Goal: Task Accomplishment & Management: Use online tool/utility

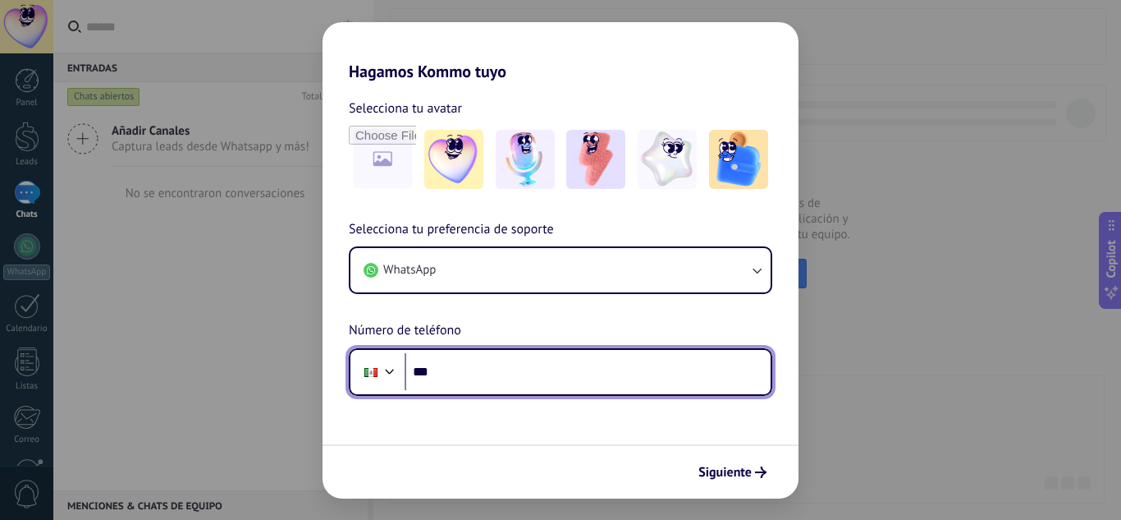
click at [493, 363] on input "***" at bounding box center [588, 372] width 366 height 38
type input "**********"
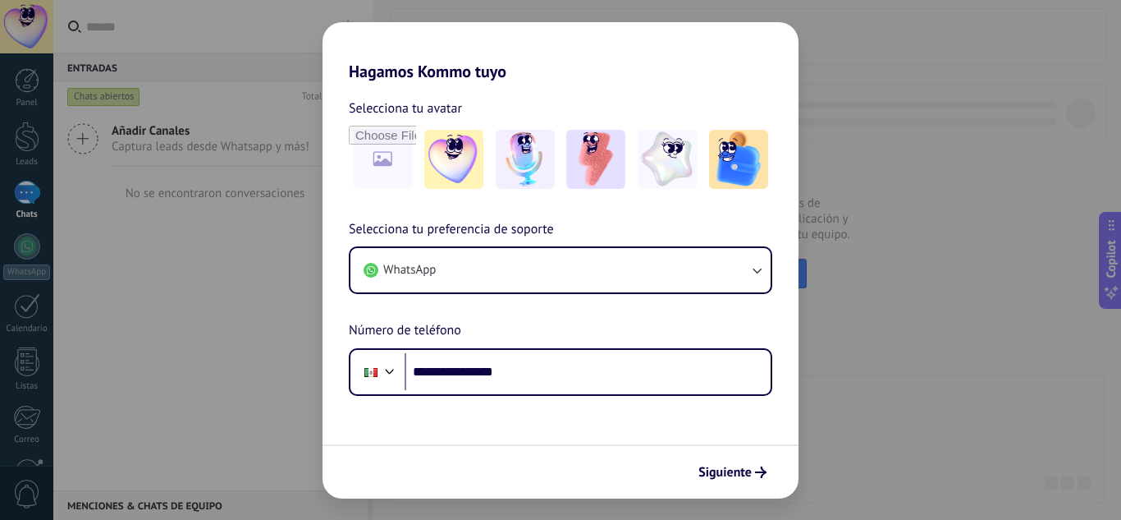
click at [752, 475] on span "Siguiente" at bounding box center [733, 471] width 68 height 11
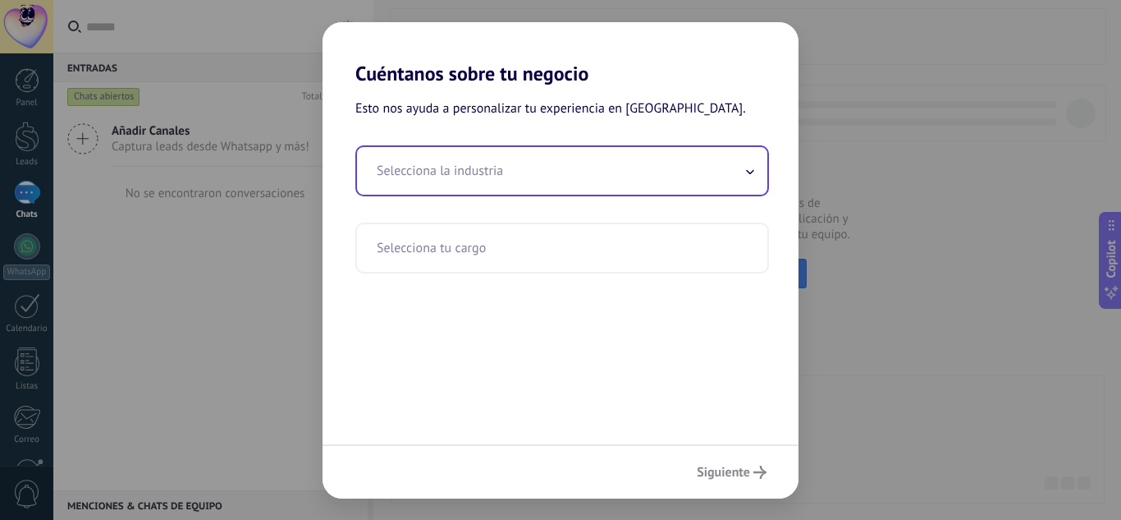
click at [550, 164] on input "text" at bounding box center [562, 171] width 411 height 48
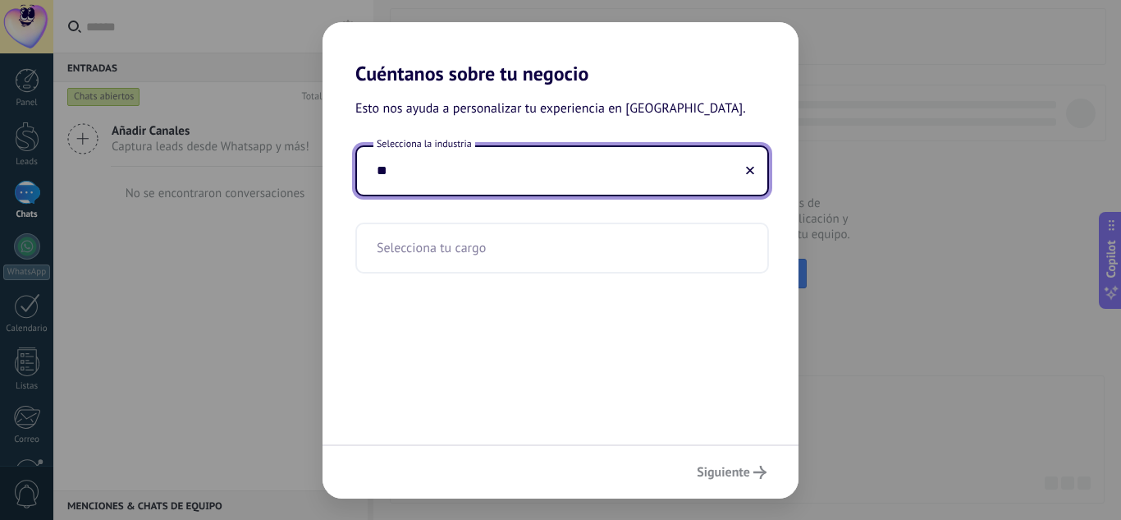
type input "*"
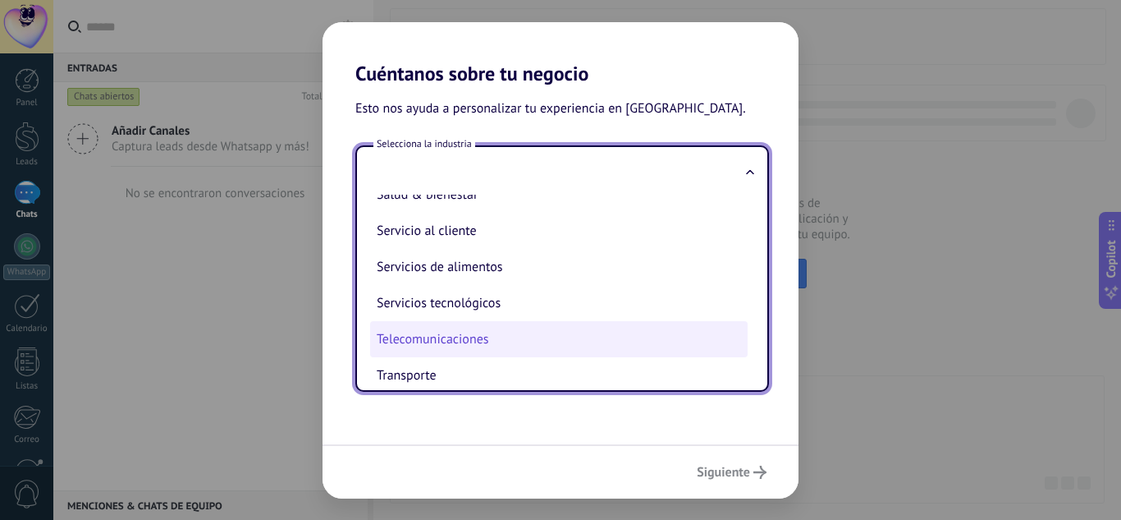
scroll to position [353, 0]
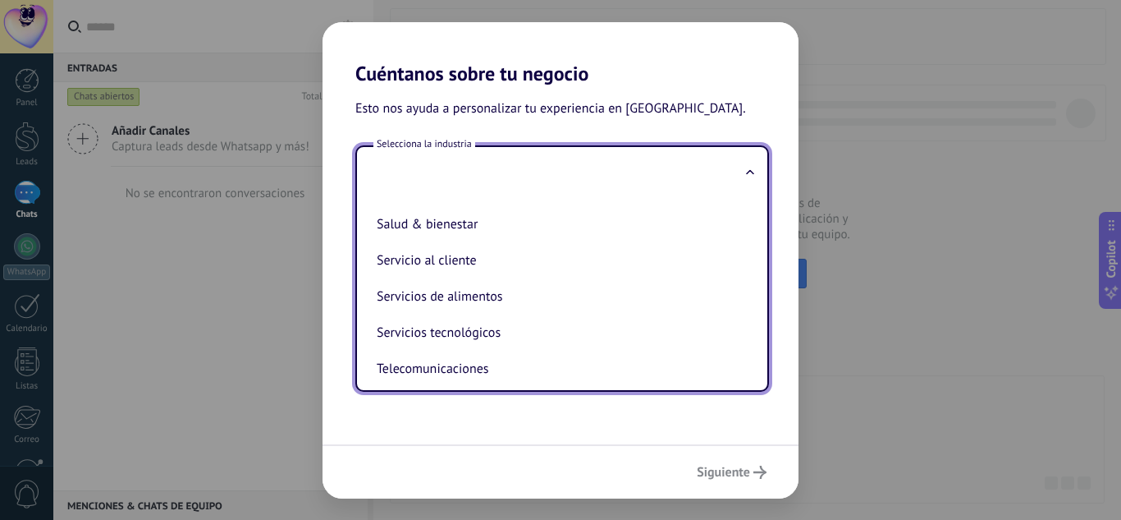
click at [536, 401] on div "Esto nos ayuda a personalizar tu experiencia en Kommo. Selecciona la industria …" at bounding box center [561, 264] width 476 height 359
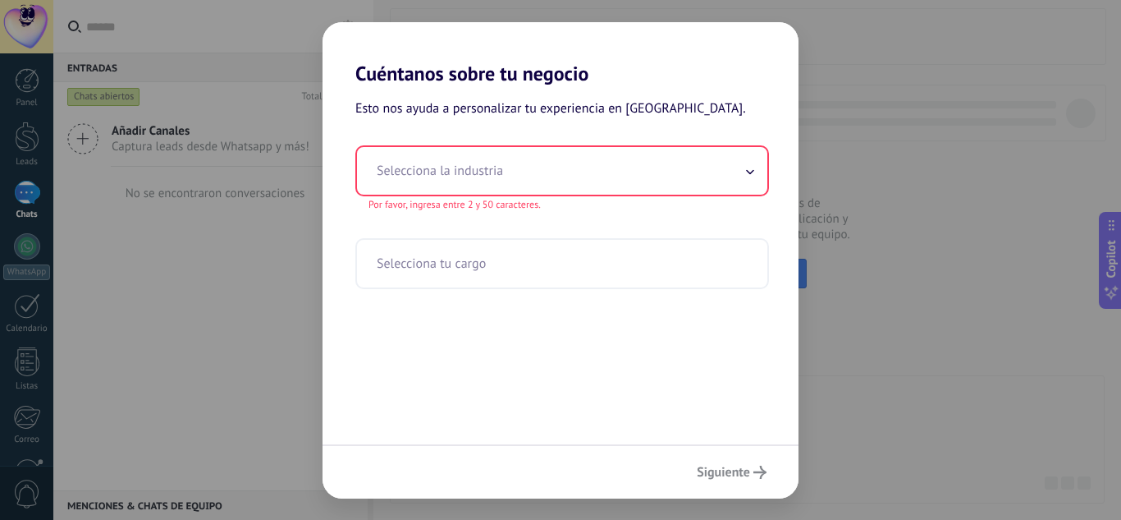
click at [528, 181] on input "text" at bounding box center [562, 171] width 411 height 48
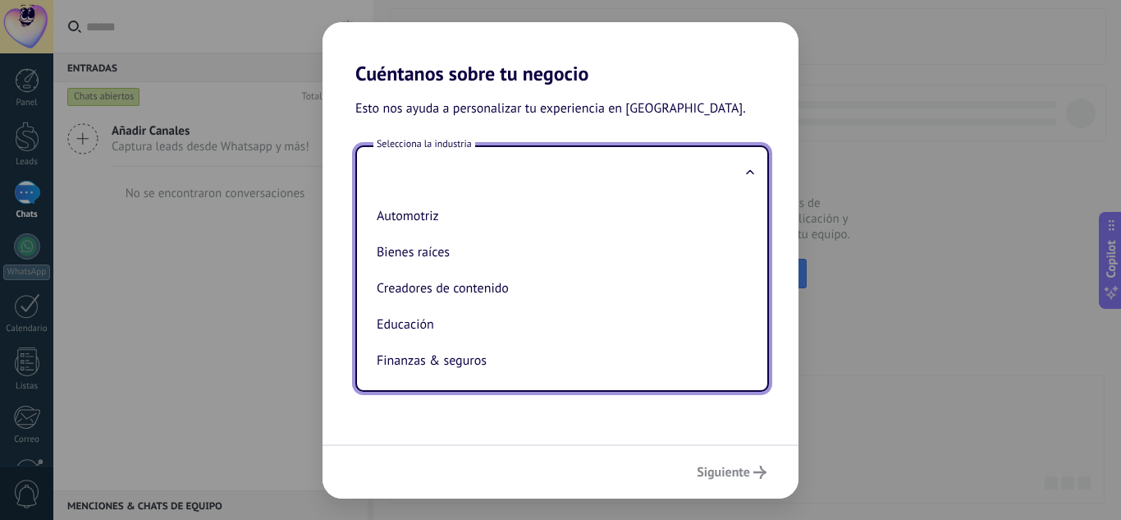
type input "*"
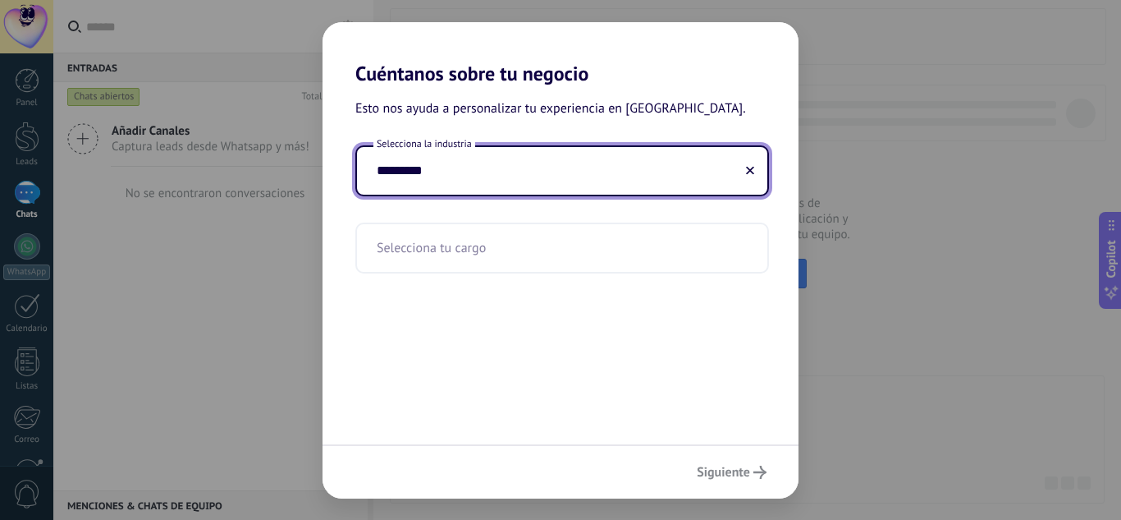
type input "*********"
click at [478, 241] on input "text" at bounding box center [562, 248] width 411 height 48
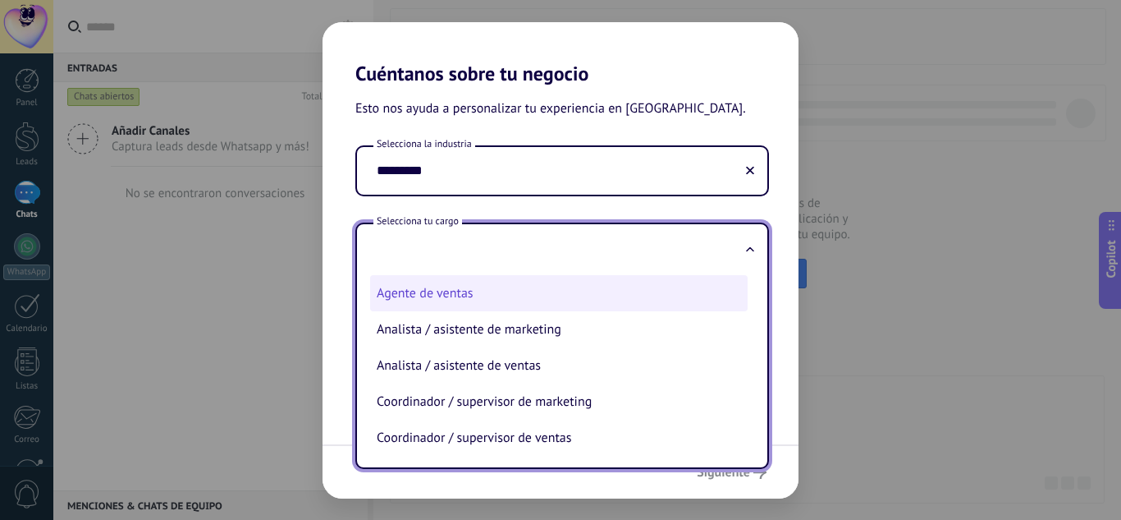
click at [498, 291] on li "Agente de ventas" at bounding box center [559, 293] width 378 height 36
type input "**********"
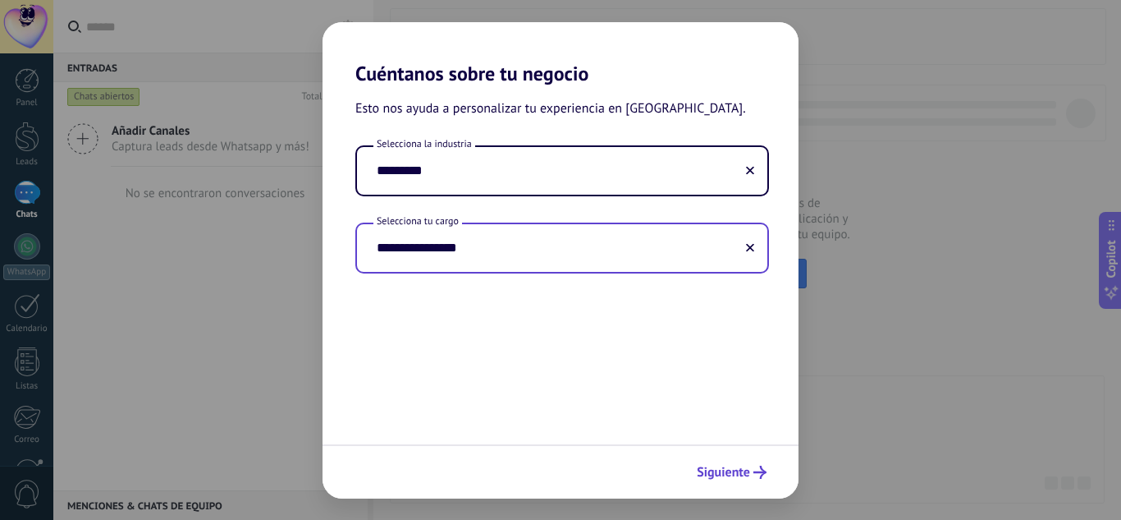
click at [743, 470] on span "Siguiente" at bounding box center [723, 471] width 53 height 11
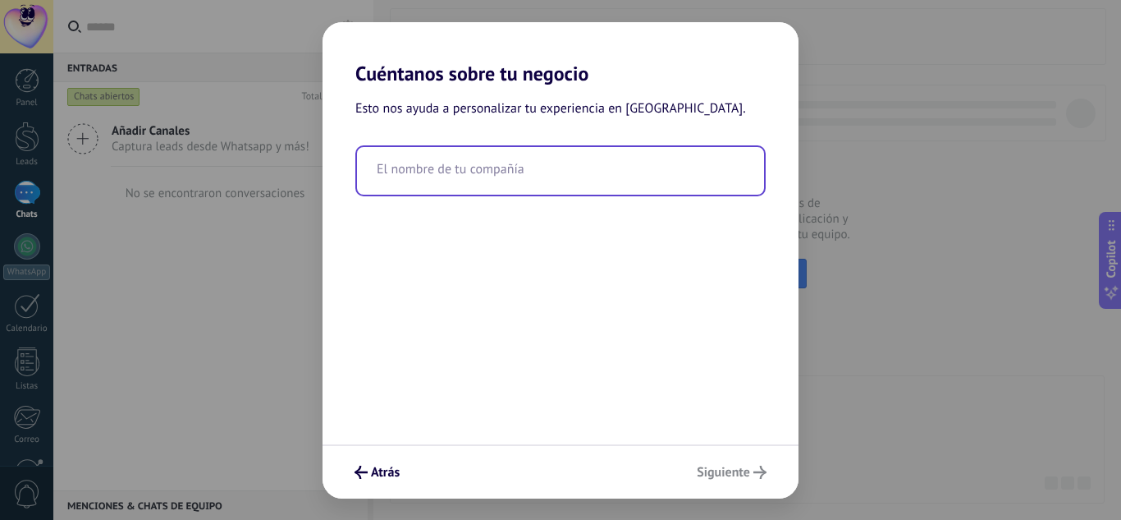
click at [556, 180] on input "text" at bounding box center [560, 171] width 407 height 48
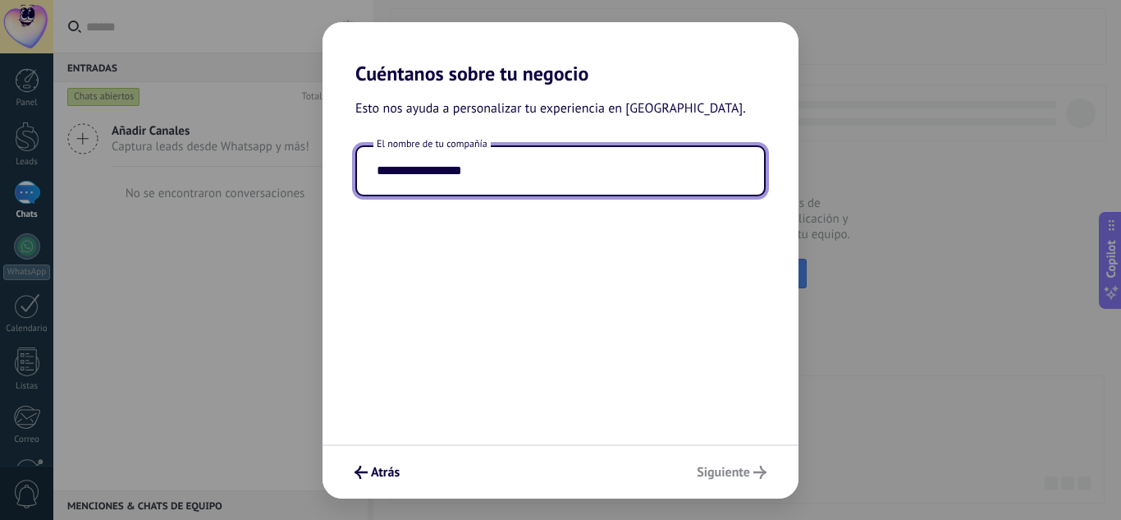
type input "**********"
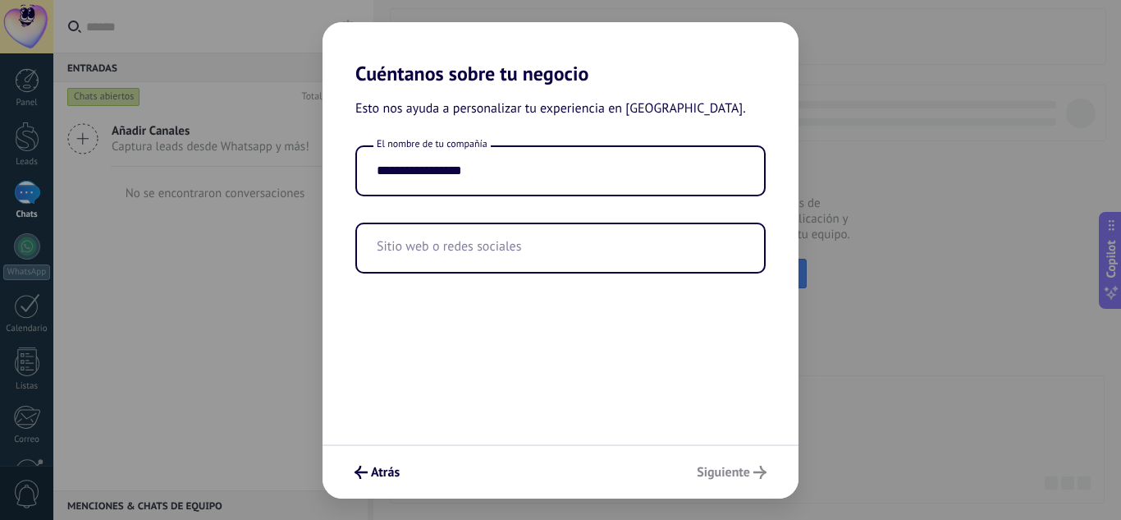
click at [736, 478] on div "Atrás Siguiente" at bounding box center [561, 471] width 476 height 54
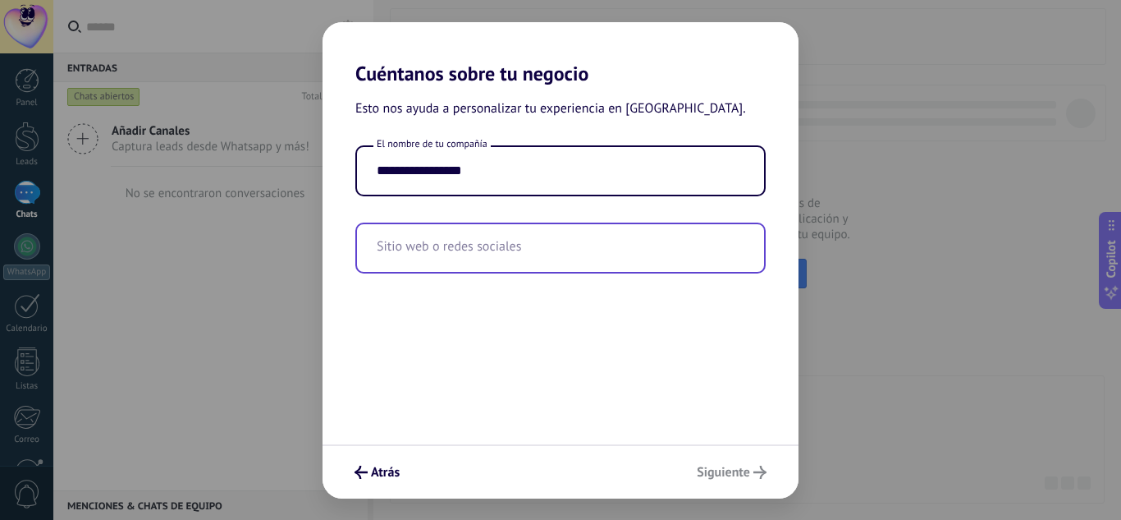
click at [534, 252] on input "text" at bounding box center [560, 248] width 407 height 48
click at [488, 261] on input "text" at bounding box center [560, 248] width 407 height 48
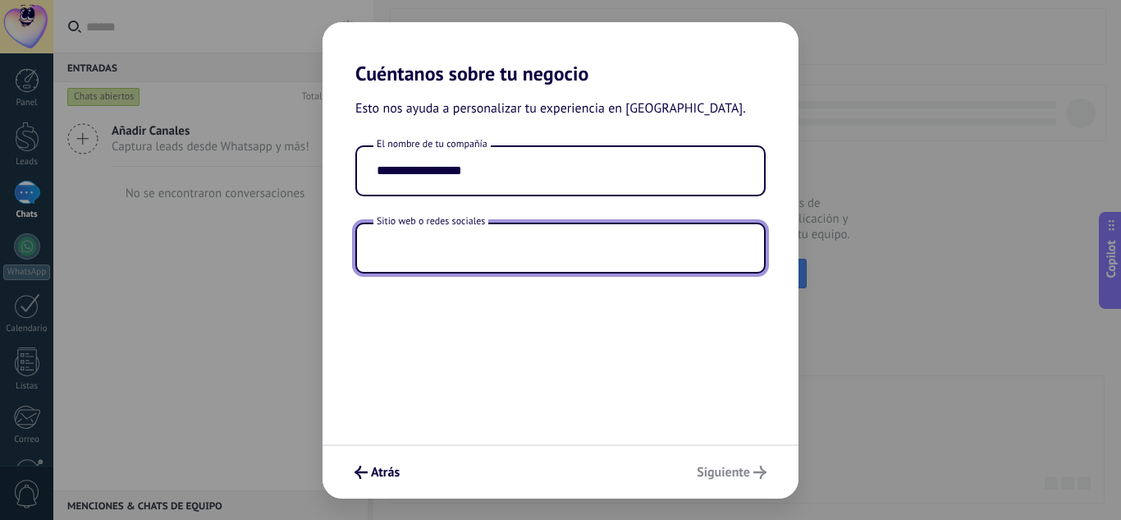
paste input "**********"
type input "**********"
click at [733, 466] on div "Atrás Siguiente" at bounding box center [561, 471] width 476 height 54
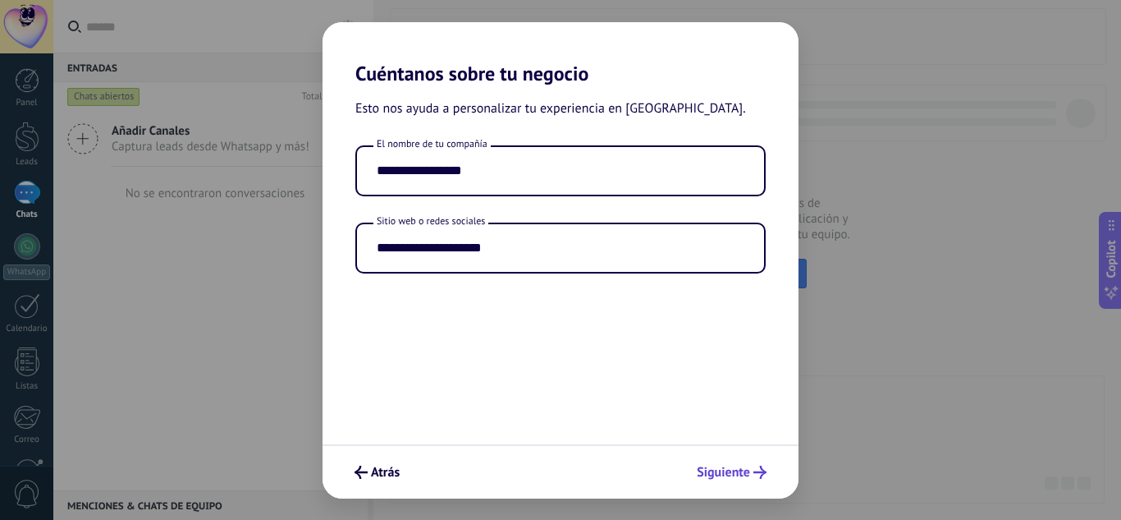
click at [732, 478] on span "Siguiente" at bounding box center [723, 471] width 53 height 11
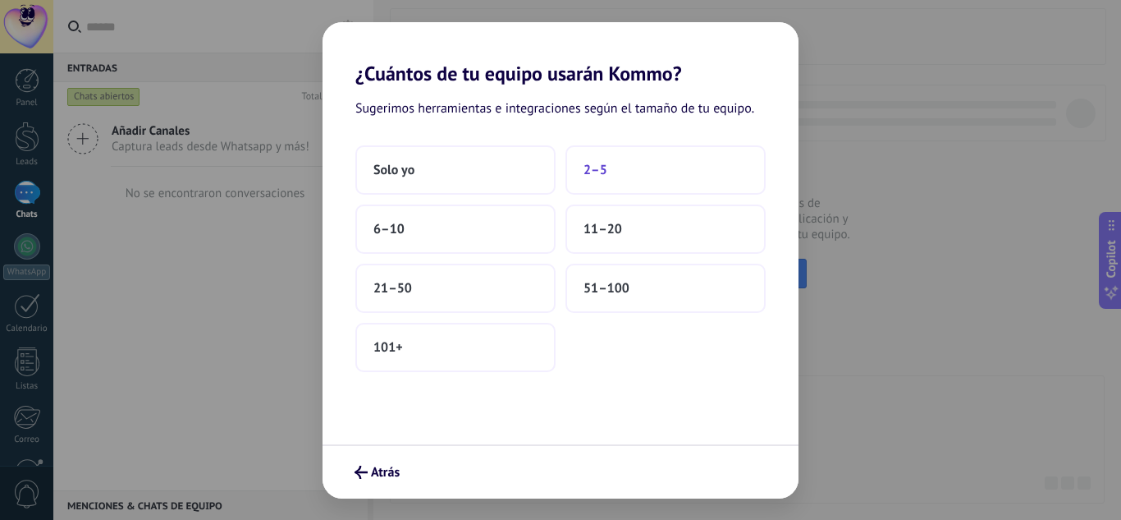
click at [601, 172] on span "2–5" at bounding box center [596, 170] width 24 height 16
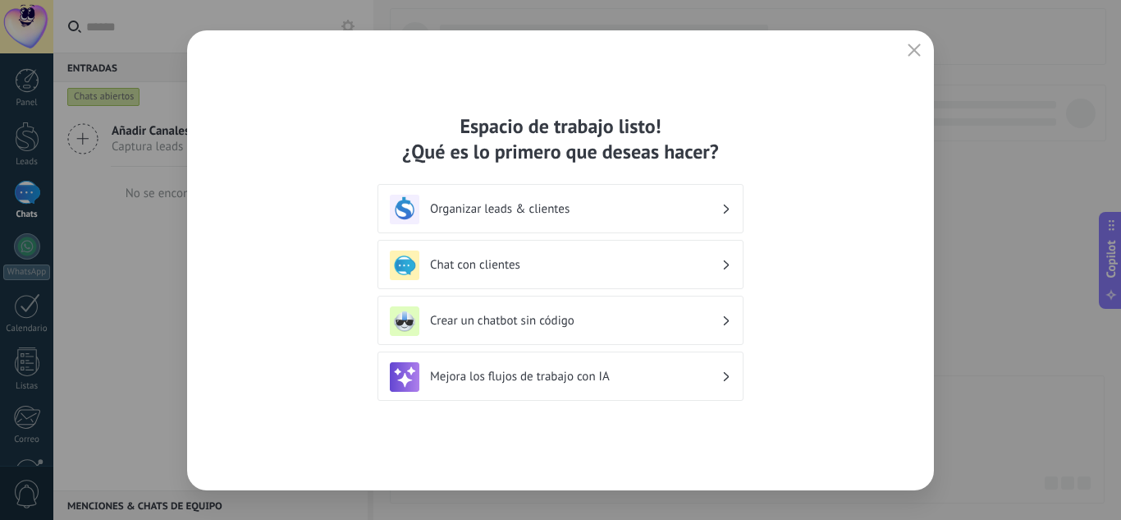
click at [517, 265] on h3 "Chat con clientes" at bounding box center [575, 265] width 291 height 16
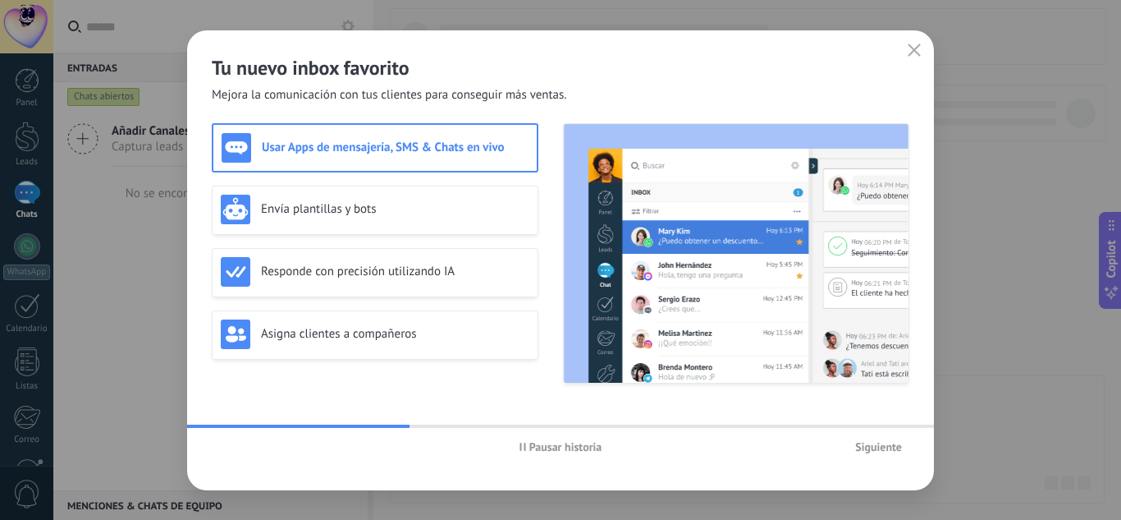
click at [525, 451] on span "Pausar historia" at bounding box center [561, 446] width 83 height 11
click at [359, 283] on div "Responde con precisión utilizando IA" at bounding box center [375, 272] width 309 height 30
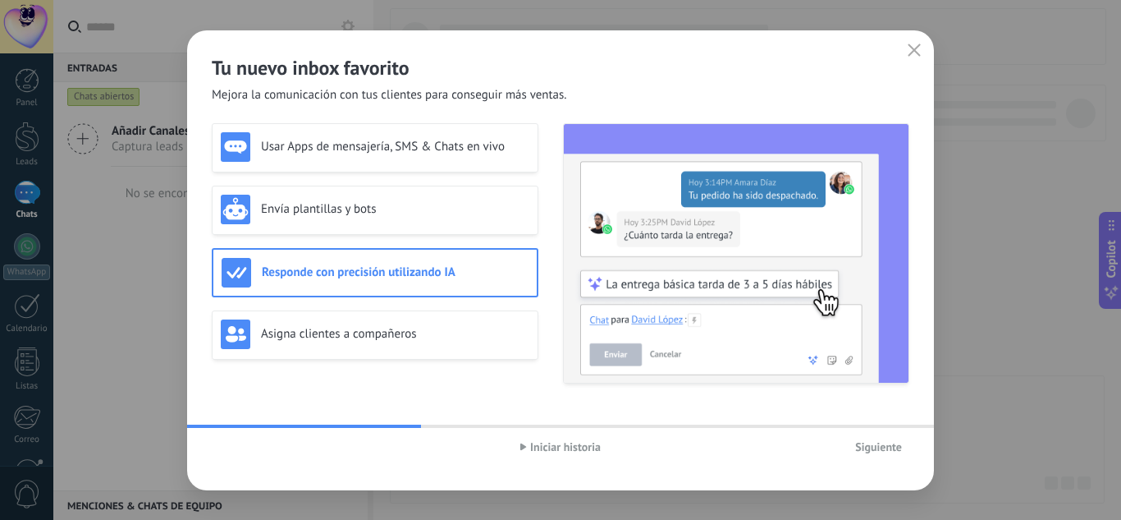
click at [883, 446] on span "Siguiente" at bounding box center [878, 446] width 47 height 11
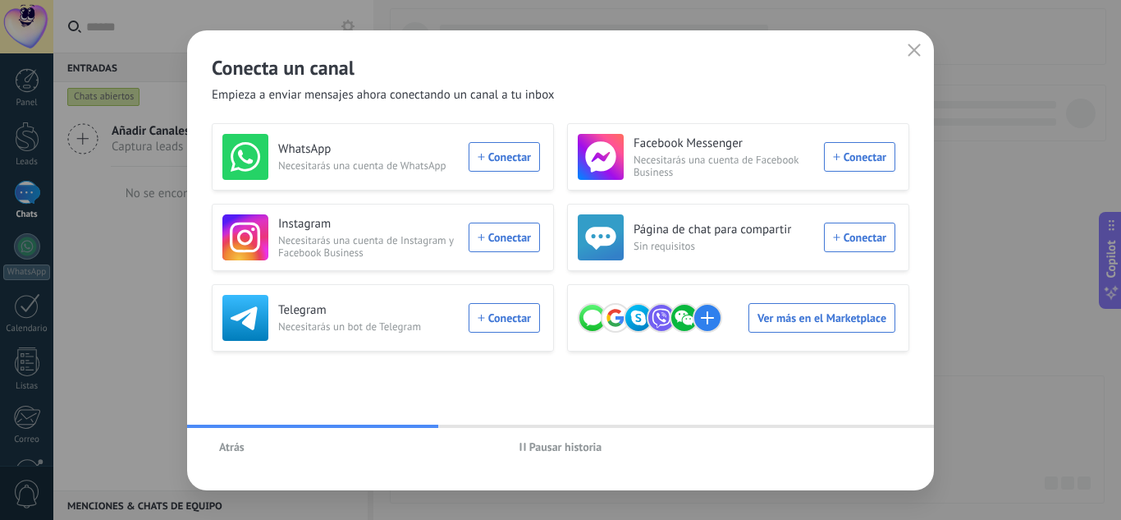
click at [558, 447] on span "Pausar historia" at bounding box center [566, 446] width 73 height 11
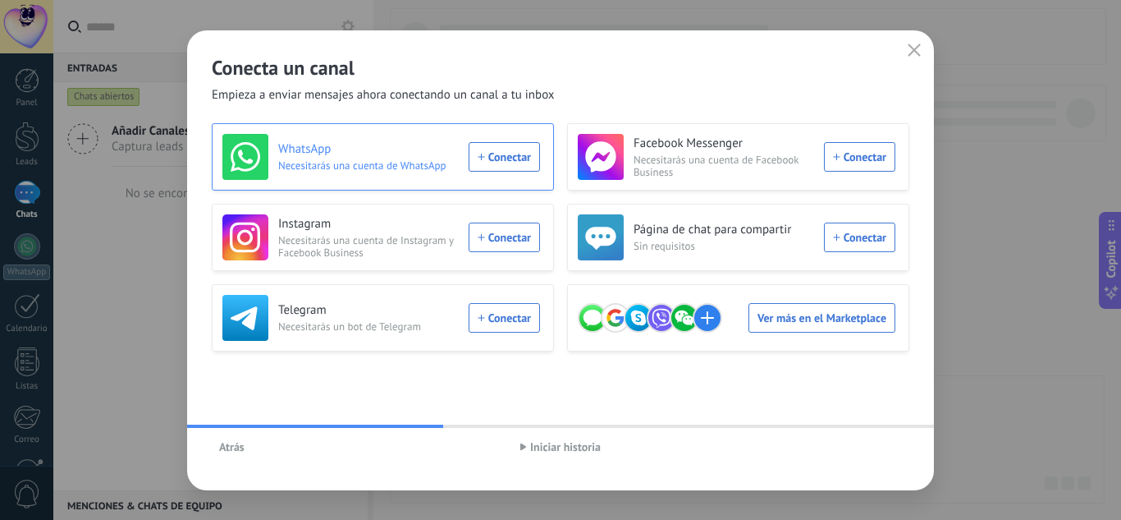
click at [507, 154] on div "WhatsApp Necesitarás una cuenta de WhatsApp Conectar" at bounding box center [381, 157] width 318 height 46
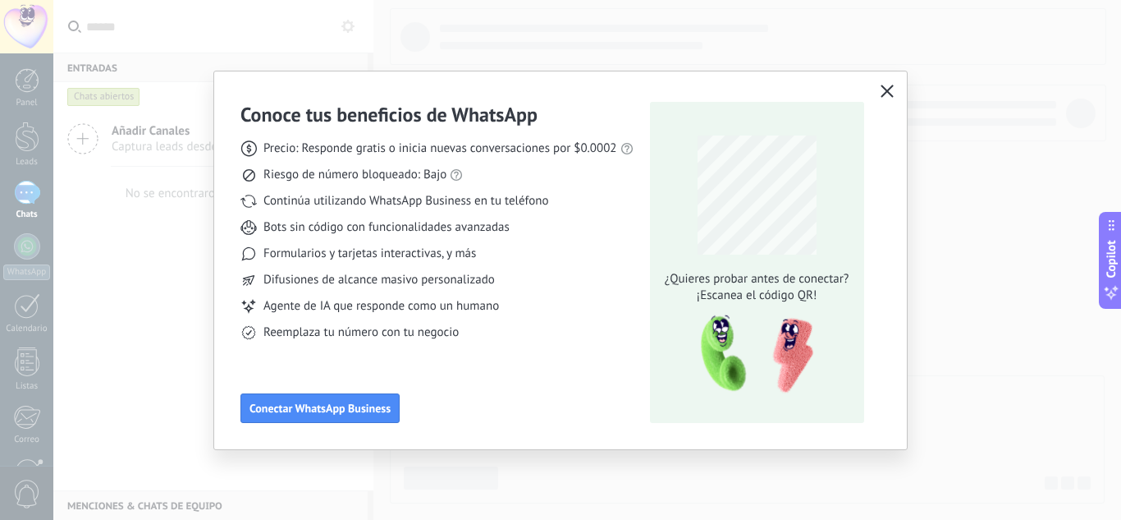
click at [895, 99] on button "button" at bounding box center [887, 91] width 21 height 23
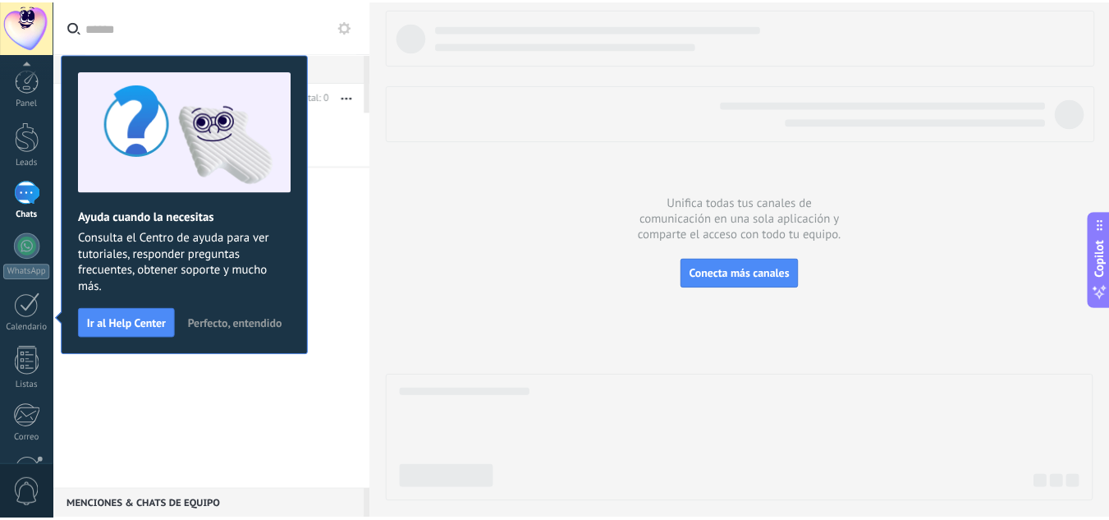
scroll to position [163, 0]
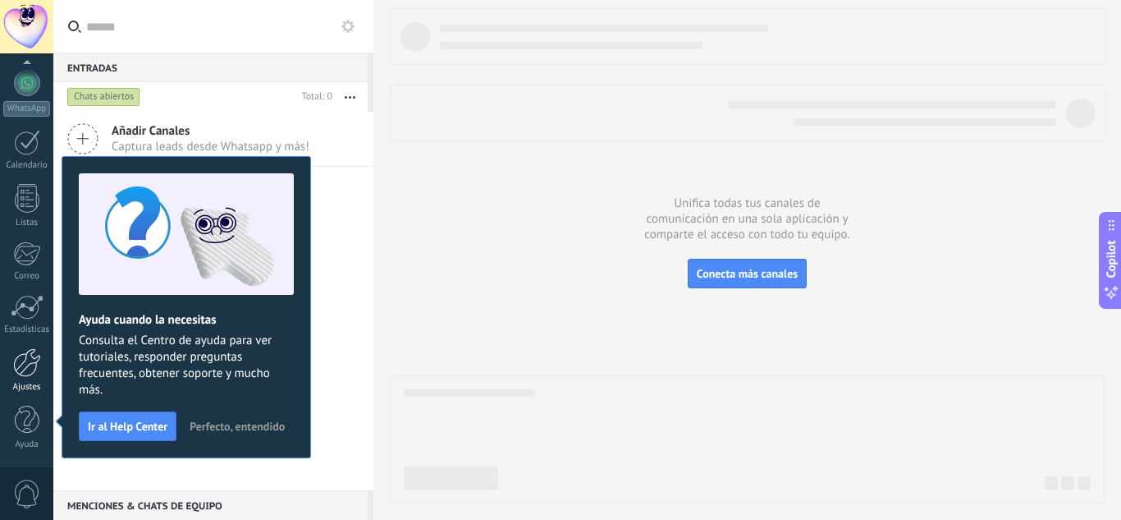
click at [23, 378] on link "Ajustes" at bounding box center [26, 370] width 53 height 44
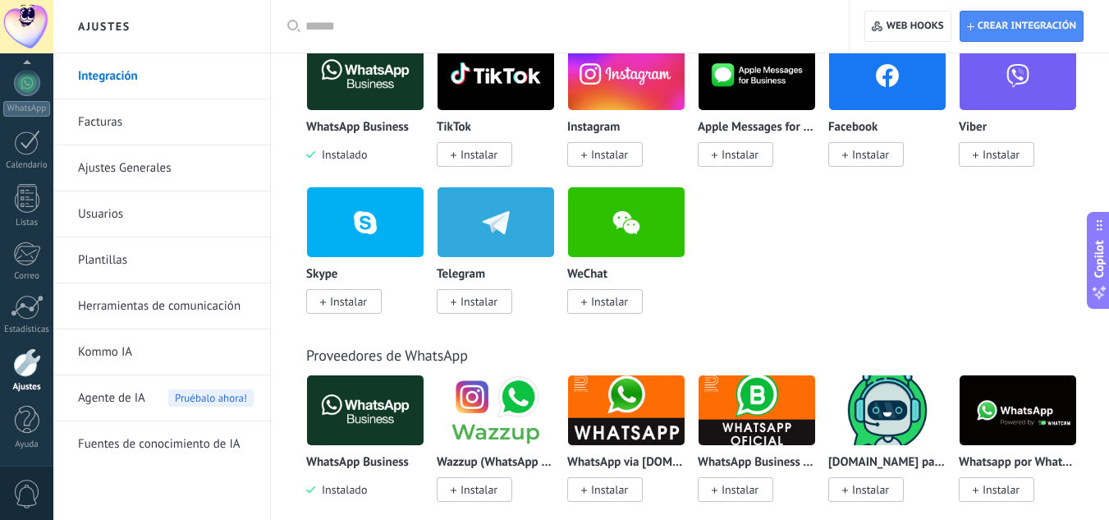
scroll to position [411, 0]
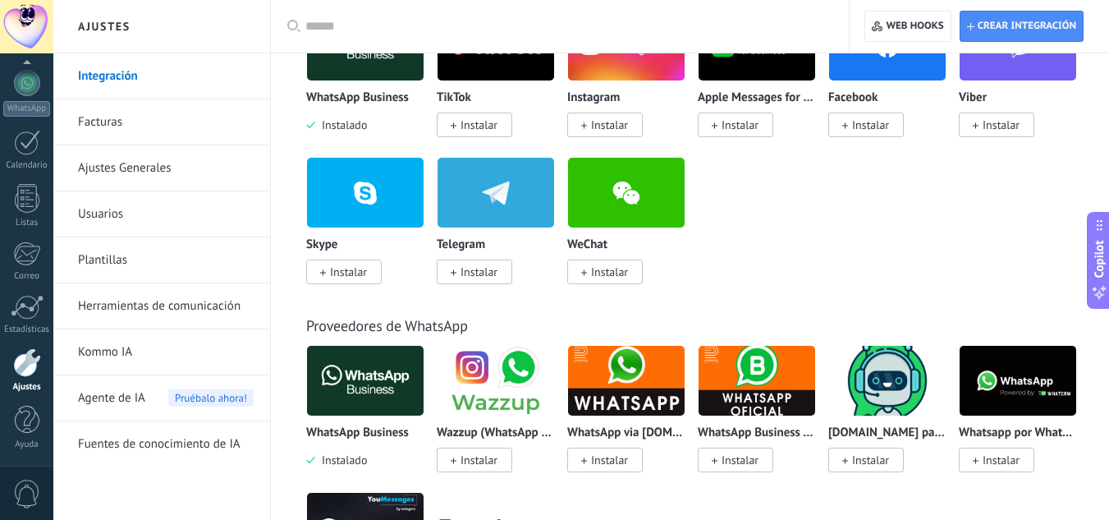
click at [207, 308] on link "Herramientas de comunicación" at bounding box center [166, 306] width 176 height 46
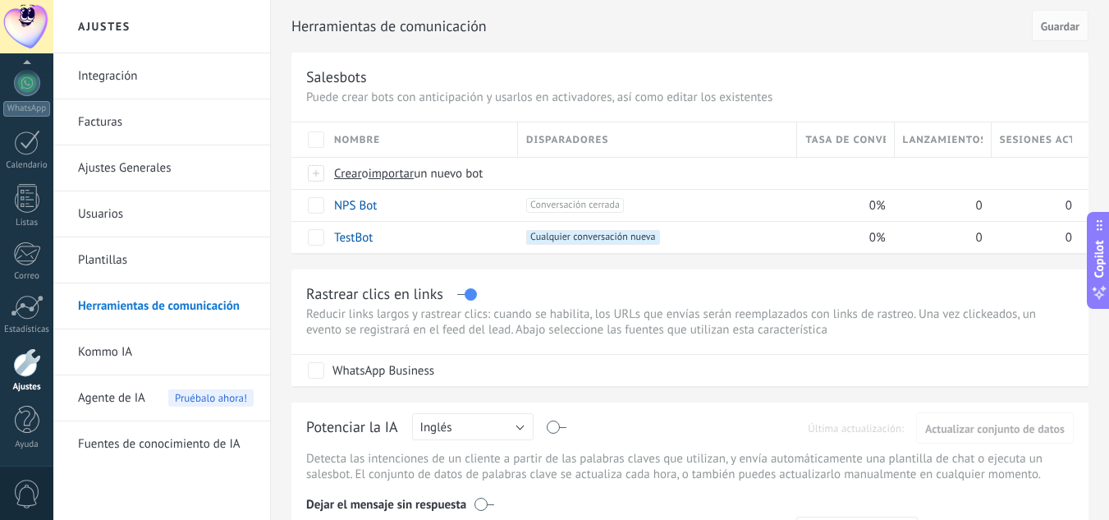
click at [167, 68] on link "Integración" at bounding box center [166, 76] width 176 height 46
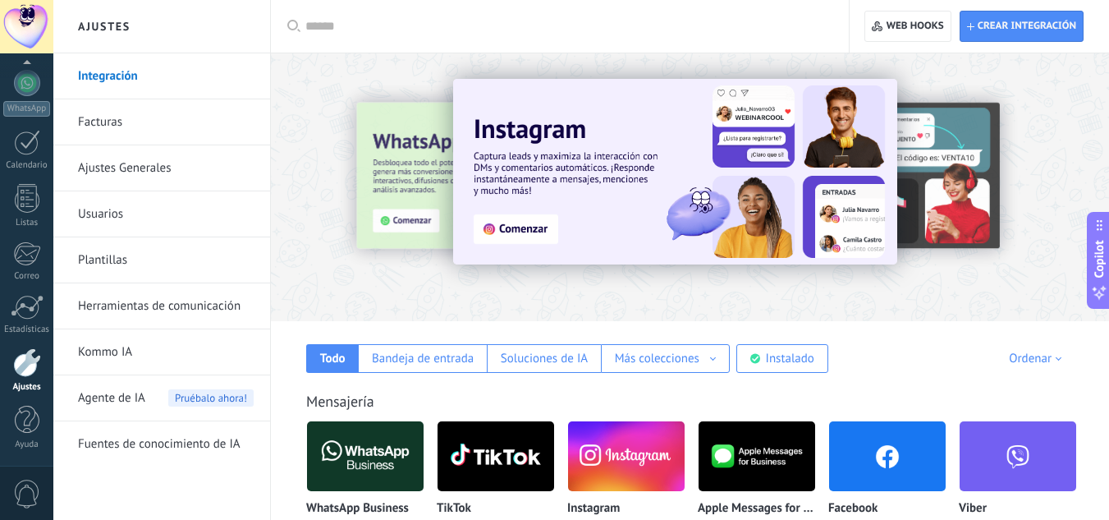
click at [209, 393] on span "Pruébalo ahora!" at bounding box center [210, 397] width 85 height 17
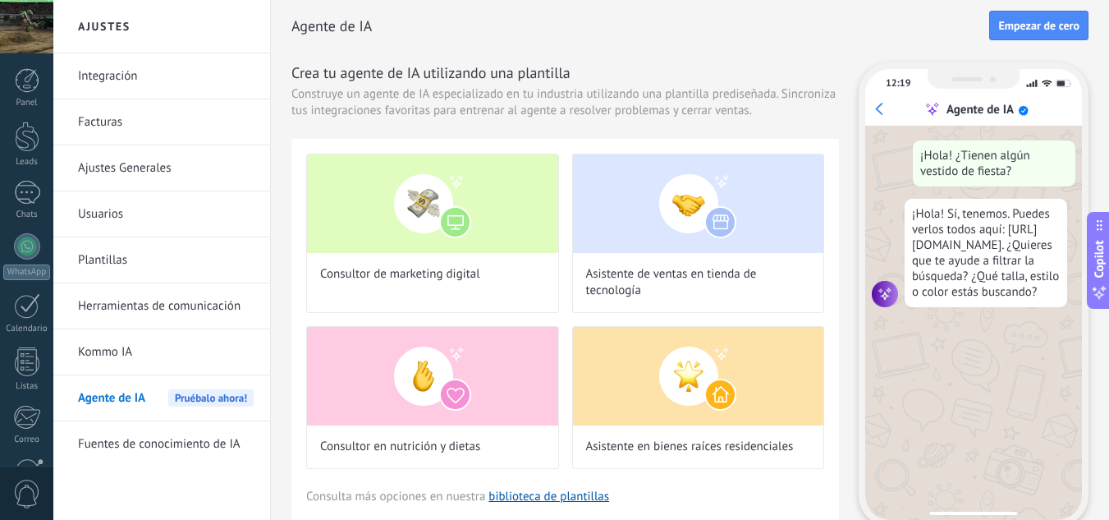
click at [170, 68] on link "Integración" at bounding box center [166, 76] width 176 height 46
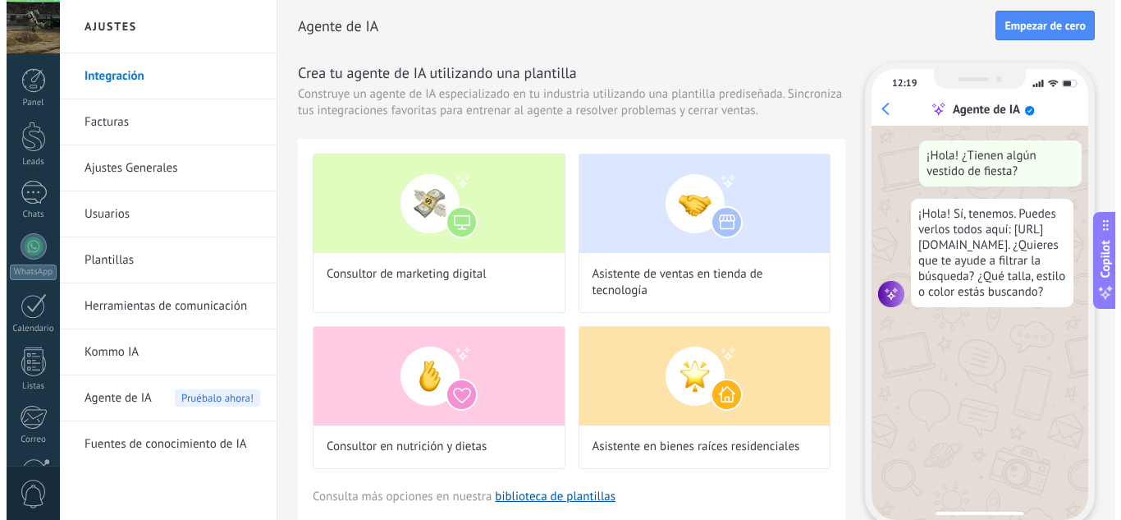
scroll to position [163, 0]
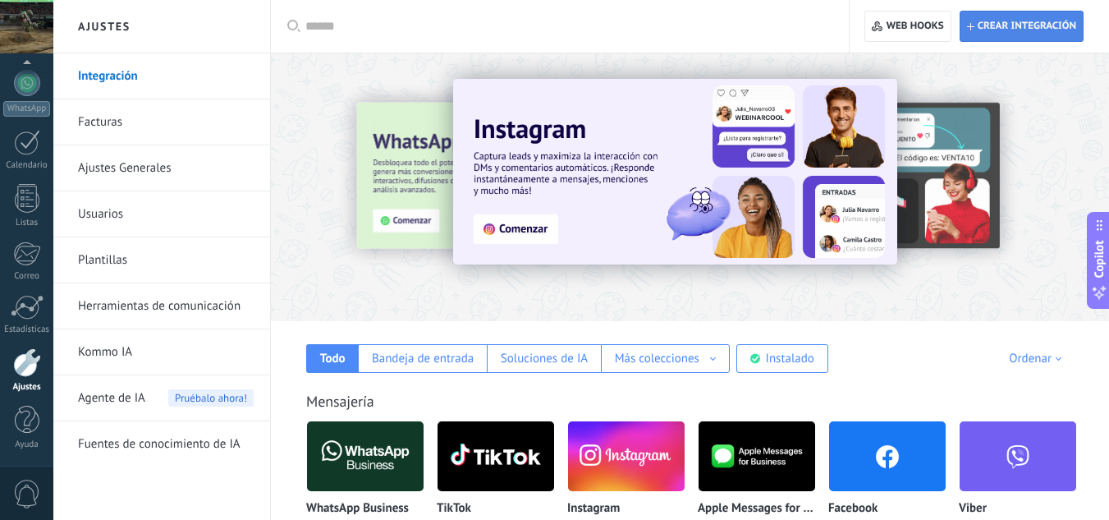
click at [1026, 24] on span "Crear integración" at bounding box center [1027, 26] width 99 height 13
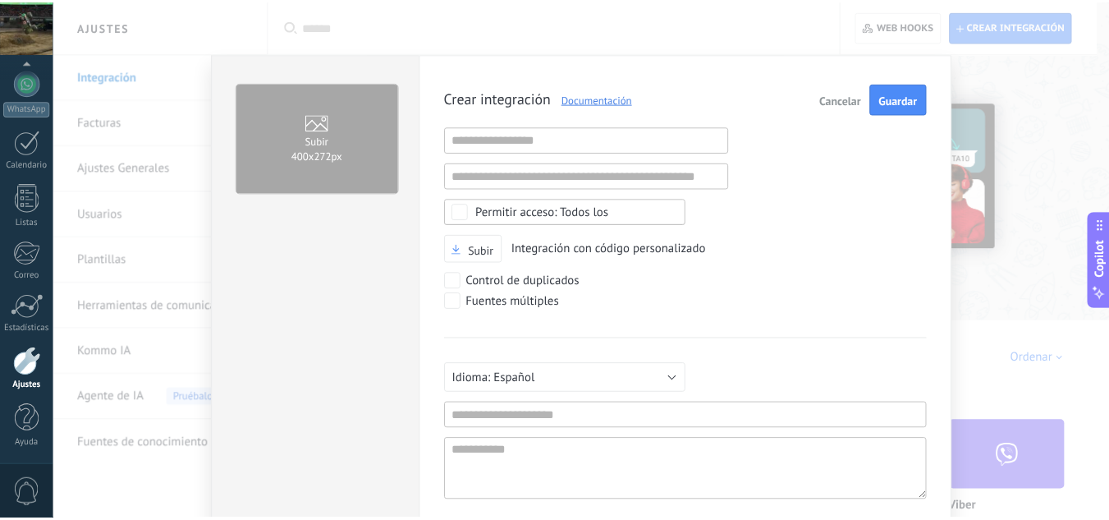
scroll to position [16, 0]
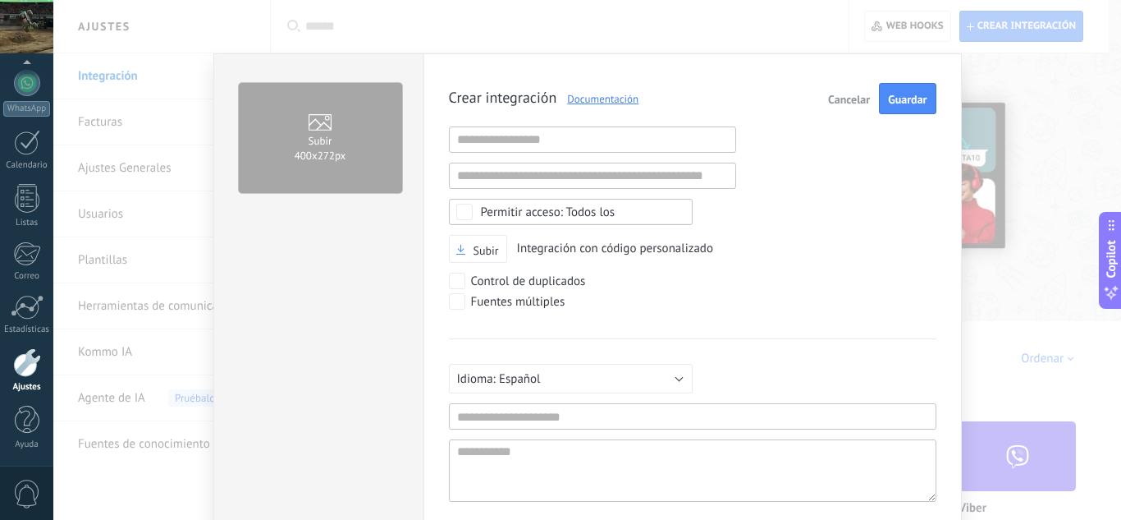
click at [838, 108] on button "Cancelar" at bounding box center [849, 98] width 55 height 31
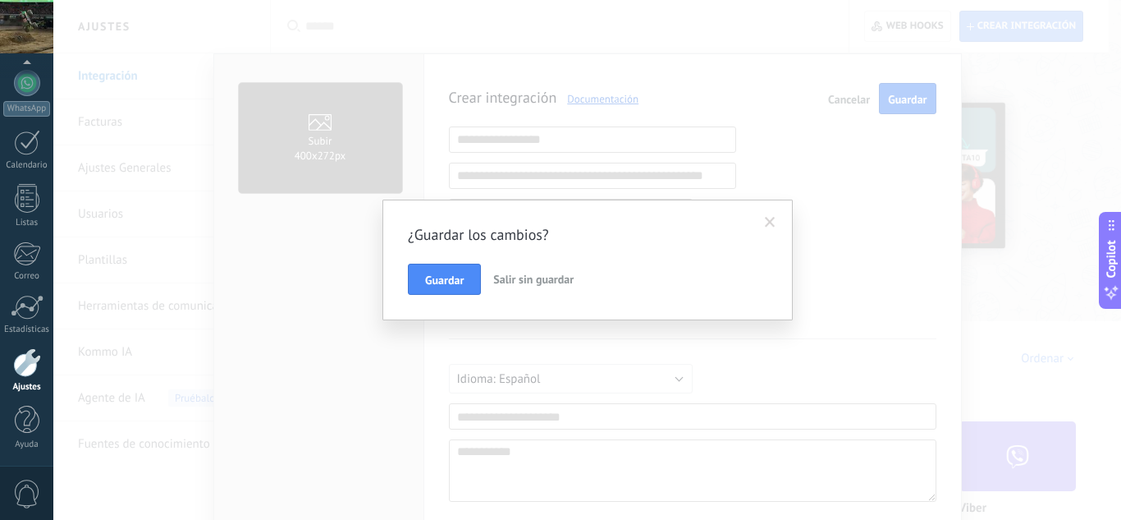
click at [556, 271] on button "Salir sin guardar" at bounding box center [534, 279] width 94 height 31
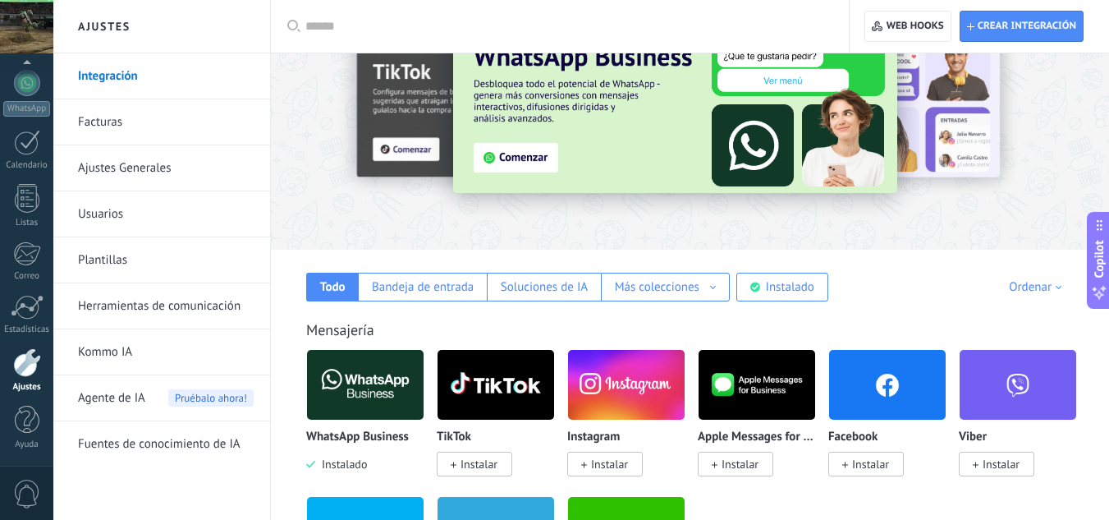
scroll to position [0, 0]
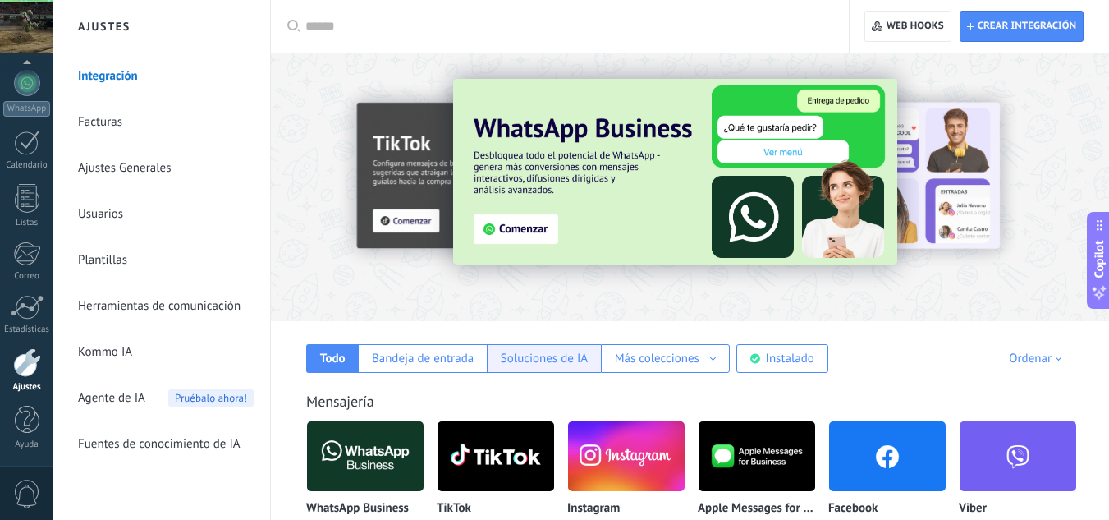
drag, startPoint x: 557, startPoint y: 352, endPoint x: 545, endPoint y: 350, distance: 11.8
click at [547, 351] on div "Soluciones de IA" at bounding box center [544, 359] width 87 height 16
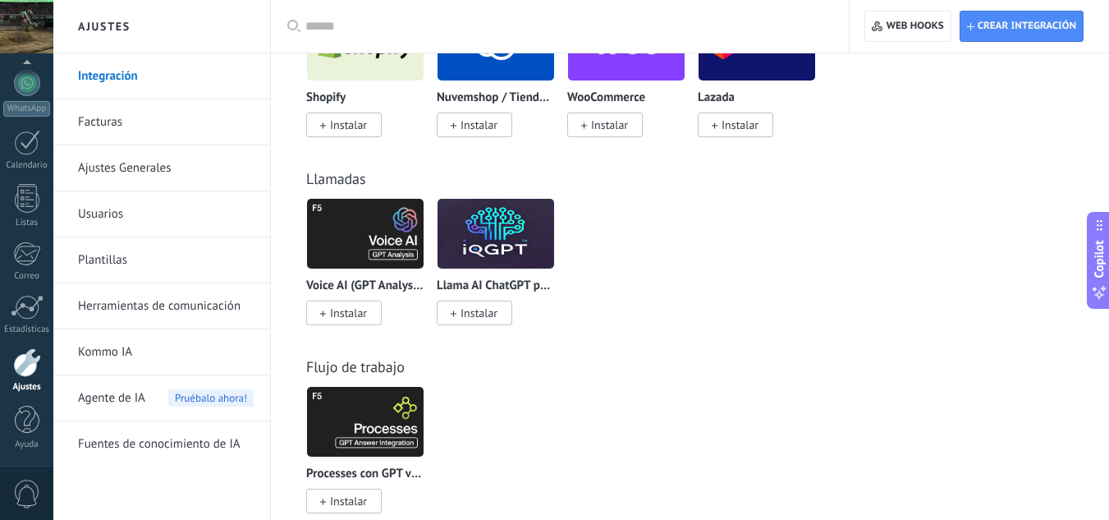
scroll to position [632, 0]
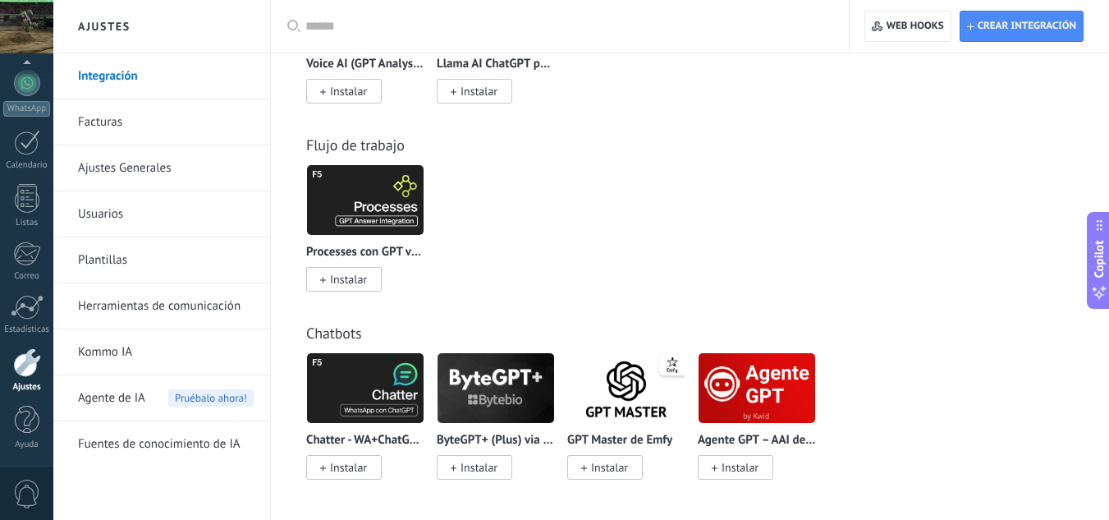
click at [135, 401] on span "Agente de IA" at bounding box center [111, 398] width 67 height 46
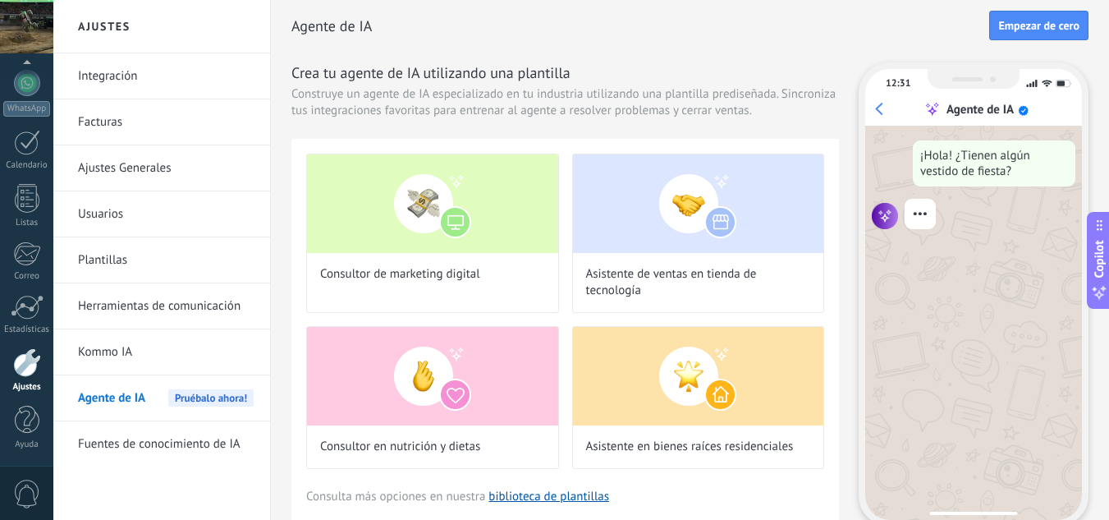
click at [104, 63] on link "Integración" at bounding box center [166, 76] width 176 height 46
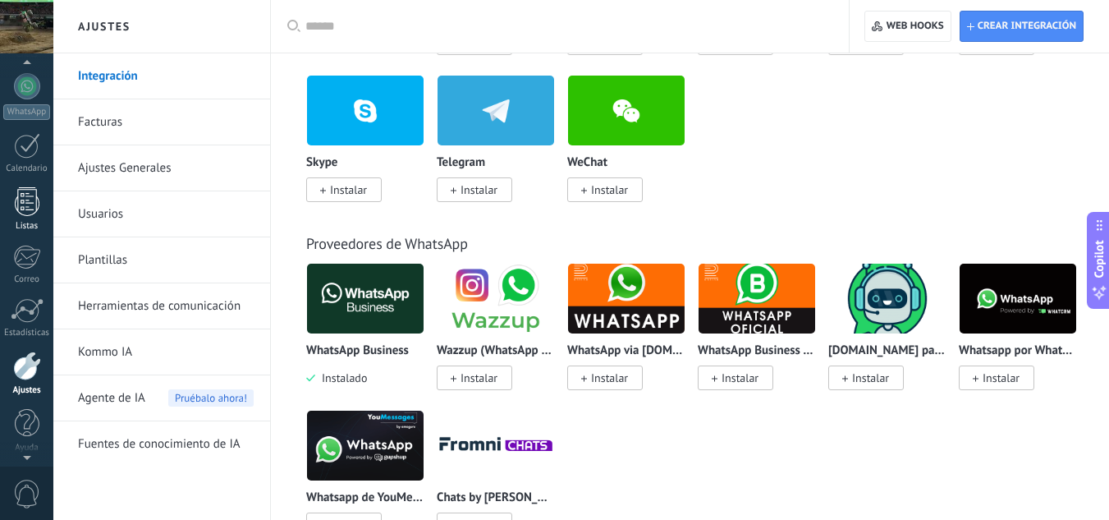
scroll to position [163, 0]
click at [25, 369] on div at bounding box center [27, 362] width 28 height 29
click at [327, 30] on input "text" at bounding box center [565, 26] width 521 height 17
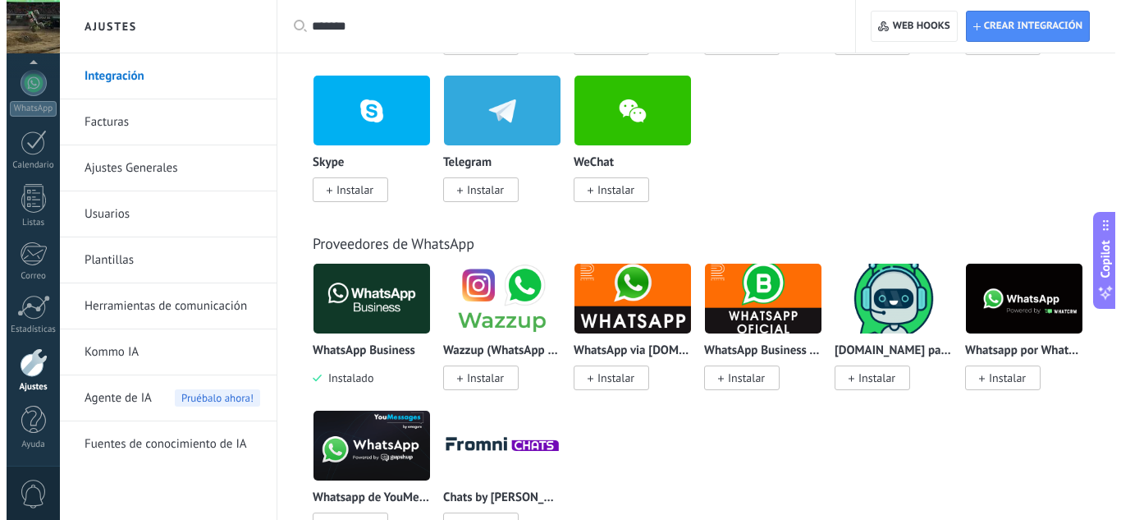
scroll to position [0, 0]
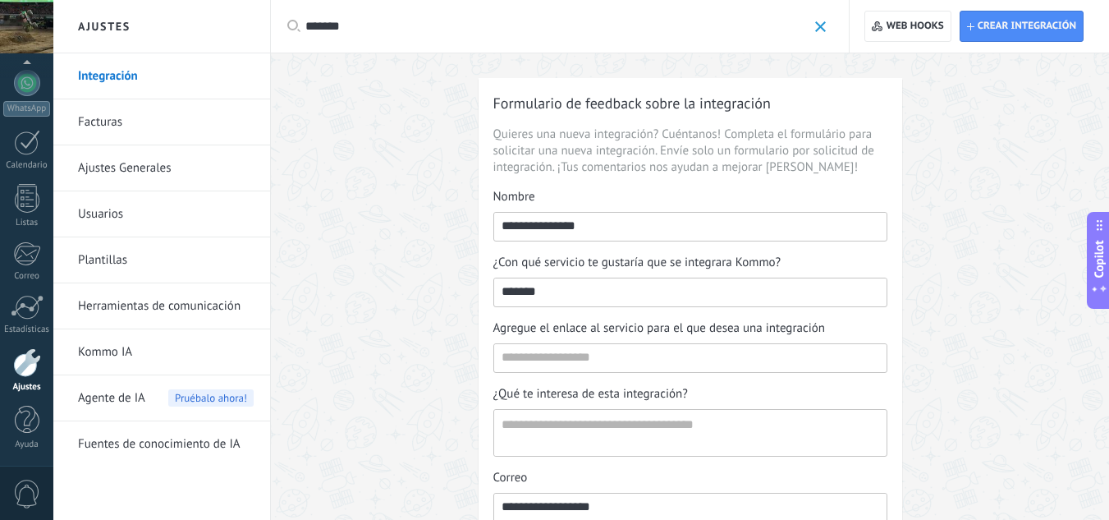
drag, startPoint x: 341, startPoint y: 22, endPoint x: 332, endPoint y: 24, distance: 9.2
click at [336, 22] on input "*******" at bounding box center [556, 26] width 502 height 17
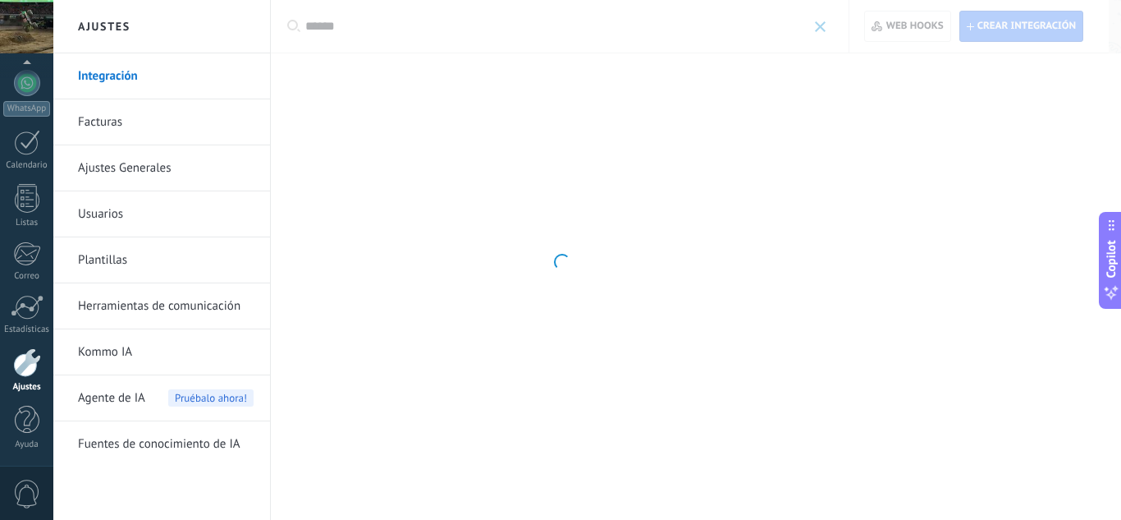
type input "******"
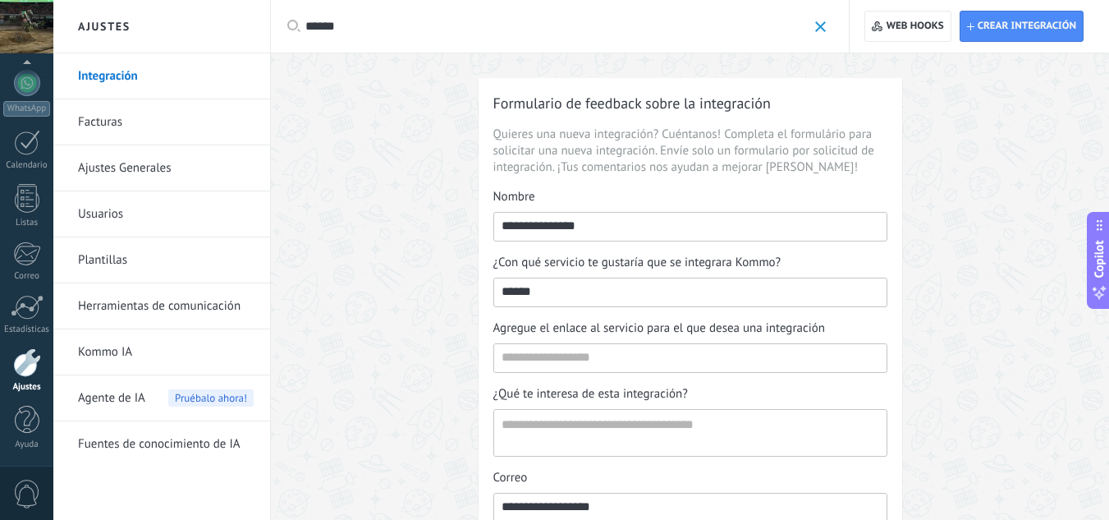
click at [815, 25] on span at bounding box center [820, 26] width 11 height 11
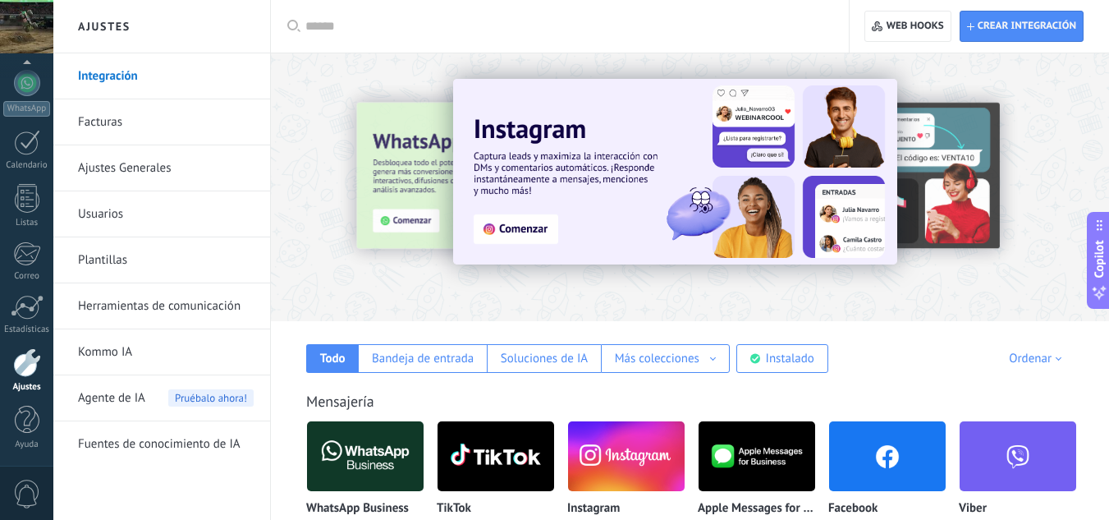
click at [690, 43] on div at bounding box center [565, 26] width 521 height 53
click at [460, 22] on input "text" at bounding box center [565, 26] width 521 height 17
type input "*"
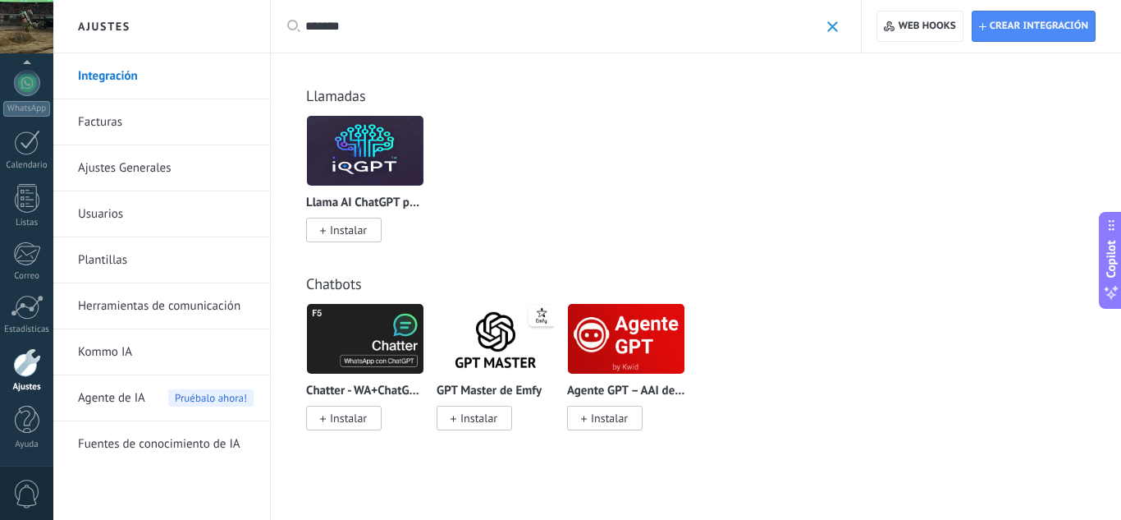
type input "*******"
click at [344, 416] on span "Instalar" at bounding box center [348, 418] width 37 height 15
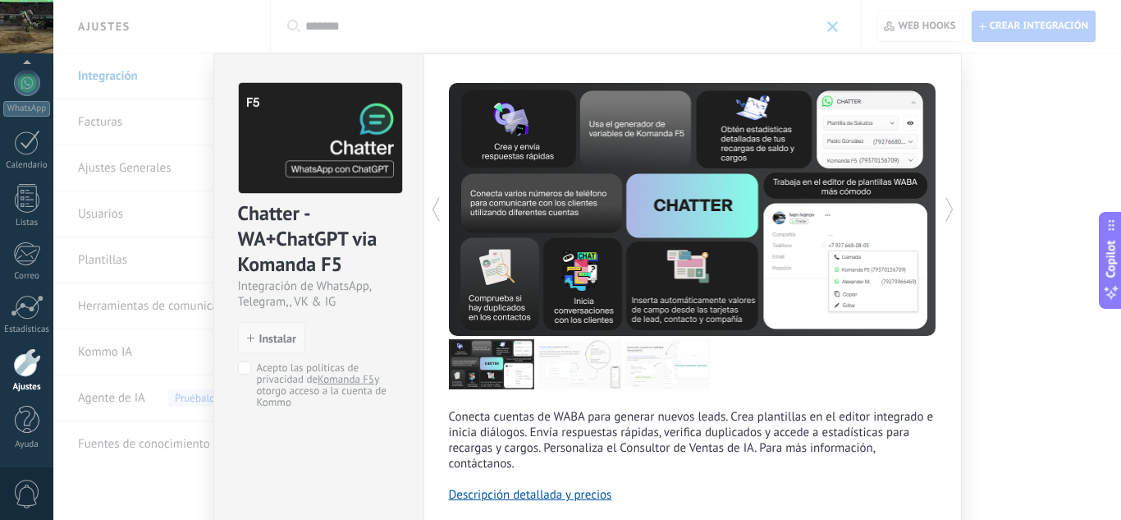
click at [281, 334] on span "Instalar" at bounding box center [277, 338] width 37 height 11
click at [272, 337] on span "Instalar" at bounding box center [277, 338] width 37 height 11
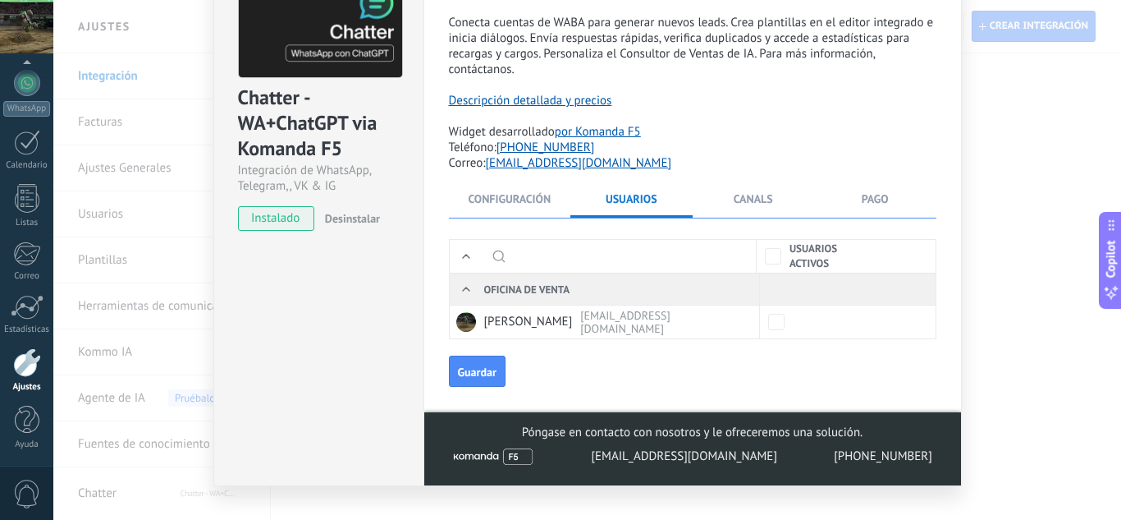
scroll to position [144, 0]
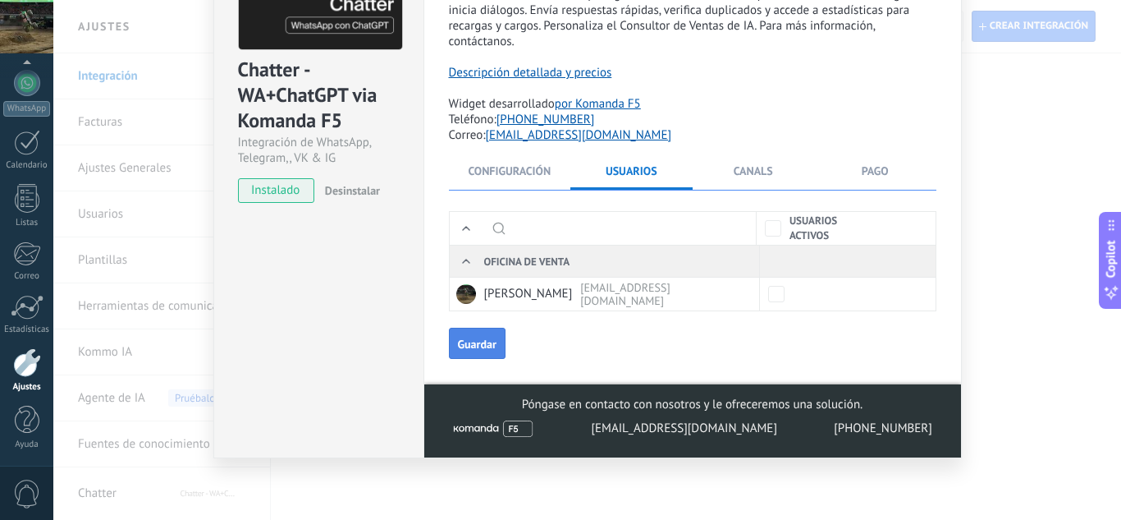
click at [468, 351] on button "Guardar" at bounding box center [477, 343] width 57 height 31
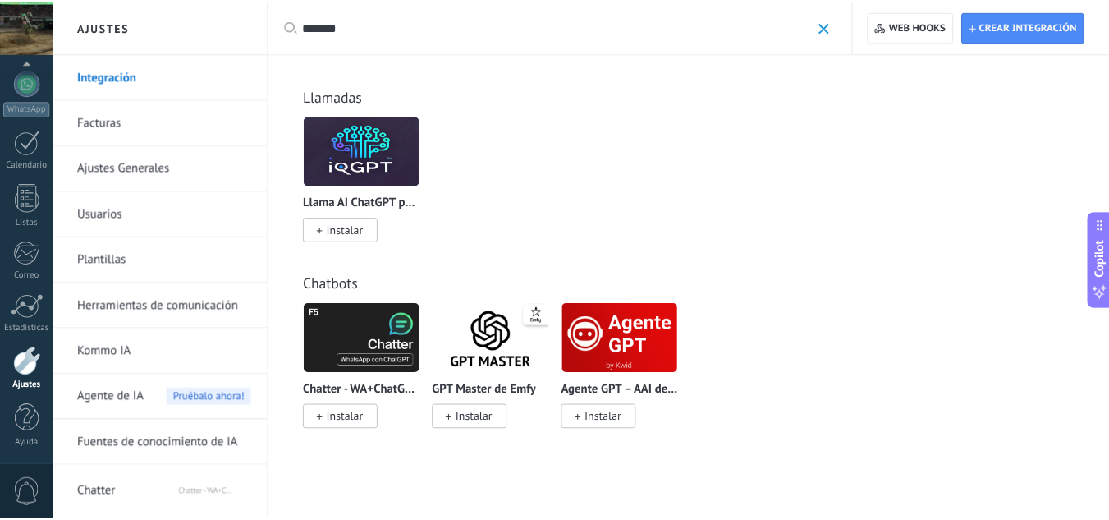
scroll to position [0, 0]
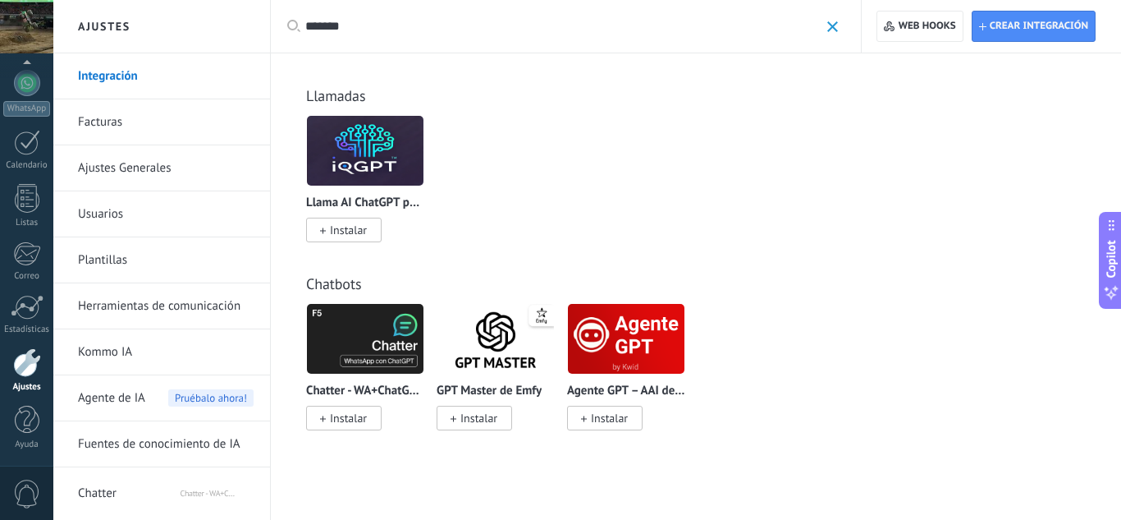
click at [835, 24] on span at bounding box center [833, 26] width 11 height 11
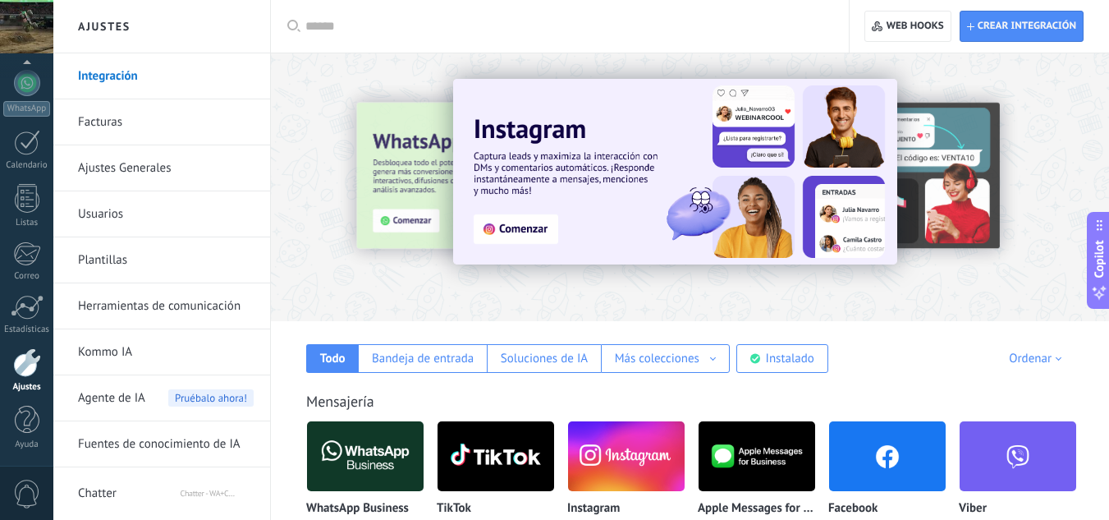
click at [206, 71] on link "Integración" at bounding box center [166, 76] width 176 height 46
click at [758, 354] on icon at bounding box center [755, 358] width 10 height 11
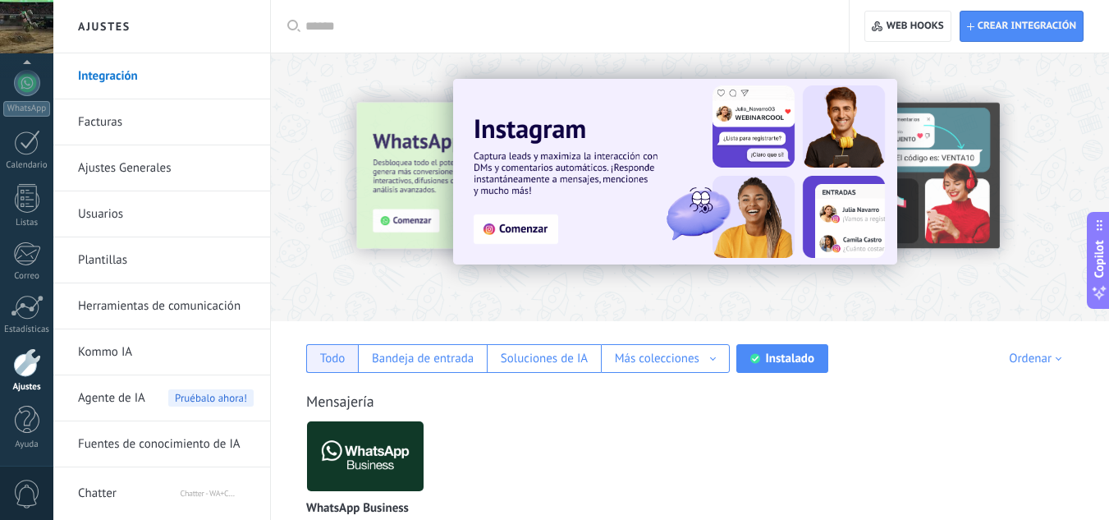
click at [333, 360] on div "Todo" at bounding box center [332, 359] width 25 height 16
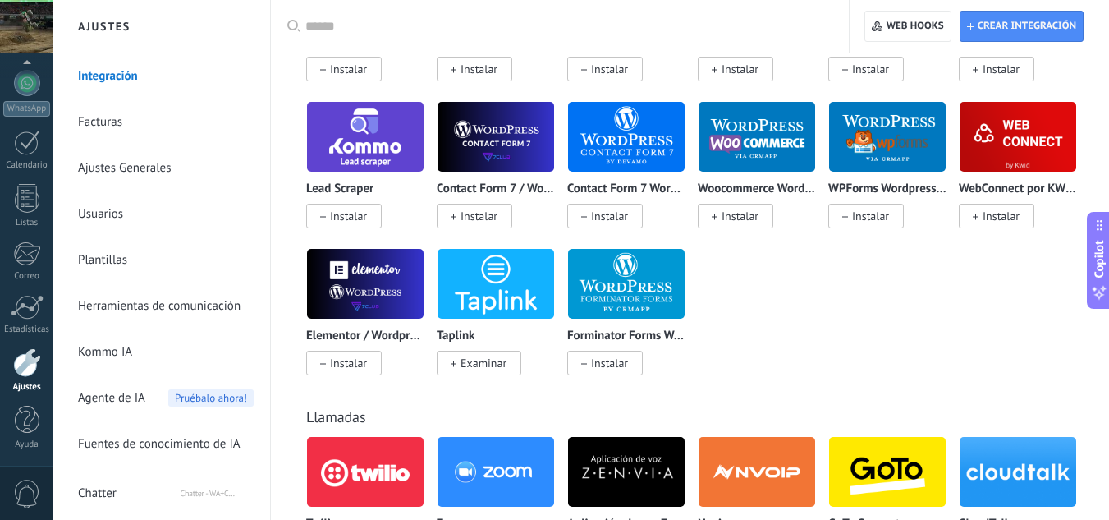
scroll to position [1396, 0]
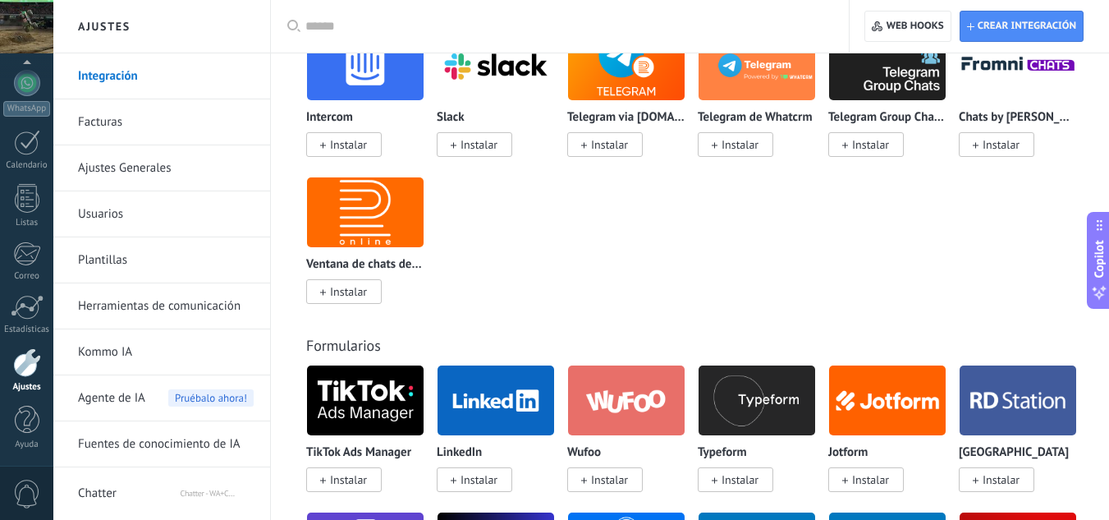
click at [342, 36] on div at bounding box center [565, 26] width 521 height 53
click at [334, 30] on input "text" at bounding box center [565, 26] width 521 height 17
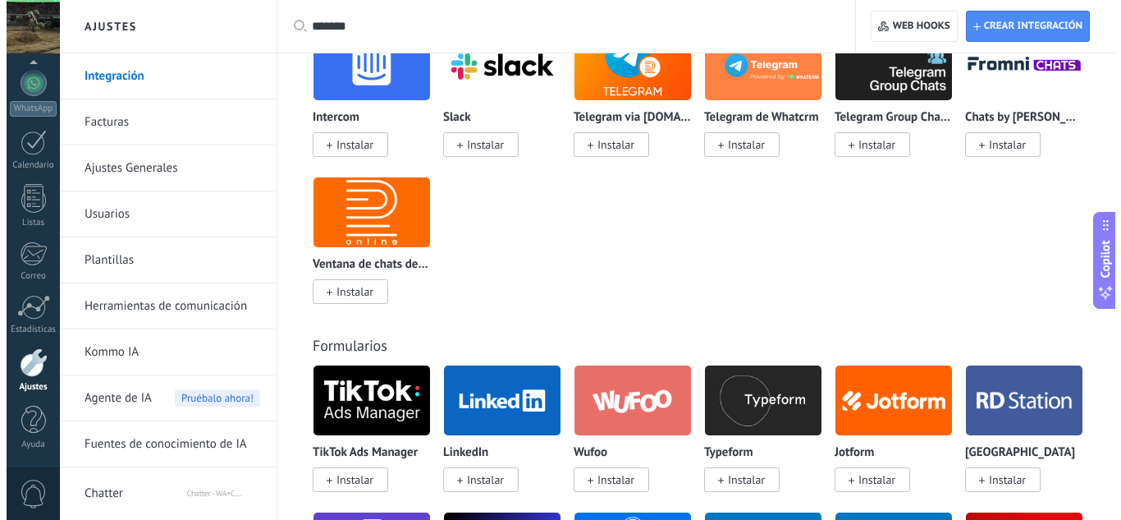
scroll to position [0, 0]
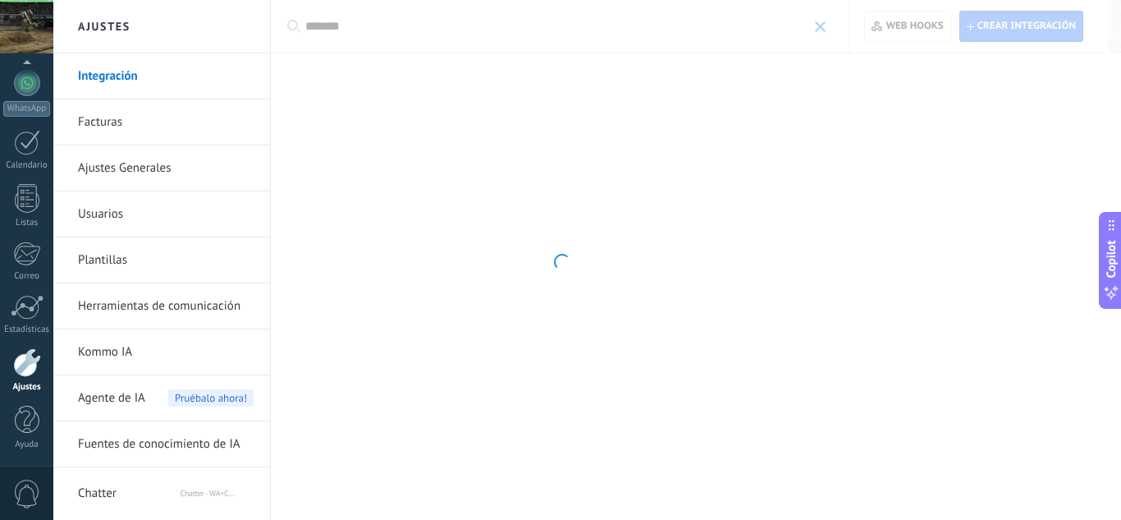
type input "*******"
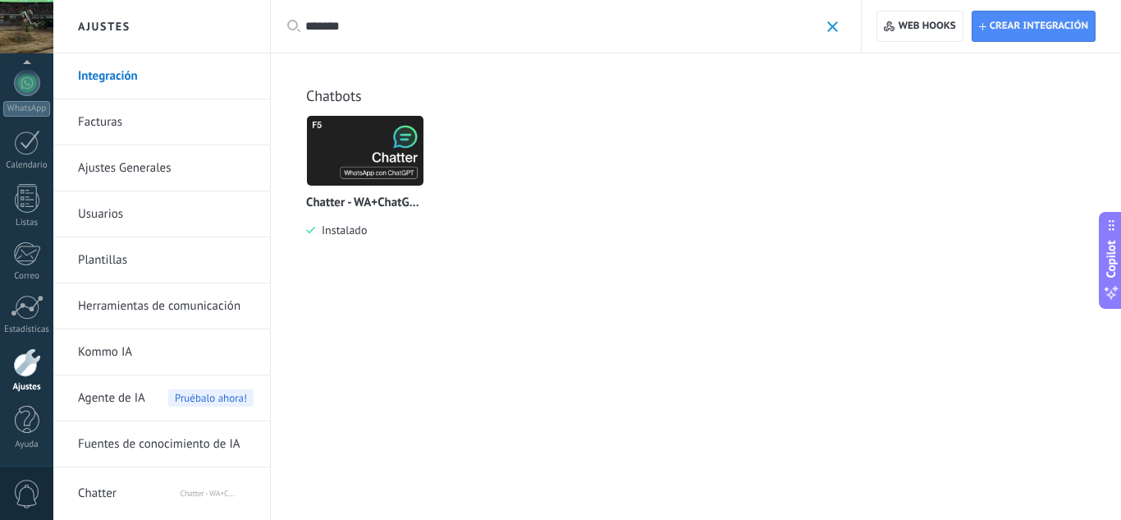
click at [372, 186] on div at bounding box center [365, 150] width 118 height 71
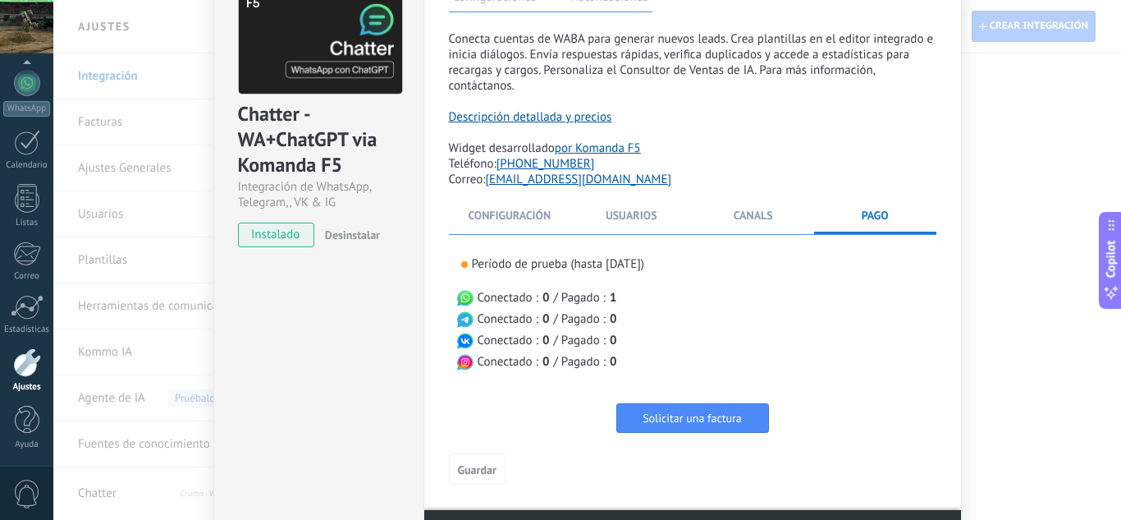
scroll to position [61, 0]
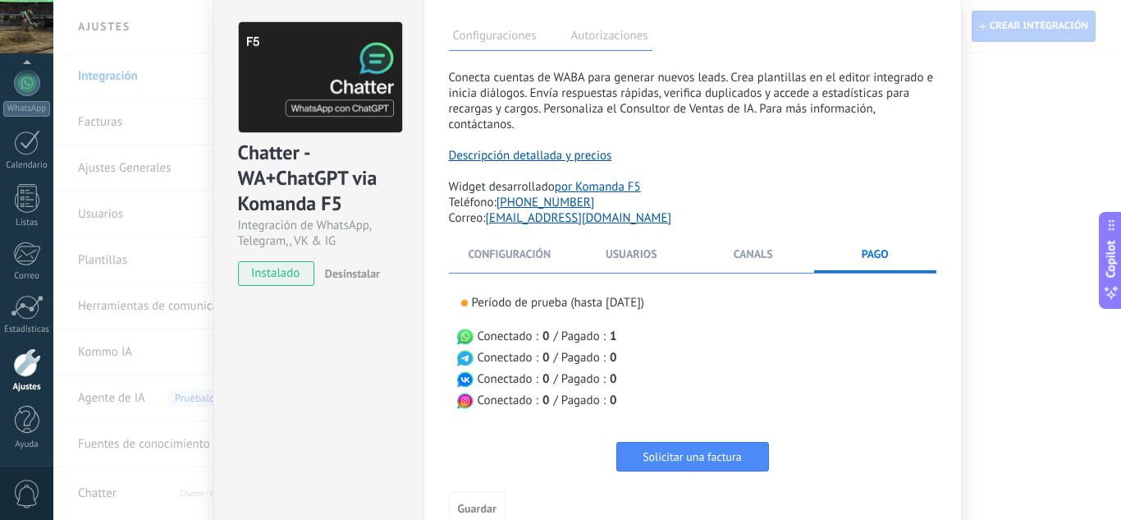
click at [977, 130] on div "Chatter - WA+ChatGPT via Komanda F5 Integración de WhatsApp, Telegram,, VK & IG…" at bounding box center [587, 260] width 1068 height 520
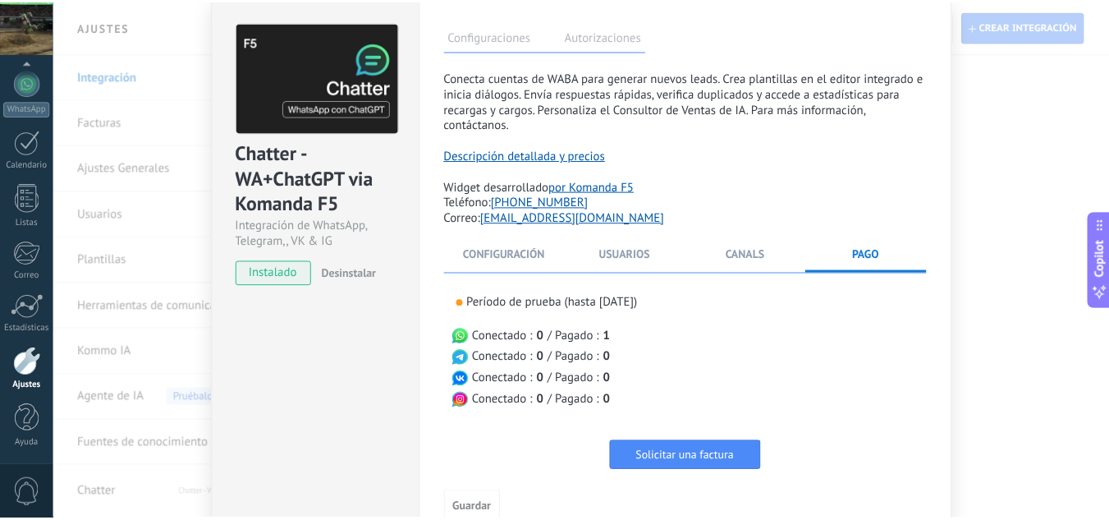
scroll to position [0, 0]
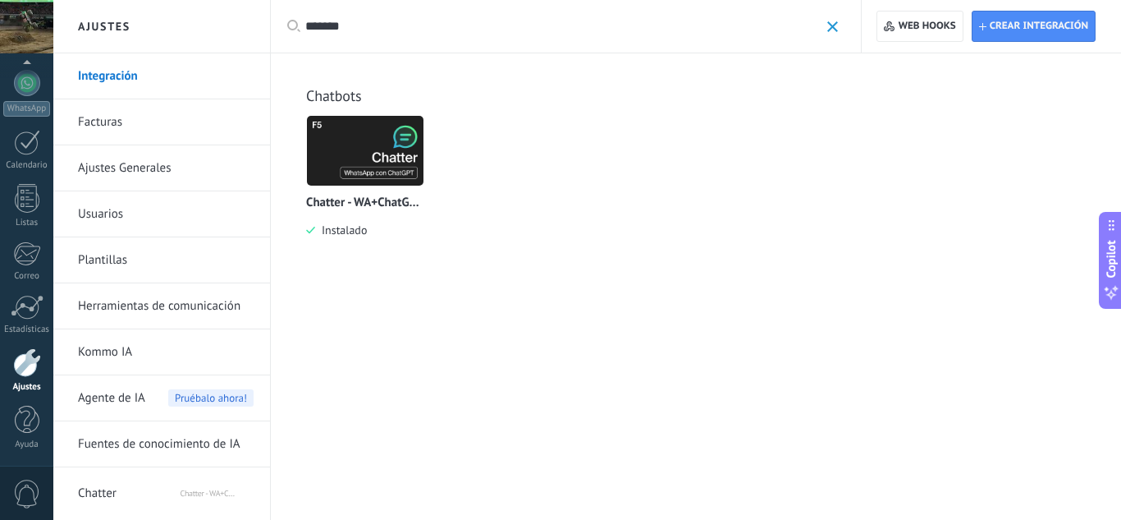
click at [110, 66] on link "Integración" at bounding box center [166, 76] width 176 height 46
click at [111, 76] on link "Integración" at bounding box center [166, 76] width 176 height 46
click at [828, 21] on span at bounding box center [833, 26] width 11 height 11
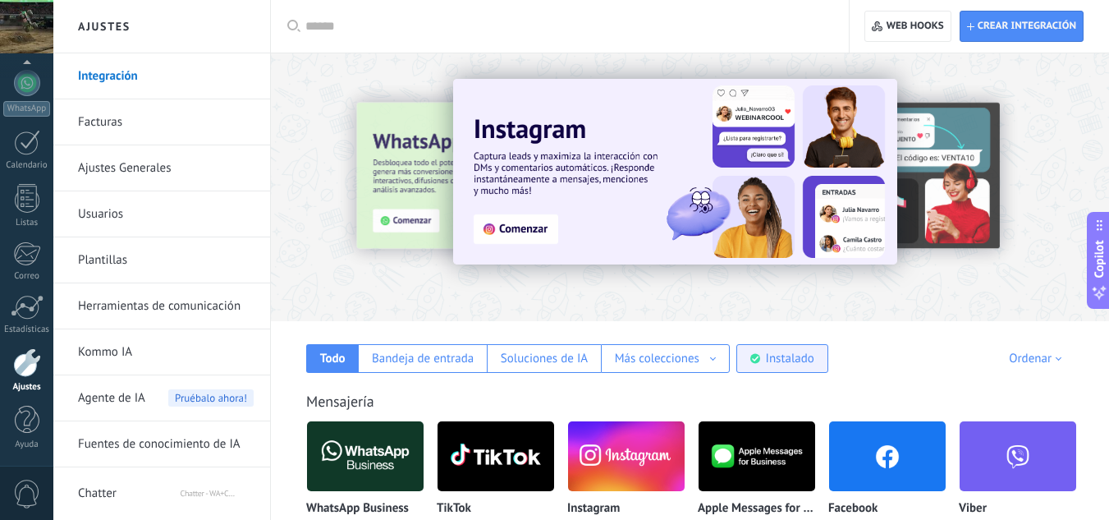
click at [791, 353] on div "Instalado" at bounding box center [790, 359] width 48 height 16
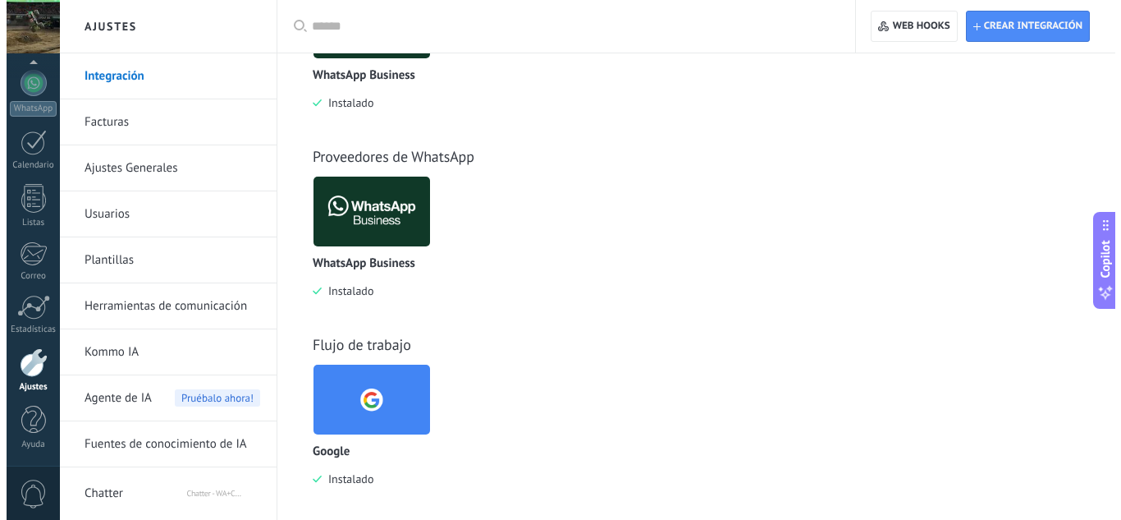
scroll to position [632, 0]
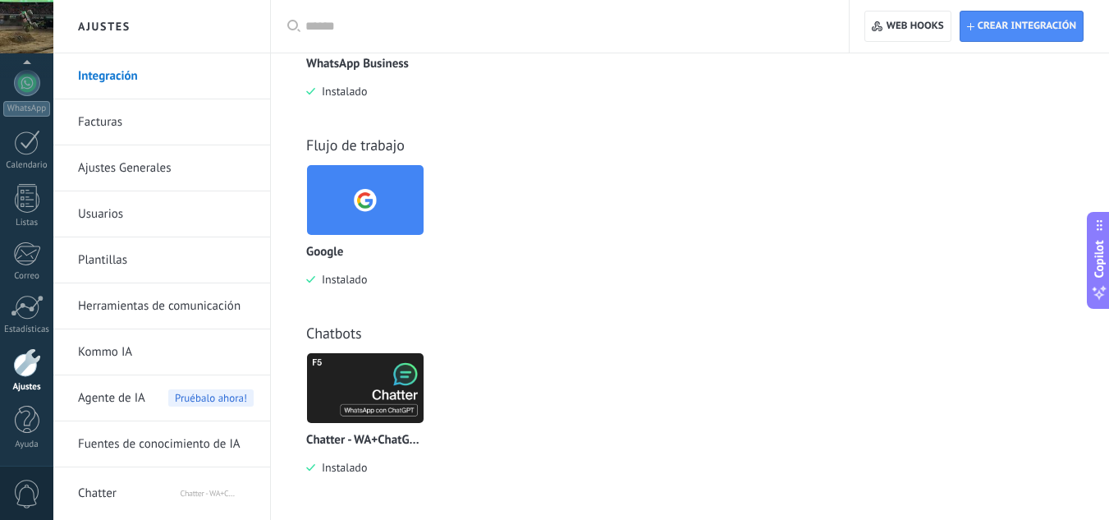
click at [366, 388] on img at bounding box center [365, 388] width 117 height 80
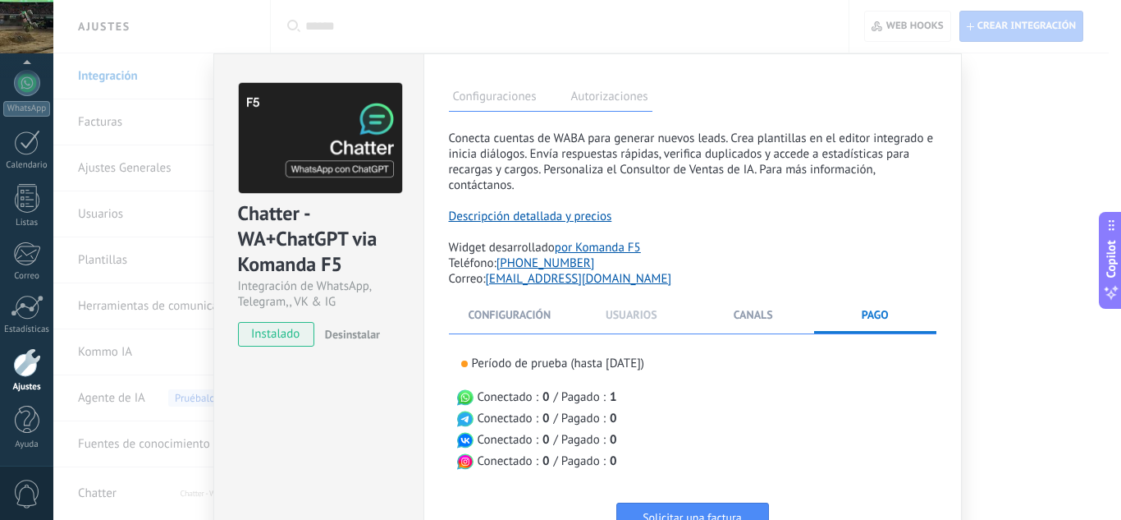
click at [622, 311] on span "Usuarios" at bounding box center [632, 314] width 52 height 15
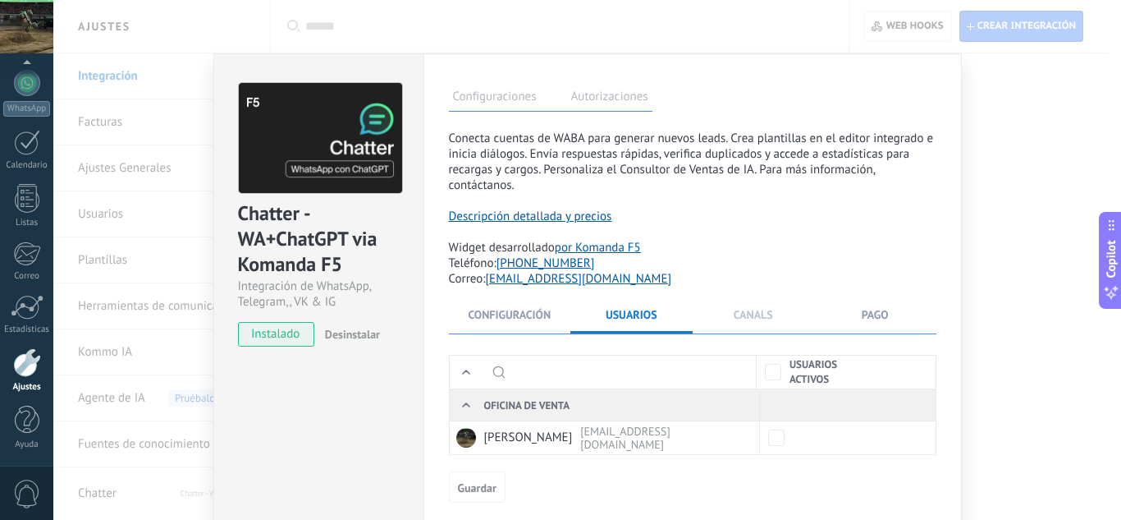
click at [759, 310] on span "Canals" at bounding box center [753, 314] width 39 height 15
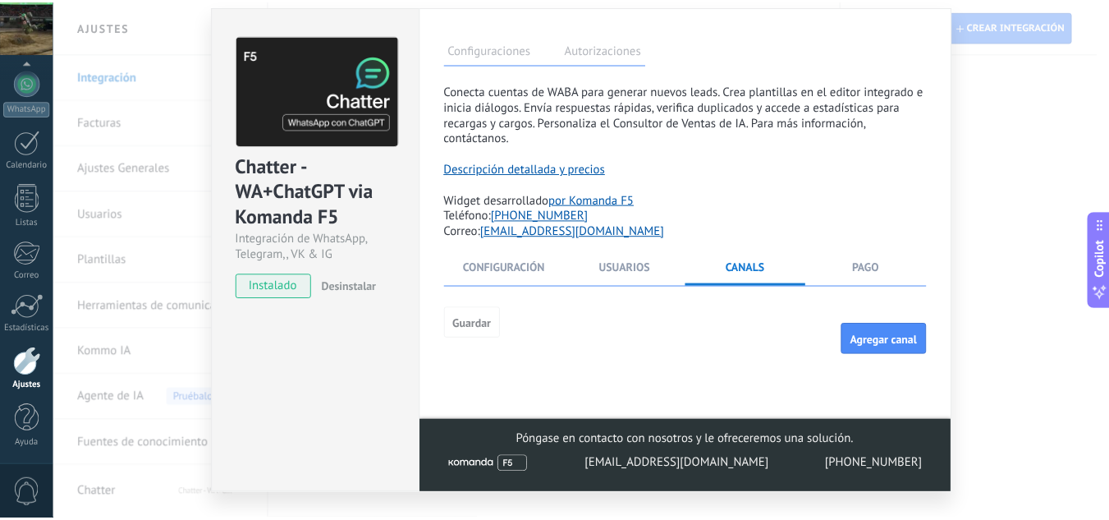
scroll to position [0, 0]
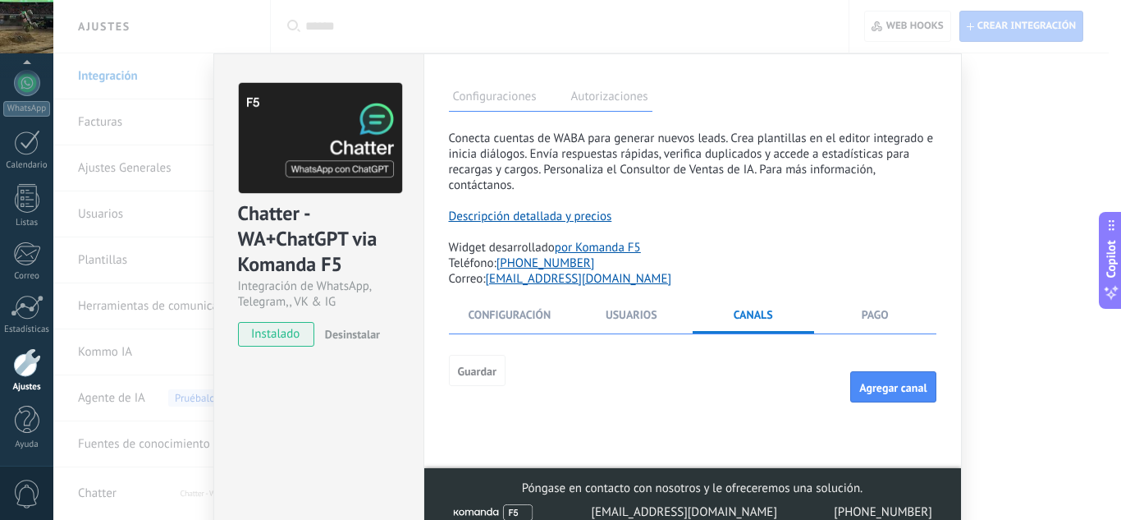
click at [993, 96] on div "Chatter - WA+ChatGPT via Komanda F5 Integración de WhatsApp, Telegram,, VK & IG…" at bounding box center [587, 260] width 1068 height 520
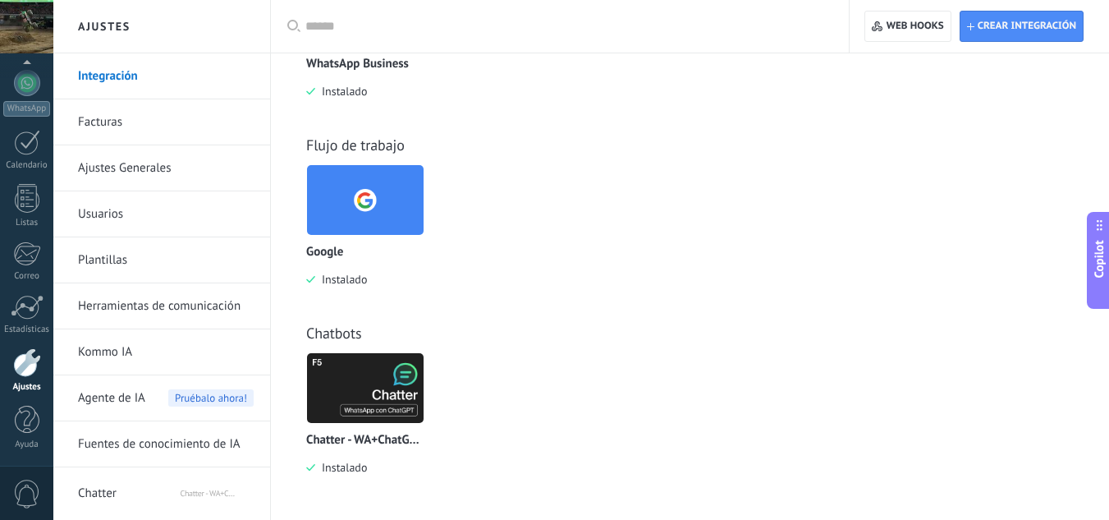
click at [39, 76] on div at bounding box center [26, 65] width 53 height 25
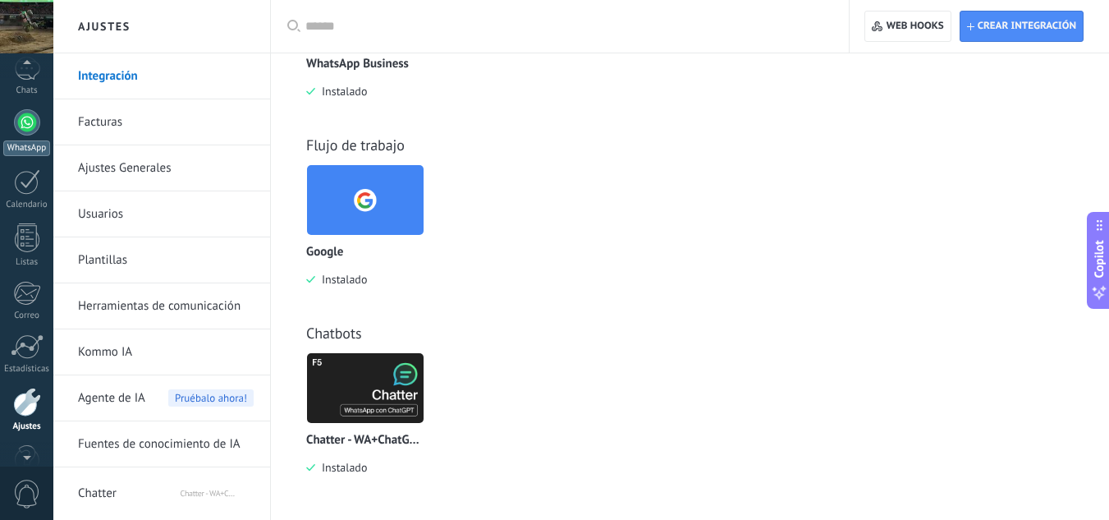
scroll to position [119, 0]
click at [27, 140] on link "WhatsApp" at bounding box center [26, 137] width 53 height 47
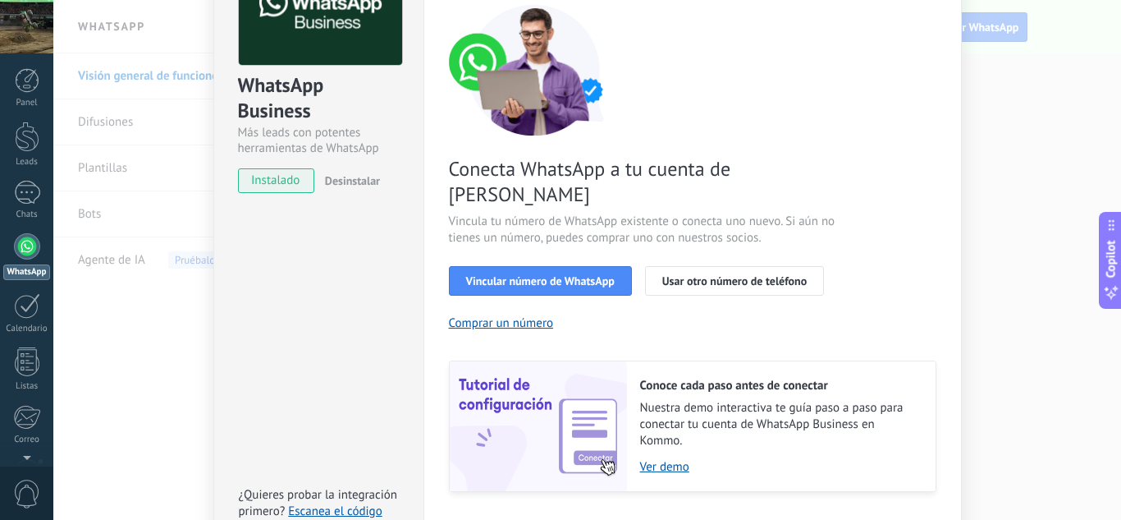
scroll to position [127, 0]
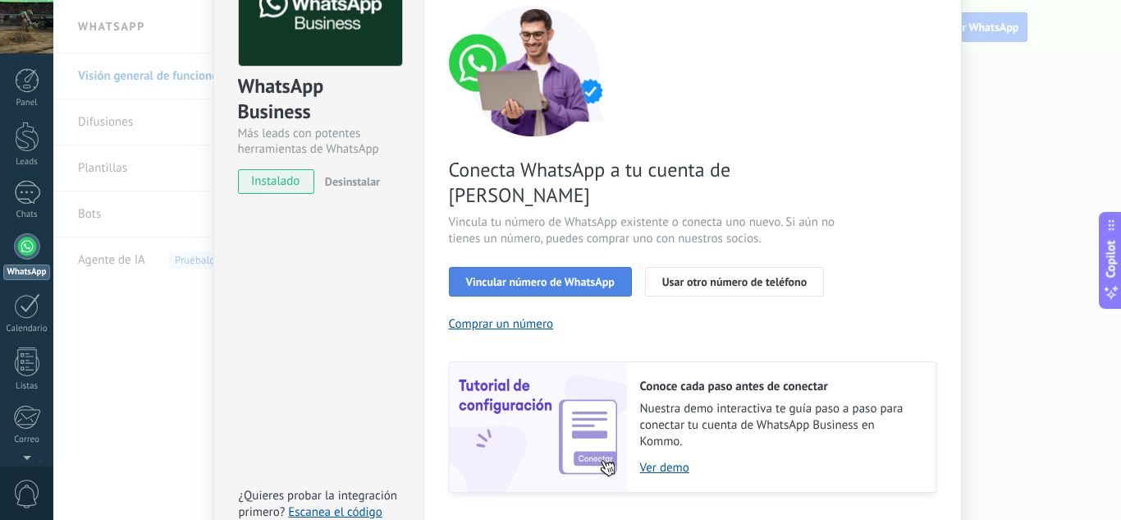
click at [537, 267] on button "Vincular número de WhatsApp" at bounding box center [540, 282] width 183 height 30
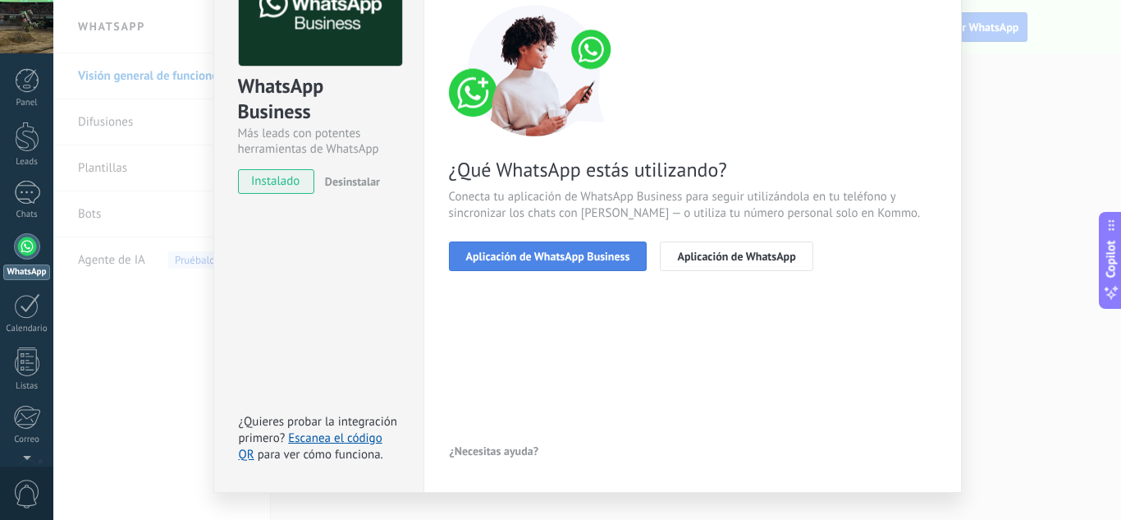
click at [594, 256] on span "Aplicación de WhatsApp Business" at bounding box center [548, 255] width 164 height 11
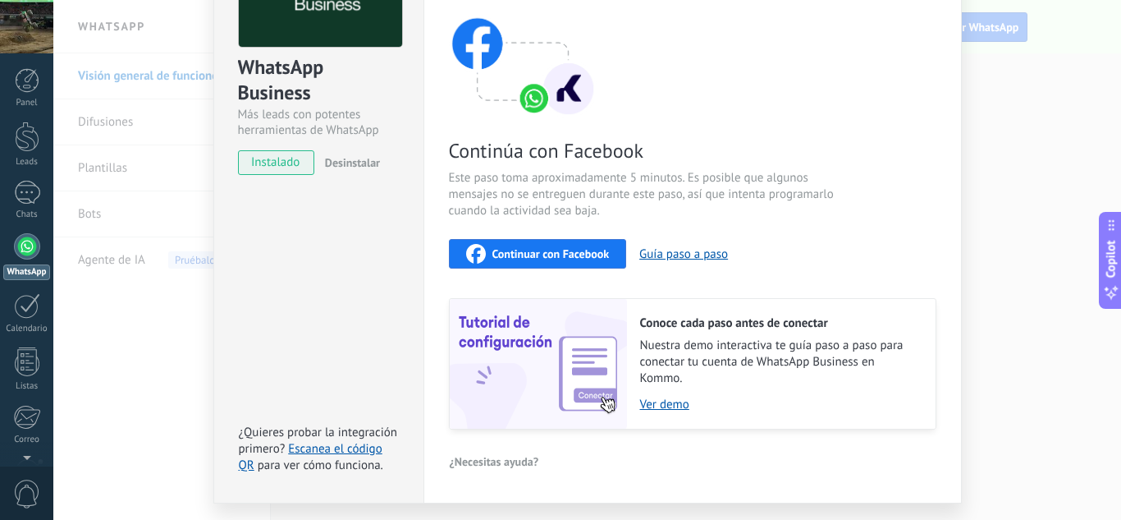
scroll to position [164, 0]
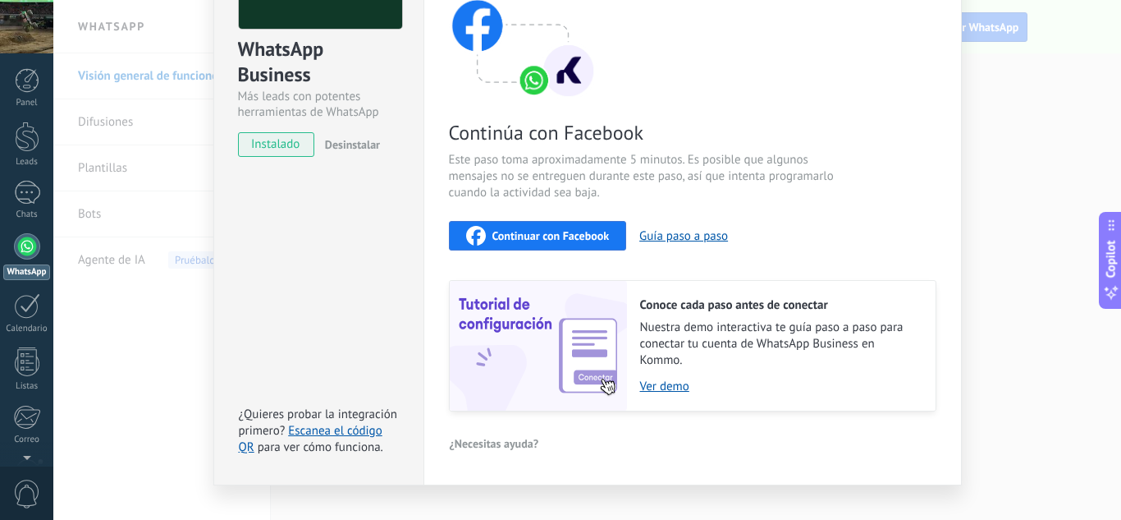
click at [557, 230] on span "Continuar con Facebook" at bounding box center [551, 235] width 117 height 11
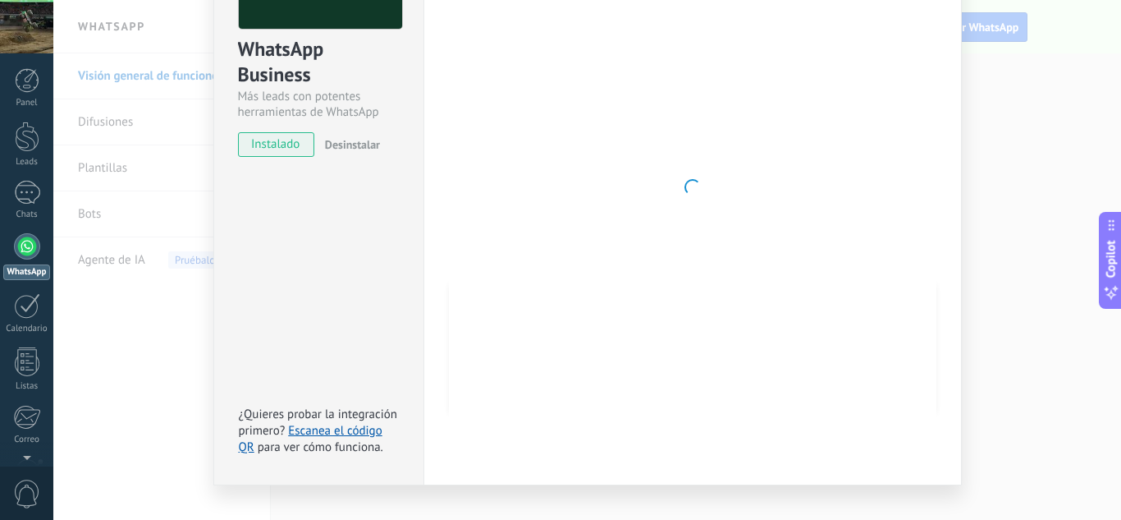
click at [362, 249] on div "WhatsApp Business Más leads con potentes herramientas de WhatsApp instalado Des…" at bounding box center [318, 187] width 210 height 596
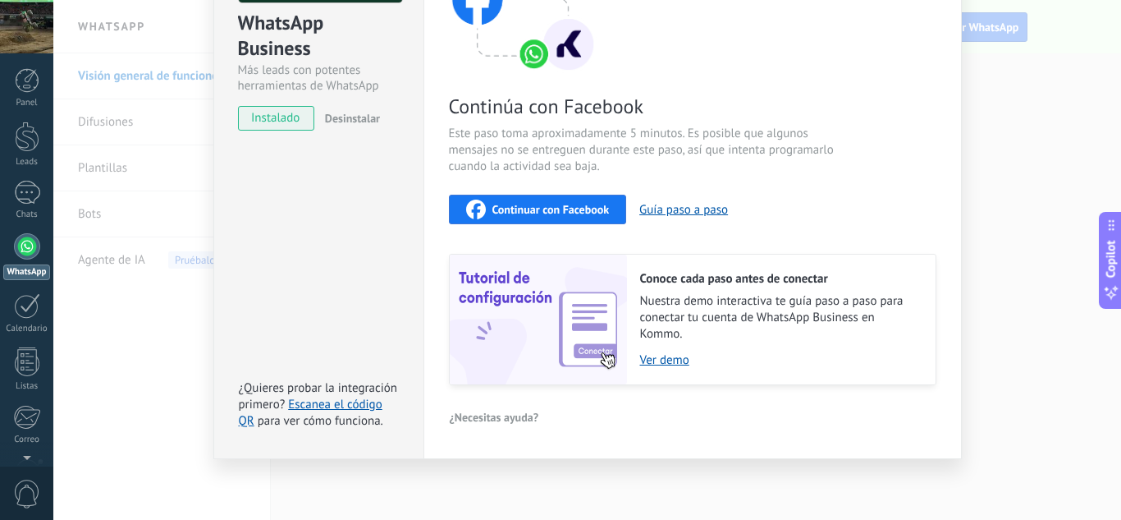
scroll to position [0, 0]
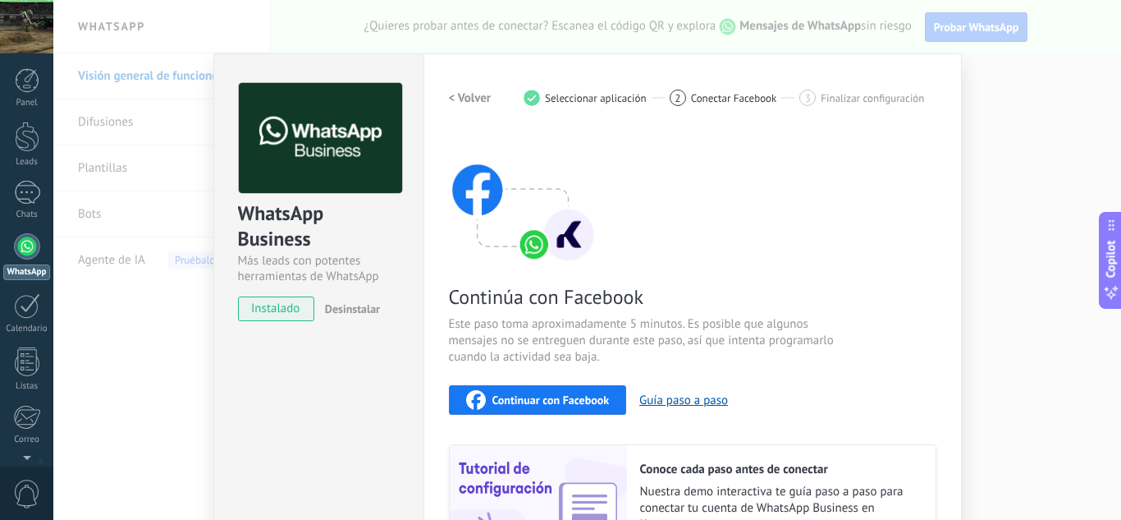
click at [517, 407] on div "Continuar con Facebook" at bounding box center [538, 400] width 144 height 20
click at [550, 402] on span "Continuar con Facebook" at bounding box center [551, 399] width 117 height 11
click at [554, 395] on span "Continuar con Facebook" at bounding box center [551, 399] width 117 height 11
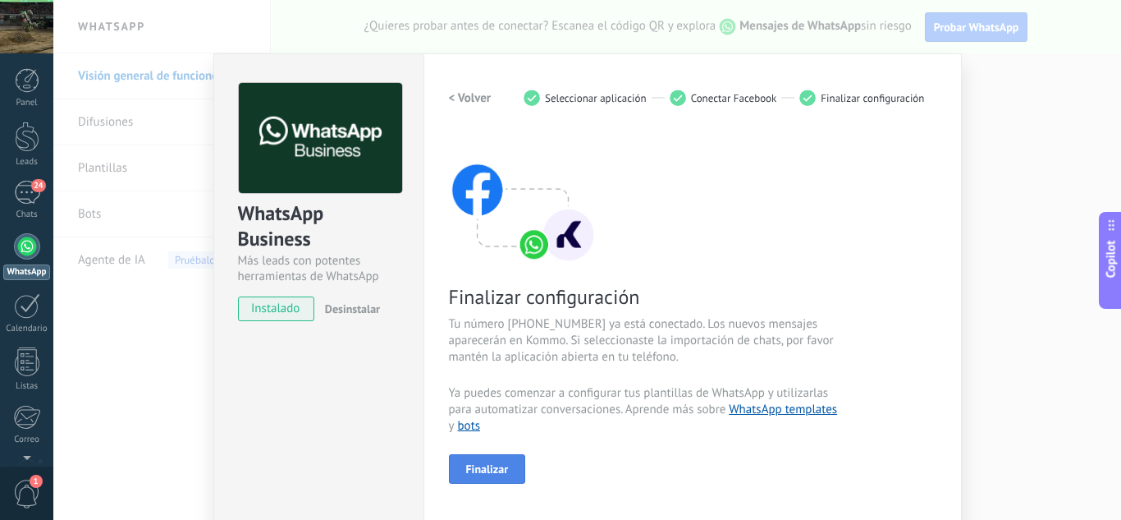
click at [469, 463] on span "Finalizar" at bounding box center [487, 468] width 43 height 11
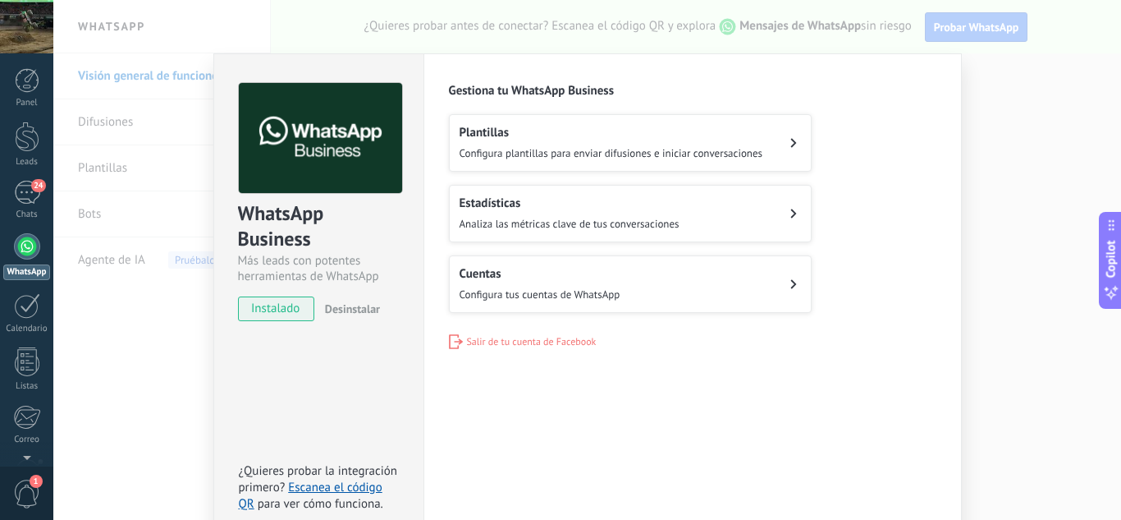
click at [621, 146] on span "Configura plantillas para enviar difusiones e iniciar conversaciones" at bounding box center [612, 153] width 304 height 14
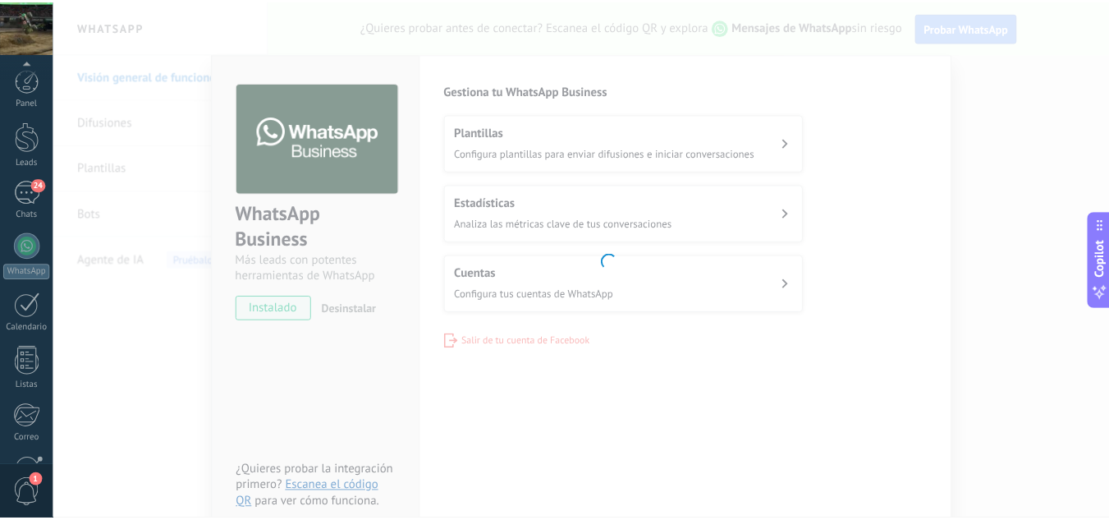
scroll to position [163, 0]
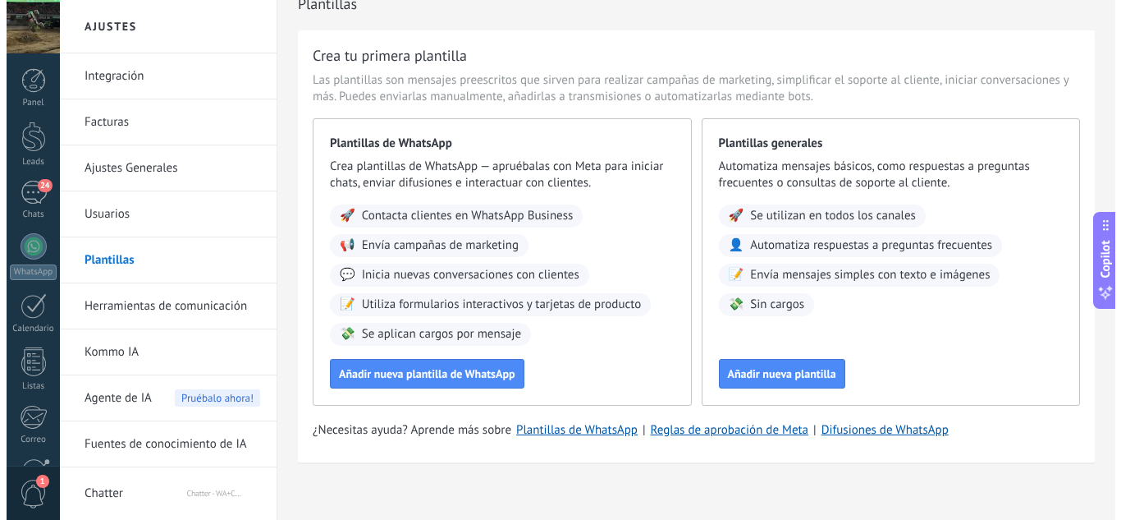
scroll to position [34, 0]
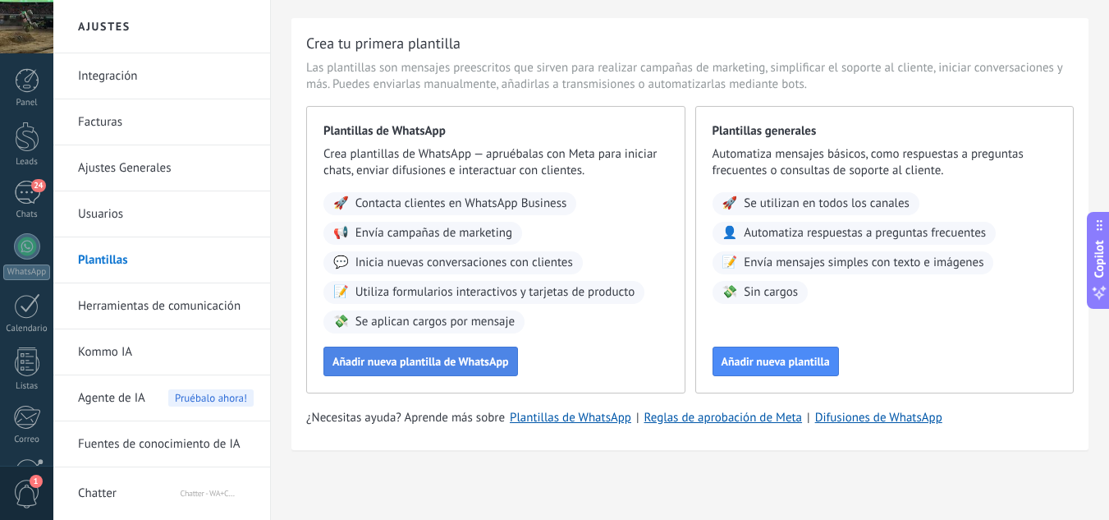
click at [496, 349] on button "Añadir nueva plantilla de WhatsApp" at bounding box center [420, 361] width 195 height 30
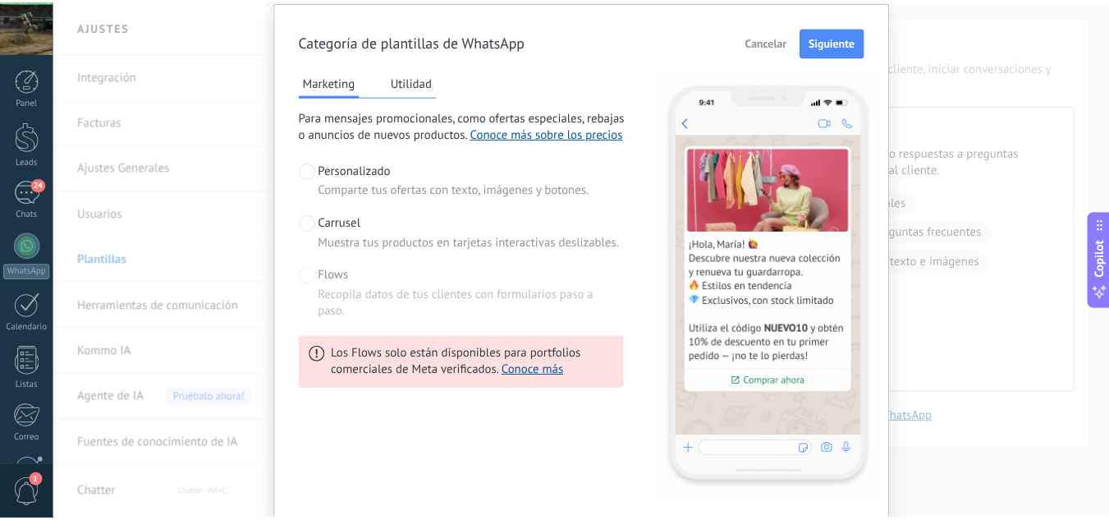
scroll to position [0, 0]
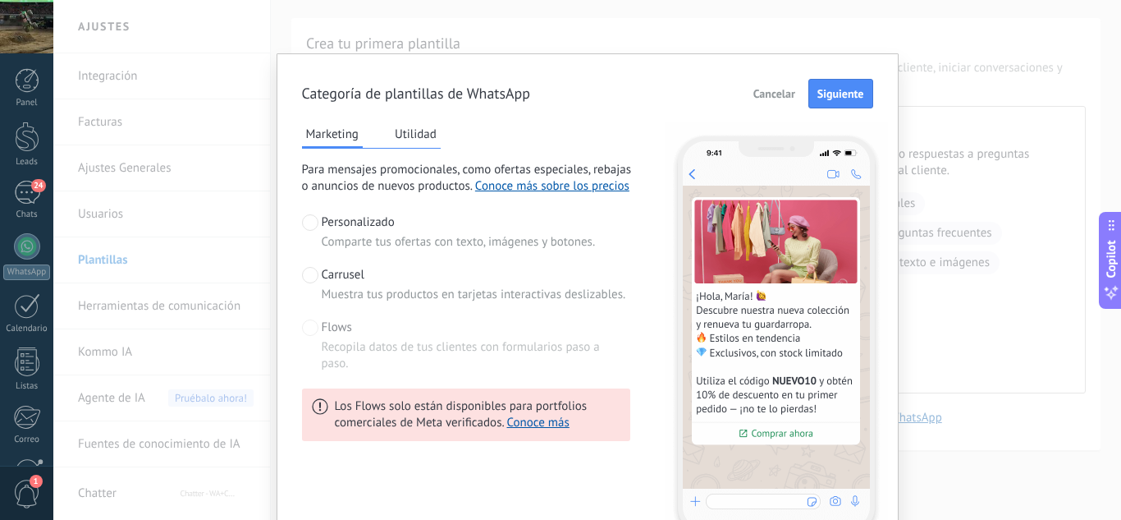
click at [755, 98] on span "Cancelar" at bounding box center [775, 93] width 42 height 11
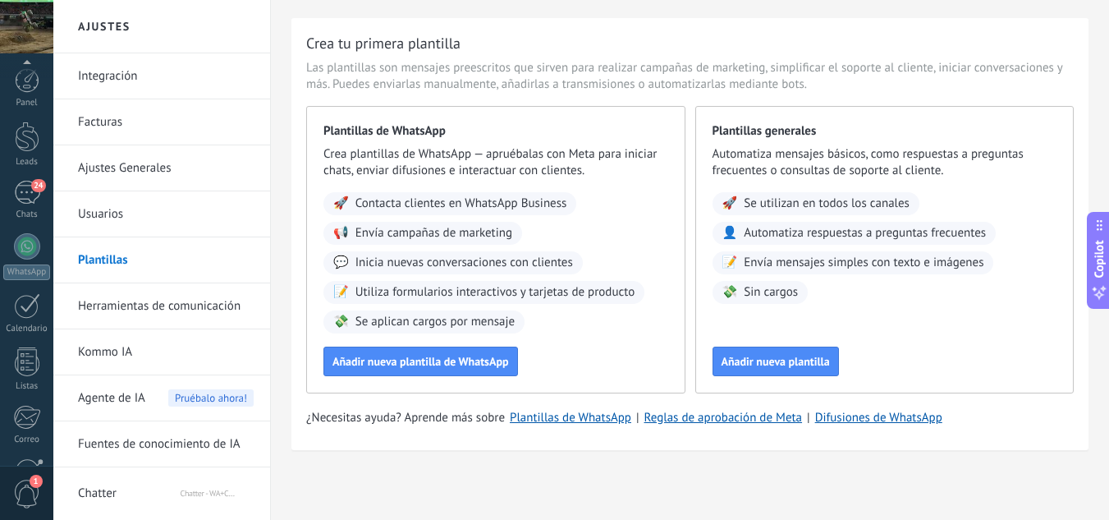
scroll to position [163, 0]
click at [21, 357] on div at bounding box center [27, 362] width 28 height 29
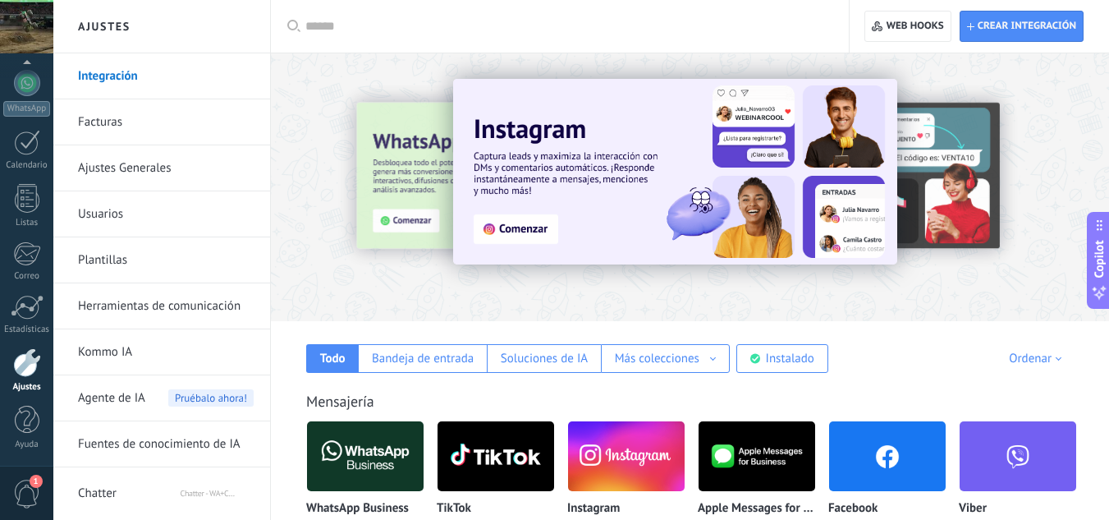
click at [179, 78] on link "Integración" at bounding box center [166, 76] width 176 height 46
click at [764, 364] on div "Instalado" at bounding box center [782, 358] width 92 height 29
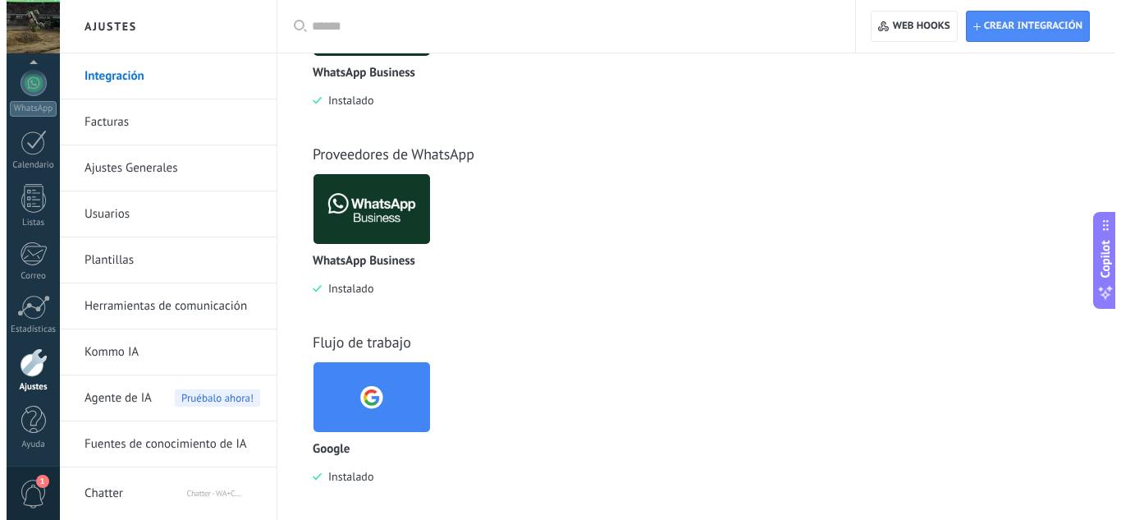
scroll to position [632, 0]
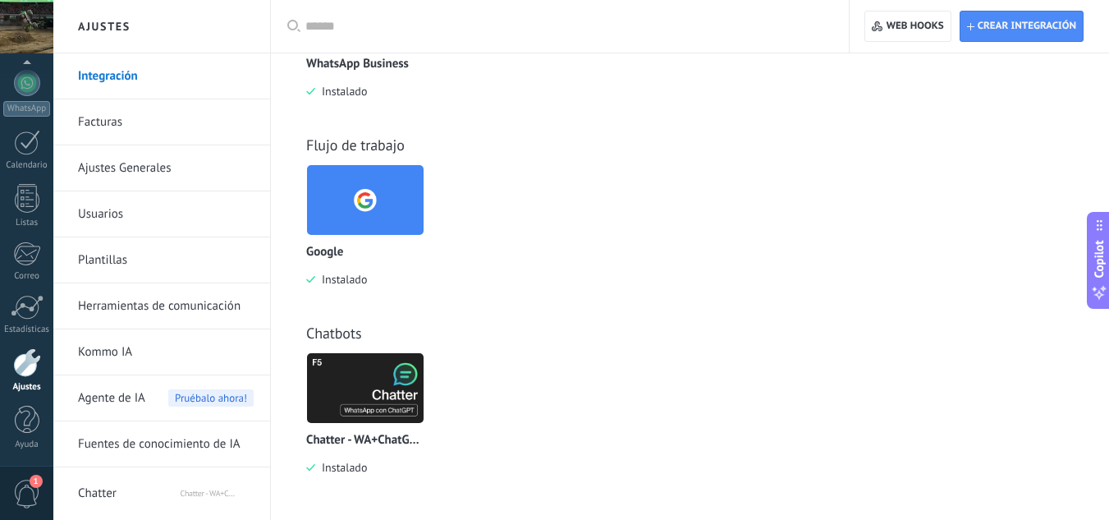
click at [369, 388] on img at bounding box center [365, 388] width 117 height 80
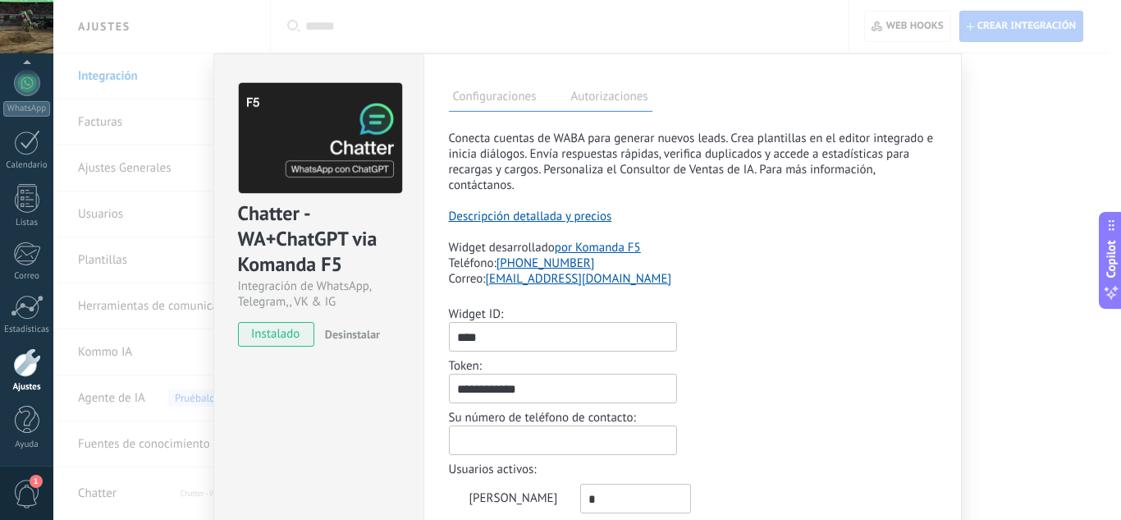
click at [605, 101] on label "Autorizaciones" at bounding box center [609, 99] width 85 height 24
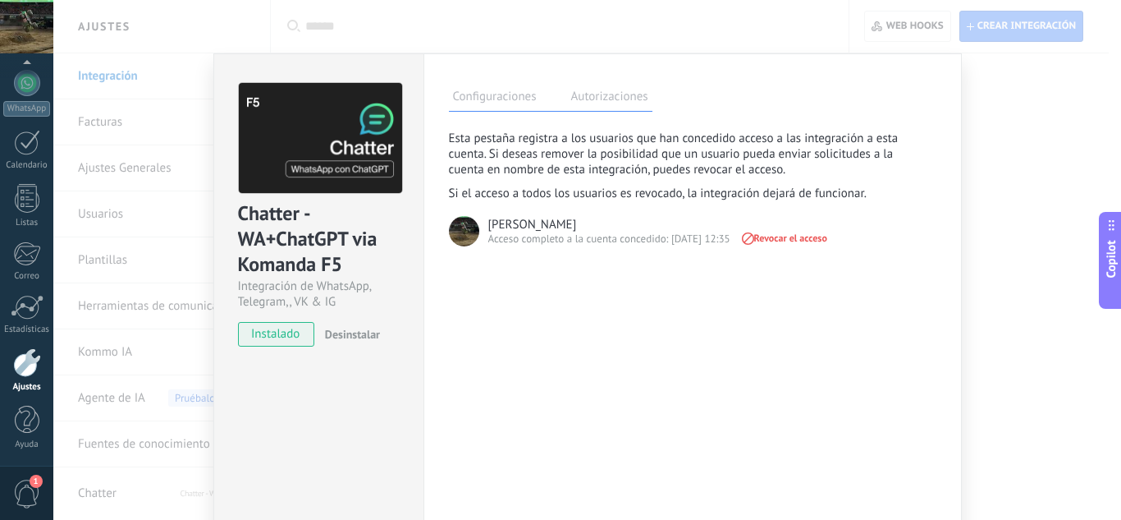
click at [501, 99] on label "Configuraciones" at bounding box center [495, 99] width 92 height 24
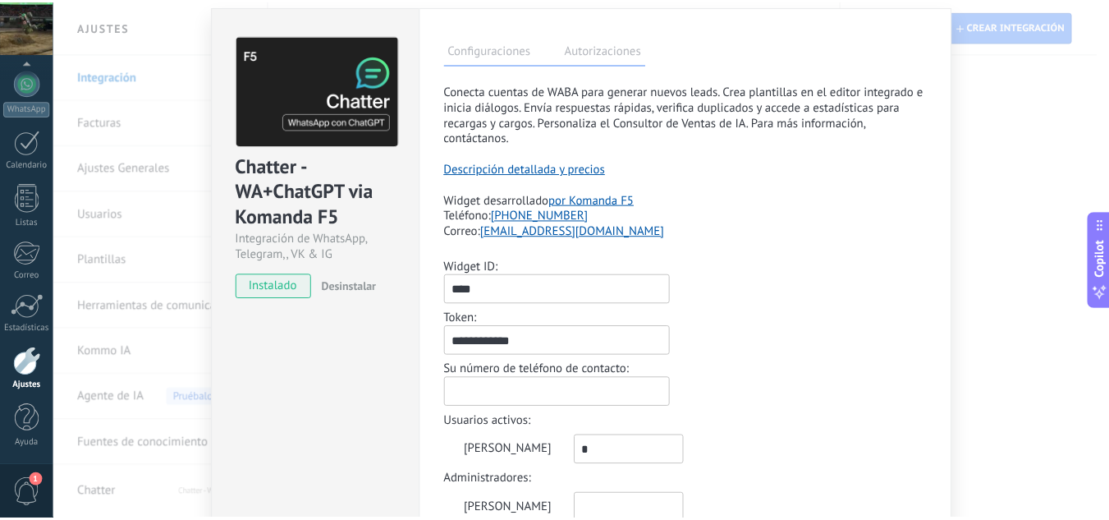
scroll to position [0, 0]
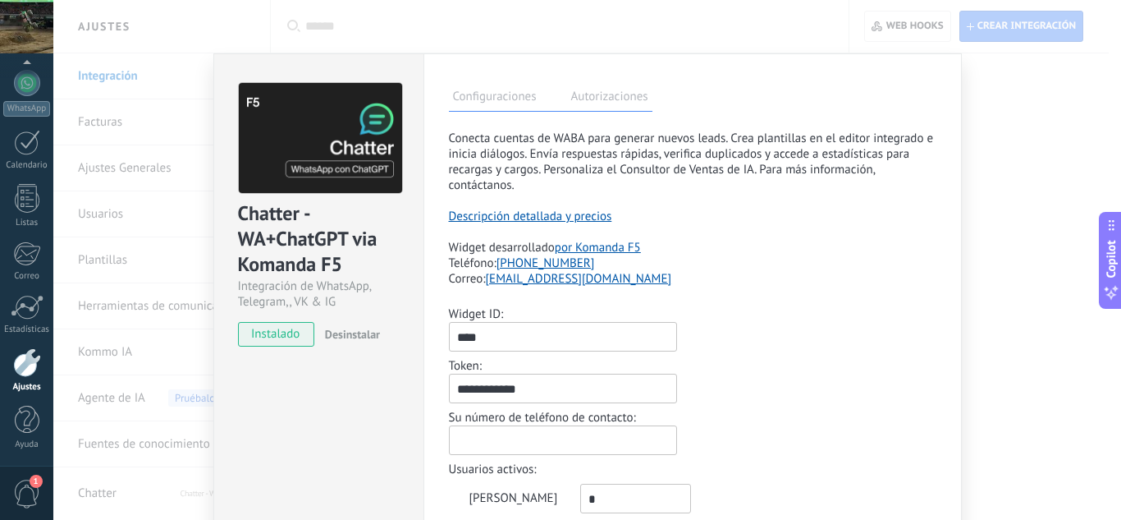
click at [1002, 116] on div "Chatter - WA+ChatGPT via Komanda F5 Integración de WhatsApp, Telegram,, VK & IG…" at bounding box center [587, 260] width 1068 height 520
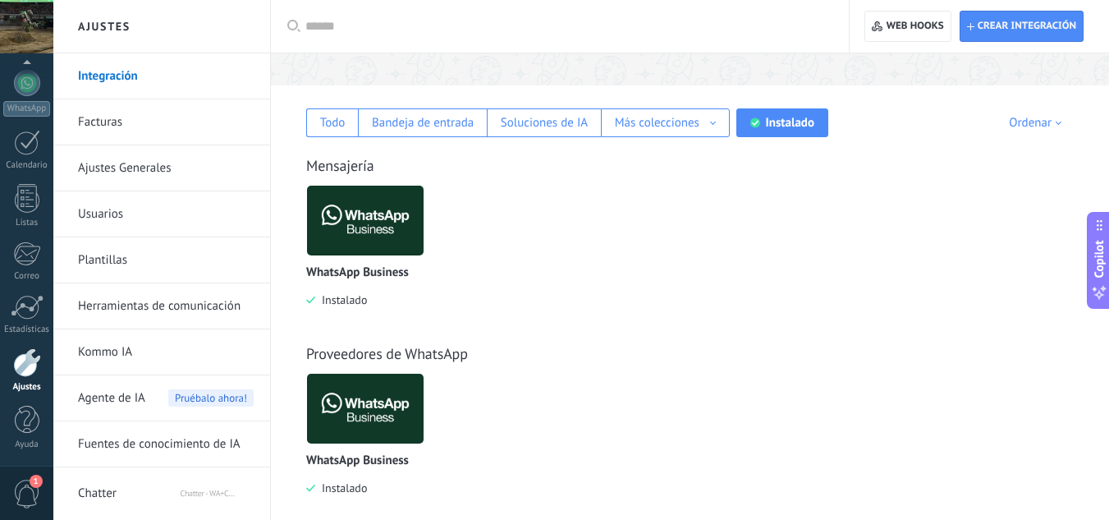
scroll to position [246, 0]
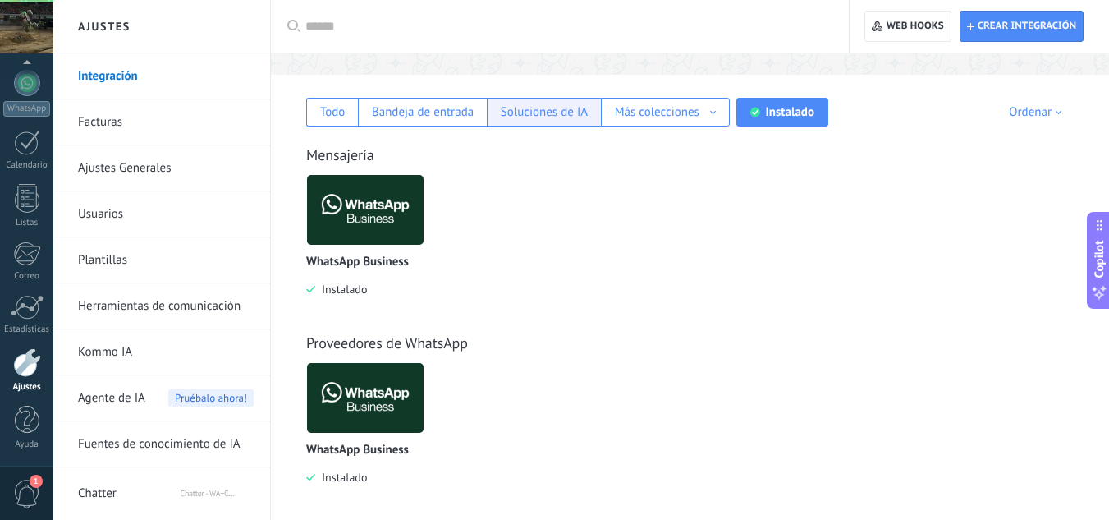
click at [580, 110] on div "Soluciones de IA" at bounding box center [544, 112] width 87 height 16
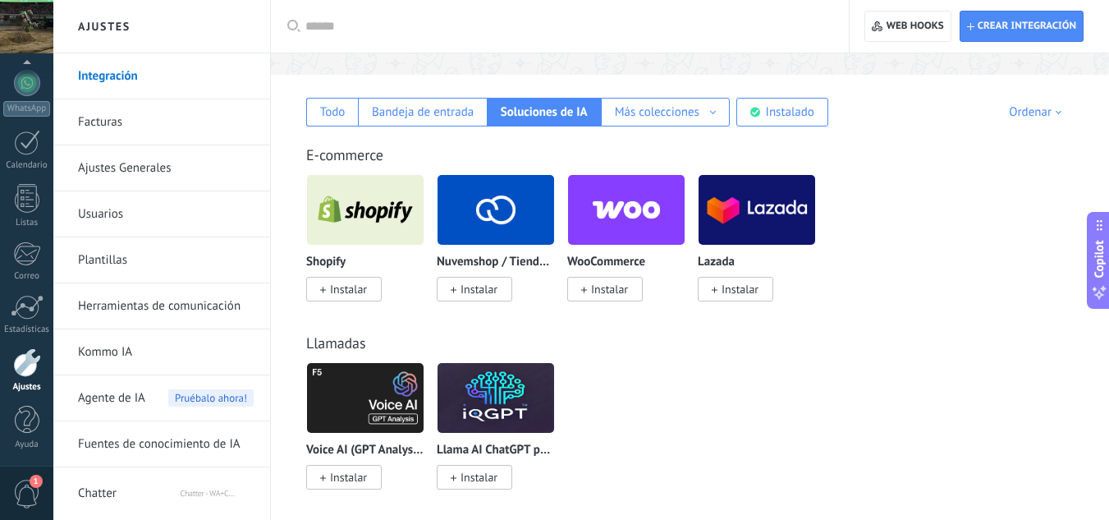
scroll to position [328, 0]
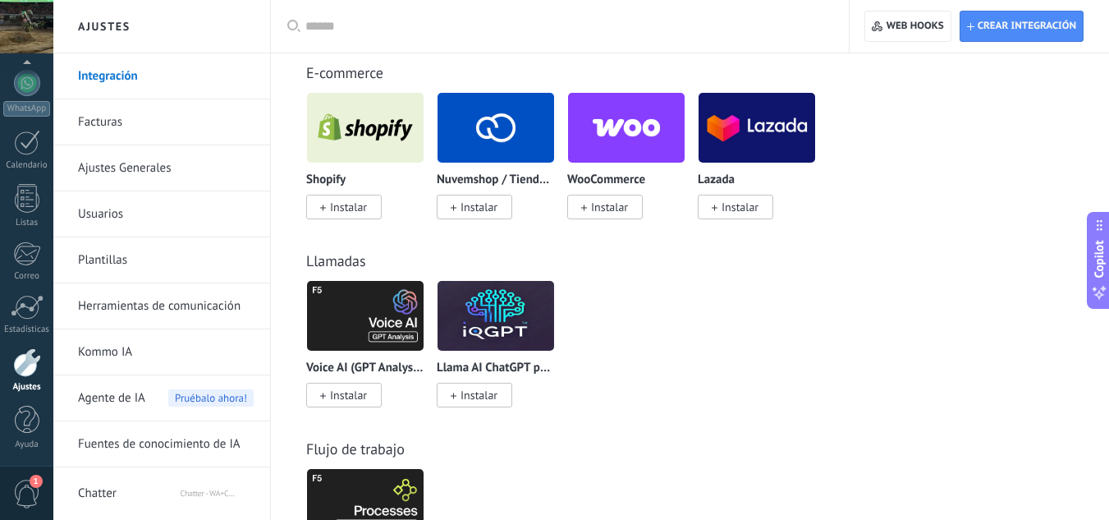
click at [148, 344] on link "Kommo IA" at bounding box center [166, 352] width 176 height 46
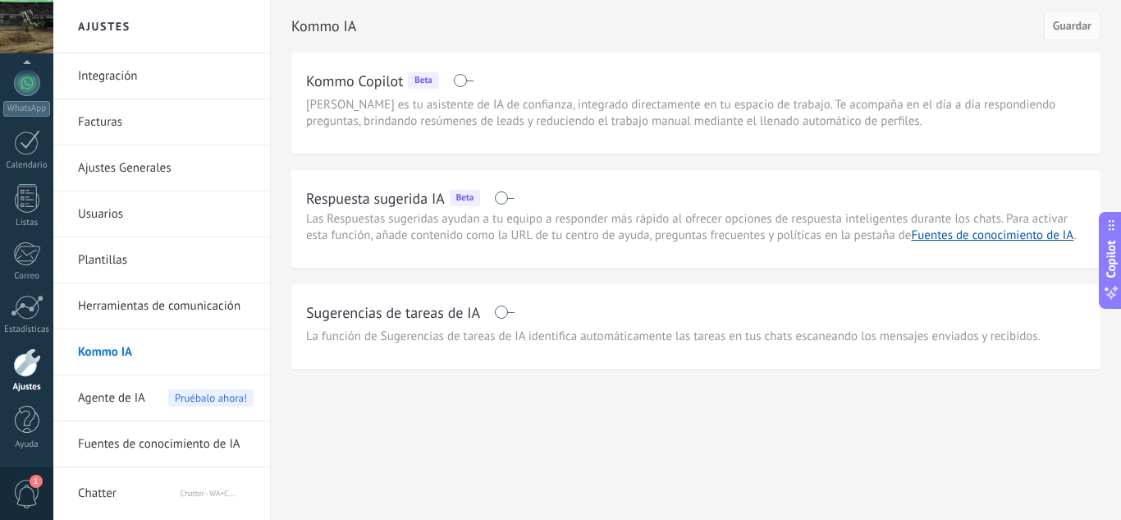
click at [148, 80] on link "Integración" at bounding box center [166, 76] width 176 height 46
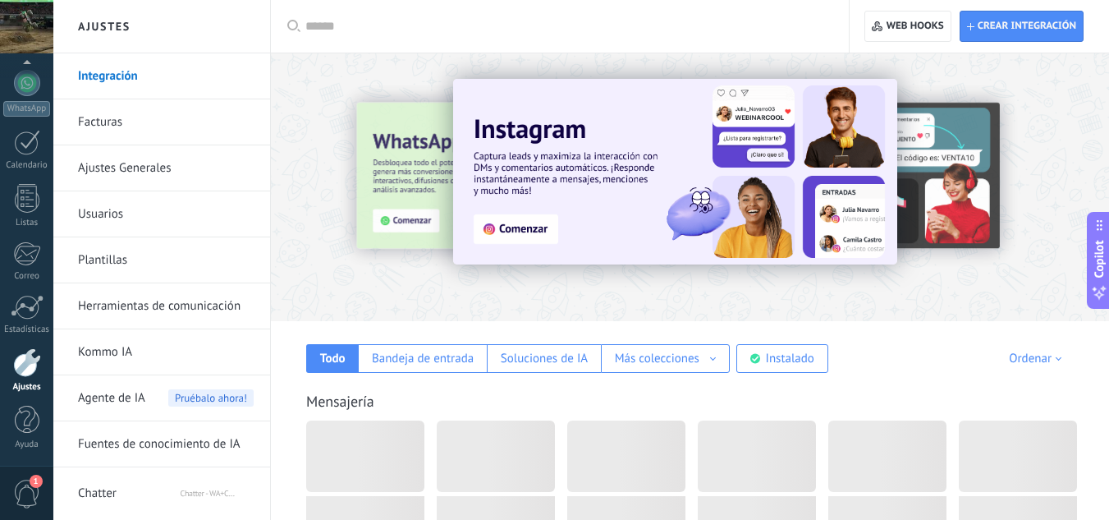
click at [175, 170] on link "Ajustes Generales" at bounding box center [166, 168] width 176 height 46
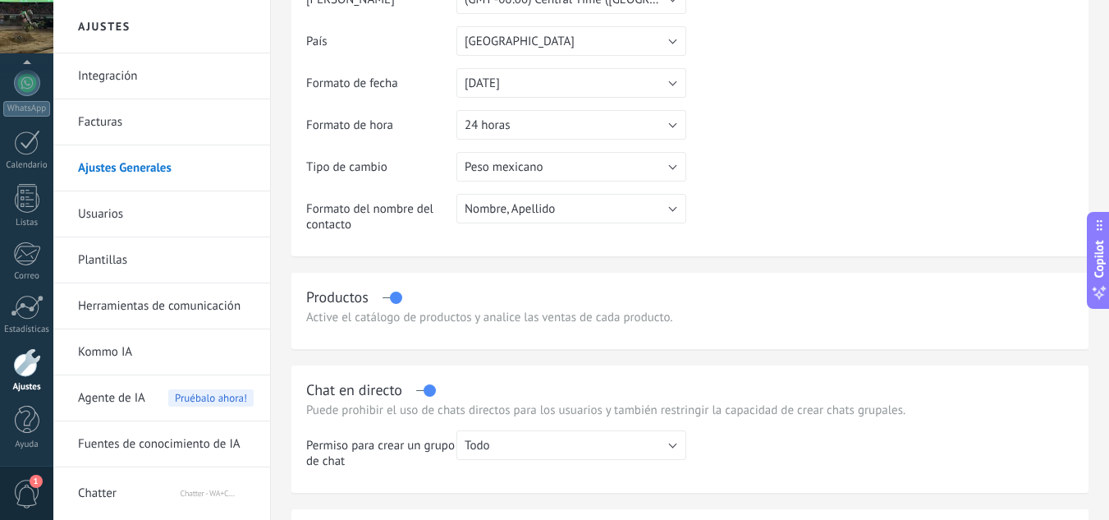
scroll to position [246, 0]
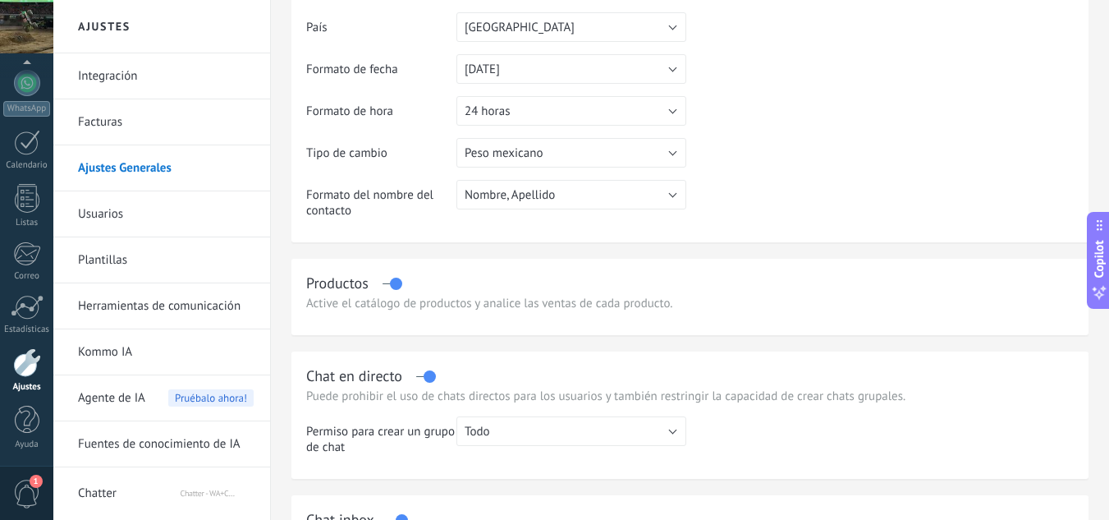
click at [125, 488] on span "Chatter" at bounding box center [128, 489] width 101 height 39
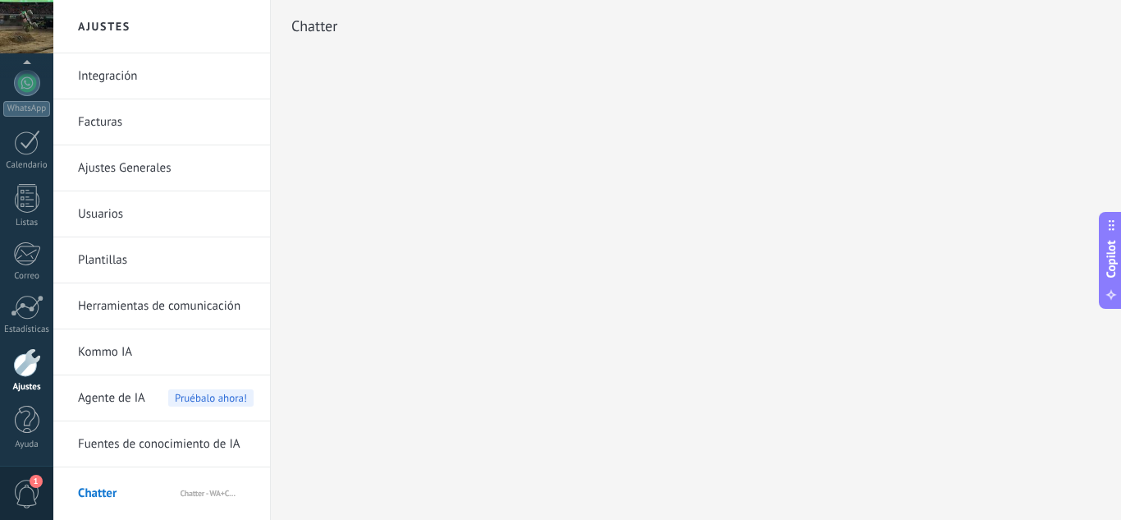
click at [423, 268] on div "Ajustes Integración Facturas Ajustes Generales Usuarios Plantillas Herramientas…" at bounding box center [587, 260] width 1068 height 520
click at [24, 194] on link "24 Chats" at bounding box center [26, 200] width 53 height 39
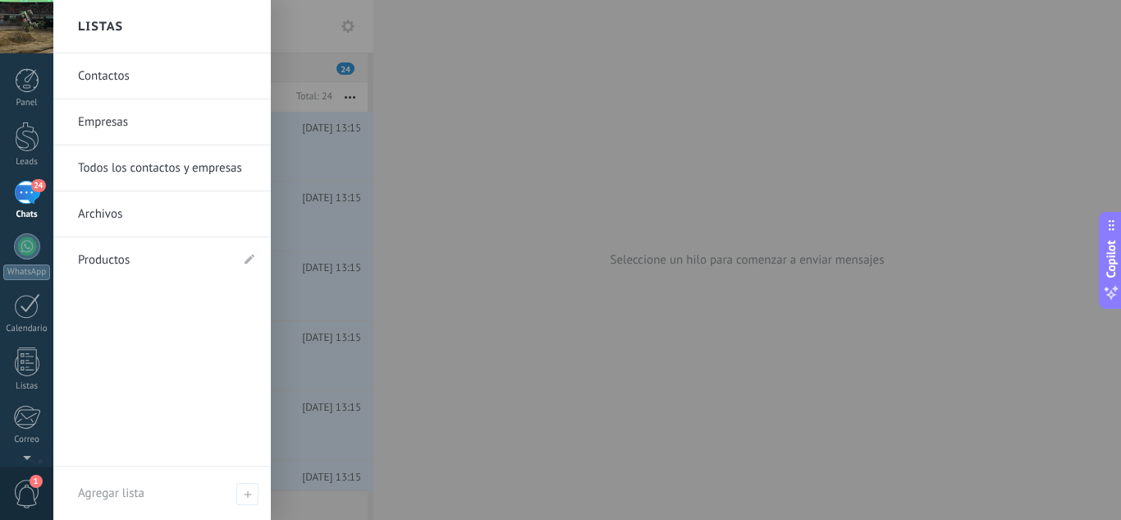
click at [417, 122] on div "Seleccione un hilo para comenzar a enviar mensajes" at bounding box center [748, 260] width 748 height 520
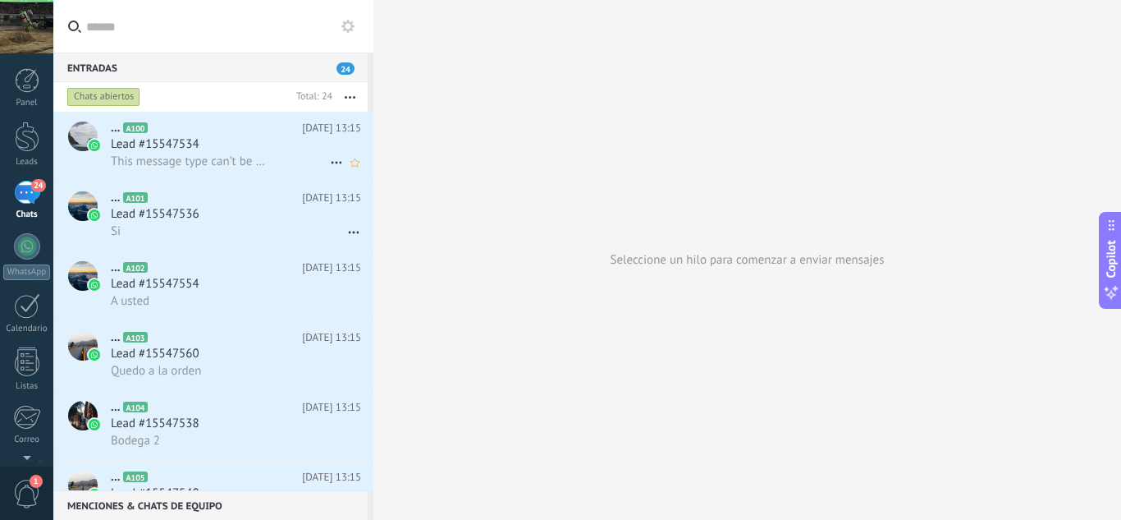
click at [269, 144] on div "Lead #15547534" at bounding box center [236, 144] width 250 height 16
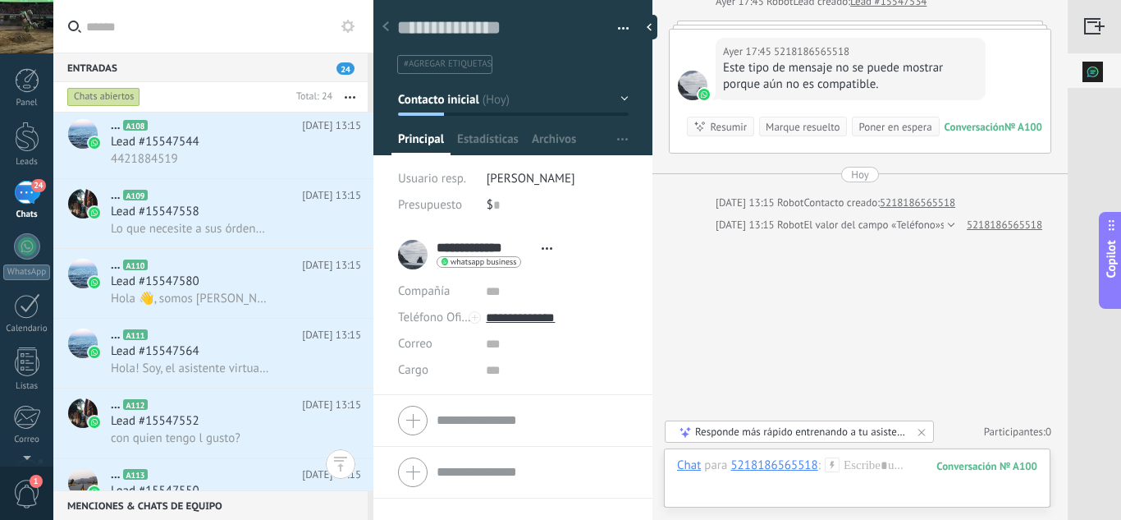
scroll to position [740, 0]
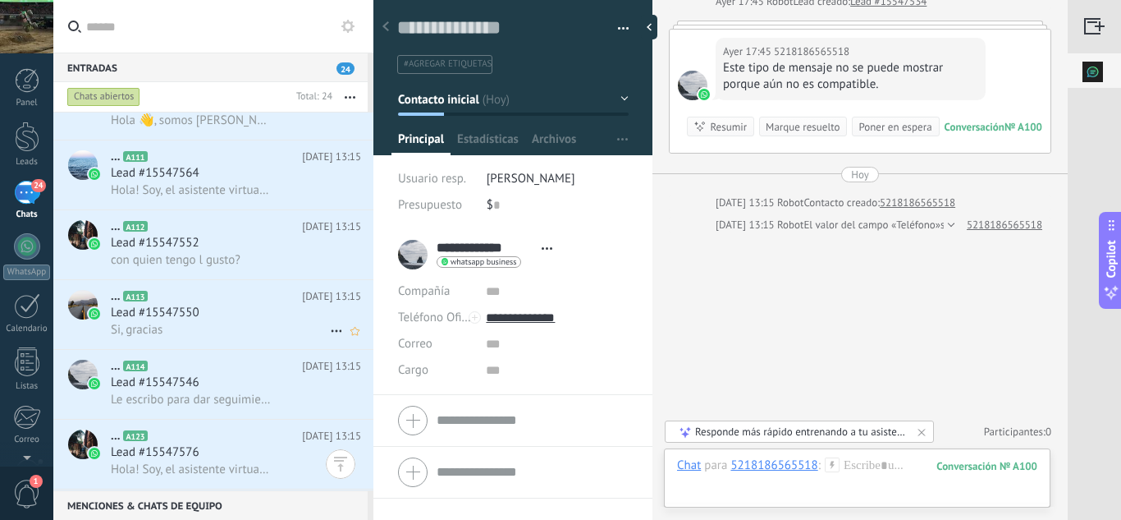
click at [230, 317] on div "Lead #15547550" at bounding box center [236, 313] width 250 height 16
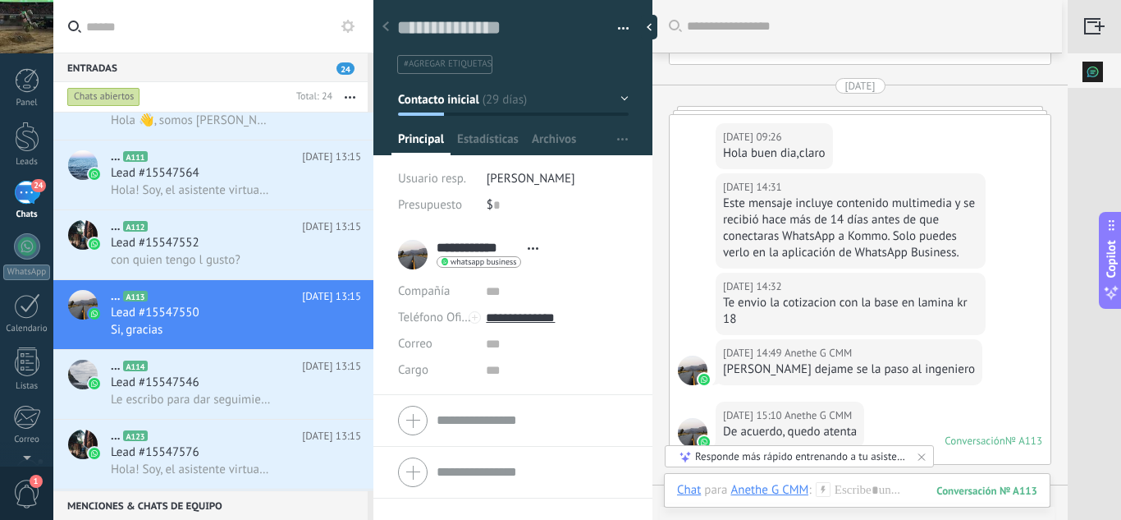
scroll to position [958, 0]
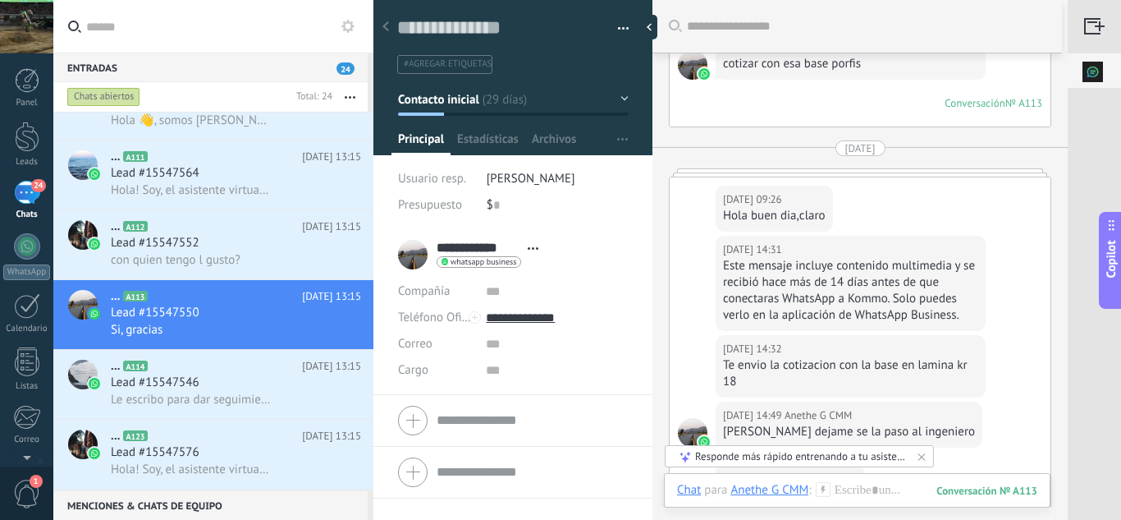
click at [23, 232] on div "Panel Leads 24 Chats WhatsApp Clientes" at bounding box center [26, 349] width 53 height 562
click at [24, 238] on div at bounding box center [27, 246] width 26 height 26
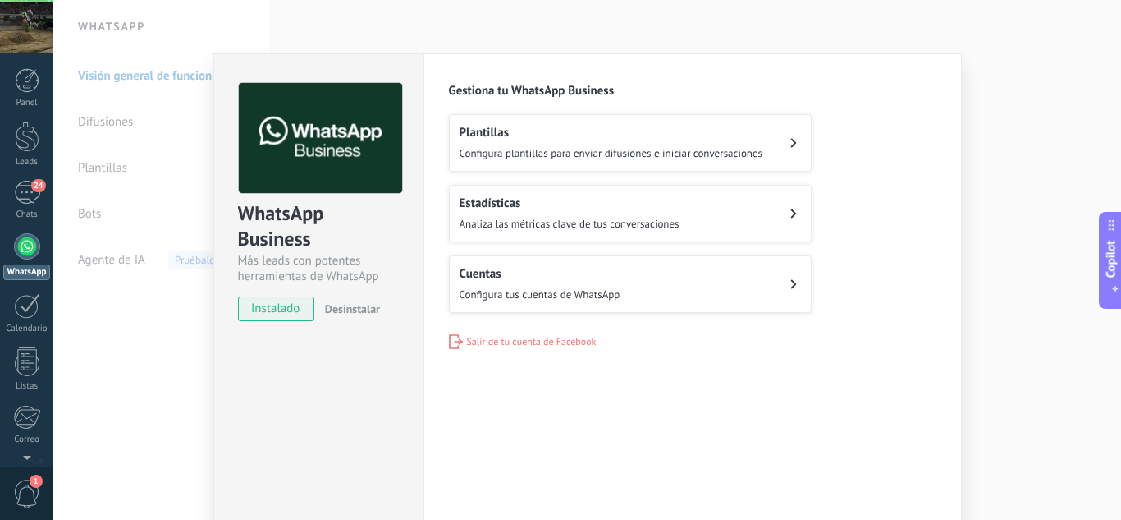
click at [665, 282] on button "Cuentas Configura tus cuentas de WhatsApp" at bounding box center [630, 283] width 363 height 57
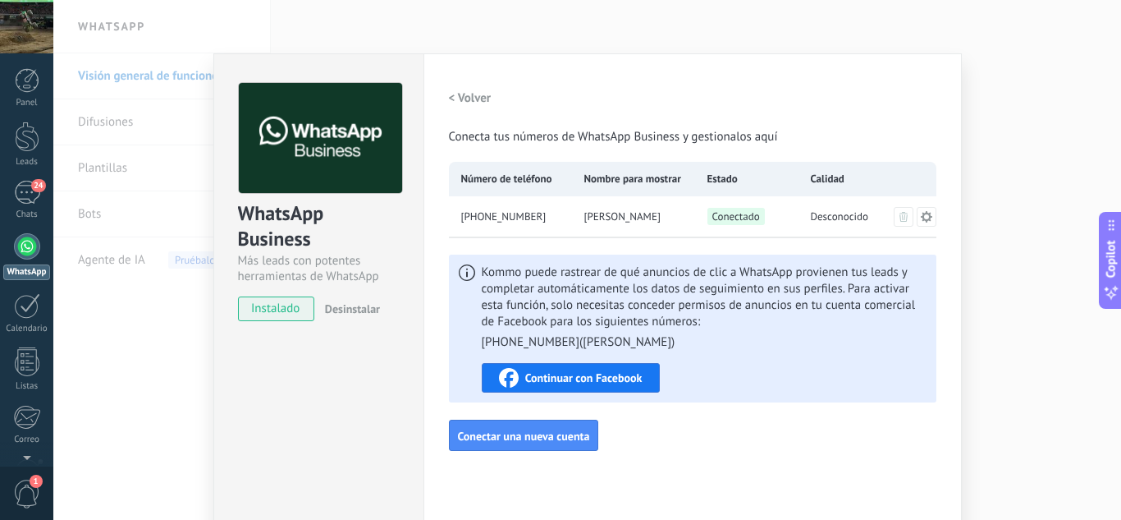
click at [483, 88] on button "< Volver" at bounding box center [470, 98] width 43 height 30
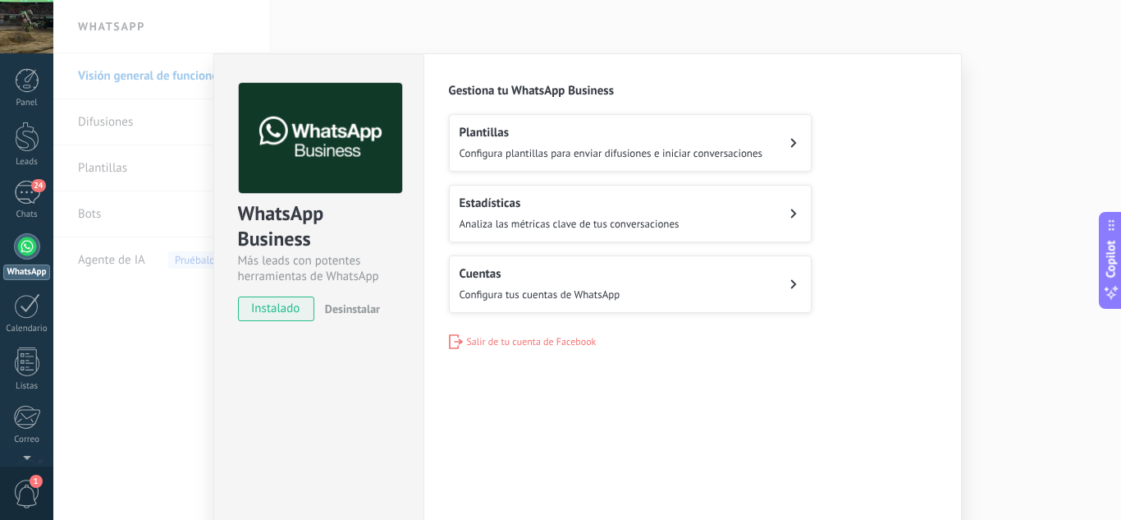
click at [1004, 81] on div "WhatsApp Business Más leads con potentes herramientas de WhatsApp instalado Des…" at bounding box center [587, 260] width 1068 height 520
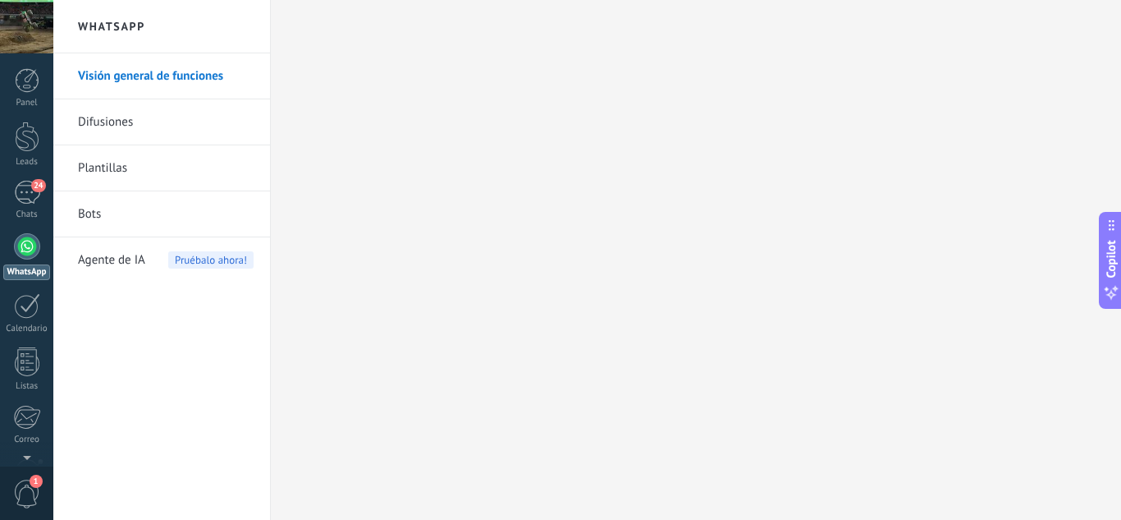
click at [152, 202] on link "Bots" at bounding box center [166, 214] width 176 height 46
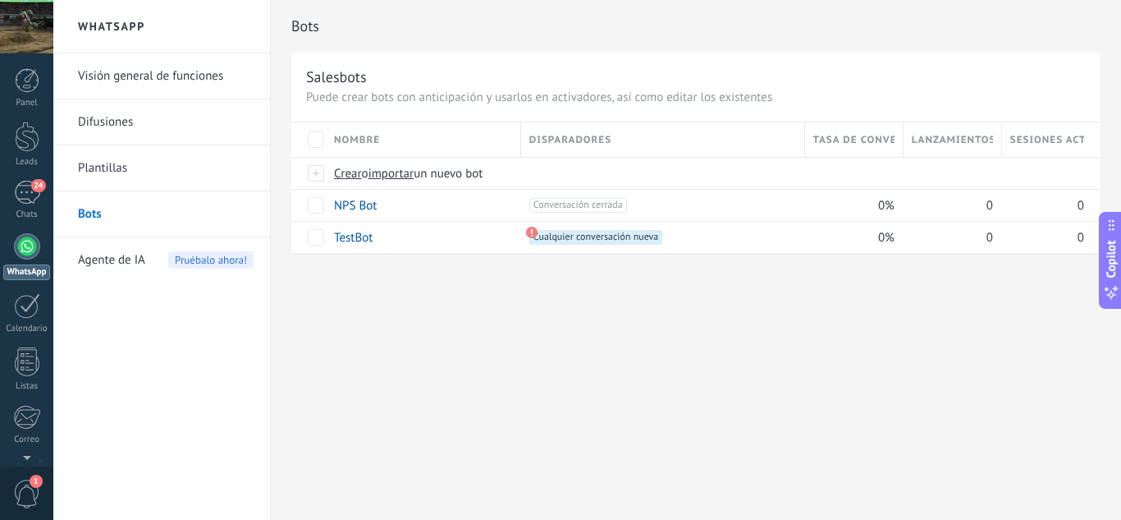
click at [138, 256] on span "Agente de IA" at bounding box center [111, 260] width 67 height 46
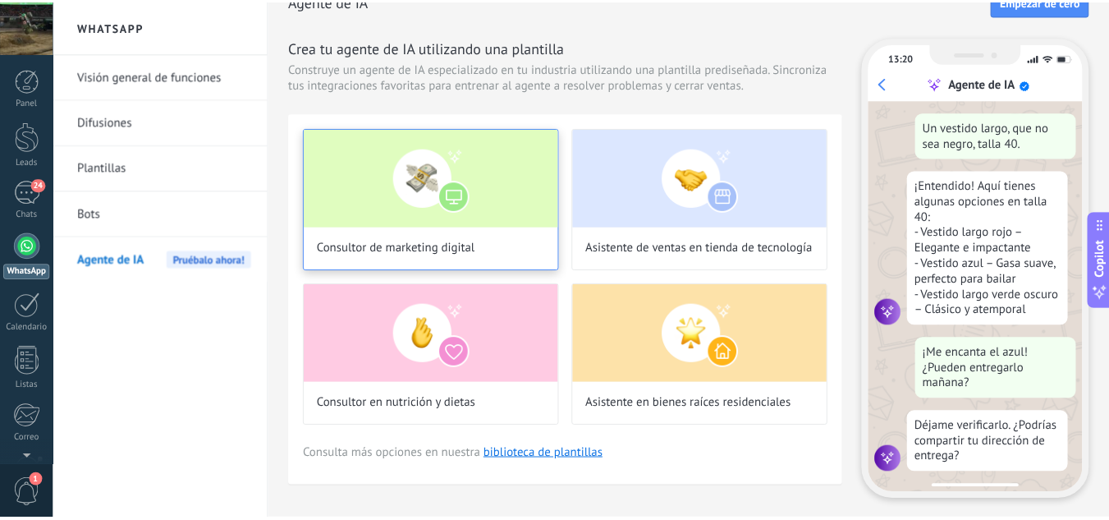
scroll to position [28, 0]
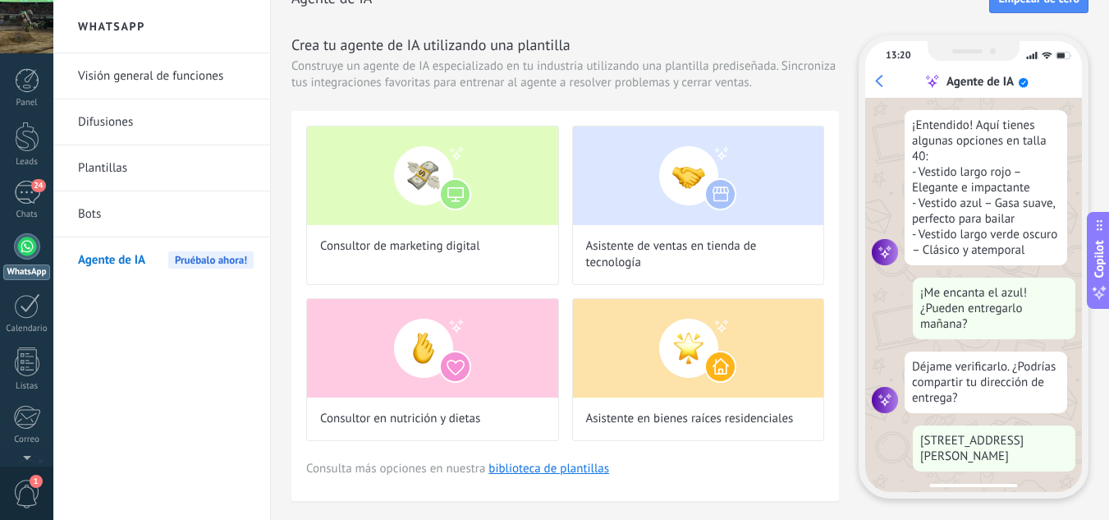
click at [721, 76] on span "Construye un agente de IA especializado en tu industria utilizando una plantill…" at bounding box center [565, 74] width 548 height 33
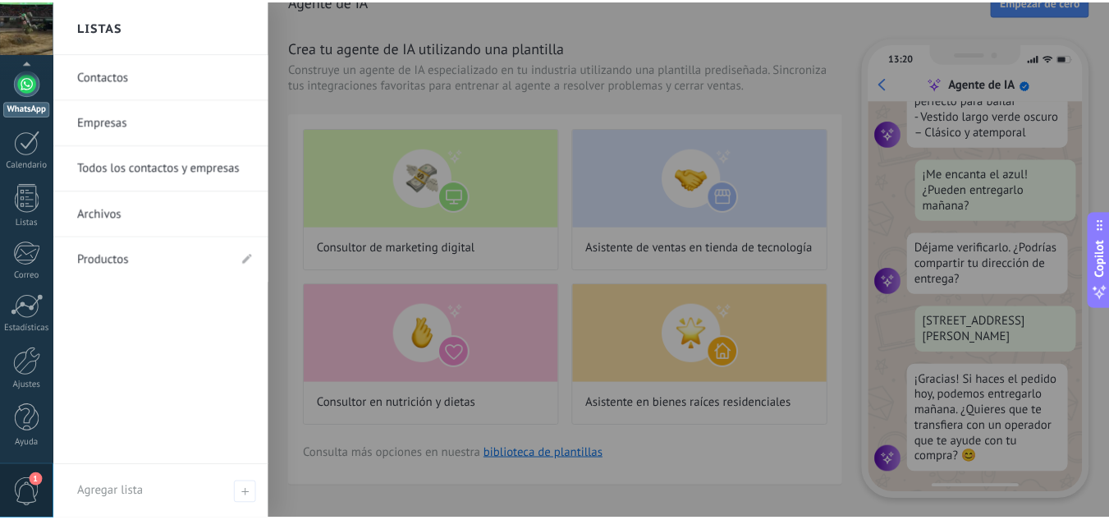
scroll to position [377, 0]
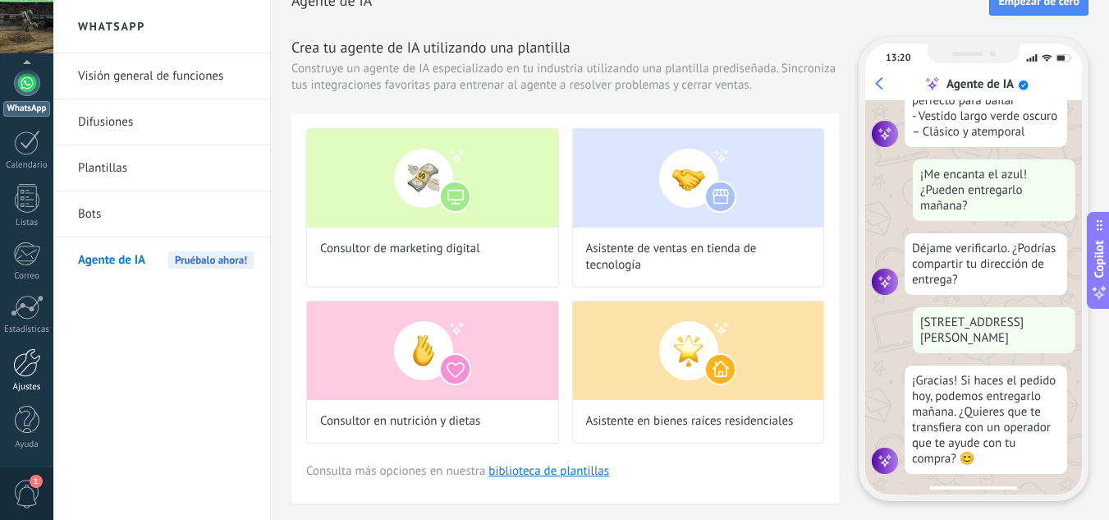
click at [33, 356] on div at bounding box center [27, 362] width 28 height 29
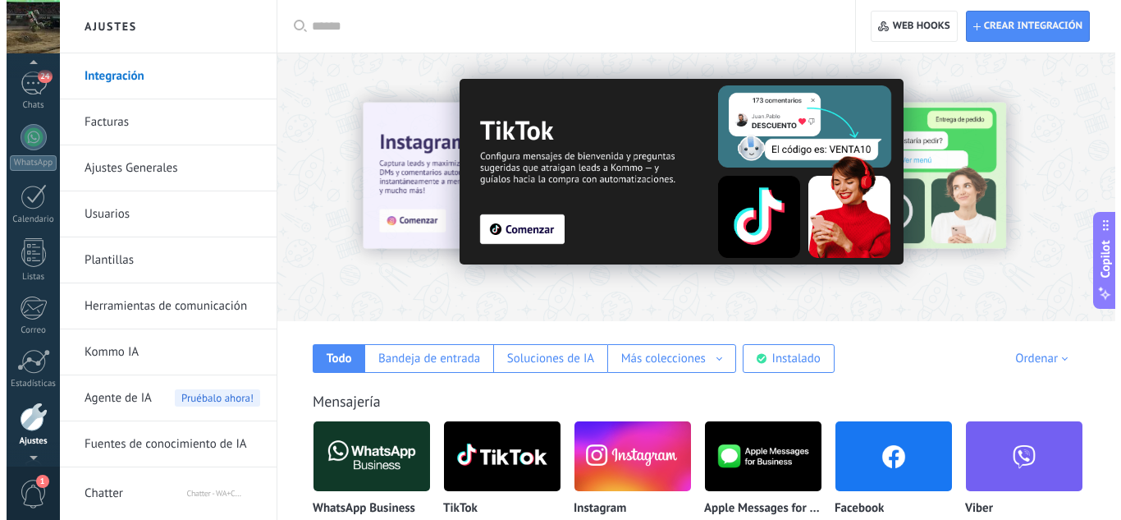
scroll to position [48, 0]
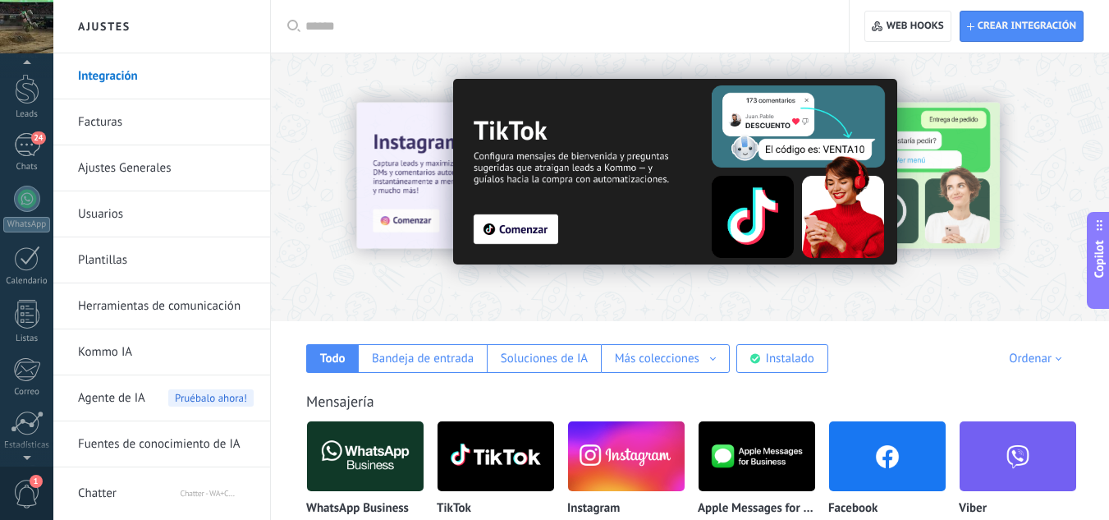
click at [24, 33] on div at bounding box center [26, 26] width 53 height 53
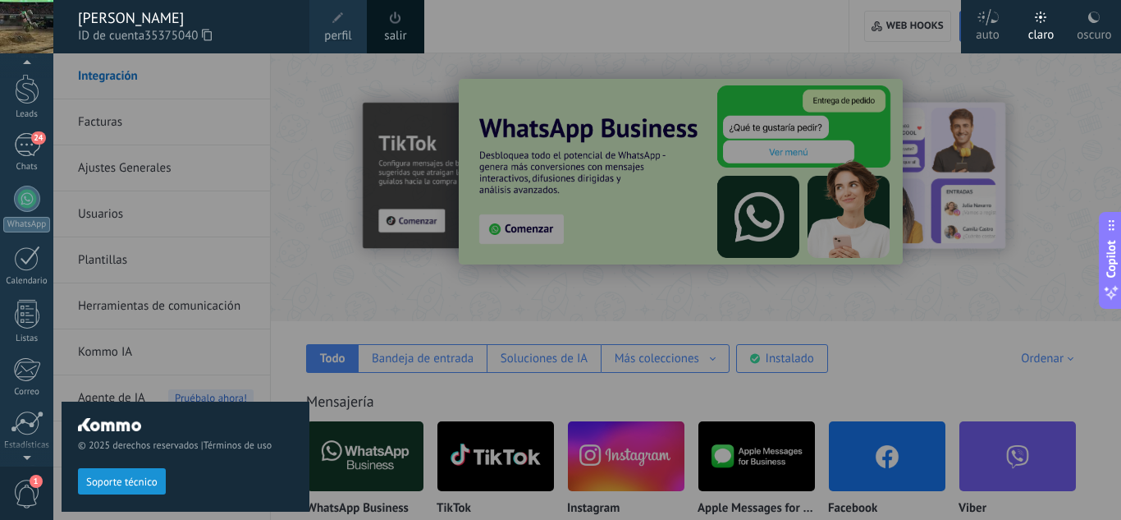
click at [293, 130] on div "© 2025 derechos reservados | Términos de uso Soporte técnico" at bounding box center [186, 286] width 248 height 466
click at [73, 14] on div "Abner Dominguez ID de cuenta 35375040" at bounding box center [181, 26] width 256 height 53
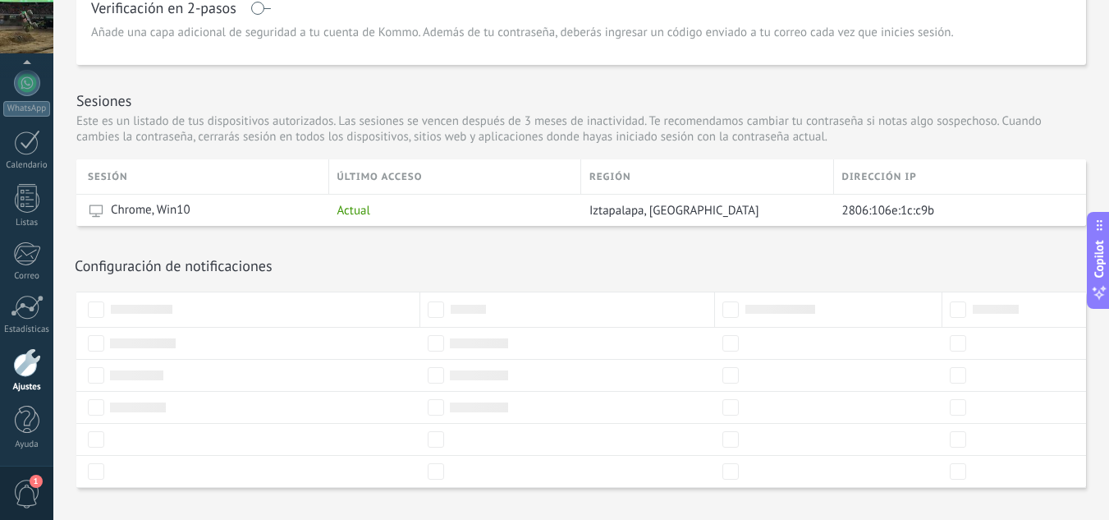
scroll to position [548, 0]
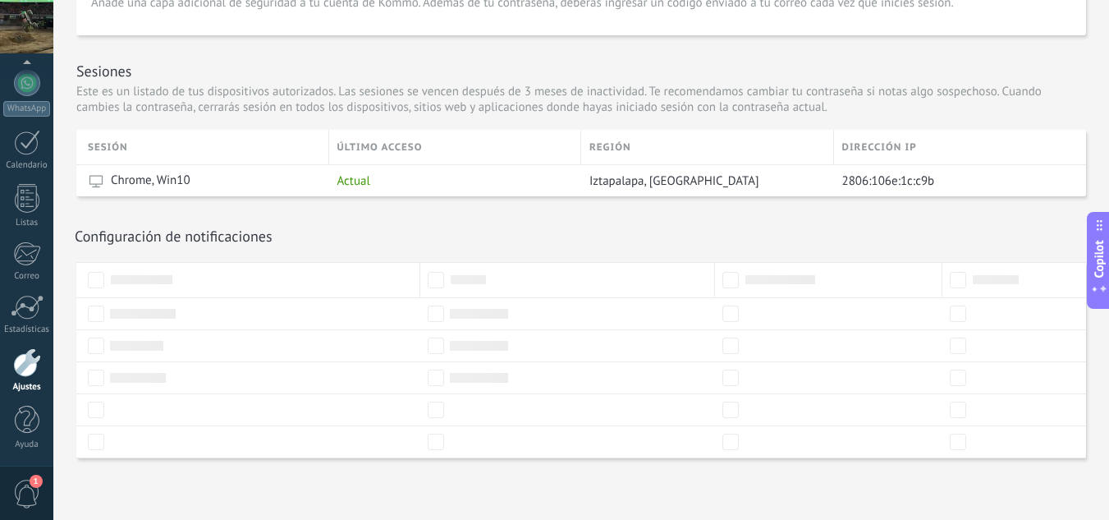
click at [34, 366] on div at bounding box center [27, 362] width 28 height 29
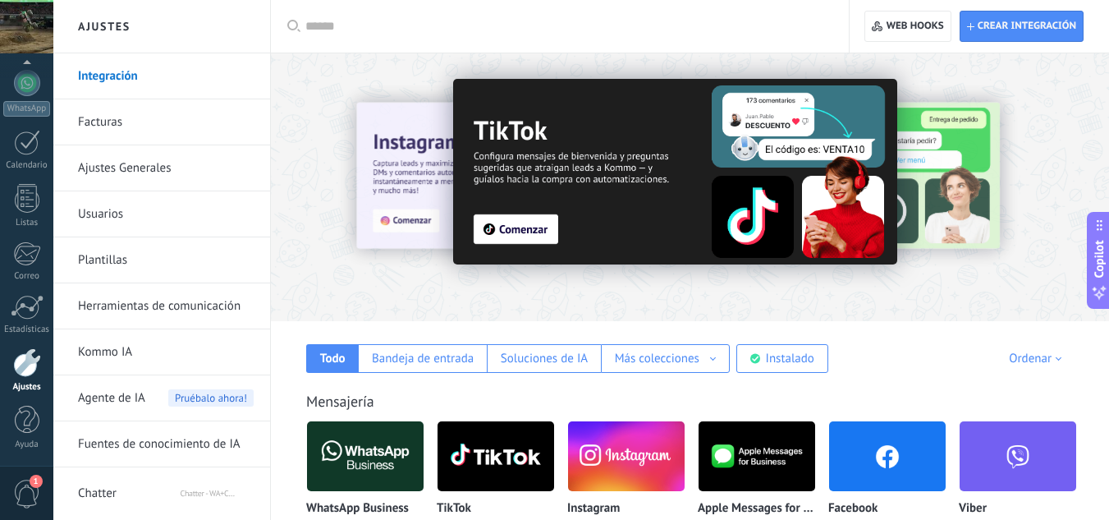
click at [189, 300] on link "Herramientas de comunicación" at bounding box center [166, 306] width 176 height 46
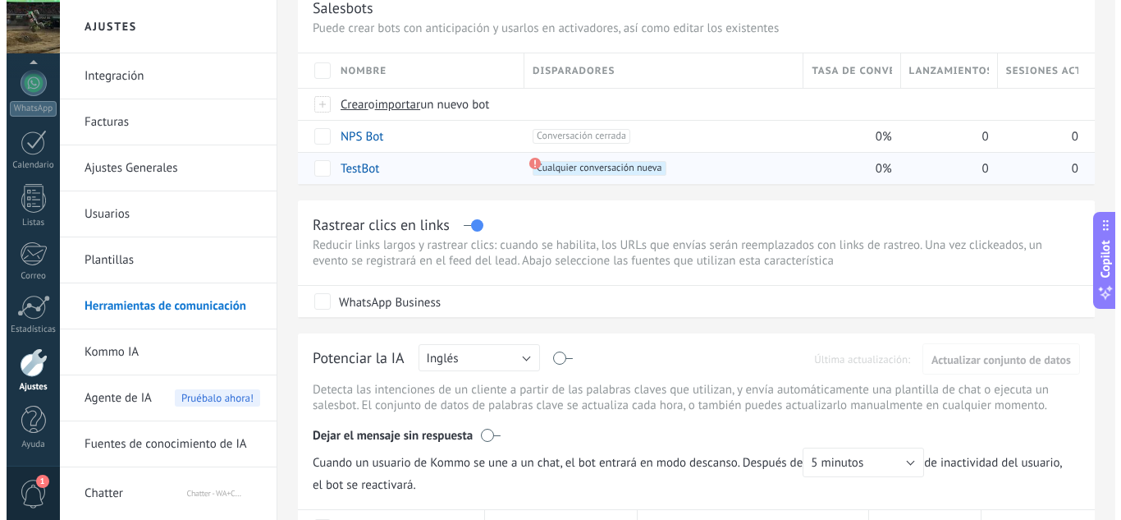
scroll to position [164, 0]
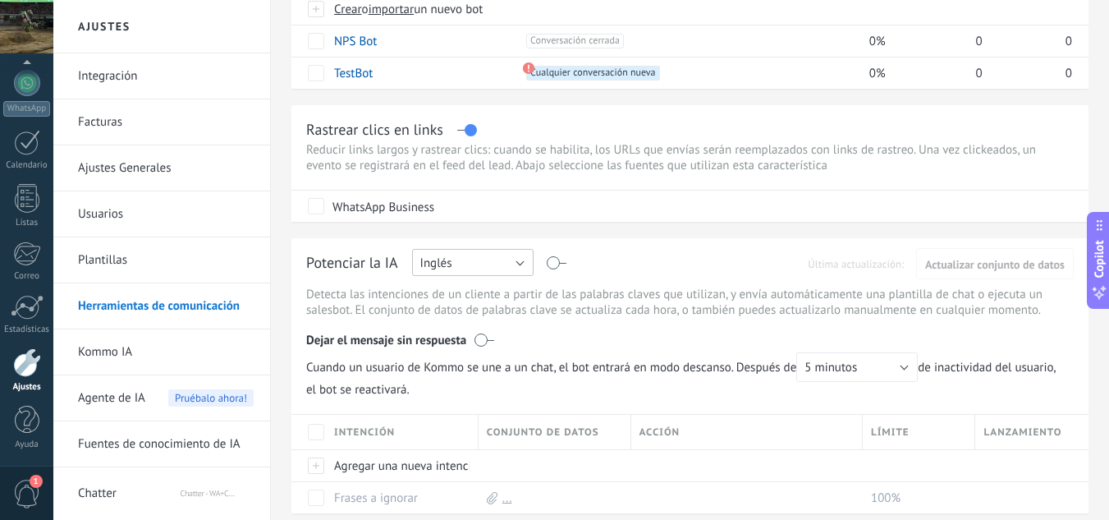
click at [502, 264] on button "Inglés" at bounding box center [473, 262] width 122 height 27
click at [470, 309] on li "Español" at bounding box center [467, 319] width 131 height 28
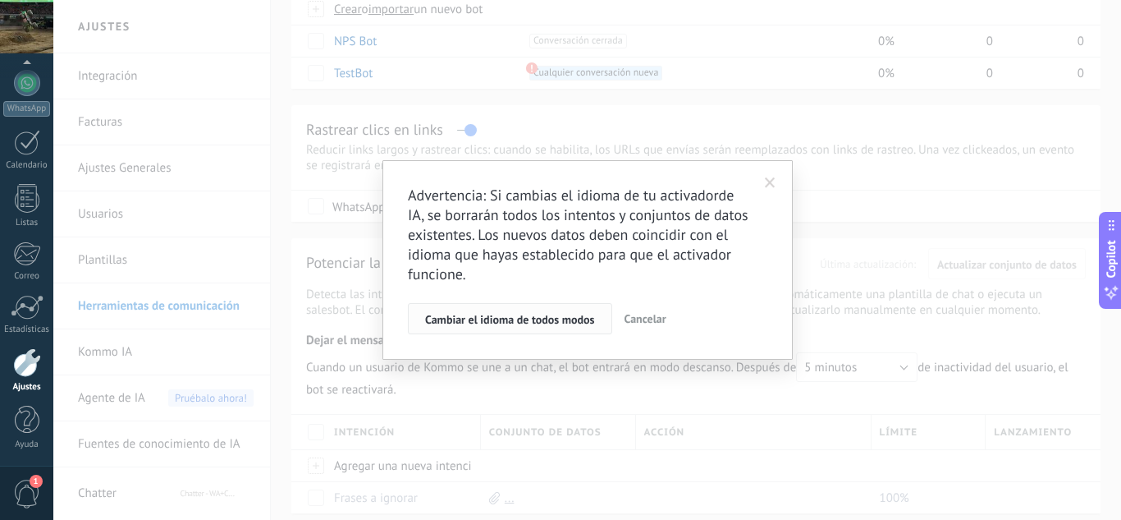
click at [561, 323] on span "Cambiar el idioma de todos modos" at bounding box center [510, 319] width 170 height 11
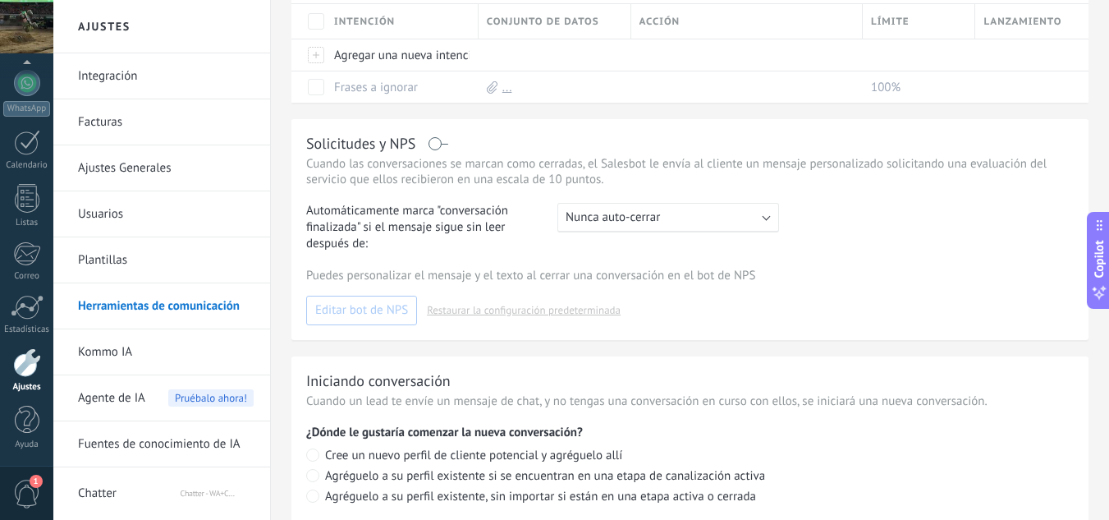
scroll to position [679, 0]
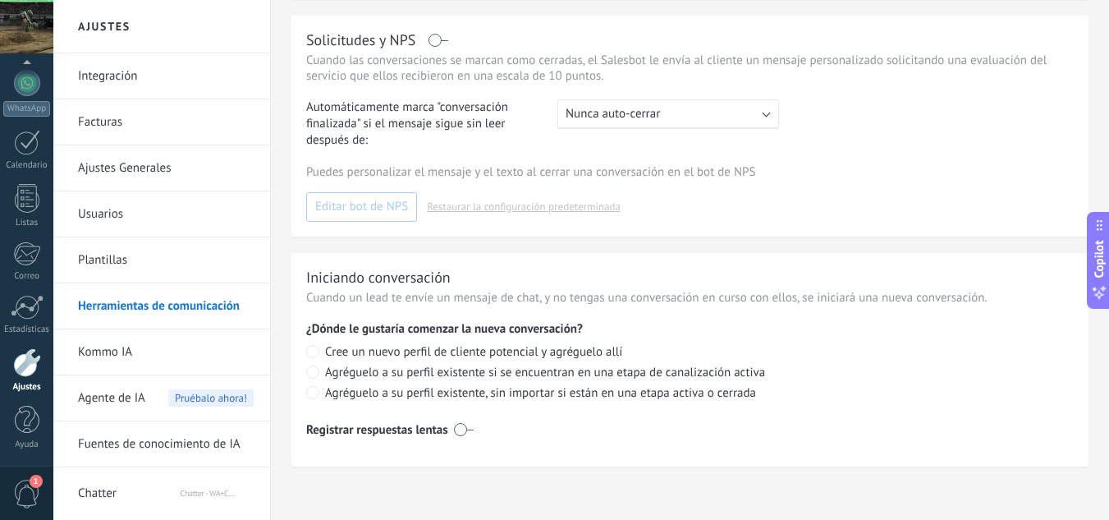
click at [219, 498] on span "Chatter - WA+ChatGPT via Komanda F5" at bounding box center [217, 489] width 73 height 39
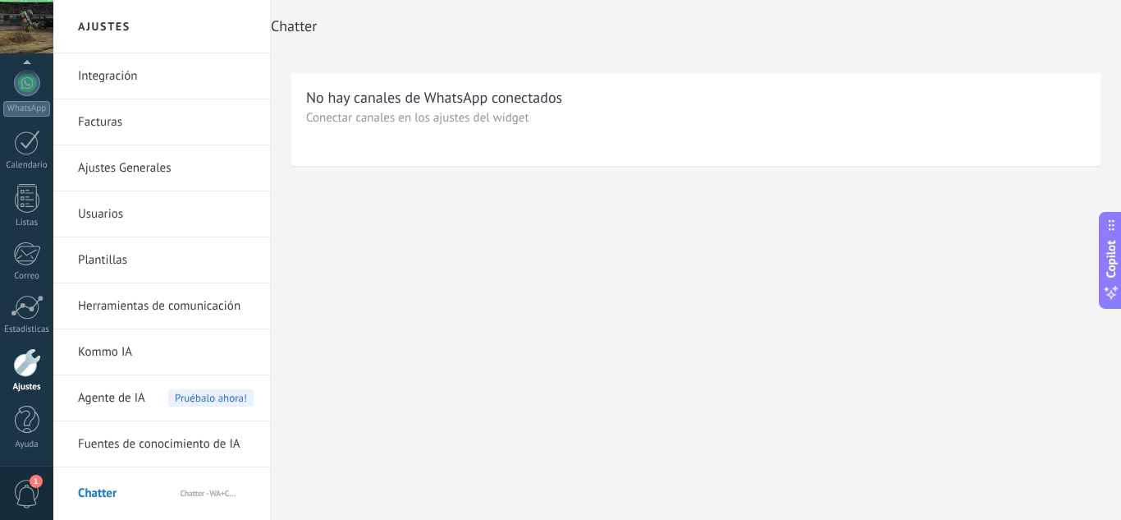
click at [558, 125] on p "Conectar canales en los ajustes del widget" at bounding box center [696, 118] width 780 height 16
click at [470, 93] on div "No hay canales de WhatsApp conectados" at bounding box center [434, 97] width 256 height 19
click at [493, 115] on p "Conectar canales en los ajustes del widget" at bounding box center [696, 118] width 780 height 16
drag, startPoint x: 1006, startPoint y: 71, endPoint x: 1035, endPoint y: 69, distance: 29.6
click at [1013, 72] on div "No hay canales de WhatsApp conectados Conectar canales en los ajustes del widget" at bounding box center [696, 136] width 851 height 167
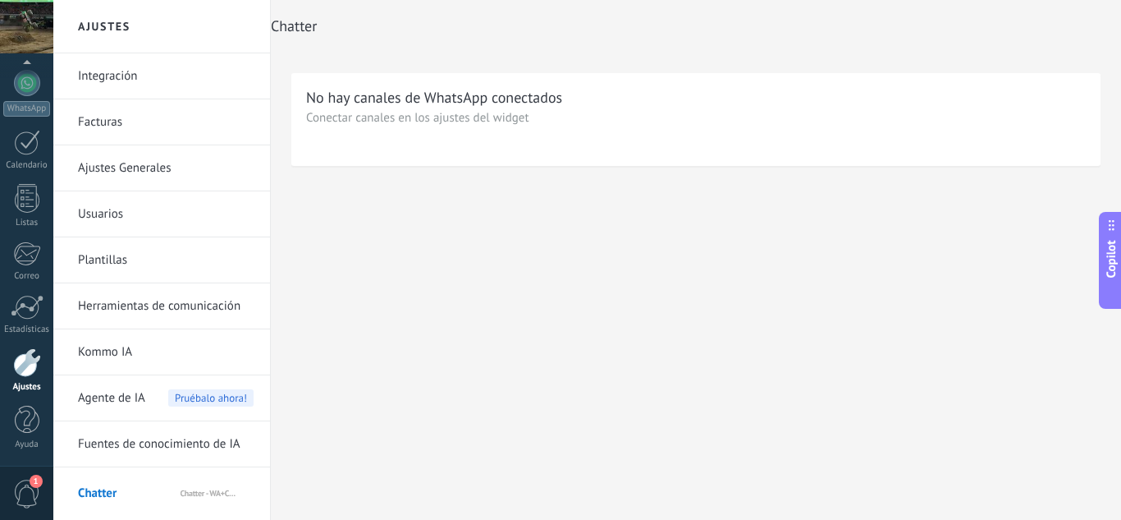
click at [1057, 15] on div "Chatter" at bounding box center [696, 26] width 851 height 53
click at [372, 39] on div "Chatter" at bounding box center [696, 26] width 851 height 53
click at [468, 116] on p "Conectar canales en los ajustes del widget" at bounding box center [696, 118] width 780 height 16
click at [463, 104] on div "No hay canales de WhatsApp conectados" at bounding box center [434, 97] width 256 height 19
click at [331, 85] on div "No hay canales de WhatsApp conectados Conectar canales en los ajustes del widget" at bounding box center [696, 119] width 810 height 93
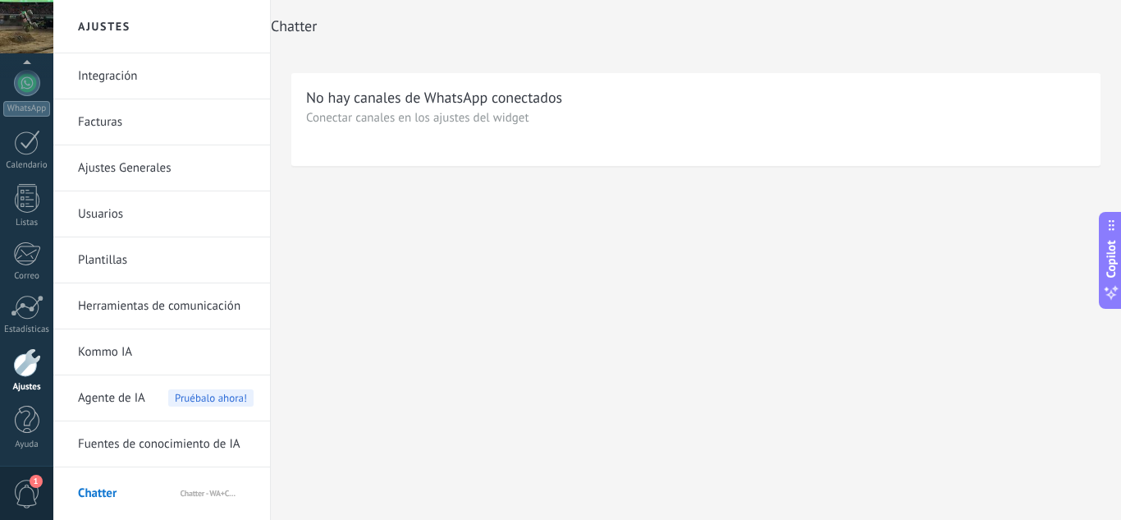
drag, startPoint x: 488, startPoint y: 107, endPoint x: 519, endPoint y: 110, distance: 30.6
click at [488, 108] on div "No hay canales de WhatsApp conectados Conectar canales en los ajustes del widget" at bounding box center [696, 119] width 810 height 93
click at [576, 126] on div "No hay canales de WhatsApp conectados Conectar canales en los ajustes del widget" at bounding box center [696, 119] width 810 height 93
click at [837, 103] on div "No hay canales de WhatsApp conectados" at bounding box center [696, 97] width 780 height 19
click at [949, 114] on p "Conectar canales en los ajustes del widget" at bounding box center [696, 118] width 780 height 16
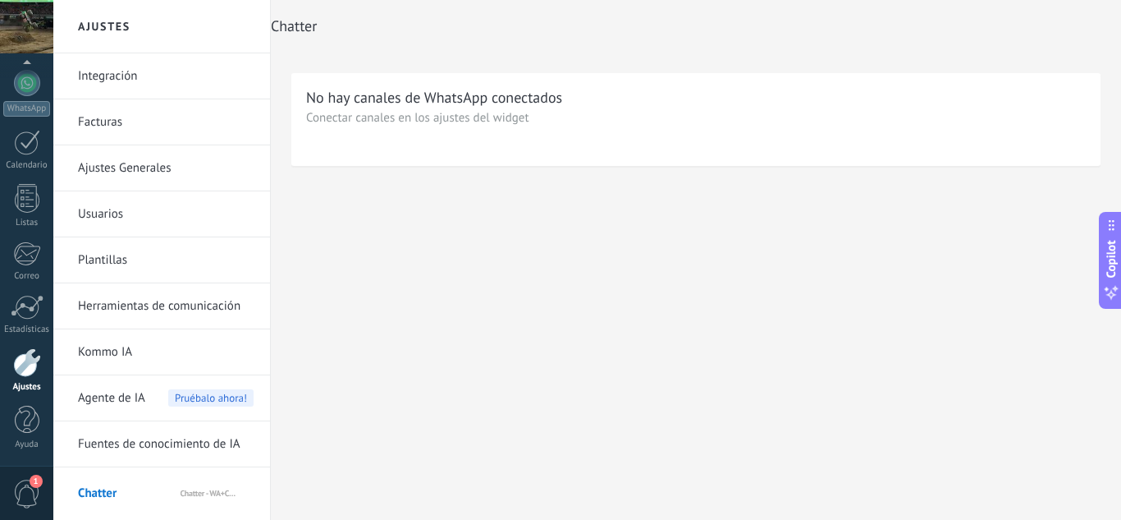
click at [1112, 105] on div "No hay canales de WhatsApp conectados Conectar canales en los ajustes del widget" at bounding box center [696, 136] width 851 height 167
click at [1115, 250] on span "Copilot" at bounding box center [1111, 259] width 16 height 38
type textarea "**********"
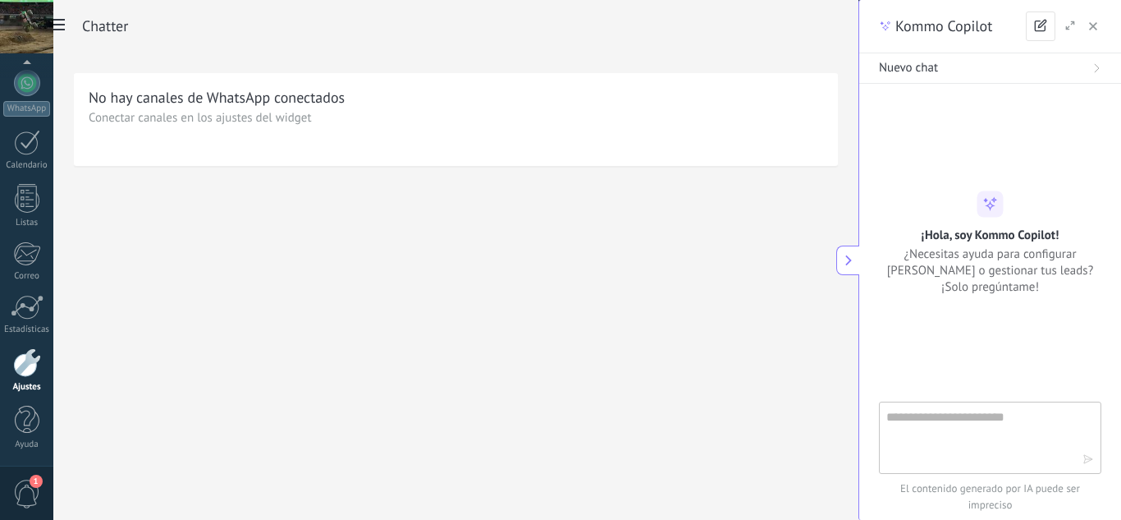
scroll to position [16, 0]
click at [984, 427] on textarea at bounding box center [985, 436] width 196 height 59
type textarea "**********"
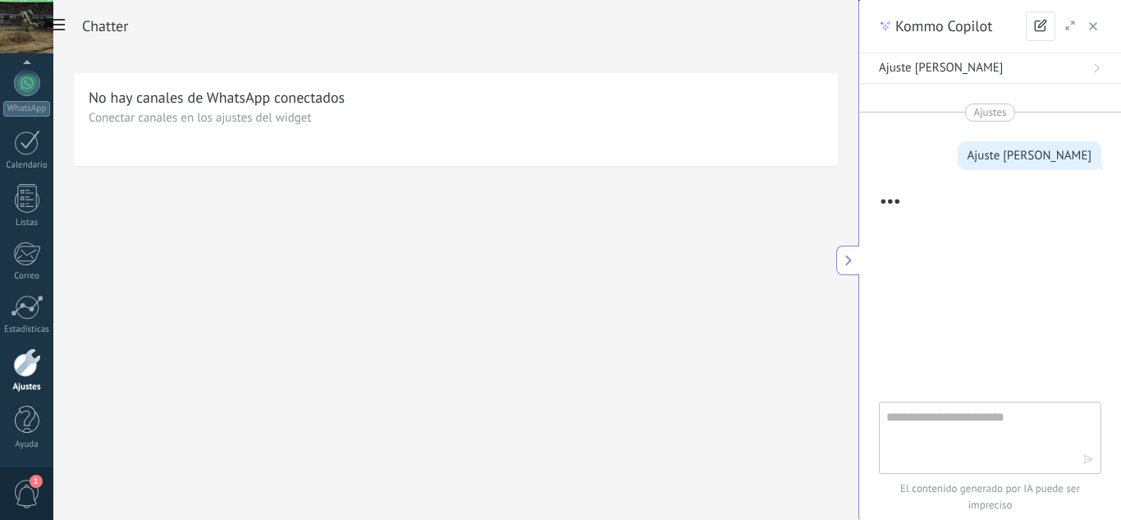
click at [983, 422] on textarea at bounding box center [985, 436] width 196 height 59
type textarea "*******"
click at [987, 126] on div "Ajustes Ajuste de chetter" at bounding box center [990, 170] width 222 height 135
click at [1038, 69] on div "Ajuste [PERSON_NAME]" at bounding box center [990, 68] width 222 height 16
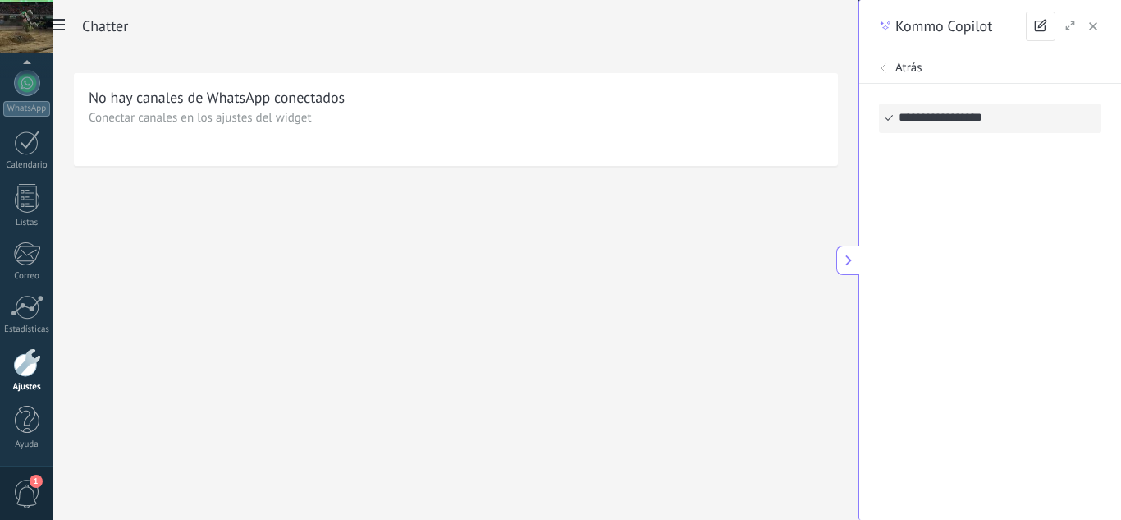
click at [1023, 74] on div "Atrás" at bounding box center [990, 68] width 222 height 16
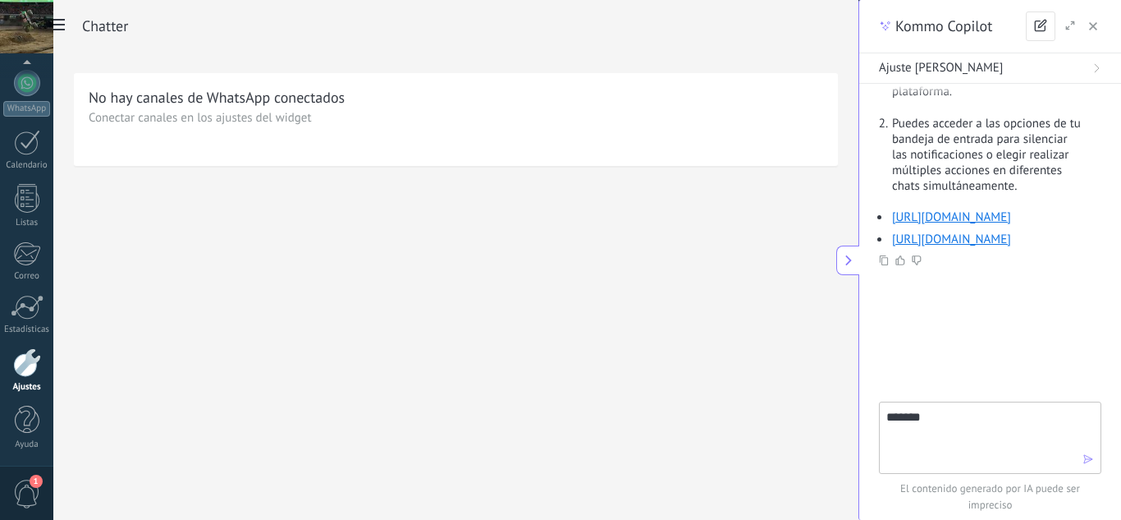
click at [1013, 167] on div "La sección de Chats es una excelente manera de manejar todas tus conversaciones…" at bounding box center [990, 118] width 222 height 257
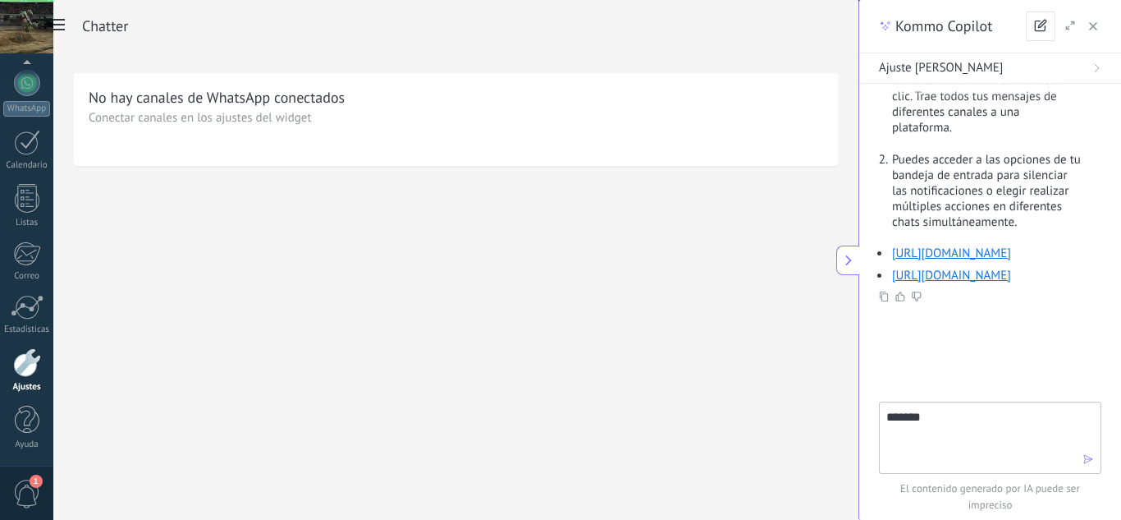
scroll to position [164, 0]
click at [956, 260] on link "[URL][DOMAIN_NAME]" at bounding box center [951, 253] width 119 height 16
click at [557, 149] on div "No hay canales de WhatsApp conectados Conectar canales en los ajustes del widget" at bounding box center [456, 119] width 764 height 93
click at [1093, 24] on icon "button" at bounding box center [1093, 26] width 8 height 8
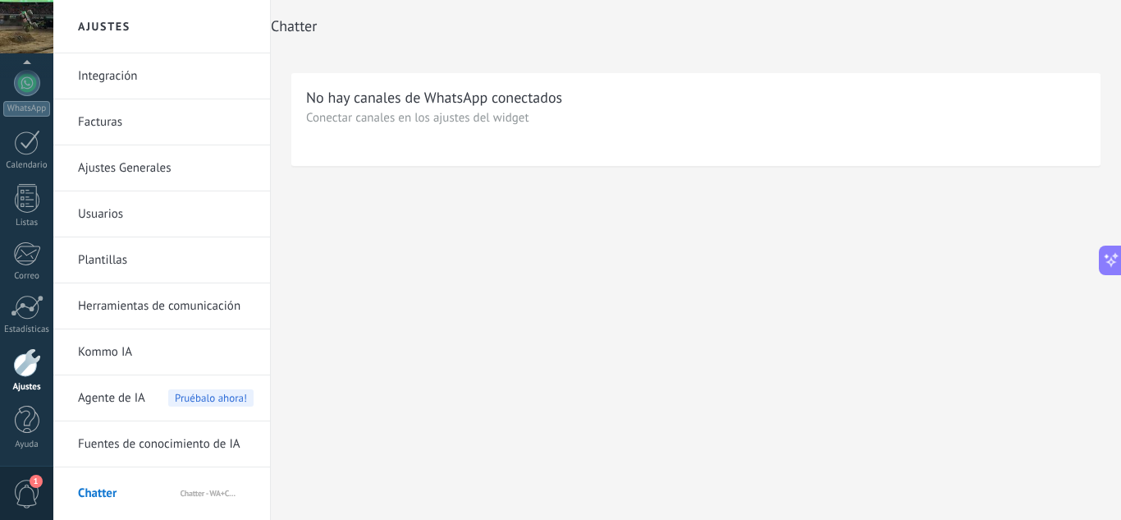
click at [168, 248] on link "Plantillas" at bounding box center [166, 260] width 176 height 46
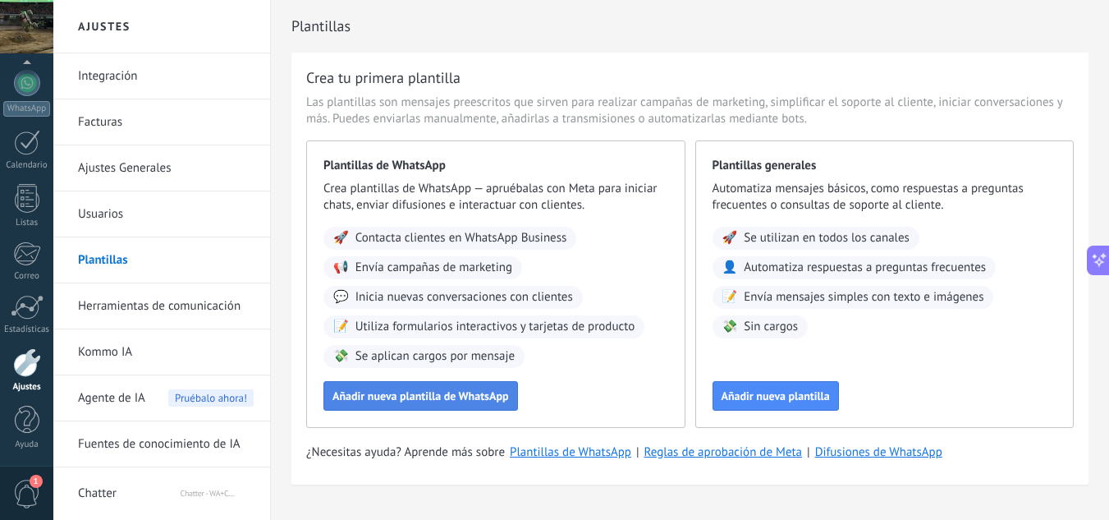
click at [470, 387] on button "Añadir nueva plantilla de WhatsApp" at bounding box center [420, 396] width 195 height 30
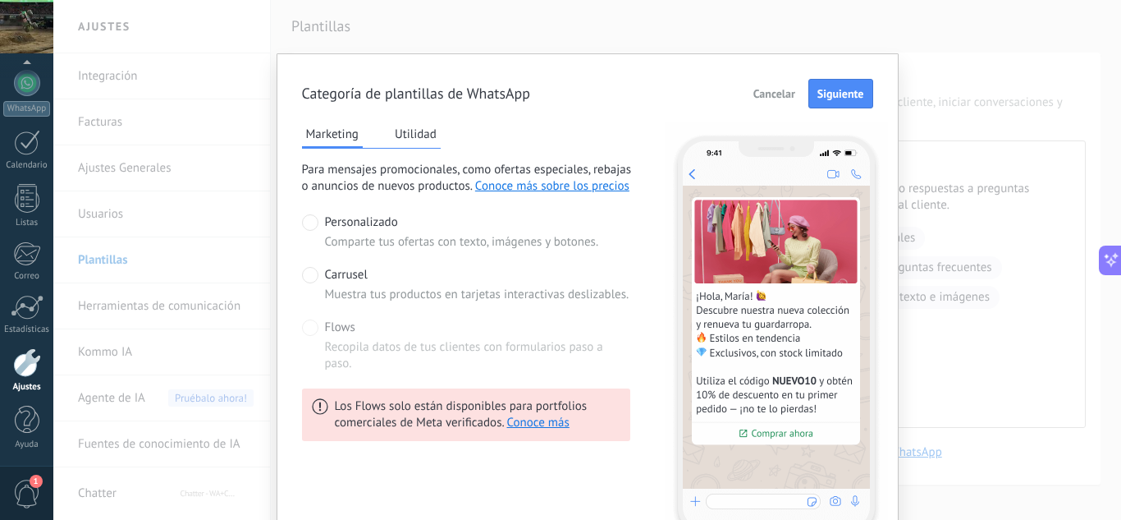
click at [414, 134] on button "Utilidad" at bounding box center [416, 134] width 50 height 25
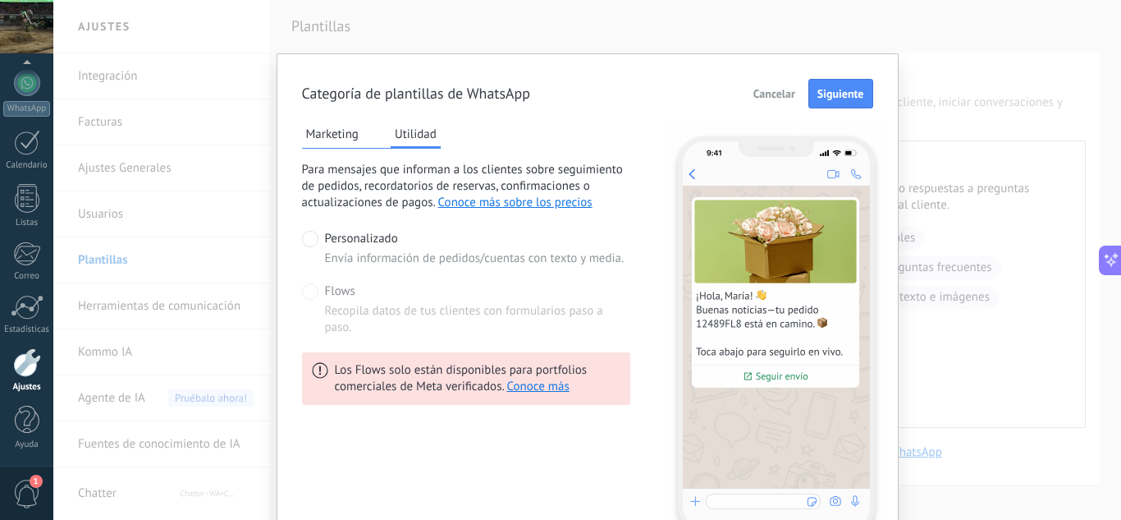
click at [351, 133] on button "Marketing" at bounding box center [332, 134] width 61 height 25
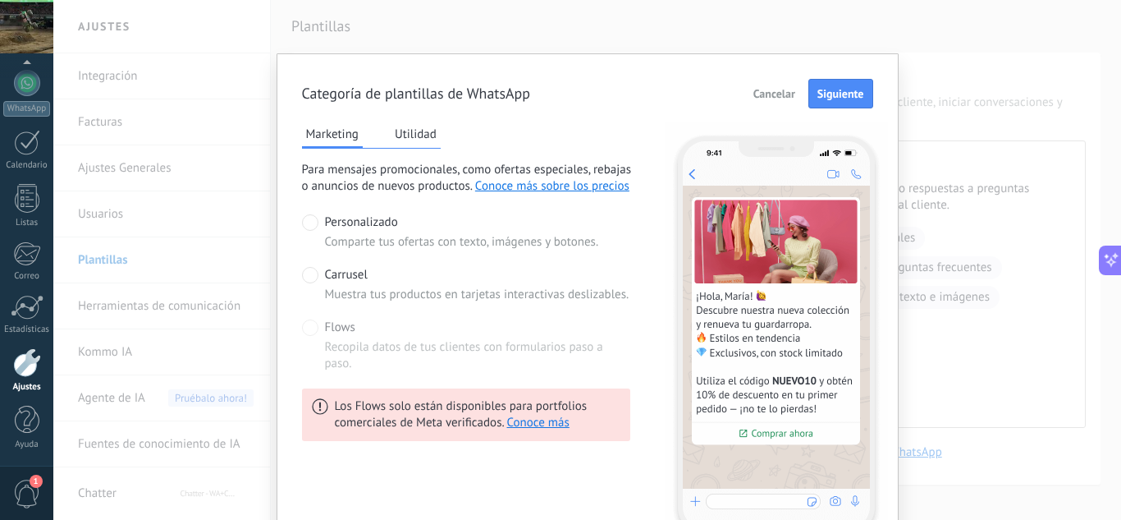
click at [781, 85] on button "Cancelar" at bounding box center [774, 93] width 57 height 25
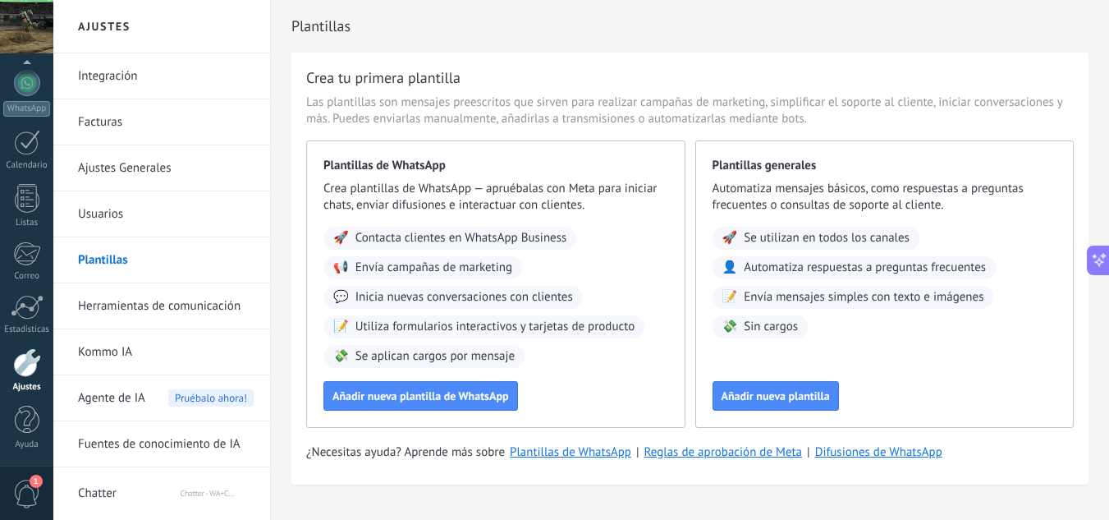
click at [229, 299] on link "Herramientas de comunicación" at bounding box center [166, 306] width 176 height 46
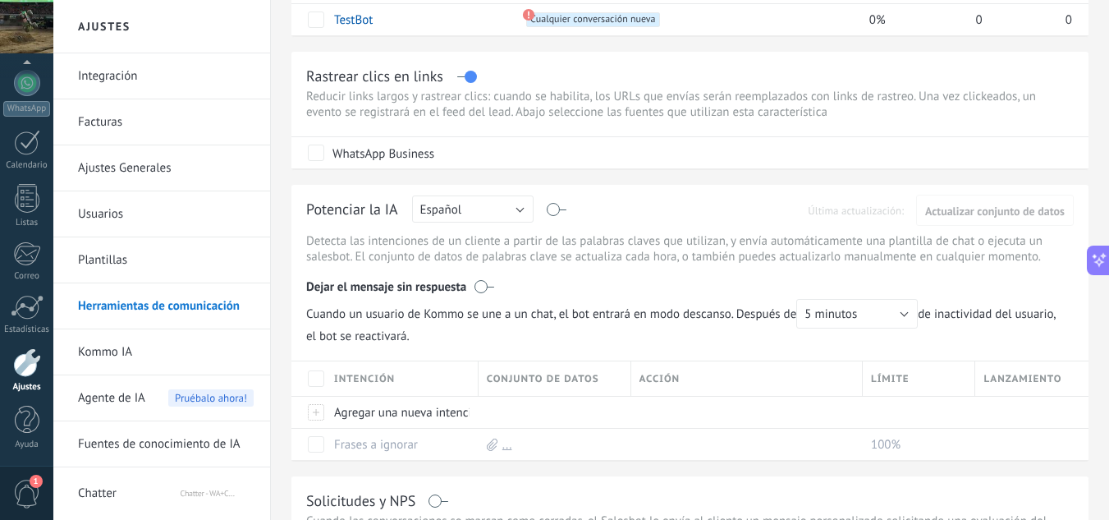
scroll to position [246, 0]
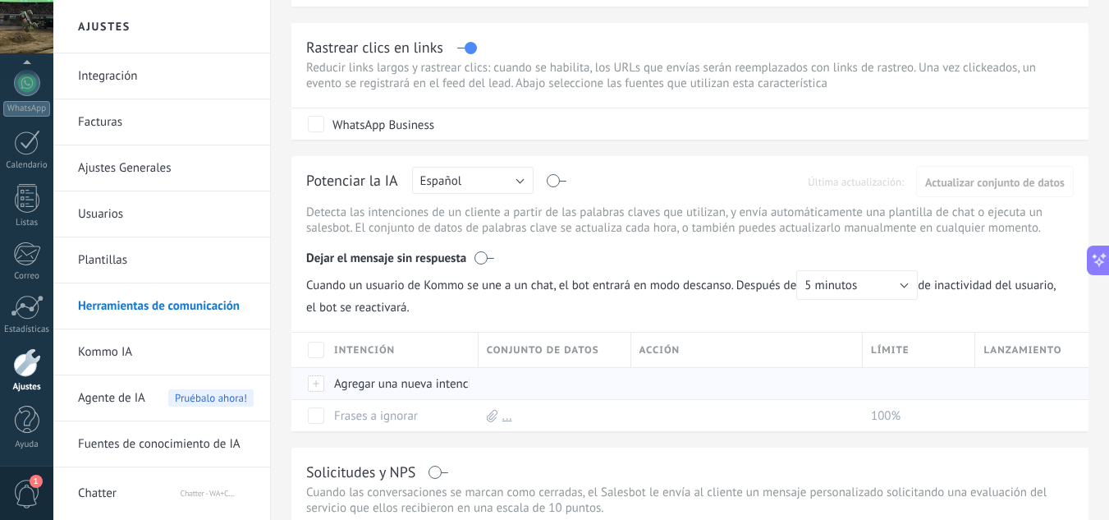
click at [329, 379] on div "Agregar una nueva intención" at bounding box center [398, 383] width 144 height 31
click at [322, 383] on div at bounding box center [317, 383] width 18 height 15
click at [318, 383] on div at bounding box center [317, 383] width 18 height 15
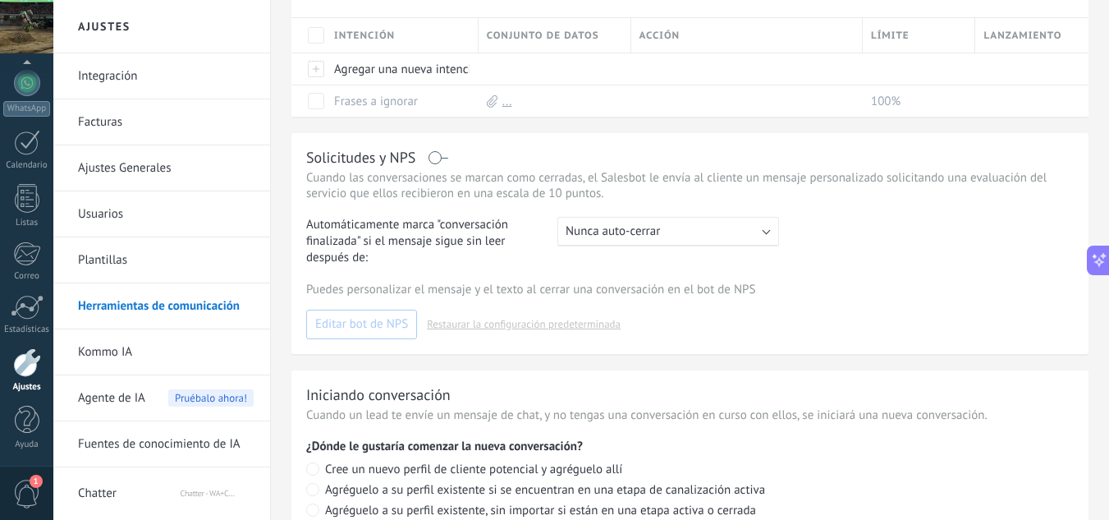
scroll to position [575, 0]
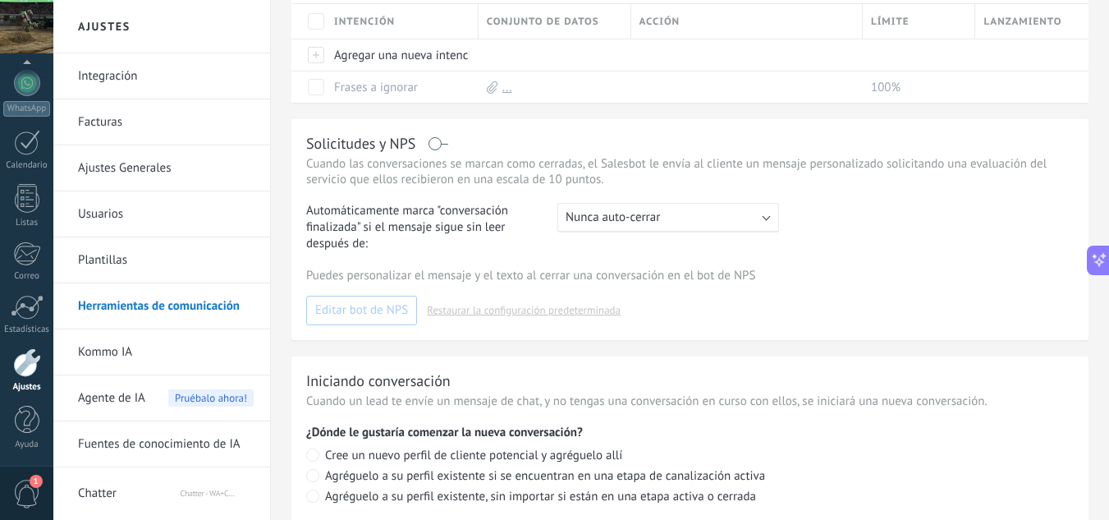
click at [678, 209] on div ": Nunca auto-cerrar" at bounding box center [668, 218] width 222 height 30
click at [868, 219] on div "Automáticamente marca "conversación finalizada" si el mensaje sigue sin leer de…" at bounding box center [690, 227] width 768 height 49
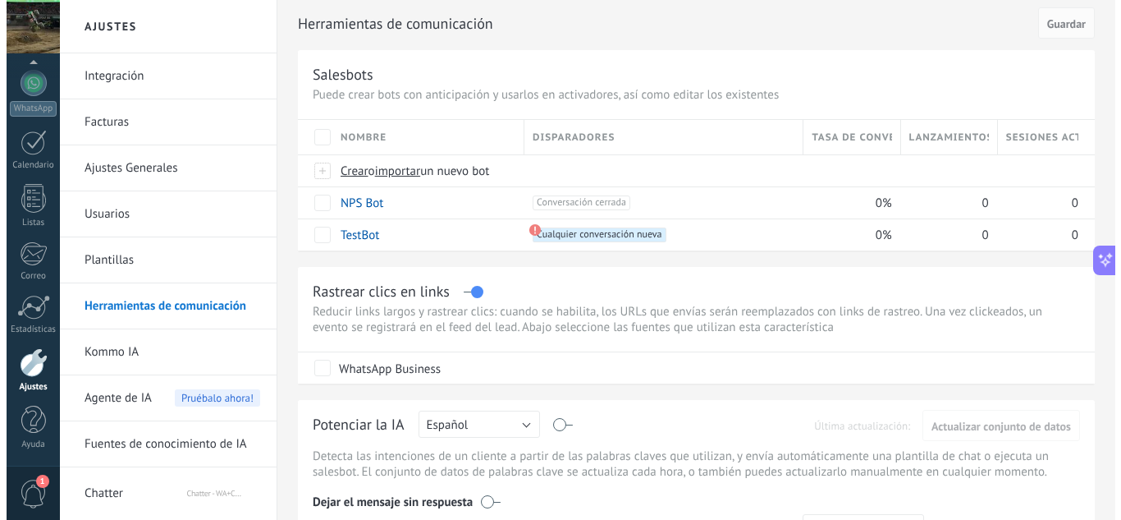
scroll to position [0, 0]
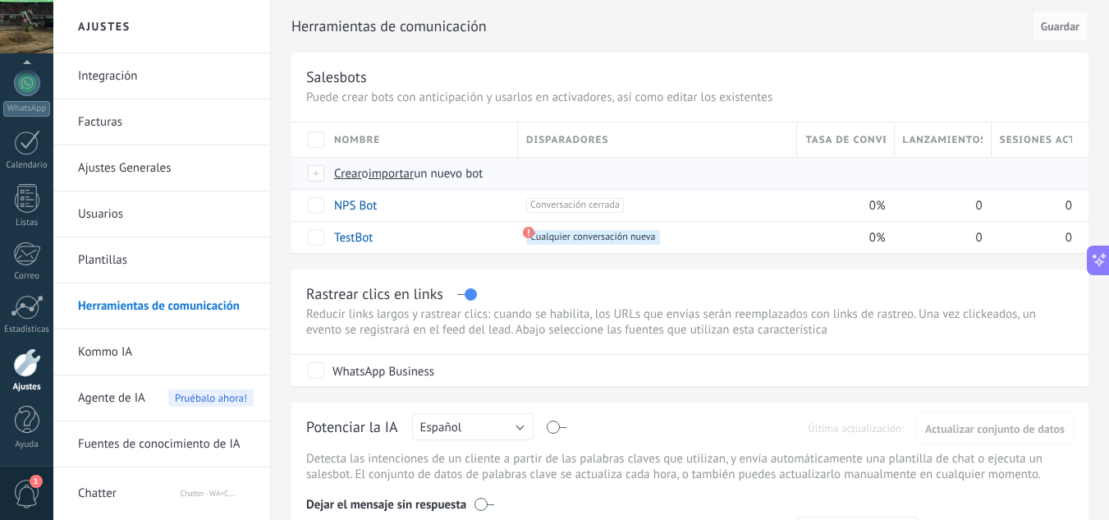
click at [316, 171] on div at bounding box center [317, 173] width 18 height 15
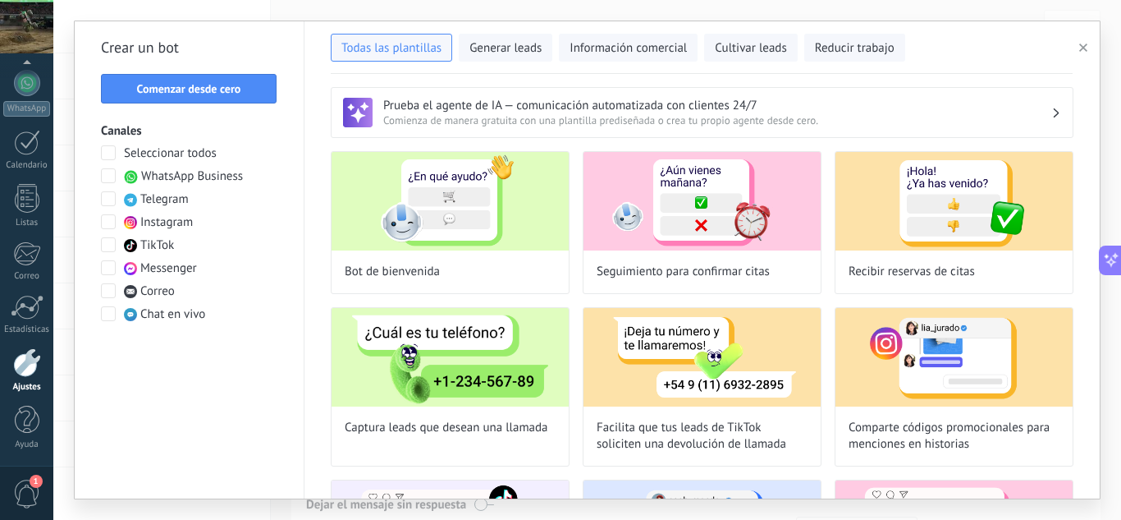
click at [203, 176] on span "WhatsApp Business" at bounding box center [192, 176] width 102 height 16
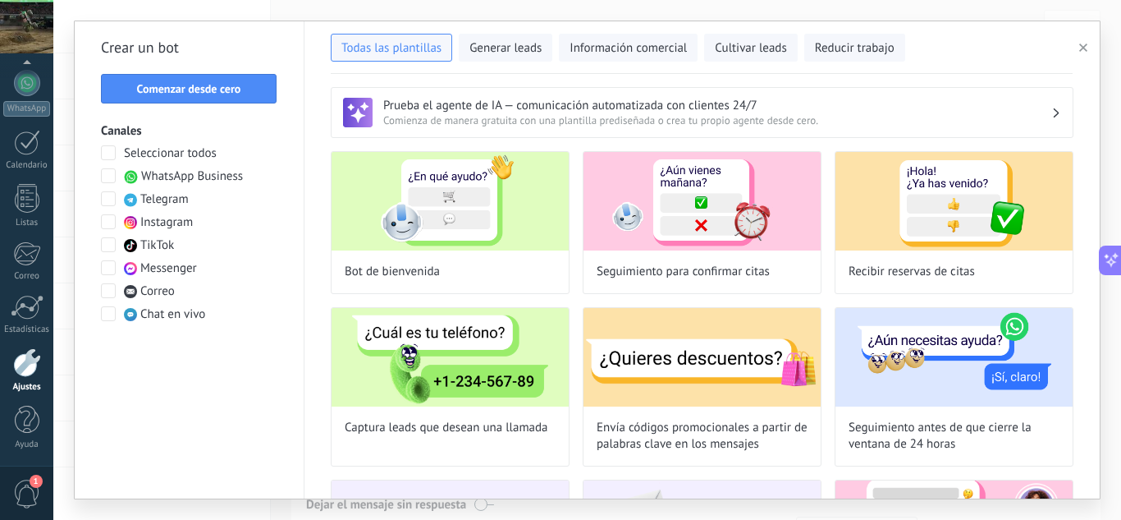
click at [856, 113] on span "Comienza de manera gratuita con una plantilla prediseñada o crea tu propio agen…" at bounding box center [717, 120] width 668 height 14
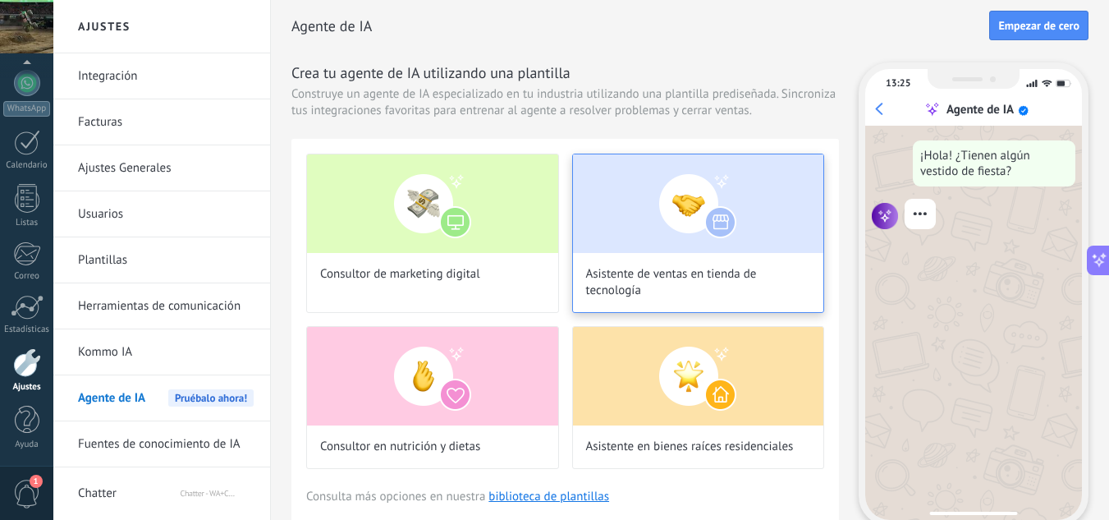
click at [663, 191] on img at bounding box center [698, 203] width 251 height 99
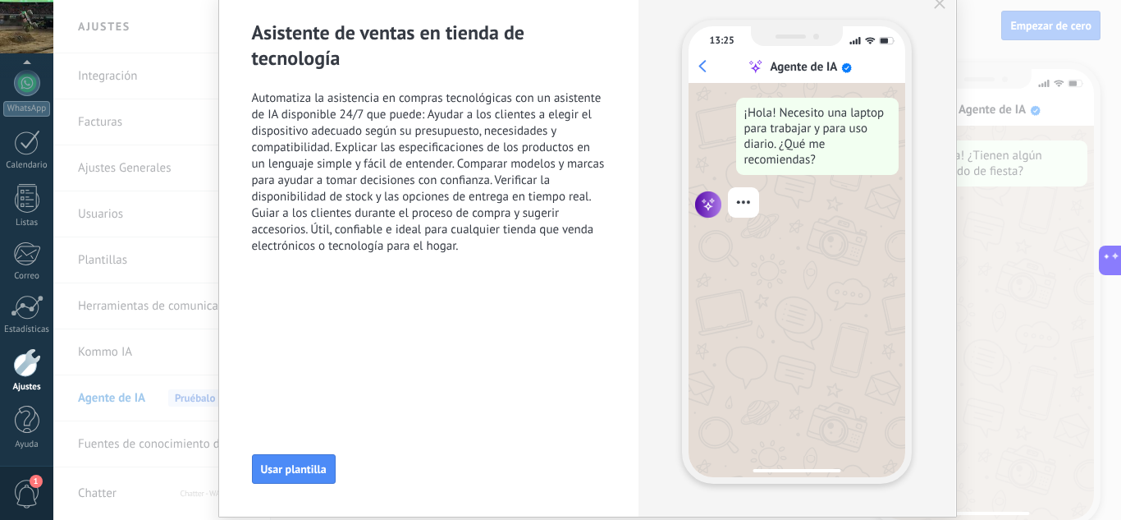
scroll to position [118, 0]
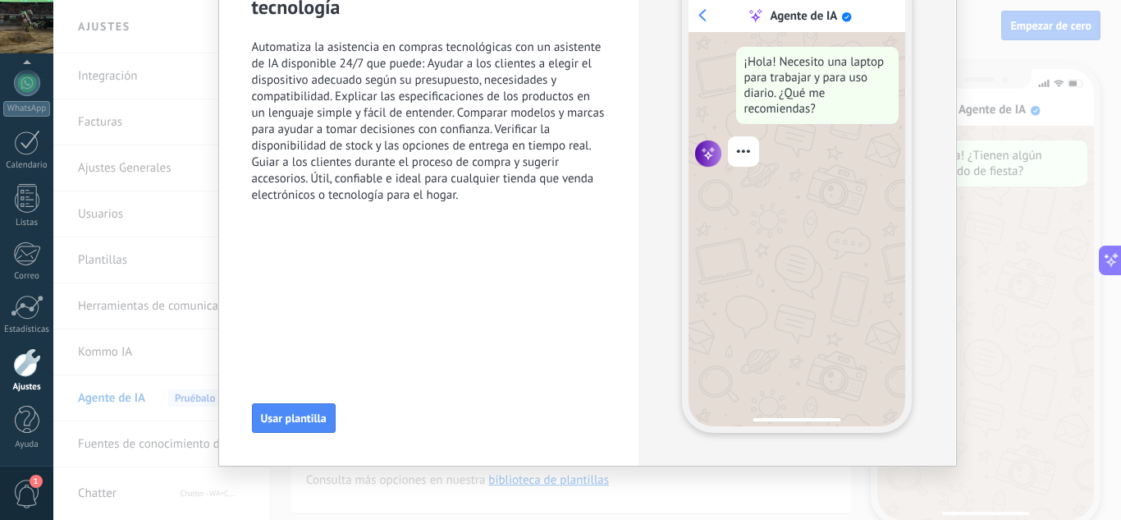
click at [319, 419] on span "Usar plantilla" at bounding box center [294, 417] width 66 height 11
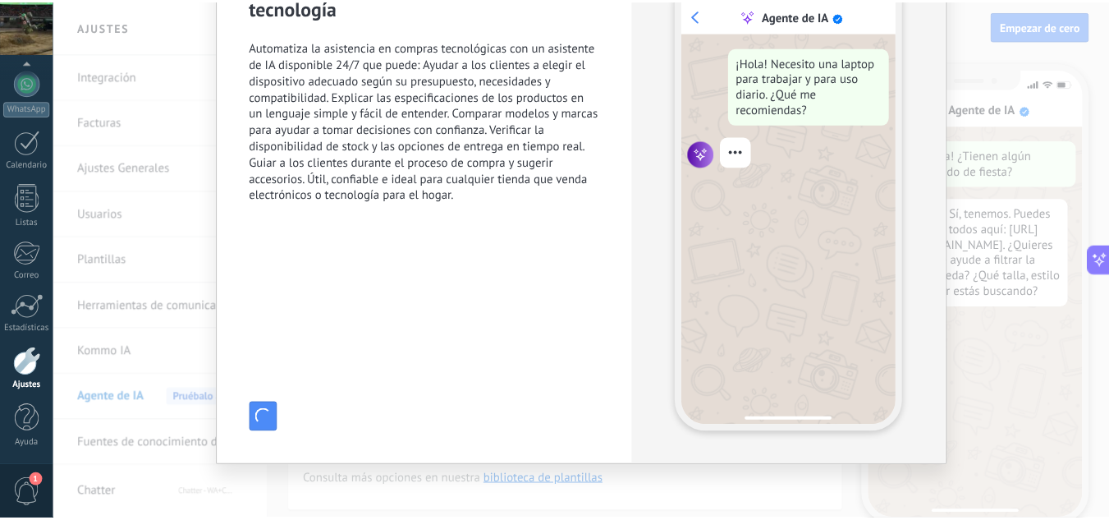
scroll to position [0, 0]
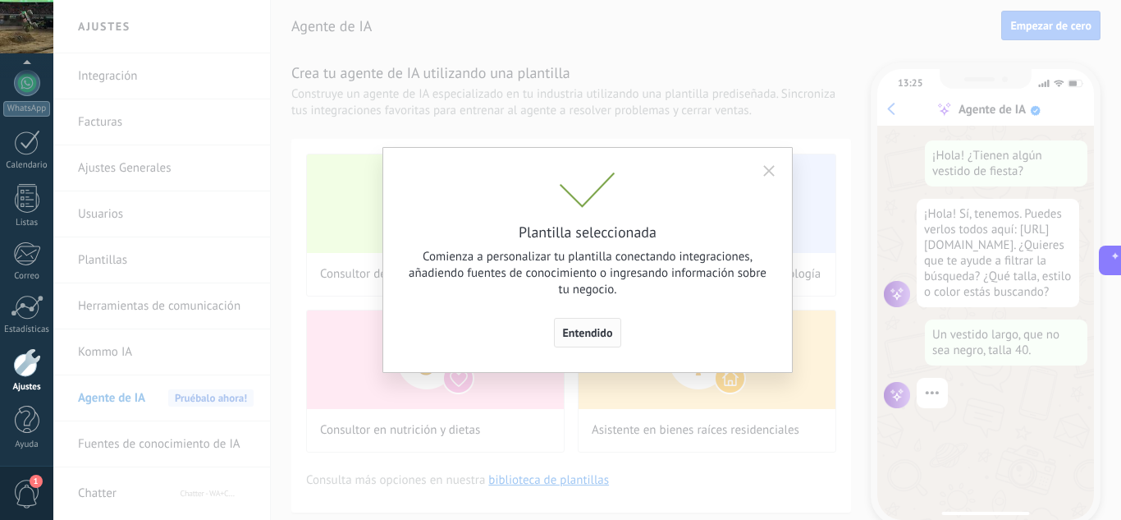
click at [585, 337] on span "Entendido" at bounding box center [588, 332] width 50 height 11
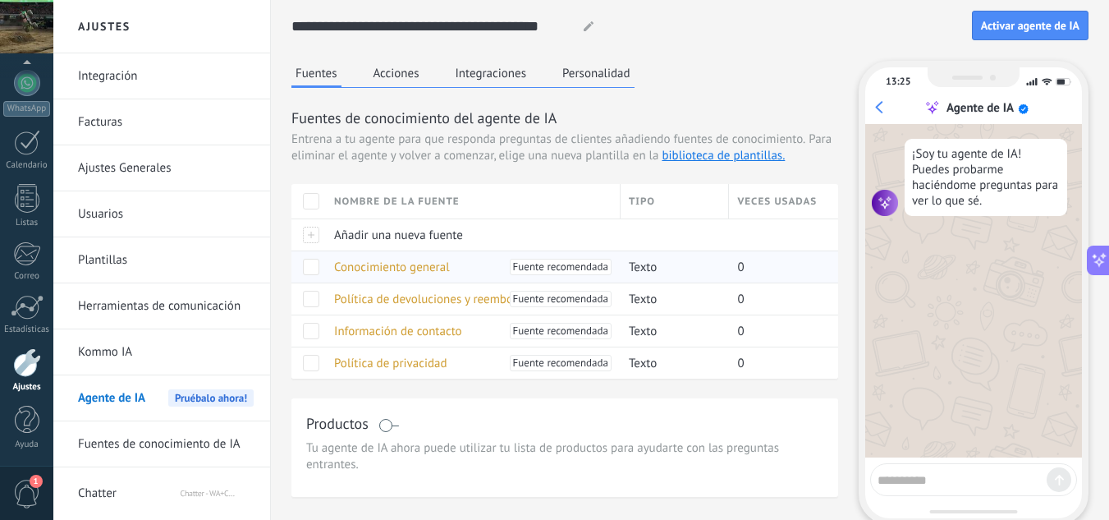
click at [374, 268] on span "Conocimiento general" at bounding box center [392, 267] width 116 height 16
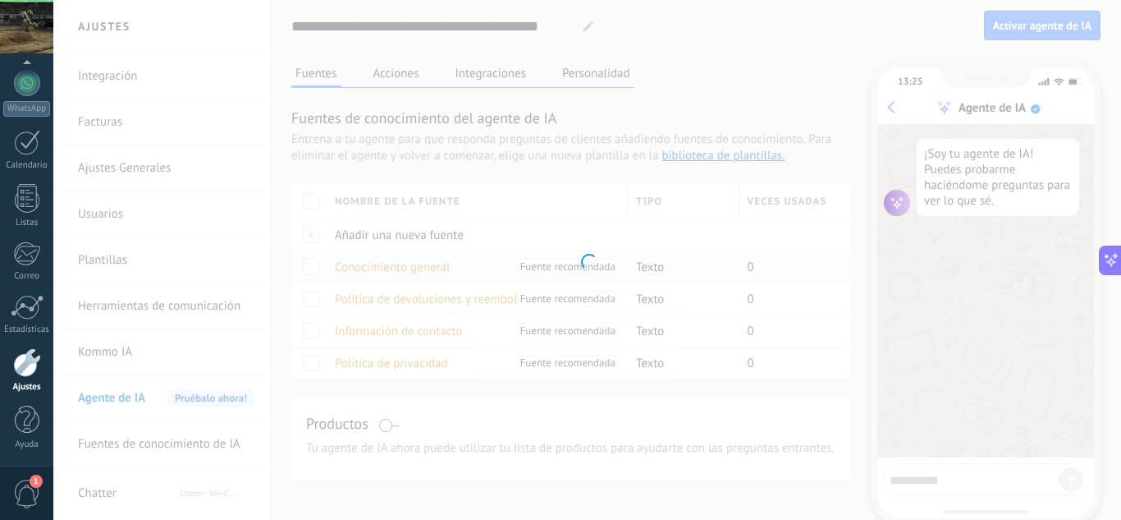
type input "**********"
type textarea "**********"
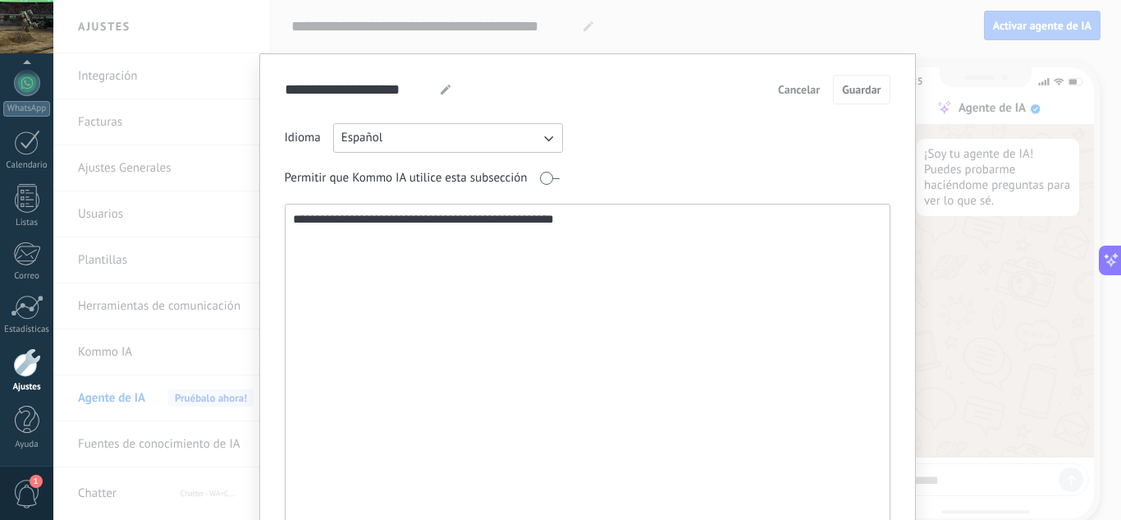
click at [617, 244] on textarea "**********" at bounding box center [586, 380] width 601 height 353
click at [814, 88] on span "Cancelar" at bounding box center [799, 89] width 42 height 11
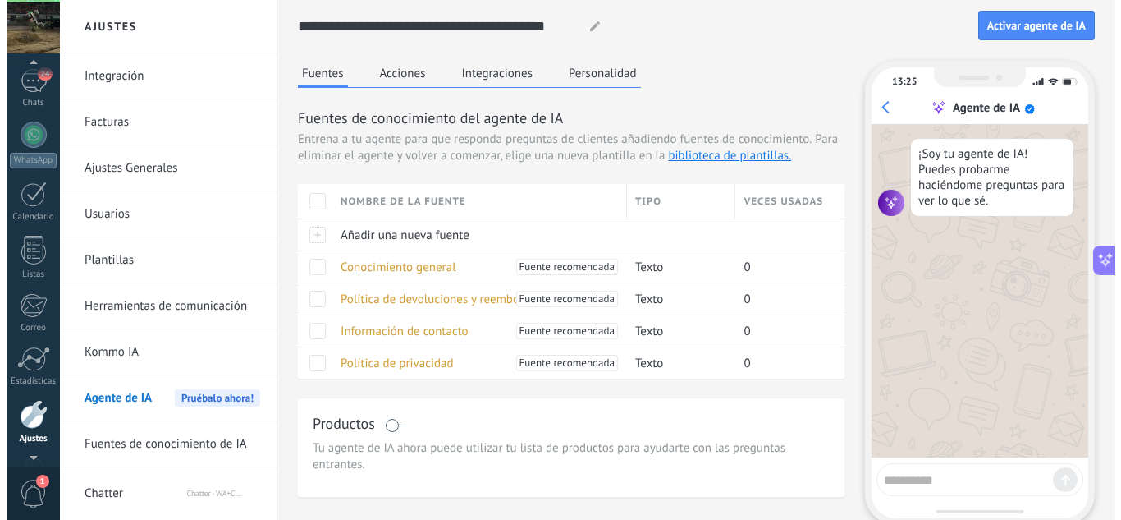
scroll to position [87, 0]
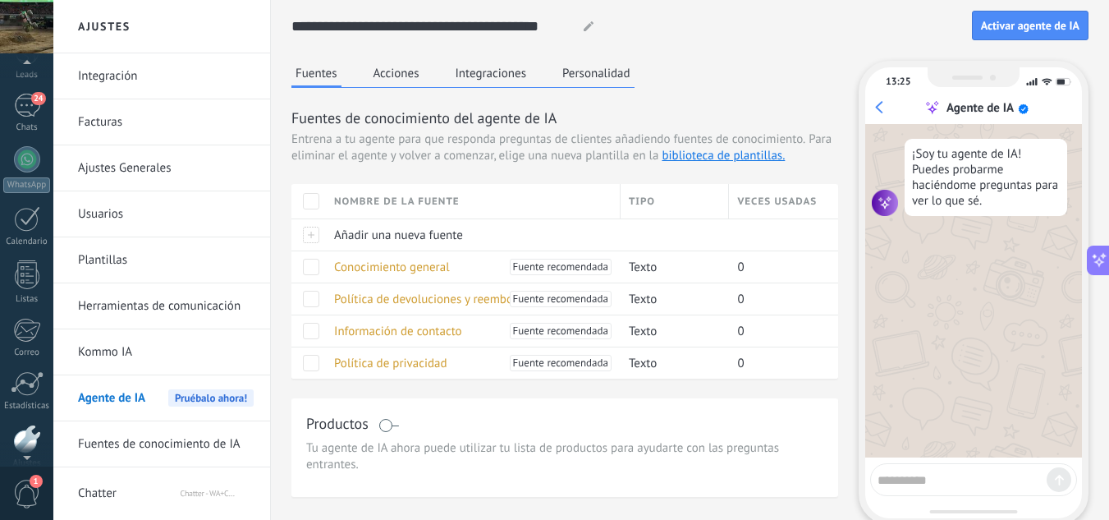
click at [20, 29] on div at bounding box center [26, 26] width 53 height 53
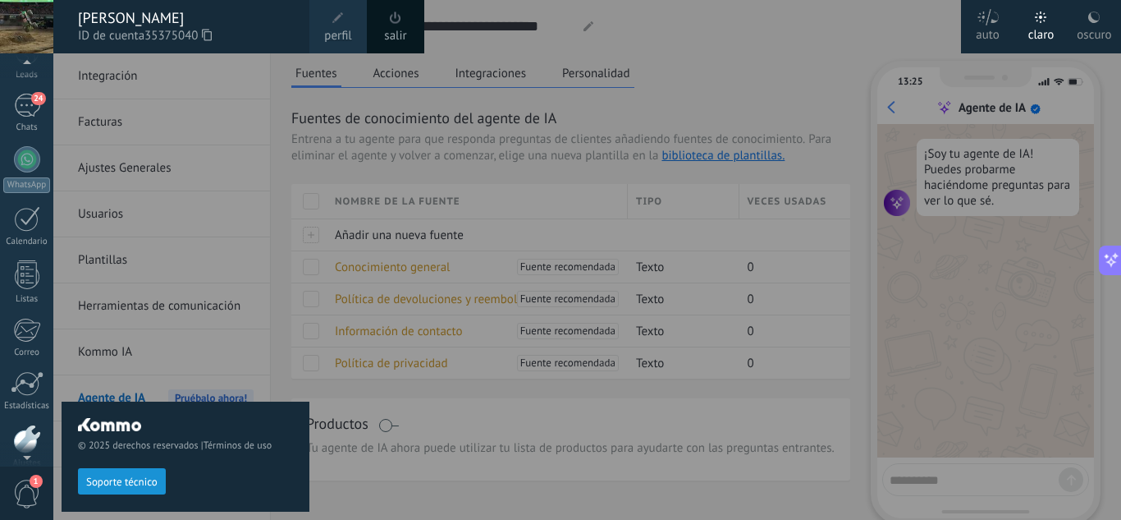
click at [353, 20] on link "perfil" at bounding box center [338, 26] width 57 height 53
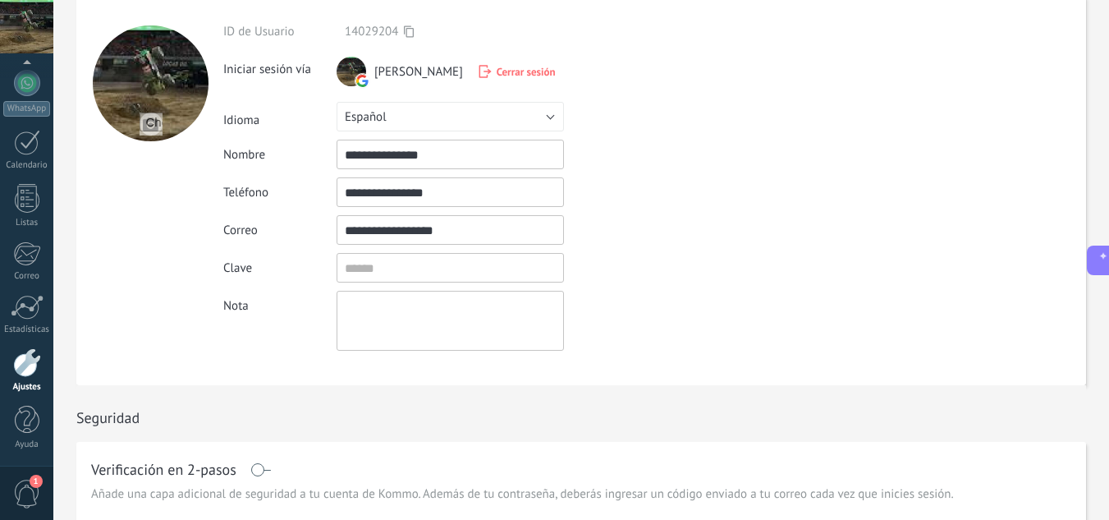
scroll to position [55, 0]
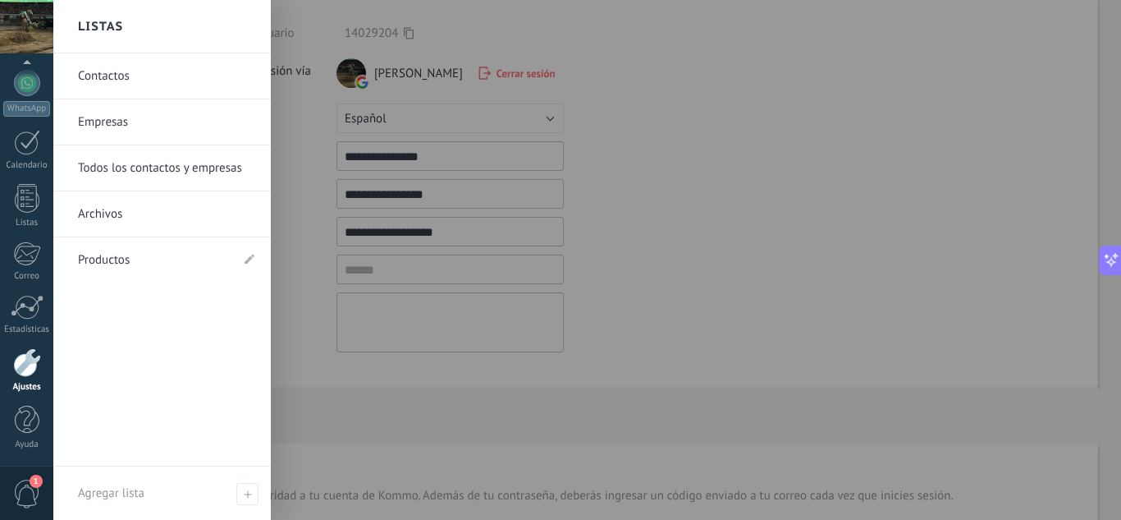
click at [144, 125] on link "Empresas" at bounding box center [166, 122] width 177 height 46
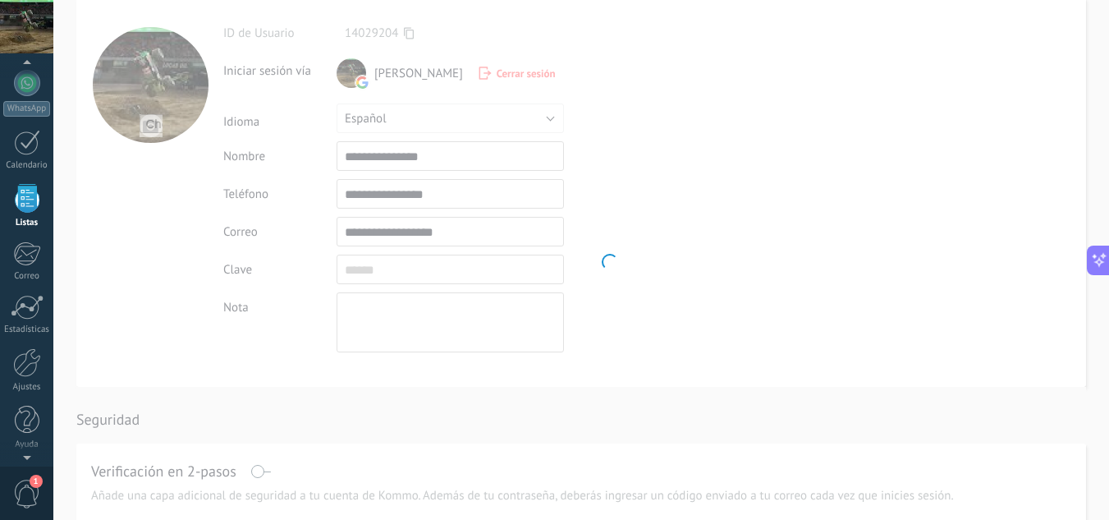
scroll to position [102, 0]
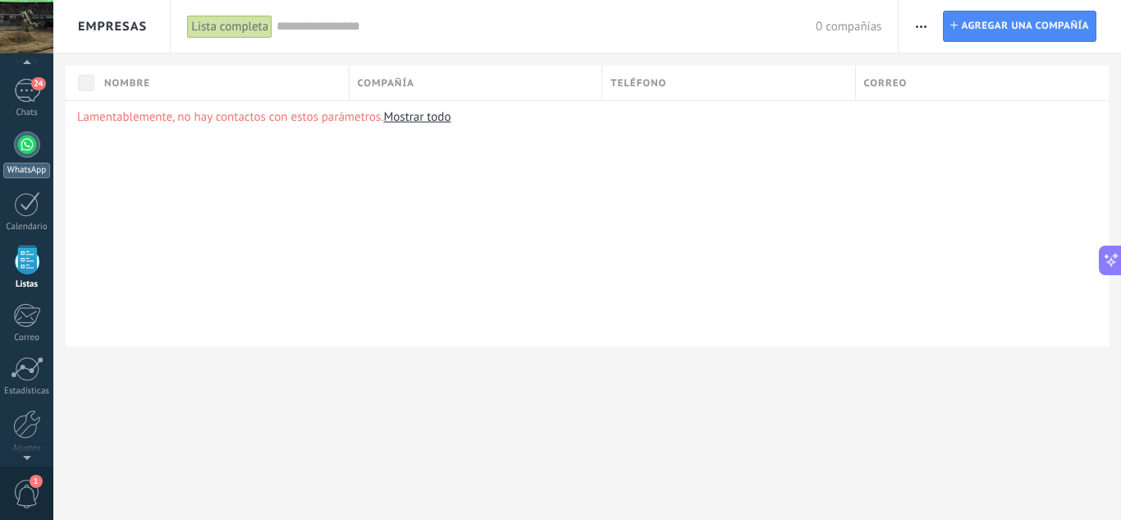
click at [27, 148] on div at bounding box center [27, 144] width 26 height 26
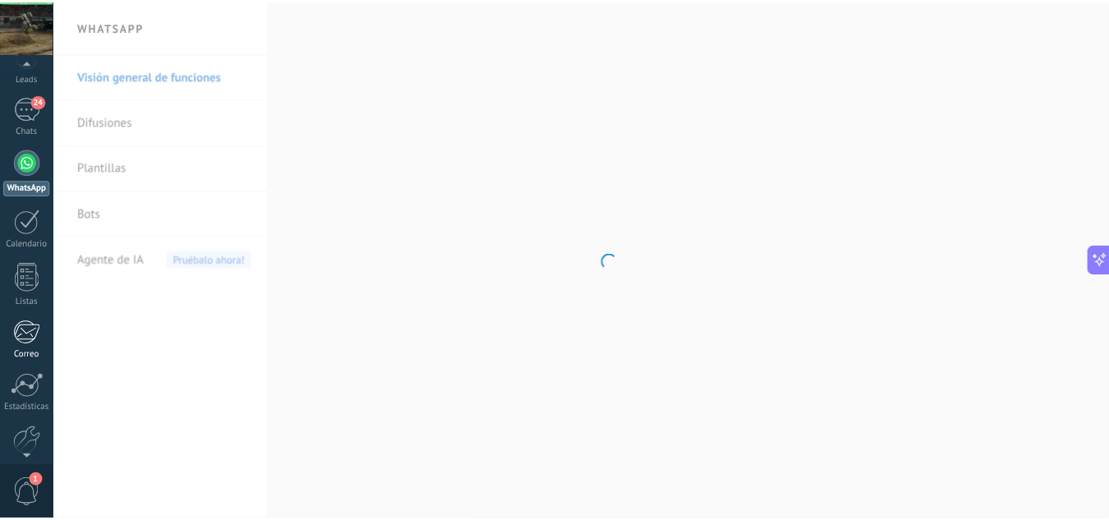
scroll to position [163, 0]
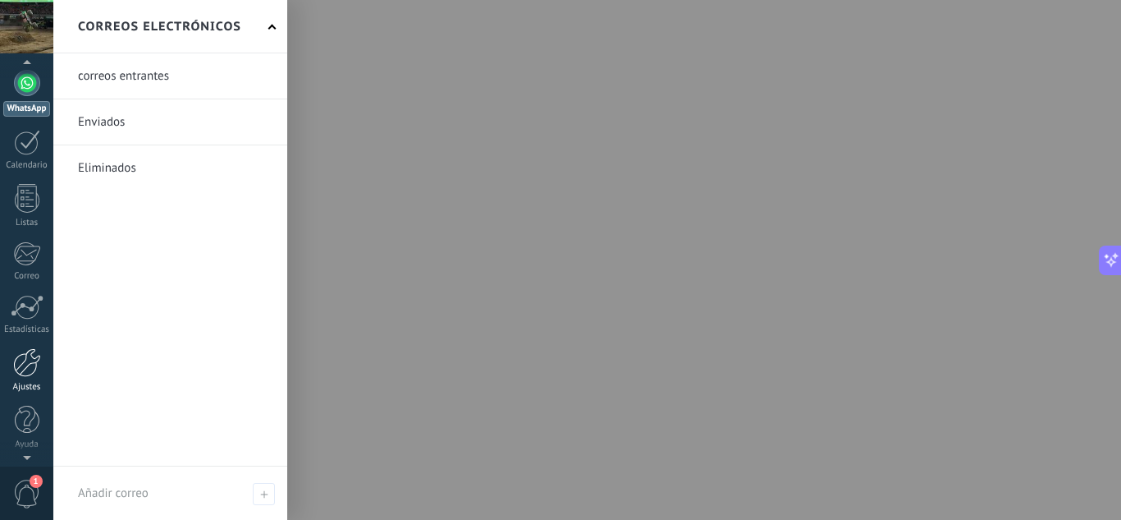
click at [32, 373] on div at bounding box center [27, 362] width 28 height 29
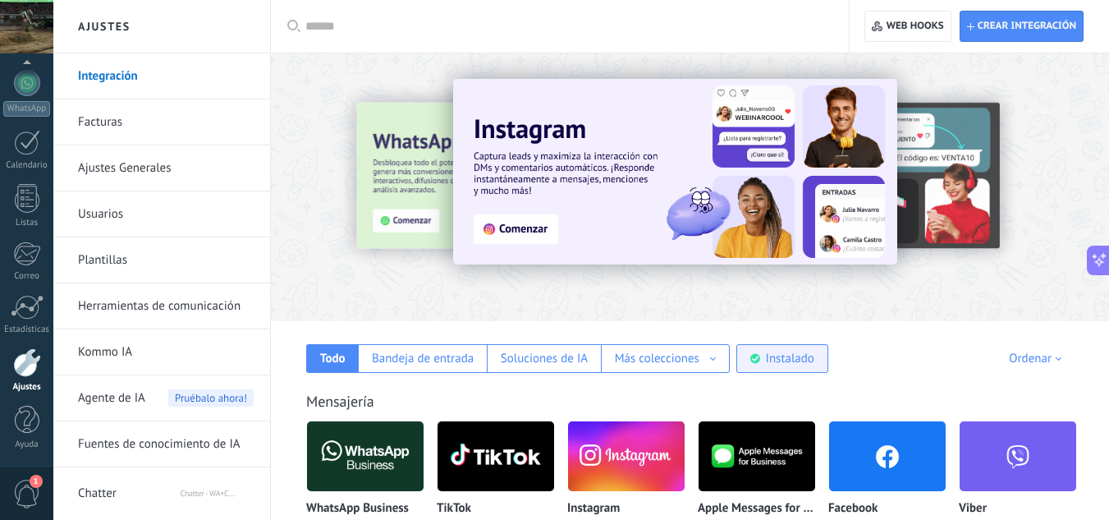
click at [780, 359] on div "Instalado" at bounding box center [790, 359] width 48 height 16
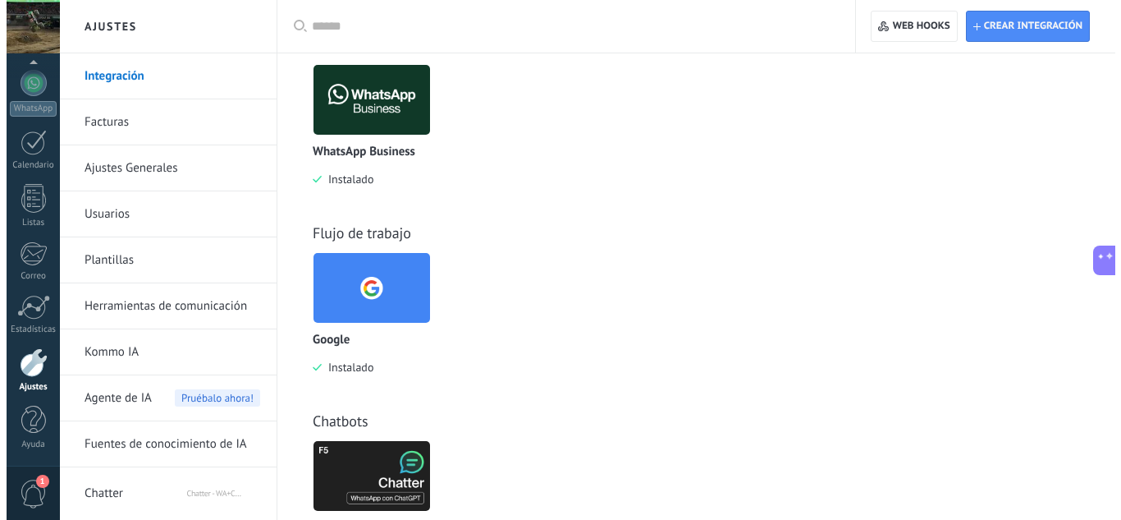
scroll to position [632, 0]
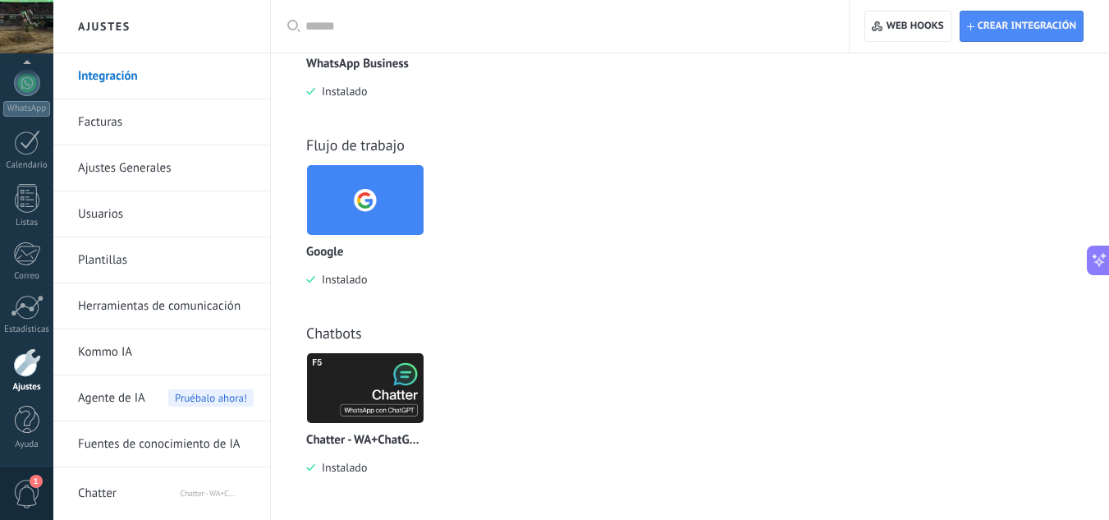
click at [412, 410] on img at bounding box center [365, 388] width 117 height 80
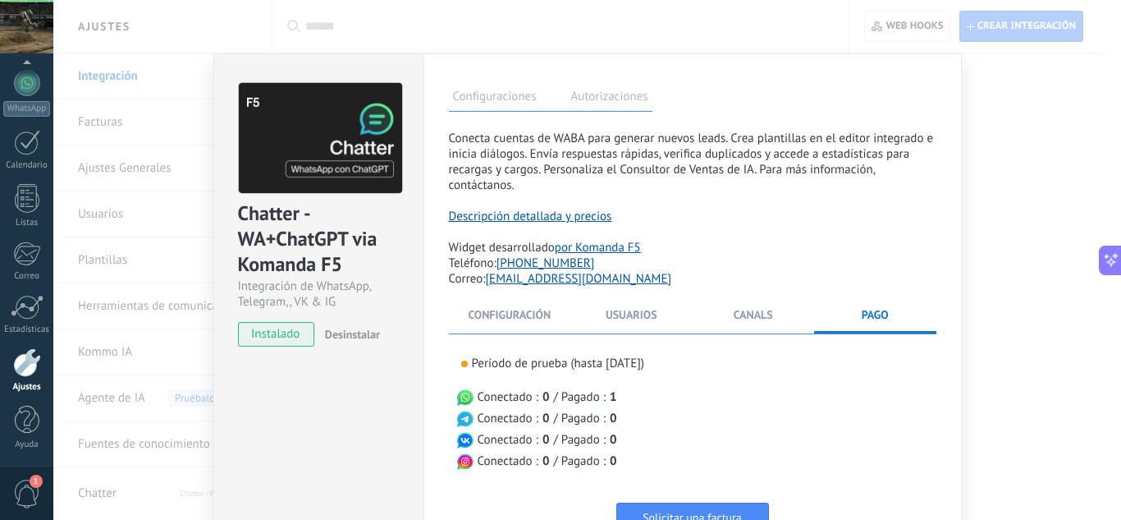
click at [635, 104] on label "Autorizaciones" at bounding box center [609, 99] width 85 height 24
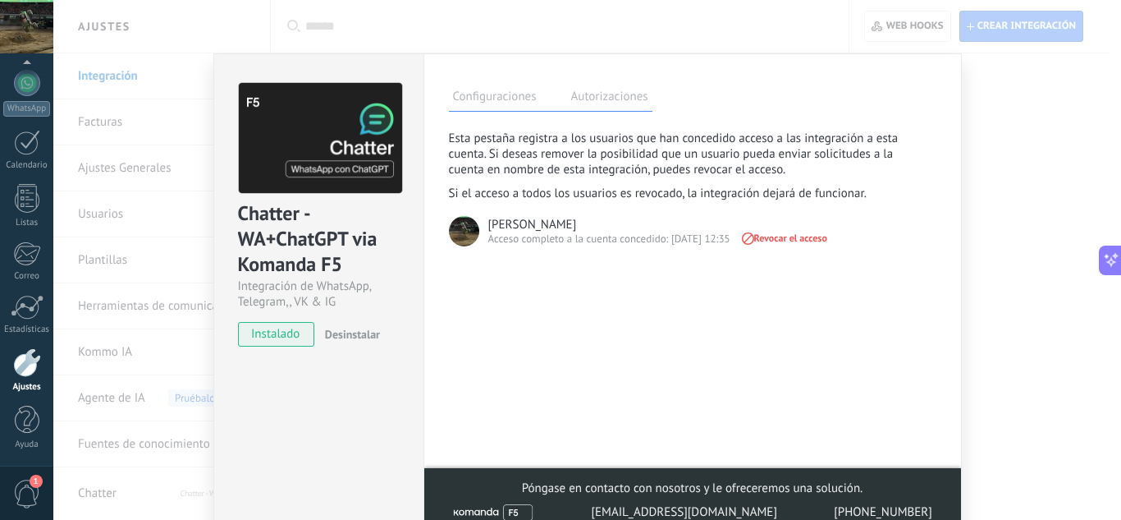
click at [510, 86] on div "Configuraciones Autorizaciones" at bounding box center [551, 97] width 204 height 29
click at [508, 90] on label "Configuraciones" at bounding box center [495, 99] width 92 height 24
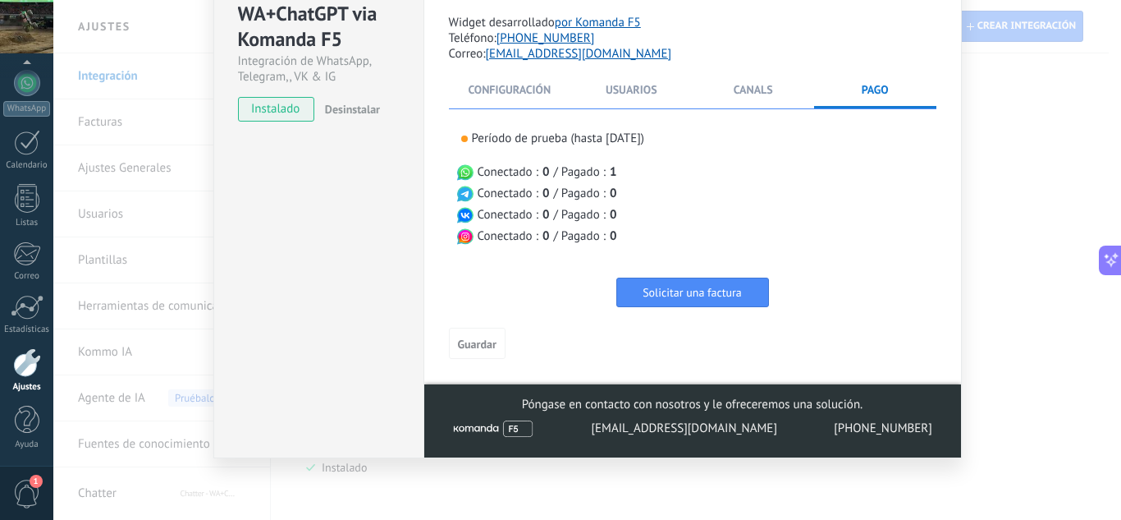
scroll to position [143, 0]
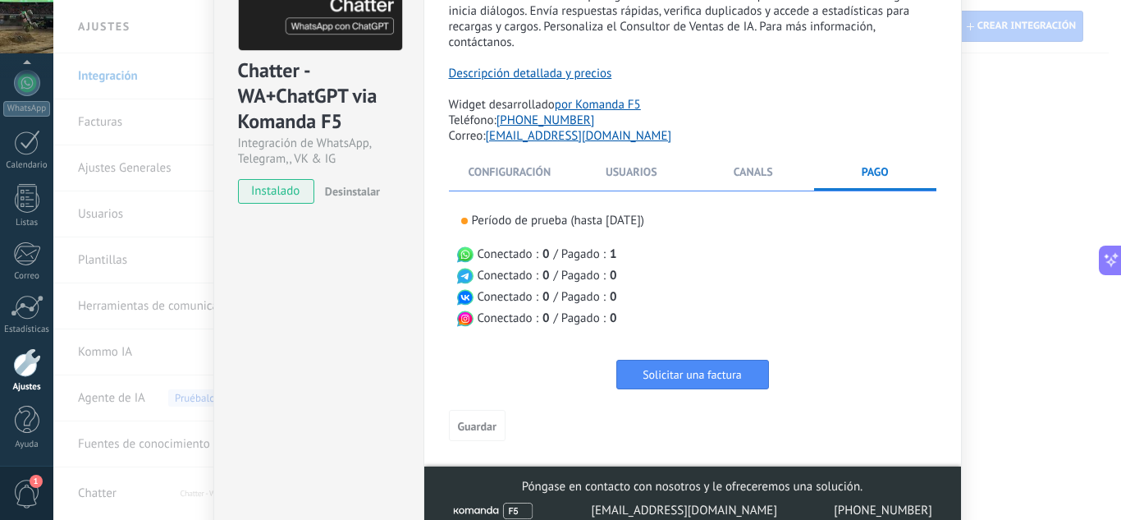
click at [554, 167] on li "Configuración" at bounding box center [510, 177] width 122 height 26
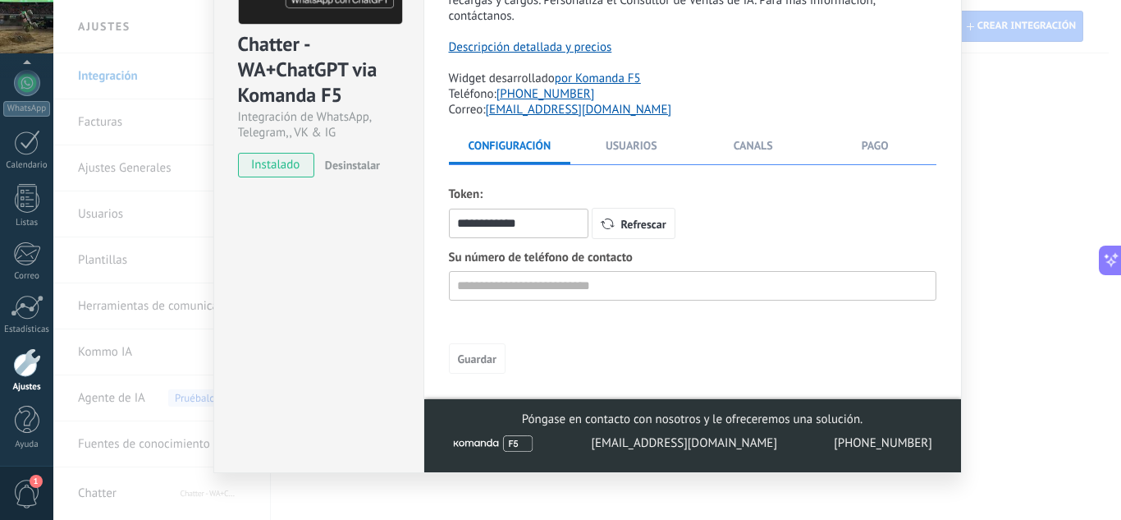
scroll to position [184, 0]
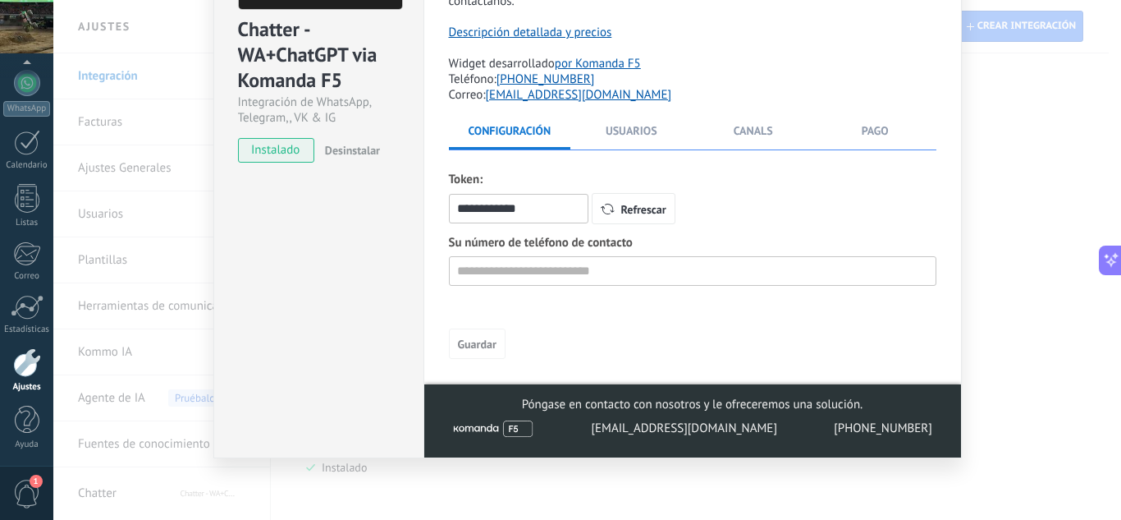
click at [369, 144] on span "Desinstalar" at bounding box center [352, 150] width 55 height 15
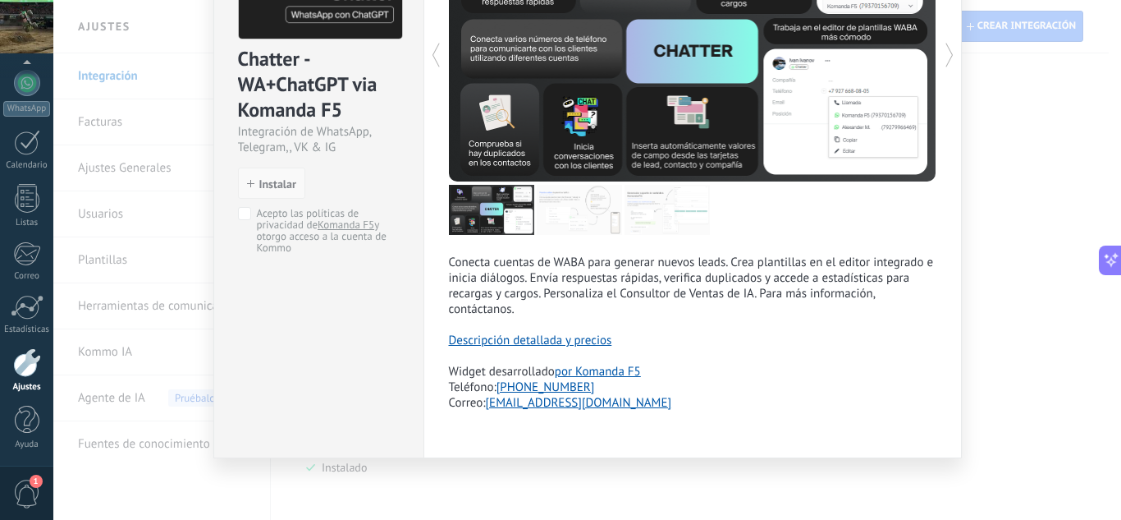
scroll to position [444, 0]
click at [260, 179] on span "Instalar" at bounding box center [277, 183] width 37 height 11
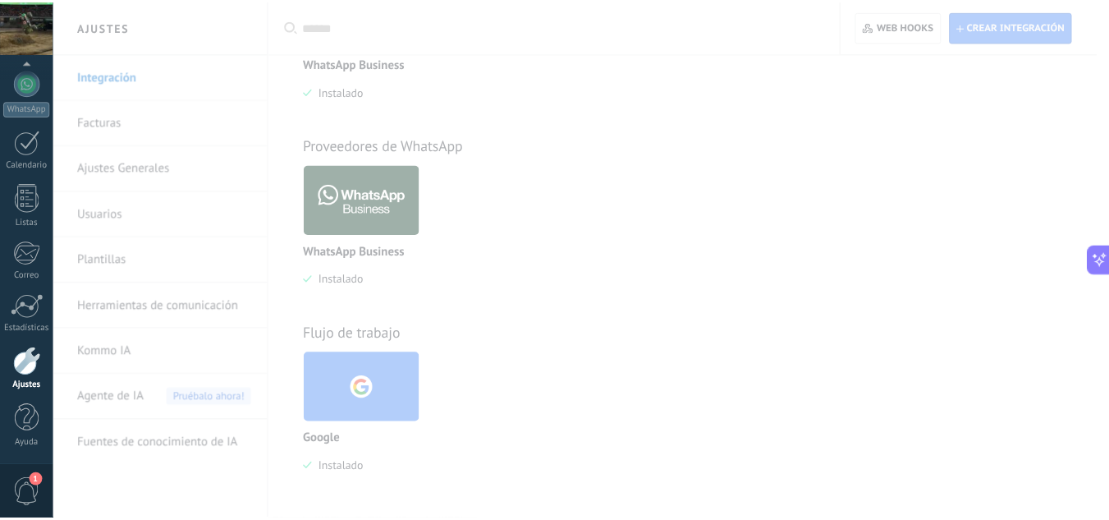
scroll to position [0, 0]
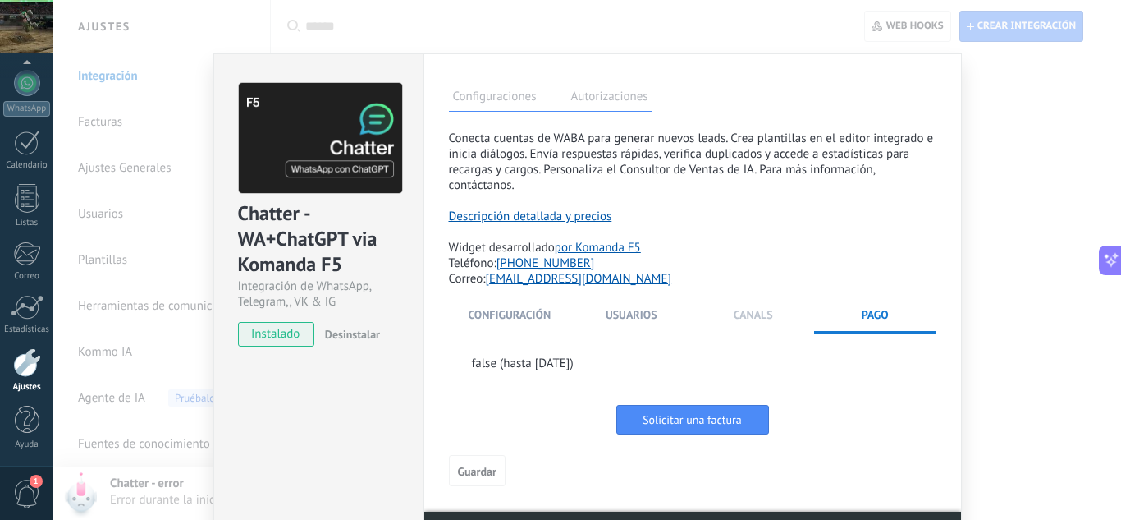
click at [736, 313] on span "Canals" at bounding box center [753, 314] width 39 height 15
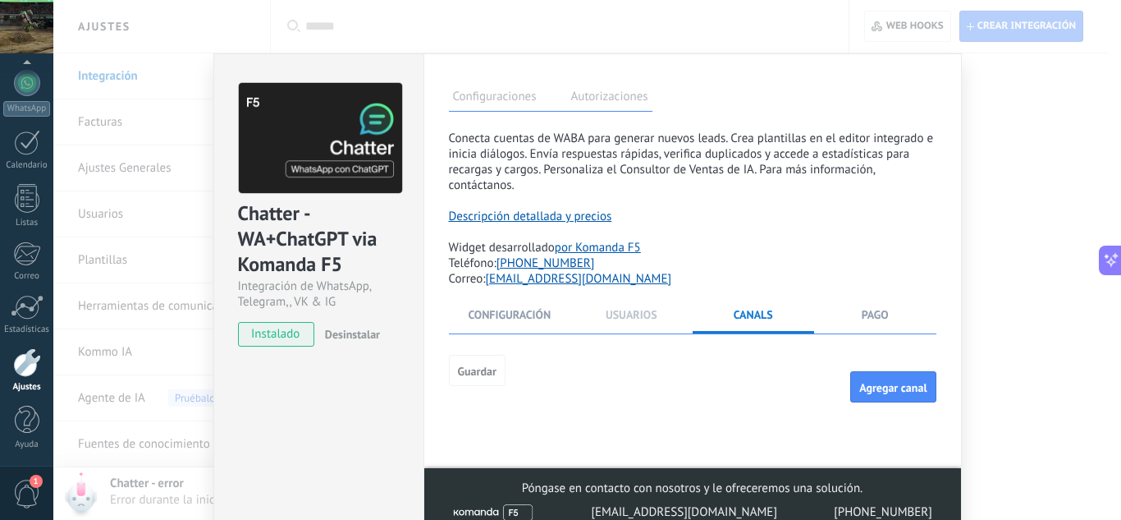
click at [617, 313] on span "Usuarios" at bounding box center [632, 314] width 52 height 15
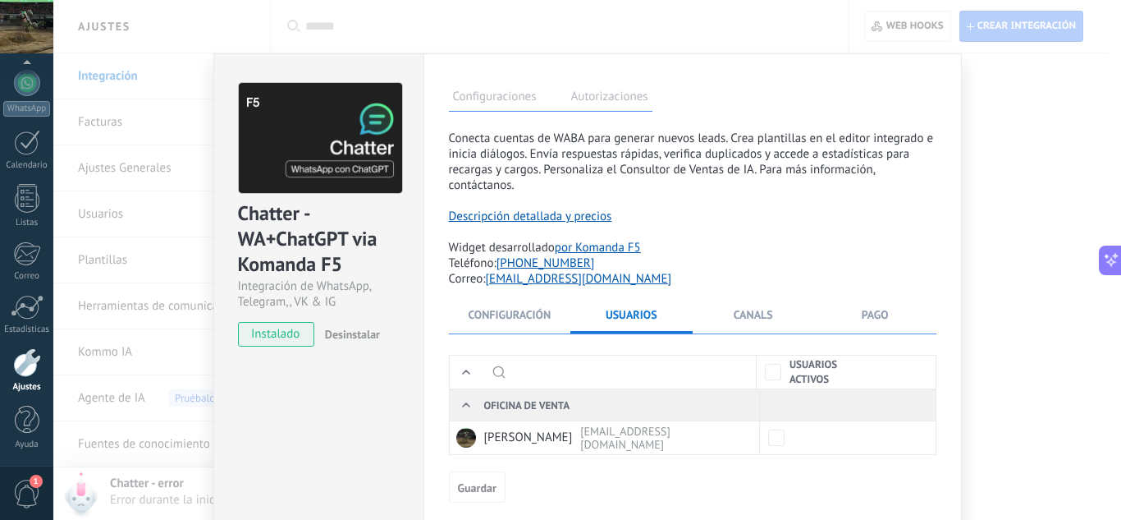
click at [495, 307] on li "Configuración" at bounding box center [510, 320] width 122 height 26
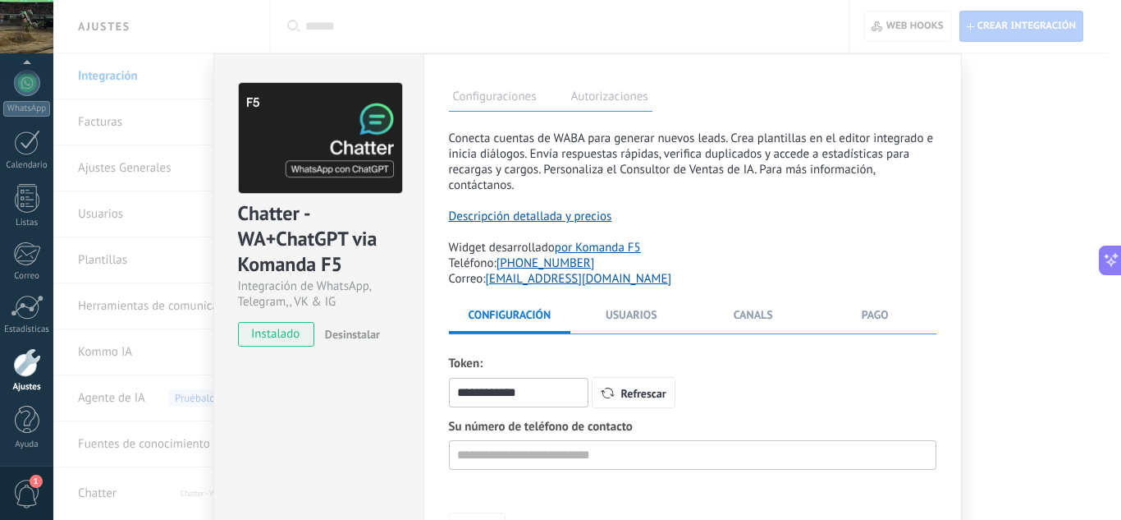
click at [1012, 165] on div "Chatter - WA+ChatGPT via Komanda F5 Integración de WhatsApp, Telegram,, VK & IG…" at bounding box center [587, 260] width 1068 height 520
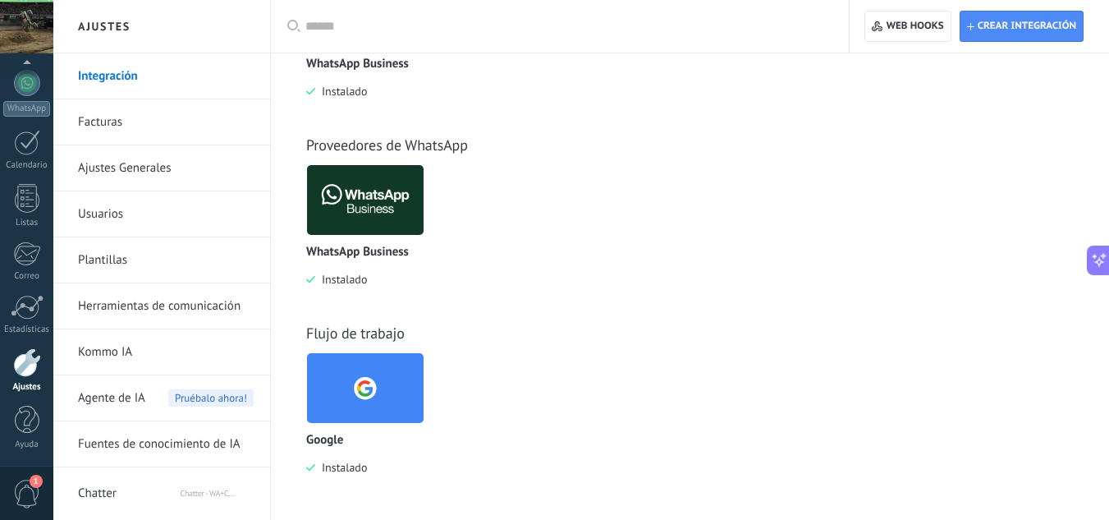
click at [414, 385] on img at bounding box center [365, 388] width 117 height 80
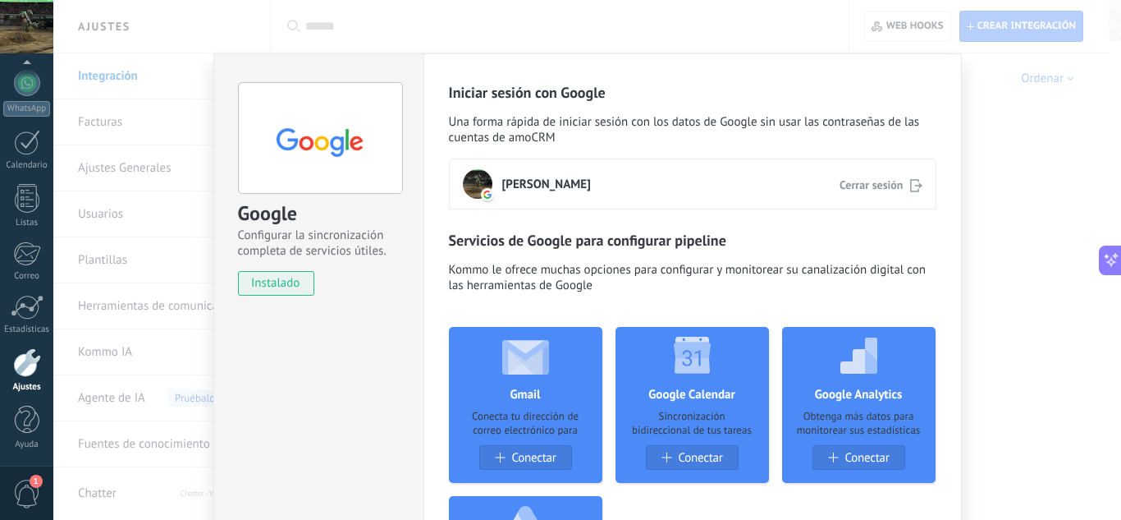
click at [987, 76] on div "Google Configurar la sincronización completa de servicios útiles. instalado Des…" at bounding box center [587, 260] width 1068 height 520
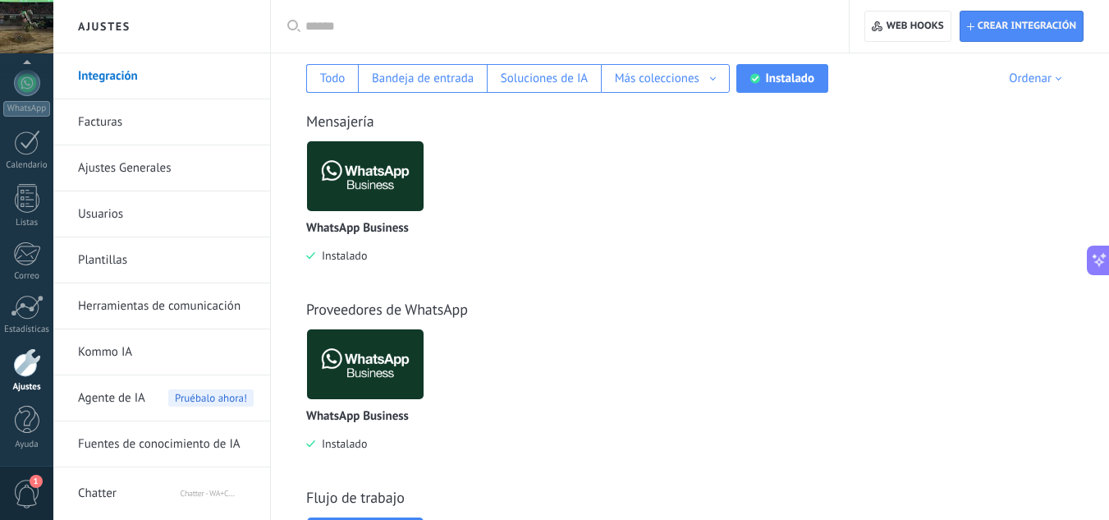
click at [399, 366] on img at bounding box center [365, 364] width 117 height 80
click at [397, 365] on img at bounding box center [365, 364] width 117 height 80
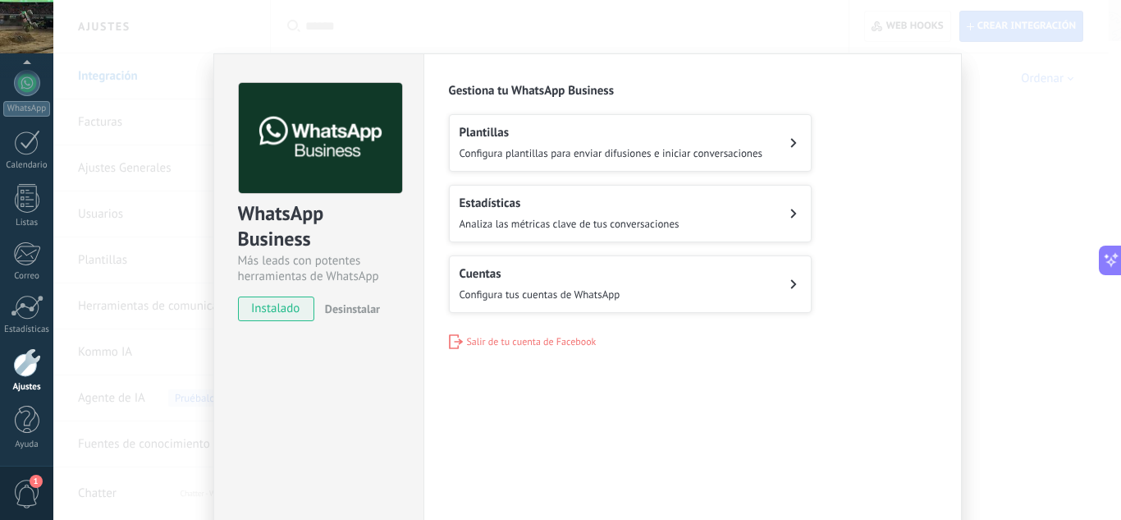
click at [748, 281] on button "Cuentas Configura tus cuentas de WhatsApp" at bounding box center [630, 283] width 363 height 57
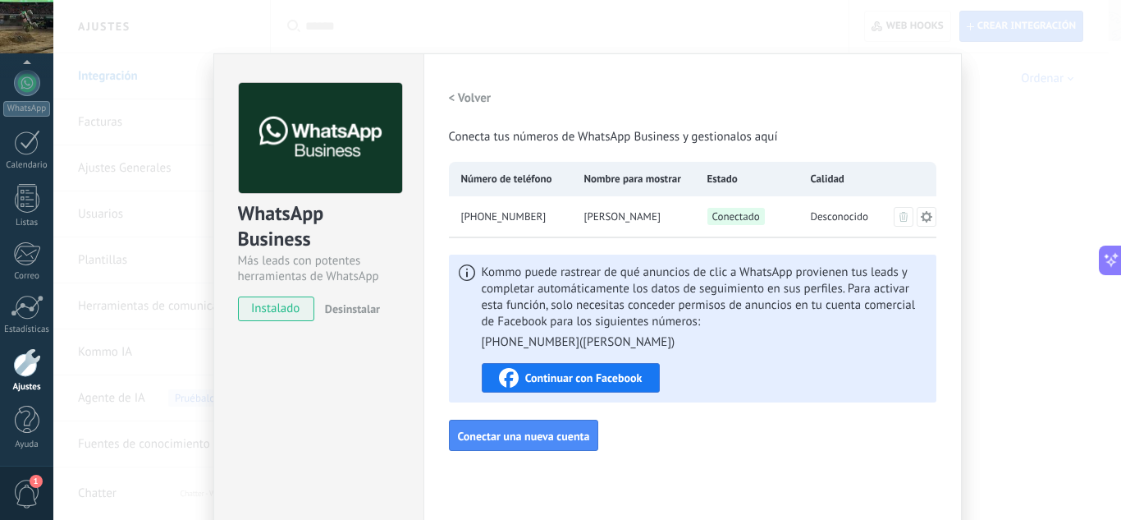
click at [605, 374] on span "Continuar con Facebook" at bounding box center [583, 377] width 117 height 11
click at [622, 375] on span "Continuar con Facebook" at bounding box center [583, 377] width 117 height 11
click at [1048, 57] on div "WhatsApp Business Más leads con potentes herramientas de WhatsApp instalado Des…" at bounding box center [587, 260] width 1068 height 520
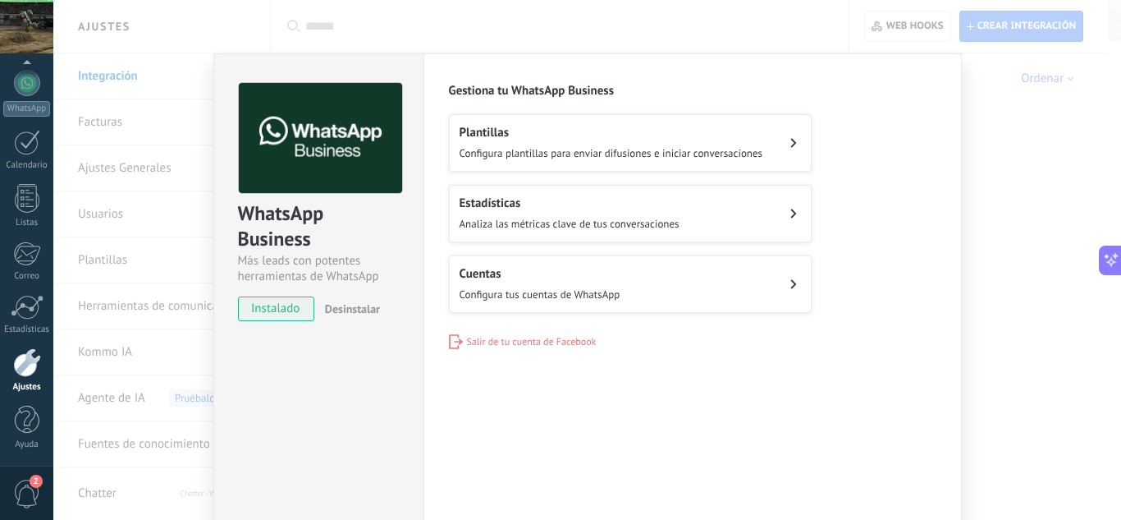
drag, startPoint x: 1016, startPoint y: 128, endPoint x: 1016, endPoint y: 108, distance: 20.5
click at [1016, 121] on div "WhatsApp Business Más leads con potentes herramientas de WhatsApp instalado Des…" at bounding box center [587, 260] width 1068 height 520
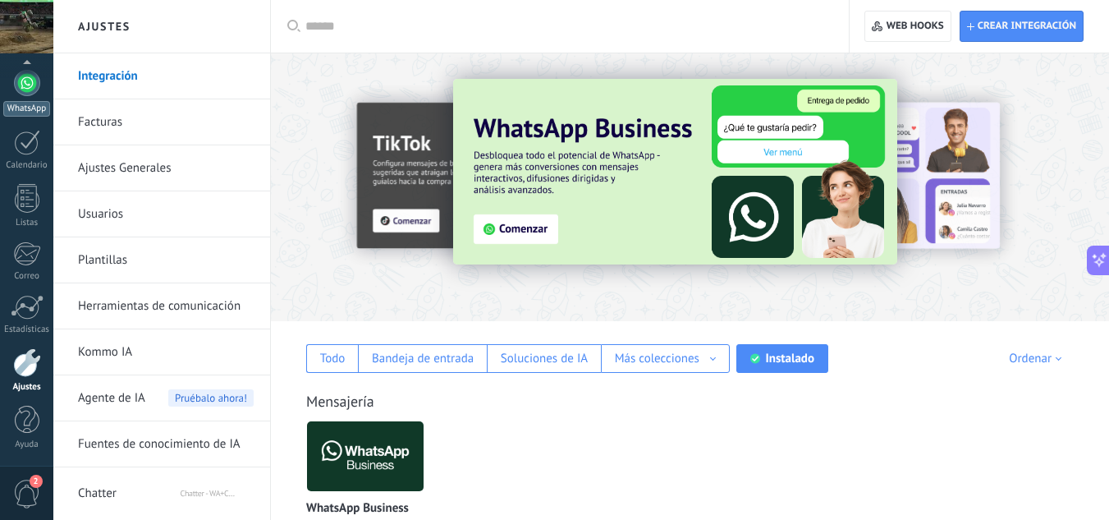
click at [25, 78] on div at bounding box center [27, 83] width 26 height 26
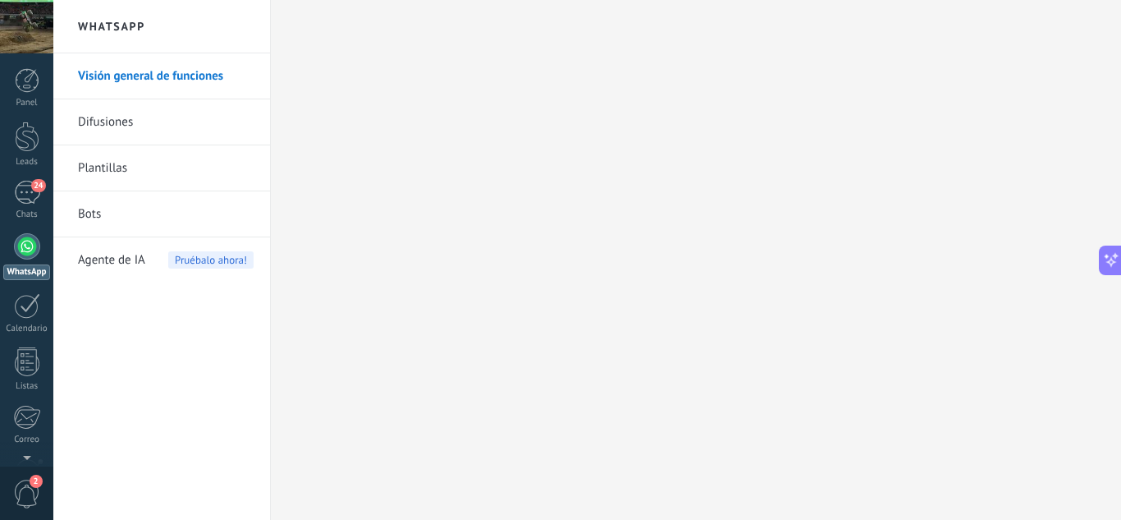
click at [99, 70] on link "Visión general de funciones" at bounding box center [166, 76] width 176 height 46
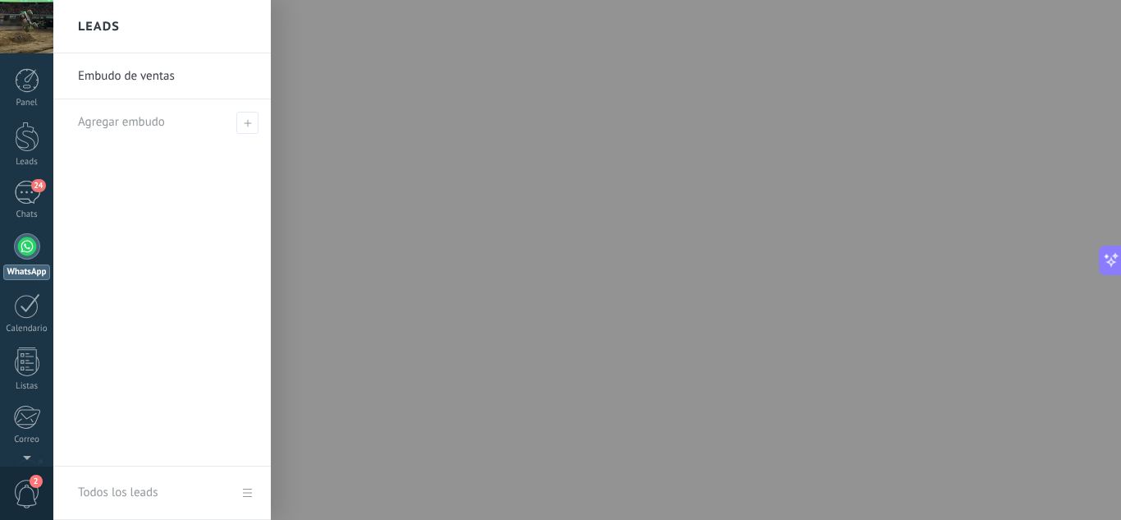
click at [52, 13] on div at bounding box center [26, 26] width 53 height 53
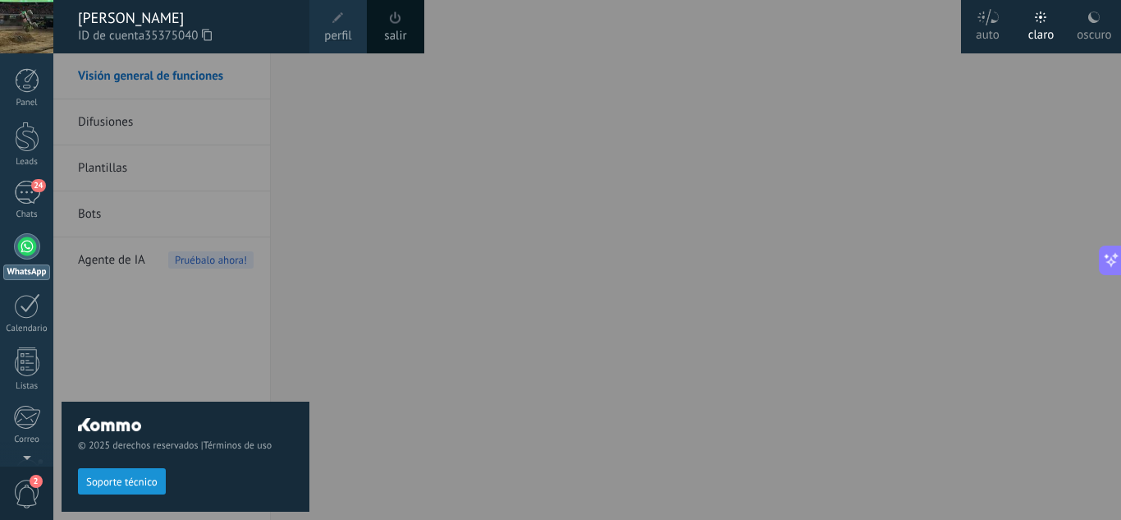
drag, startPoint x: 30, startPoint y: 16, endPoint x: 34, endPoint y: 23, distance: 8.5
click at [31, 16] on div at bounding box center [26, 26] width 53 height 53
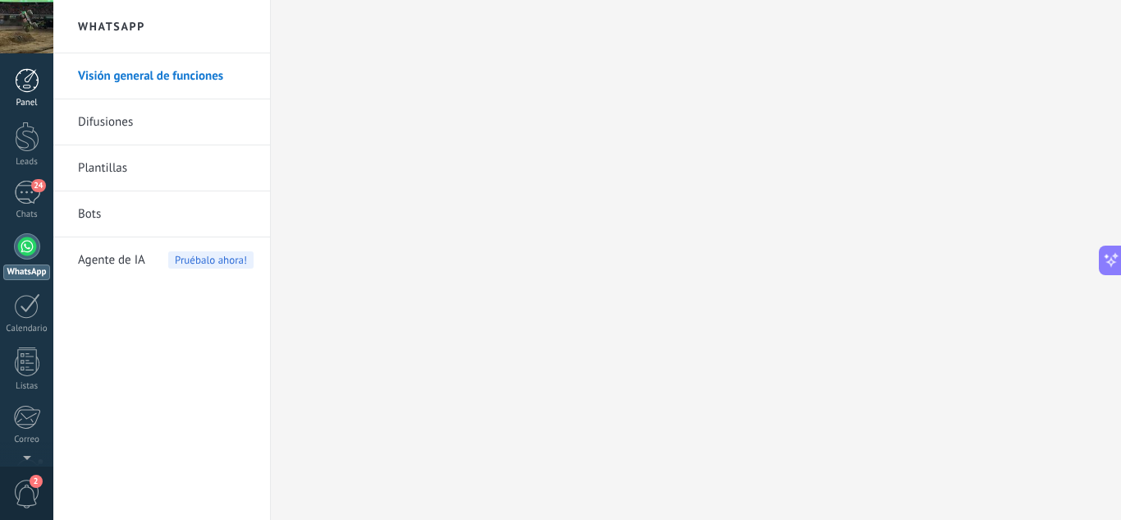
click at [39, 71] on link "Panel" at bounding box center [26, 88] width 53 height 40
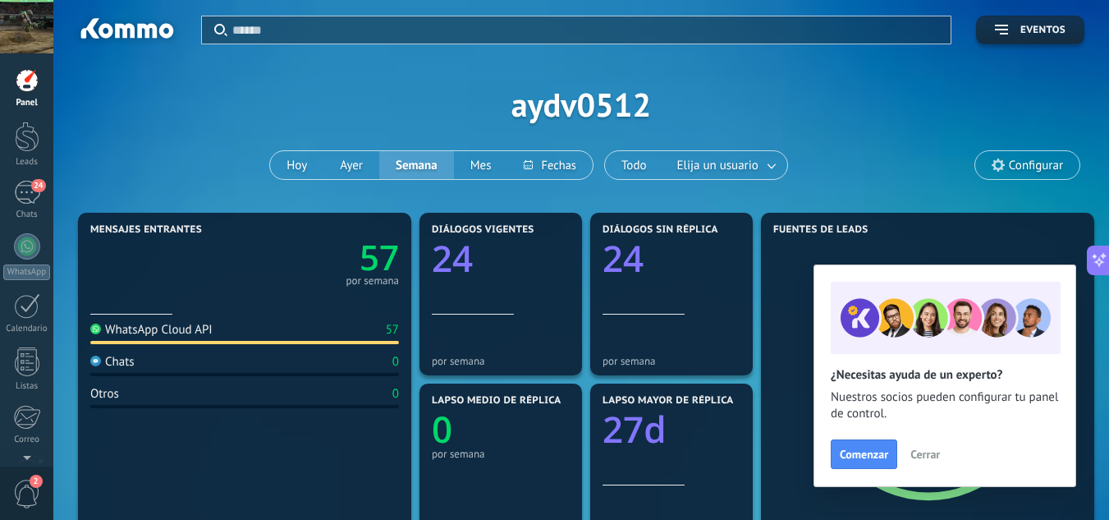
click at [936, 459] on span "Cerrar" at bounding box center [925, 453] width 30 height 11
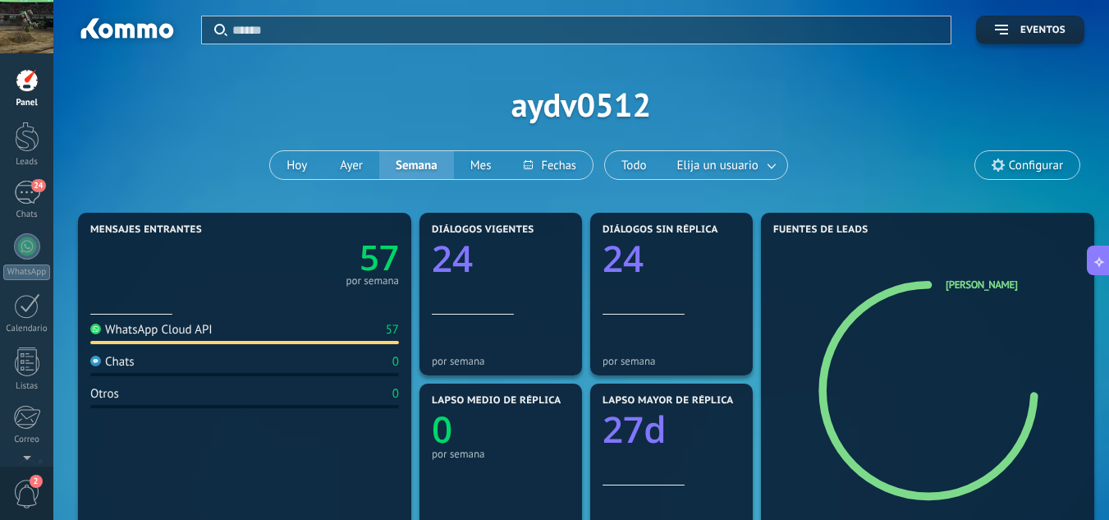
click at [1064, 161] on span "Configurar" at bounding box center [1027, 165] width 104 height 28
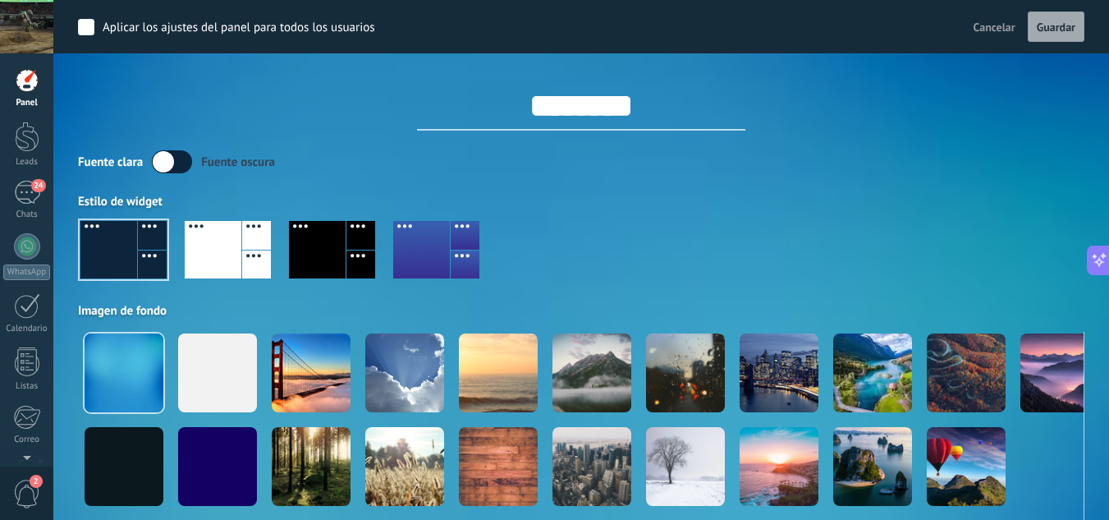
click at [998, 21] on span "Cancelar" at bounding box center [995, 27] width 42 height 15
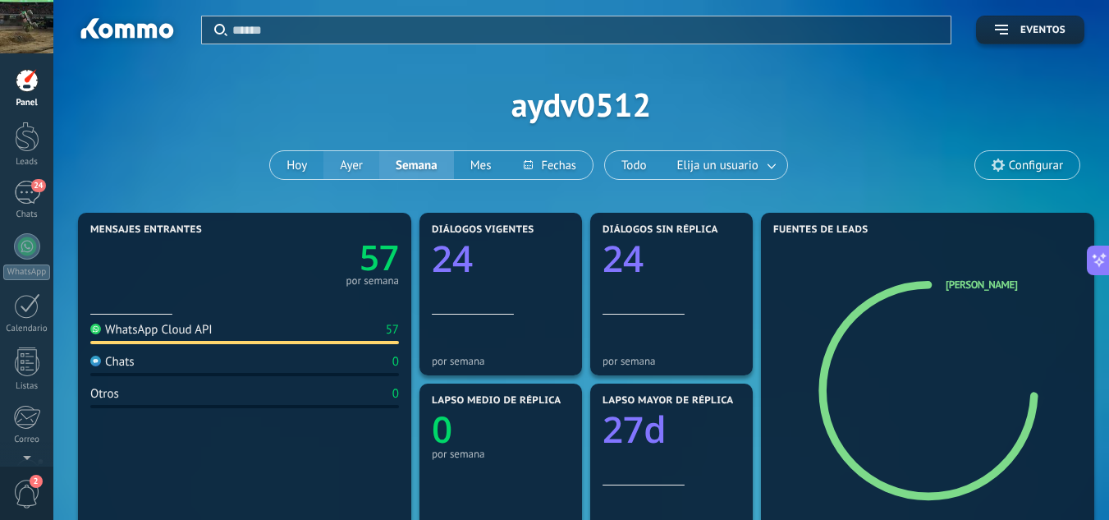
click at [367, 162] on button "Ayer" at bounding box center [351, 165] width 56 height 28
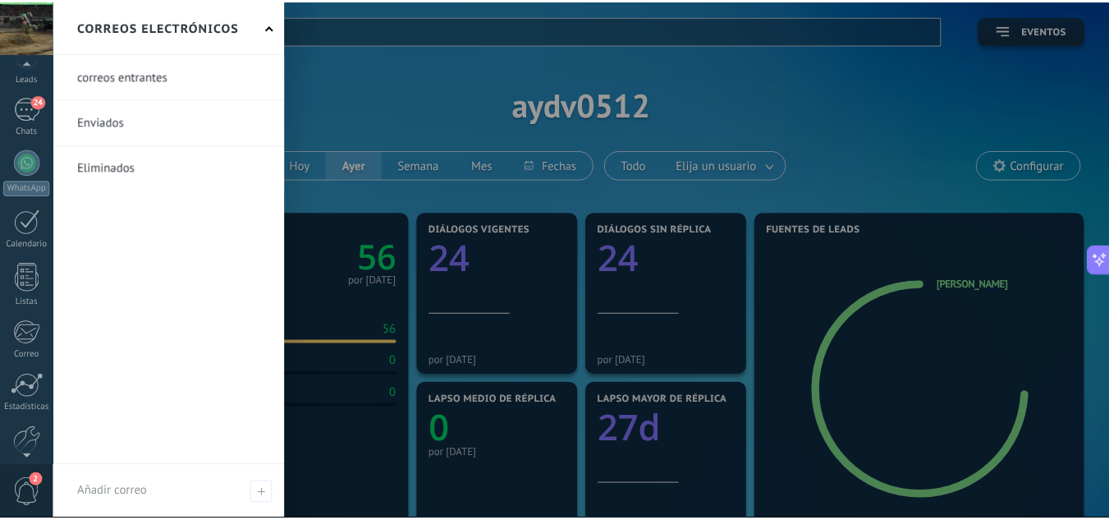
scroll to position [163, 0]
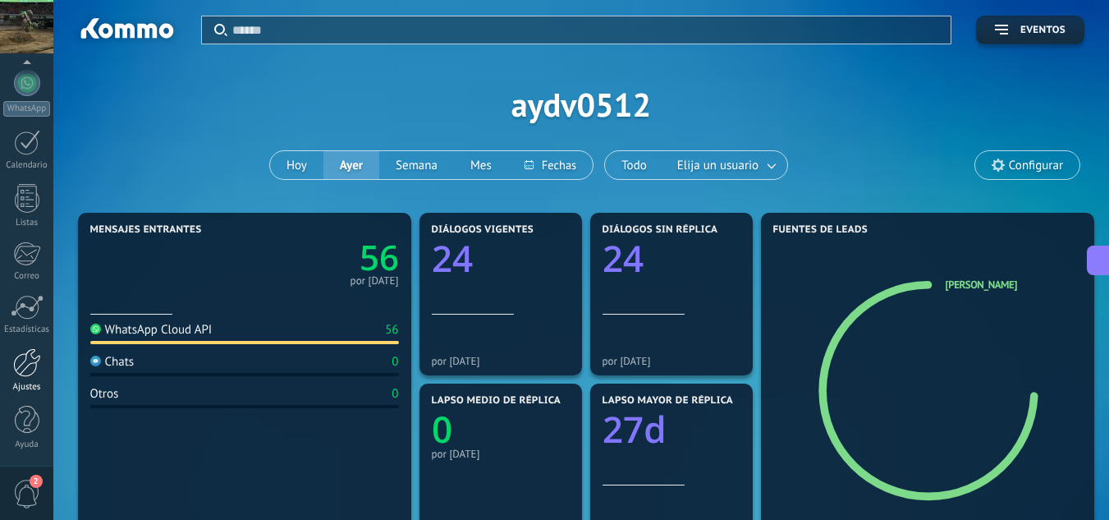
click at [35, 370] on div at bounding box center [27, 362] width 28 height 29
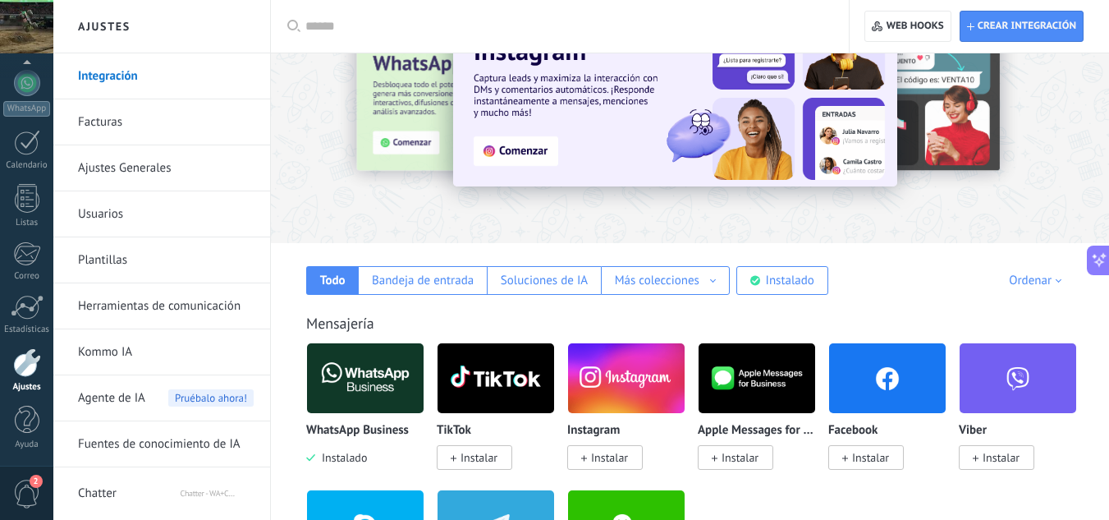
scroll to position [246, 0]
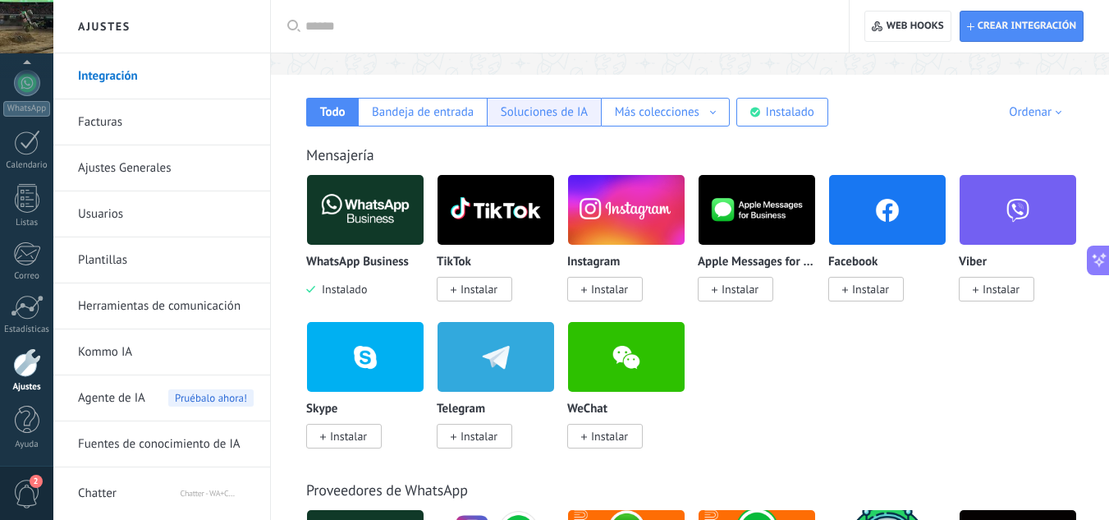
click at [559, 111] on div "Soluciones de IA" at bounding box center [544, 112] width 87 height 16
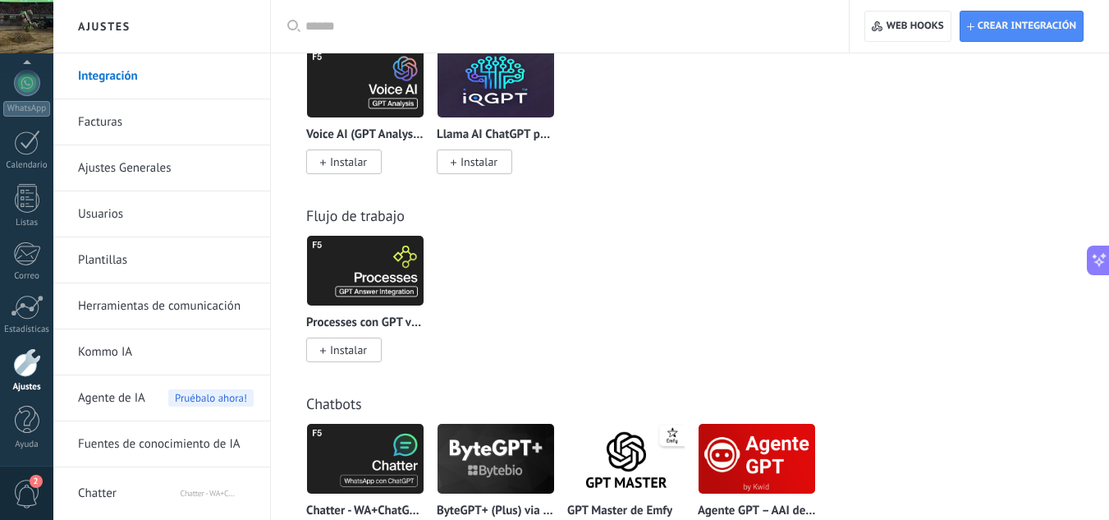
scroll to position [632, 0]
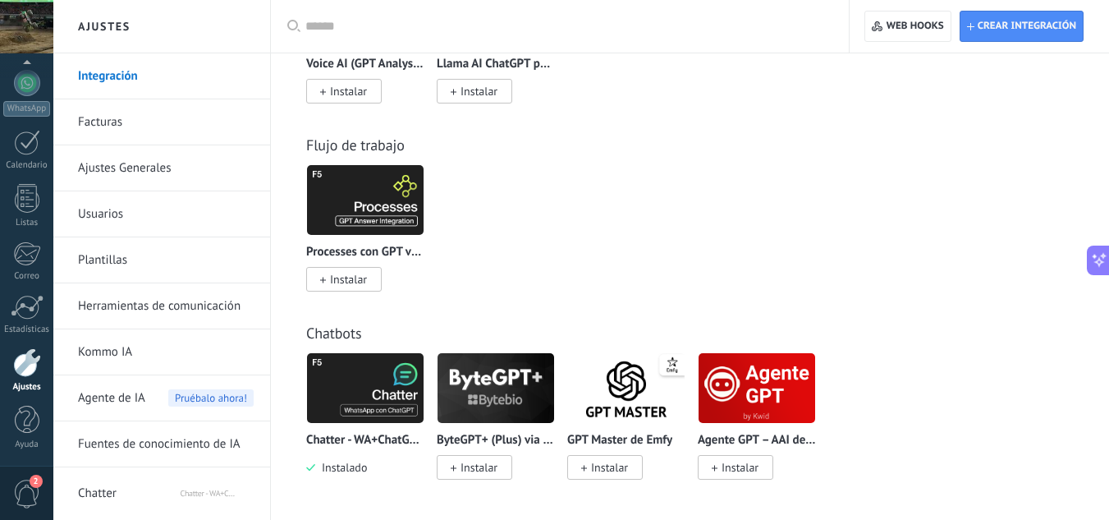
click at [369, 399] on img at bounding box center [365, 388] width 117 height 80
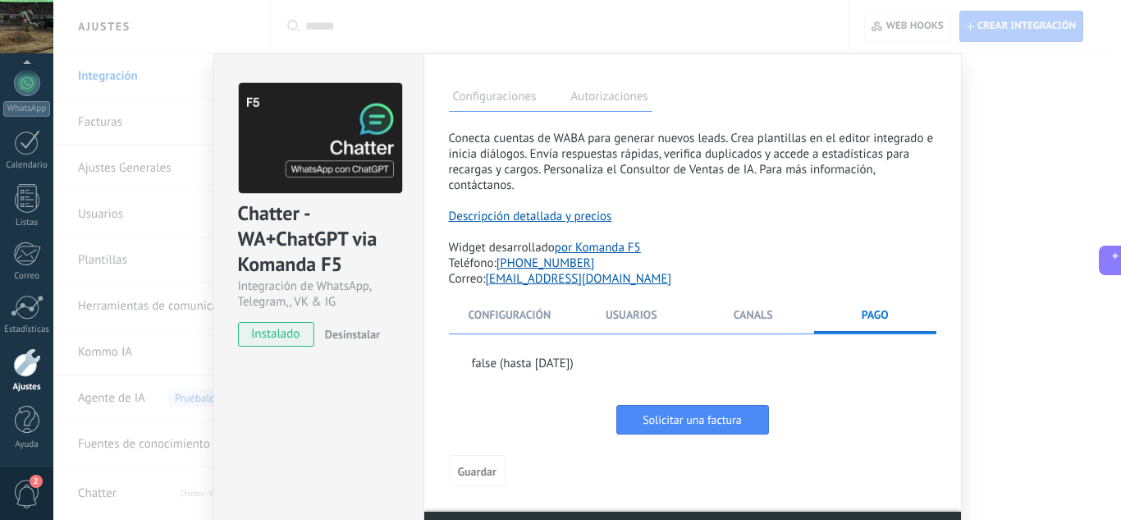
click at [961, 81] on div "Chatter - WA+ChatGPT via Komanda F5 Integración de WhatsApp, Telegram,, VK & IG…" at bounding box center [587, 260] width 1068 height 520
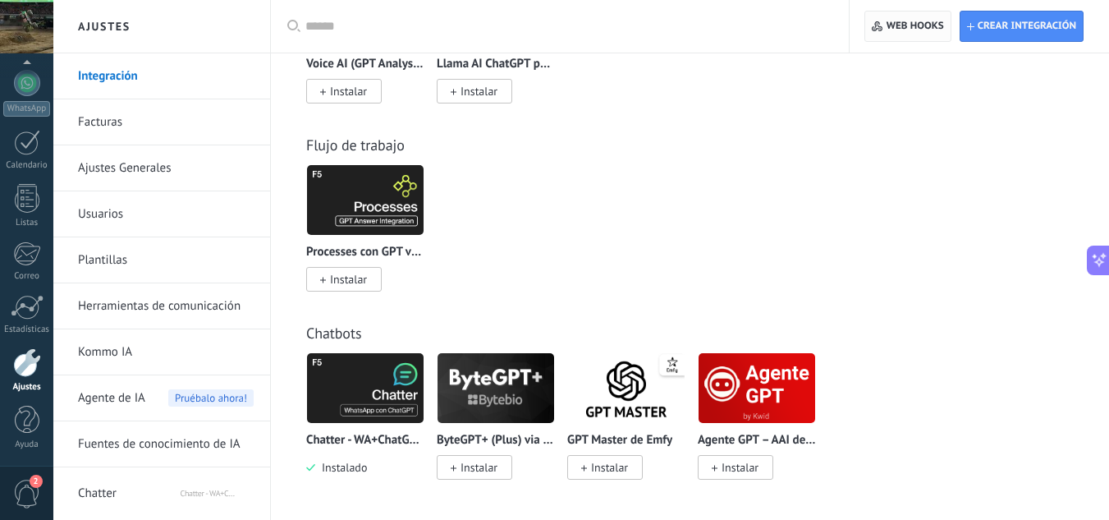
click at [938, 26] on span "Web hooks 0" at bounding box center [915, 26] width 57 height 13
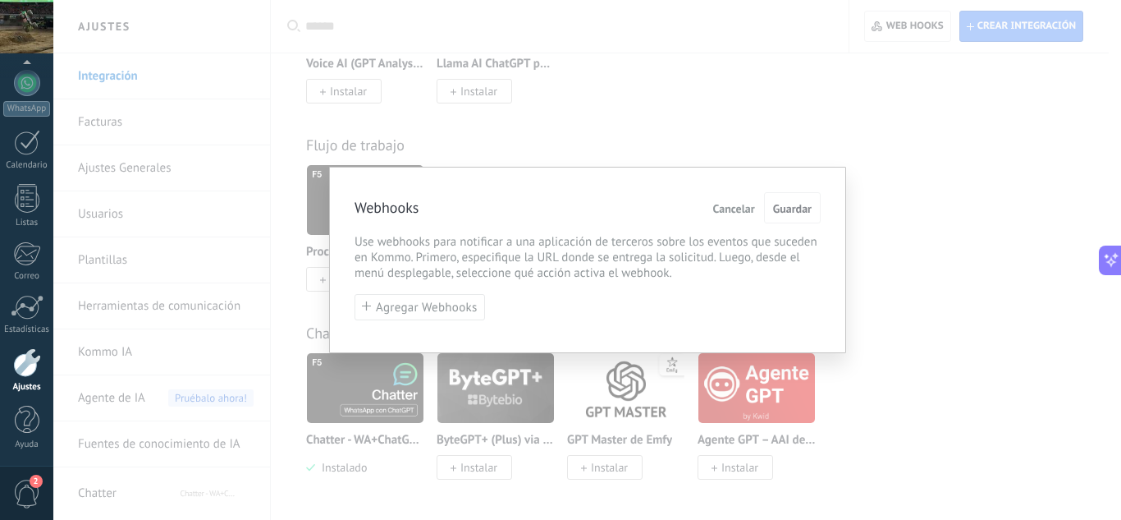
click at [736, 199] on button "Cancelar" at bounding box center [734, 207] width 55 height 31
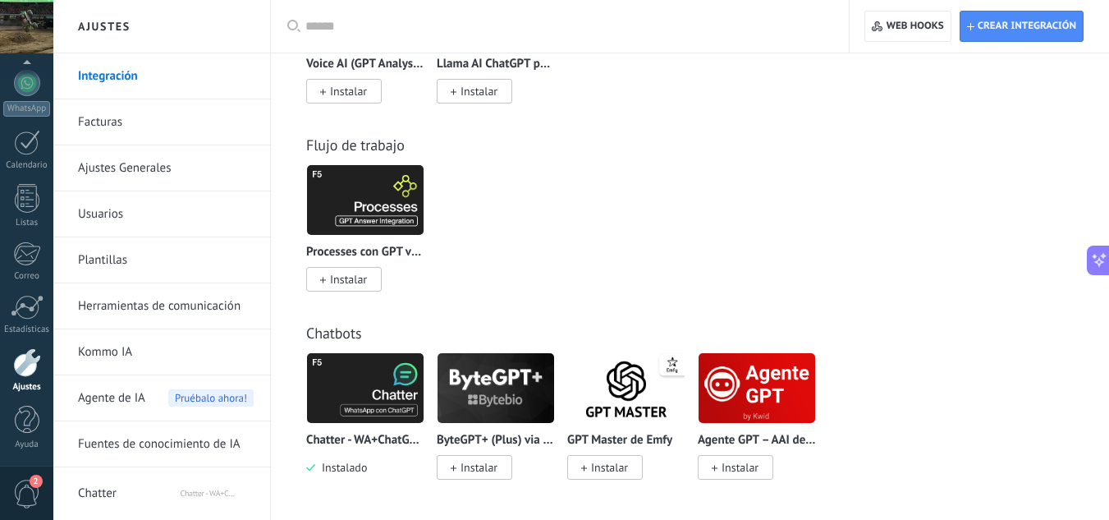
click at [167, 477] on span "Chatter" at bounding box center [128, 489] width 101 height 39
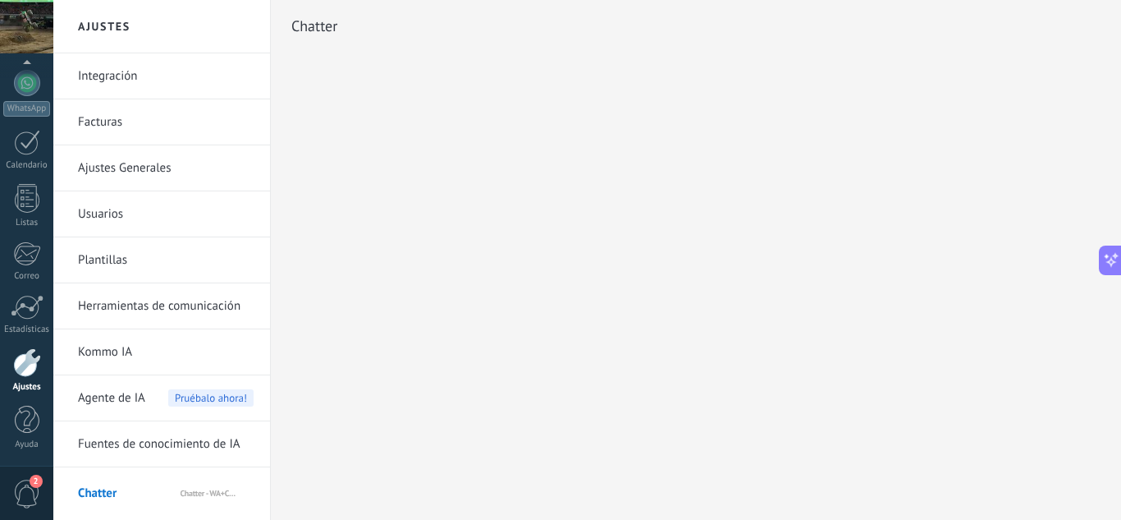
click at [498, 169] on div "Ajustes Integración Facturas Ajustes Generales Usuarios Plantillas Herramientas…" at bounding box center [587, 260] width 1068 height 520
click at [605, 154] on div "Ajustes Integración Facturas Ajustes Generales Usuarios Plantillas Herramientas…" at bounding box center [587, 260] width 1068 height 520
click at [724, 149] on div "Ajustes Integración Facturas Ajustes Generales Usuarios Plantillas Herramientas…" at bounding box center [587, 260] width 1068 height 520
drag, startPoint x: 397, startPoint y: 140, endPoint x: 380, endPoint y: 123, distance: 23.8
click at [397, 141] on div "Ajustes Integración Facturas Ajustes Generales Usuarios Plantillas Herramientas…" at bounding box center [587, 260] width 1068 height 520
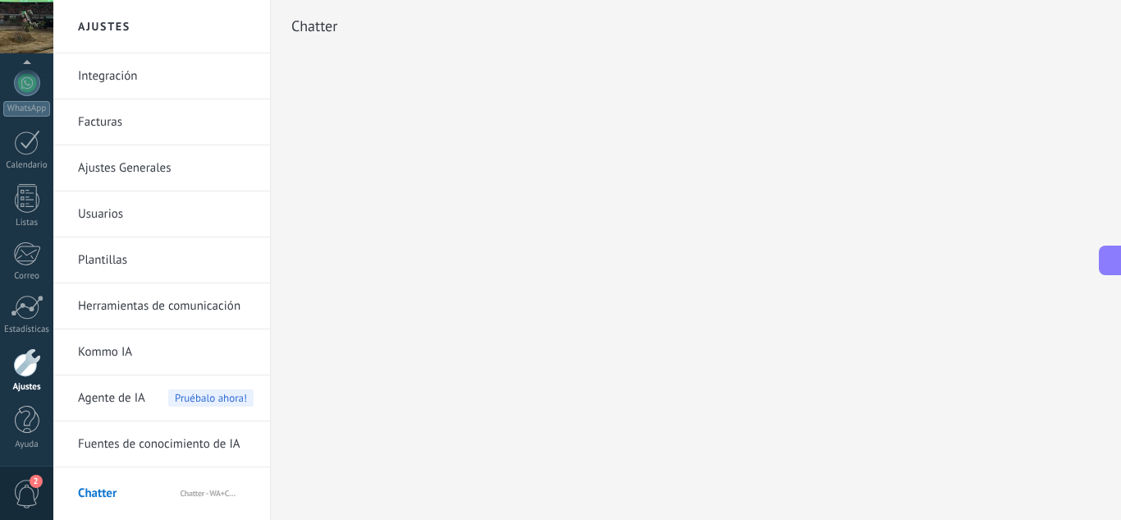
click at [320, 23] on h2 "Chatter" at bounding box center [314, 26] width 46 height 33
click at [435, 53] on div "Chatter" at bounding box center [696, 53] width 851 height 106
click at [175, 363] on link "Kommo IA" at bounding box center [166, 352] width 176 height 46
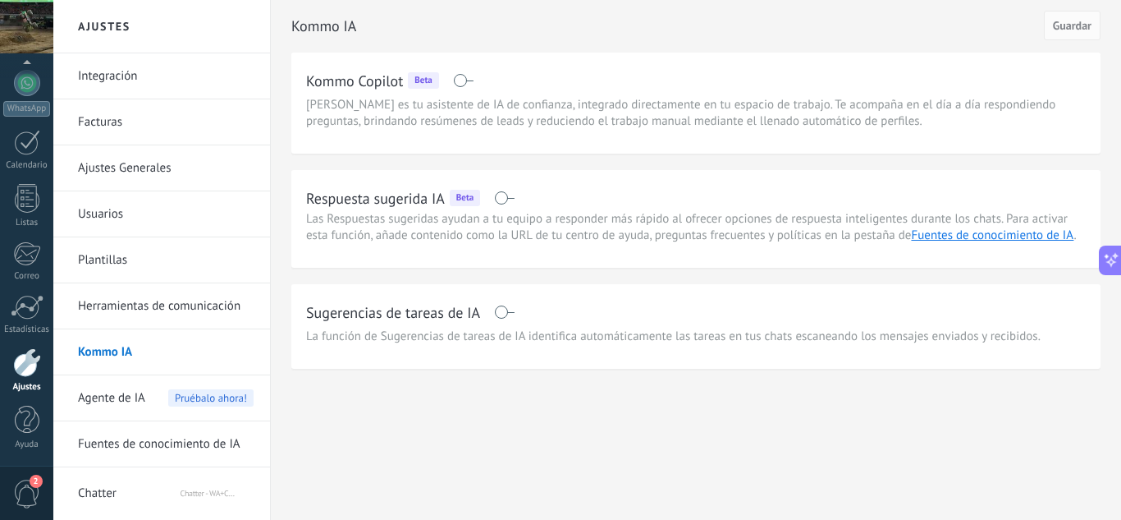
click at [230, 310] on link "Herramientas de comunicación" at bounding box center [166, 306] width 176 height 46
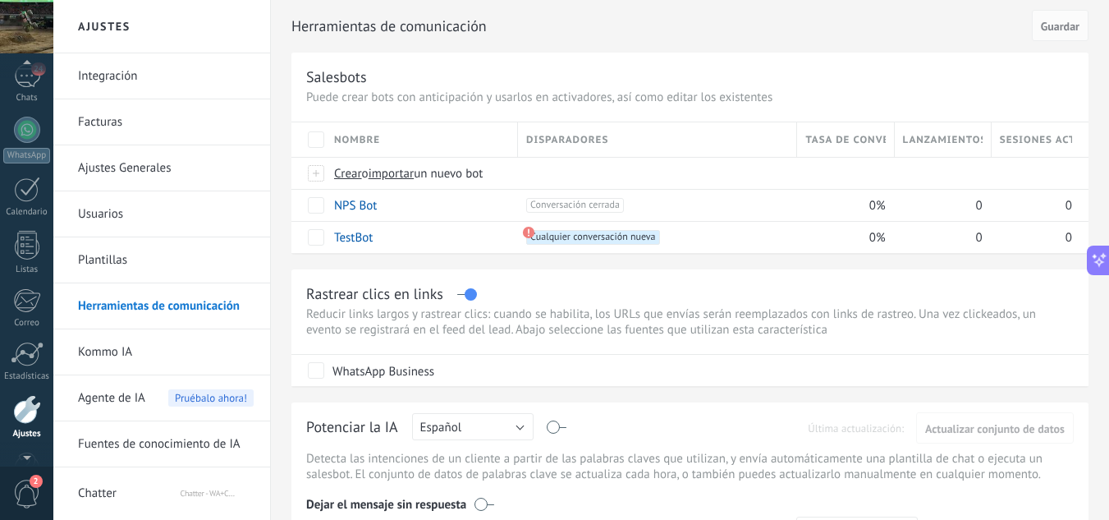
scroll to position [163, 0]
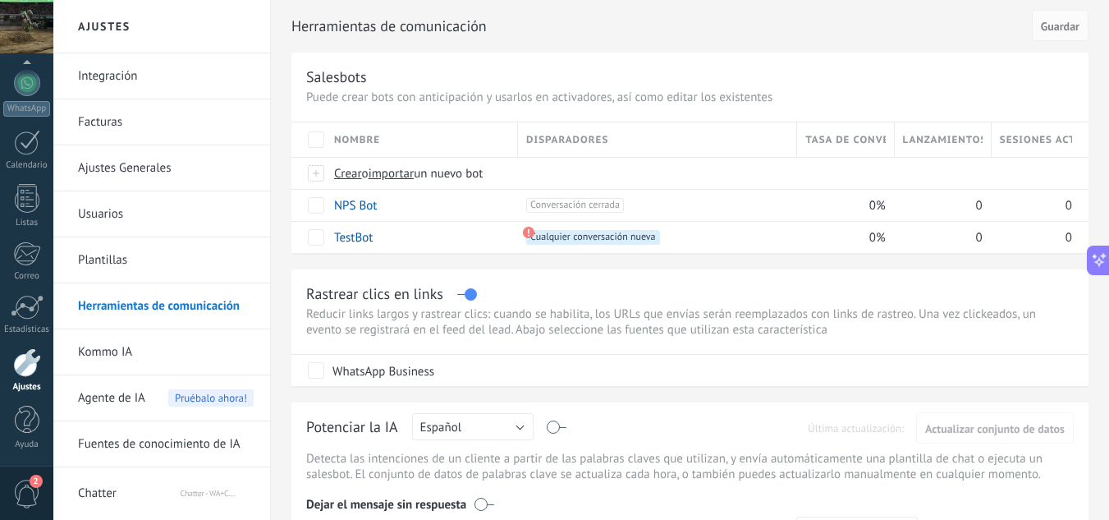
click at [29, 479] on span "2" at bounding box center [27, 493] width 28 height 29
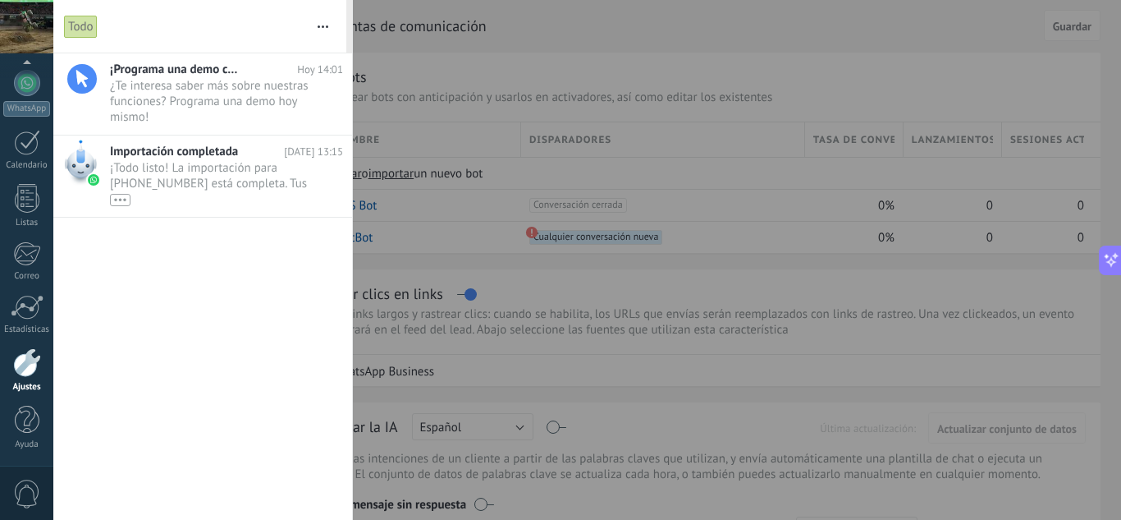
click at [508, 231] on div at bounding box center [560, 260] width 1121 height 520
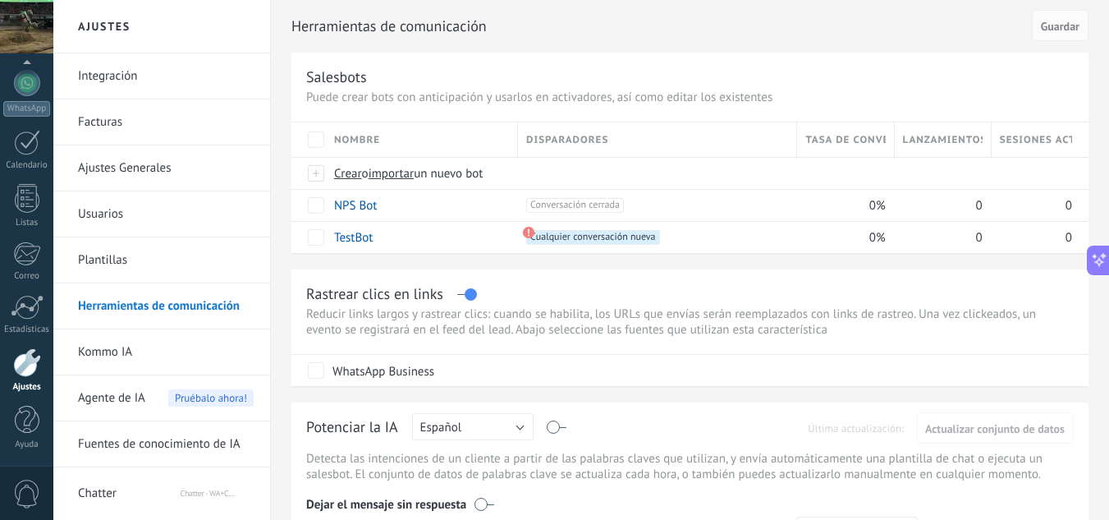
click at [165, 387] on div "Agente de IA Pruébalo ahora!" at bounding box center [166, 398] width 176 height 46
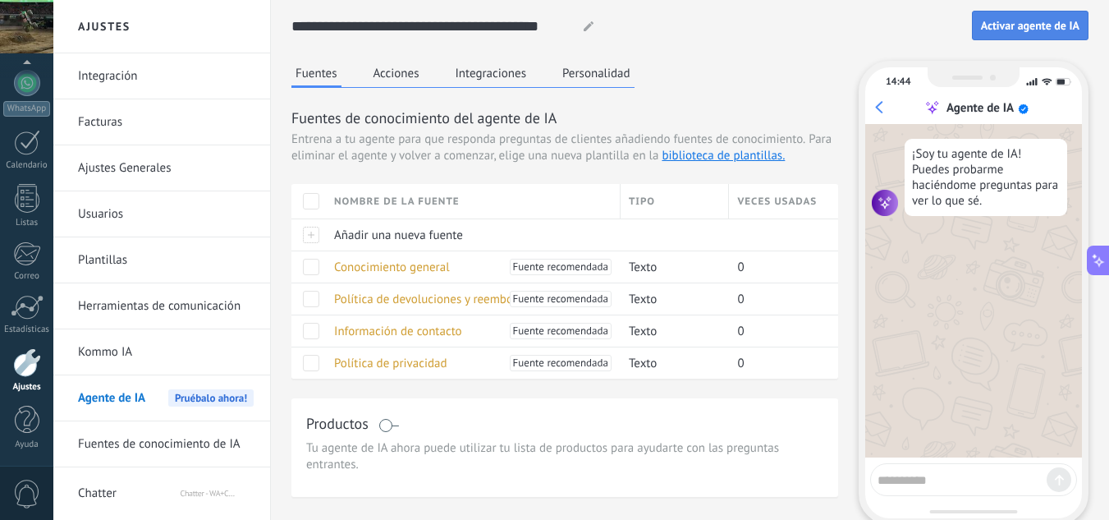
click at [1075, 23] on span "Activar agente de IA" at bounding box center [1030, 25] width 99 height 11
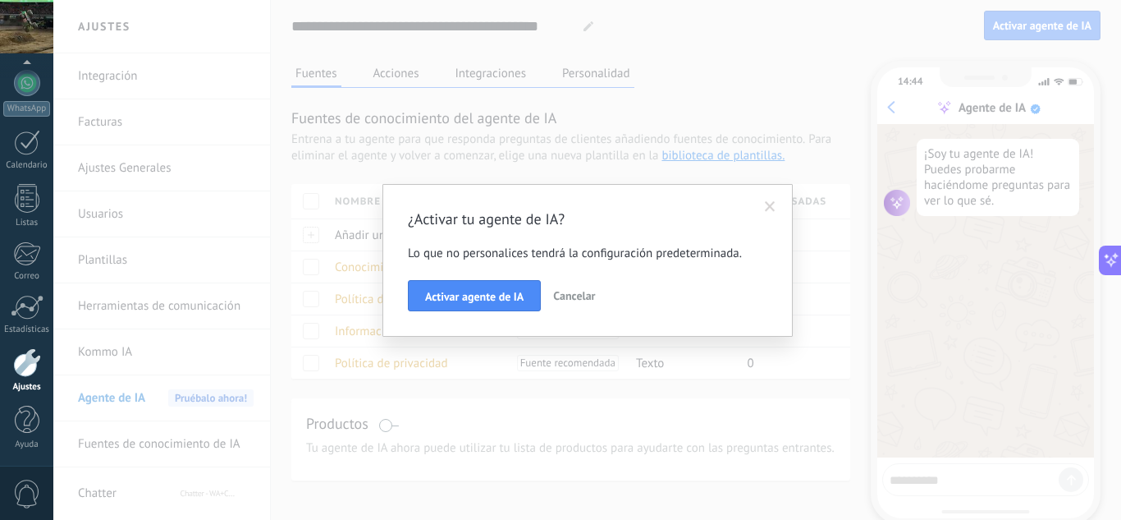
click at [766, 200] on span at bounding box center [770, 207] width 27 height 28
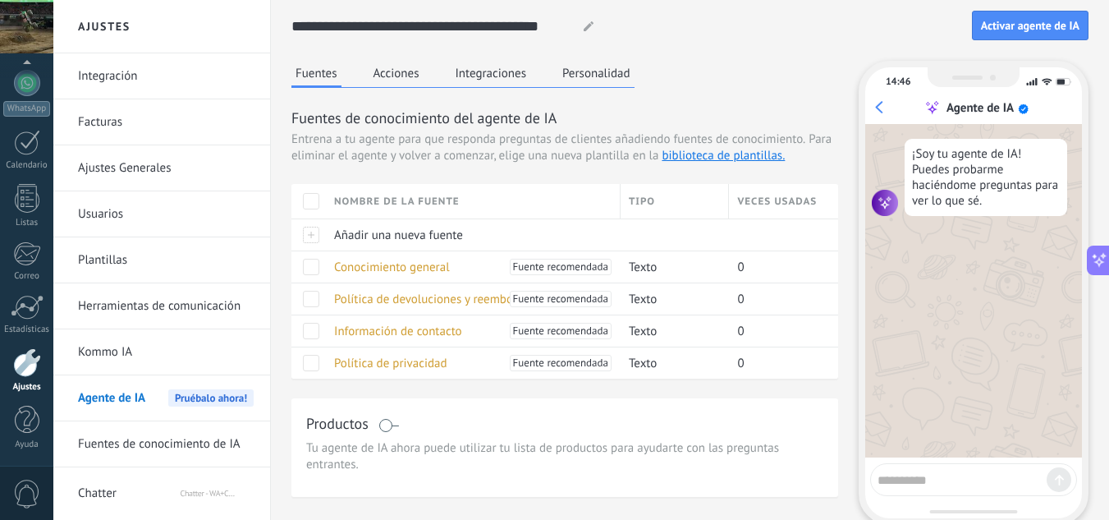
click at [411, 71] on button "Acciones" at bounding box center [396, 73] width 54 height 25
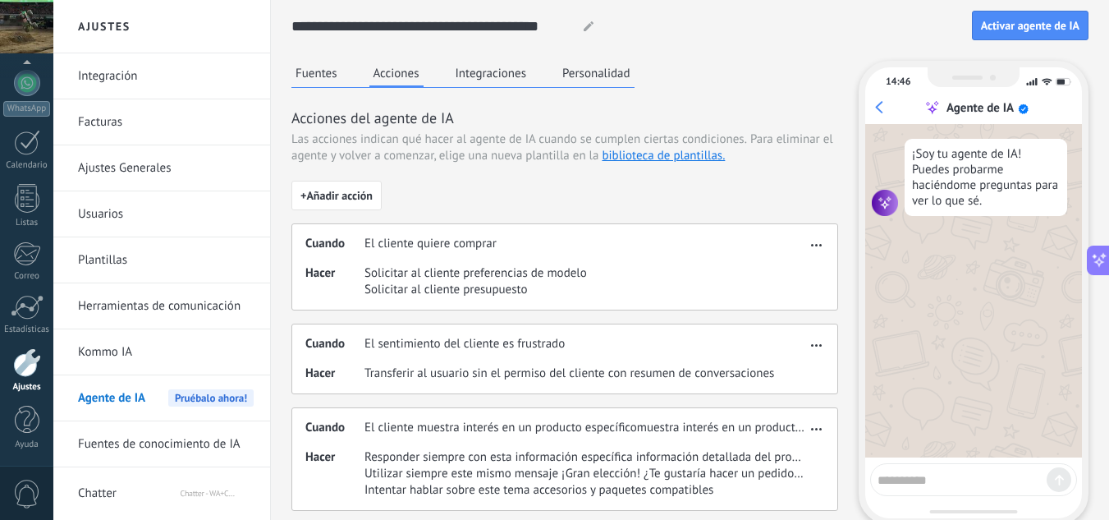
click at [497, 68] on button "Integraciones" at bounding box center [492, 73] width 80 height 25
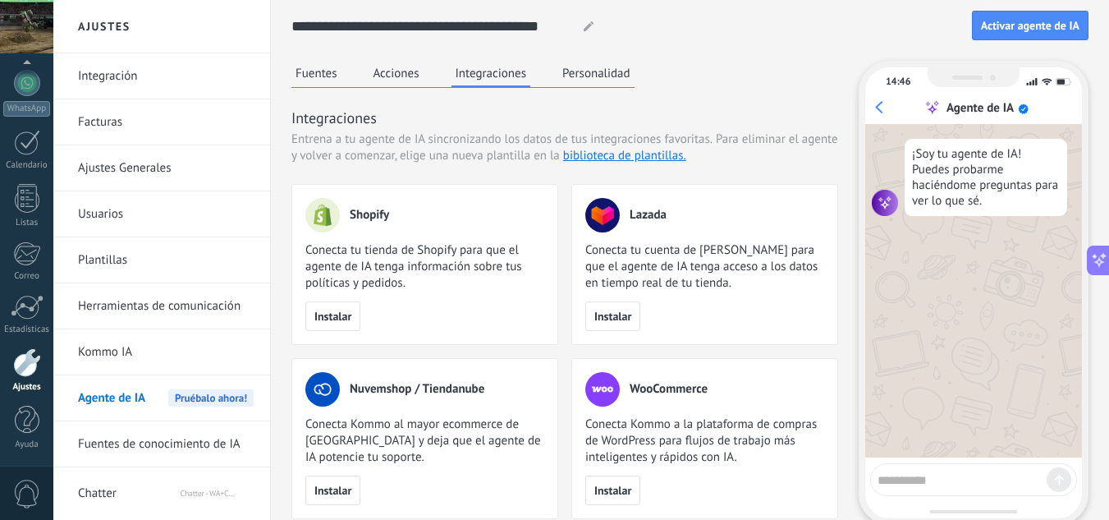
click at [581, 21] on div at bounding box center [588, 26] width 21 height 10
click at [588, 27] on use at bounding box center [589, 26] width 10 height 10
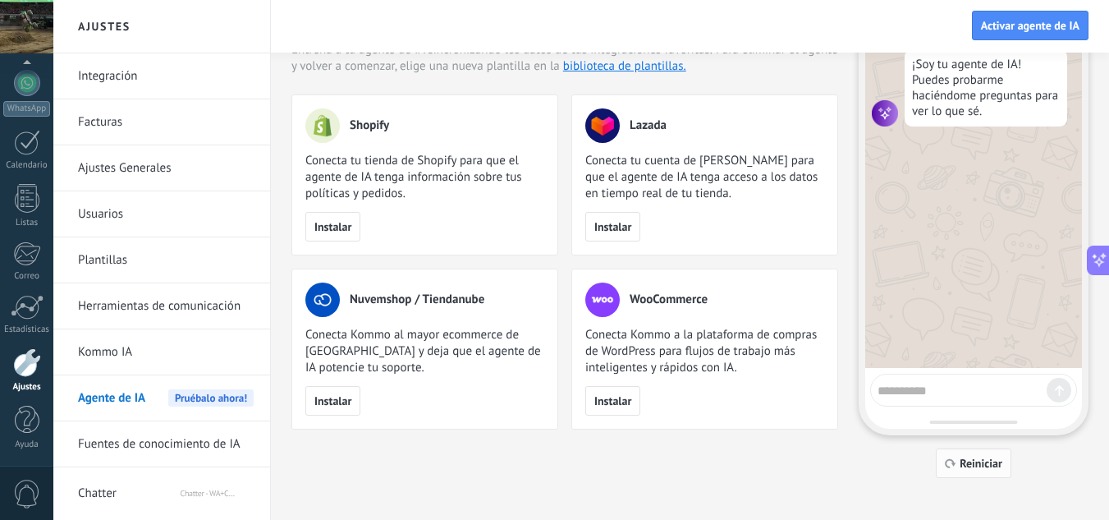
scroll to position [101, 0]
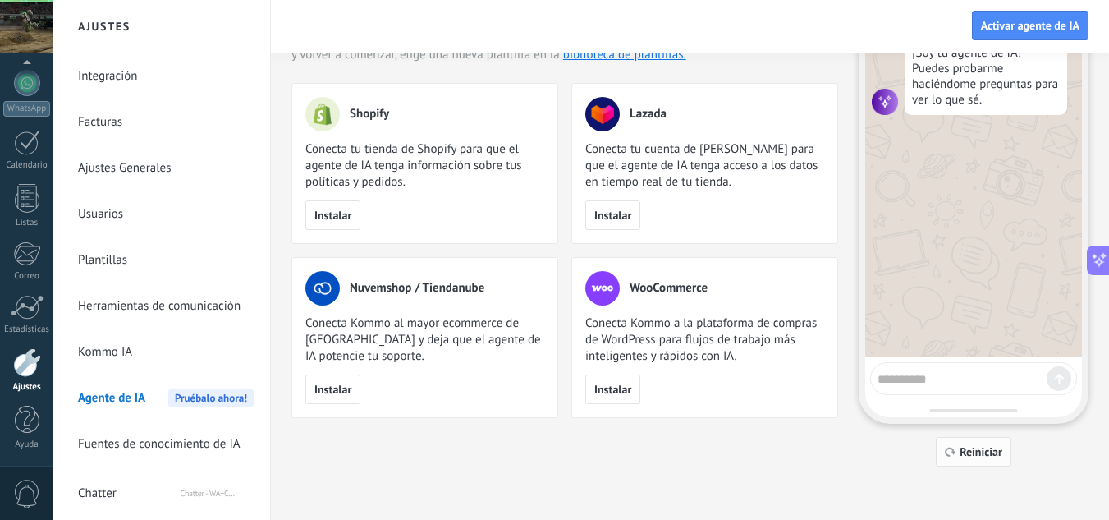
click at [966, 465] on button "Reiniciar" at bounding box center [974, 452] width 76 height 30
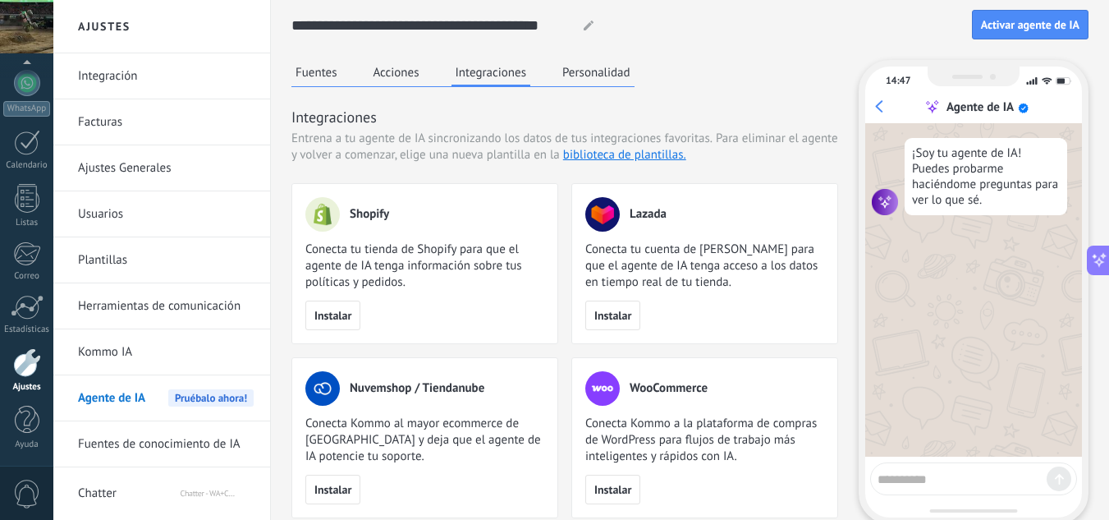
scroll to position [0, 0]
click at [162, 360] on link "Kommo IA" at bounding box center [166, 352] width 176 height 46
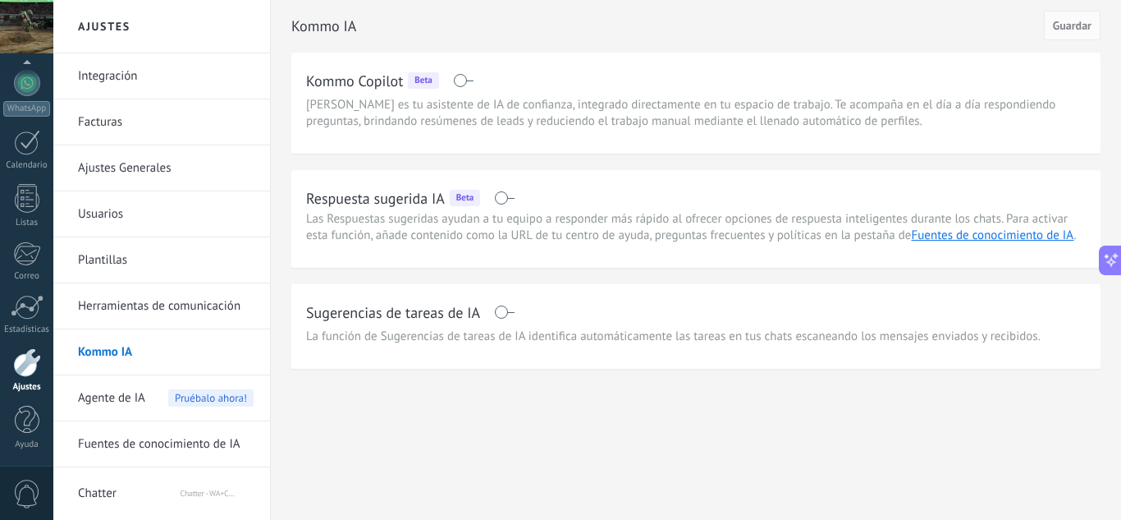
click at [174, 397] on span "Pruébalo ahora!" at bounding box center [210, 397] width 85 height 17
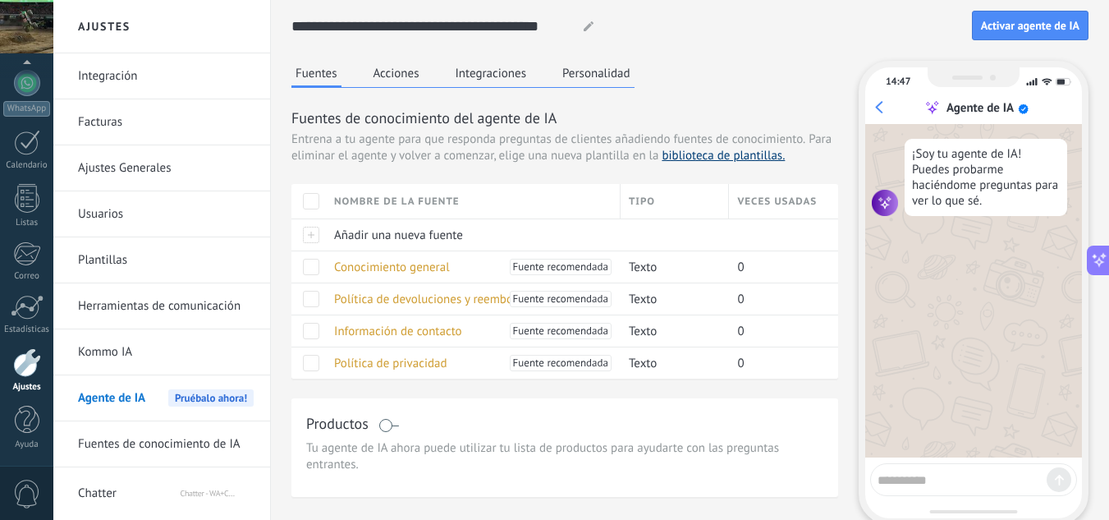
click at [711, 157] on link "biblioteca de plantillas." at bounding box center [723, 156] width 123 height 16
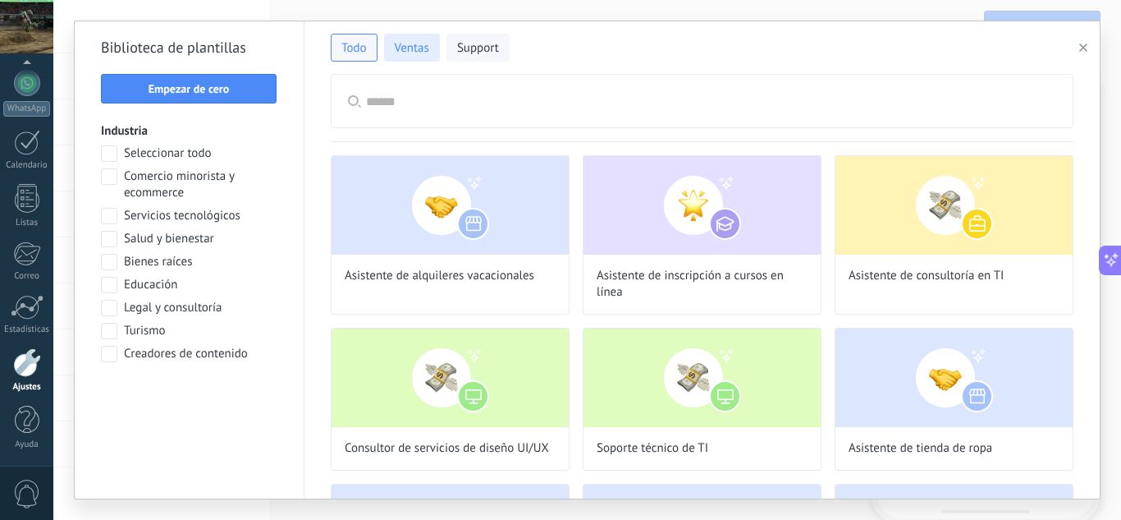
click at [430, 54] on button "Ventas" at bounding box center [412, 48] width 56 height 28
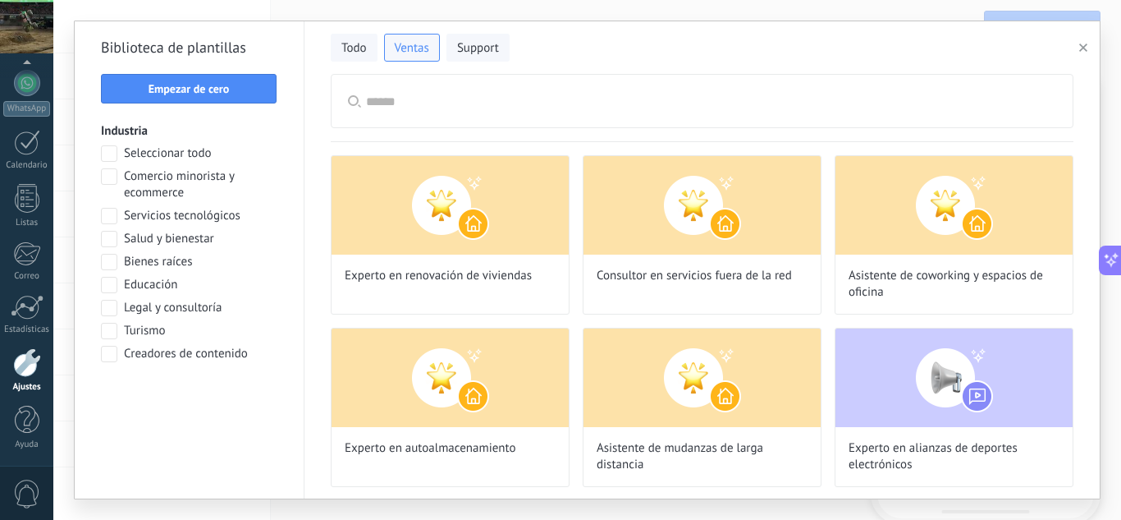
click at [679, 110] on input "text" at bounding box center [711, 101] width 690 height 53
click at [212, 178] on span "Comercio minorista y ecommerce" at bounding box center [201, 184] width 154 height 33
click at [179, 401] on span "Aplicar" at bounding box center [189, 396] width 34 height 11
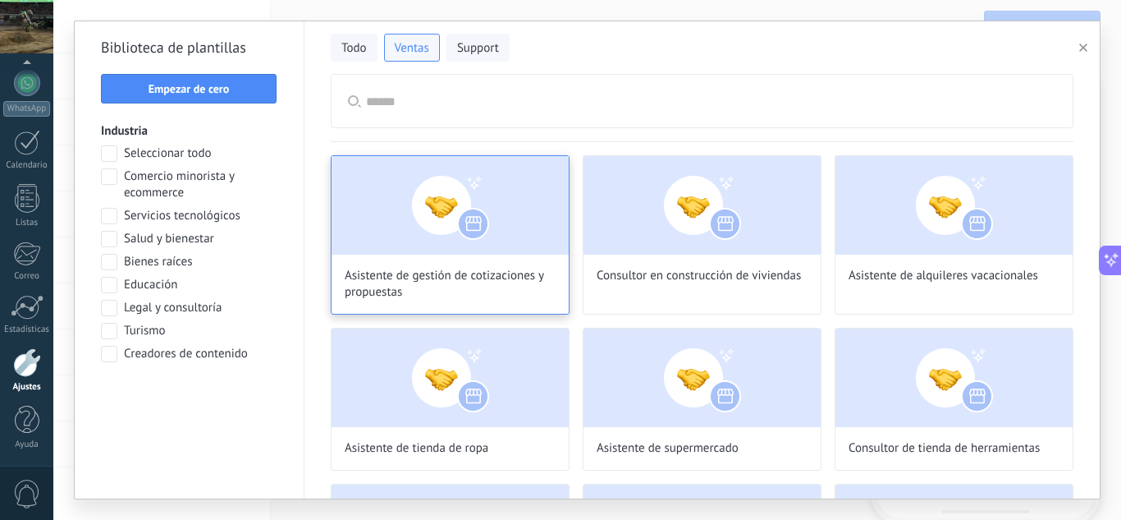
click at [525, 213] on img at bounding box center [450, 205] width 237 height 99
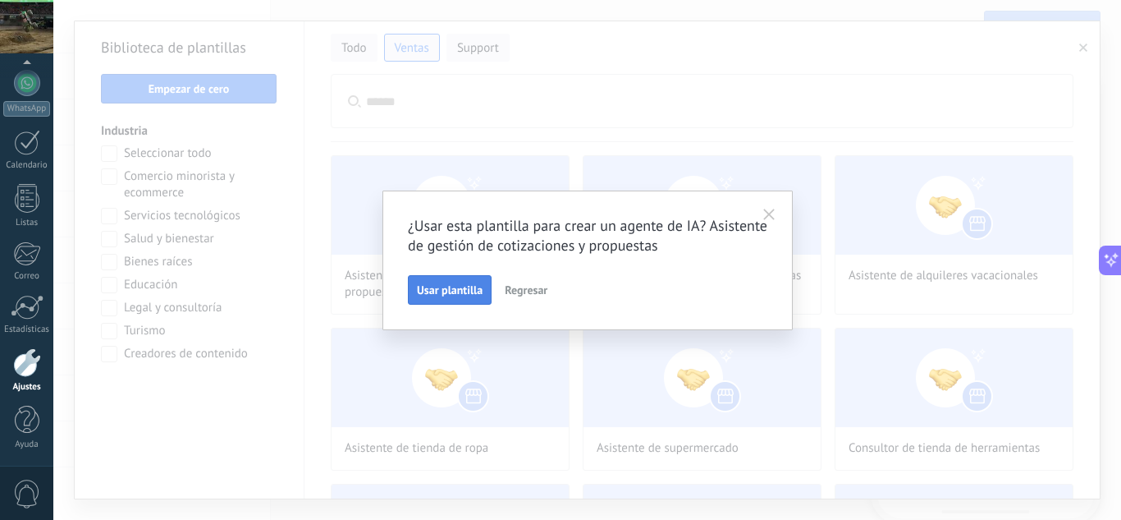
click at [451, 277] on button "Usar plantilla" at bounding box center [450, 290] width 84 height 30
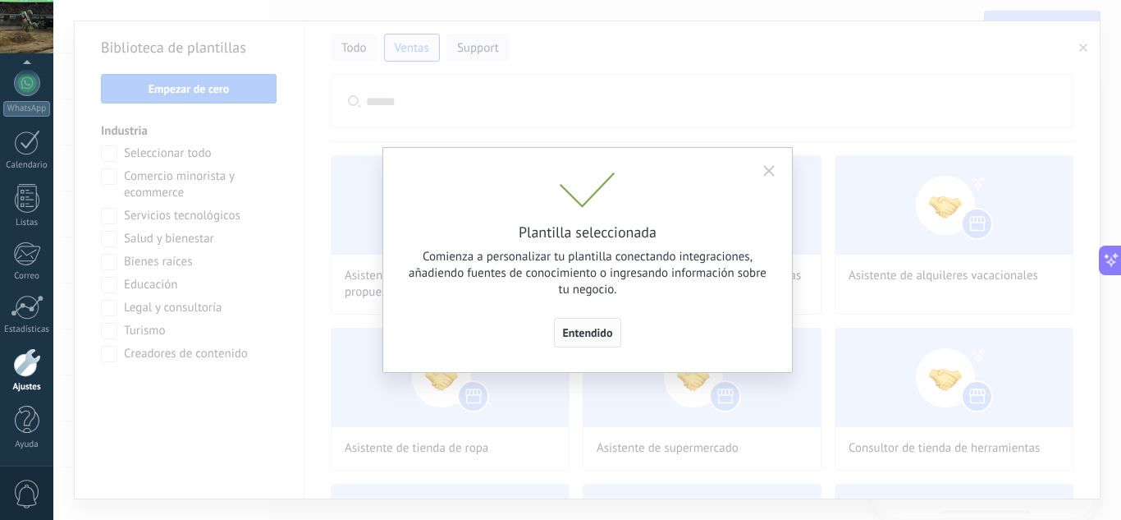
click at [570, 328] on span "Entendido" at bounding box center [588, 332] width 50 height 11
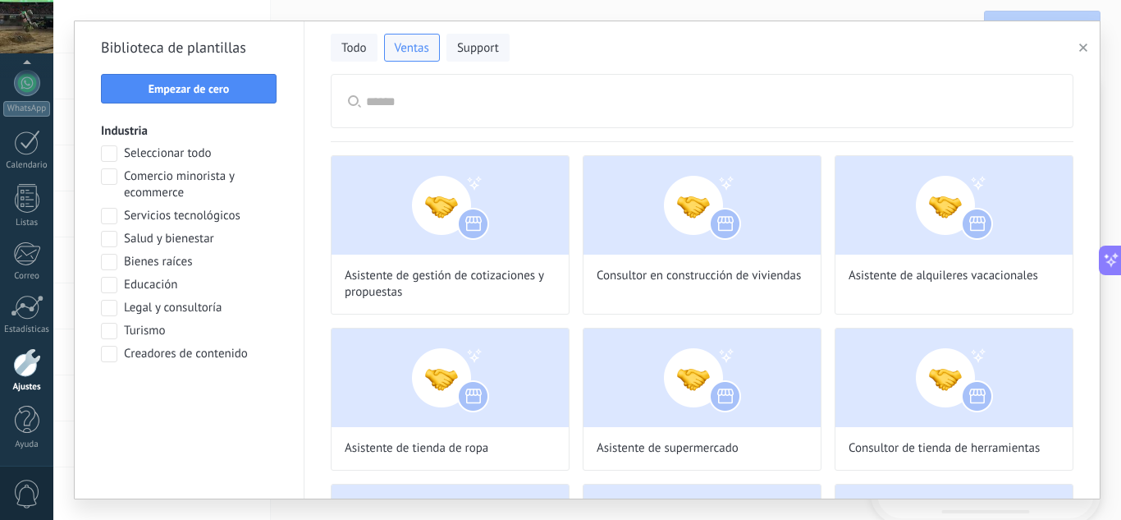
type input "**********"
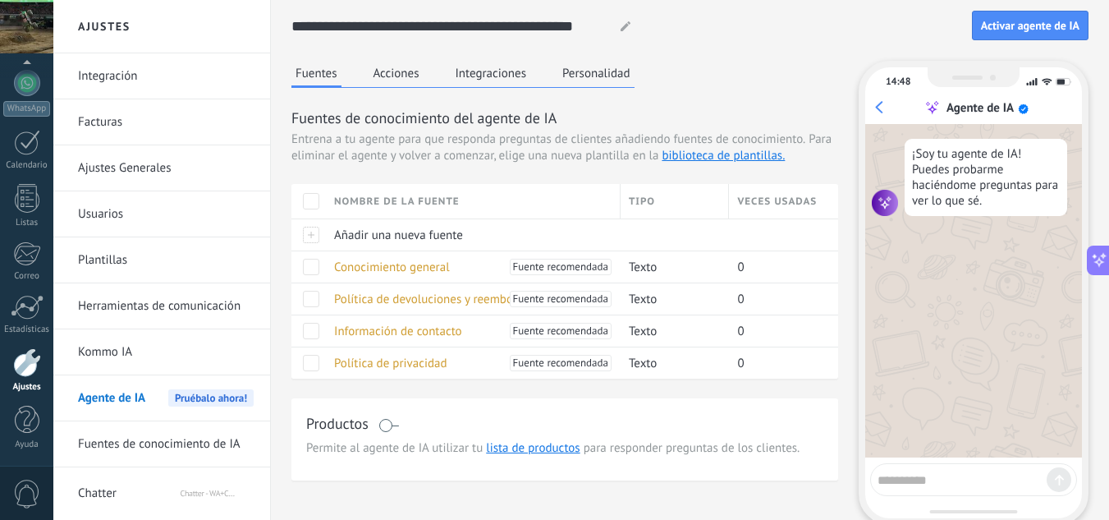
click at [899, 485] on textarea at bounding box center [962, 477] width 169 height 21
type textarea "**********"
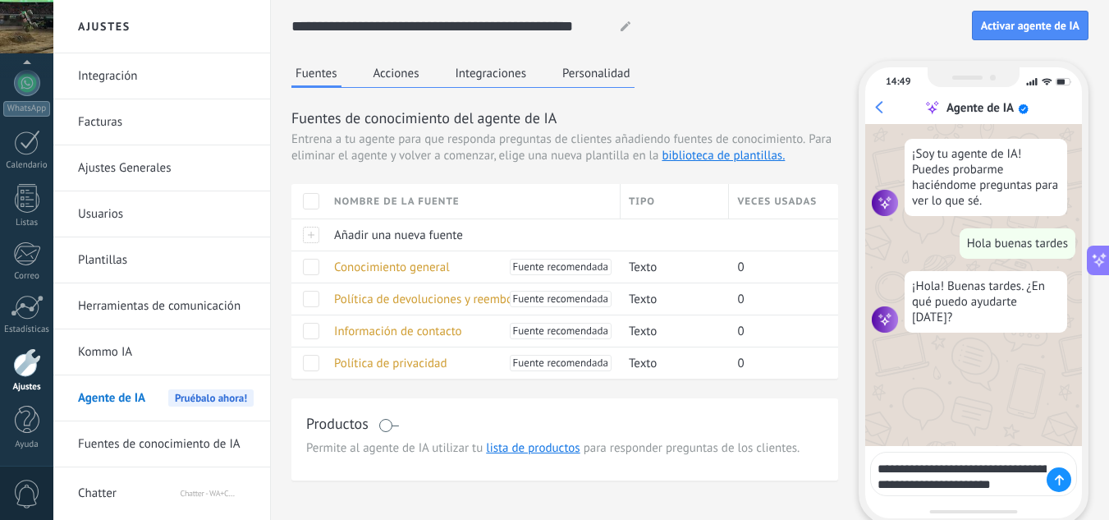
type textarea "**********"
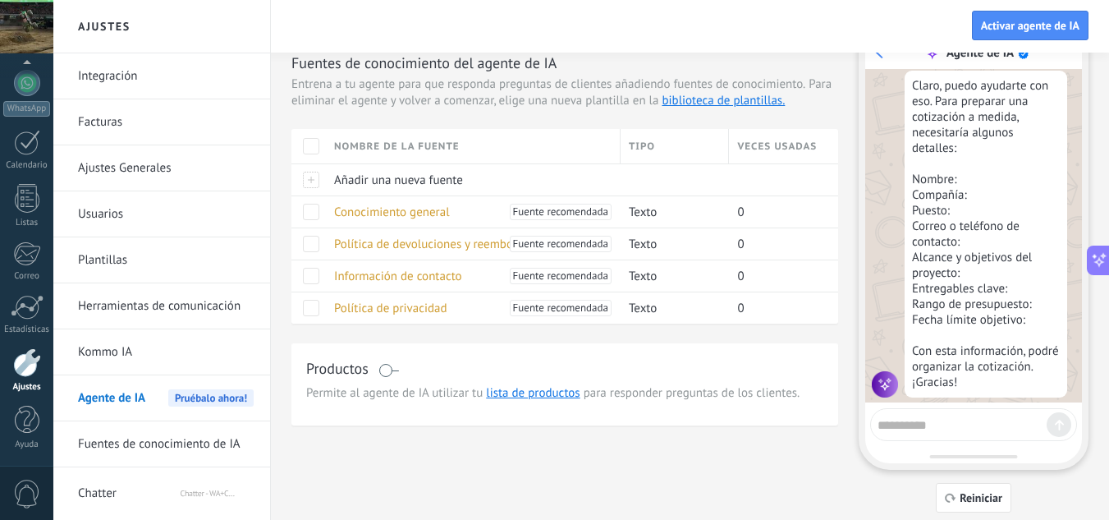
scroll to position [82, 0]
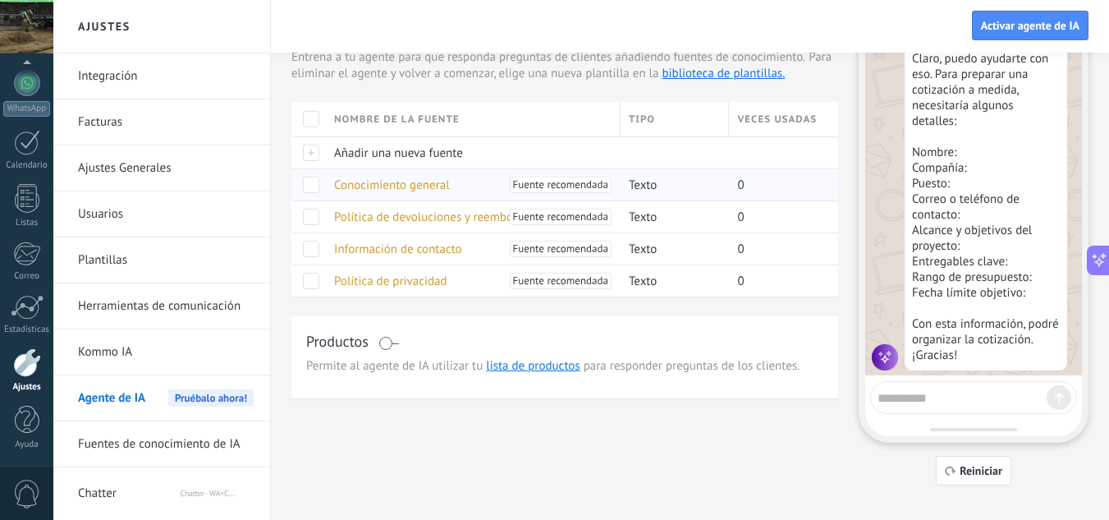
click at [413, 181] on span "Conocimiento general" at bounding box center [392, 185] width 116 height 16
click at [405, 189] on span "Conocimiento general" at bounding box center [392, 185] width 116 height 16
click at [333, 182] on div "Conocimiento general Fuente recomendada" at bounding box center [469, 184] width 287 height 31
click at [308, 186] on span at bounding box center [311, 185] width 16 height 16
click at [311, 185] on span at bounding box center [311, 185] width 16 height 16
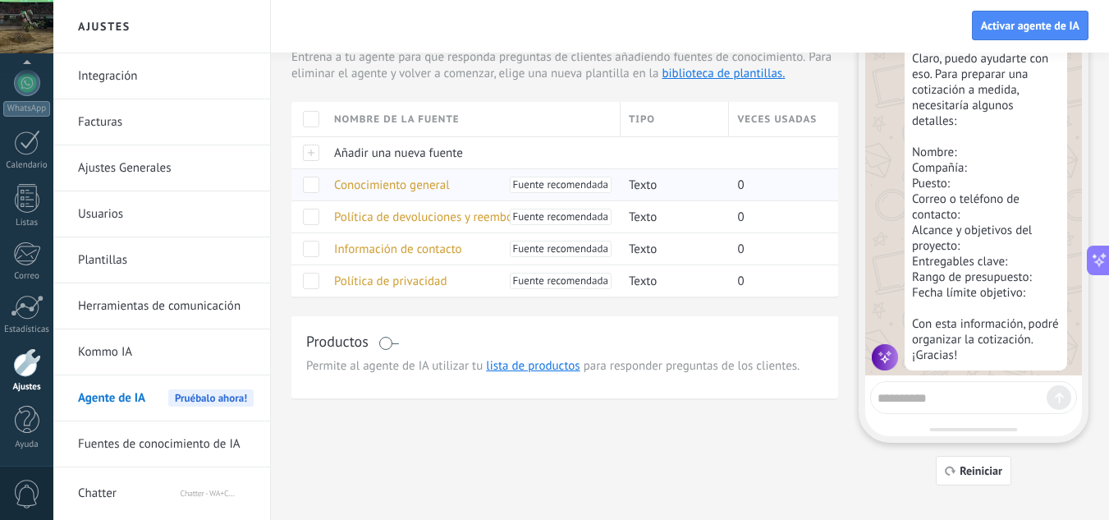
click at [367, 186] on span "Conocimiento general" at bounding box center [392, 185] width 116 height 16
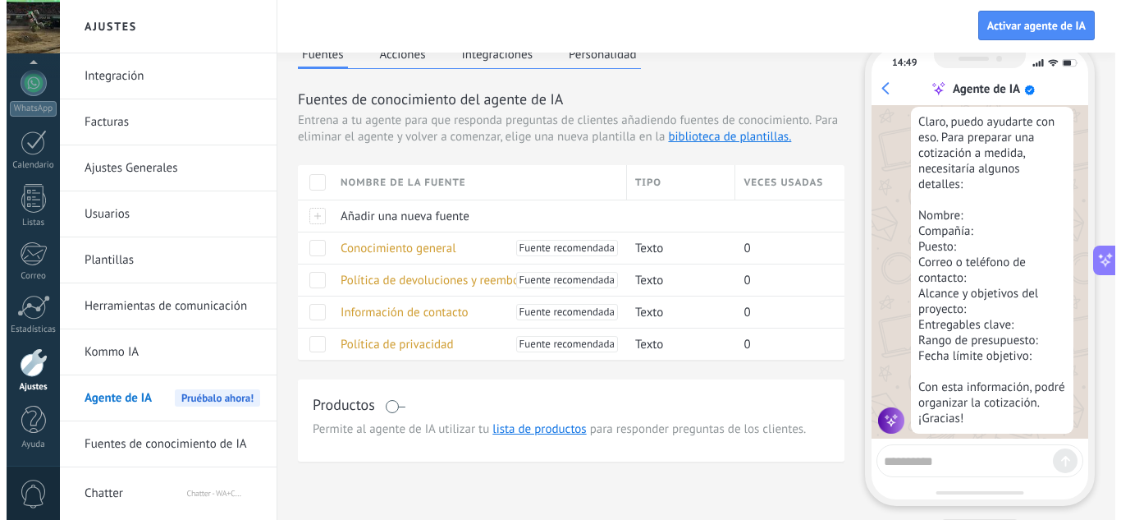
scroll to position [0, 0]
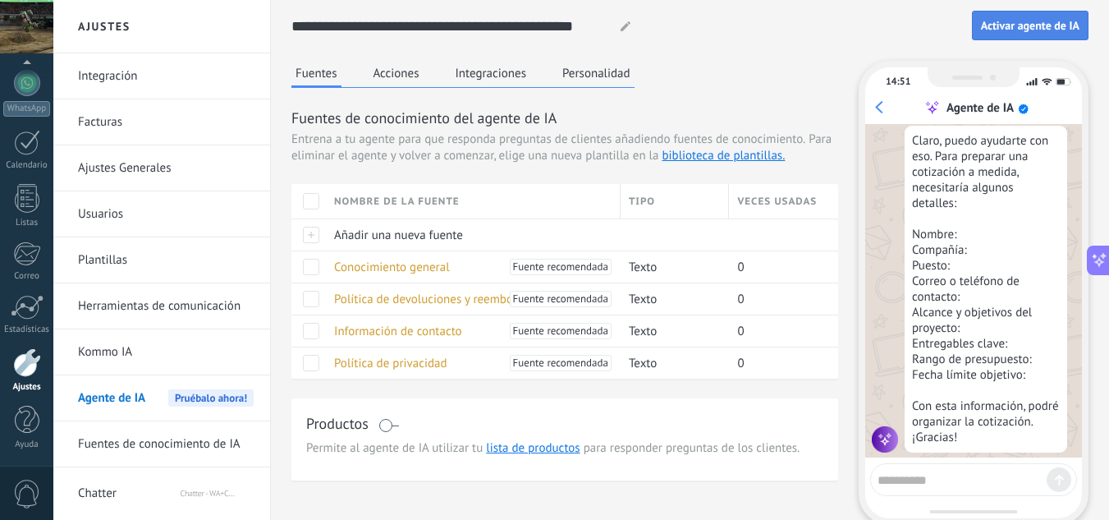
click at [1023, 31] on span "Activar agente de IA" at bounding box center [1030, 25] width 99 height 11
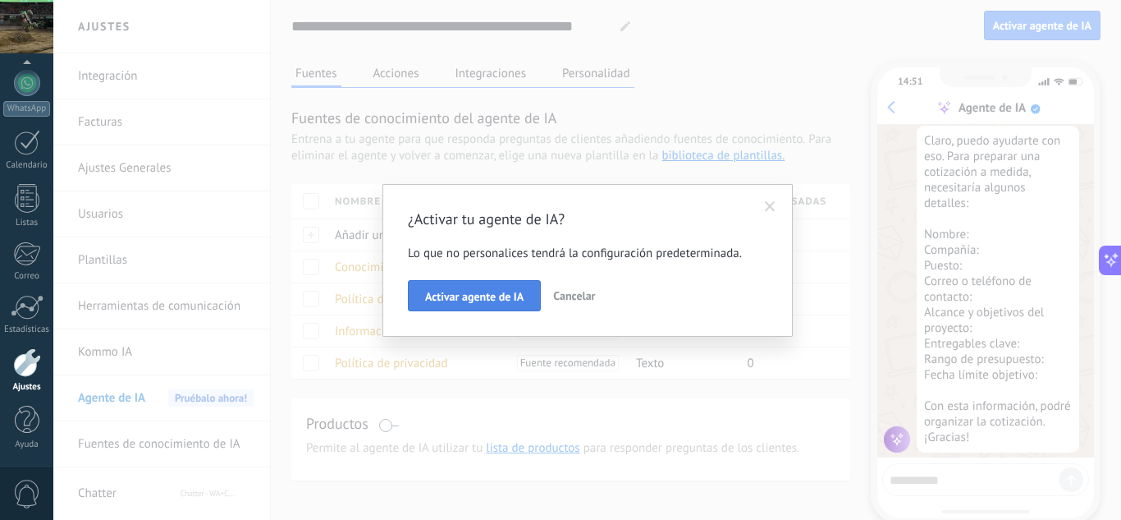
click at [503, 297] on span "Activar agente de IA" at bounding box center [474, 296] width 99 height 11
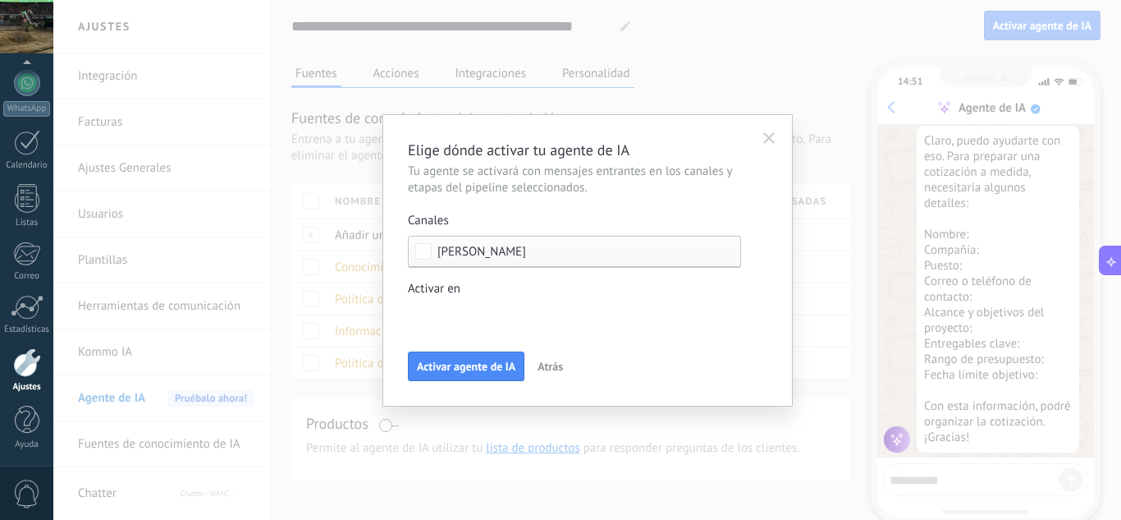
click at [0, 0] on div "Incoming leads Contacto inicial Negociación Debate contractual Discusión de con…" at bounding box center [0, 0] width 0 height 0
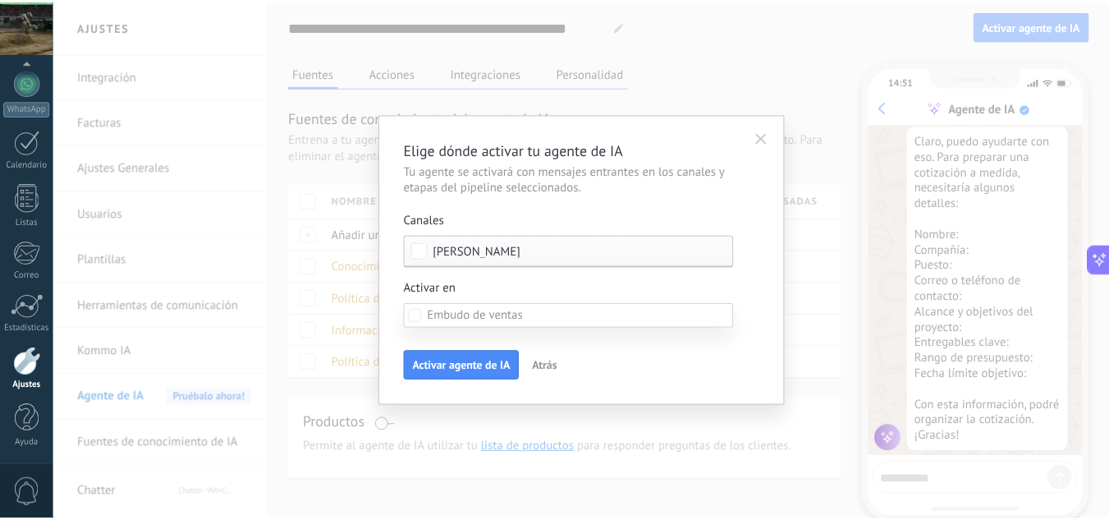
scroll to position [82, 0]
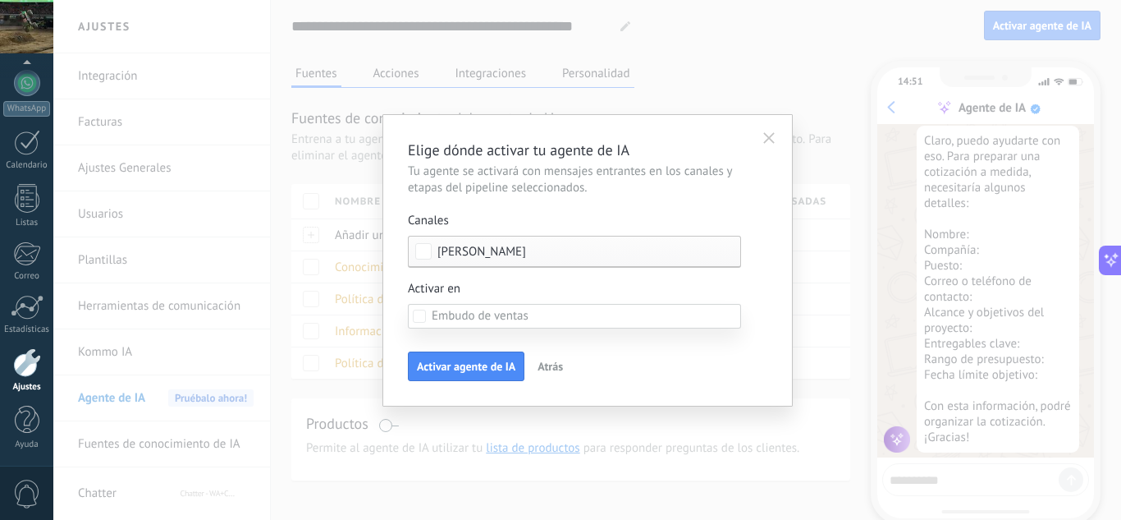
click at [674, 172] on div at bounding box center [587, 260] width 1068 height 520
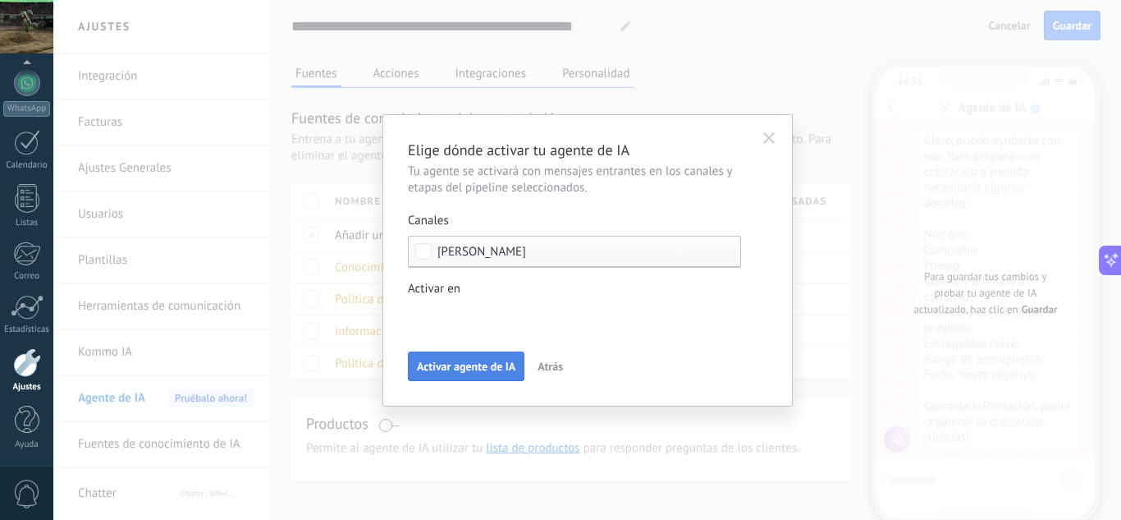
click at [484, 366] on span "Activar agente de IA" at bounding box center [466, 365] width 99 height 11
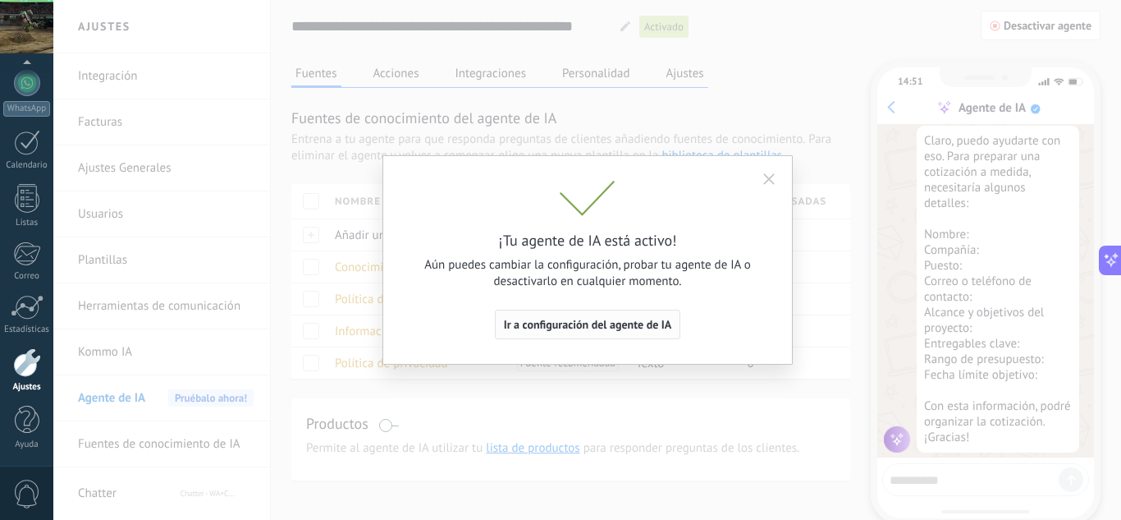
click at [659, 320] on span "Ir a configuración del agente de IA" at bounding box center [588, 324] width 168 height 11
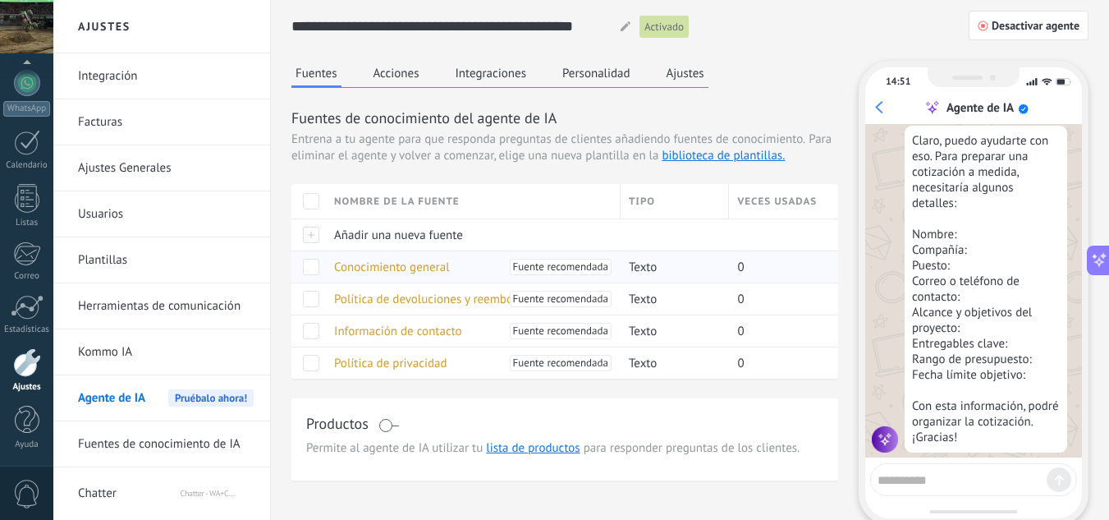
click at [417, 270] on span "Conocimiento general" at bounding box center [392, 267] width 116 height 16
click at [390, 84] on button "Acciones" at bounding box center [396, 73] width 54 height 25
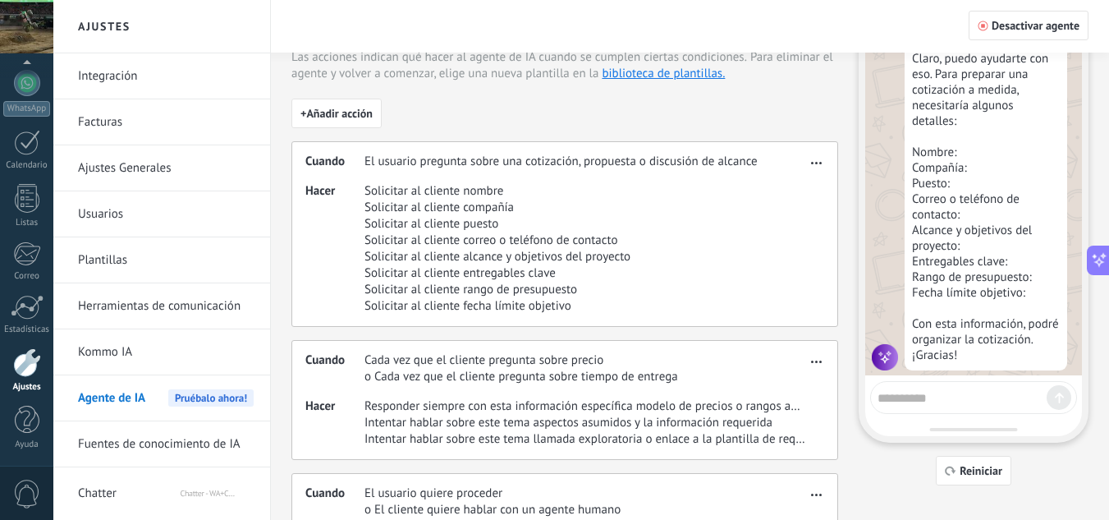
click at [356, 195] on span "Hacer" at bounding box center [334, 248] width 59 height 131
drag, startPoint x: 461, startPoint y: 185, endPoint x: 618, endPoint y: 173, distance: 157.2
click at [466, 186] on span "Solicitar al cliente nombre" at bounding box center [498, 191] width 266 height 16
click at [815, 162] on span "button" at bounding box center [816, 159] width 11 height 11
click at [814, 186] on div "Editar" at bounding box center [782, 187] width 86 height 33
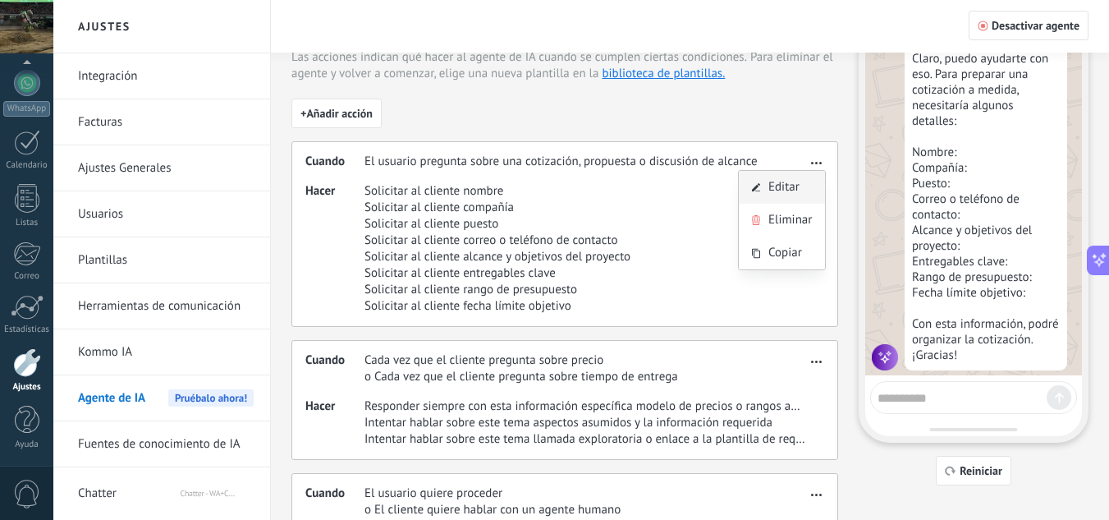
scroll to position [57, 0]
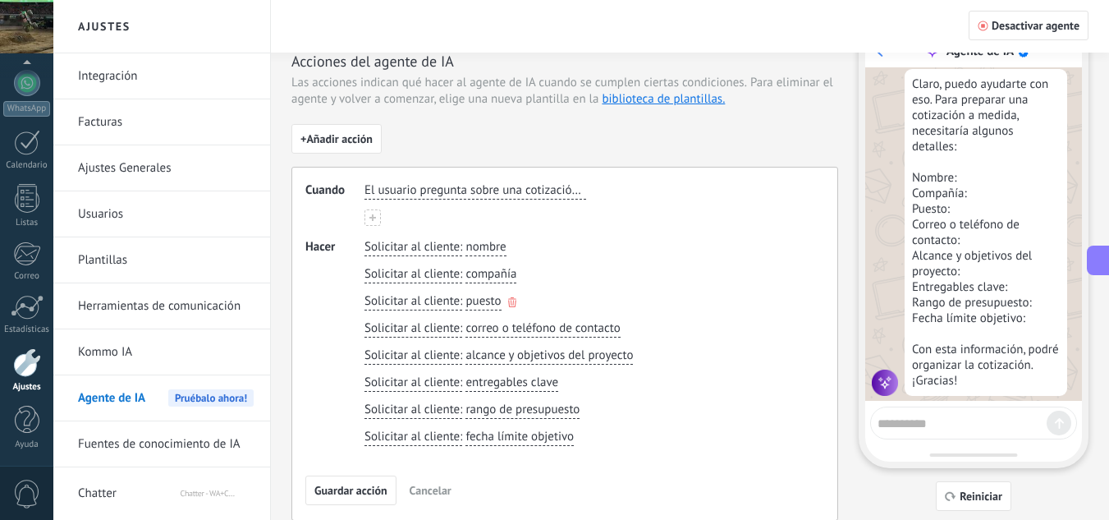
click at [509, 300] on icon "button" at bounding box center [512, 302] width 8 height 10
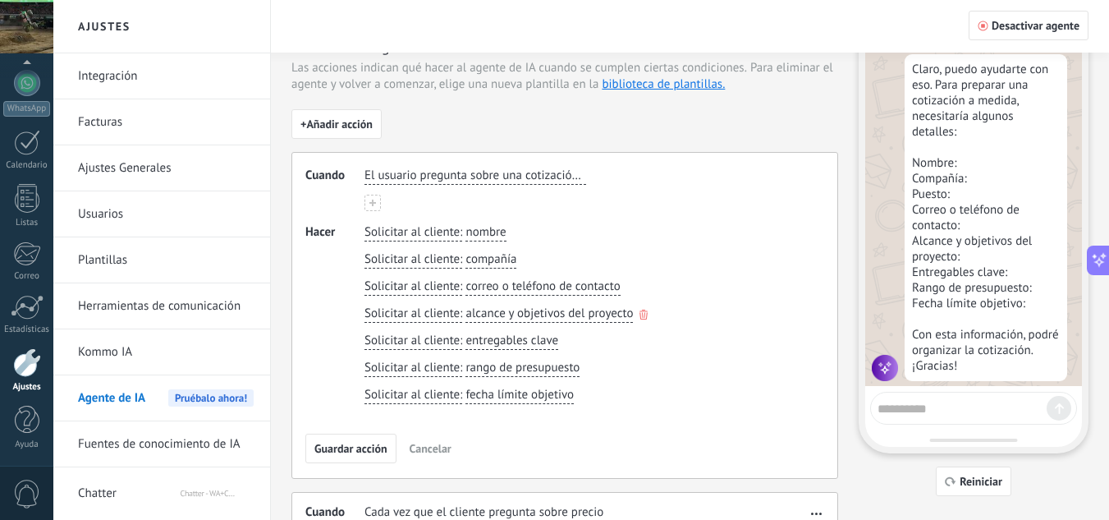
click at [509, 313] on span "alcance y objetivos del proyecto" at bounding box center [549, 313] width 167 height 16
click at [510, 311] on input "**********" at bounding box center [552, 313] width 172 height 16
click at [737, 267] on div "Solicitar al cliente : compañía" at bounding box center [586, 260] width 450 height 24
click at [517, 313] on span "alcance y objetivos del proyecto" at bounding box center [549, 313] width 167 height 16
click at [715, 234] on div "Solicitar al cliente : nombre" at bounding box center [586, 233] width 450 height 24
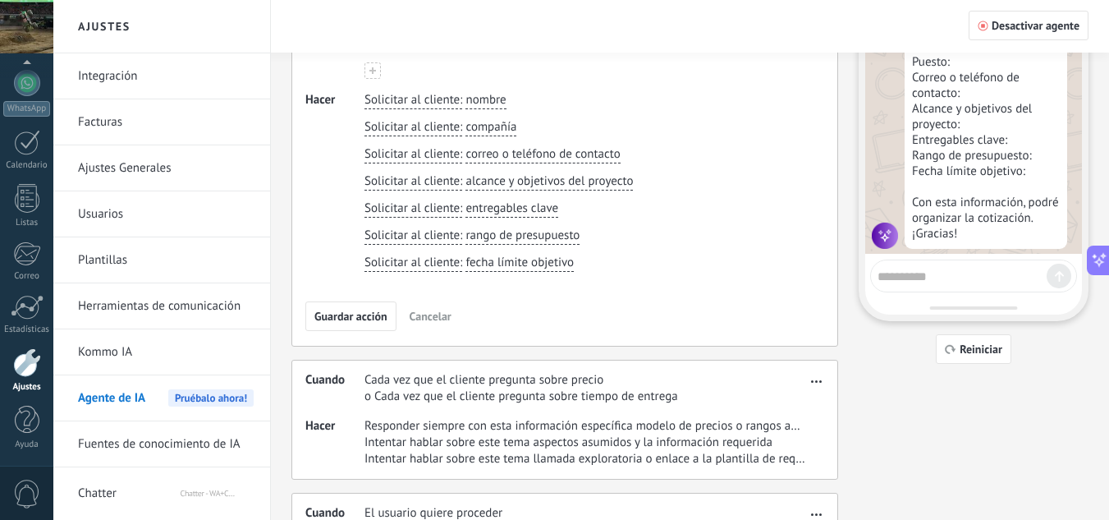
scroll to position [164, 0]
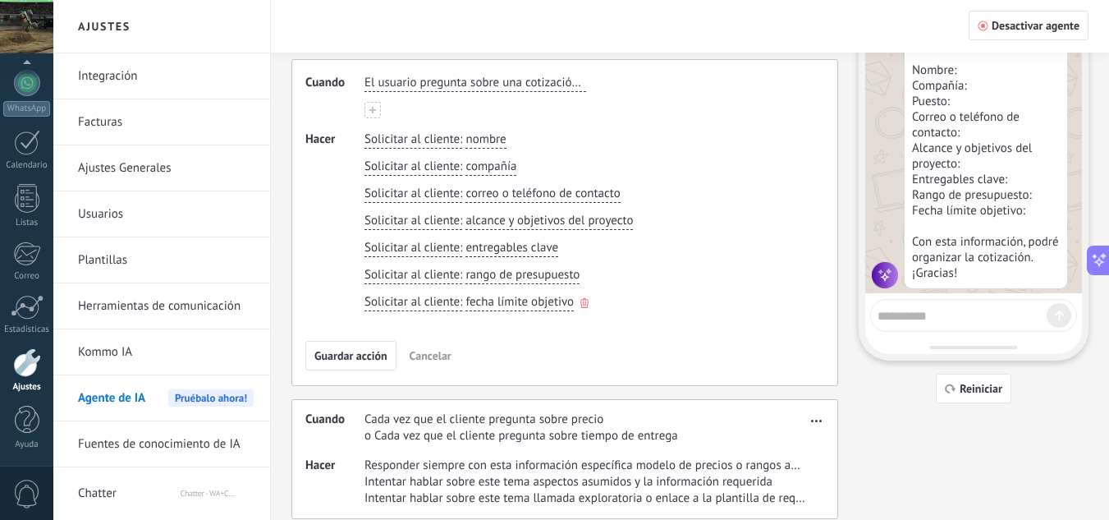
click at [583, 305] on icon "button" at bounding box center [584, 303] width 8 height 10
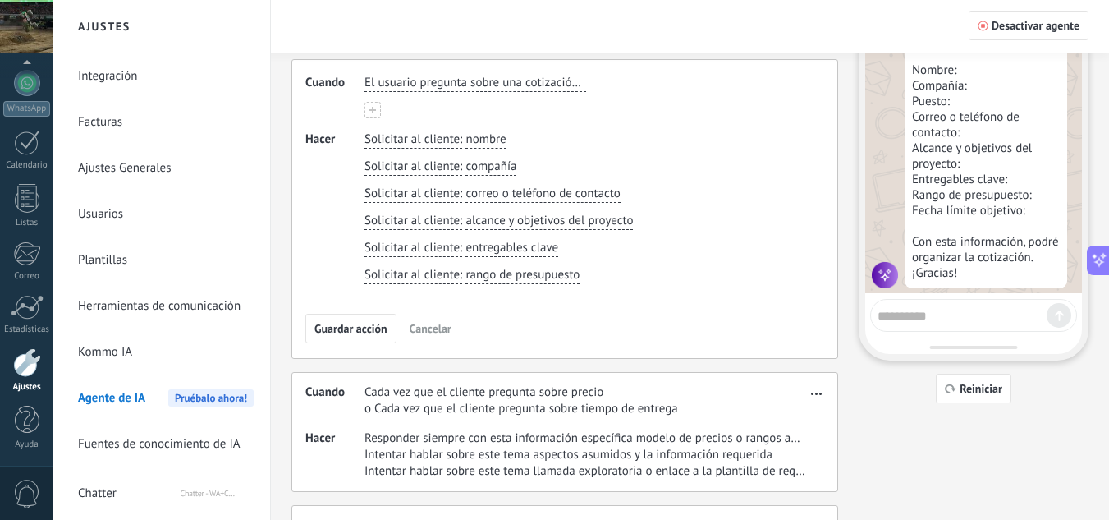
scroll to position [180, 0]
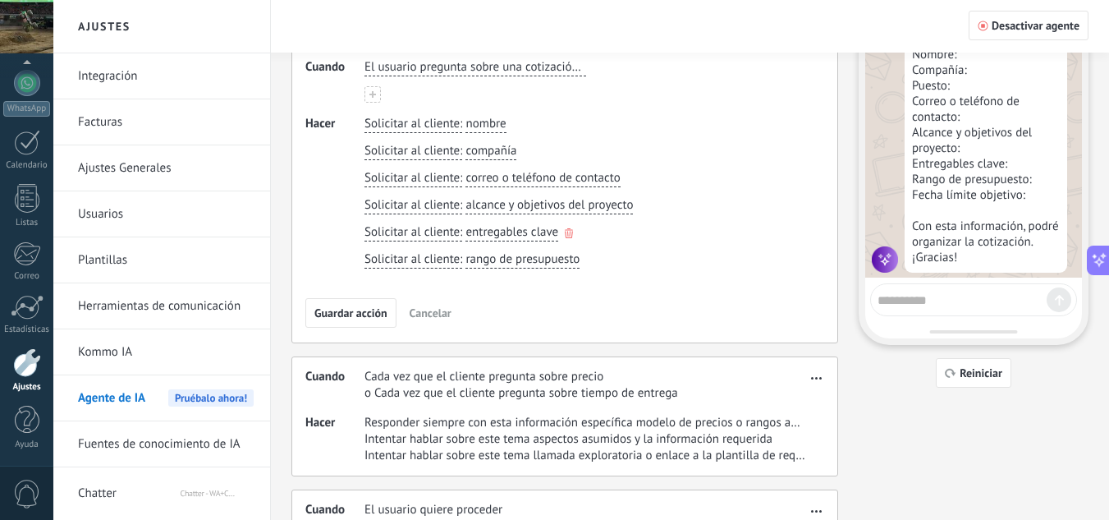
click at [516, 236] on span "entregables clave" at bounding box center [512, 232] width 93 height 16
type input "*"
click at [466, 224] on button "** si si si si si si si si si si si si si si si si si si si si si si entregable…" at bounding box center [499, 232] width 66 height 17
click at [466, 224] on button "***** si ya si ya si ya si ya si ya si ya si ya si ya si ya si ya si ya si ya s…" at bounding box center [499, 232] width 66 height 17
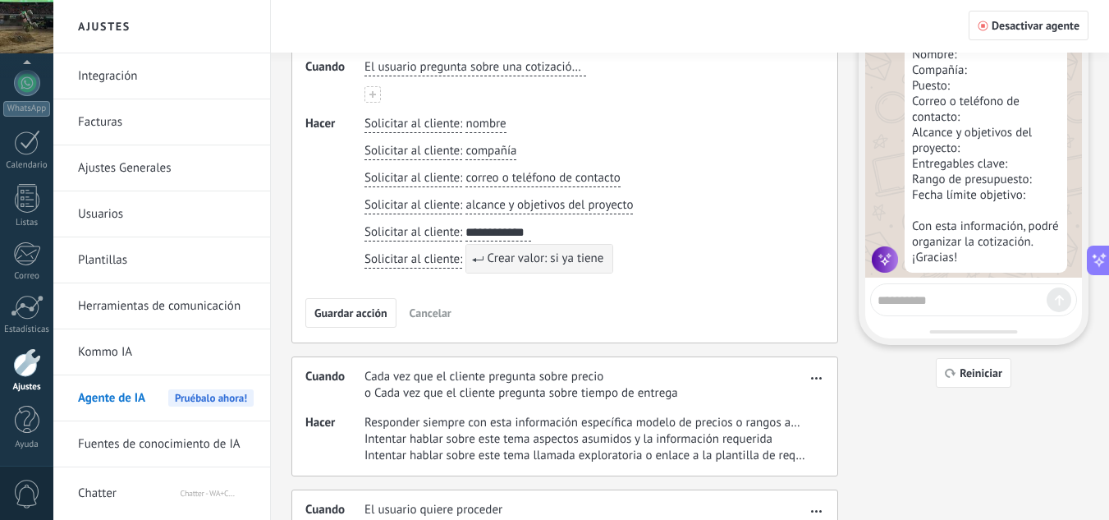
click at [466, 224] on button "**********" at bounding box center [499, 232] width 66 height 17
click at [466, 224] on button "**********" at bounding box center [503, 232] width 75 height 17
click at [466, 224] on button "**********" at bounding box center [499, 232] width 66 height 17
click at [466, 224] on button "**********" at bounding box center [507, 232] width 83 height 17
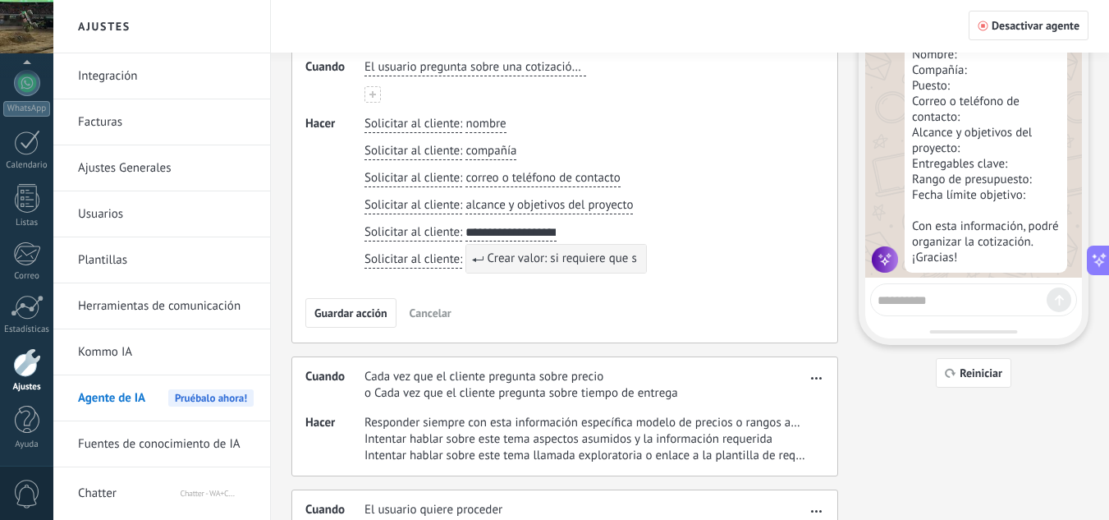
click at [466, 224] on button "**********" at bounding box center [511, 232] width 91 height 17
click at [466, 224] on button "**********" at bounding box center [521, 232] width 111 height 17
click at [466, 224] on button "**********" at bounding box center [537, 232] width 143 height 17
click at [466, 224] on button "**********" at bounding box center [544, 232] width 157 height 17
click at [466, 224] on button "**********" at bounding box center [576, 232] width 220 height 17
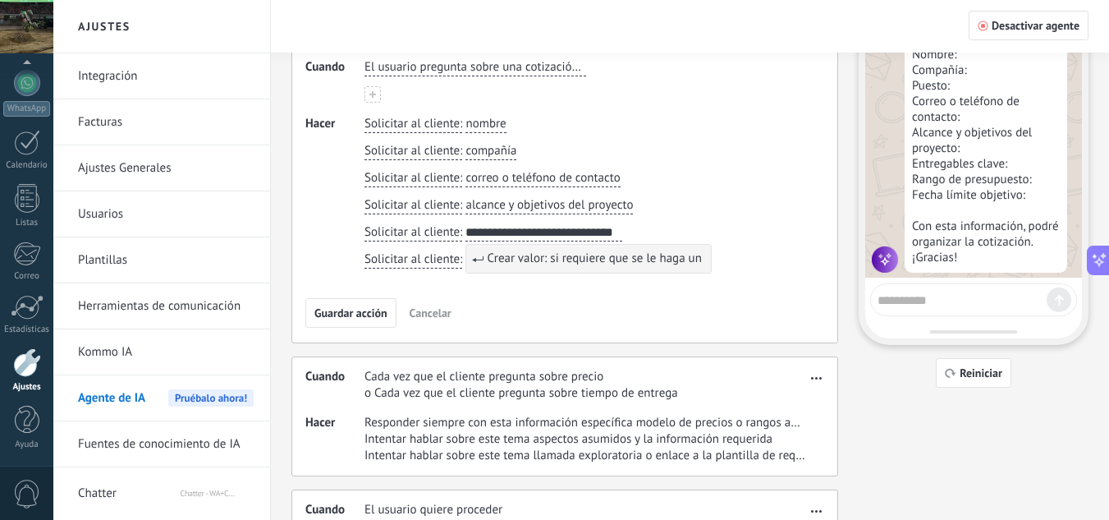
click at [466, 224] on button "**********" at bounding box center [544, 232] width 157 height 17
click at [466, 224] on button "**********" at bounding box center [564, 232] width 197 height 17
click at [466, 224] on button "**********" at bounding box center [577, 232] width 222 height 17
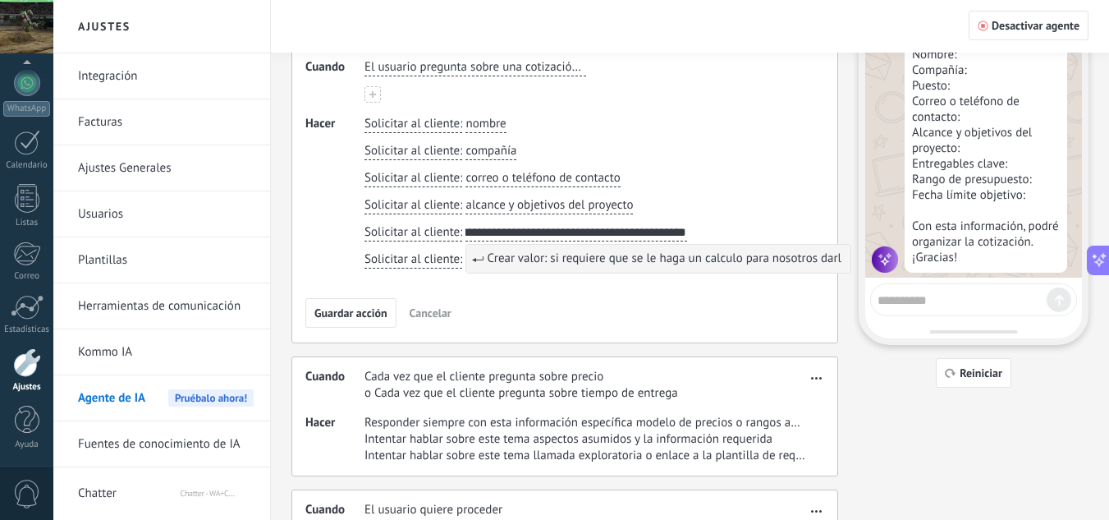
click at [466, 224] on button "**********" at bounding box center [577, 232] width 222 height 17
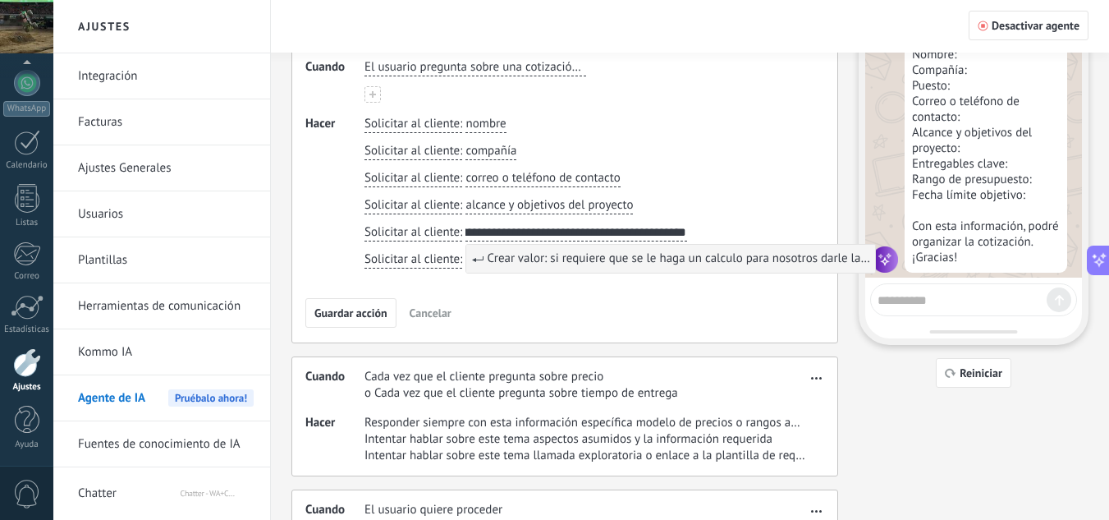
click at [466, 224] on button "**********" at bounding box center [577, 232] width 222 height 17
type input "**********"
click at [367, 305] on button "Guardar acción" at bounding box center [350, 313] width 91 height 30
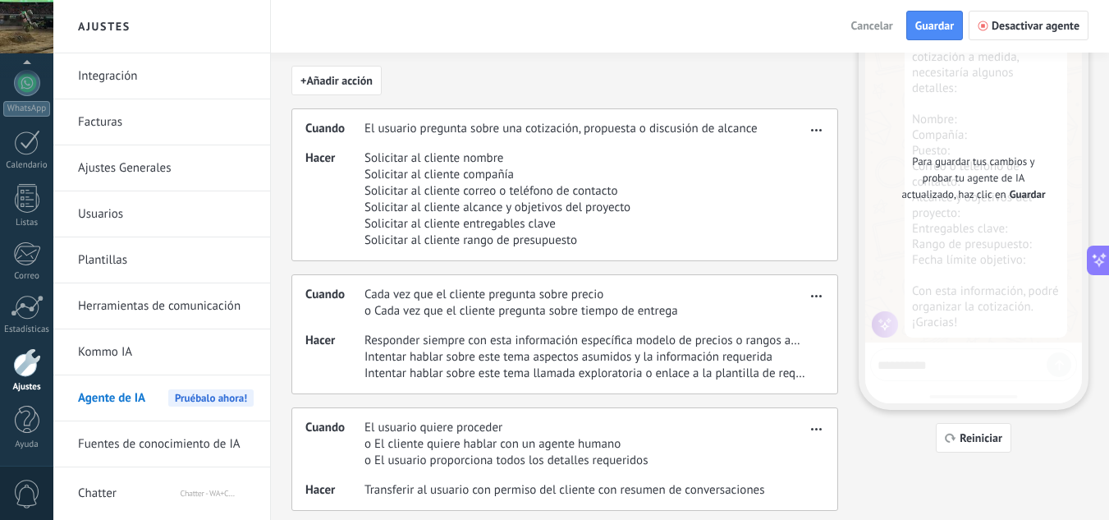
scroll to position [113, 0]
drag, startPoint x: 1025, startPoint y: 186, endPoint x: 1023, endPoint y: 200, distance: 14.1
click at [1025, 189] on div "Para guardar tus cambios y probar tu agente de IA actualizado, haz clic en Guar…" at bounding box center [974, 179] width 152 height 49
click at [1023, 200] on span "Guardar" at bounding box center [1028, 196] width 36 height 16
click at [1039, 195] on span "Guardar" at bounding box center [1028, 196] width 36 height 16
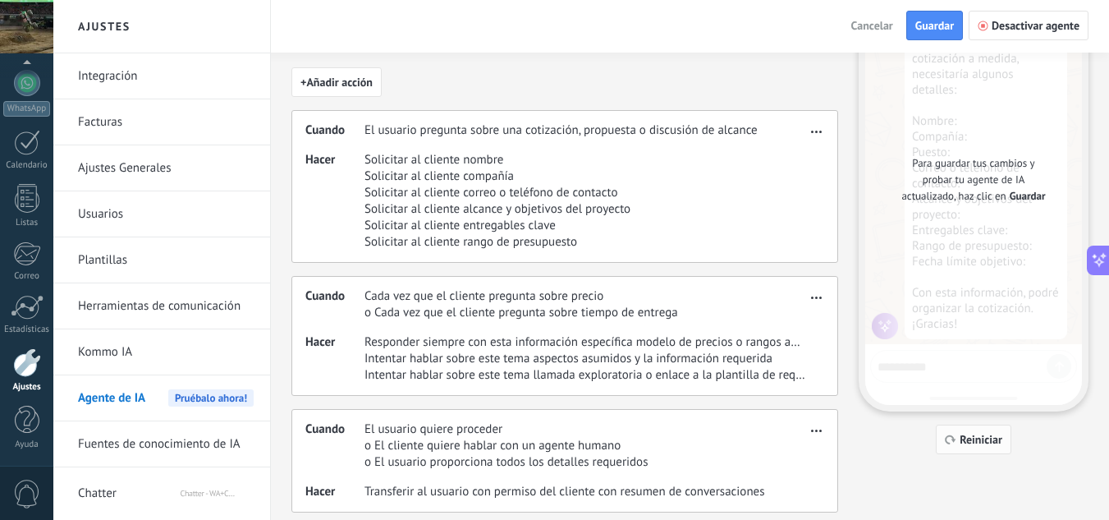
click at [969, 434] on span "Reiniciar" at bounding box center [981, 438] width 43 height 11
click at [1030, 199] on span "Guardar" at bounding box center [1028, 196] width 36 height 16
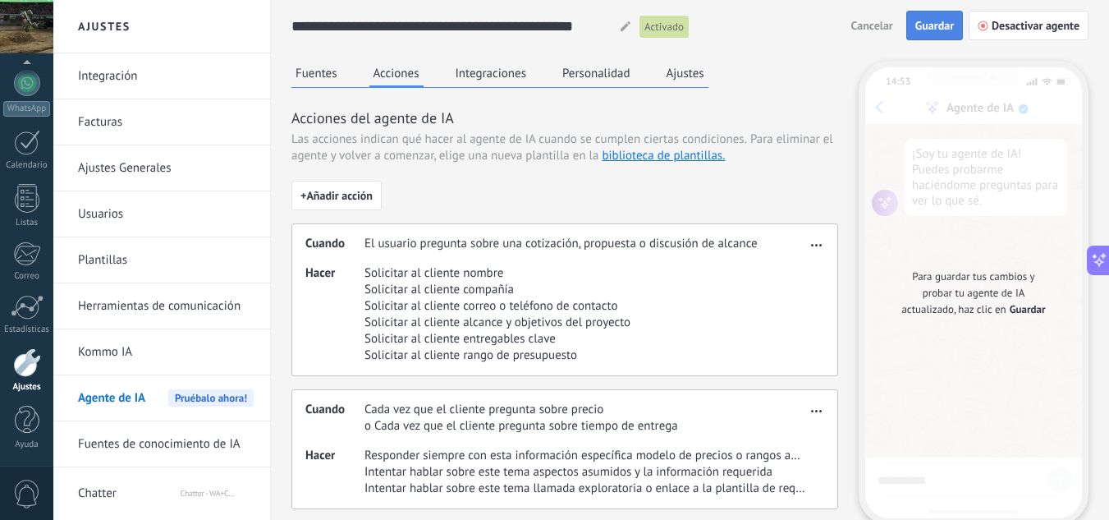
click at [935, 21] on span "Guardar" at bounding box center [934, 25] width 39 height 11
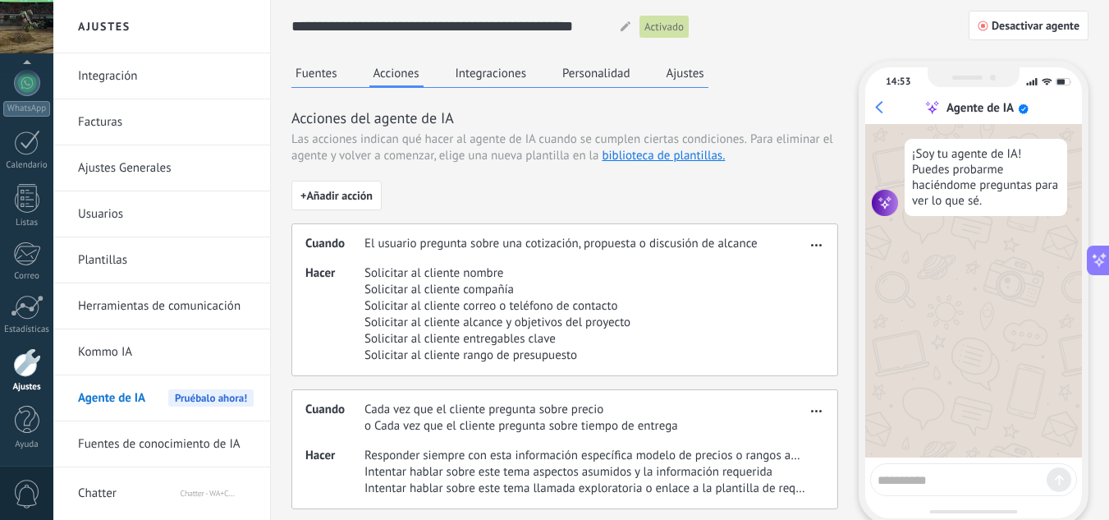
click at [920, 475] on textarea at bounding box center [962, 477] width 169 height 21
type textarea "**********"
click at [920, 475] on textarea at bounding box center [962, 477] width 169 height 21
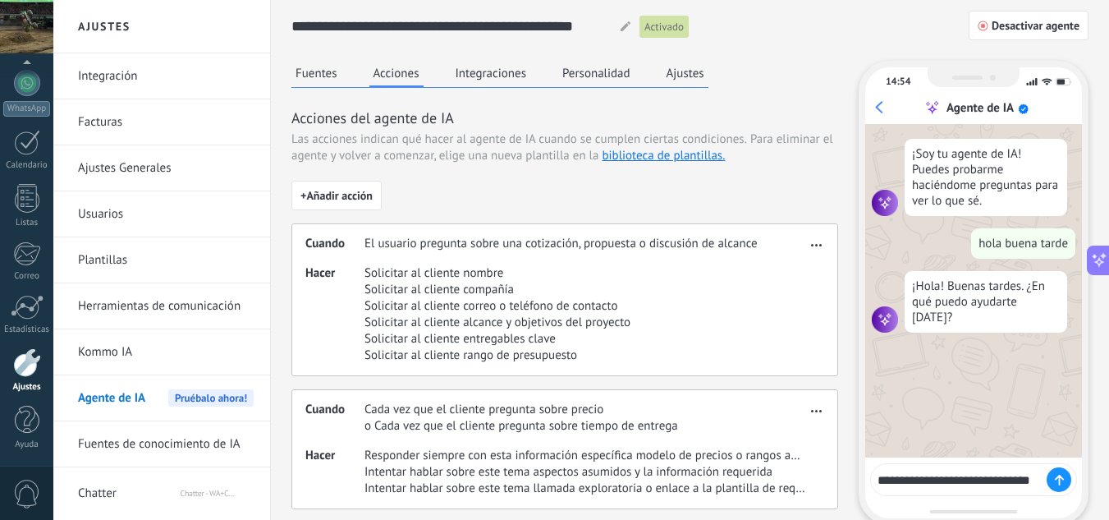
type textarea "**********"
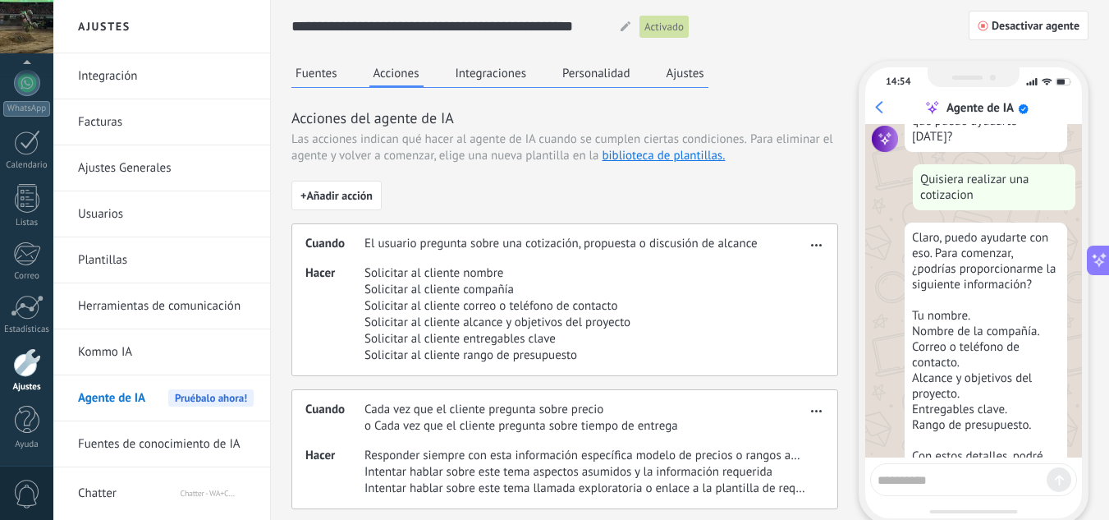
scroll to position [231, 0]
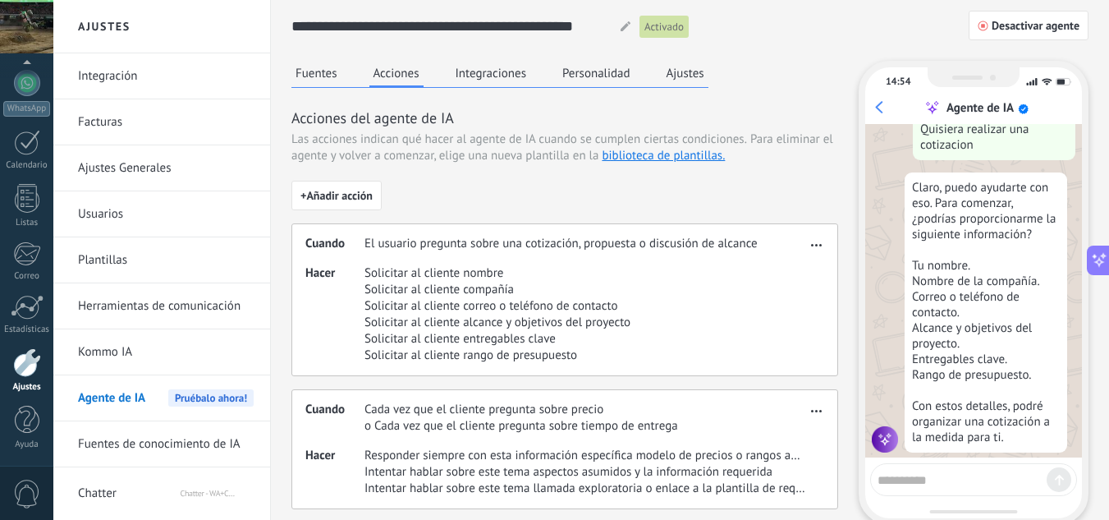
click at [974, 475] on textarea at bounding box center [962, 477] width 169 height 21
click at [819, 240] on span "button" at bounding box center [816, 241] width 11 height 11
click at [800, 281] on div "Editar" at bounding box center [782, 269] width 86 height 33
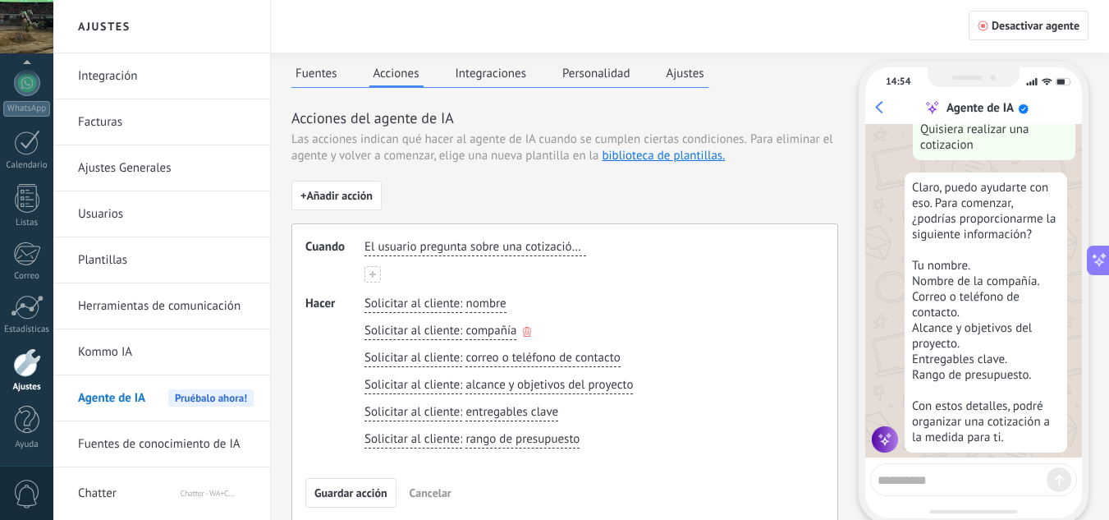
scroll to position [40, 0]
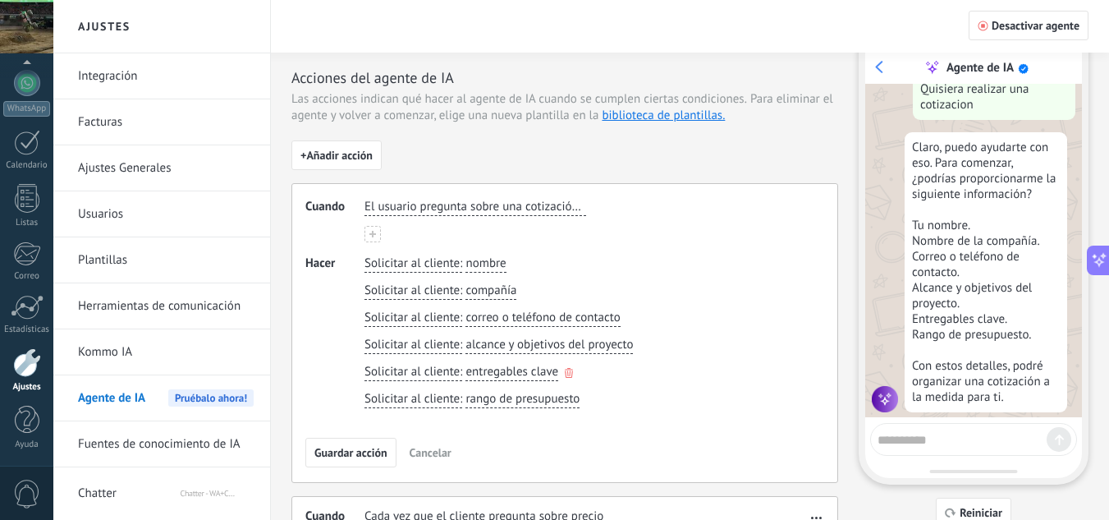
click at [567, 374] on icon "button" at bounding box center [569, 373] width 8 height 10
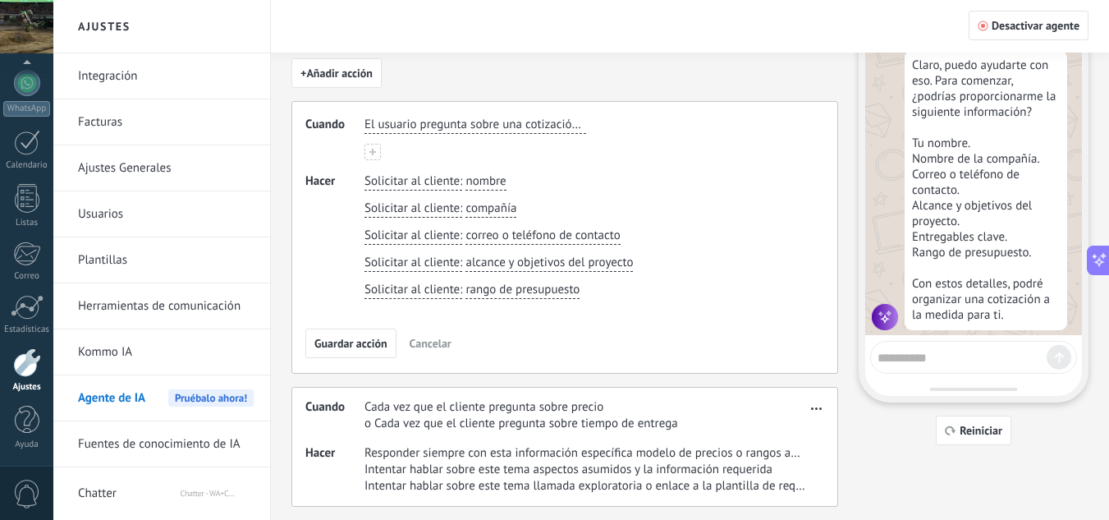
scroll to position [126, 0]
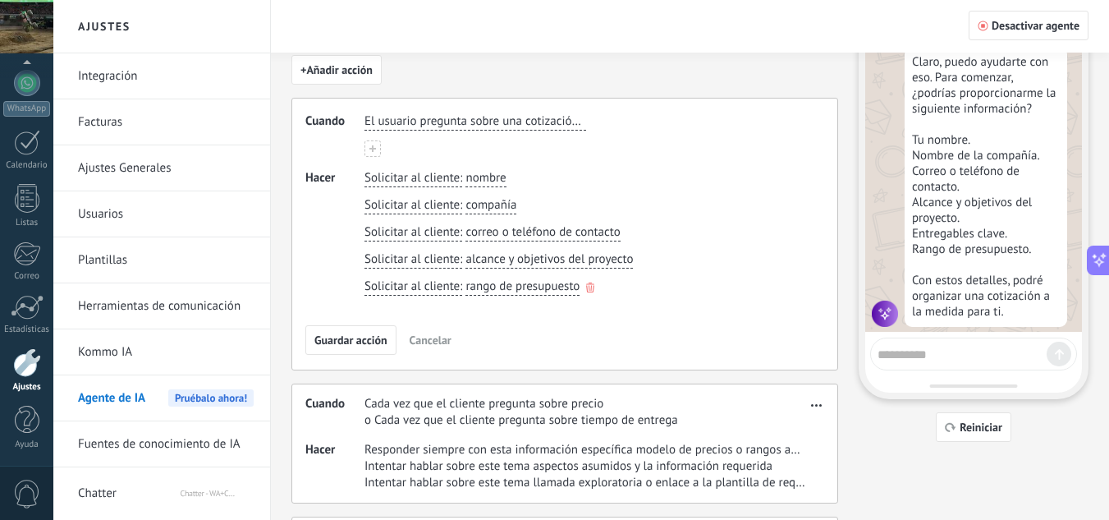
click at [566, 289] on span "rango de presupuesto" at bounding box center [523, 286] width 114 height 16
click at [644, 256] on use "button" at bounding box center [644, 260] width 8 height 10
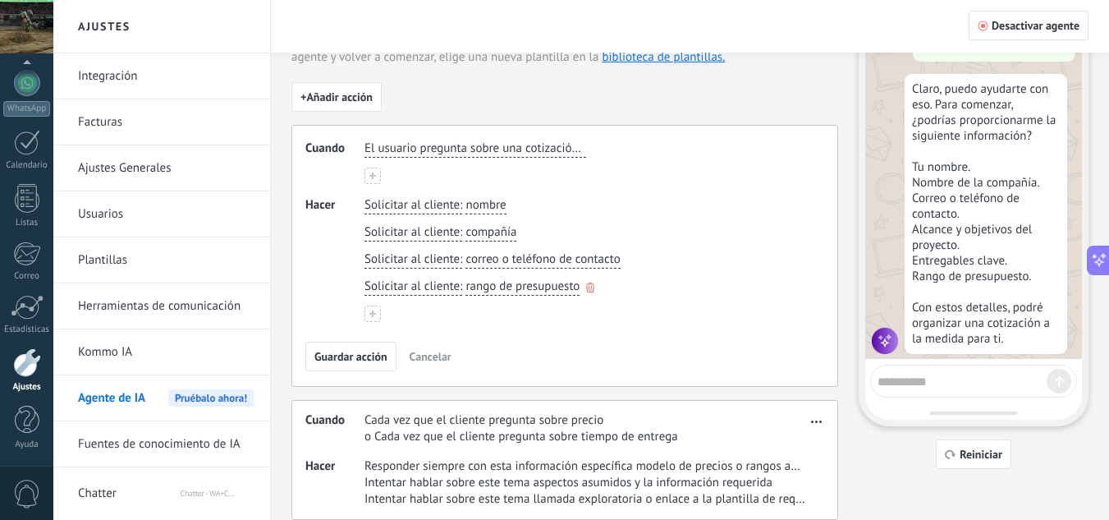
click at [590, 287] on icon "button" at bounding box center [590, 287] width 8 height 10
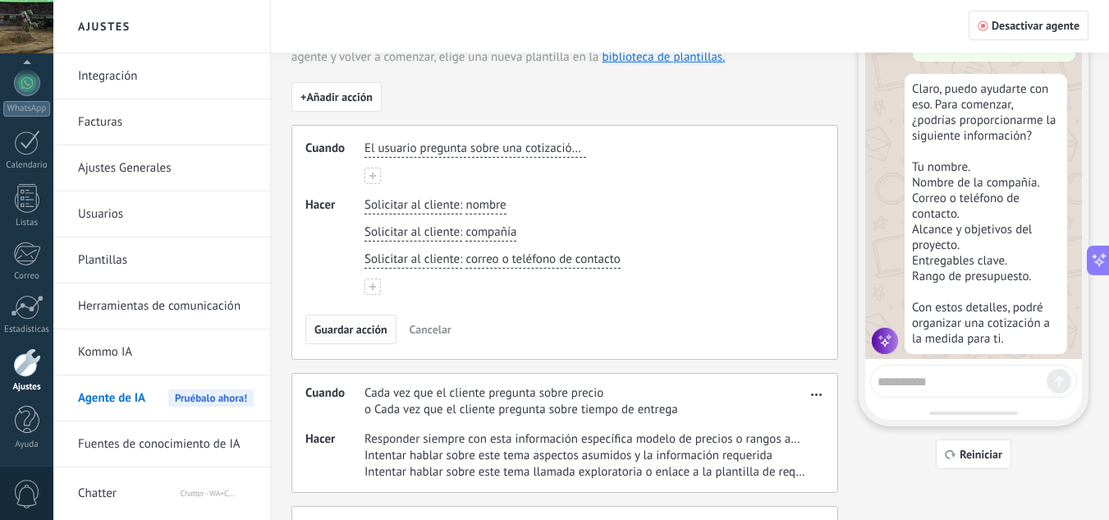
click at [382, 328] on span "Guardar acción" at bounding box center [350, 328] width 73 height 11
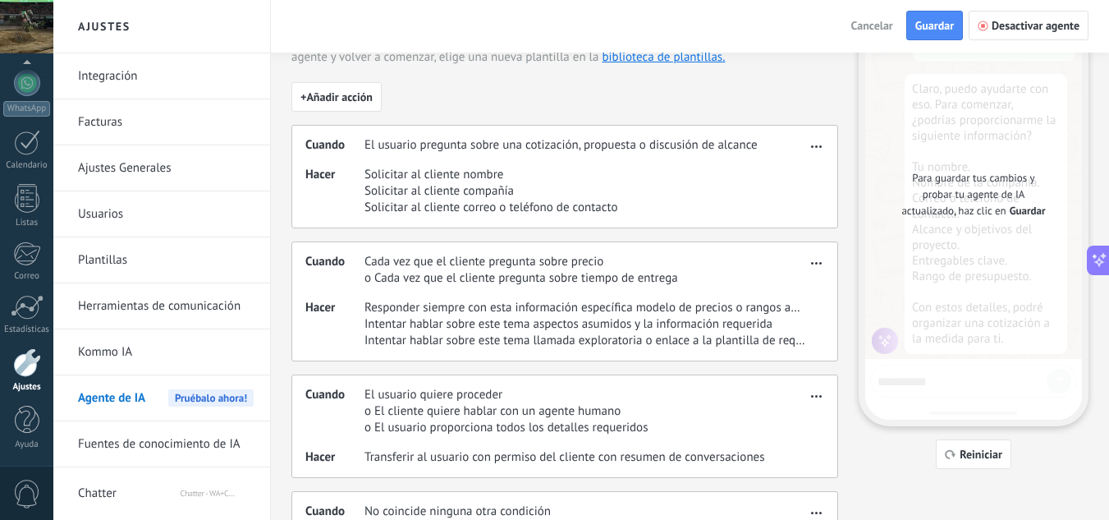
scroll to position [81, 0]
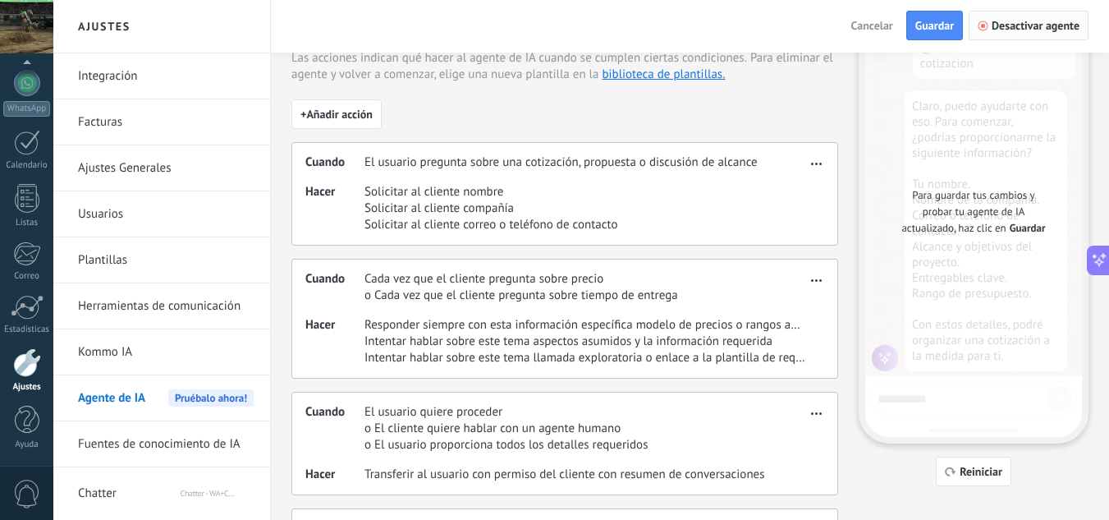
click at [998, 29] on span "Desactivar agente" at bounding box center [1036, 25] width 88 height 11
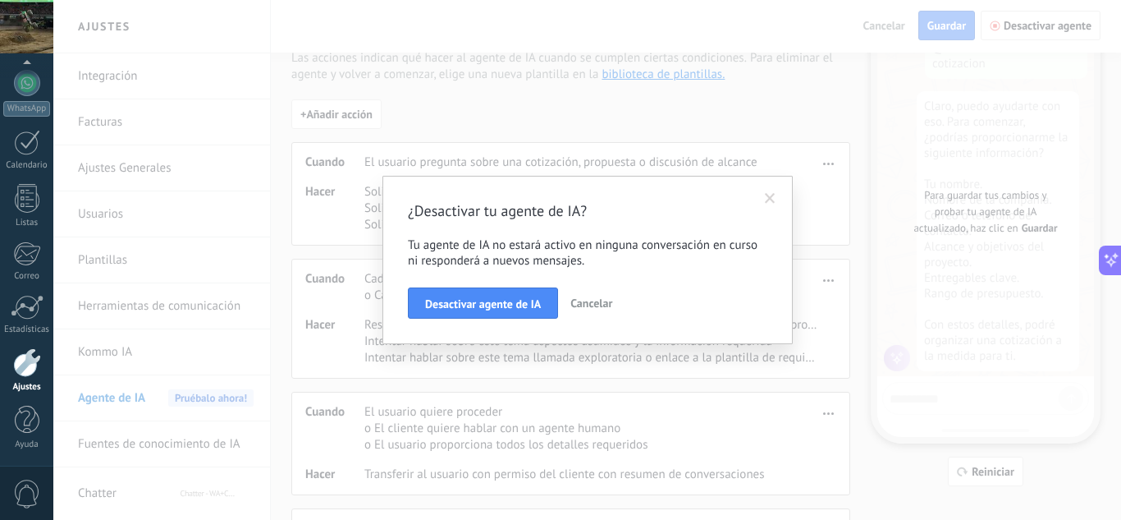
click at [939, 24] on div "¿Desactivar tu agente de IA? Tu agente de IA no estará activo en ninguna conver…" at bounding box center [587, 260] width 1068 height 520
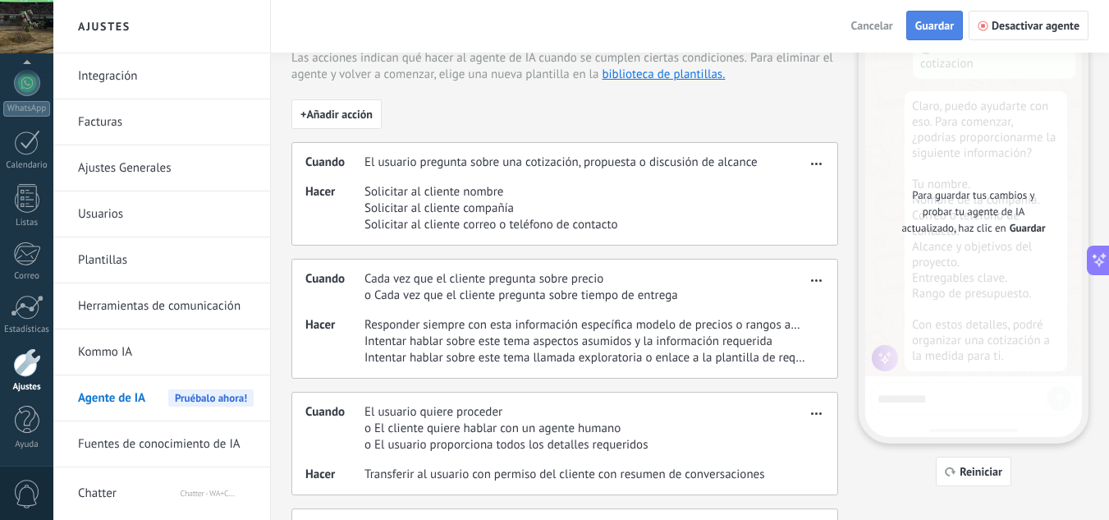
click at [946, 20] on span "Guardar" at bounding box center [934, 25] width 39 height 11
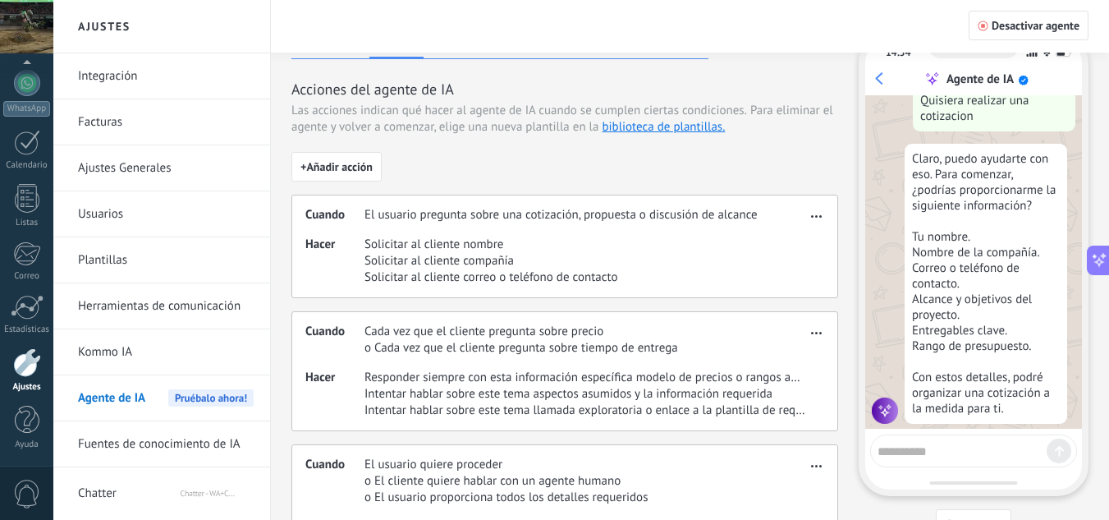
scroll to position [0, 0]
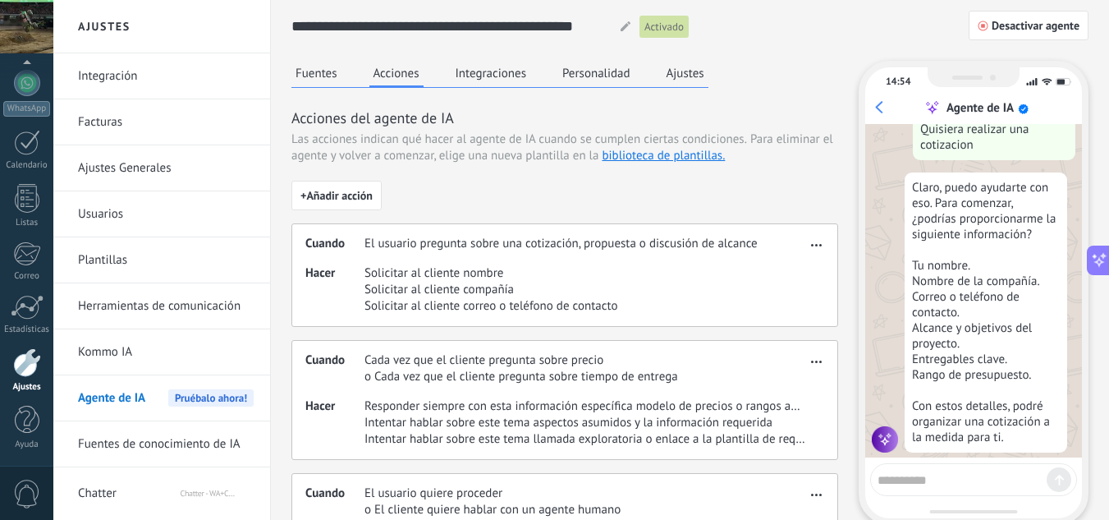
click at [508, 70] on button "Integraciones" at bounding box center [492, 73] width 80 height 25
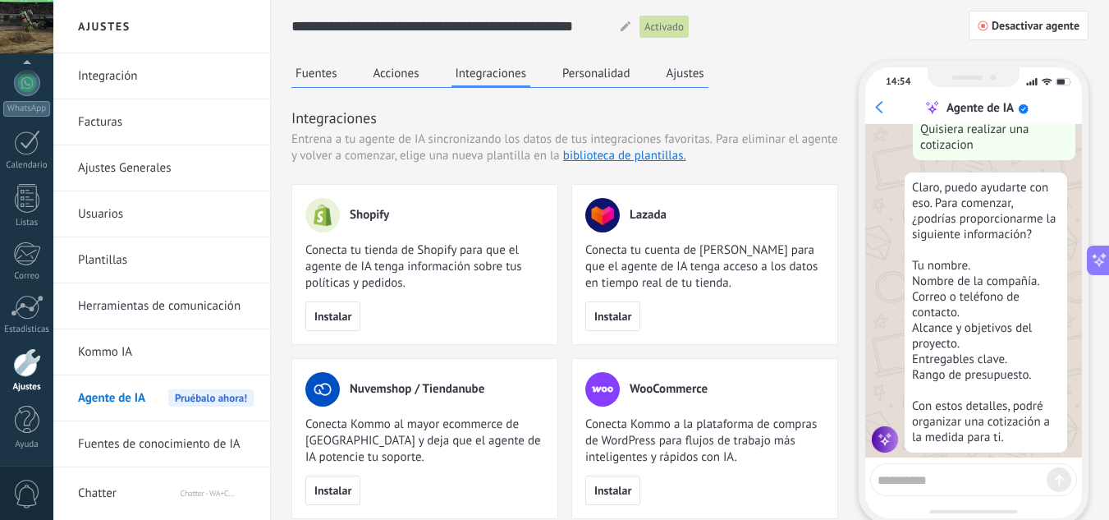
click at [580, 64] on button "Personalidad" at bounding box center [596, 73] width 76 height 25
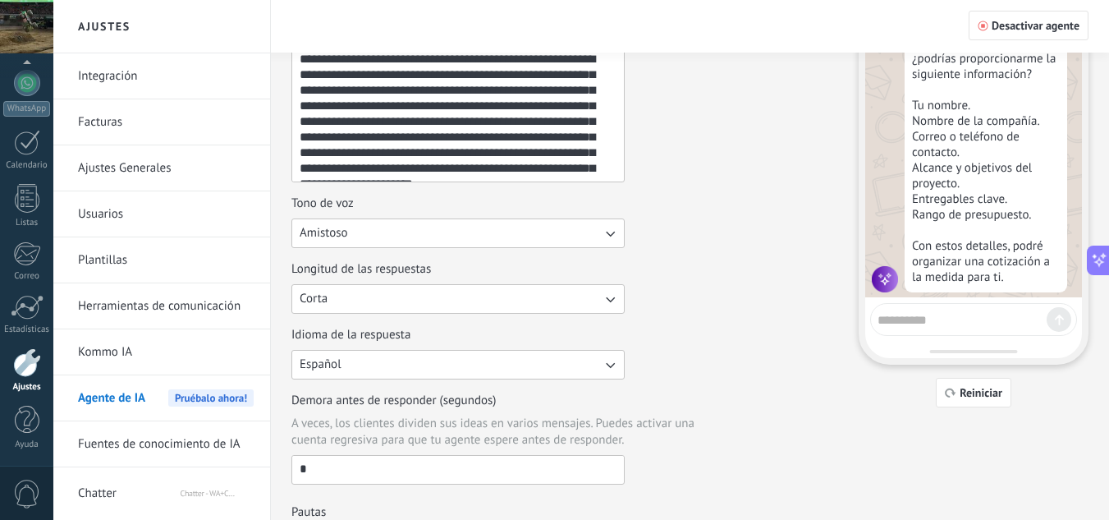
scroll to position [164, 0]
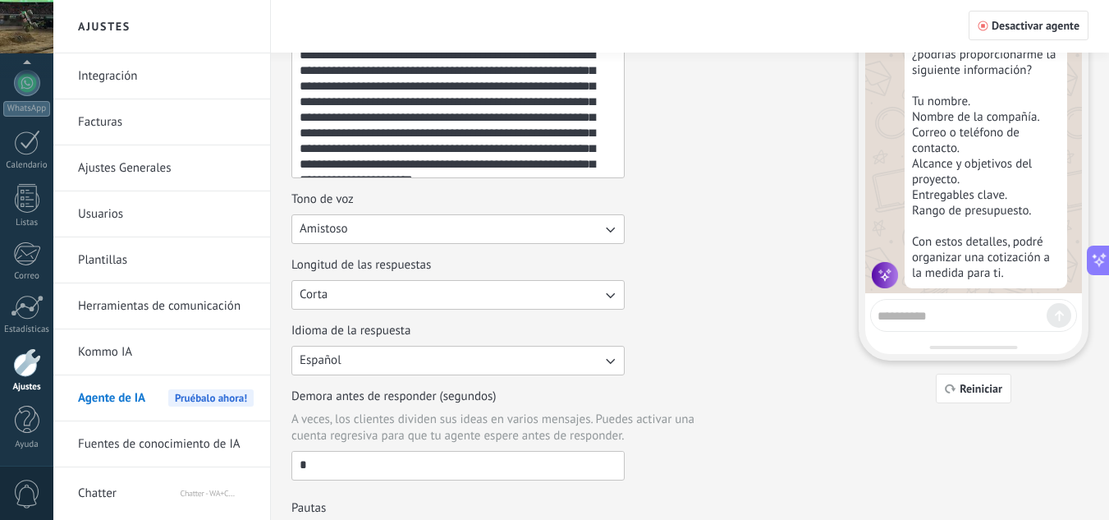
click at [529, 302] on button "Corta" at bounding box center [457, 295] width 333 height 30
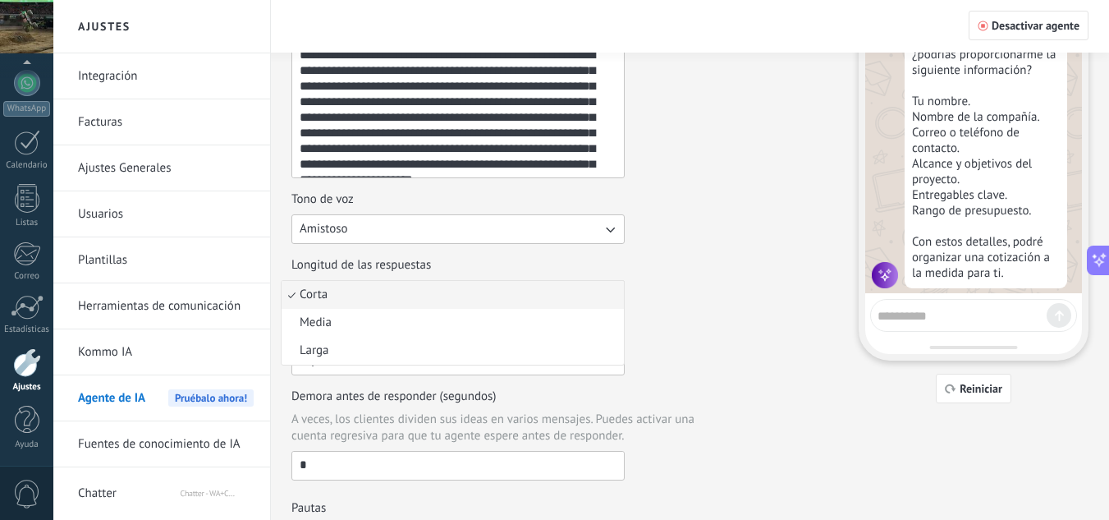
click at [684, 297] on div "Longitud de las respuestas Corta Corta Media Larga" at bounding box center [564, 283] width 547 height 53
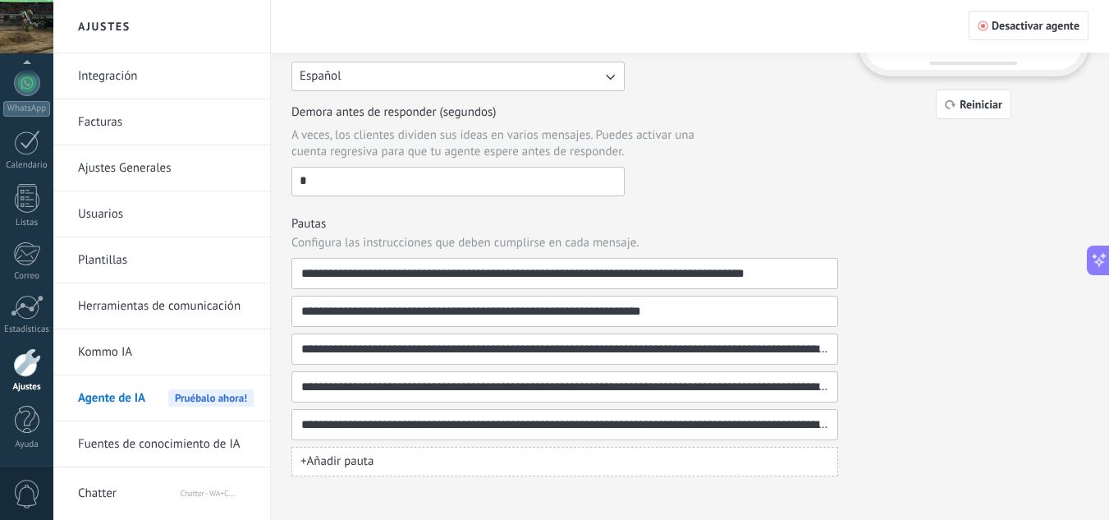
scroll to position [458, 0]
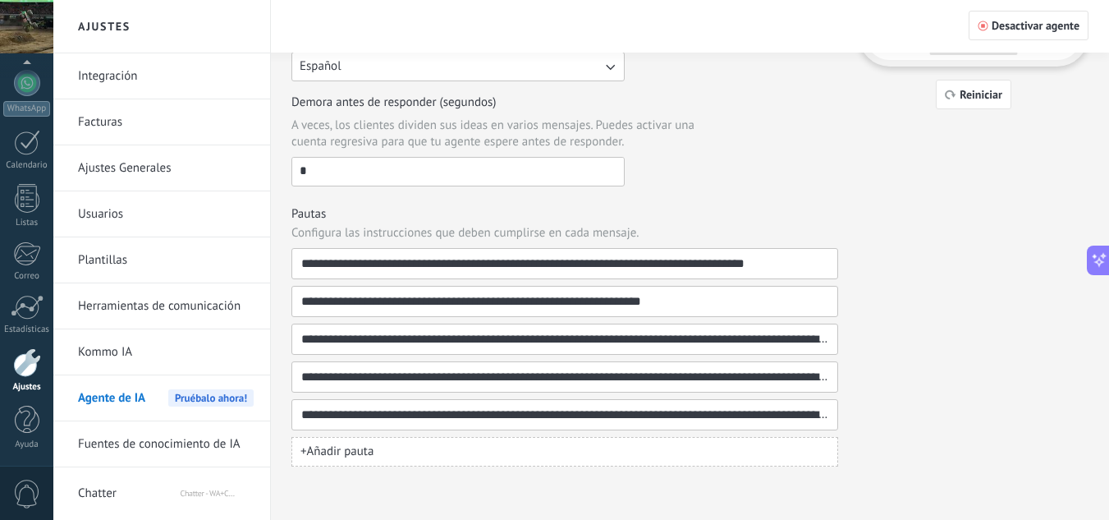
click at [516, 172] on input "*" at bounding box center [458, 171] width 332 height 26
type input "**"
drag, startPoint x: 714, startPoint y: 168, endPoint x: 720, endPoint y: 175, distance: 8.7
click at [720, 175] on div "Demora antes de responder (segundos) A veces, los clientes dividen sus ideas en…" at bounding box center [564, 140] width 547 height 92
click at [704, 260] on input "**********" at bounding box center [558, 264] width 516 height 30
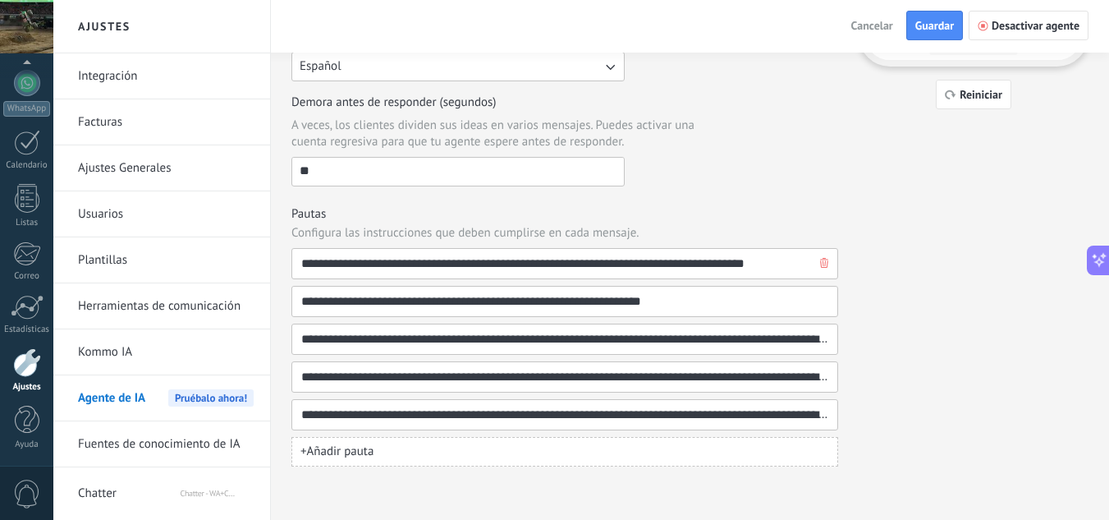
click at [486, 260] on input "**********" at bounding box center [558, 264] width 516 height 30
click at [489, 263] on input "**********" at bounding box center [558, 264] width 516 height 30
click at [490, 263] on input "**********" at bounding box center [558, 264] width 516 height 30
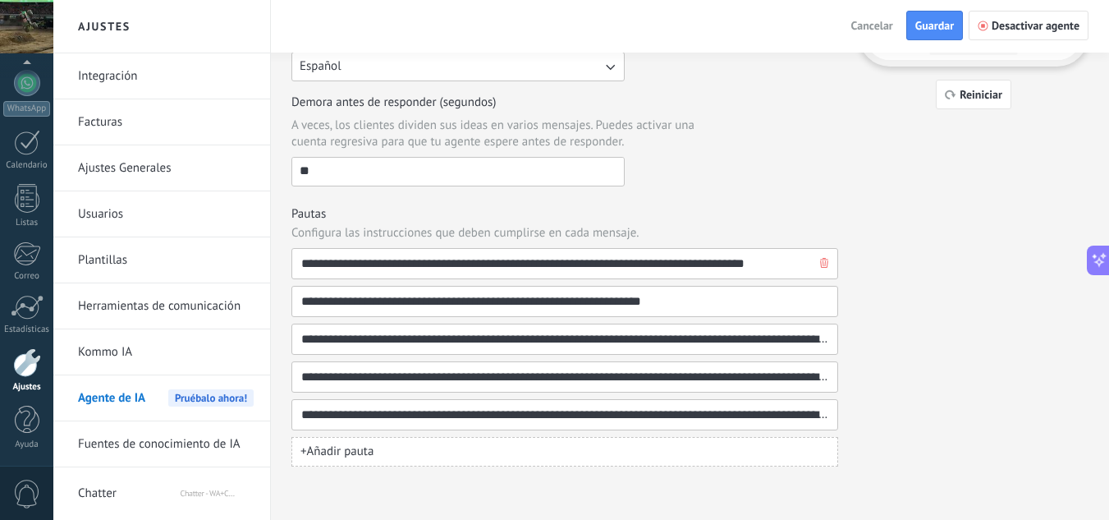
click at [486, 265] on input "**********" at bounding box center [558, 264] width 516 height 30
click at [796, 214] on h3 "Pautas" at bounding box center [564, 214] width 547 height 16
click at [486, 264] on input "**********" at bounding box center [558, 264] width 516 height 30
drag, startPoint x: 733, startPoint y: 264, endPoint x: 650, endPoint y: 259, distance: 83.1
click at [650, 259] on input "**********" at bounding box center [558, 264] width 516 height 30
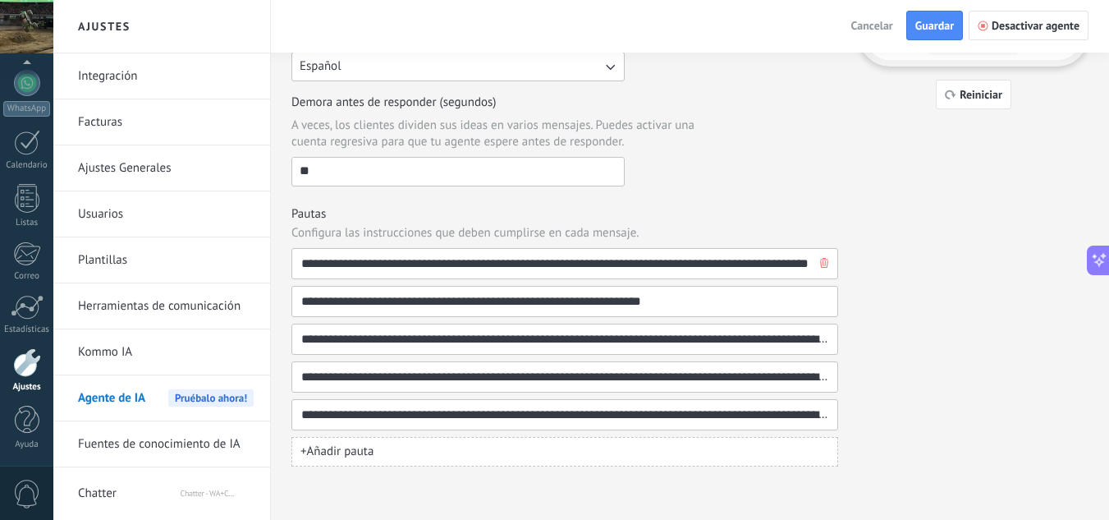
type input "**********"
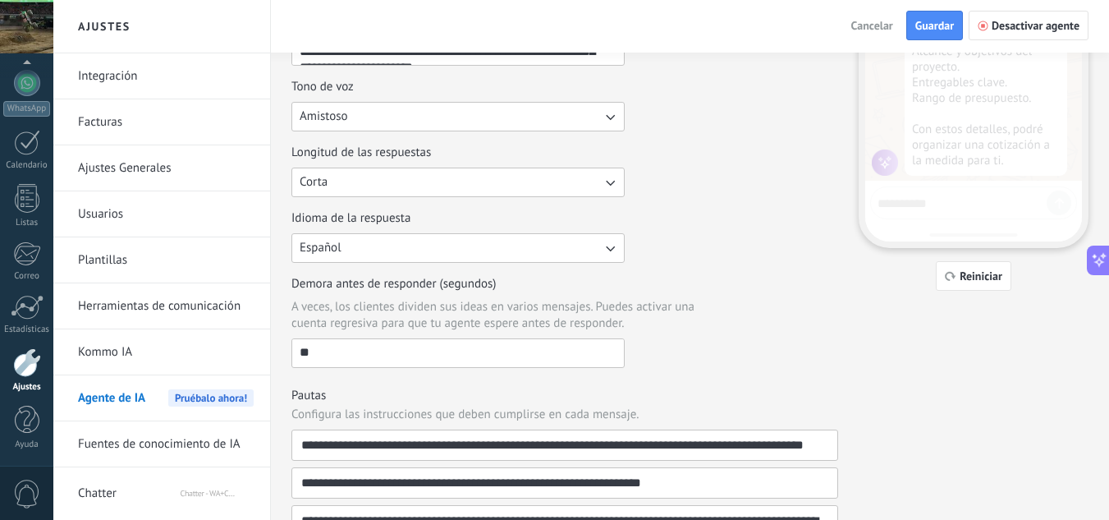
scroll to position [0, 0]
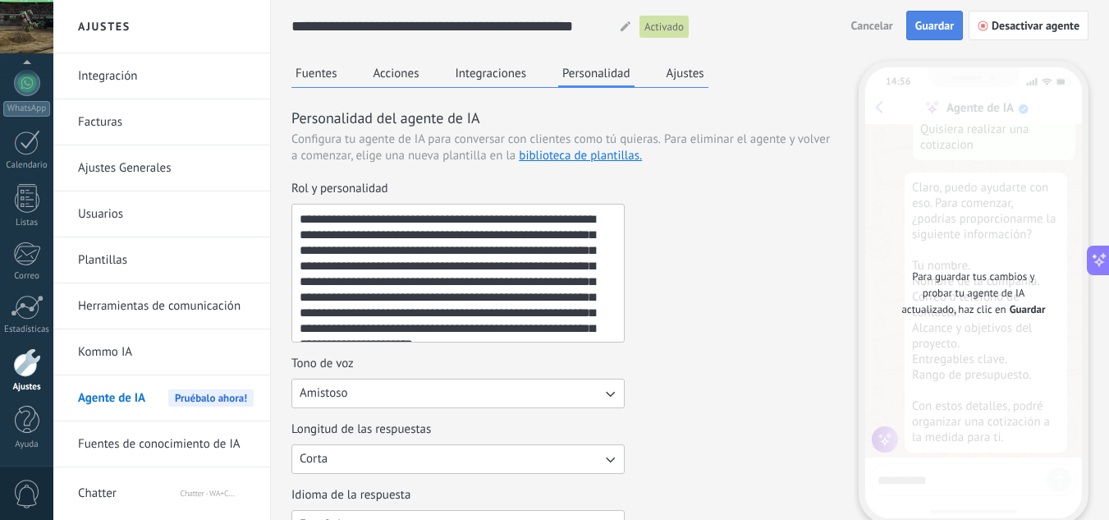
click at [933, 23] on span "Guardar" at bounding box center [934, 25] width 39 height 11
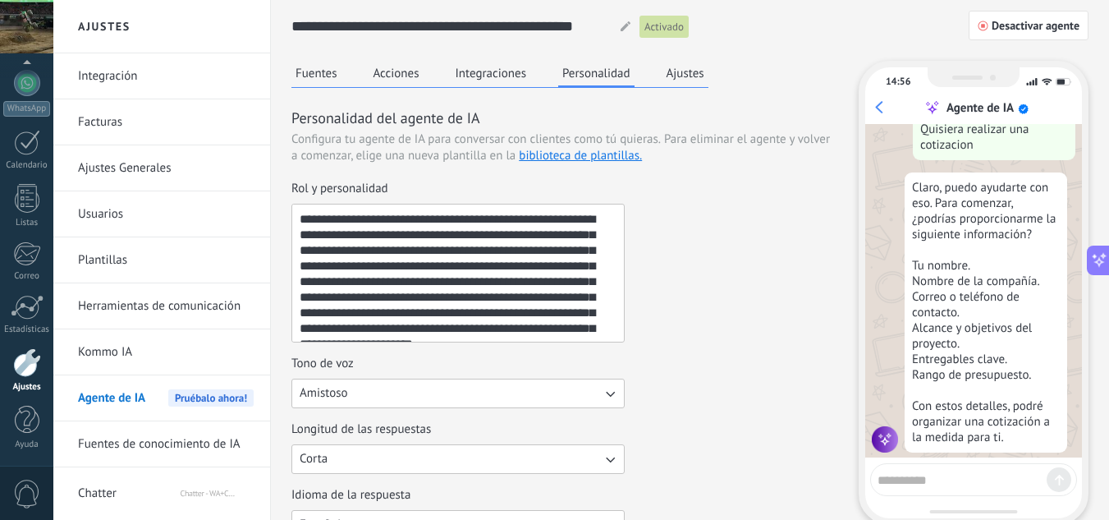
click at [957, 473] on textarea at bounding box center [962, 477] width 169 height 21
type textarea "**********"
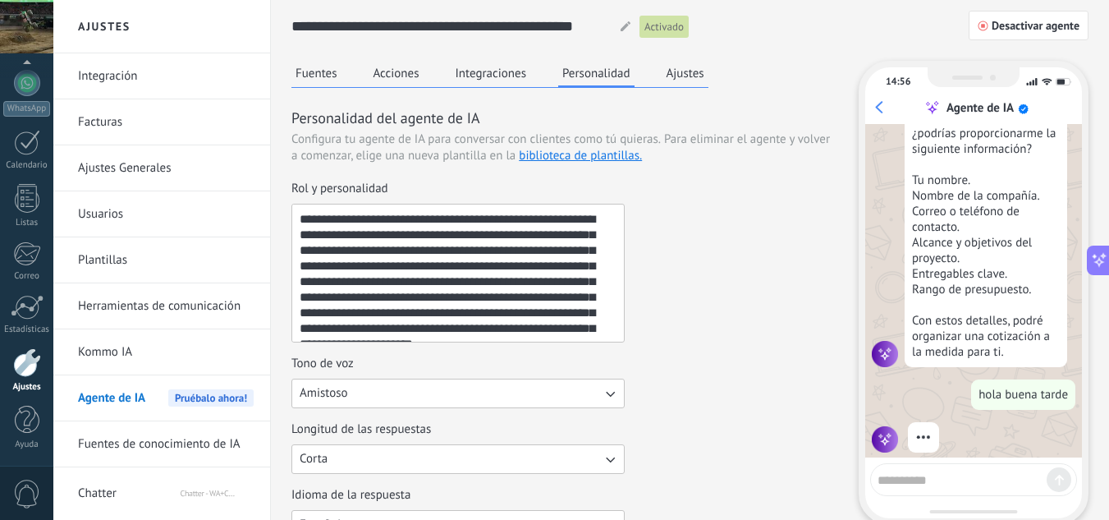
scroll to position [332, 0]
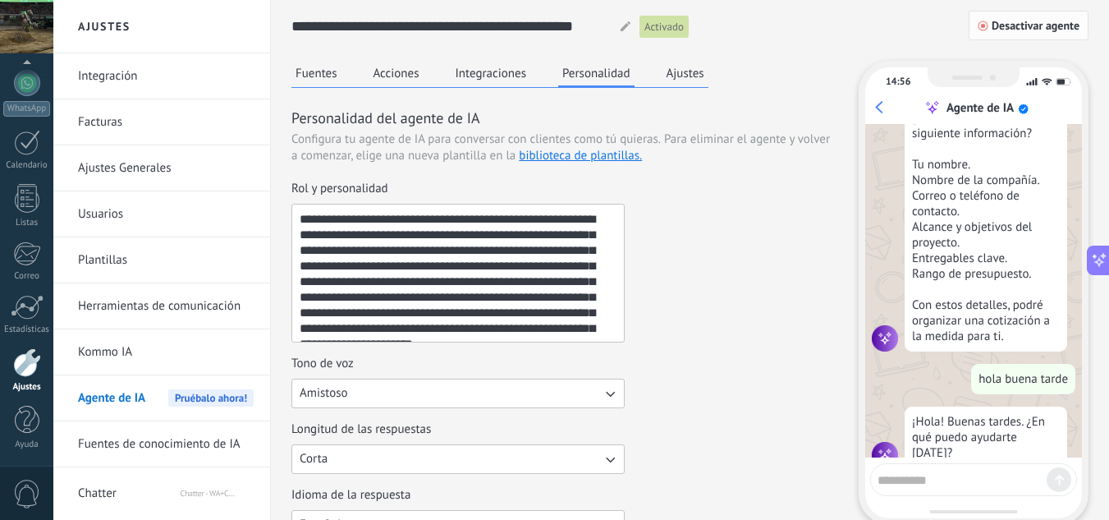
click at [1023, 23] on span "Desactivar agente" at bounding box center [1036, 25] width 88 height 11
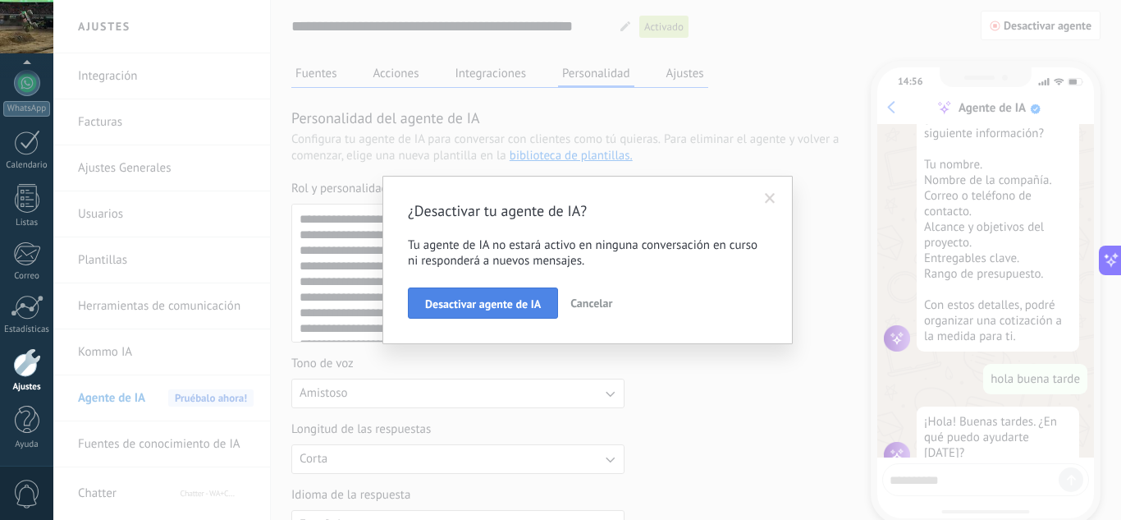
click at [518, 298] on span "Desactivar agente de IA" at bounding box center [483, 303] width 116 height 11
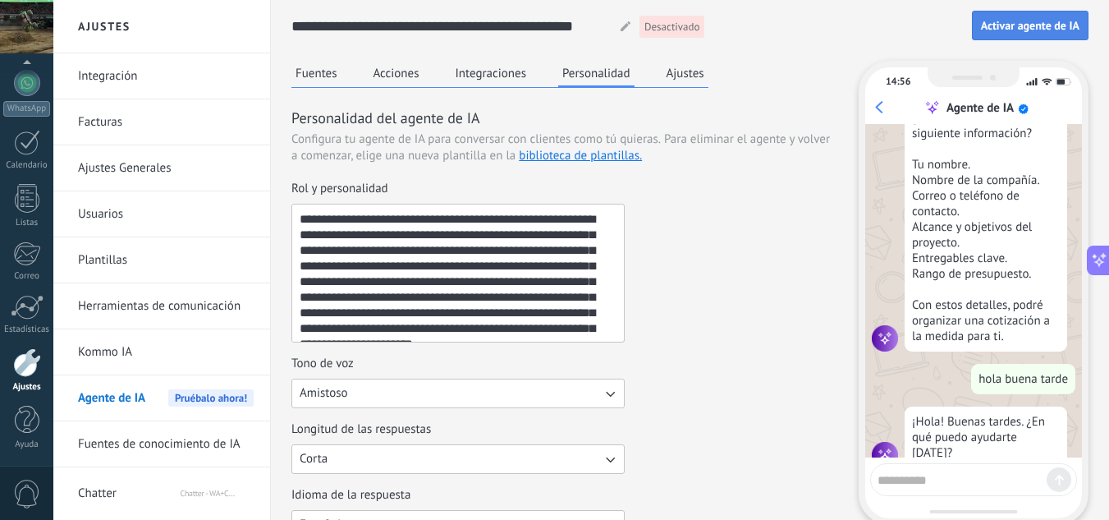
click at [1011, 20] on span "Activar agente de IA" at bounding box center [1030, 25] width 99 height 11
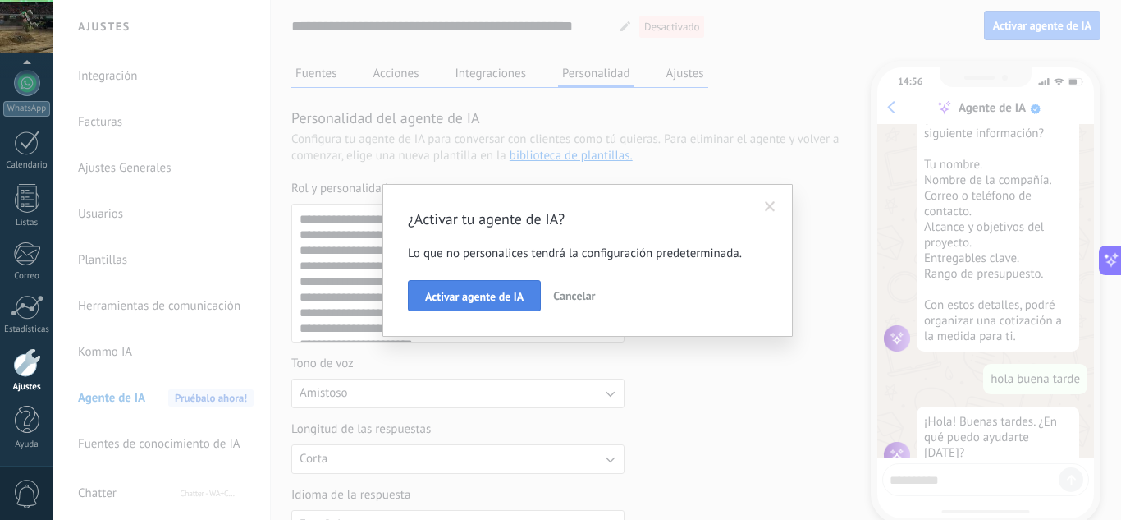
click at [522, 288] on button "Activar agente de IA" at bounding box center [474, 295] width 133 height 31
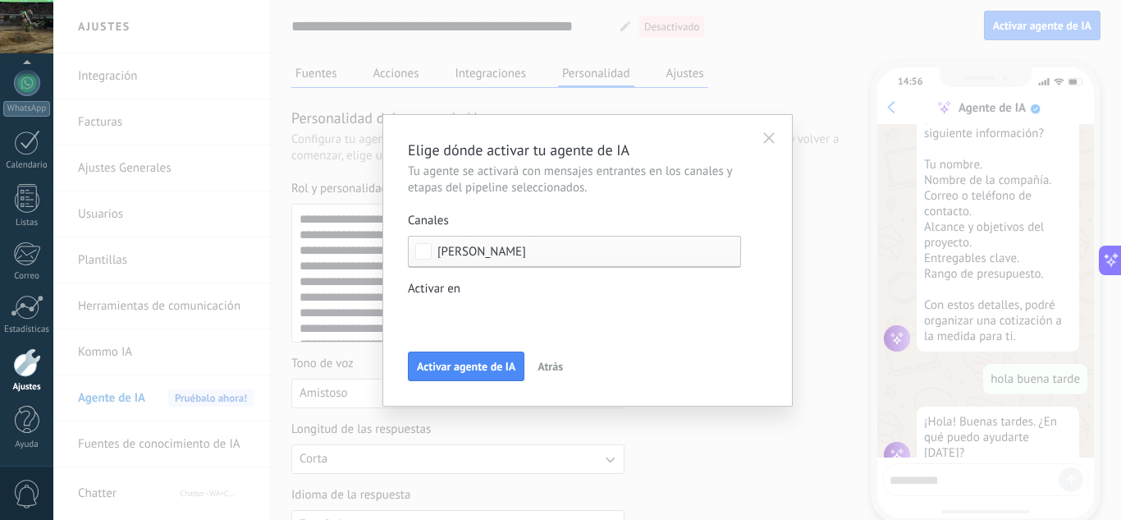
click at [493, 352] on button "Activar agente de IA" at bounding box center [466, 366] width 117 height 30
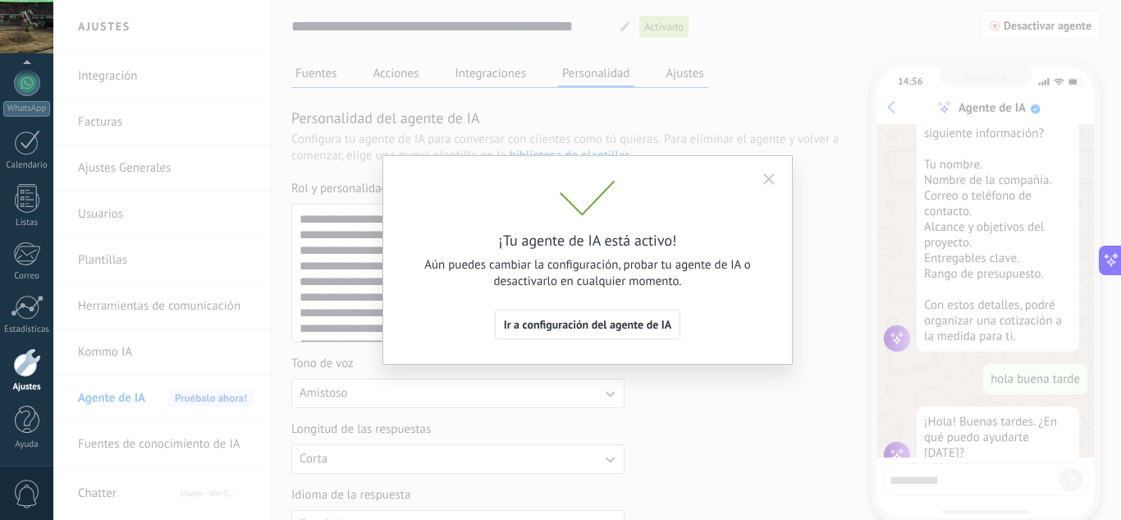
click at [741, 401] on div "¡Tu agente de IA está activo! Aún puedes cambiar la configuración, probar tu ag…" at bounding box center [587, 260] width 1068 height 520
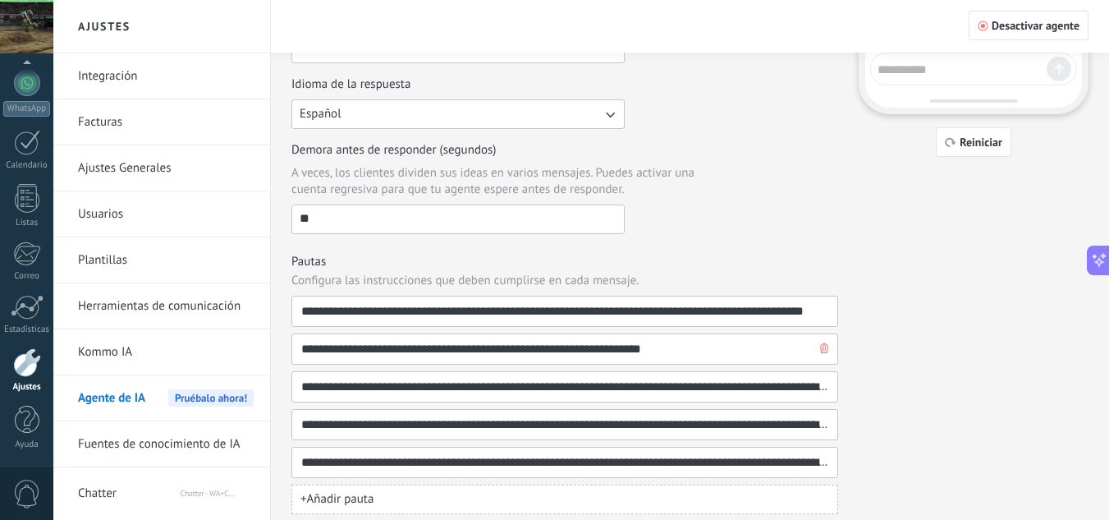
scroll to position [458, 0]
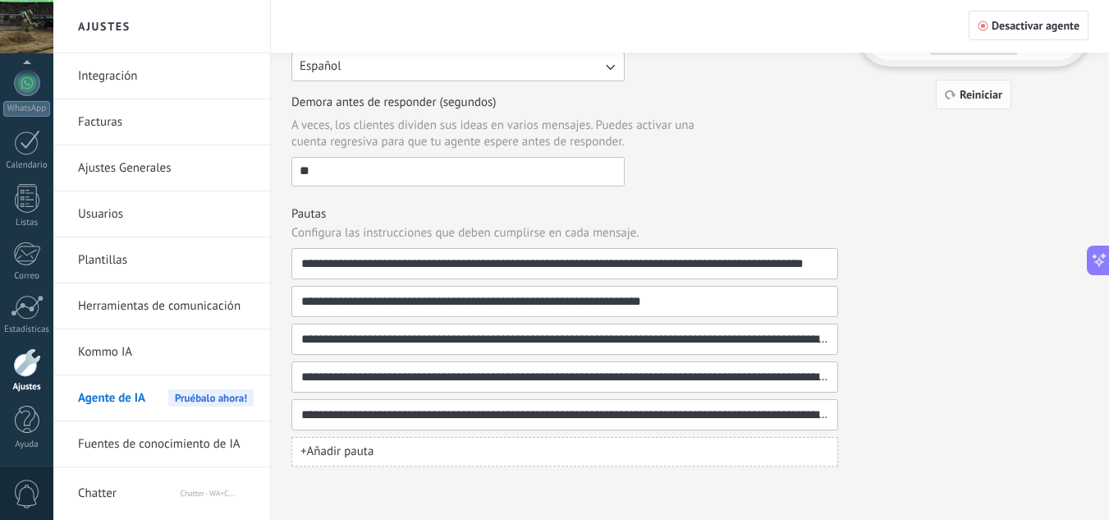
click at [995, 92] on span "Reiniciar" at bounding box center [981, 94] width 43 height 11
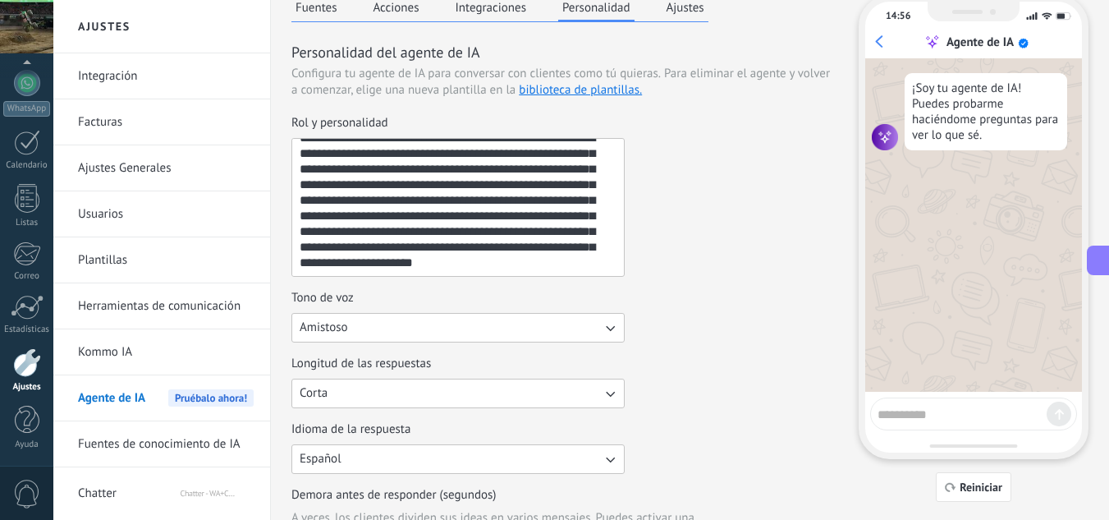
scroll to position [0, 0]
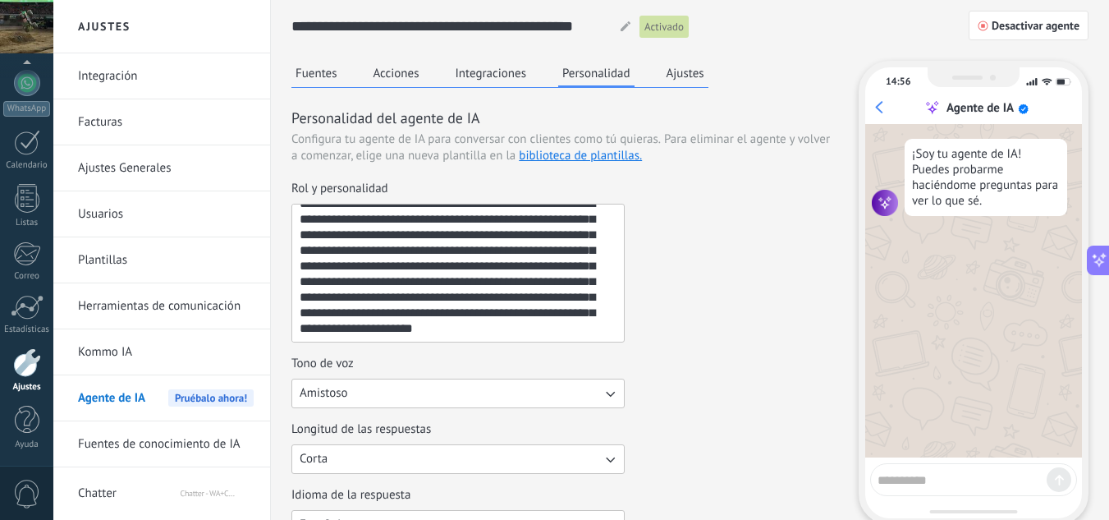
click at [901, 482] on textarea at bounding box center [962, 477] width 169 height 21
type textarea "**********"
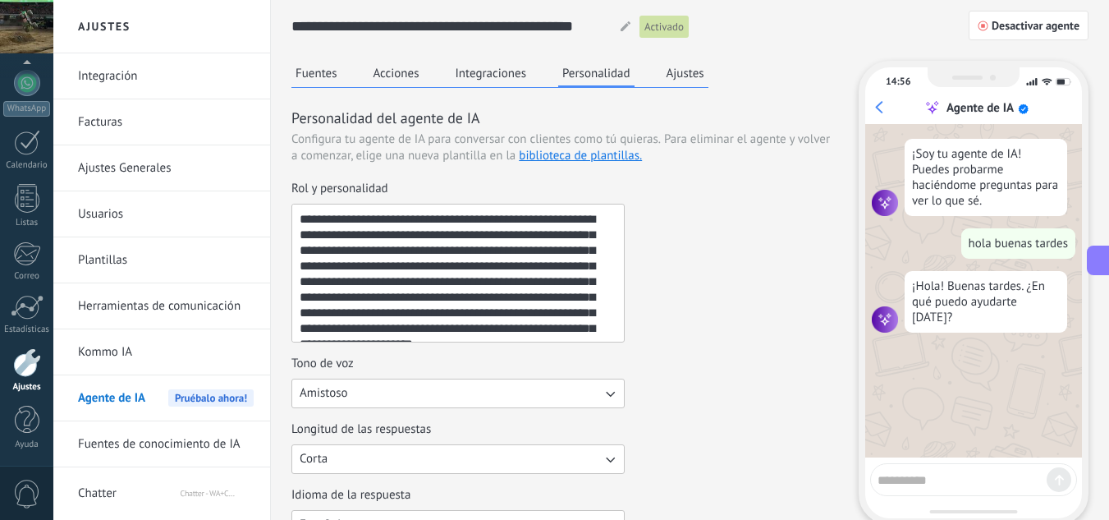
drag, startPoint x: 512, startPoint y: 220, endPoint x: 601, endPoint y: 254, distance: 94.8
click at [512, 219] on textarea "**********" at bounding box center [456, 272] width 328 height 137
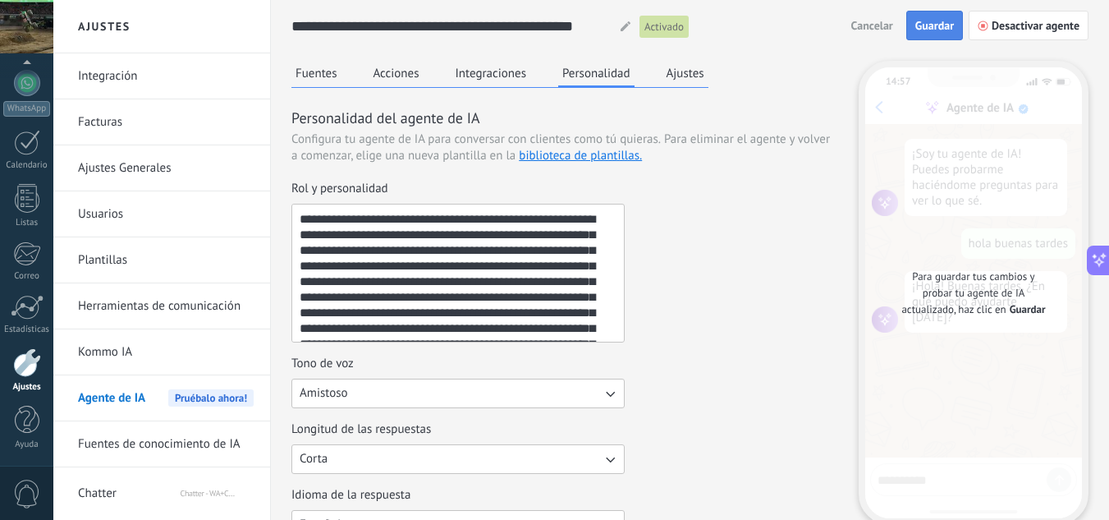
type textarea "**********"
click at [924, 33] on button "Guardar" at bounding box center [934, 26] width 57 height 30
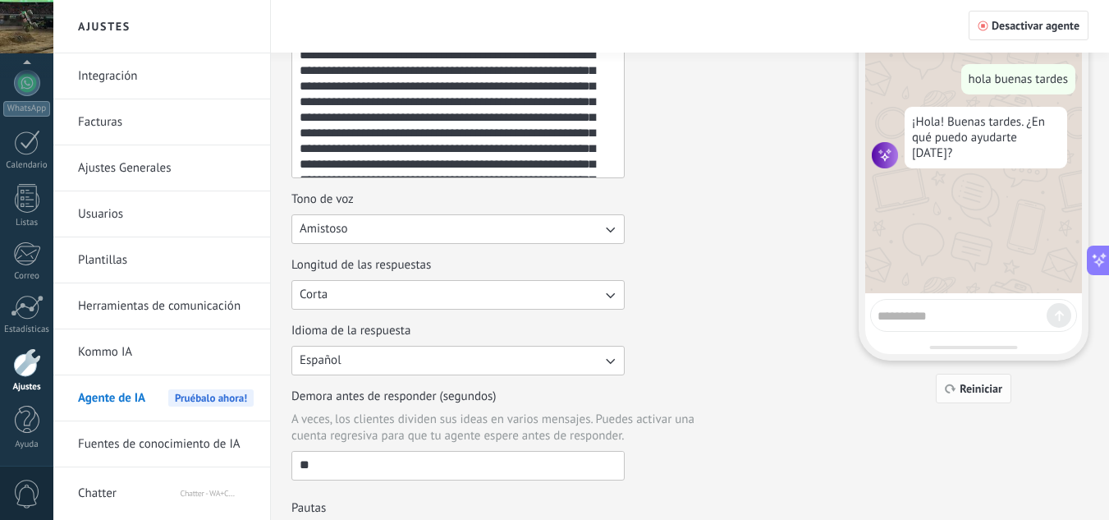
click at [980, 384] on span "Reiniciar" at bounding box center [981, 388] width 43 height 11
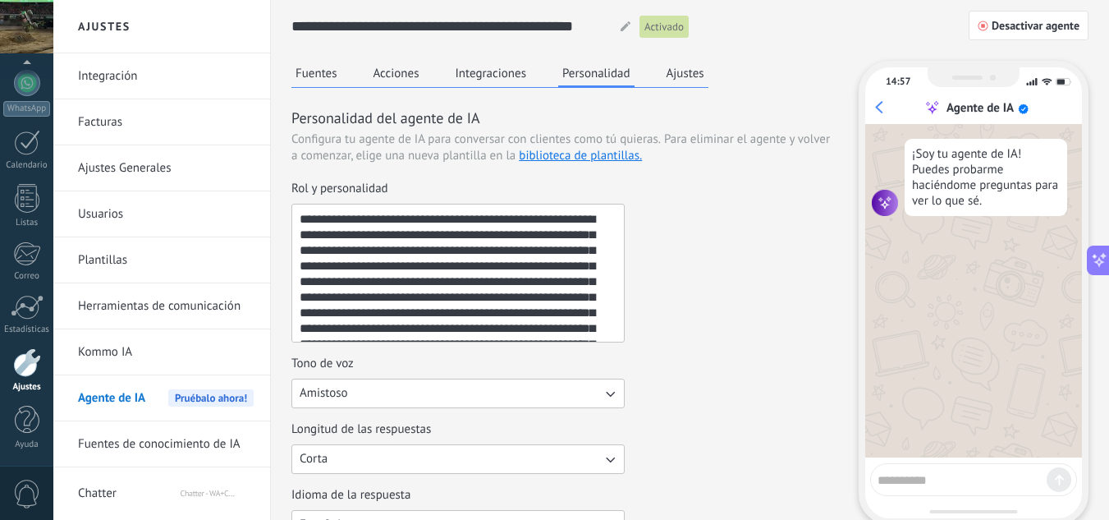
click at [957, 472] on textarea at bounding box center [962, 477] width 169 height 21
type textarea "****"
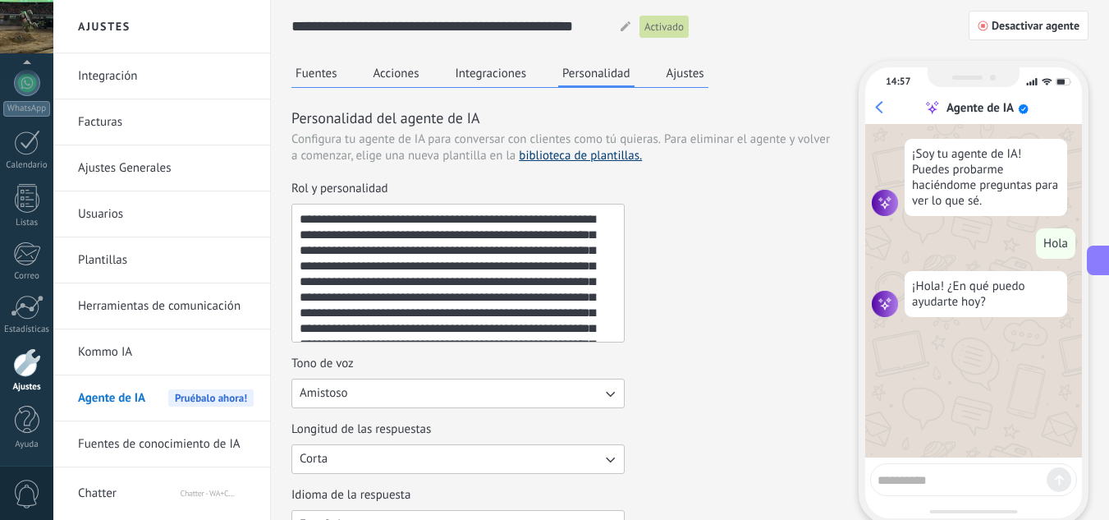
click at [533, 149] on link "biblioteca de plantillas." at bounding box center [580, 156] width 123 height 16
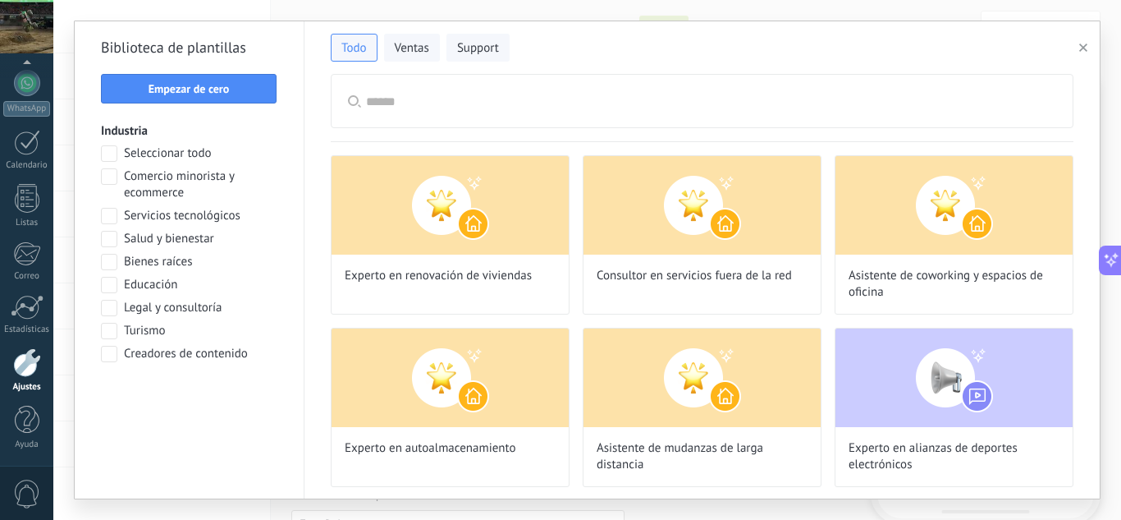
click at [1081, 39] on button "button" at bounding box center [1086, 48] width 27 height 20
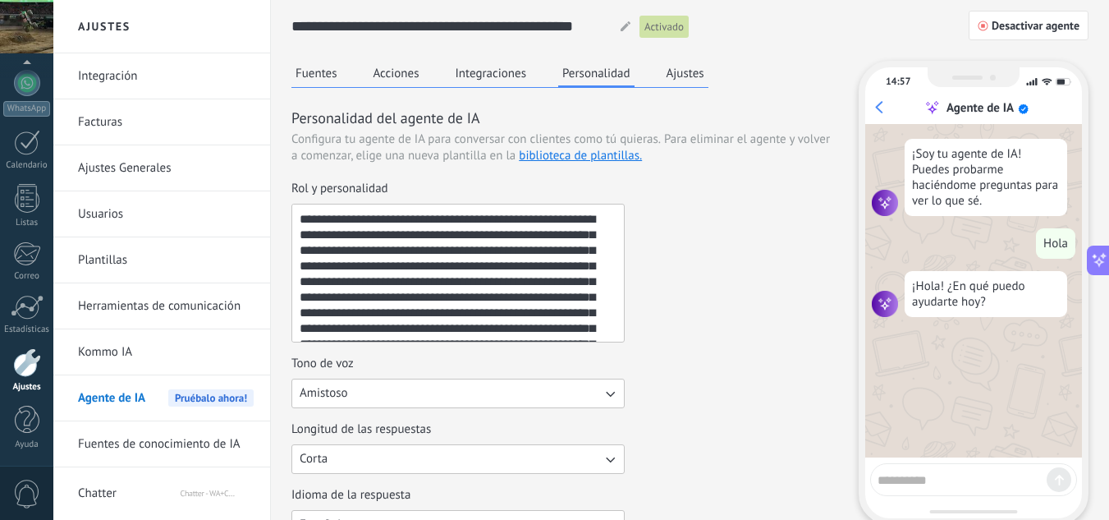
click at [475, 65] on button "Integraciones" at bounding box center [492, 73] width 80 height 25
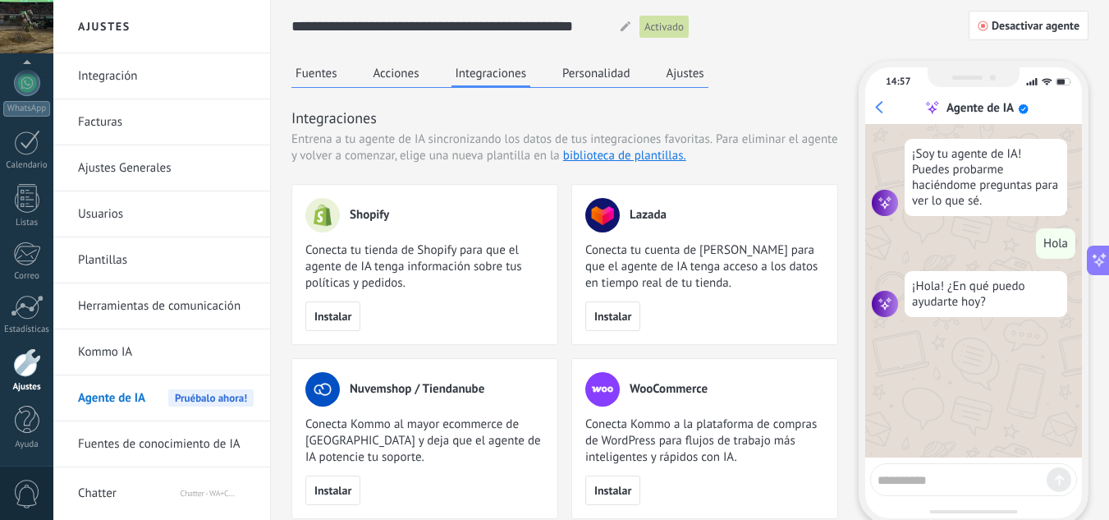
click at [423, 72] on button "Acciones" at bounding box center [396, 73] width 54 height 25
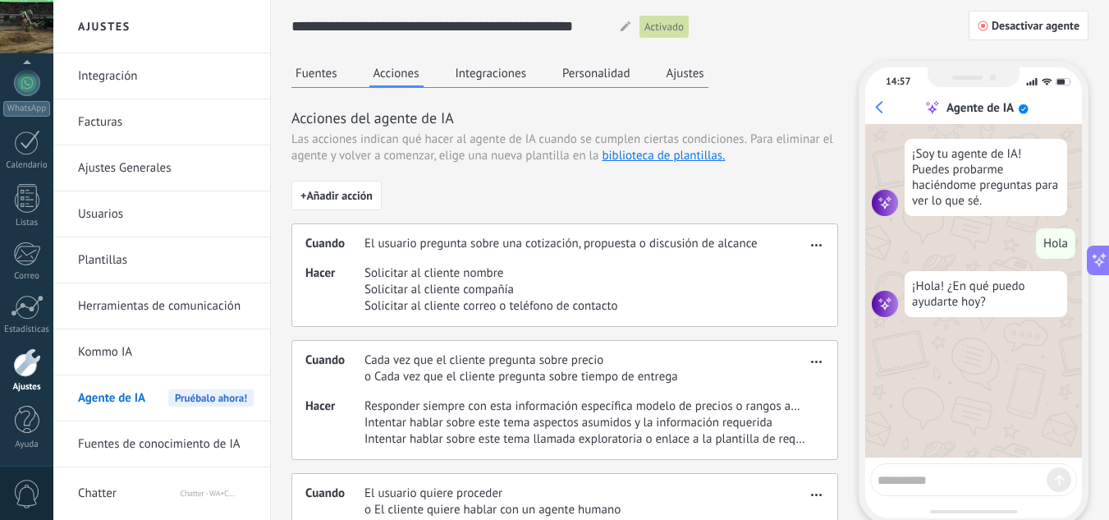
click at [332, 76] on button "Fuentes" at bounding box center [316, 73] width 50 height 25
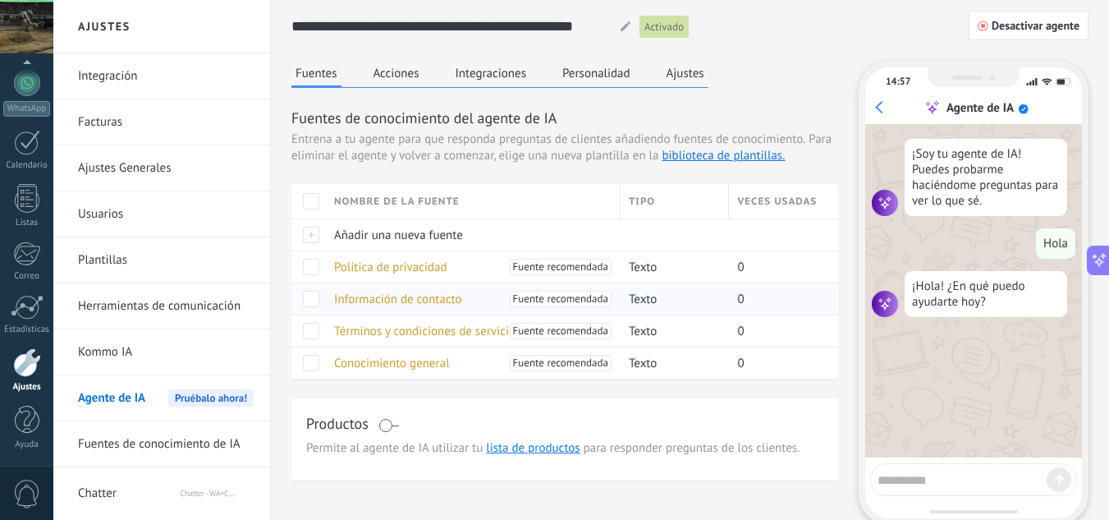
click at [433, 297] on span "Información de contacto" at bounding box center [398, 299] width 128 height 16
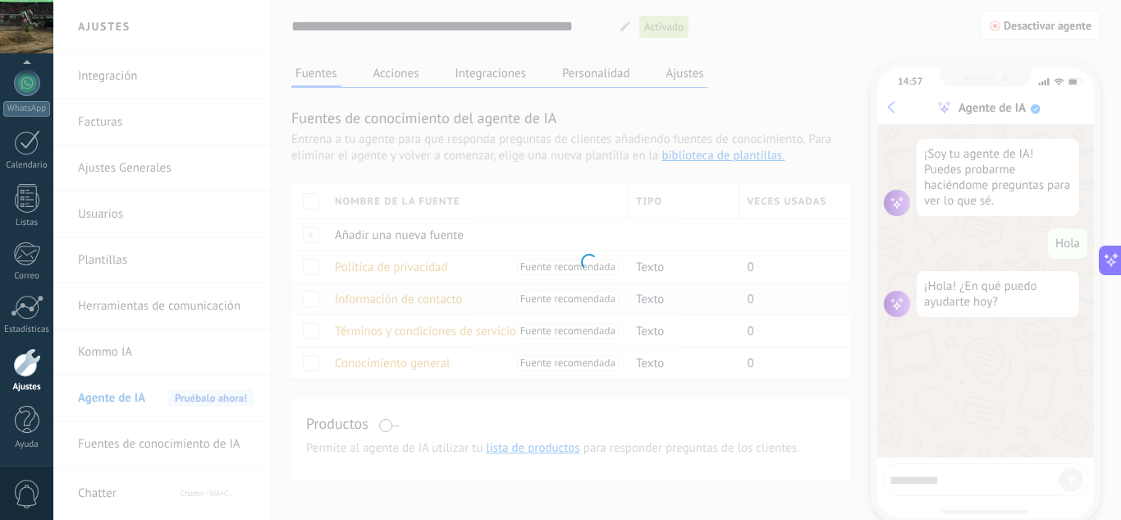
type input "**********"
type textarea "**********"
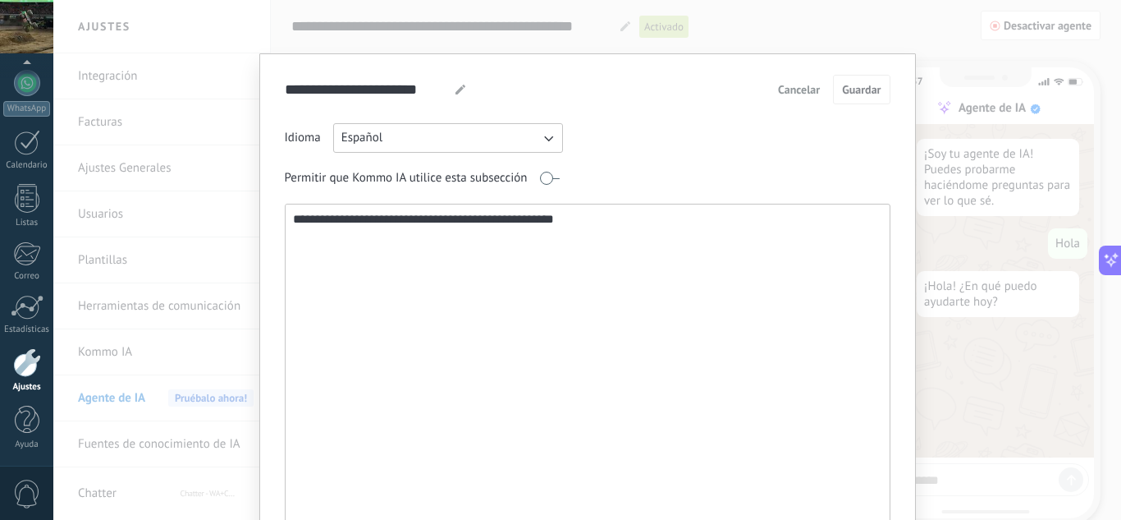
click at [806, 90] on span "Cancelar" at bounding box center [799, 89] width 42 height 11
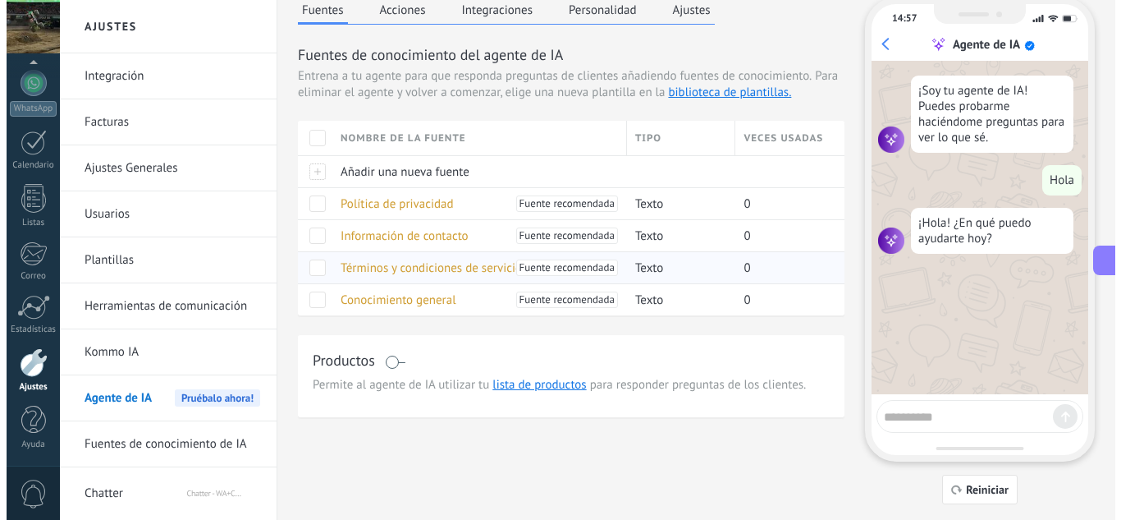
scroll to position [82, 0]
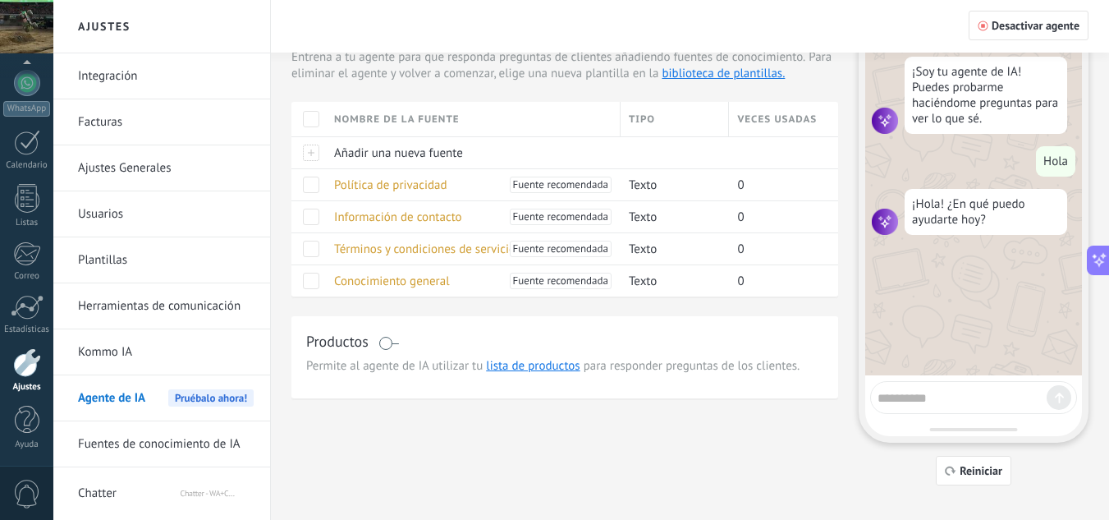
click at [395, 346] on span at bounding box center [388, 343] width 21 height 13
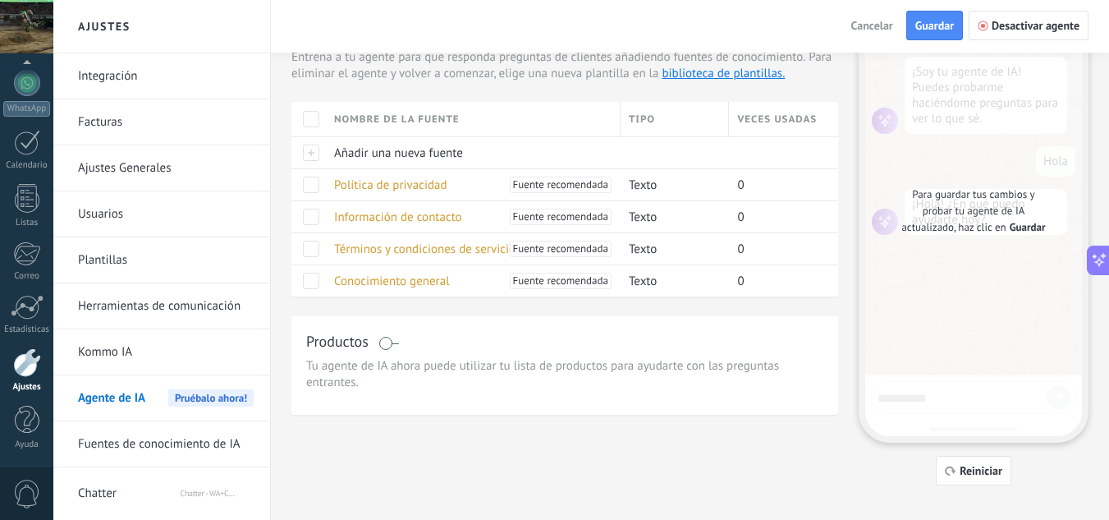
click at [1017, 227] on span "Guardar" at bounding box center [1028, 227] width 36 height 16
click at [917, 22] on span "Guardar" at bounding box center [934, 25] width 39 height 11
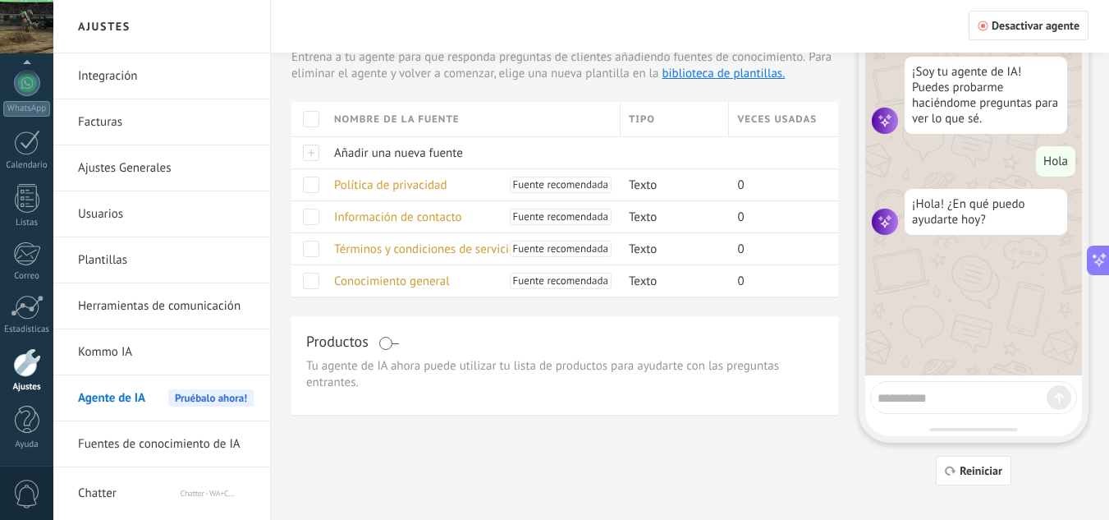
click at [381, 337] on span at bounding box center [388, 343] width 21 height 13
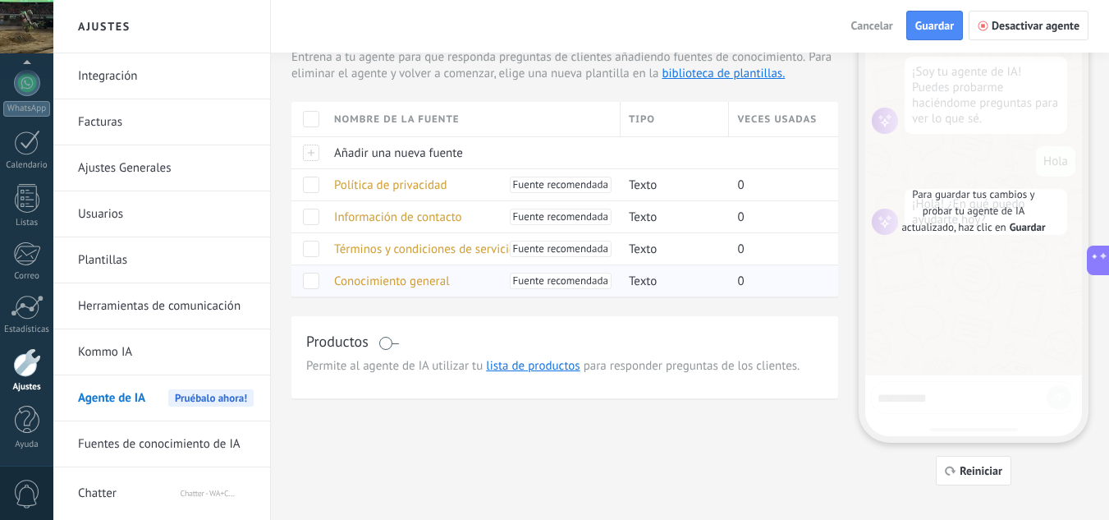
click at [401, 285] on span "Conocimiento general" at bounding box center [392, 281] width 116 height 16
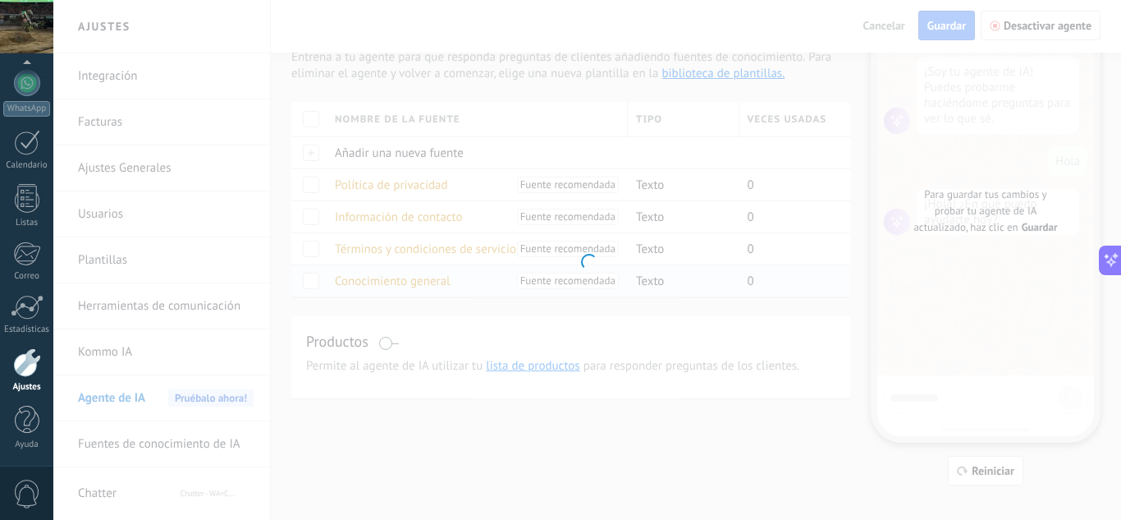
type input "**********"
type textarea "**********"
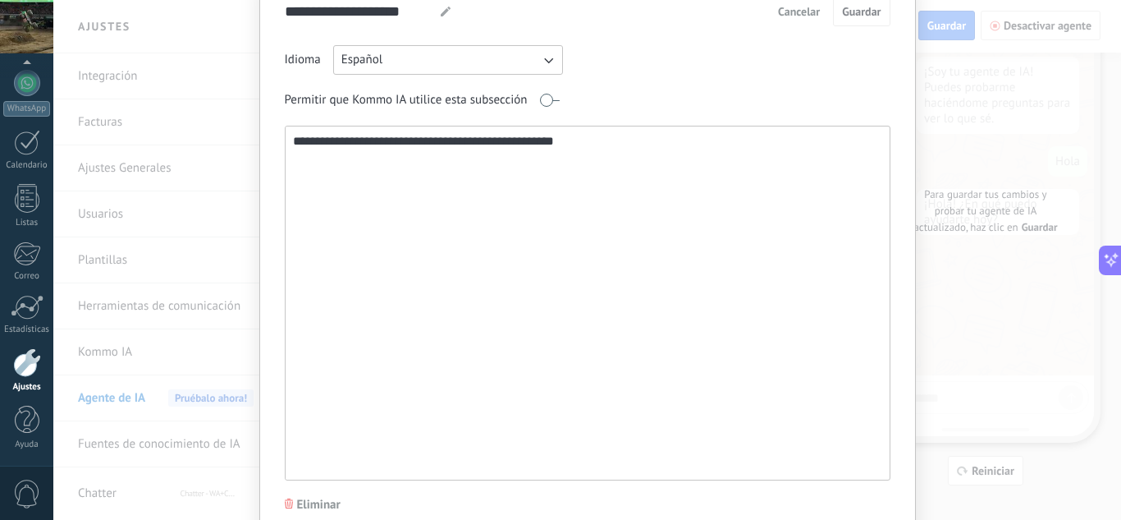
scroll to position [0, 0]
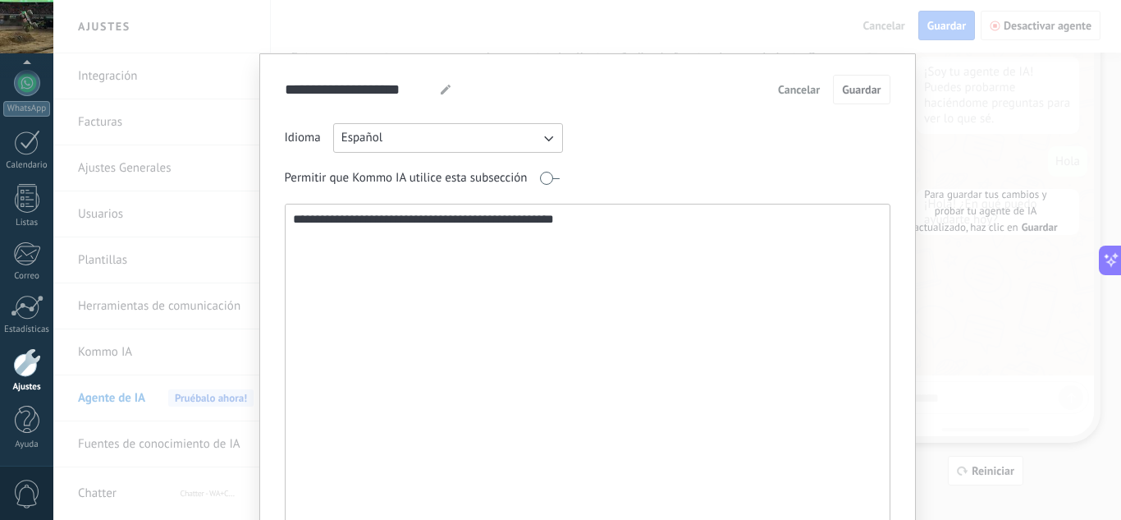
click at [819, 91] on button "Cancelar" at bounding box center [799, 89] width 57 height 25
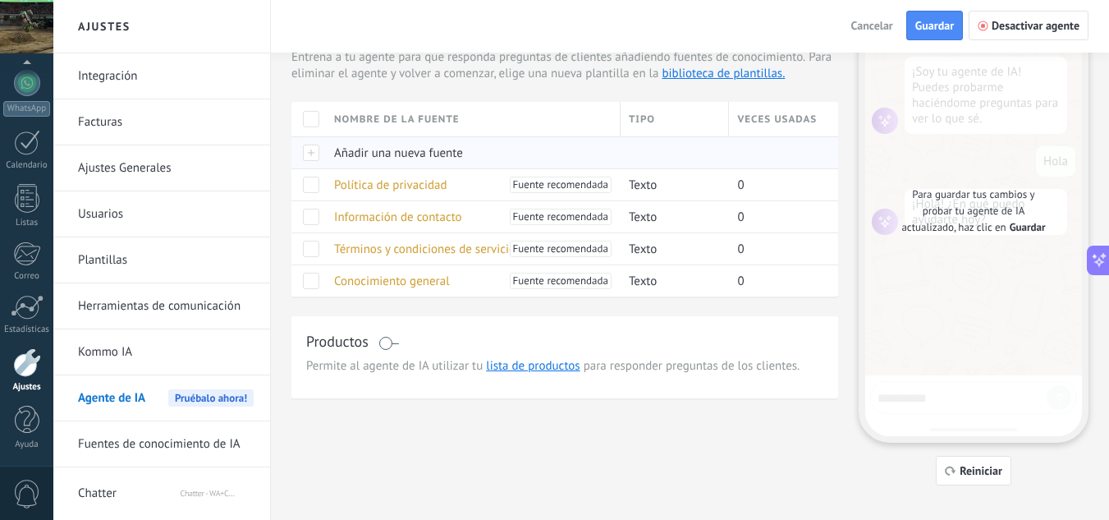
click at [429, 158] on span "Añadir una nueva fuente" at bounding box center [398, 153] width 129 height 16
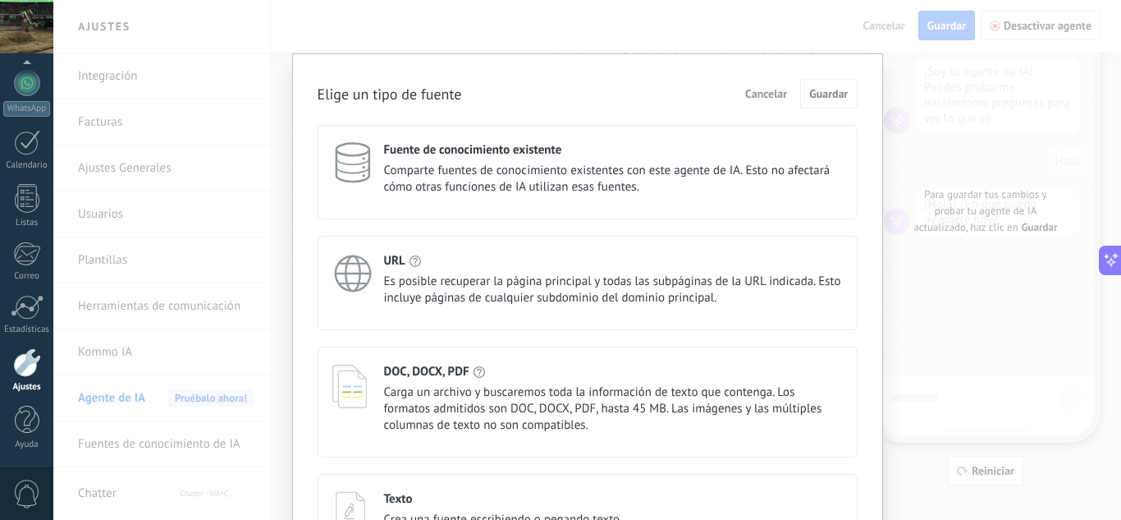
click at [766, 99] on span "Cancelar" at bounding box center [766, 93] width 42 height 11
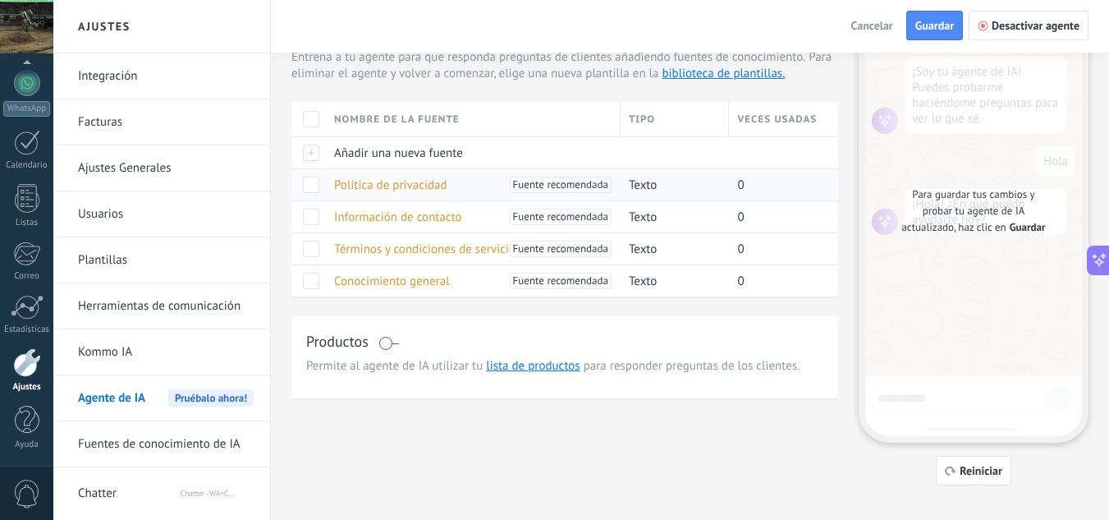
click at [441, 186] on span "Política de privacidad" at bounding box center [390, 185] width 113 height 16
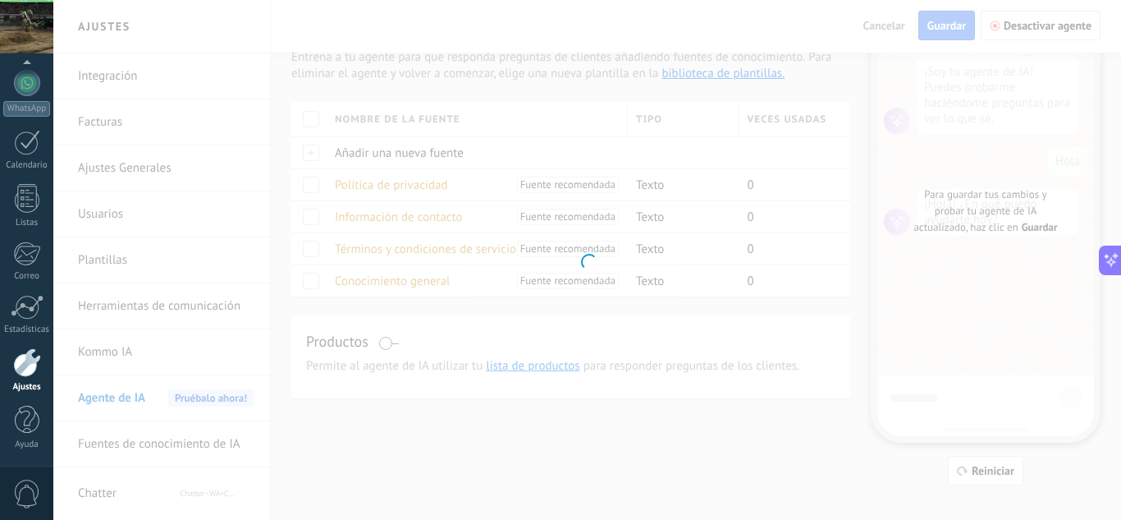
type input "**********"
type textarea "**********"
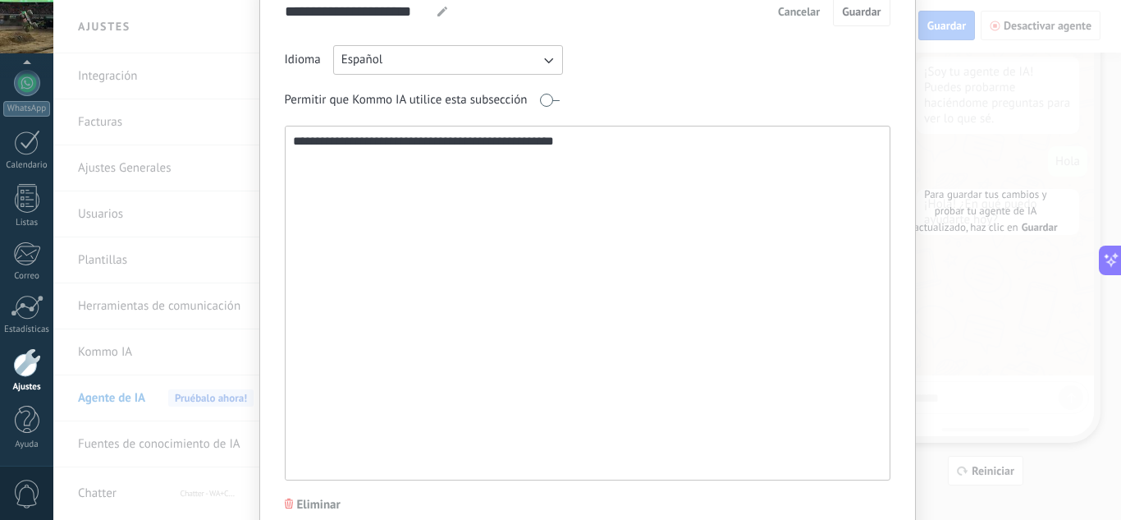
scroll to position [150, 0]
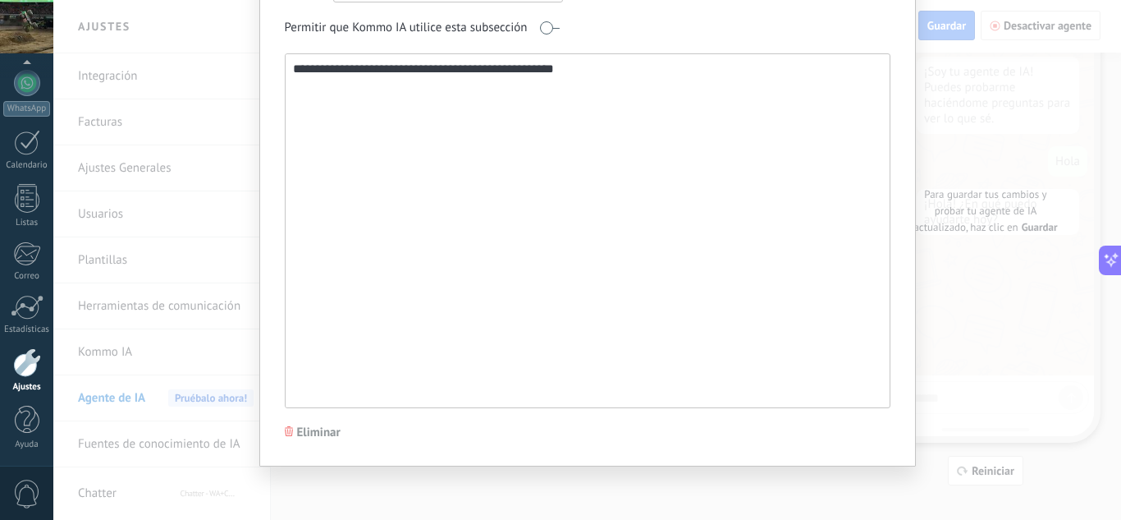
click at [310, 427] on span "Eliminar" at bounding box center [319, 432] width 44 height 16
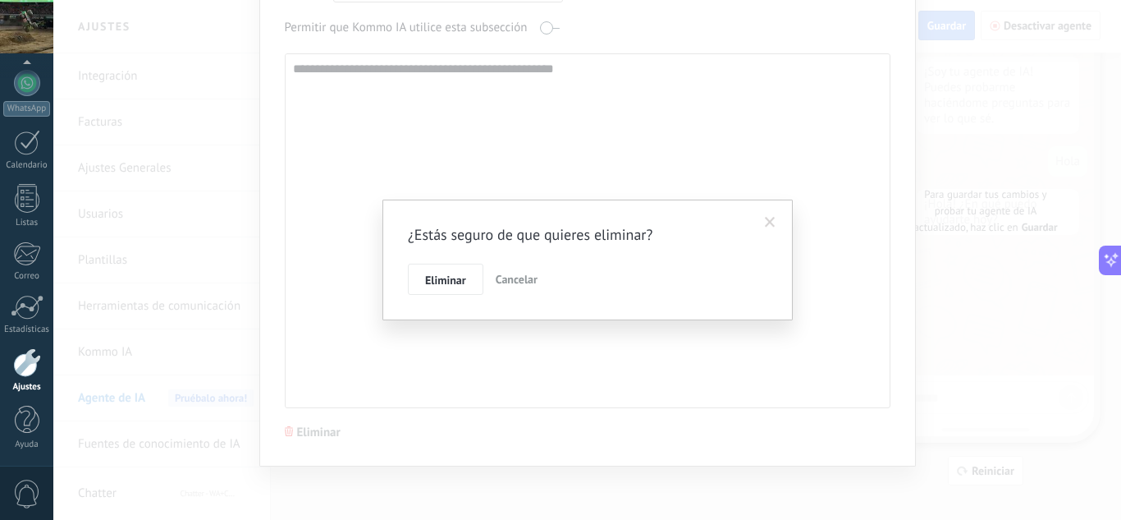
click at [447, 284] on span "Eliminar" at bounding box center [445, 279] width 41 height 11
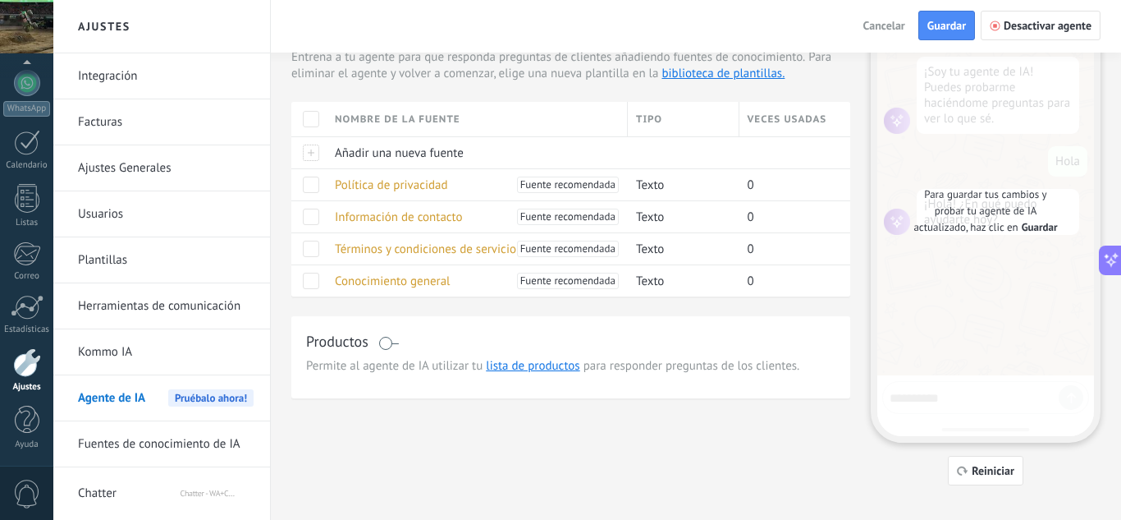
scroll to position [0, 0]
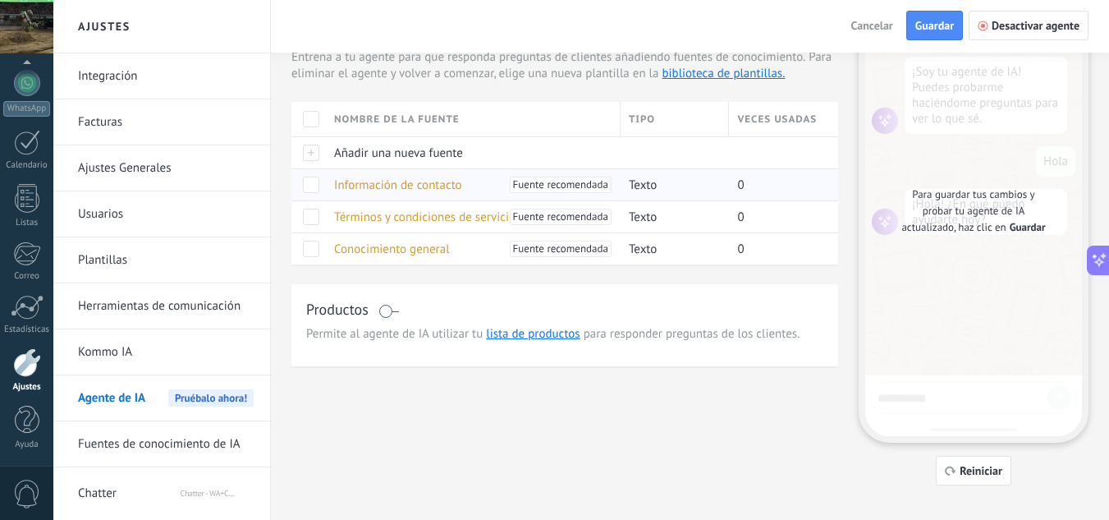
click at [453, 183] on span "Información de contacto" at bounding box center [398, 185] width 128 height 16
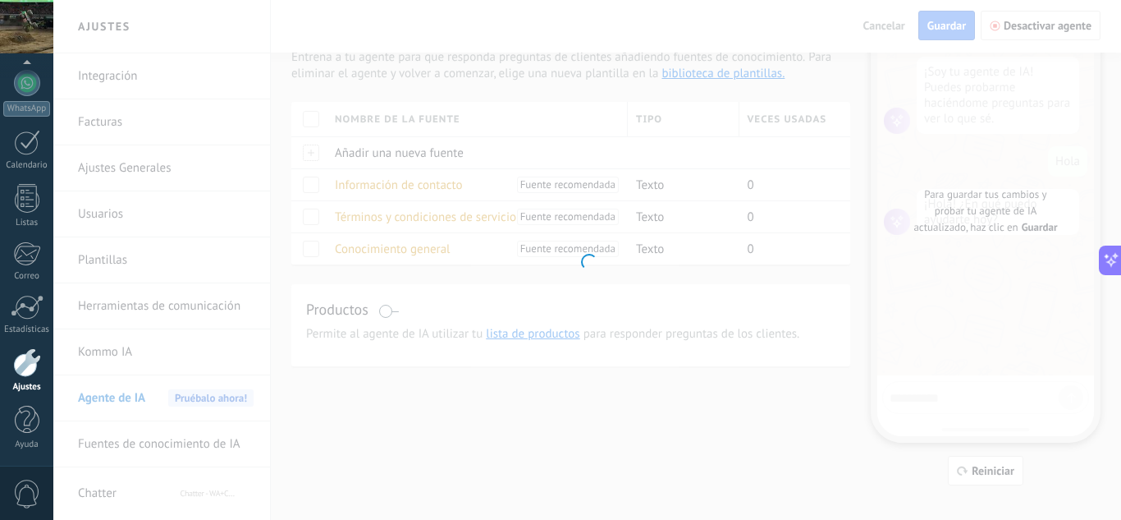
type input "**********"
type textarea "**********"
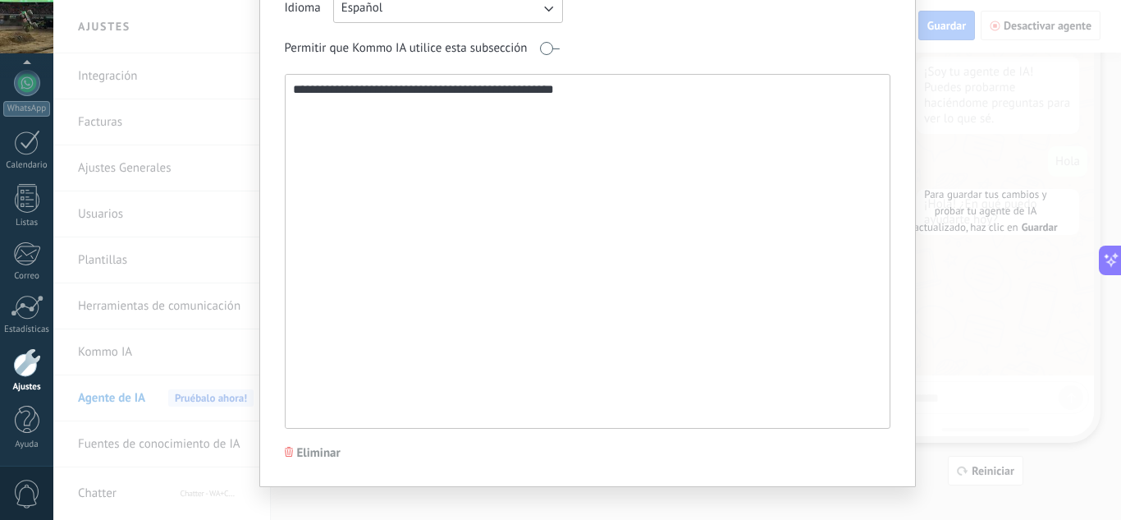
scroll to position [150, 0]
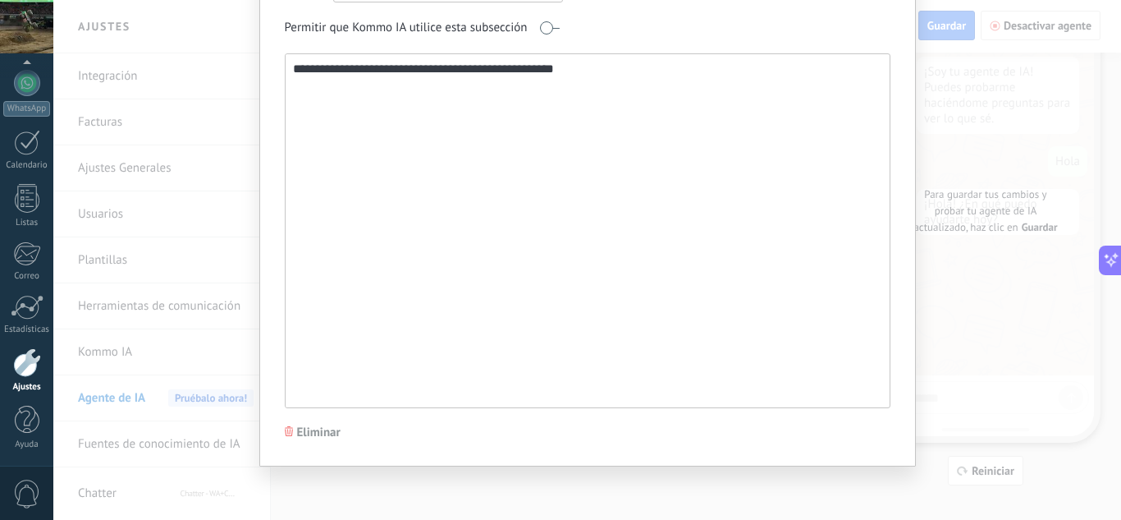
click at [311, 438] on span "Eliminar" at bounding box center [319, 432] width 44 height 16
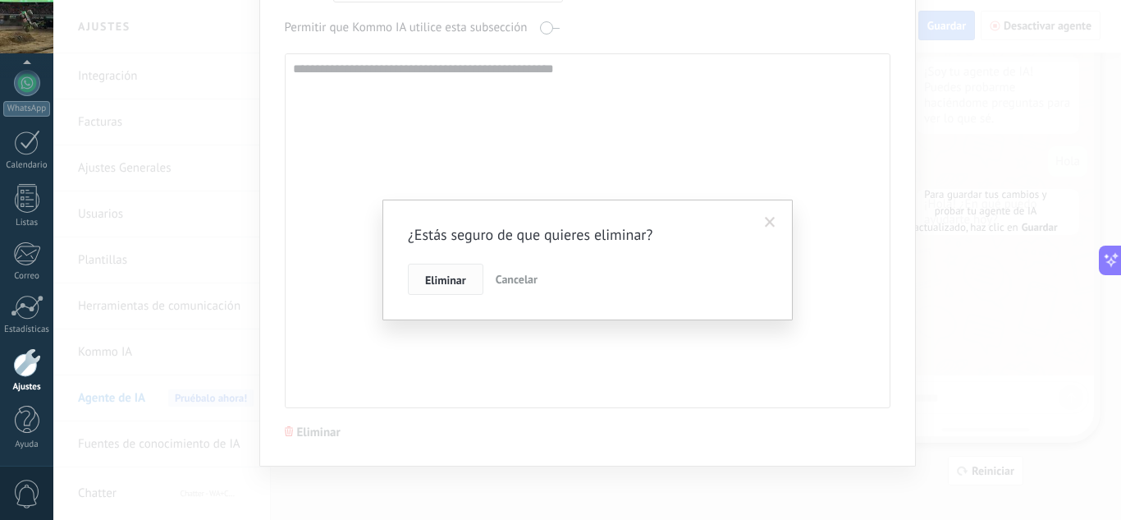
click at [456, 285] on span "Eliminar" at bounding box center [445, 279] width 41 height 11
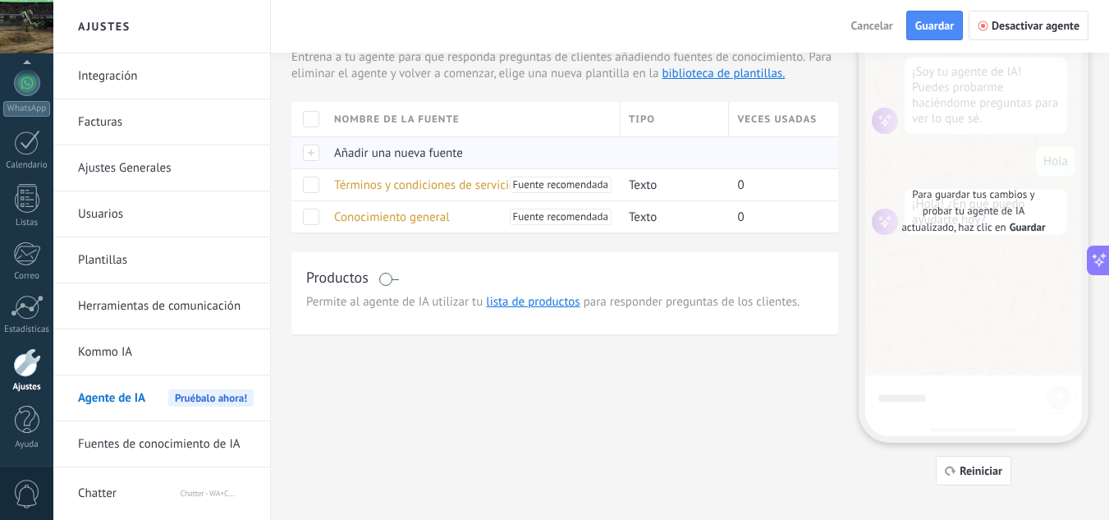
click at [383, 150] on span "Añadir una nueva fuente" at bounding box center [398, 153] width 129 height 16
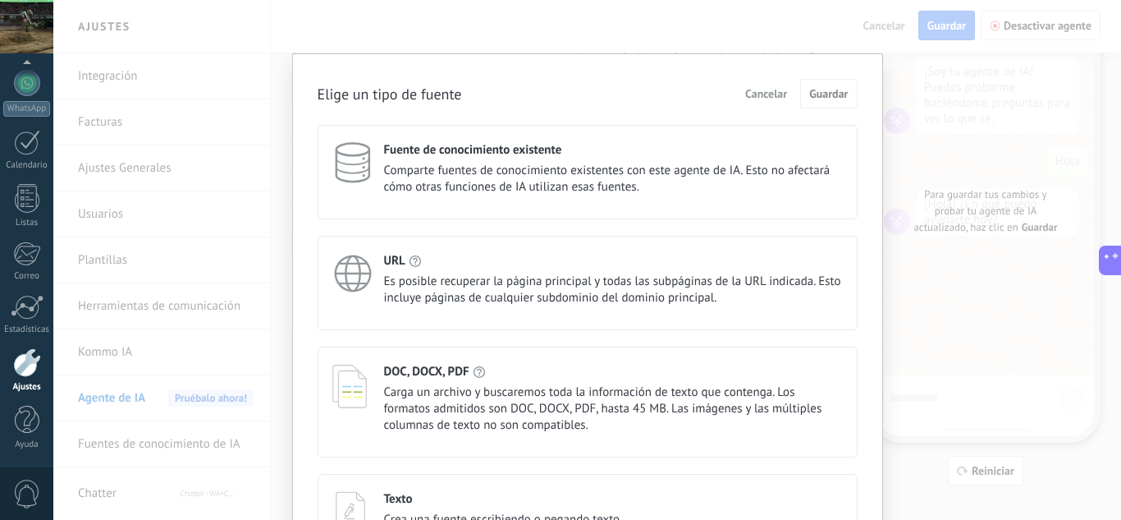
click at [496, 169] on span "Comparte fuentes de conocimiento existentes con este agente de IA. Esto no afec…" at bounding box center [613, 179] width 459 height 33
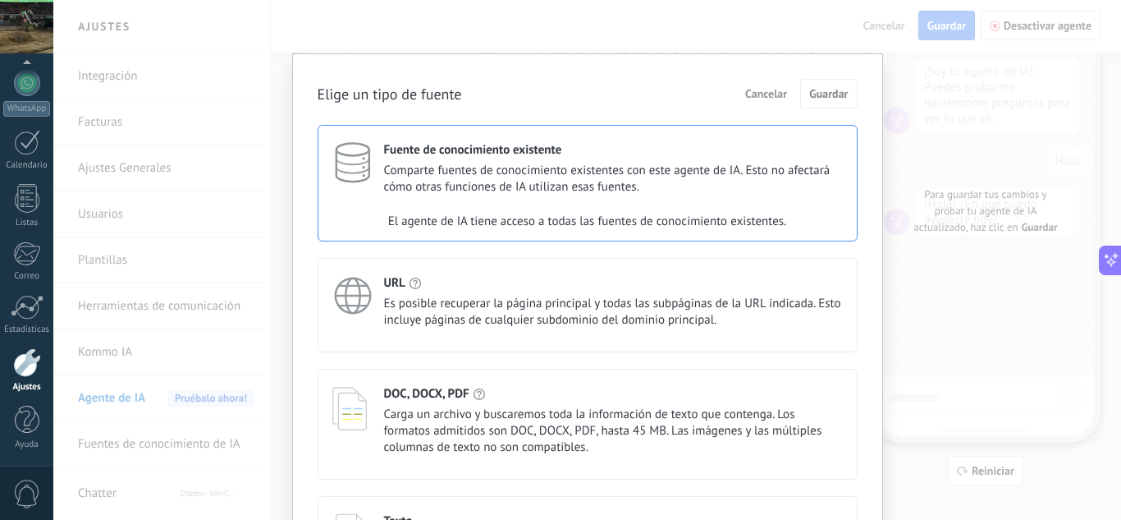
click at [496, 169] on span "Comparte fuentes de conocimiento existentes con este agente de IA. Esto no afec…" at bounding box center [613, 179] width 459 height 33
click at [515, 280] on div "URL" at bounding box center [613, 283] width 459 height 16
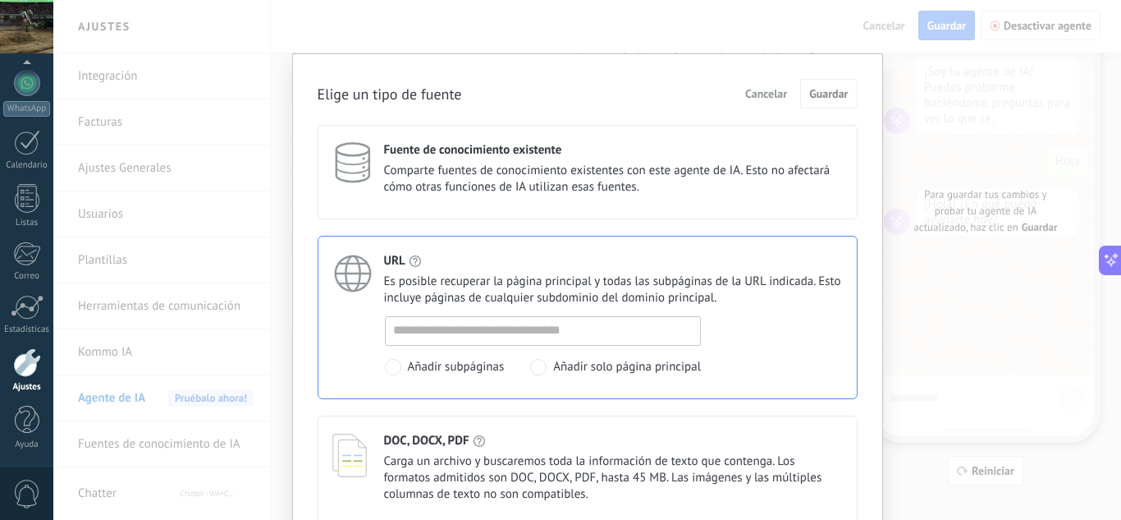
click at [411, 346] on div "Añadir subpáginas Añadir solo página principal" at bounding box center [543, 345] width 317 height 59
click at [424, 334] on input at bounding box center [543, 330] width 315 height 26
paste input "**********"
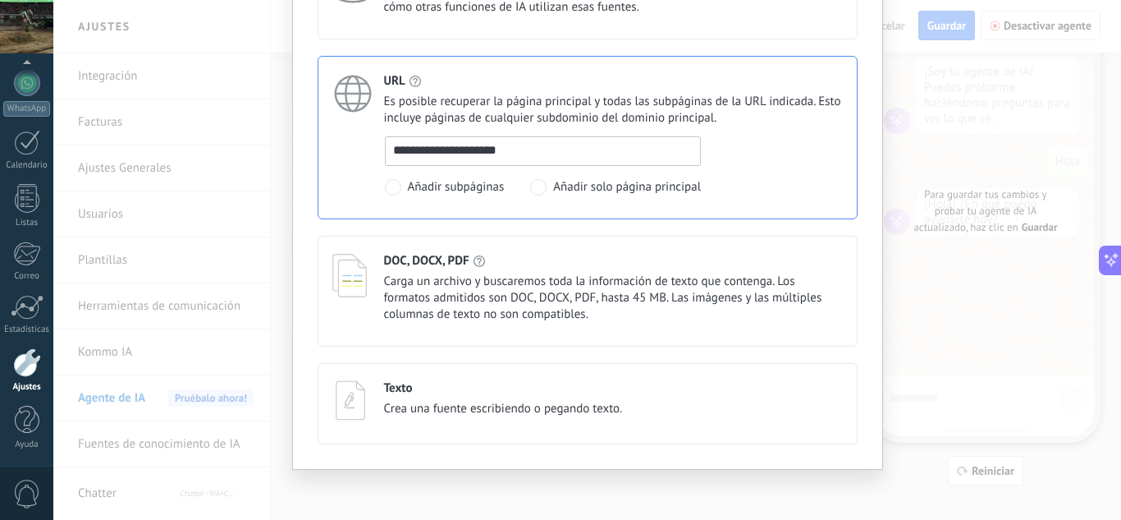
scroll to position [183, 0]
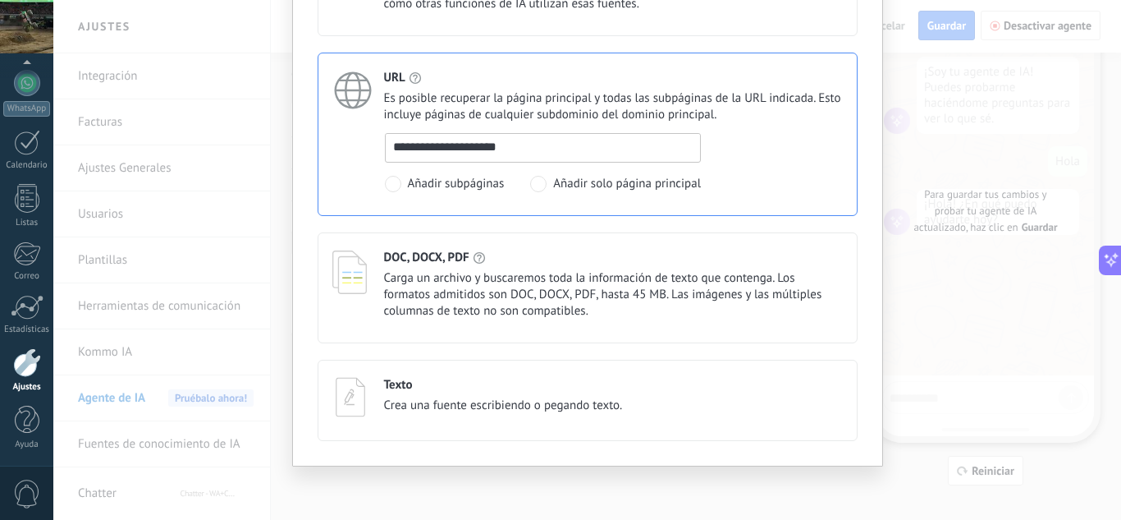
type input "**********"
click at [656, 306] on span "Carga un archivo y buscaremos toda la información de texto que contenga. Los fo…" at bounding box center [613, 294] width 459 height 49
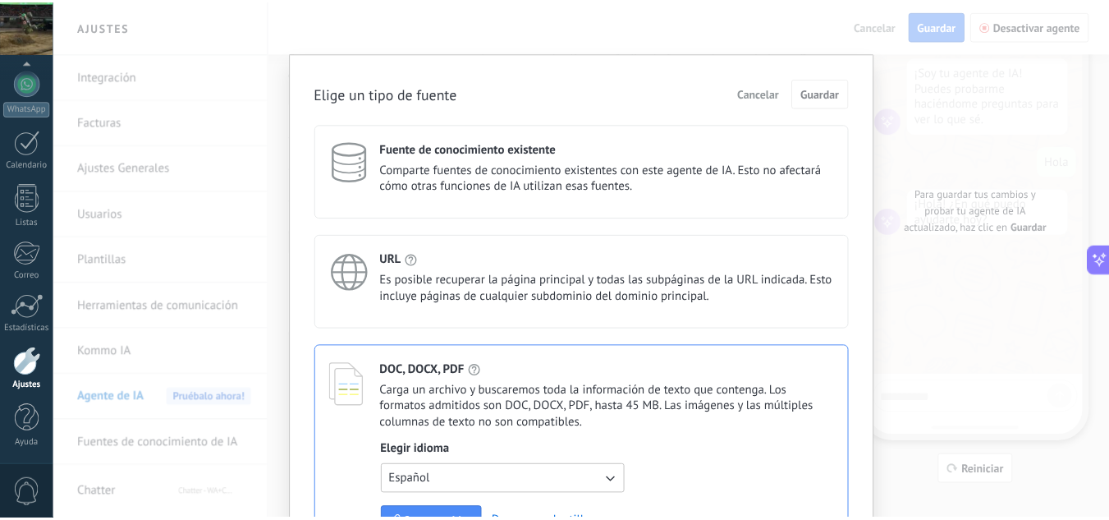
scroll to position [0, 0]
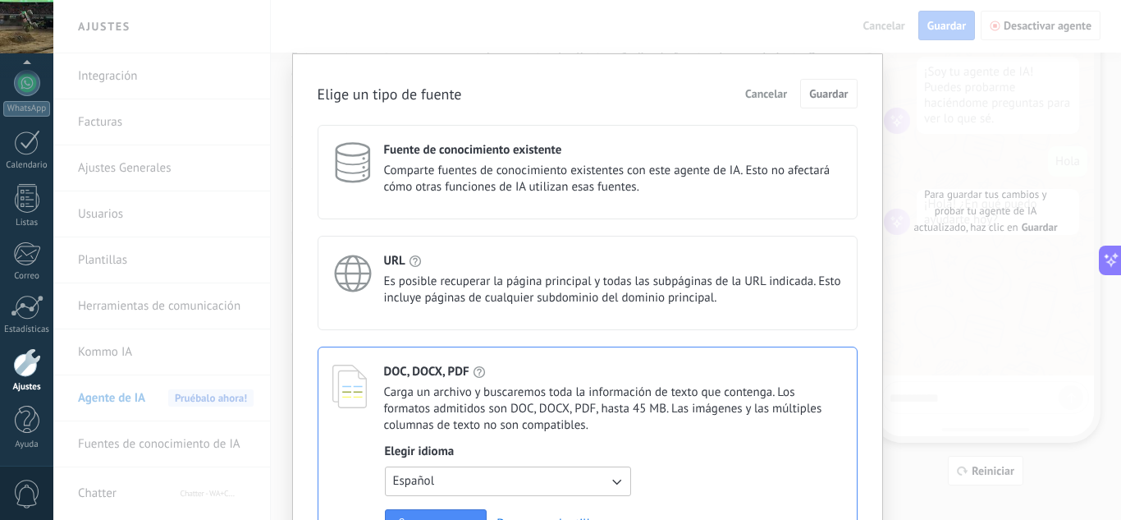
click at [567, 272] on div "URL Es posible recuperar la página principal y todas las subpáginas de la URL i…" at bounding box center [613, 279] width 459 height 53
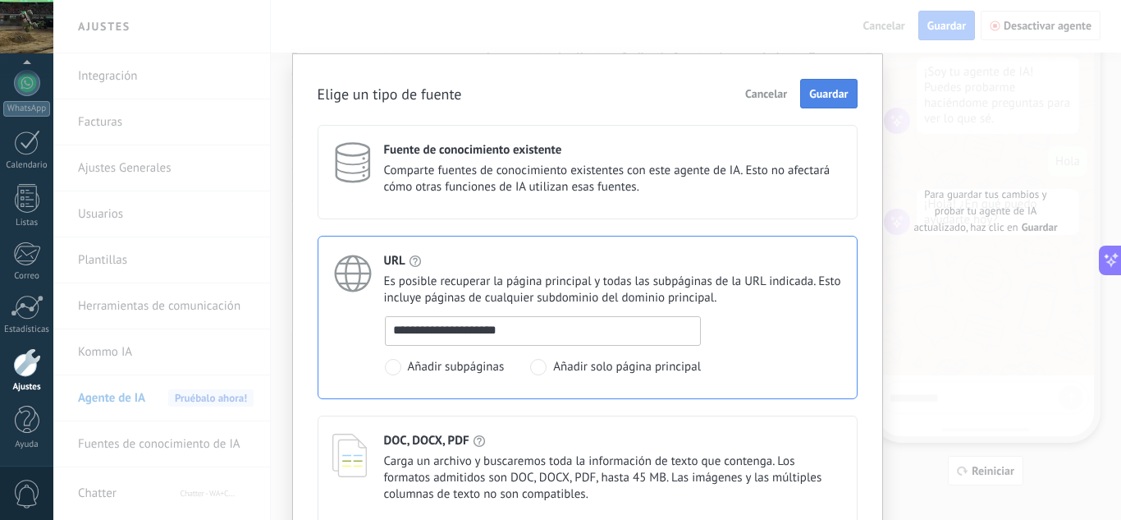
click at [828, 89] on span "Guardar" at bounding box center [829, 93] width 39 height 11
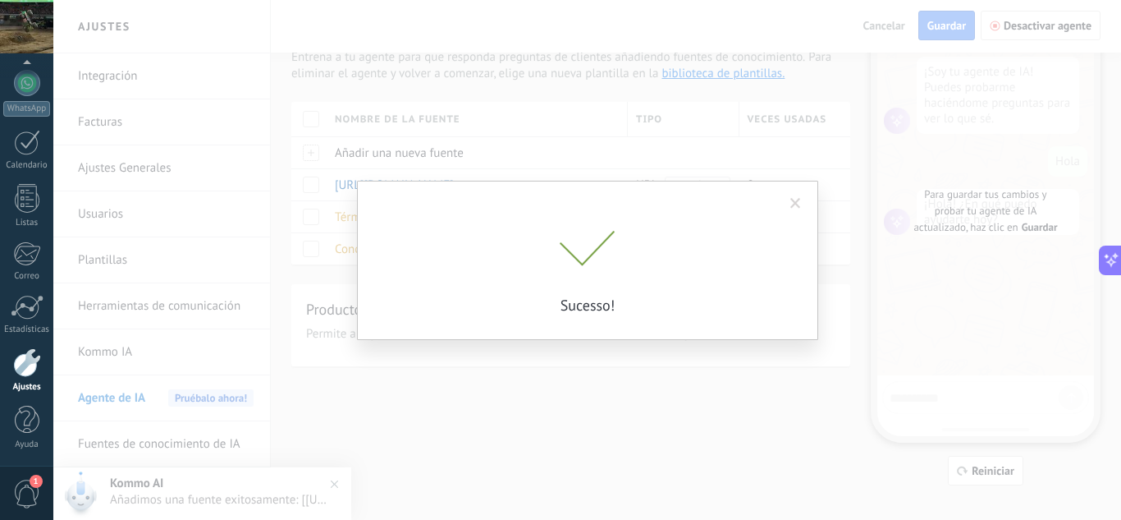
drag, startPoint x: 609, startPoint y: 427, endPoint x: 627, endPoint y: 431, distance: 18.5
click at [626, 431] on div "Sucesso!" at bounding box center [587, 260] width 1068 height 520
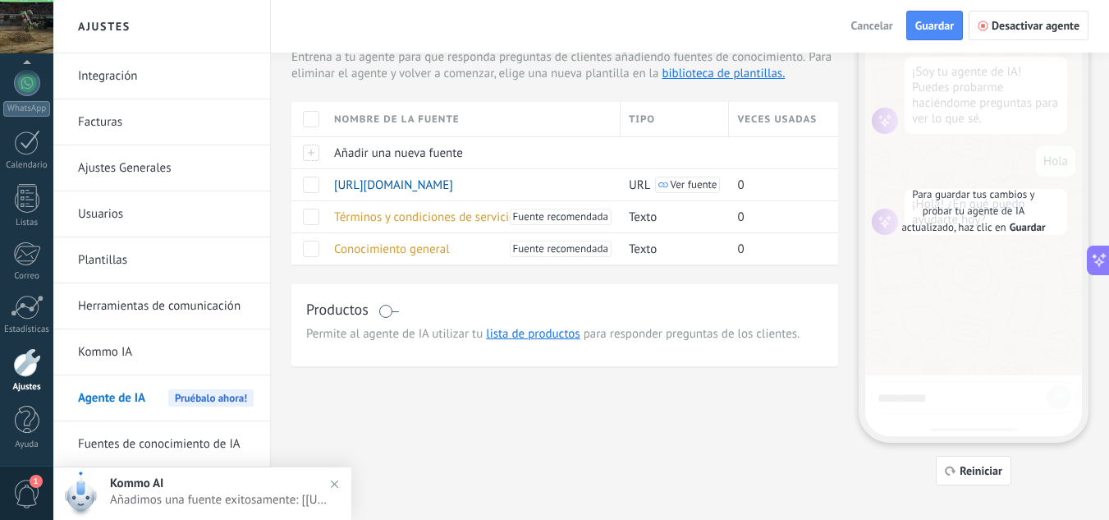
click at [1023, 227] on span "Guardar" at bounding box center [1028, 227] width 36 height 16
click at [970, 467] on span "Reiniciar" at bounding box center [981, 470] width 43 height 11
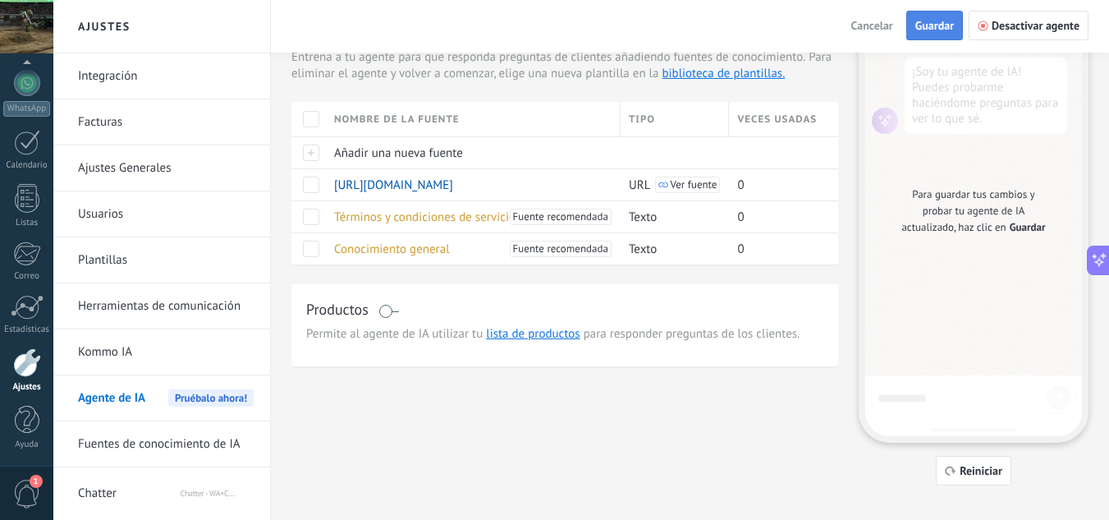
click at [930, 26] on span "Guardar" at bounding box center [934, 25] width 39 height 11
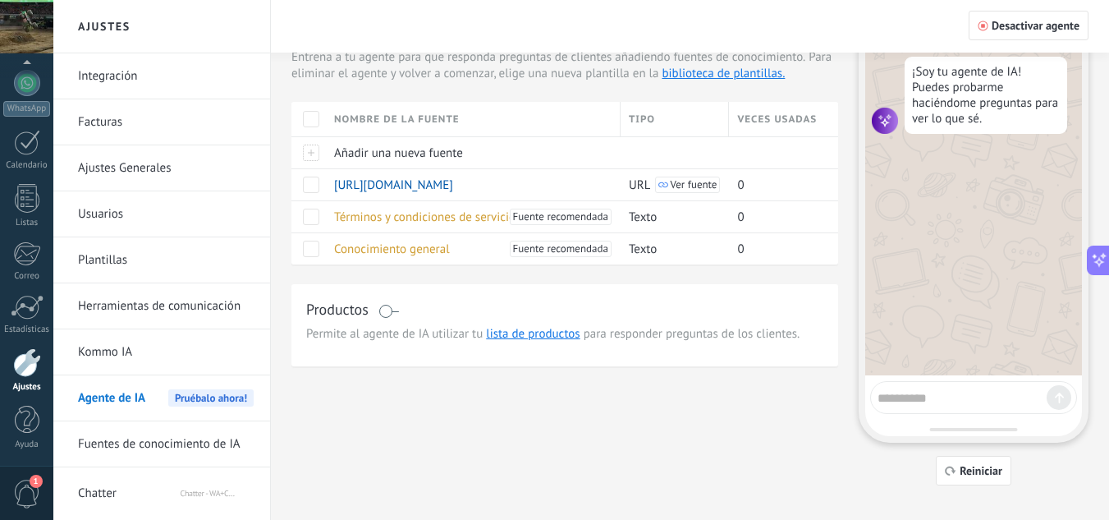
click at [895, 393] on textarea at bounding box center [962, 395] width 169 height 21
type textarea "**********"
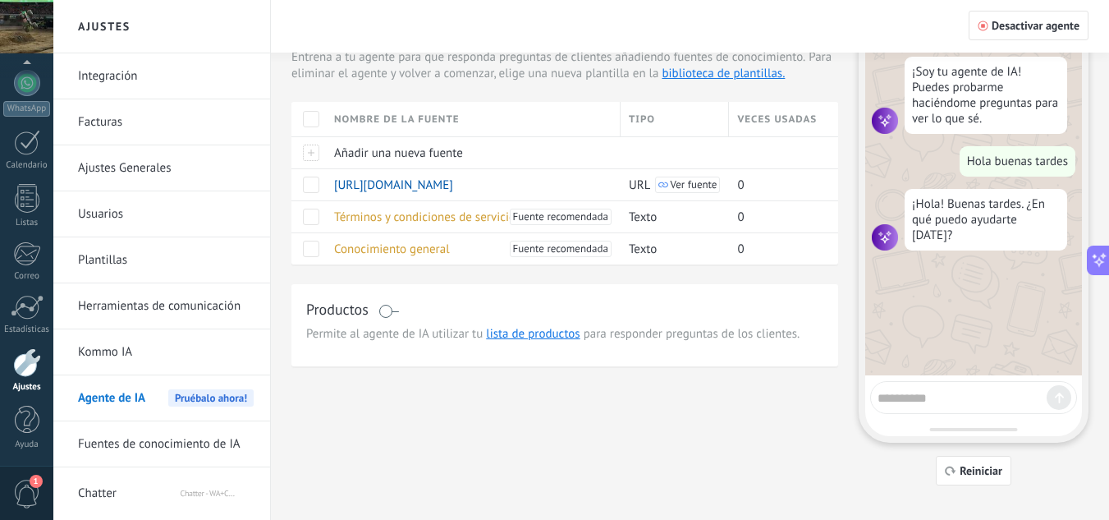
click at [906, 396] on textarea at bounding box center [962, 395] width 169 height 21
type textarea "**********"
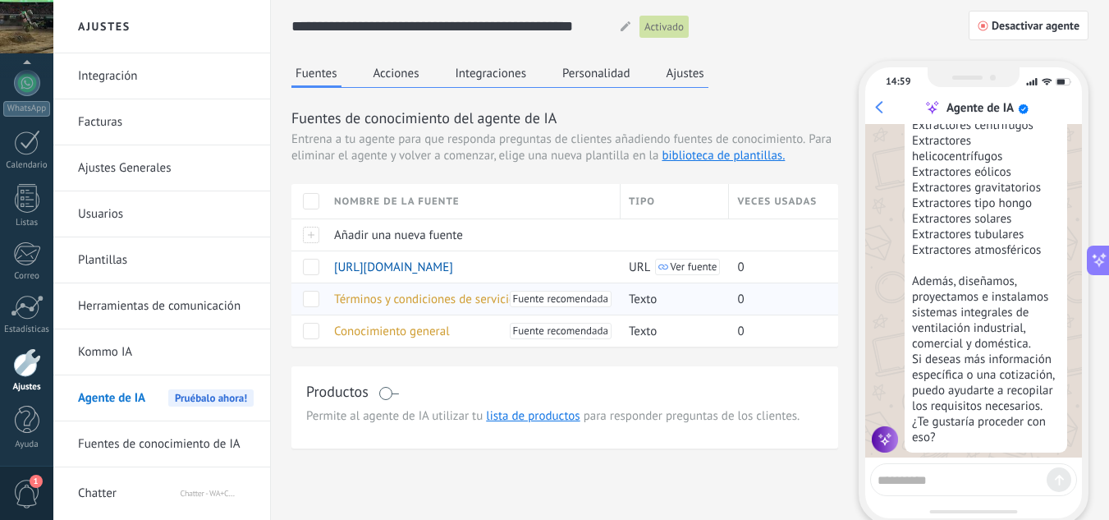
click at [446, 301] on span "Términos y condiciones de servicio" at bounding box center [424, 299] width 181 height 16
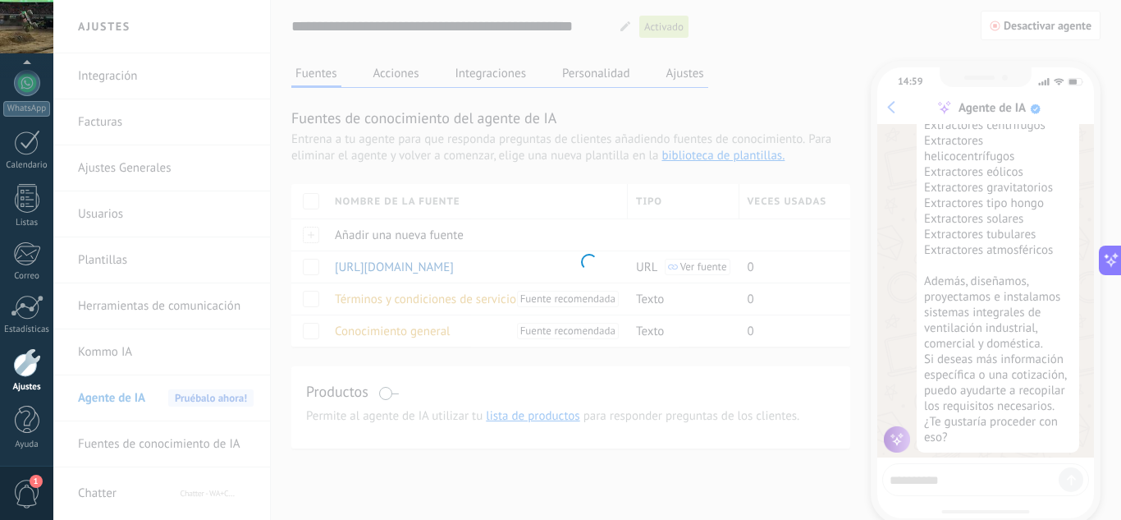
type input "**********"
type textarea "**********"
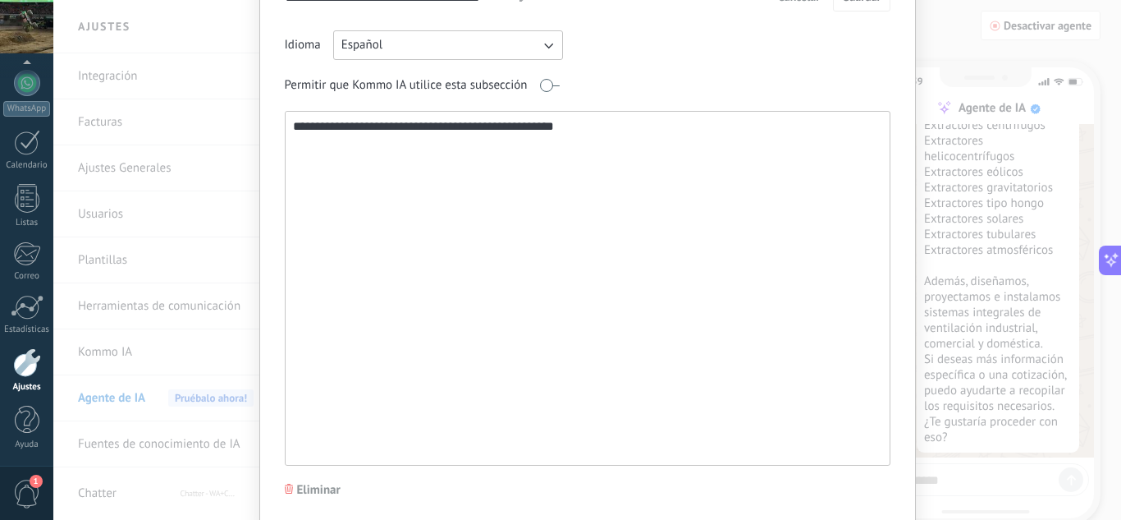
scroll to position [150, 0]
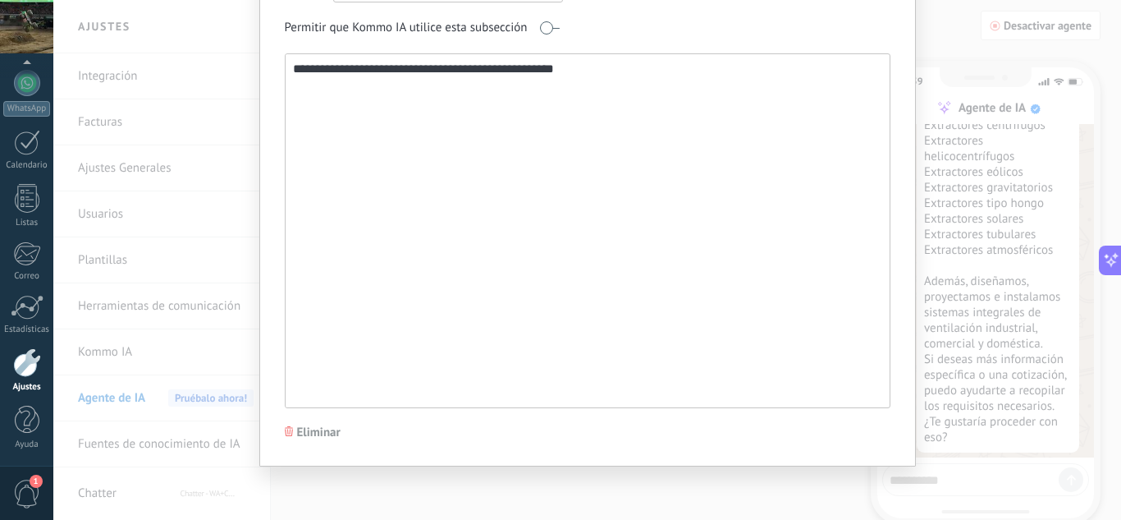
click at [323, 421] on div "**********" at bounding box center [588, 182] width 606 height 516
click at [325, 433] on span "Eliminar" at bounding box center [319, 432] width 44 height 16
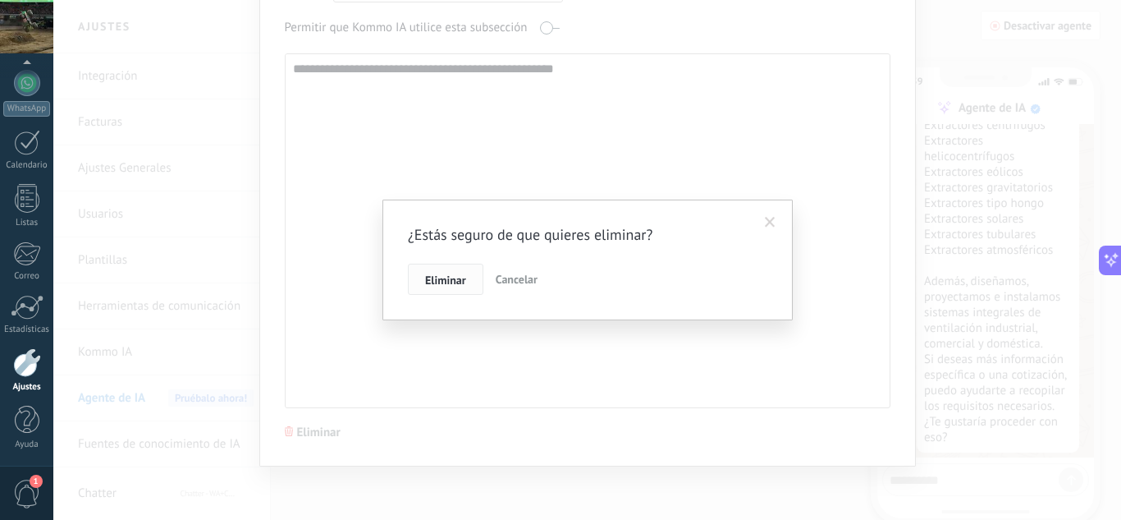
click at [457, 270] on button "Eliminar" at bounding box center [446, 279] width 76 height 31
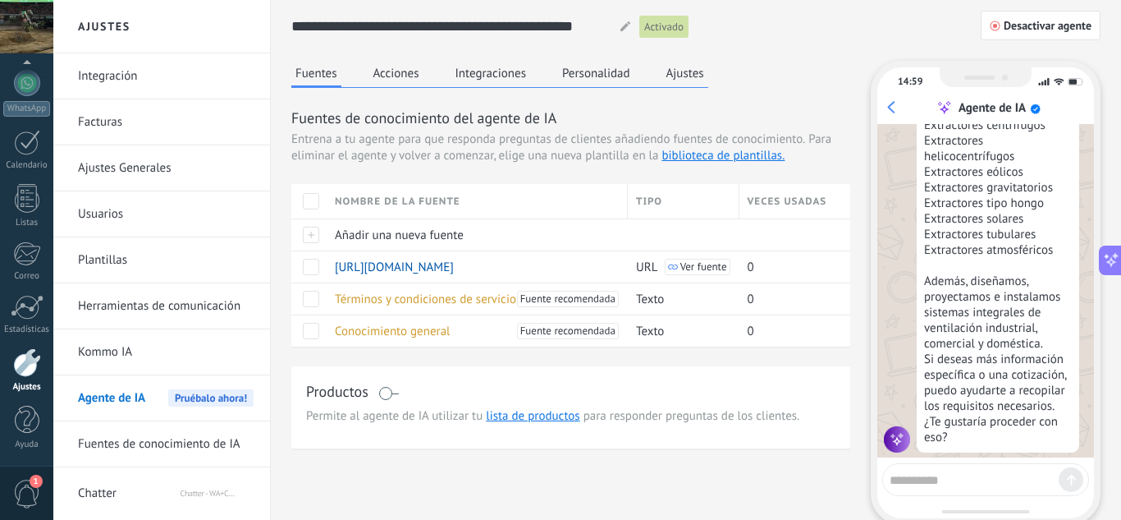
scroll to position [0, 0]
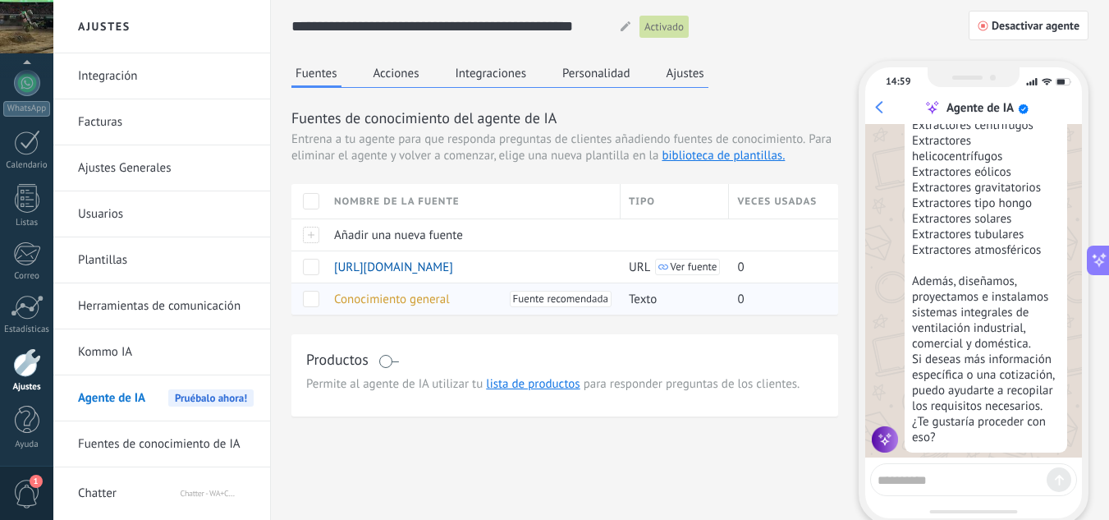
click at [399, 305] on span "Conocimiento general" at bounding box center [392, 299] width 116 height 16
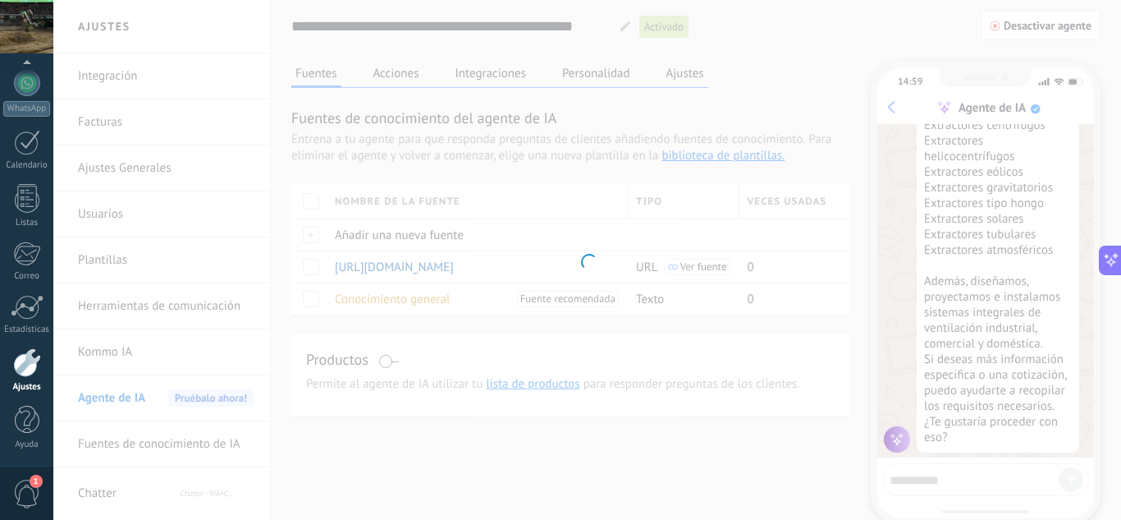
type input "**********"
type textarea "**********"
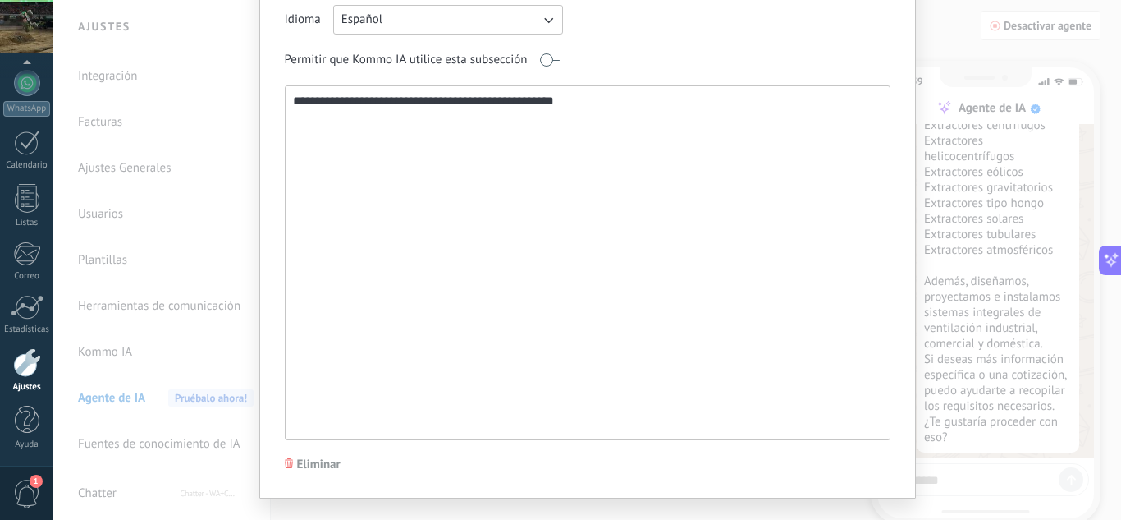
scroll to position [150, 0]
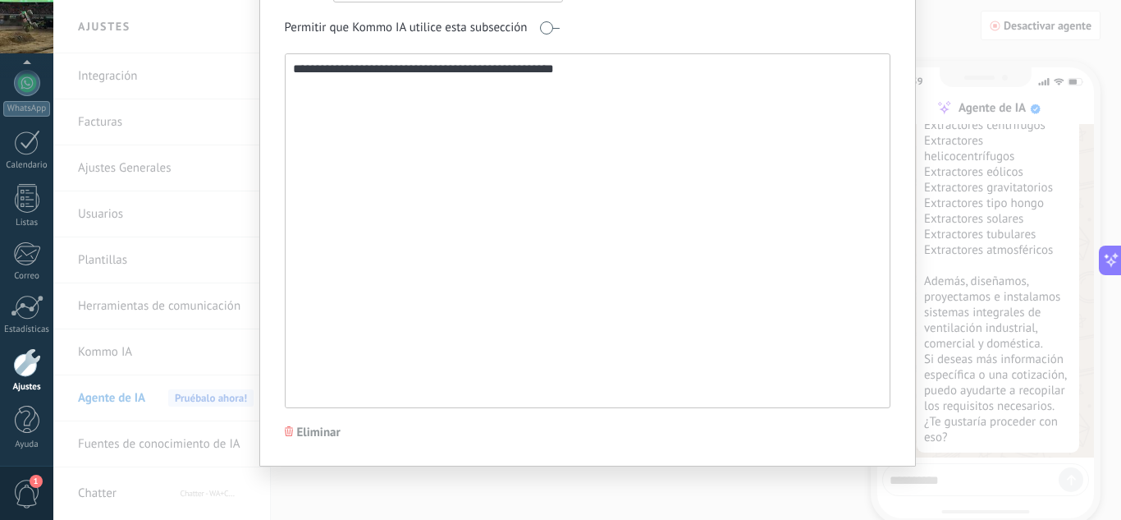
click at [328, 430] on span "Eliminar" at bounding box center [319, 432] width 44 height 16
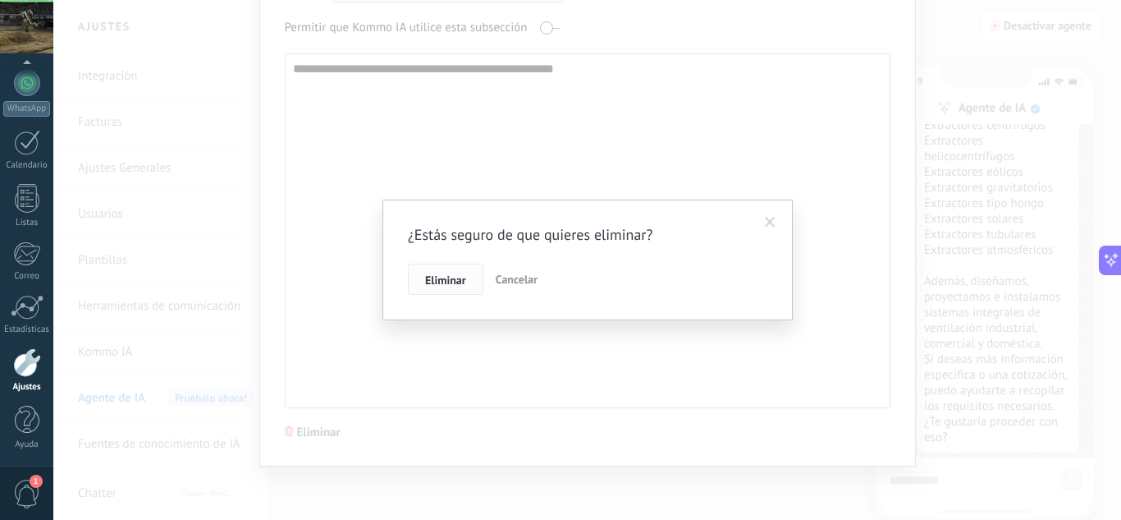
click at [462, 277] on span "Eliminar" at bounding box center [445, 279] width 41 height 11
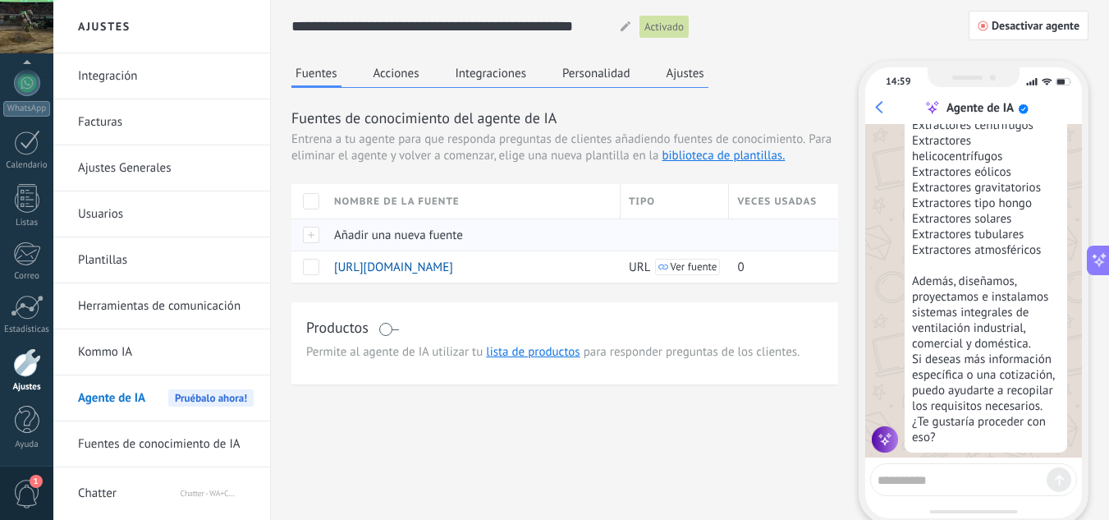
drag, startPoint x: 397, startPoint y: 226, endPoint x: 401, endPoint y: 235, distance: 10.3
click at [401, 235] on div "Añadir una nueva fuente" at bounding box center [469, 234] width 287 height 31
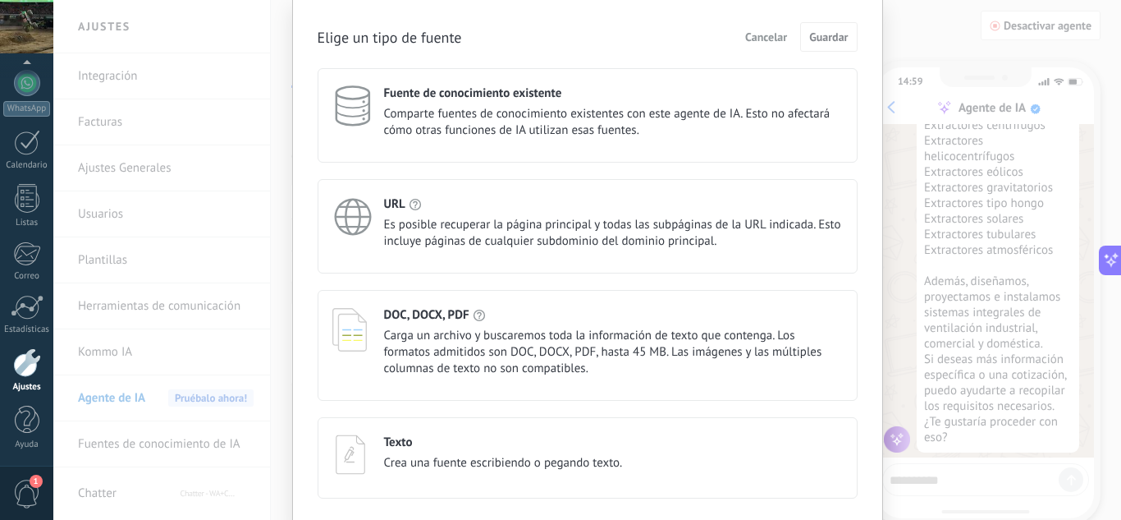
scroll to position [114, 0]
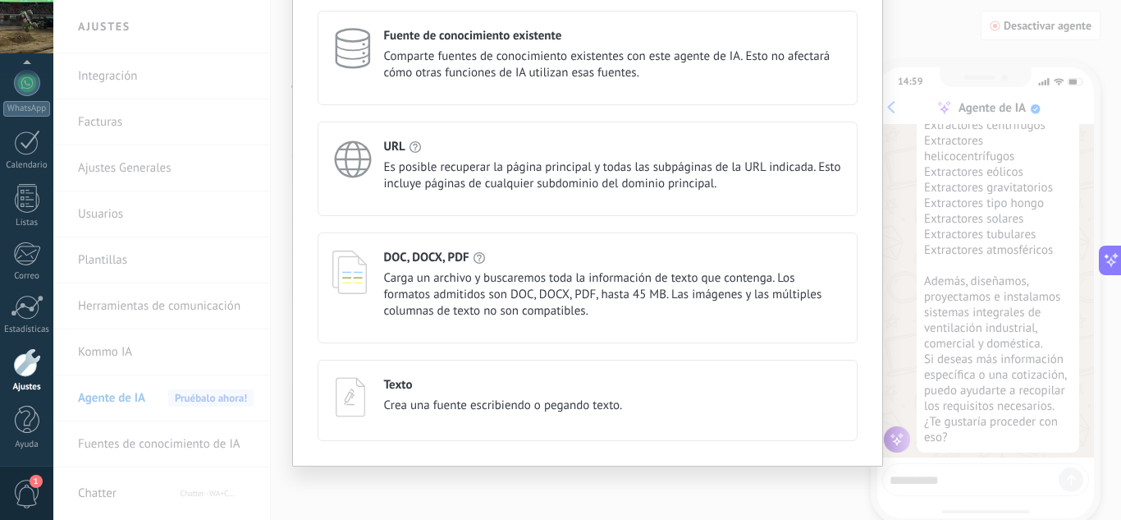
click at [440, 241] on div "DOC, DOCX, PDF Carga un archivo y buscaremos toda la información de texto que c…" at bounding box center [588, 287] width 540 height 111
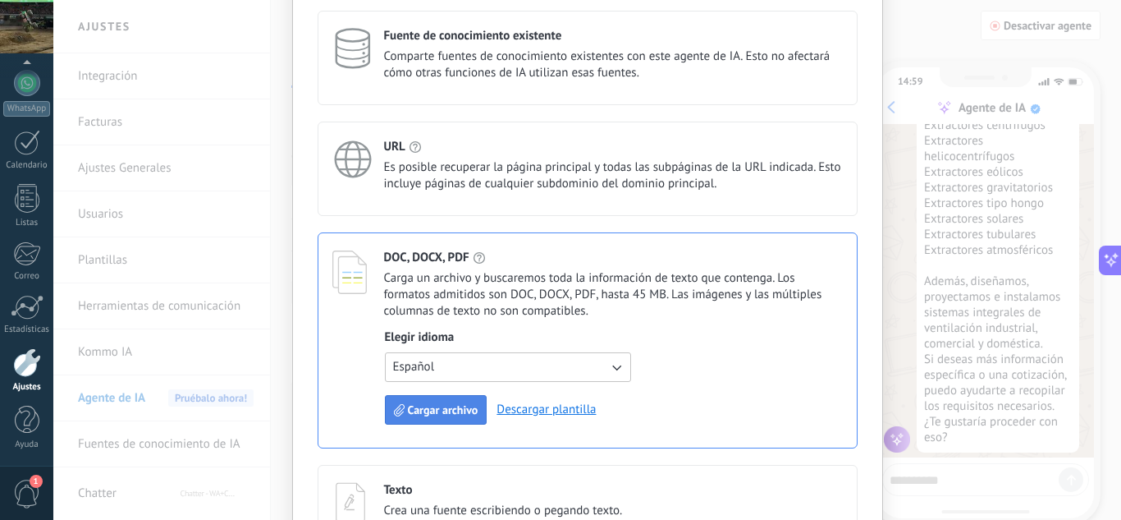
click at [411, 404] on span "Cargar archivo" at bounding box center [443, 409] width 71 height 11
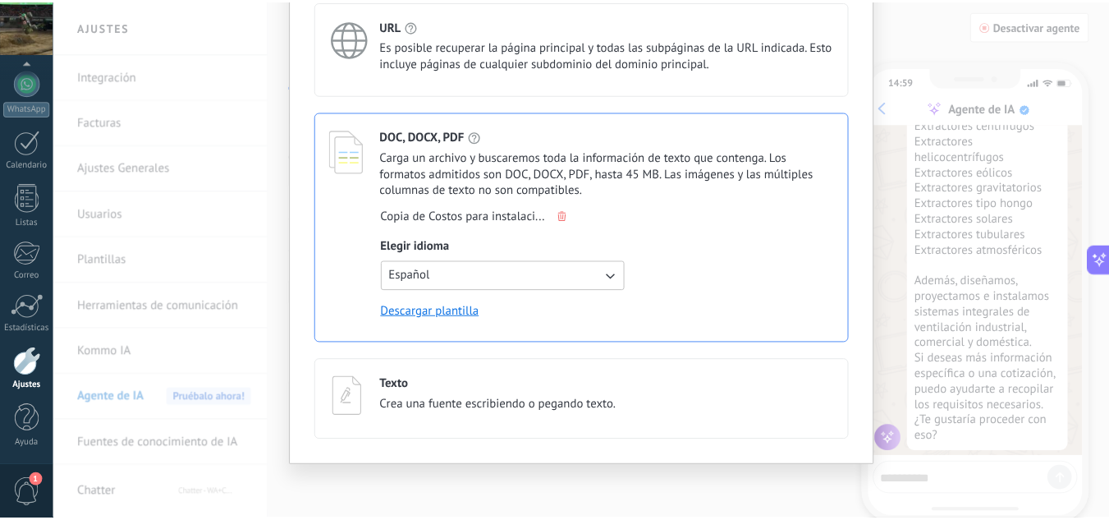
scroll to position [0, 0]
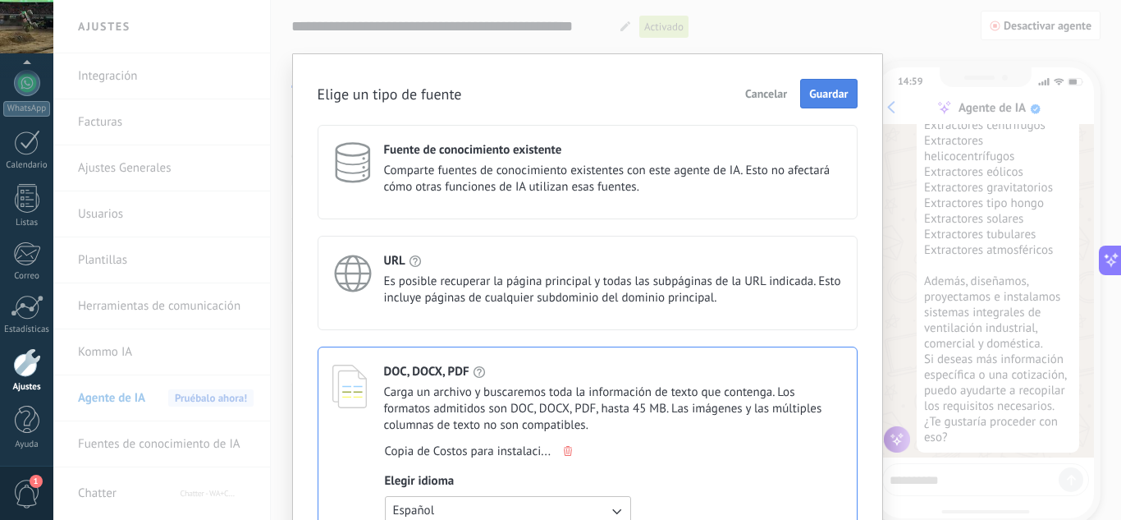
click at [811, 92] on span "Guardar" at bounding box center [829, 93] width 39 height 11
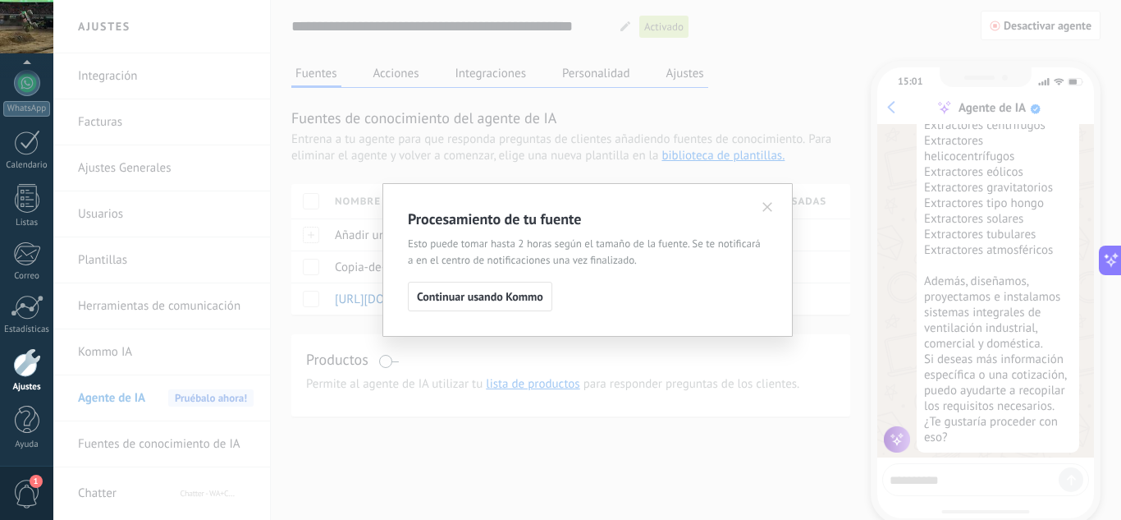
click at [509, 291] on span "Continuar usando Kommo" at bounding box center [480, 296] width 126 height 11
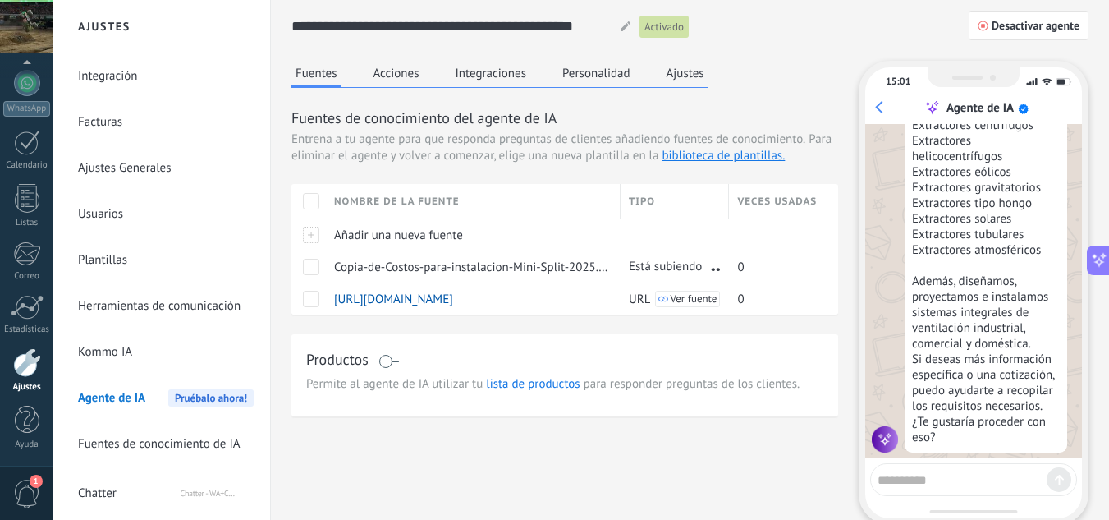
click at [575, 71] on button "Personalidad" at bounding box center [596, 73] width 76 height 25
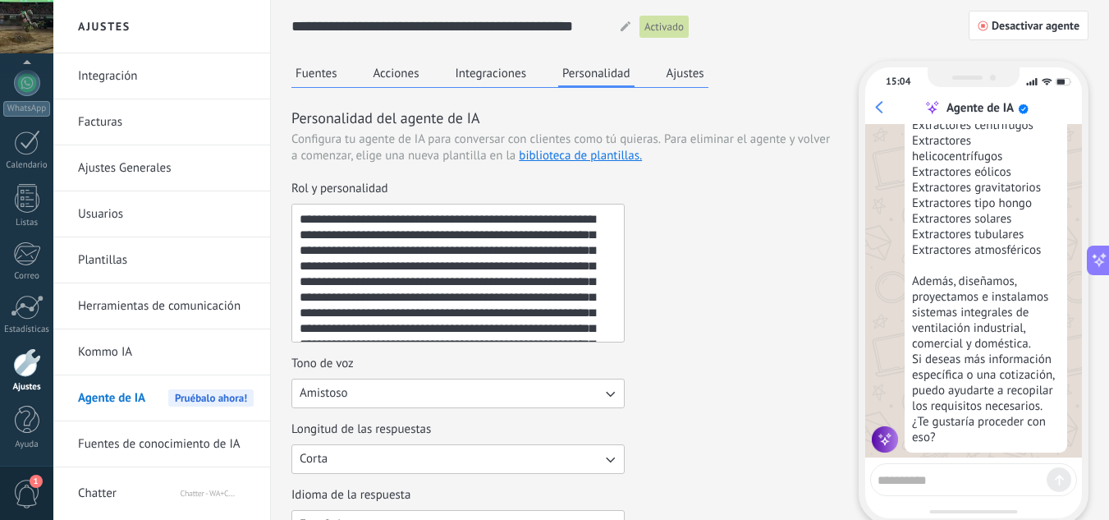
click at [498, 289] on textarea "**********" at bounding box center [456, 272] width 328 height 137
paste textarea
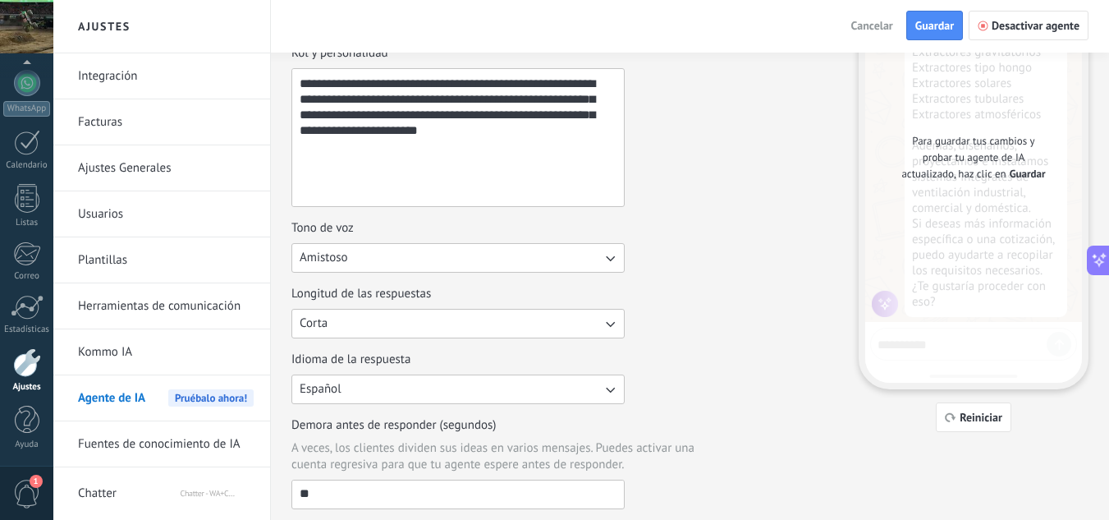
scroll to position [164, 0]
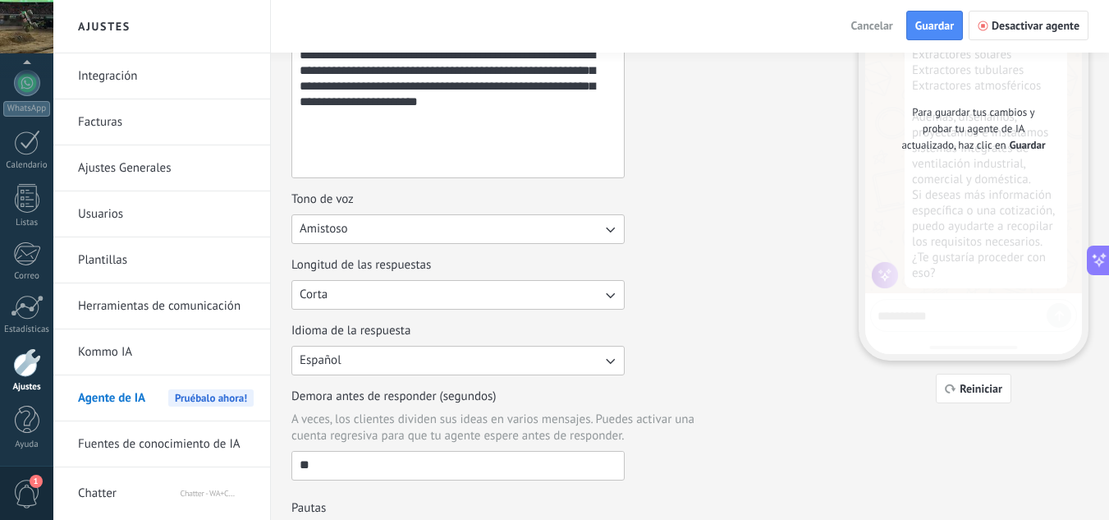
click at [512, 228] on button "Amistoso" at bounding box center [457, 229] width 333 height 30
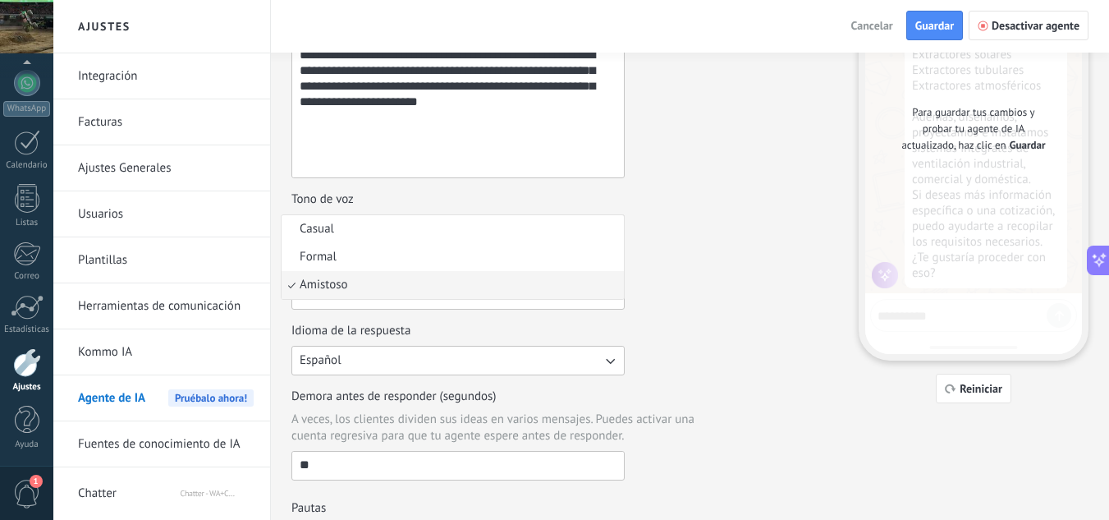
click at [518, 227] on li "Casual" at bounding box center [453, 229] width 342 height 28
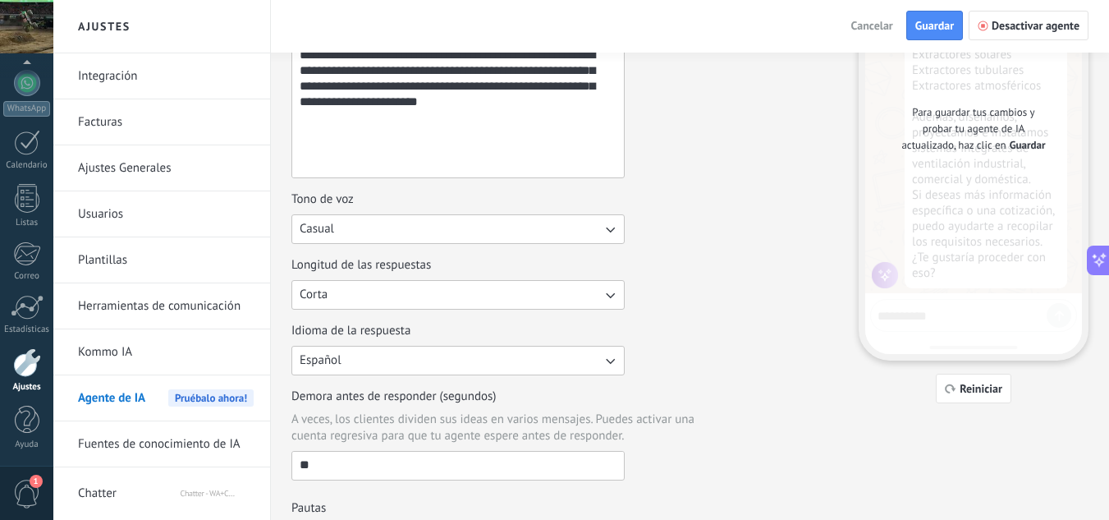
click at [610, 236] on icon "button" at bounding box center [610, 229] width 16 height 16
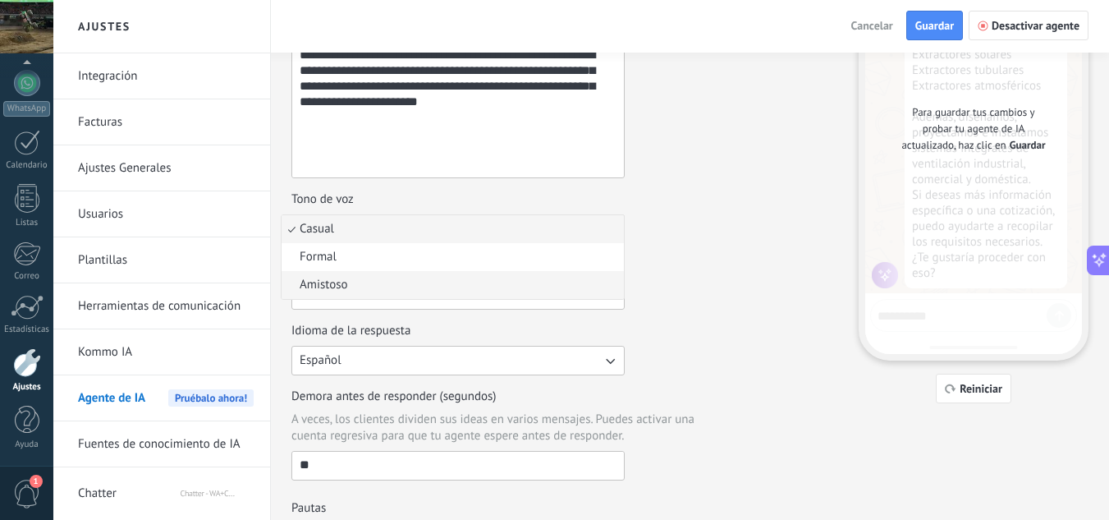
click at [479, 289] on li "Amistoso" at bounding box center [453, 285] width 342 height 28
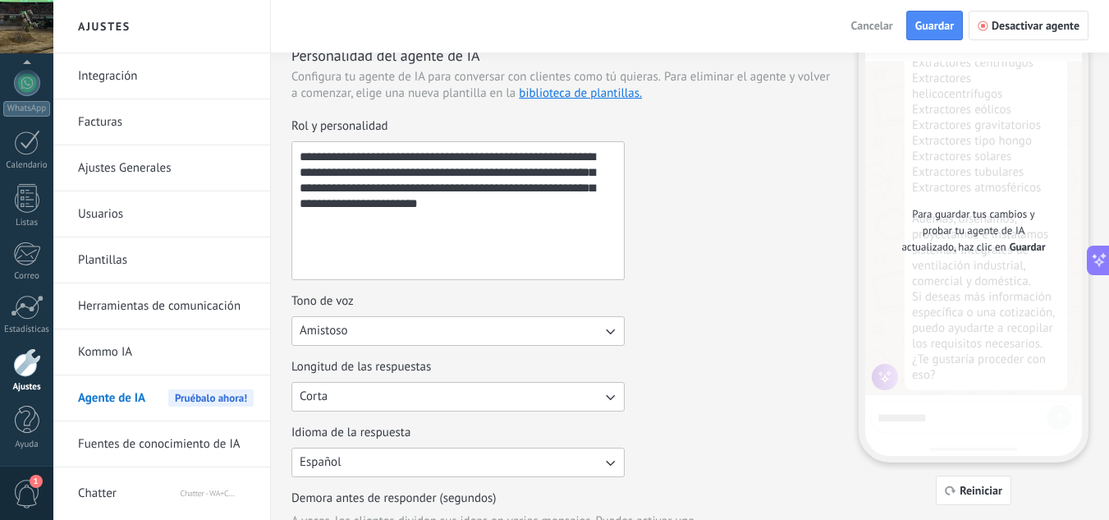
scroll to position [0, 0]
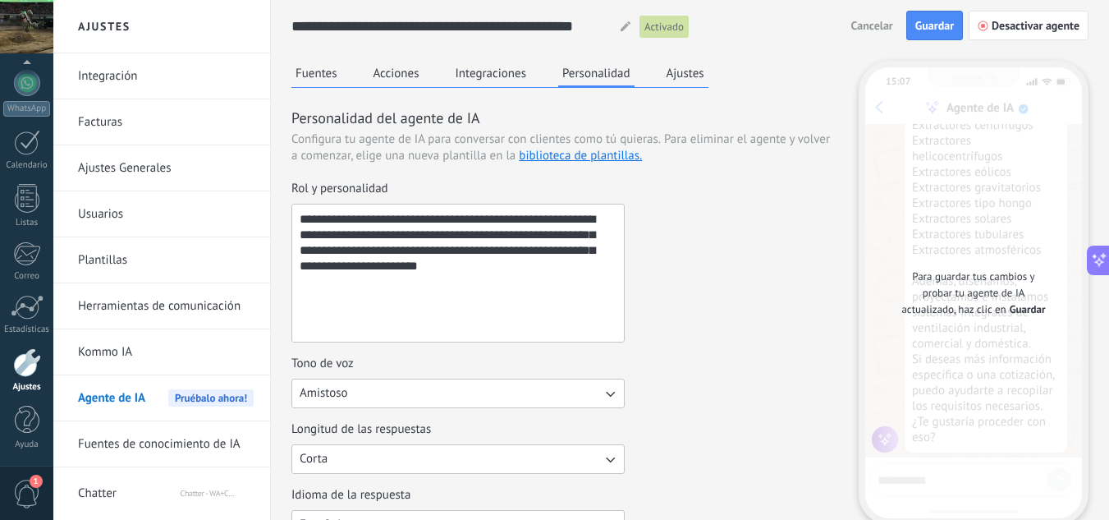
click at [438, 287] on textarea "**********" at bounding box center [456, 272] width 328 height 137
click at [435, 289] on textarea "**********" at bounding box center [456, 272] width 328 height 137
click at [438, 256] on textarea "**********" at bounding box center [456, 272] width 328 height 137
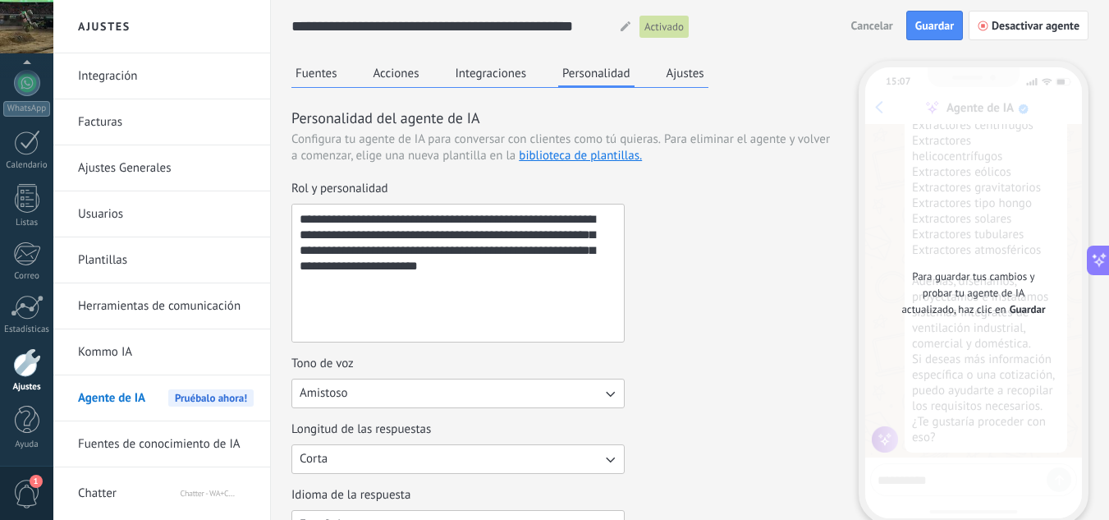
click at [438, 256] on textarea "**********" at bounding box center [456, 272] width 328 height 137
click at [437, 256] on textarea "**********" at bounding box center [456, 272] width 328 height 137
click at [437, 255] on textarea "**********" at bounding box center [456, 272] width 328 height 137
paste textarea "**********"
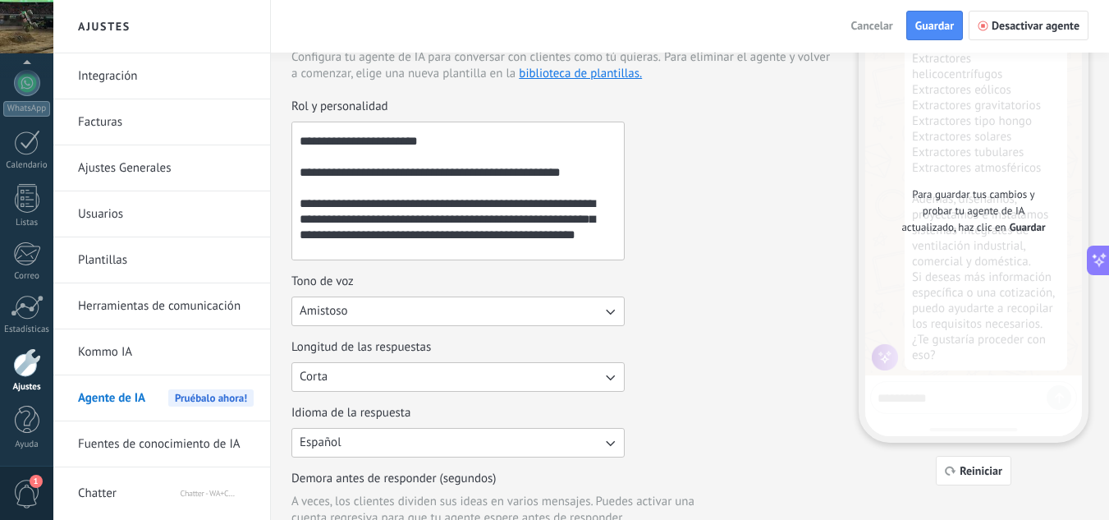
scroll to position [718, 0]
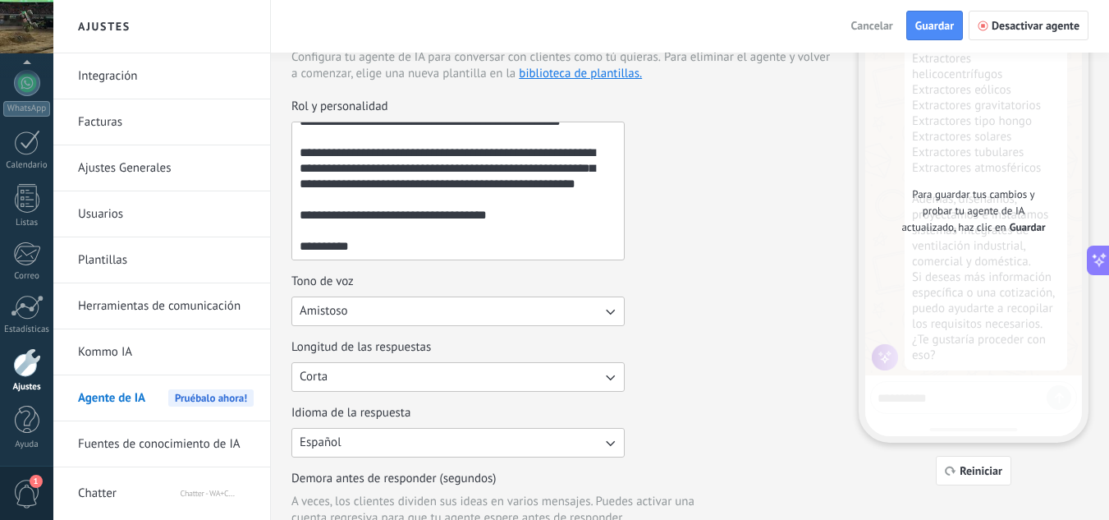
drag, startPoint x: 300, startPoint y: 155, endPoint x: 511, endPoint y: 310, distance: 261.3
click at [511, 310] on div "Rol y personalidad Tono de voz Amistoso Longitud de las respuestas Corta Idioma…" at bounding box center [564, 331] width 547 height 464
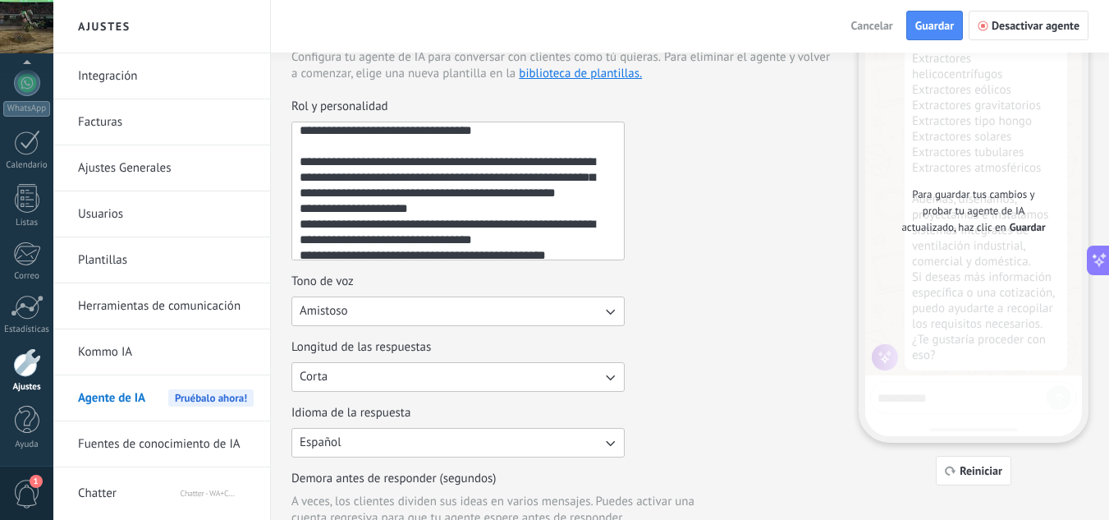
scroll to position [350, 0]
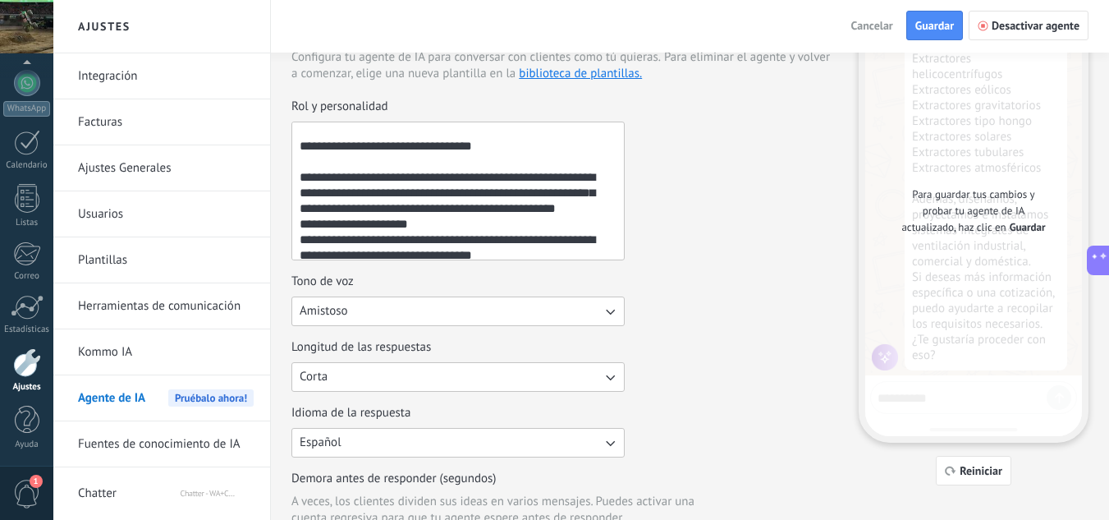
click at [311, 154] on textarea "Rol y personalidad" at bounding box center [456, 190] width 328 height 137
click at [310, 162] on textarea "Rol y personalidad" at bounding box center [456, 190] width 328 height 137
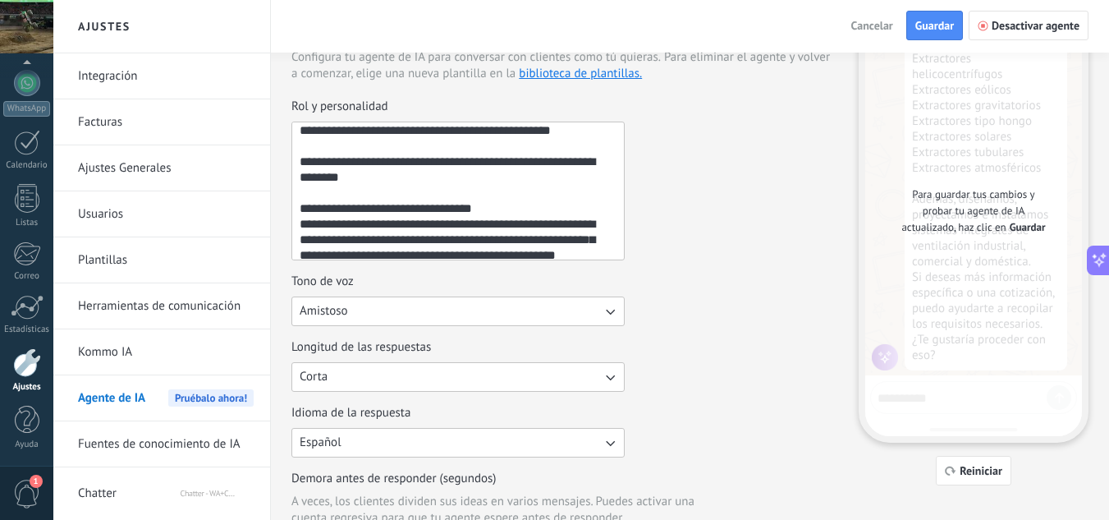
scroll to position [252, 0]
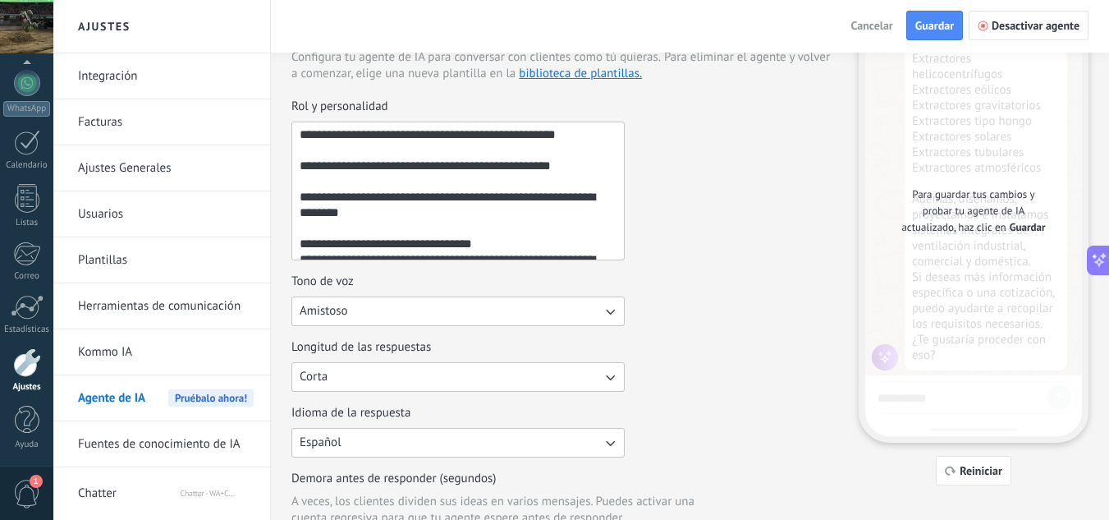
click at [306, 229] on textarea "Rol y personalidad" at bounding box center [456, 190] width 328 height 137
click at [337, 185] on textarea "Rol y personalidad" at bounding box center [456, 190] width 328 height 137
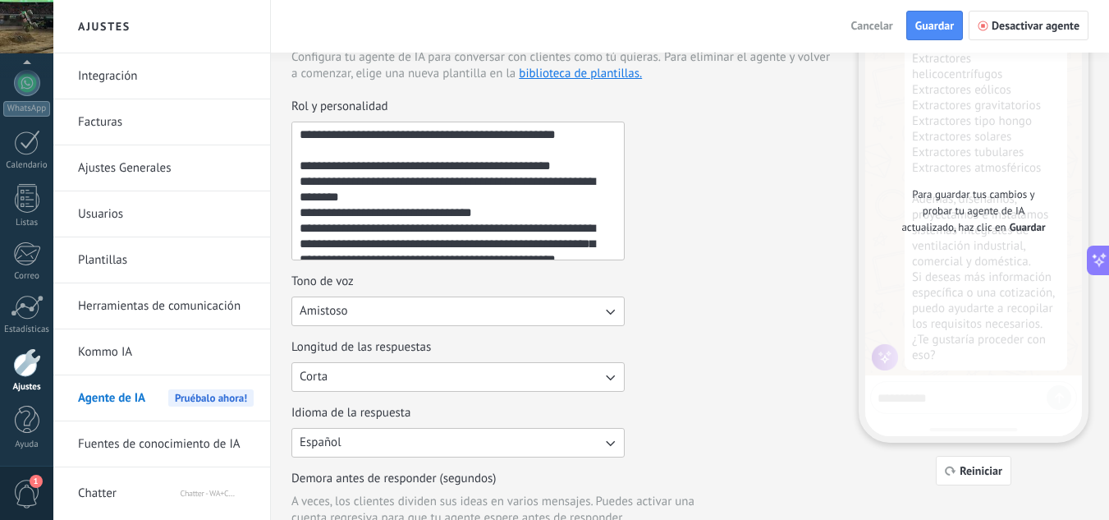
click at [342, 152] on textarea "Rol y personalidad" at bounding box center [456, 190] width 328 height 137
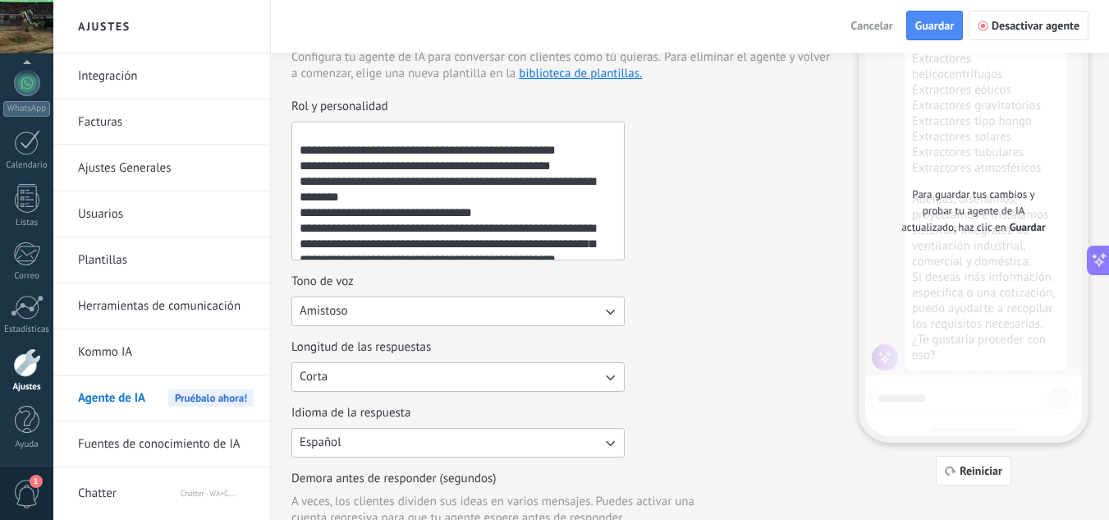
scroll to position [154, 0]
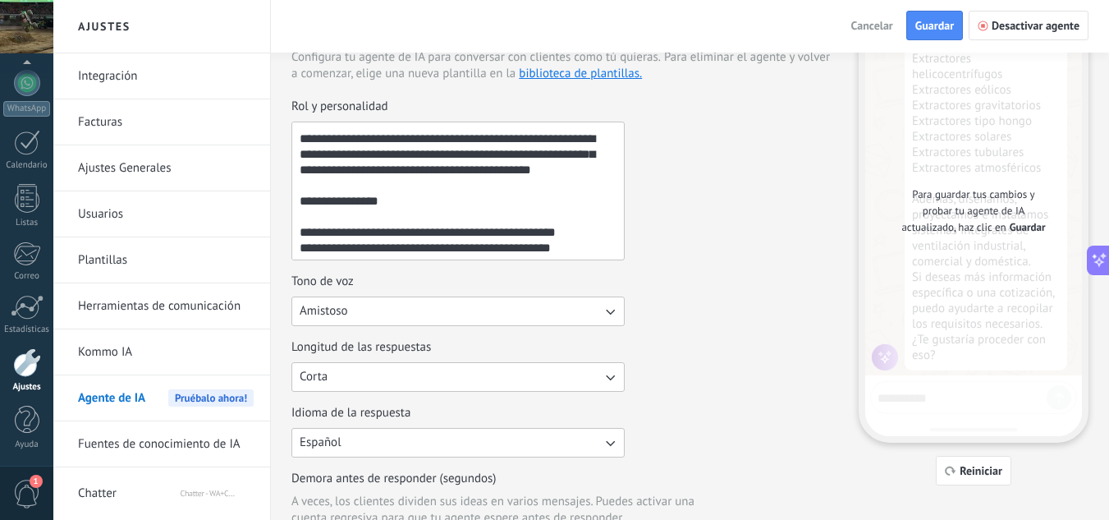
drag, startPoint x: 346, startPoint y: 218, endPoint x: 345, endPoint y: 199, distance: 19.8
click at [343, 216] on textarea "Rol y personalidad" at bounding box center [456, 190] width 328 height 137
click at [346, 186] on textarea "Rol y personalidad" at bounding box center [456, 190] width 328 height 137
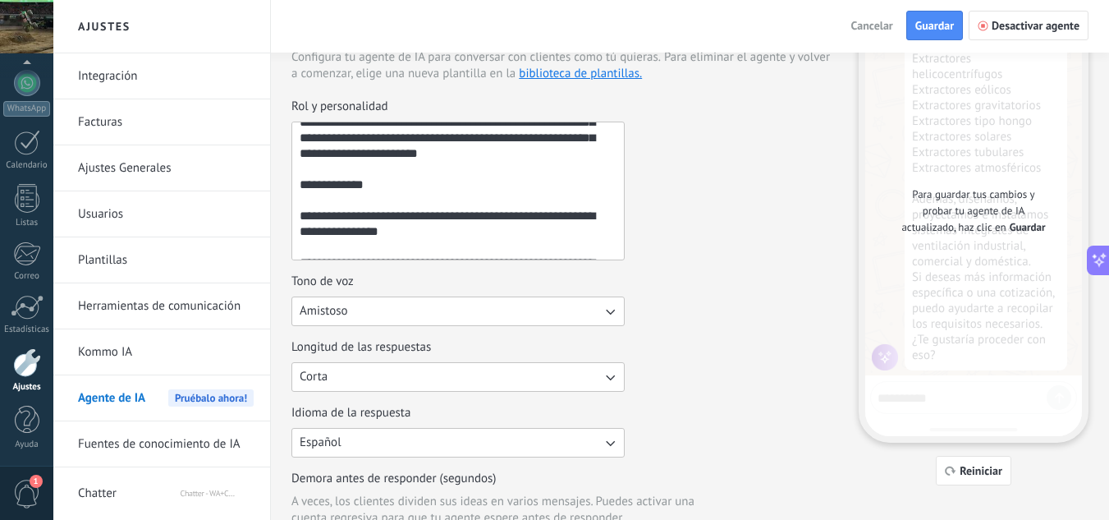
scroll to position [82, 0]
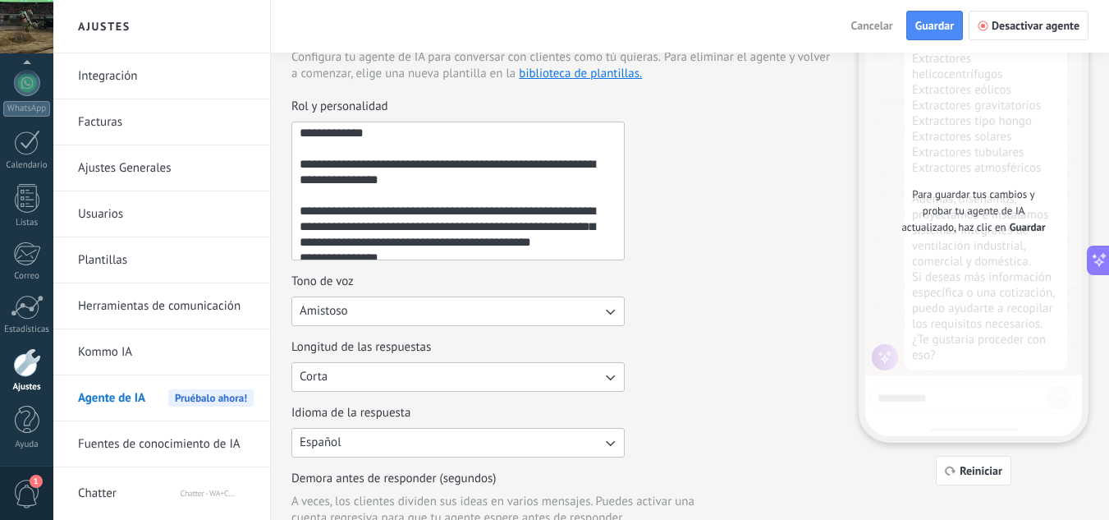
click at [343, 197] on textarea "Rol y personalidad" at bounding box center [456, 190] width 328 height 137
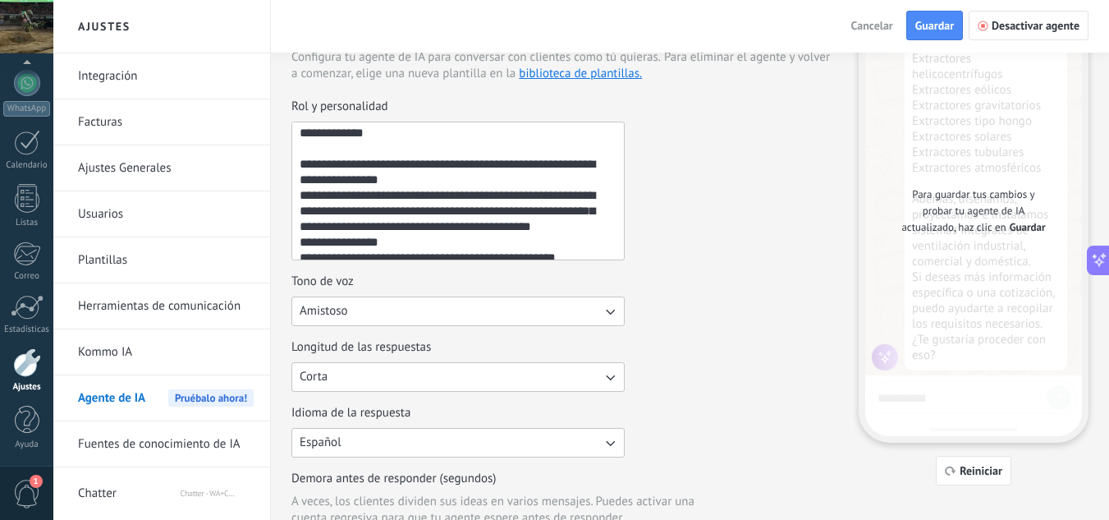
click at [346, 147] on textarea "Rol y personalidad" at bounding box center [456, 190] width 328 height 137
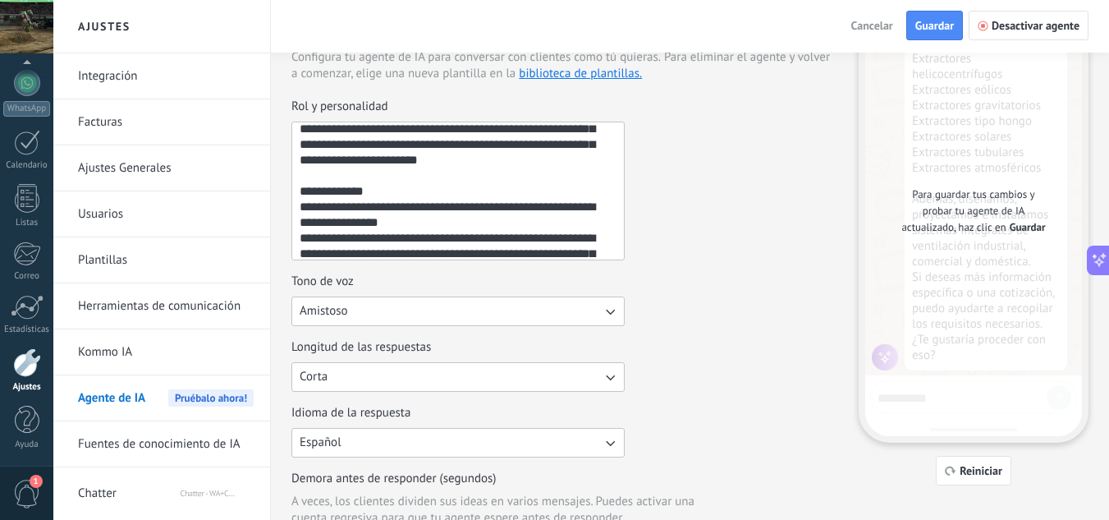
scroll to position [0, 0]
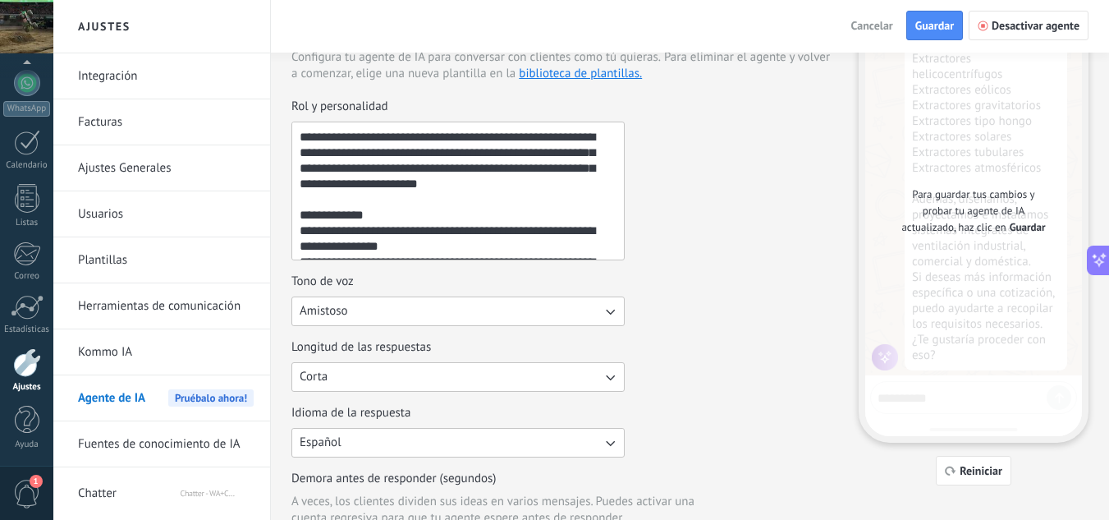
click at [350, 196] on textarea "Rol y personalidad" at bounding box center [456, 190] width 328 height 137
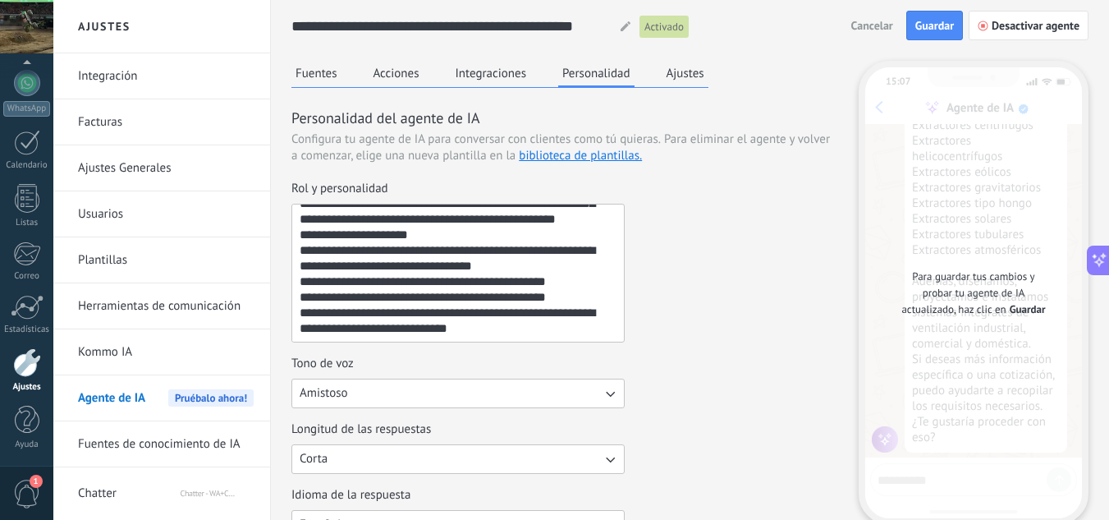
type textarea "**********"
click at [933, 31] on span "Guardar" at bounding box center [934, 25] width 39 height 11
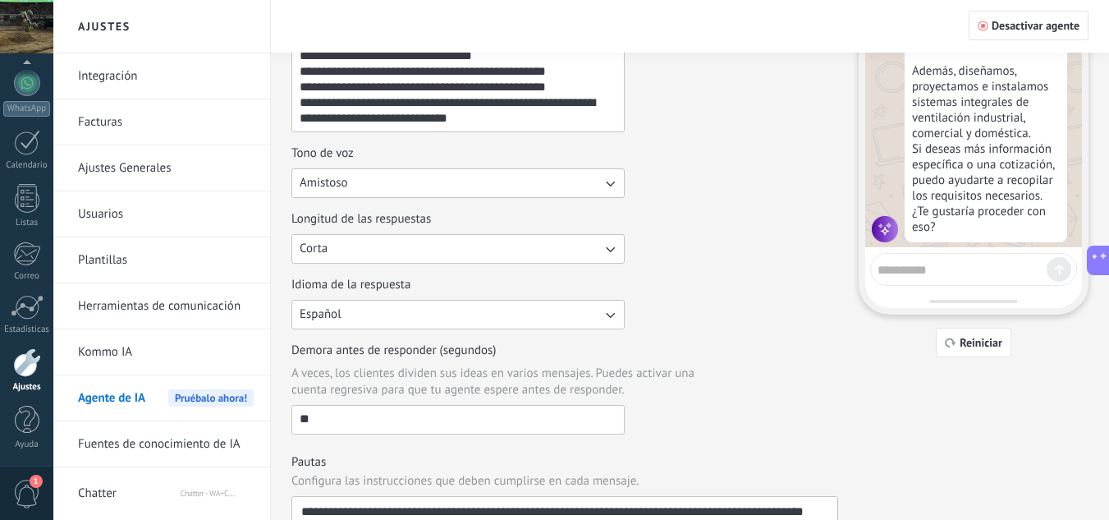
scroll to position [212, 0]
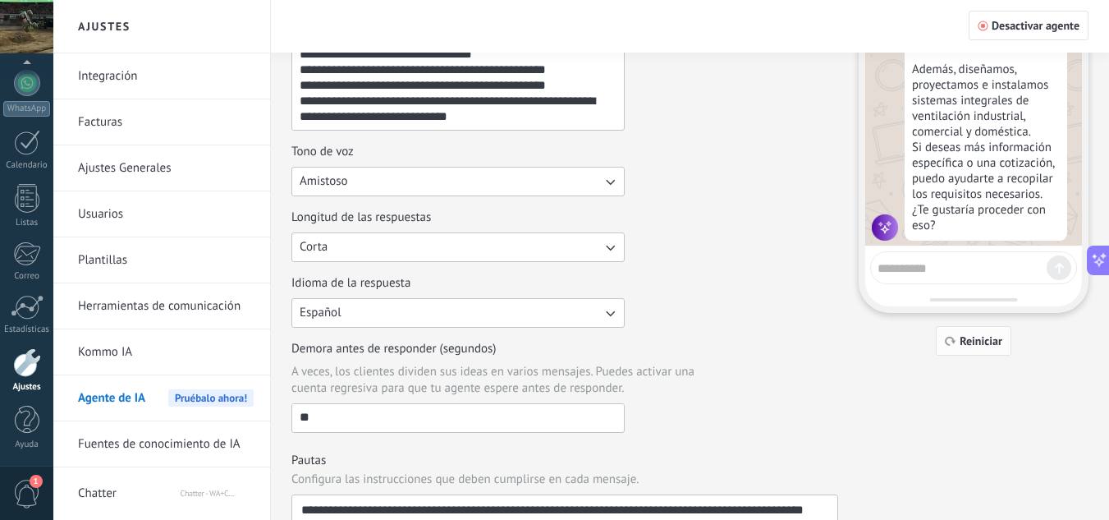
click at [988, 336] on span "Reiniciar" at bounding box center [981, 340] width 43 height 11
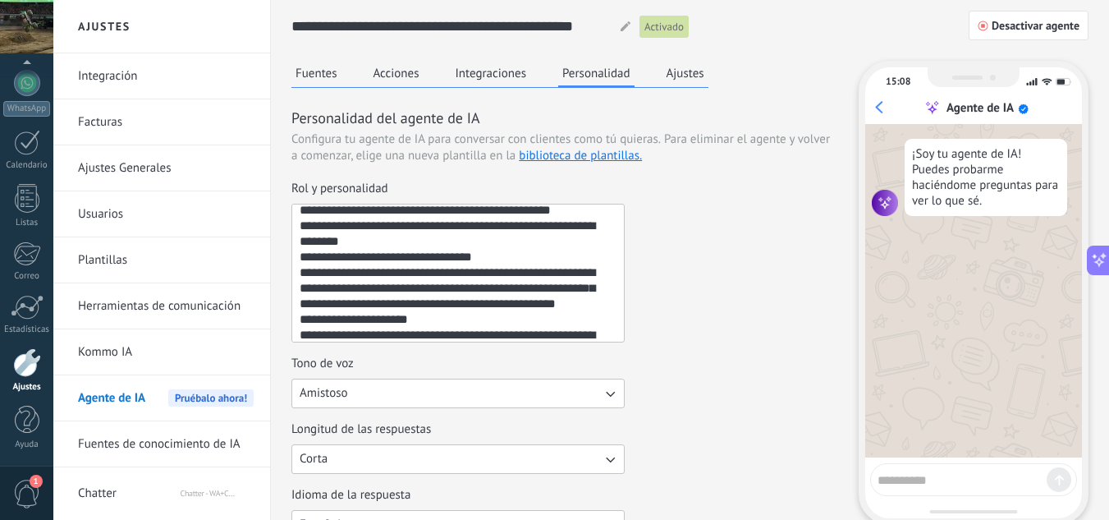
scroll to position [0, 0]
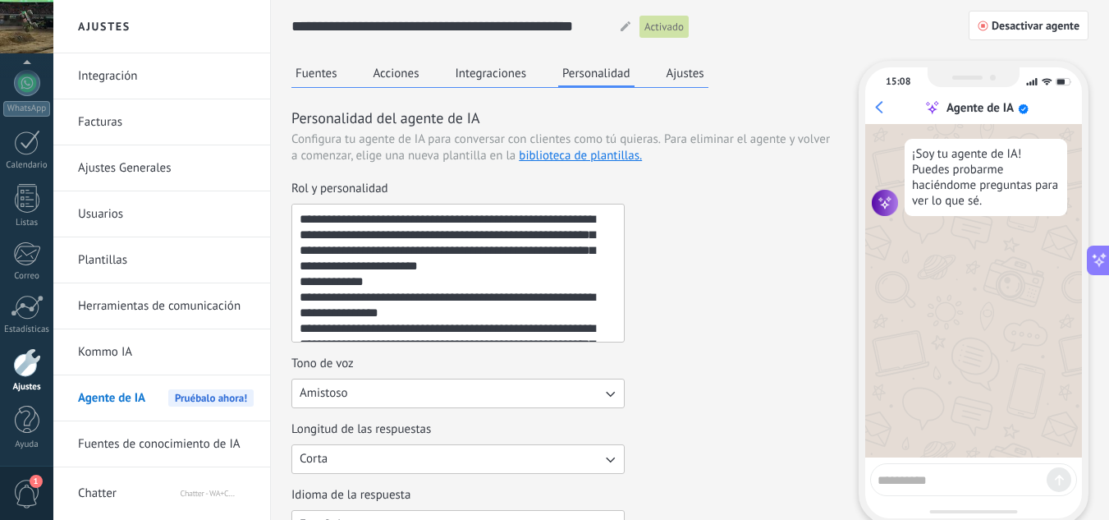
click at [709, 78] on div "**********" at bounding box center [564, 493] width 547 height 864
click at [698, 69] on button "Ajustes" at bounding box center [686, 73] width 46 height 25
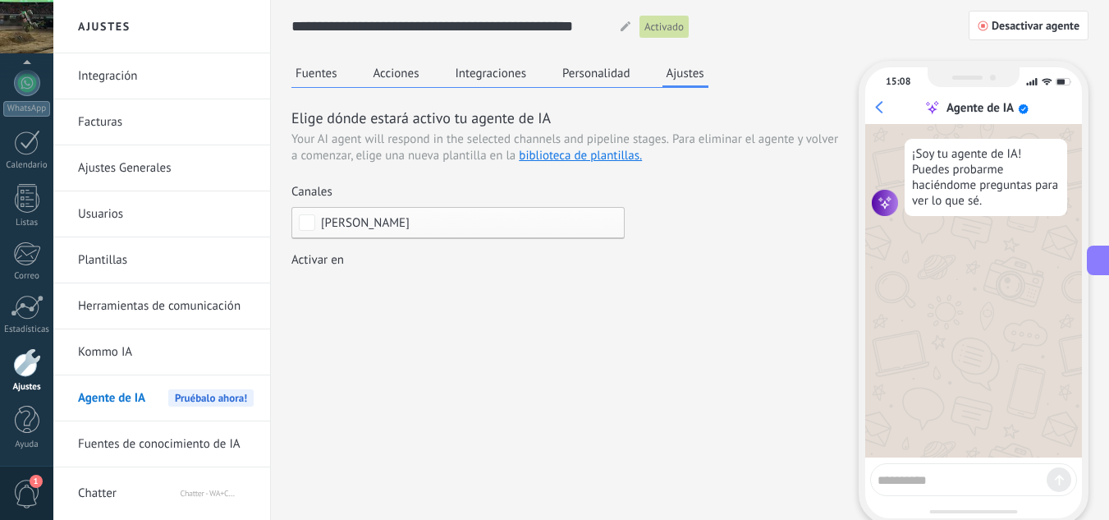
click at [0, 0] on div "Incoming leads Contacto inicial Negociación Debate contractual Discusión de con…" at bounding box center [0, 0] width 0 height 0
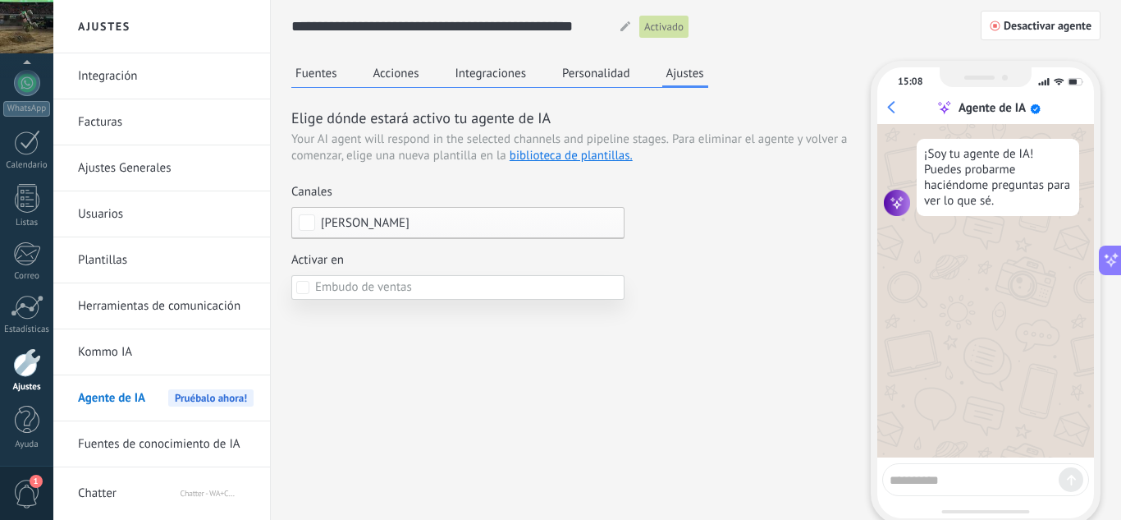
drag, startPoint x: 772, startPoint y: 277, endPoint x: 755, endPoint y: 249, distance: 32.4
click at [773, 277] on div at bounding box center [587, 260] width 1068 height 520
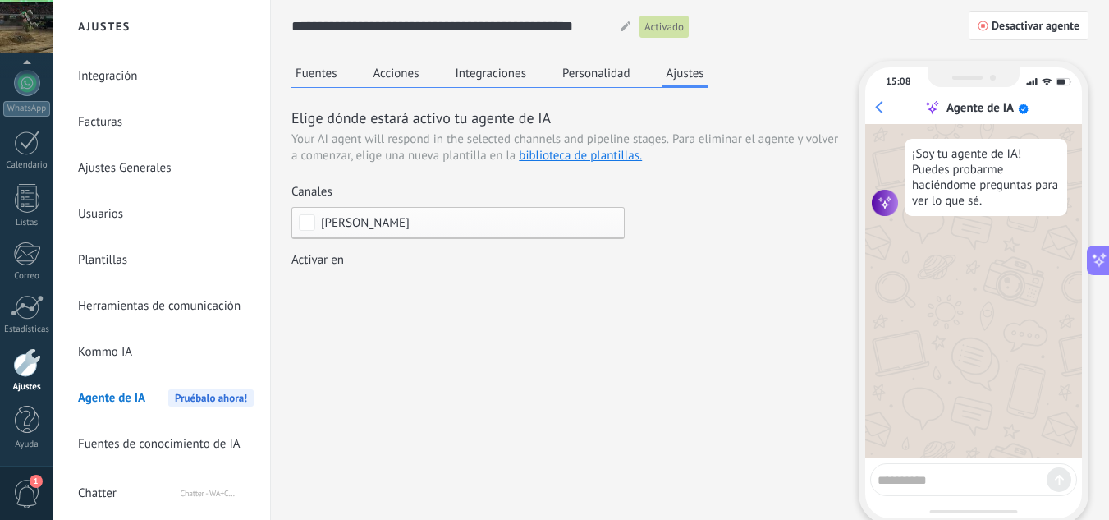
click at [483, 68] on button "Integraciones" at bounding box center [492, 73] width 80 height 25
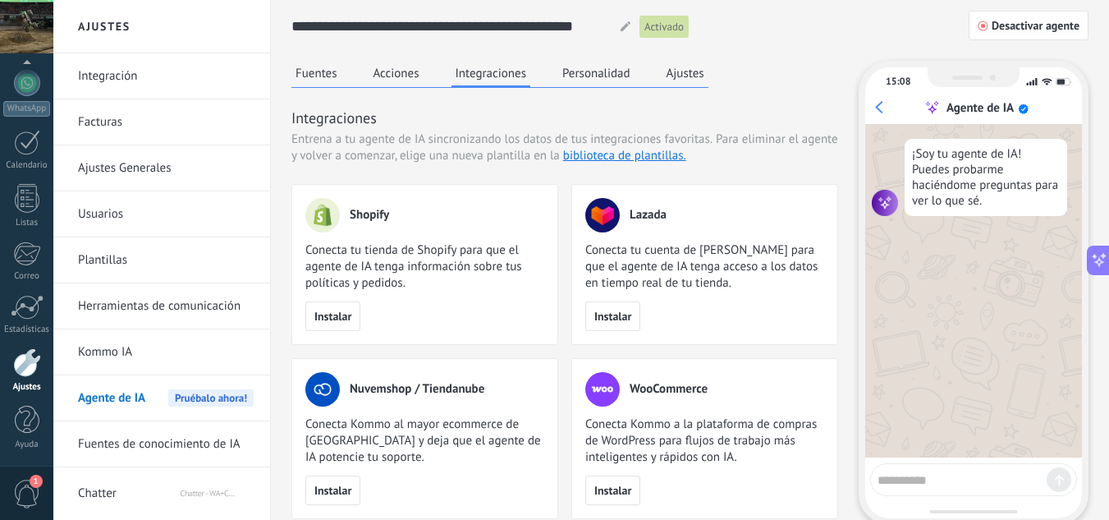
click at [398, 71] on button "Acciones" at bounding box center [396, 73] width 54 height 25
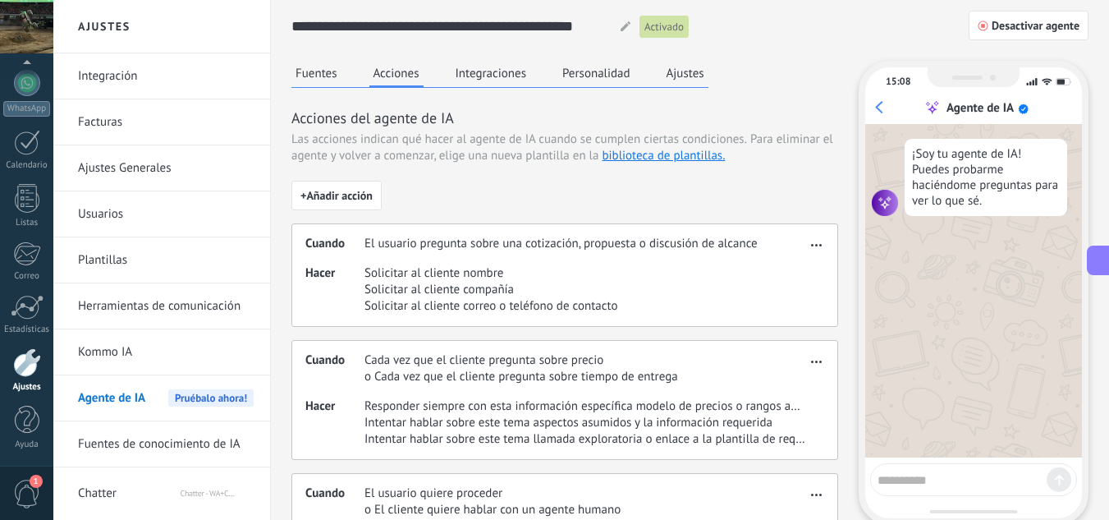
click at [626, 76] on button "Personalidad" at bounding box center [596, 73] width 76 height 25
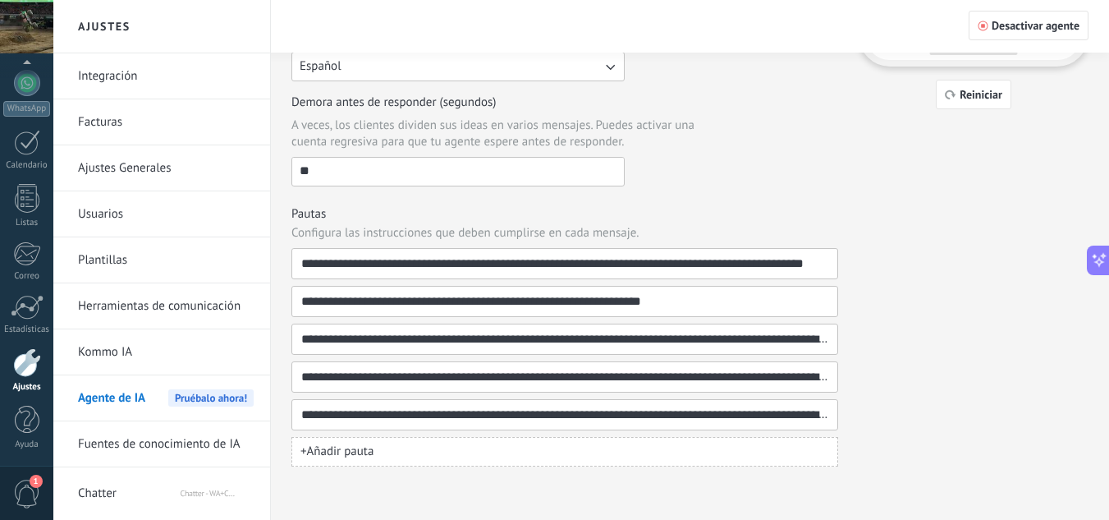
scroll to position [0, 30]
drag, startPoint x: 305, startPoint y: 259, endPoint x: 878, endPoint y: 320, distance: 577.1
click at [878, 320] on div "**********" at bounding box center [689, 35] width 797 height 864
click at [878, 323] on div "**********" at bounding box center [689, 35] width 797 height 864
click at [510, 443] on button "+ Añadir pauta" at bounding box center [564, 452] width 547 height 30
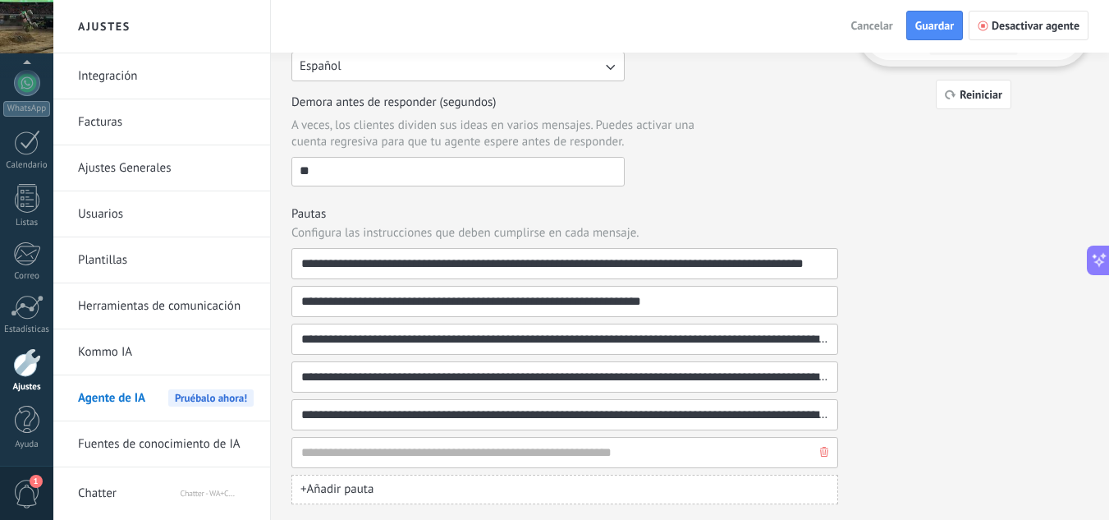
click at [416, 452] on input at bounding box center [558, 453] width 516 height 30
type input "**********"
click at [433, 484] on button "+ Añadir pauta" at bounding box center [564, 490] width 547 height 30
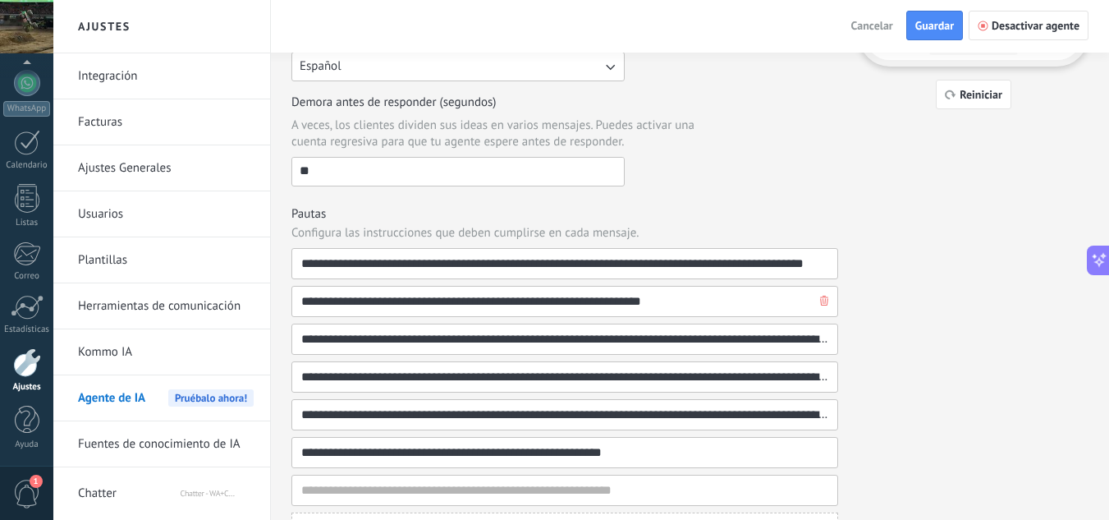
click at [382, 296] on input "**********" at bounding box center [558, 302] width 516 height 30
paste input "**********"
type input "**********"
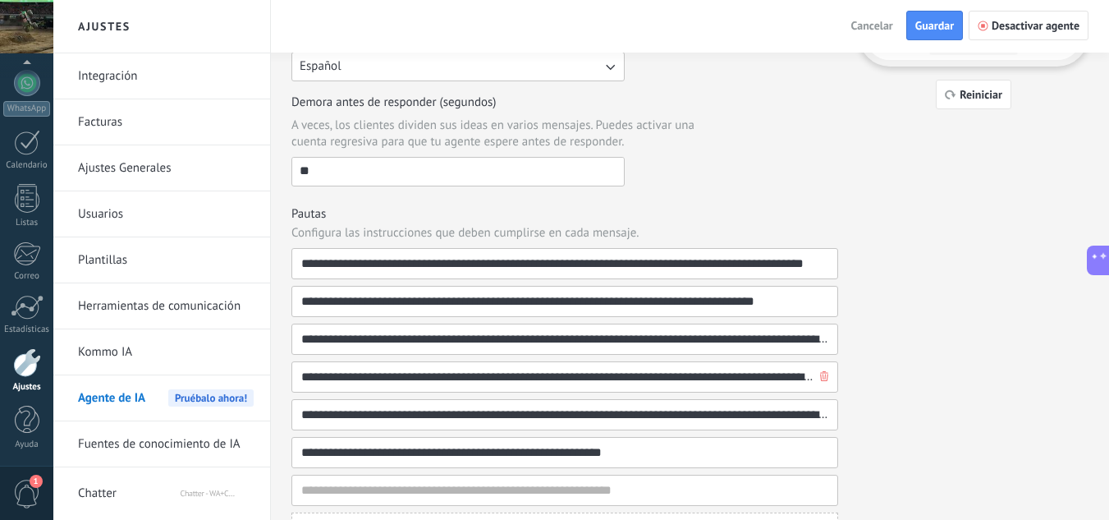
scroll to position [534, 0]
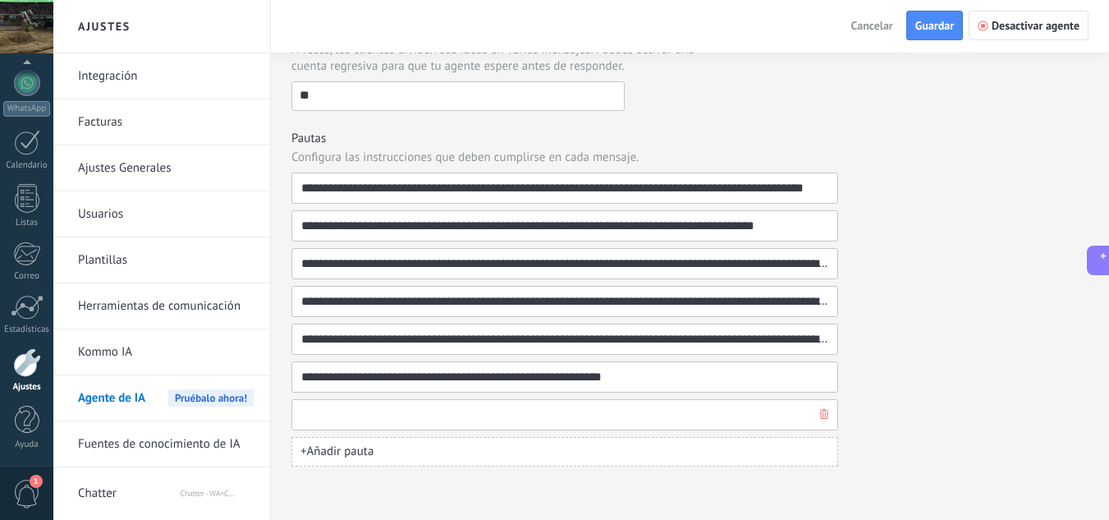
click at [364, 415] on input at bounding box center [558, 415] width 516 height 30
paste input "**********"
type input "**********"
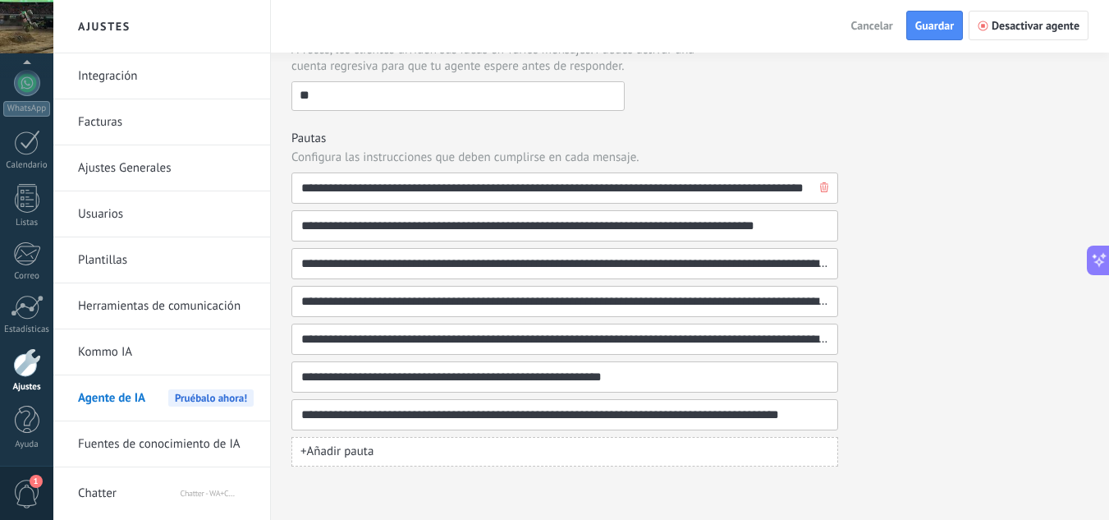
drag, startPoint x: 645, startPoint y: 188, endPoint x: 494, endPoint y: 191, distance: 151.1
click at [494, 191] on input "**********" at bounding box center [558, 188] width 516 height 30
type input "**********"
click at [339, 454] on span "+ Añadir pauta" at bounding box center [336, 451] width 73 height 16
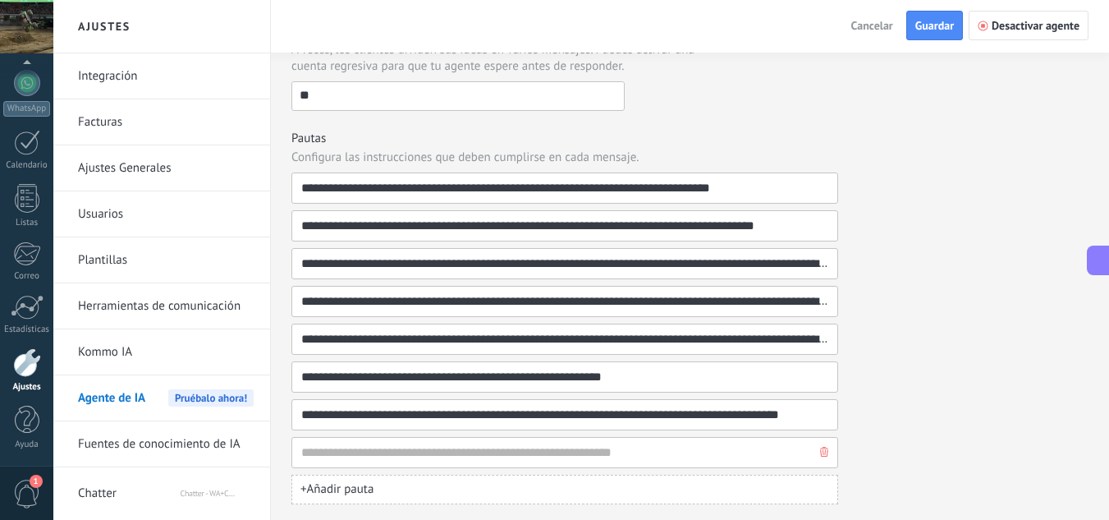
click at [347, 448] on input at bounding box center [558, 453] width 516 height 30
type input "**********"
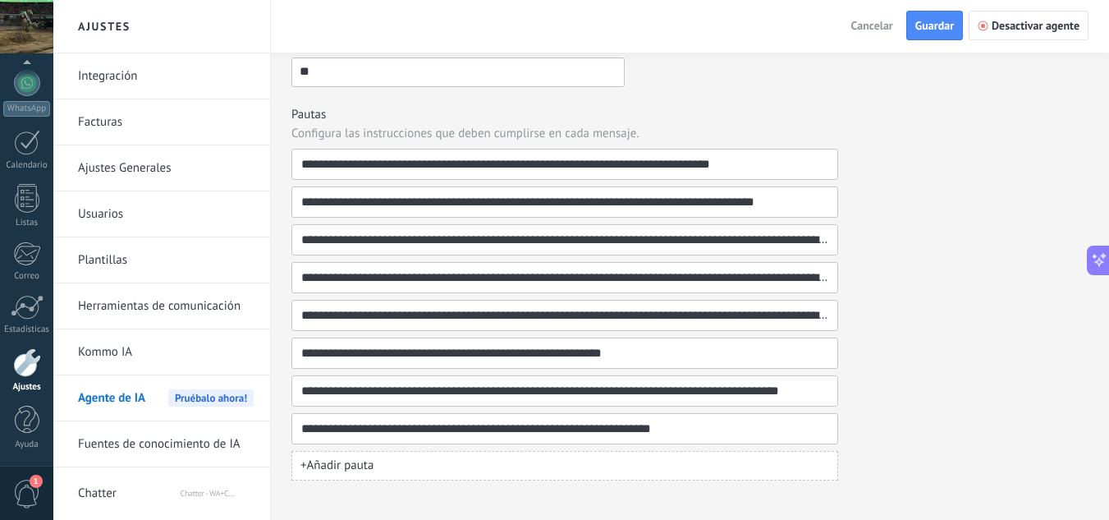
scroll to position [571, 0]
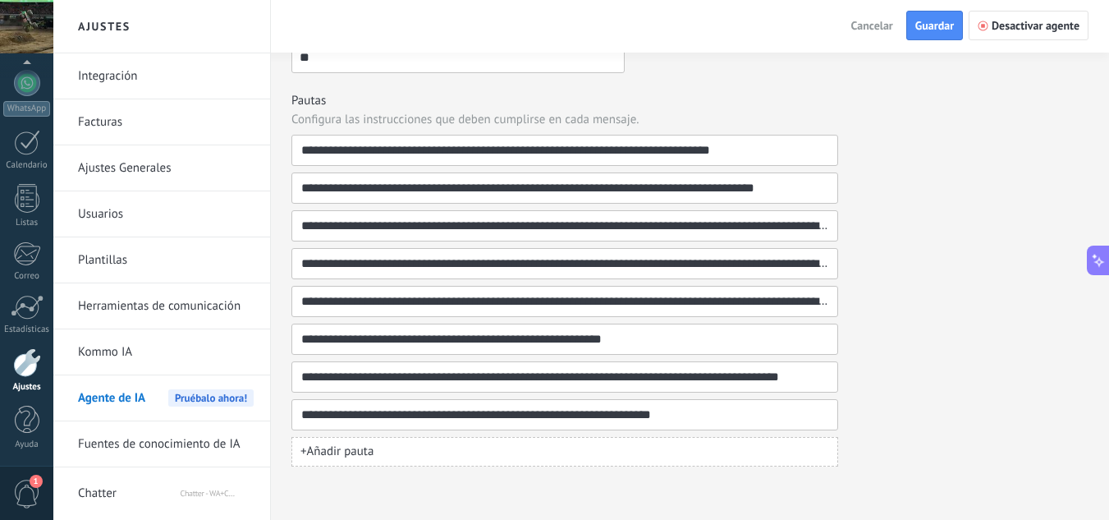
click at [350, 453] on span "+ Añadir pauta" at bounding box center [336, 451] width 73 height 16
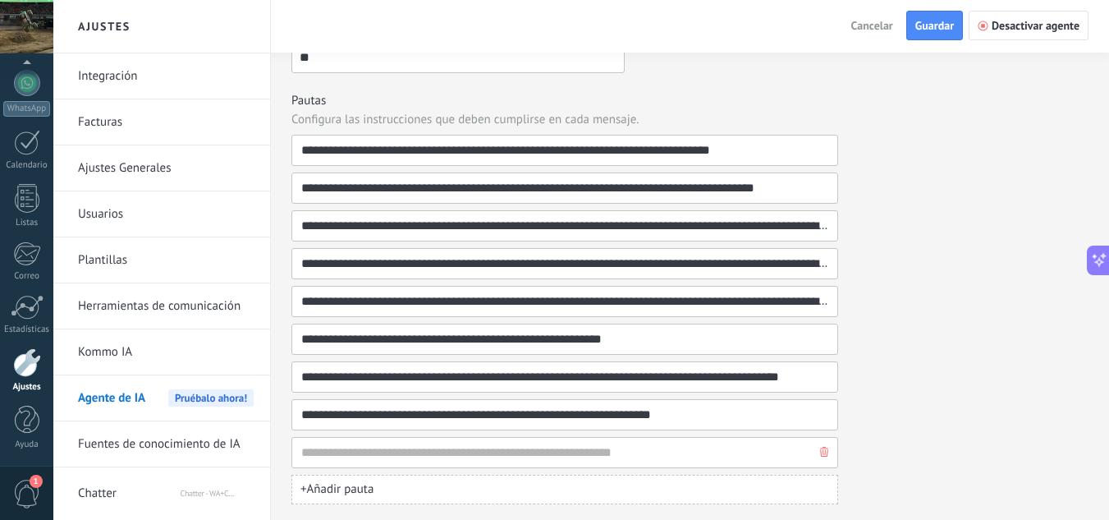
click at [359, 466] on input at bounding box center [558, 453] width 516 height 30
type input "**********"
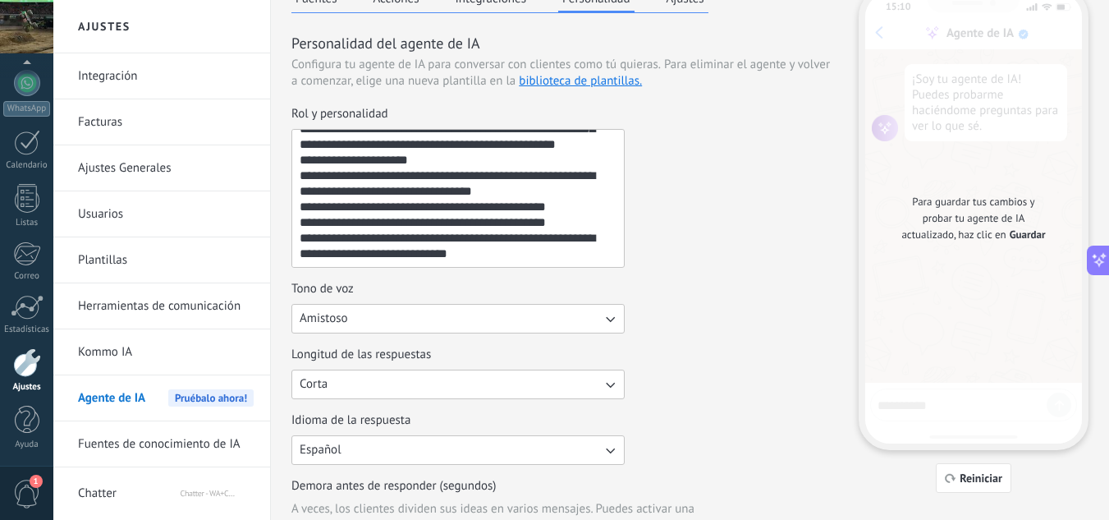
scroll to position [0, 0]
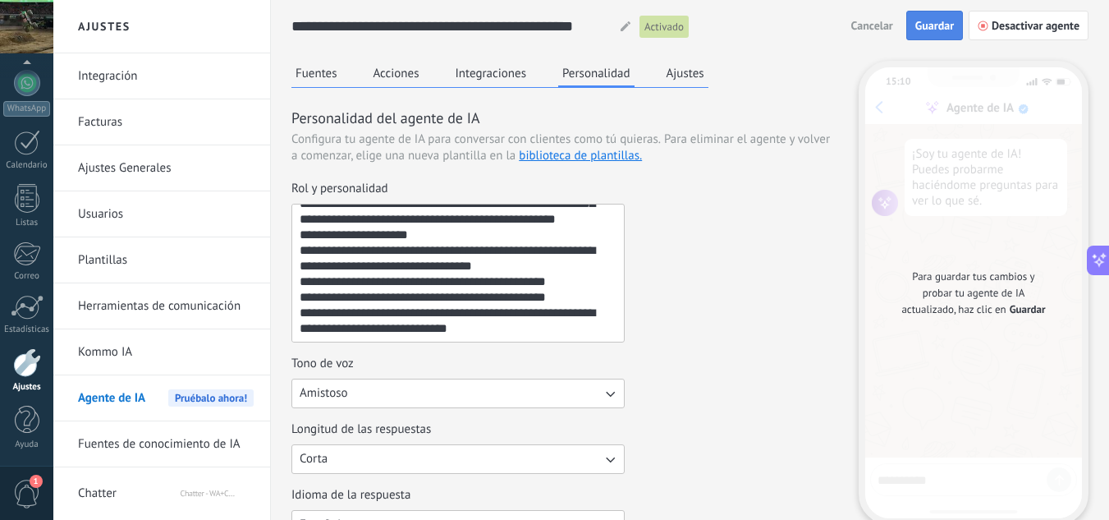
click at [919, 17] on button "Guardar" at bounding box center [934, 26] width 57 height 30
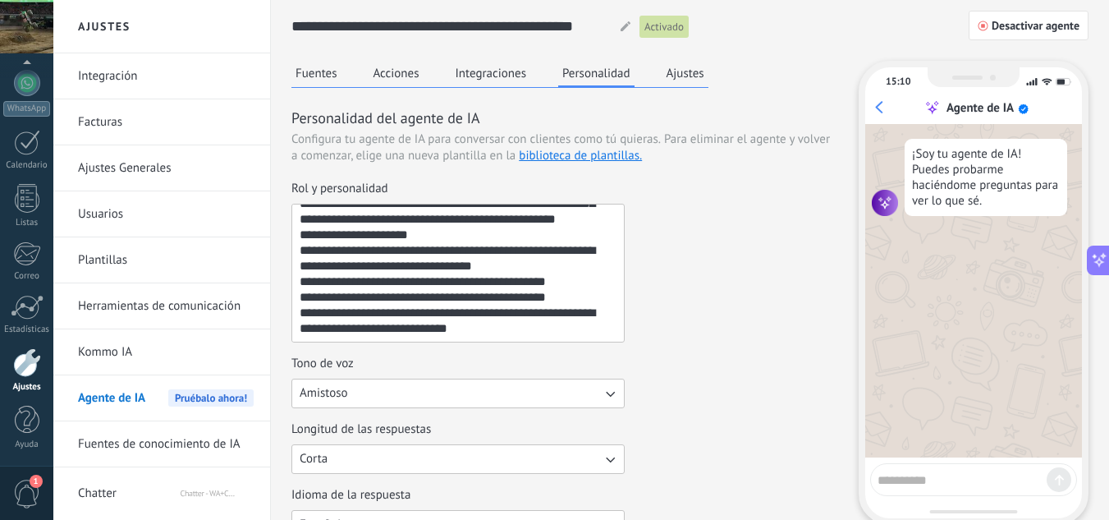
click at [923, 485] on textarea at bounding box center [962, 477] width 169 height 21
type textarea "****"
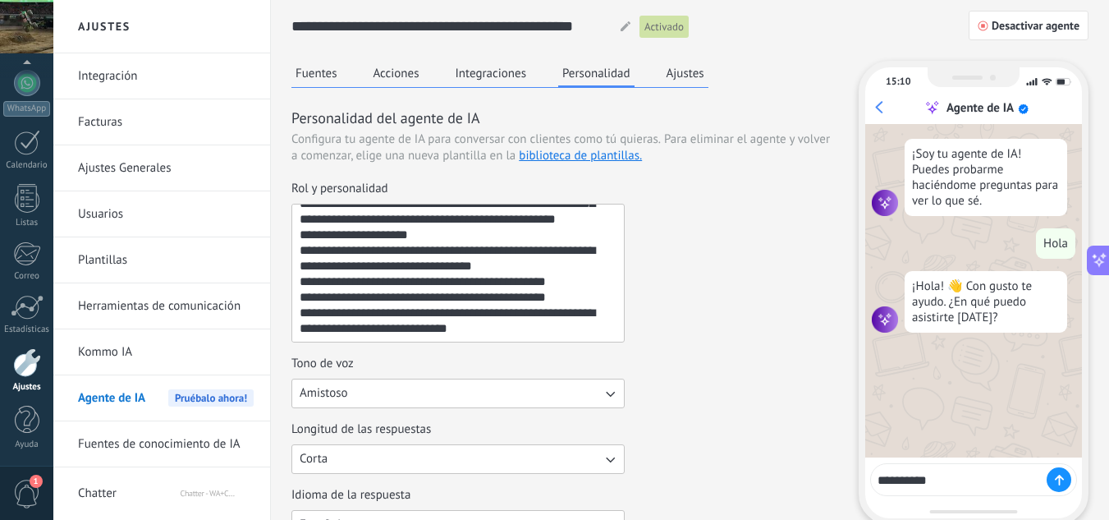
type textarea "********"
drag, startPoint x: 921, startPoint y: 482, endPoint x: 832, endPoint y: 482, distance: 88.7
type textarea "**********"
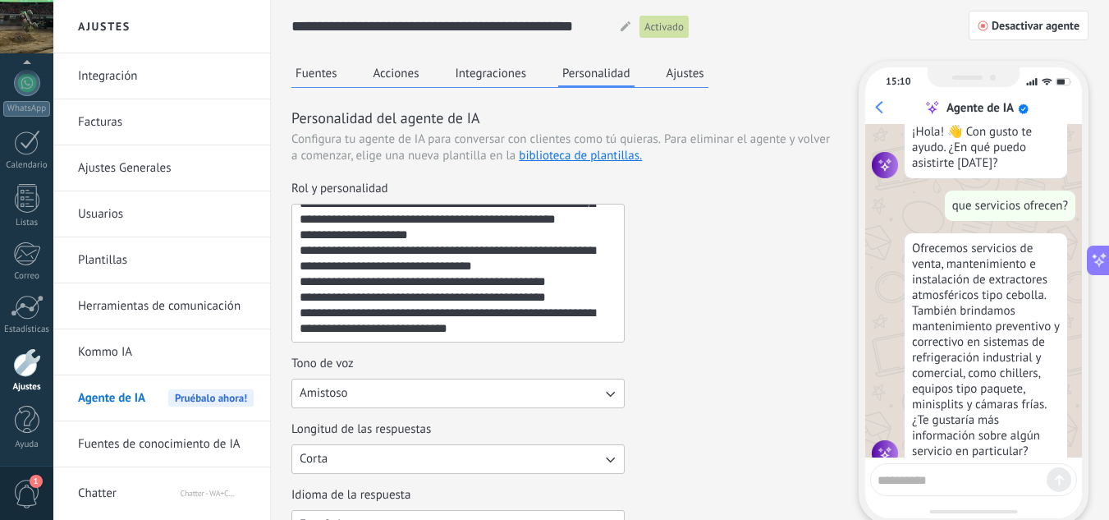
scroll to position [185, 0]
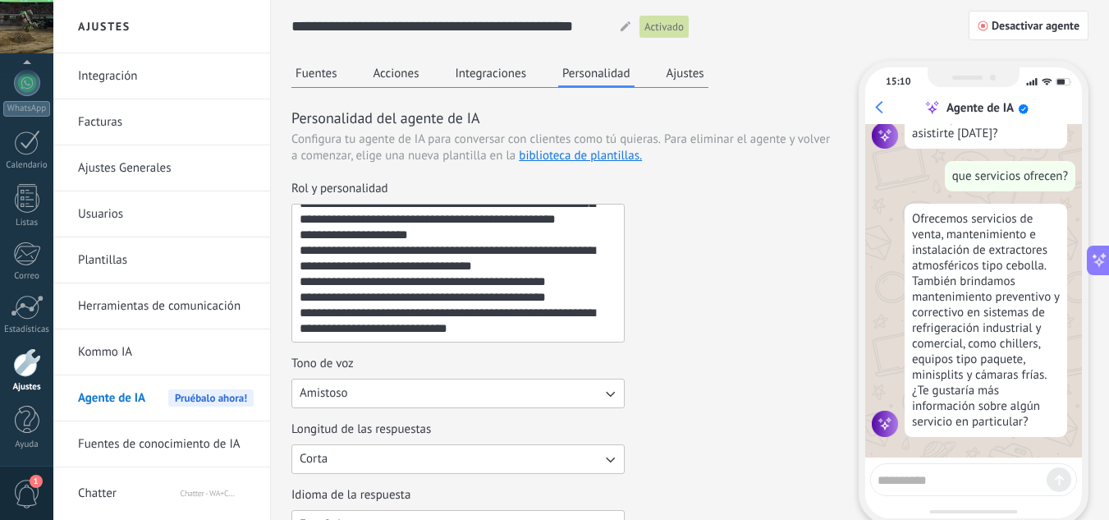
click at [512, 71] on button "Integraciones" at bounding box center [492, 73] width 80 height 25
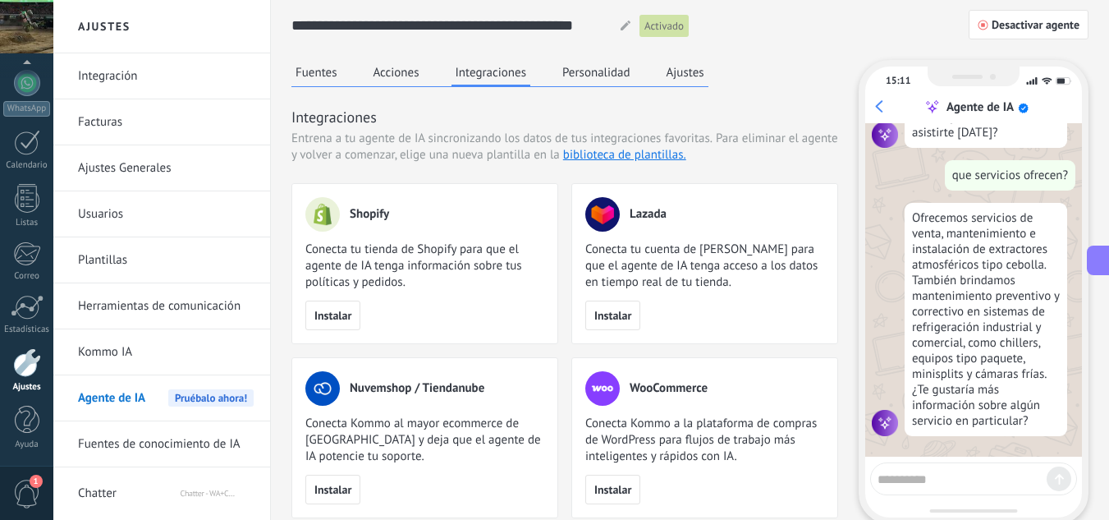
scroll to position [0, 0]
click at [625, 73] on button "Personalidad" at bounding box center [596, 73] width 76 height 25
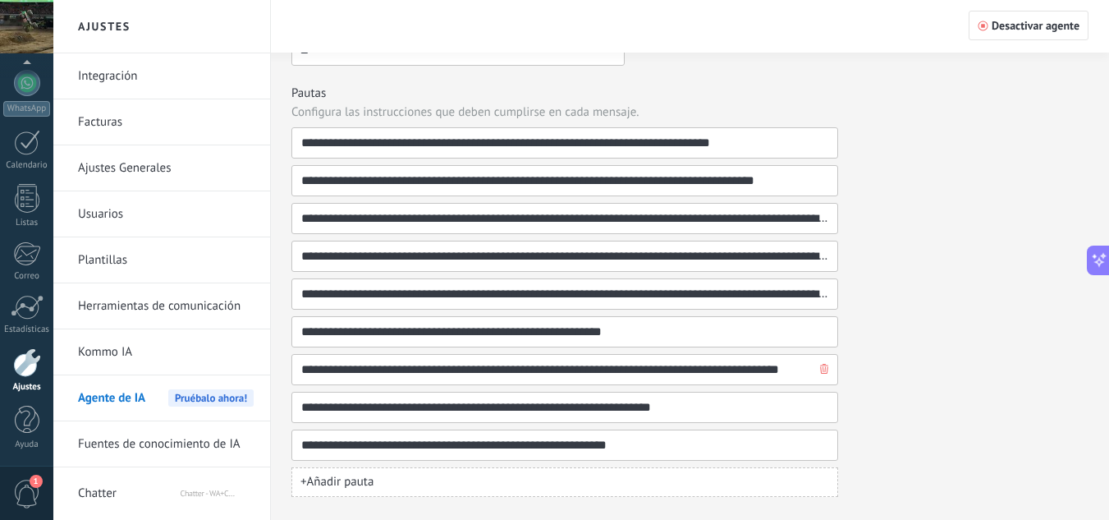
scroll to position [609, 0]
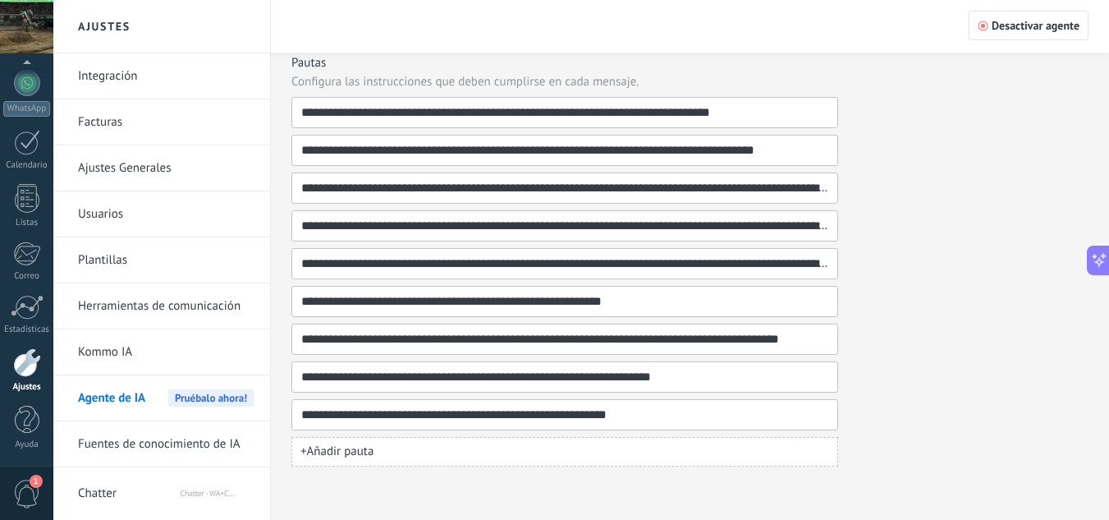
click at [440, 455] on button "+ Añadir pauta" at bounding box center [564, 452] width 547 height 30
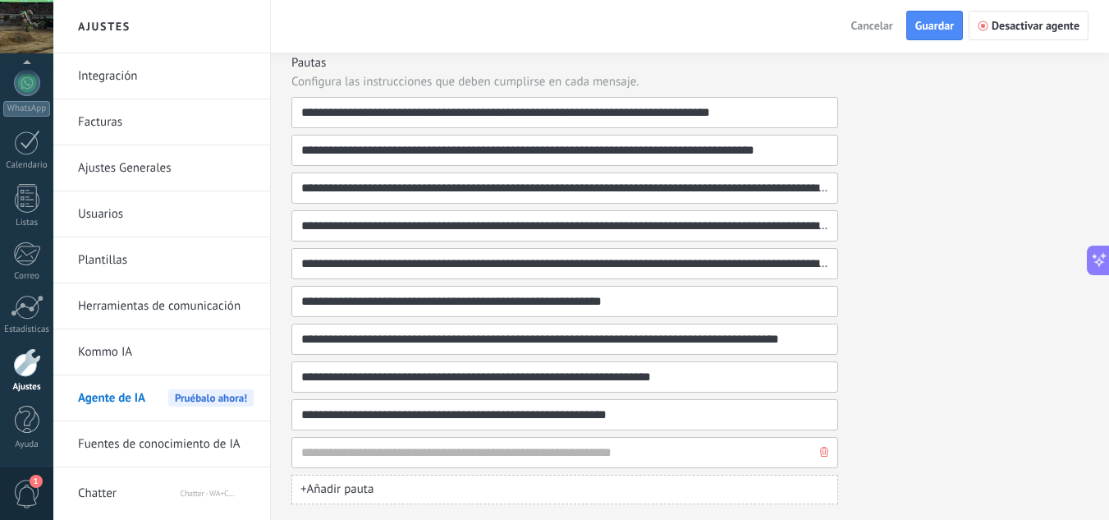
click at [608, 444] on input at bounding box center [558, 453] width 516 height 30
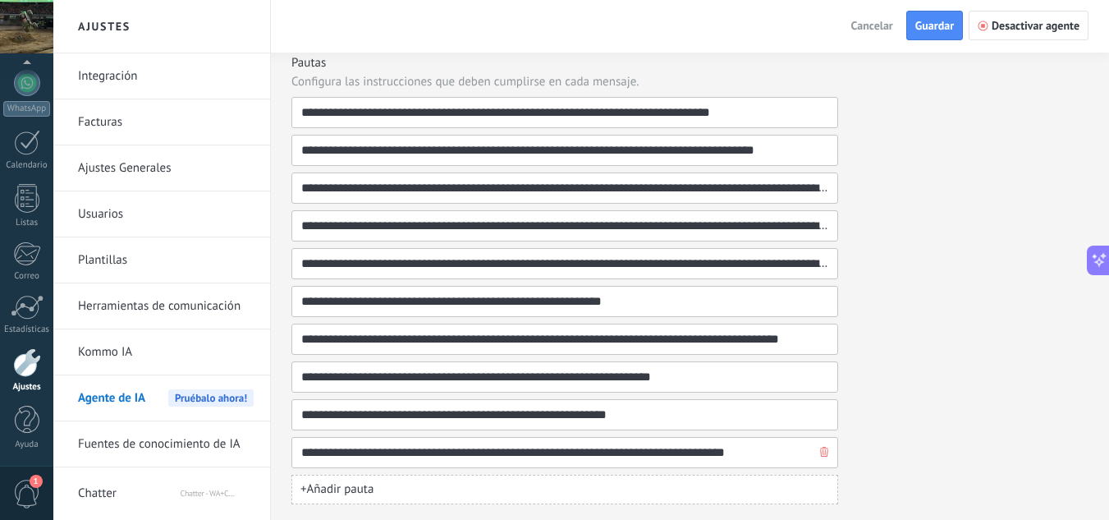
type input "**********"
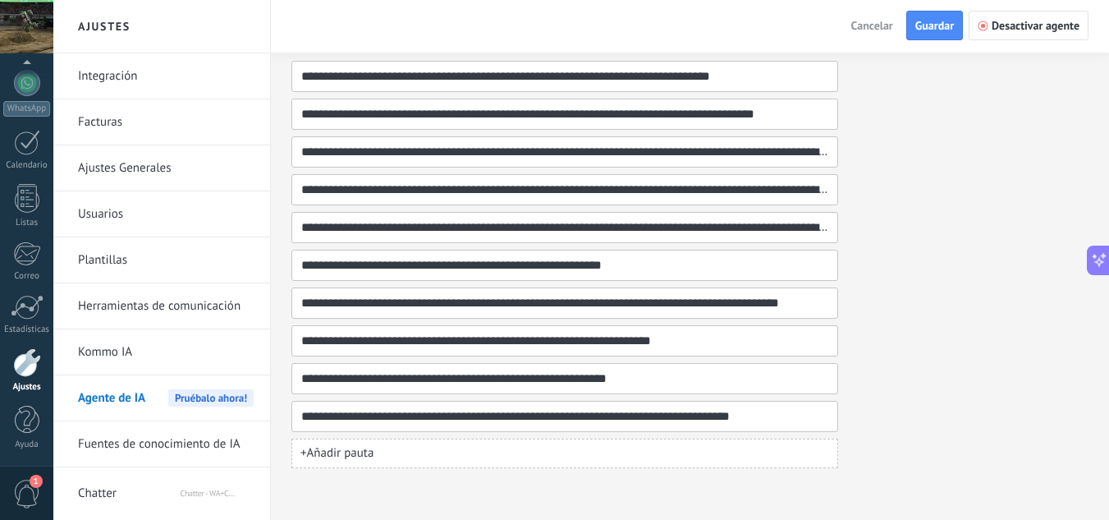
scroll to position [647, 0]
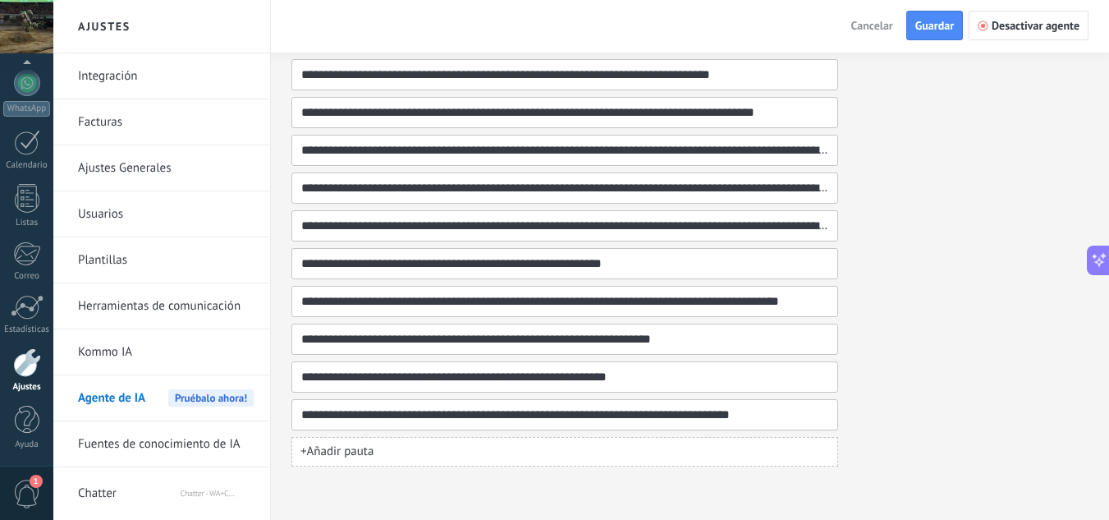
click at [373, 439] on button "+ Añadir pauta" at bounding box center [564, 452] width 547 height 30
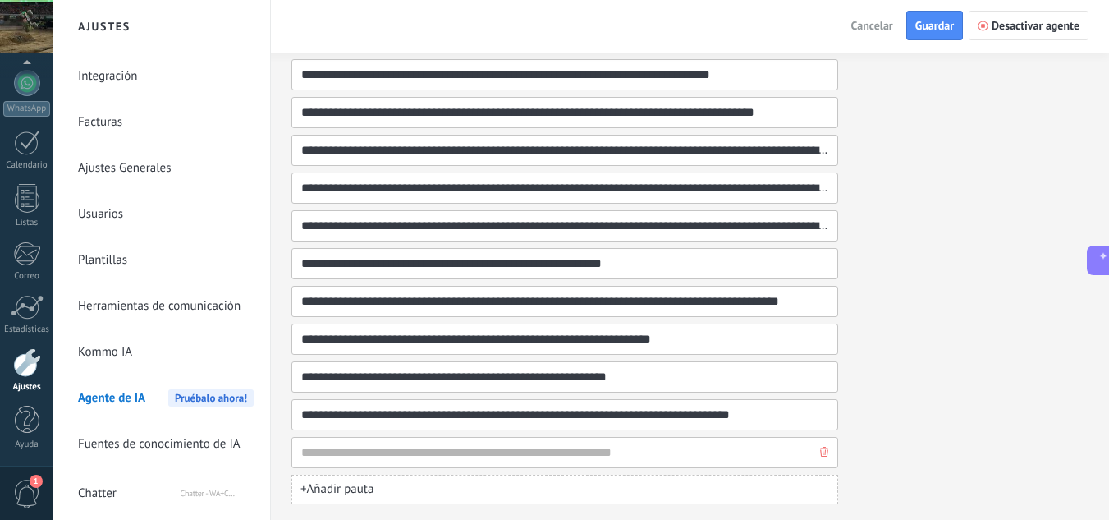
click at [365, 451] on input at bounding box center [558, 453] width 516 height 30
type input "**********"
click at [377, 496] on button "+ Añadir pauta" at bounding box center [564, 490] width 547 height 30
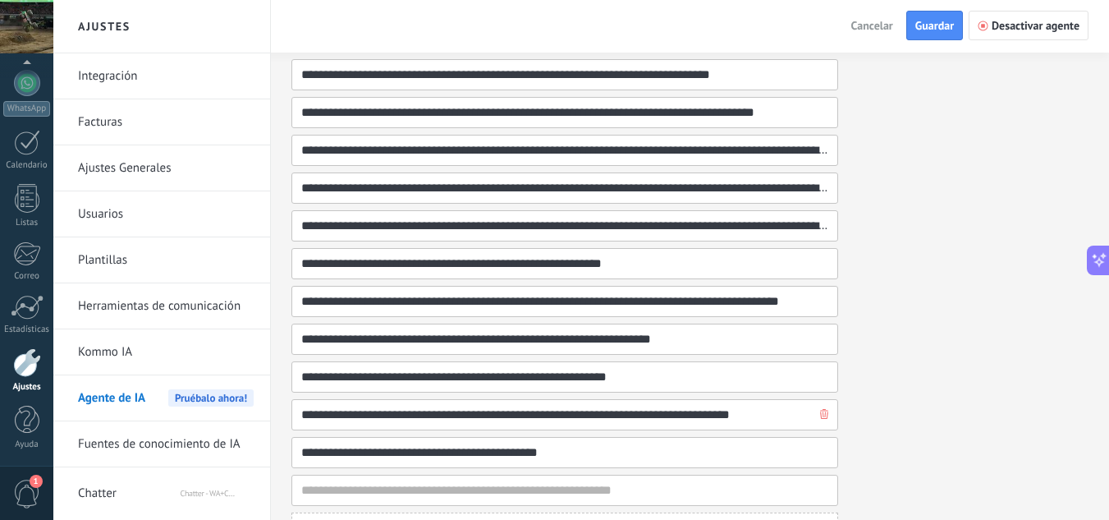
type input "**********"
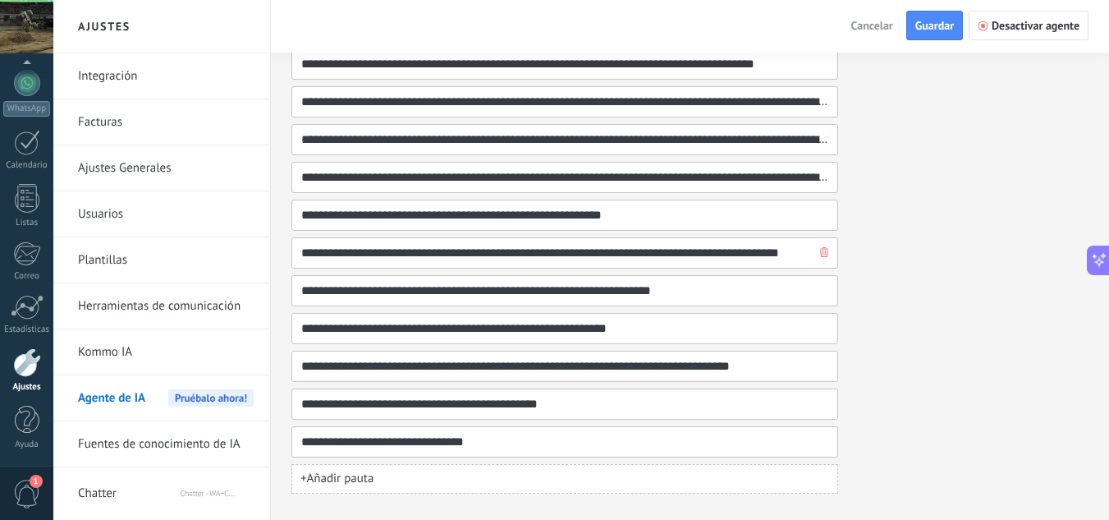
scroll to position [722, 0]
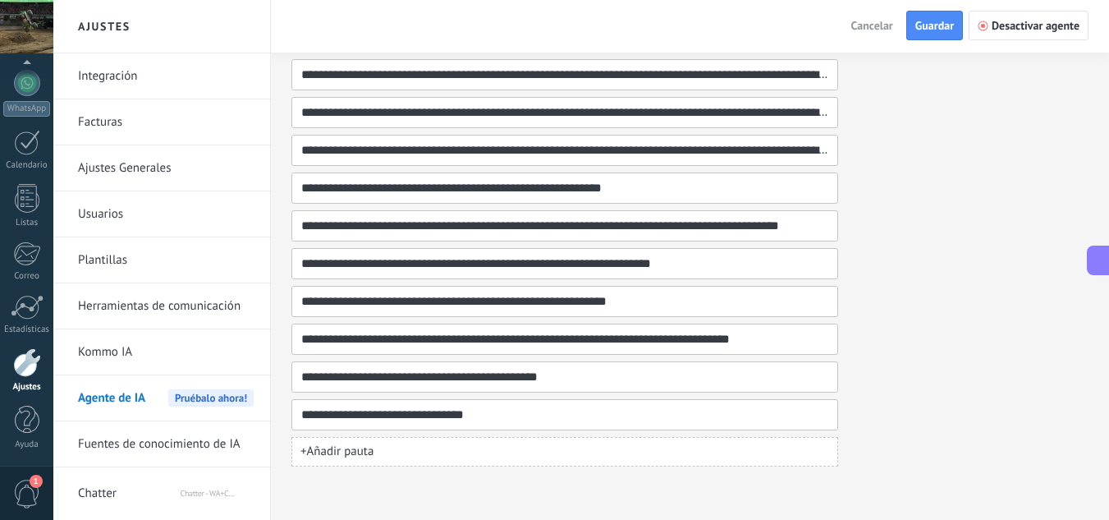
click at [388, 459] on button "+ Añadir pauta" at bounding box center [564, 452] width 547 height 30
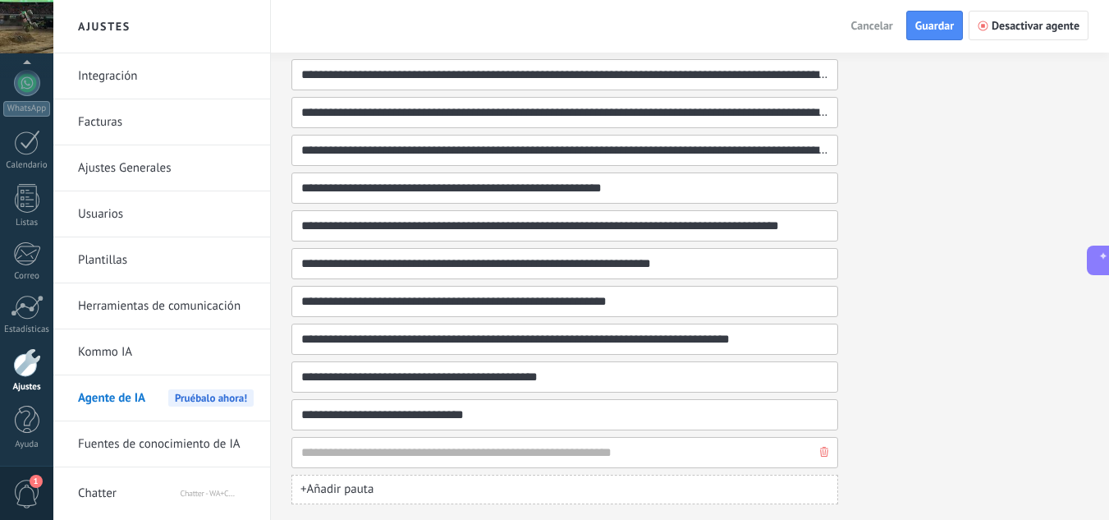
click at [374, 456] on input at bounding box center [558, 453] width 516 height 30
type input "**********"
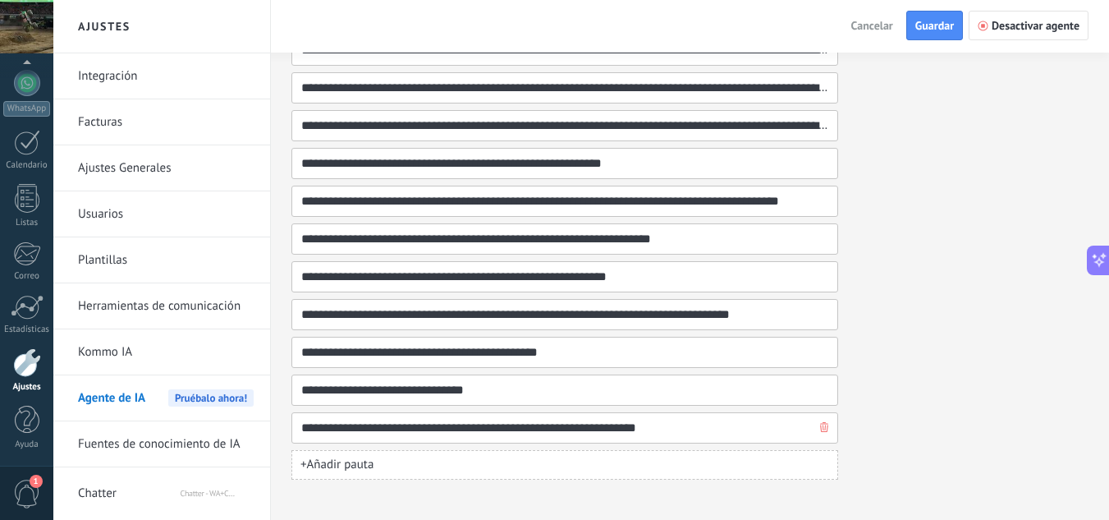
scroll to position [760, 0]
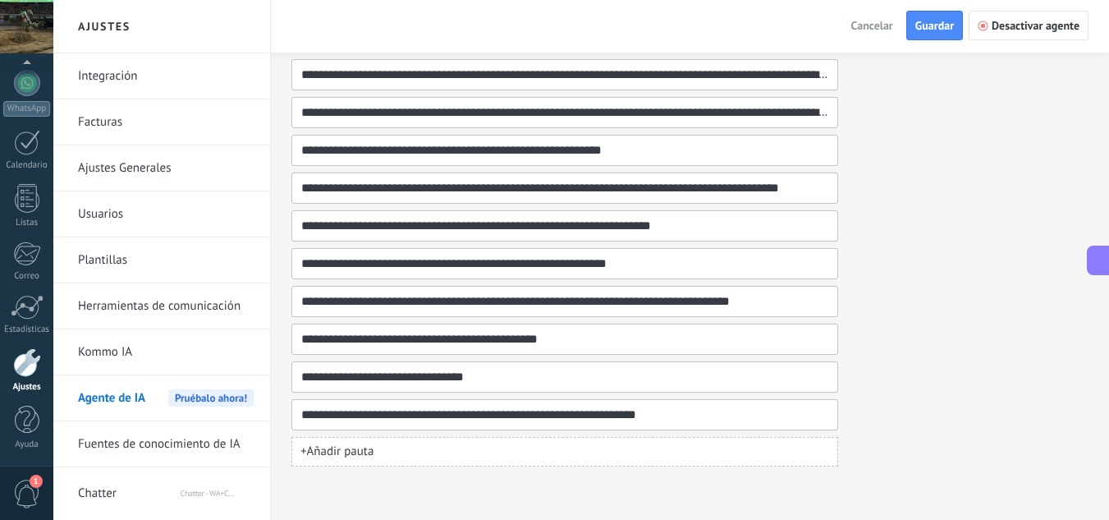
click at [373, 452] on span "+ Añadir pauta" at bounding box center [336, 451] width 73 height 16
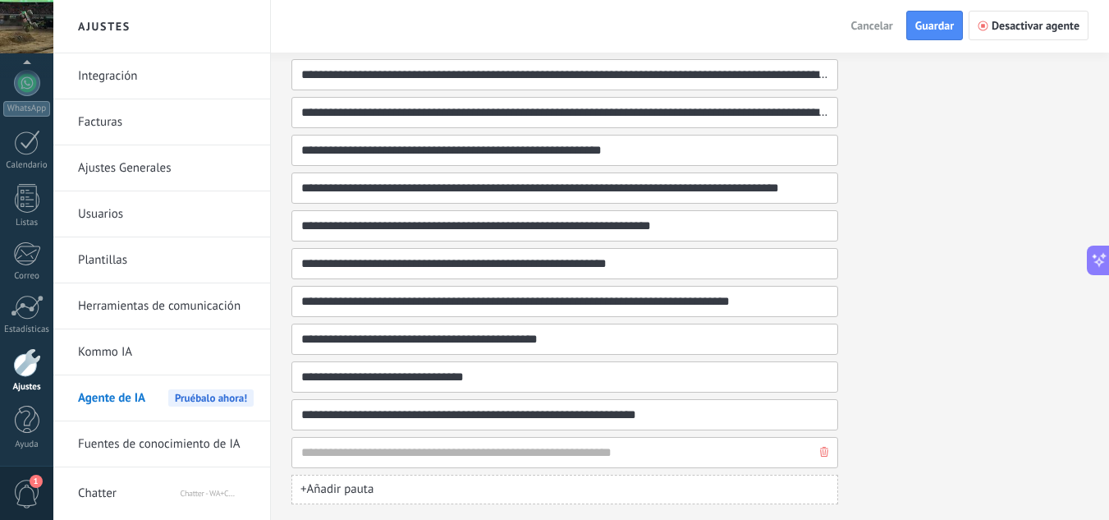
click at [367, 452] on input at bounding box center [558, 453] width 516 height 30
type input "**********"
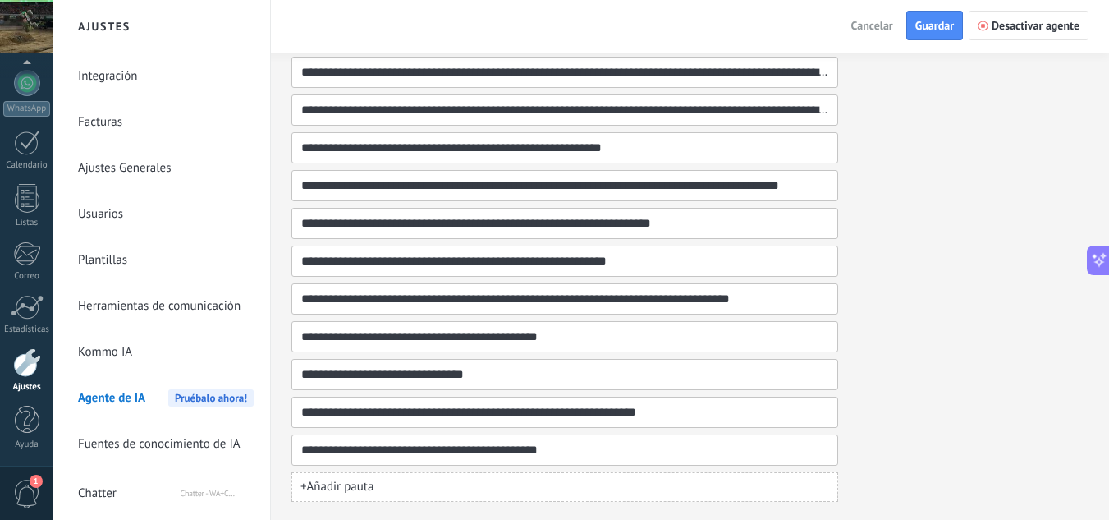
scroll to position [798, 0]
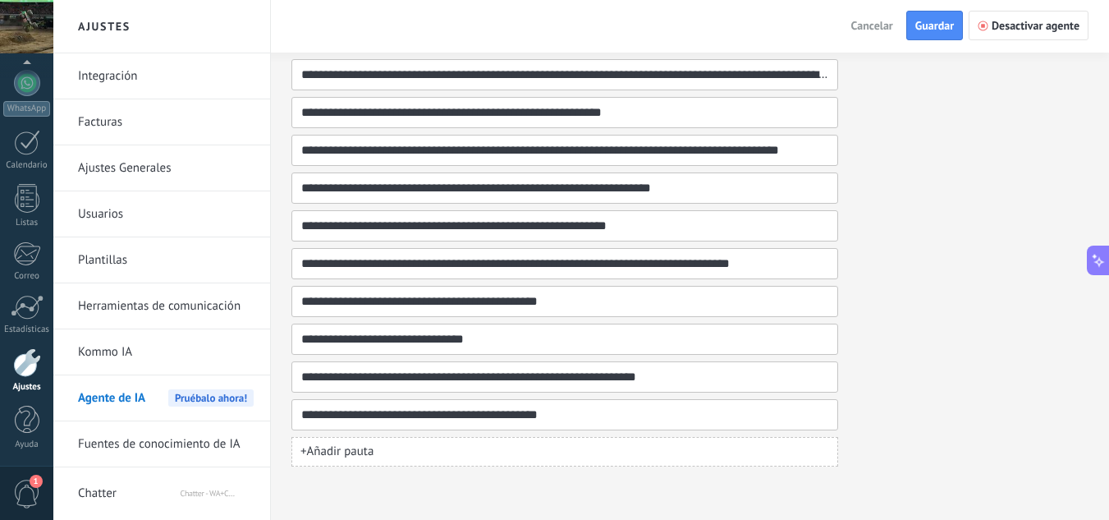
click at [374, 443] on button "+ Añadir pauta" at bounding box center [564, 452] width 547 height 30
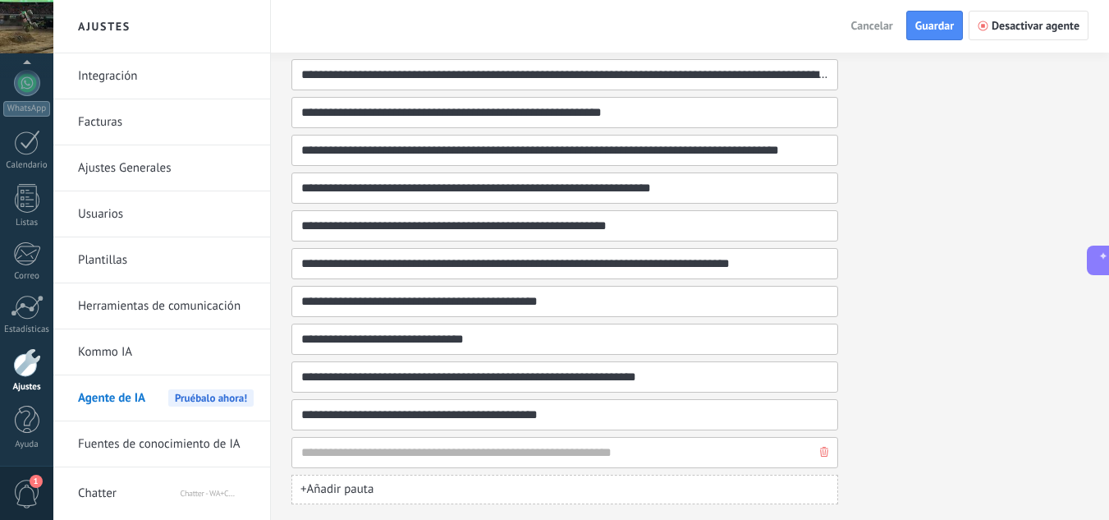
click at [365, 453] on input at bounding box center [558, 453] width 516 height 30
type input "**********"
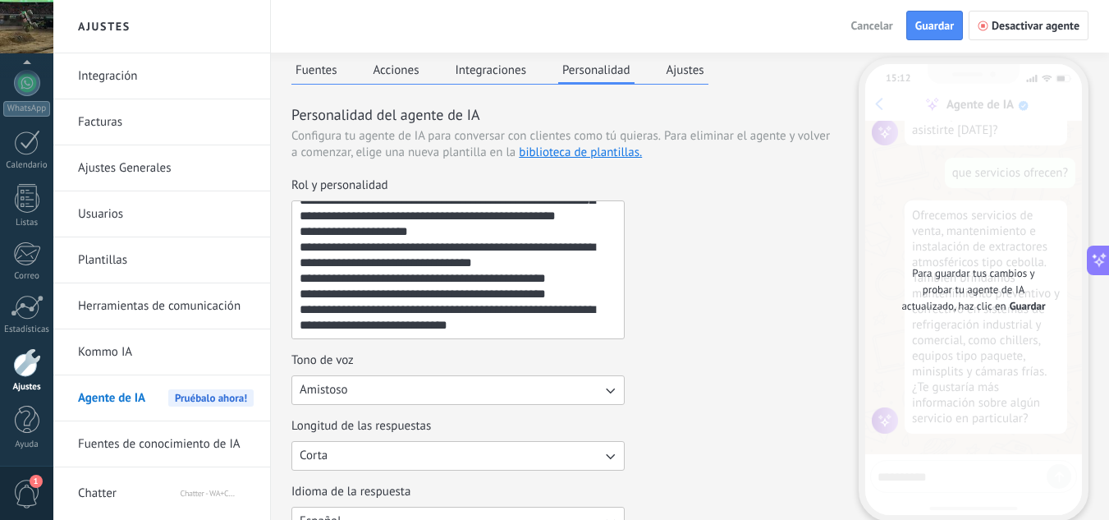
scroll to position [0, 0]
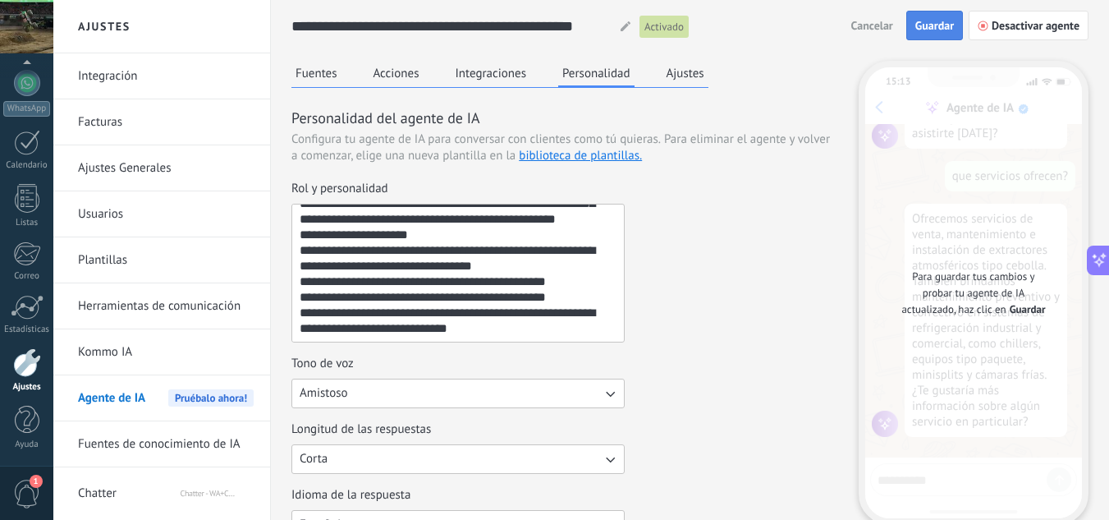
click at [929, 31] on span "Guardar" at bounding box center [934, 25] width 39 height 11
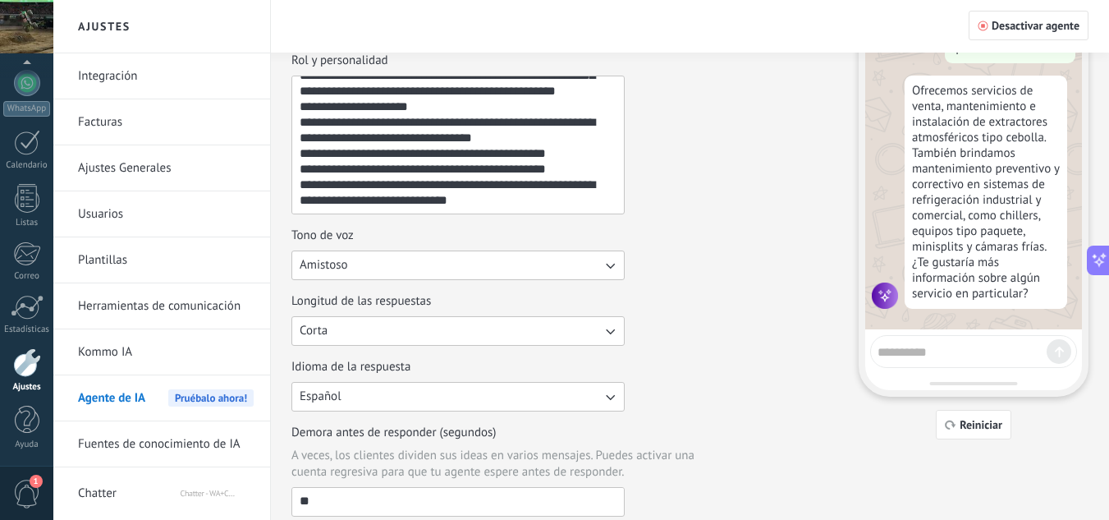
scroll to position [328, 0]
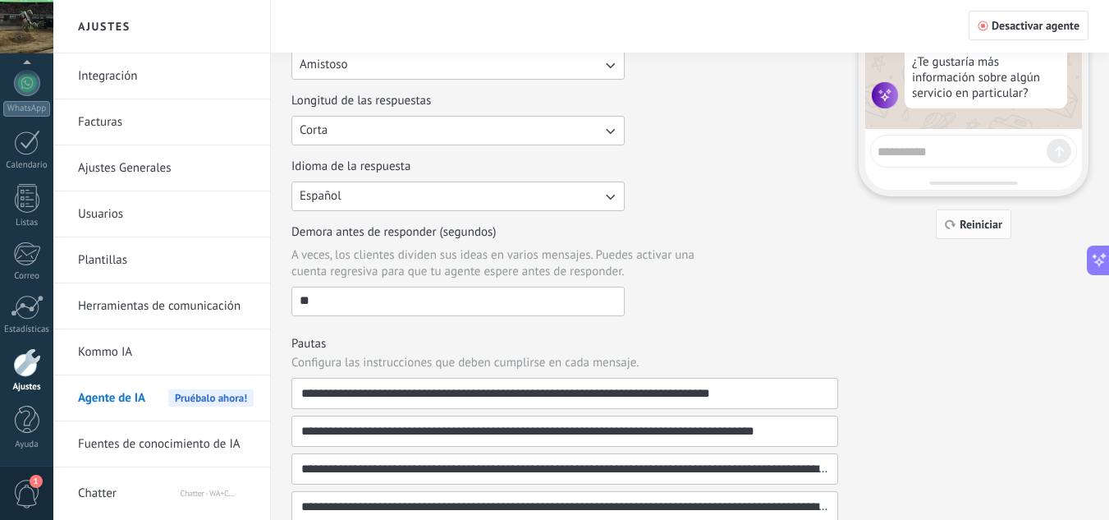
click at [967, 234] on button "Reiniciar" at bounding box center [974, 224] width 76 height 30
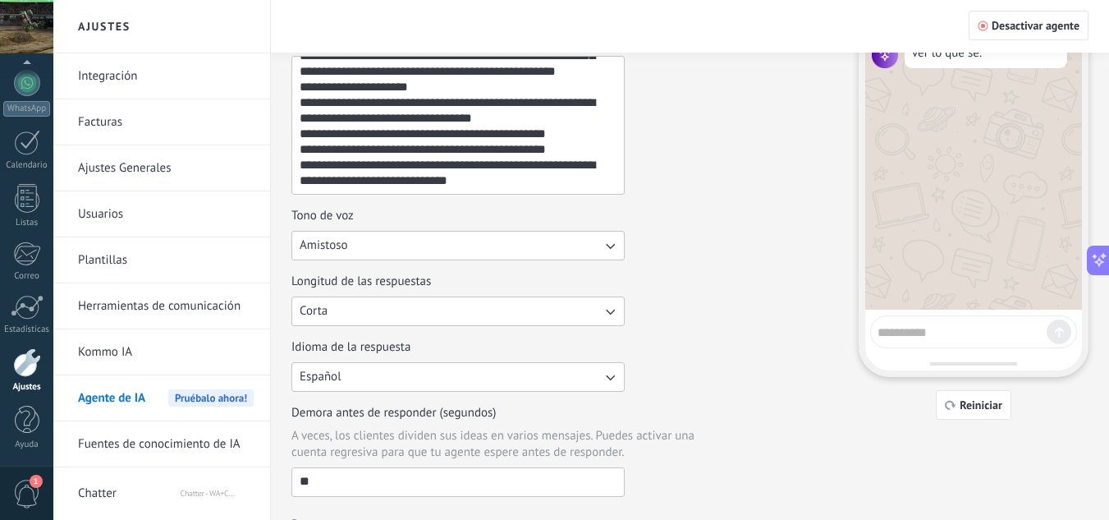
scroll to position [0, 0]
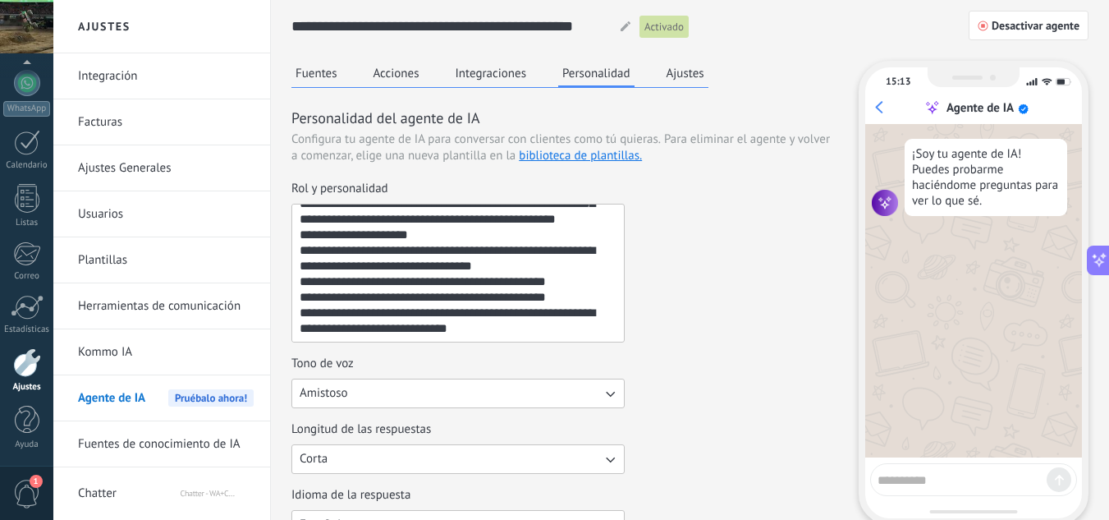
click at [511, 79] on button "Integraciones" at bounding box center [492, 73] width 80 height 25
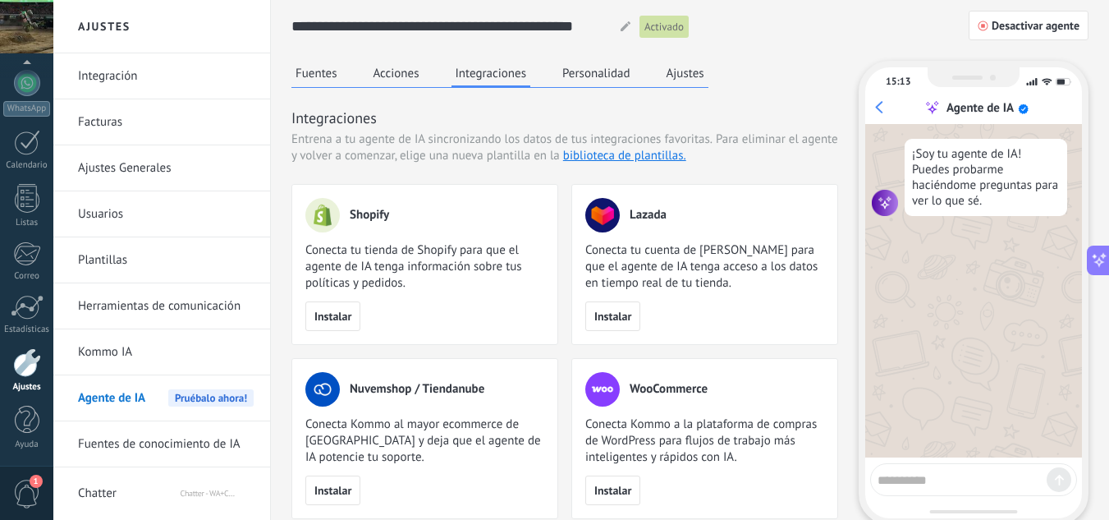
click at [420, 83] on button "Acciones" at bounding box center [396, 73] width 54 height 25
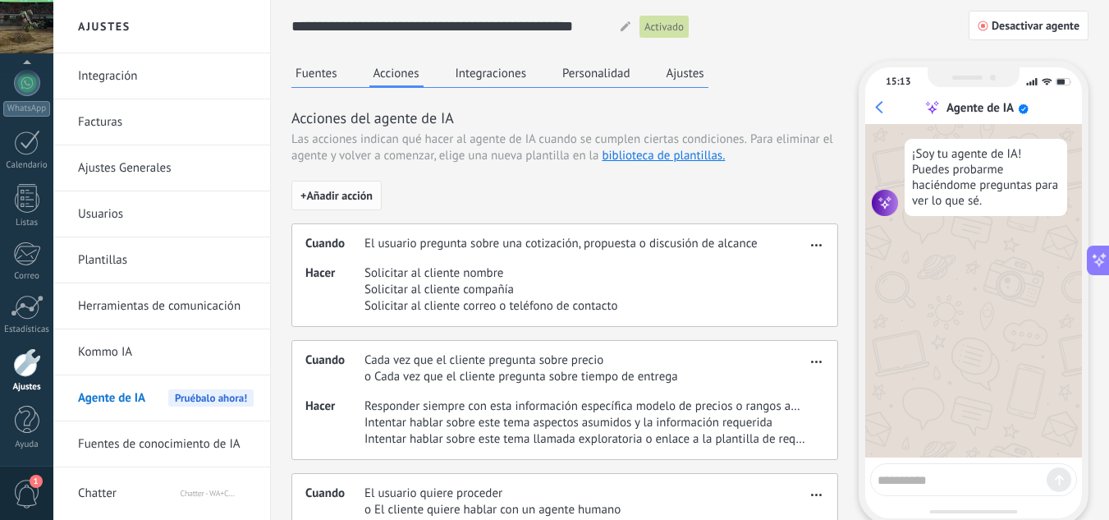
click at [351, 182] on button "+ Añadir acción" at bounding box center [336, 196] width 90 height 30
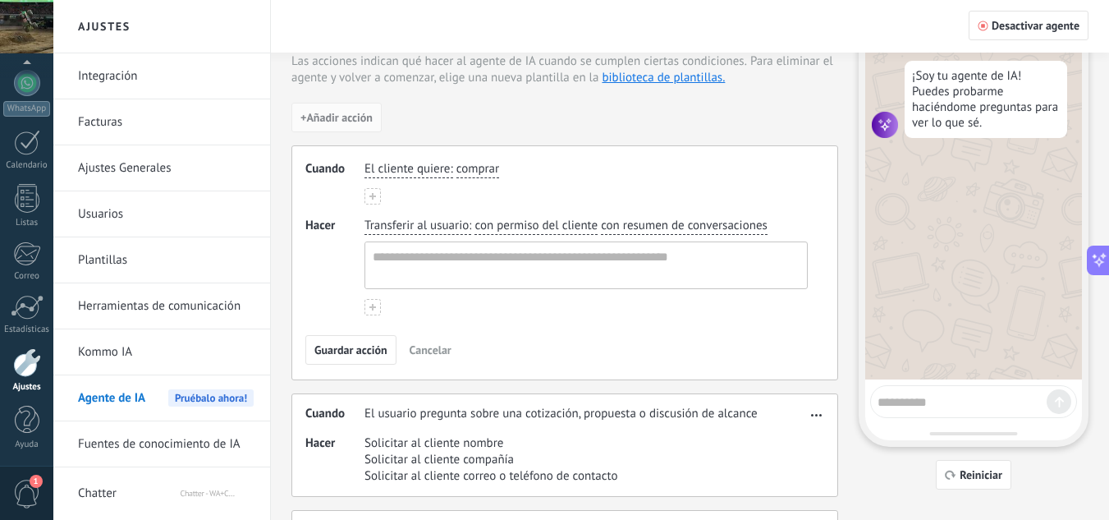
scroll to position [81, 0]
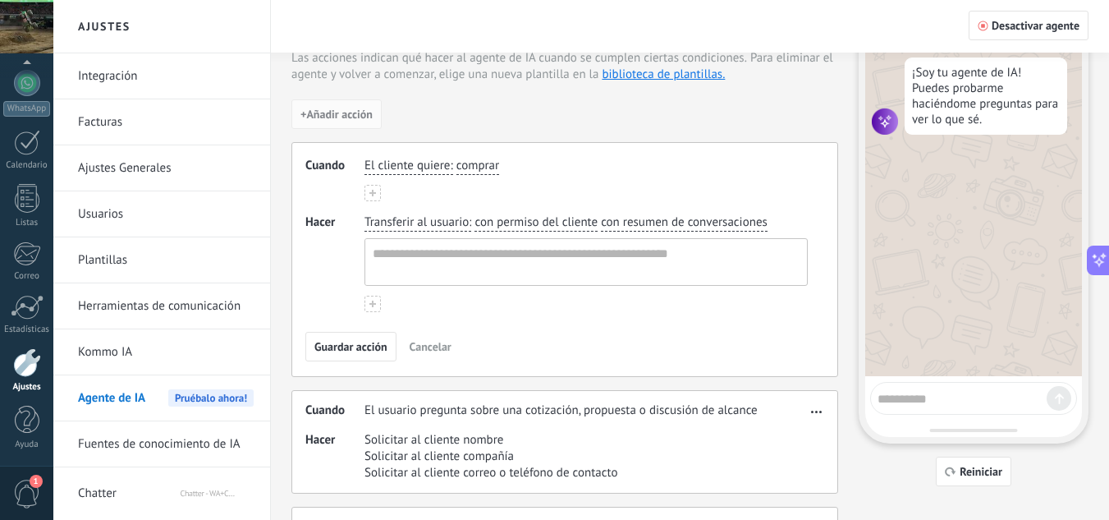
click at [430, 348] on span "Cancelar" at bounding box center [431, 346] width 42 height 11
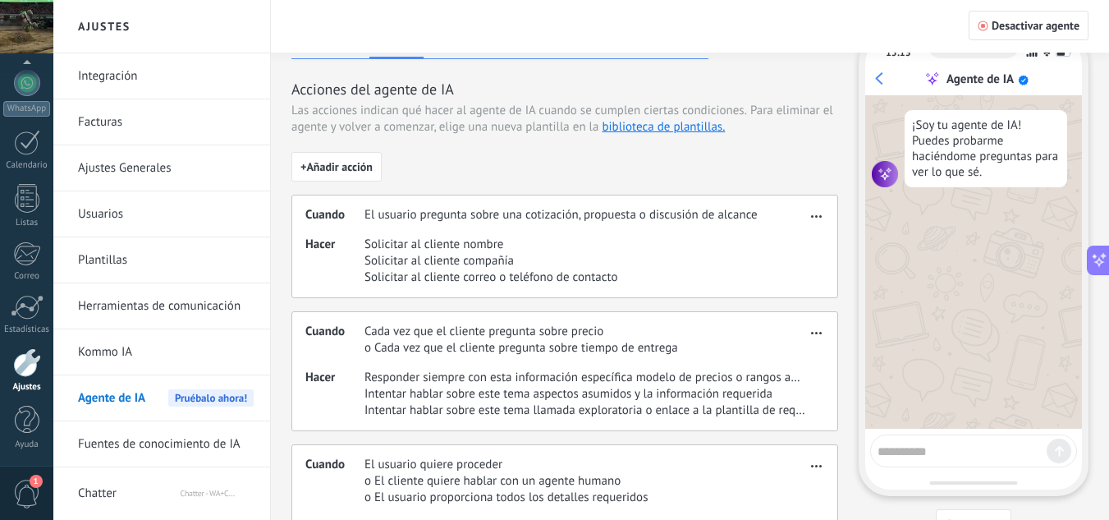
scroll to position [0, 0]
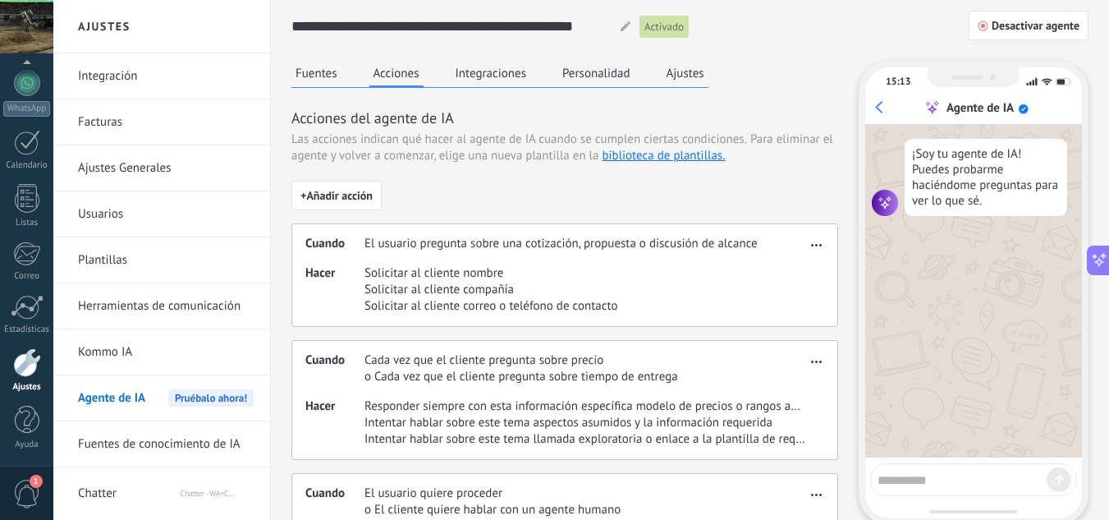
click at [470, 62] on button "Integraciones" at bounding box center [492, 73] width 80 height 25
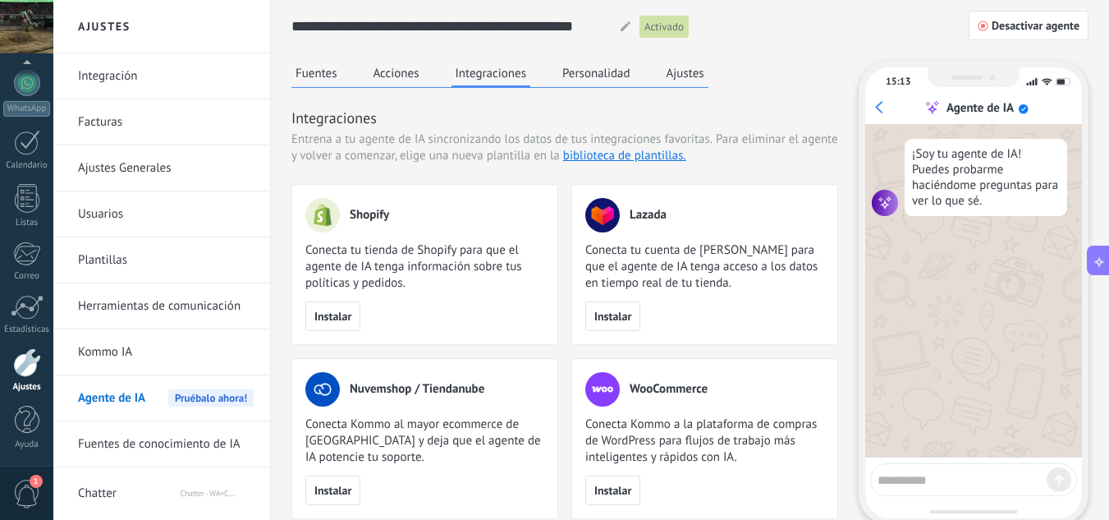
click at [377, 81] on button "Acciones" at bounding box center [396, 73] width 54 height 25
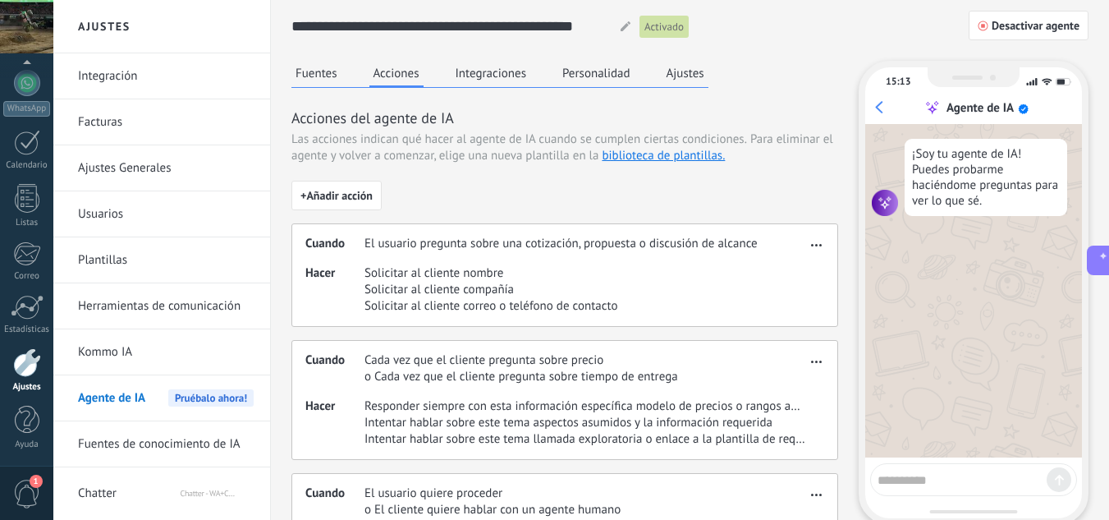
click at [342, 81] on div "Fuentes Acciones Integraciones Personalidad Ajustes" at bounding box center [499, 74] width 417 height 27
click at [333, 74] on button "Fuentes" at bounding box center [316, 73] width 50 height 25
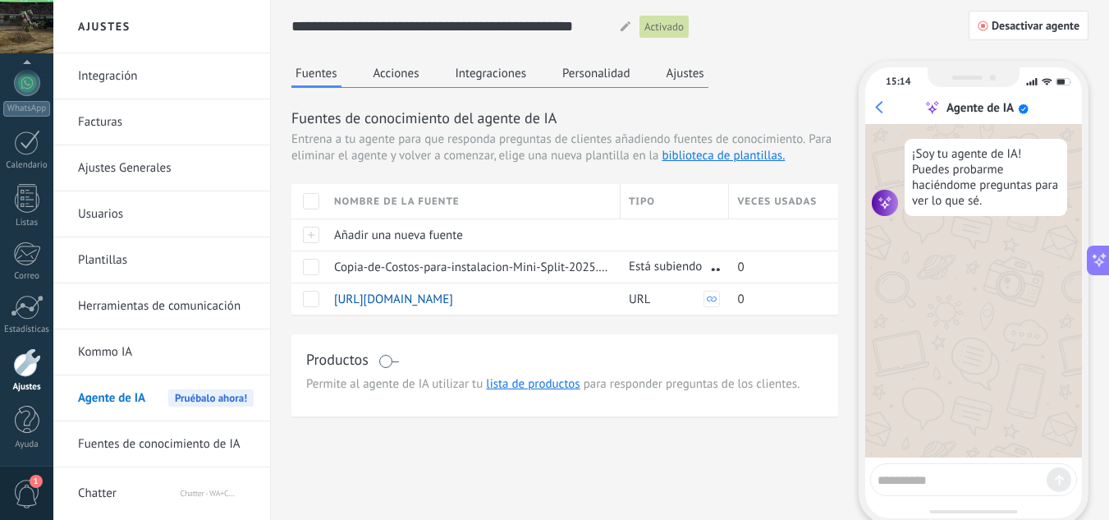
click at [764, 95] on div "Fuentes Acciones Integraciones Personalidad Ajustes Fuentes de conocimiento del…" at bounding box center [564, 238] width 547 height 355
click at [391, 239] on span "Añadir una nueva fuente" at bounding box center [398, 235] width 129 height 16
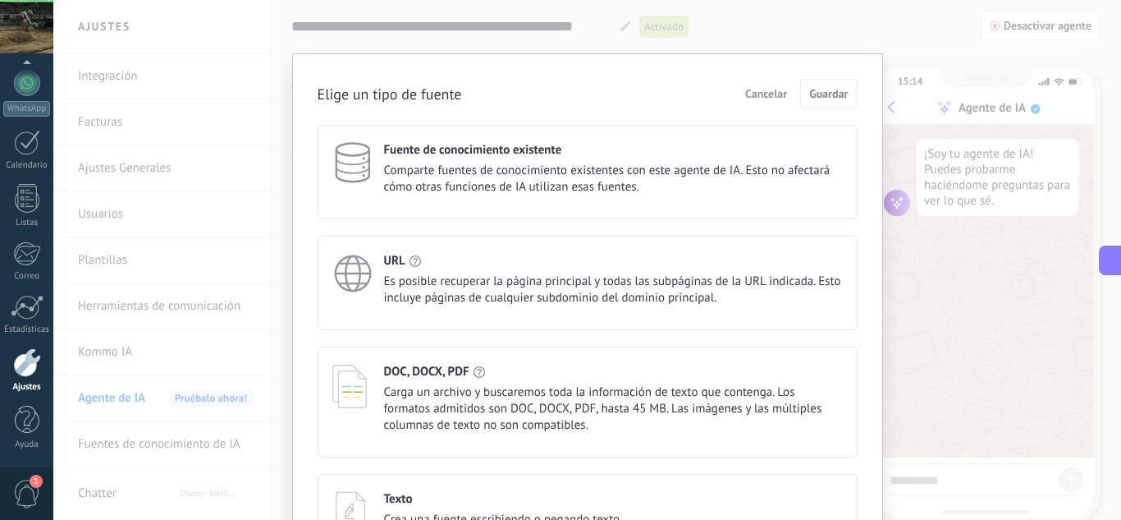
click at [426, 270] on div "URL Es posible recuperar la página principal y todas las subpáginas de la URL i…" at bounding box center [613, 279] width 459 height 53
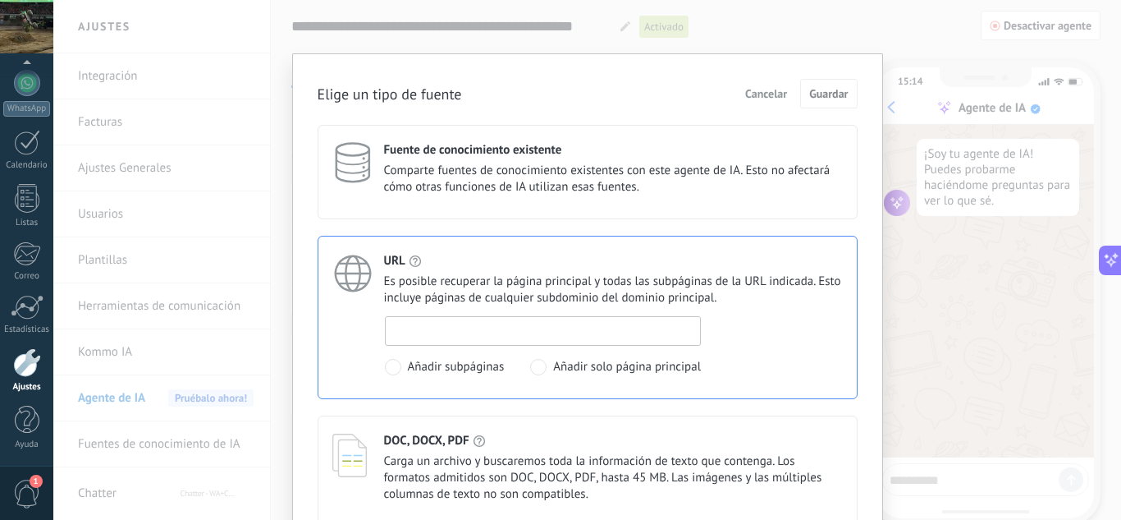
click at [449, 337] on input at bounding box center [543, 330] width 315 height 26
paste input "**********"
type input "**********"
click at [839, 96] on span "Guardar" at bounding box center [829, 93] width 39 height 11
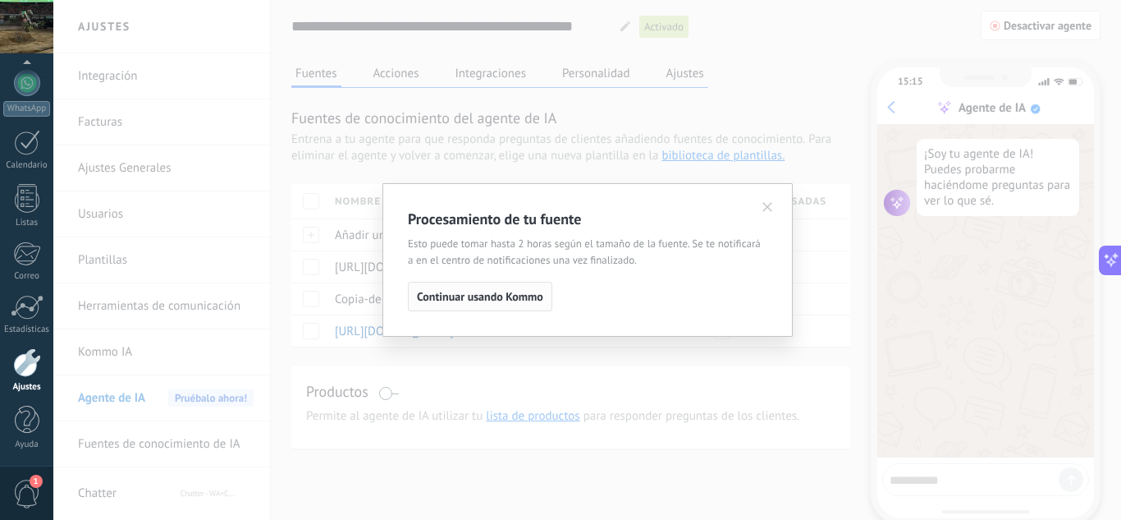
click at [509, 296] on span "Continuar usando Kommo" at bounding box center [480, 296] width 126 height 11
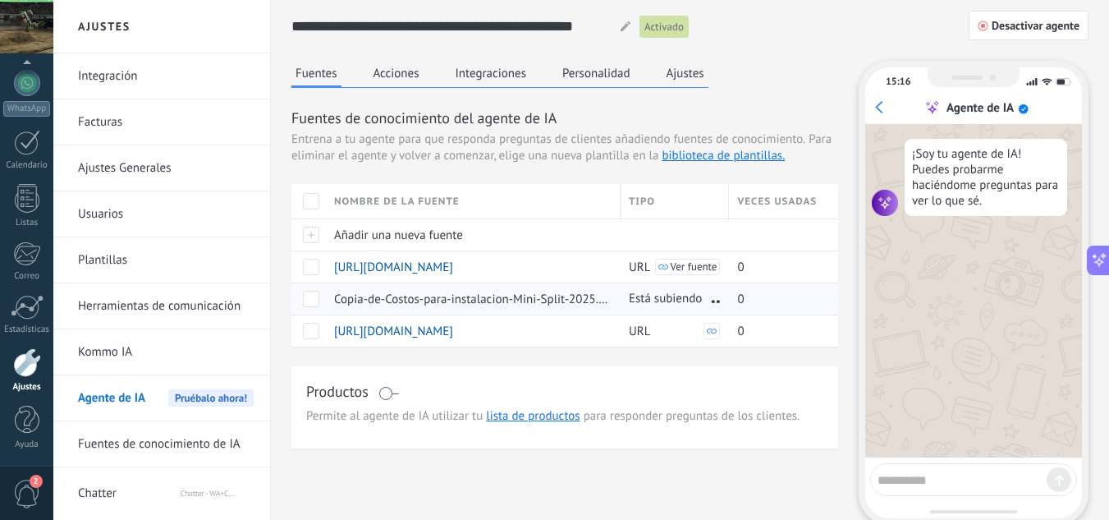
click at [507, 305] on span "Copia-de-Costos-para-instalacion-Mini-Split-2025.pdf" at bounding box center [475, 299] width 282 height 16
click at [360, 301] on span "Copia-de-Costos-para-instalacion-Mini-Split-2025.pdf" at bounding box center [475, 299] width 282 height 16
click at [308, 297] on span at bounding box center [311, 299] width 16 height 16
click at [365, 295] on span "Eliminar" at bounding box center [366, 298] width 44 height 32
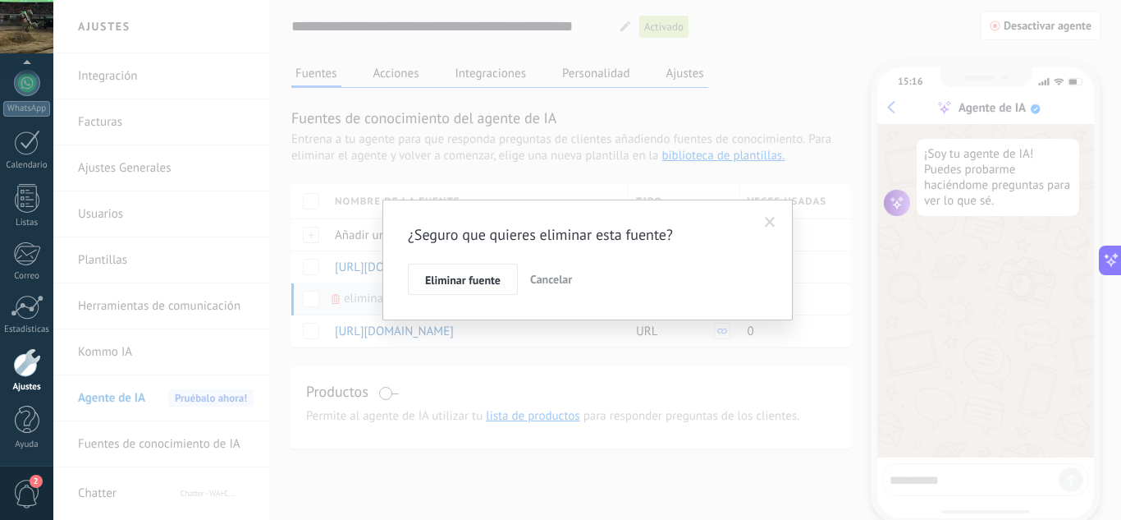
click at [489, 286] on span "Eliminar fuente" at bounding box center [463, 279] width 76 height 11
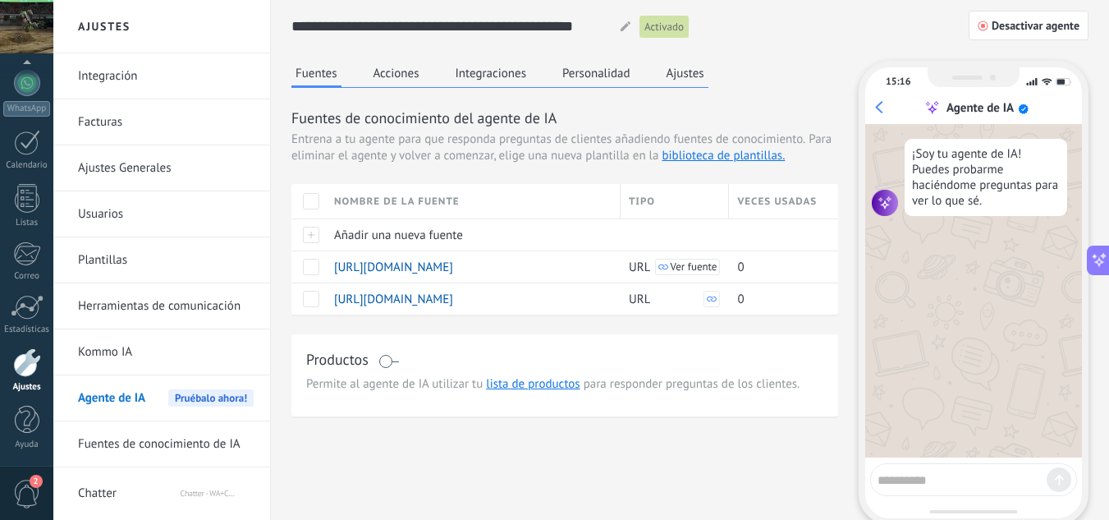
click at [423, 143] on span "Entrena a tu agente para que responda preguntas de clientes añadiendo fuentes d…" at bounding box center [548, 139] width 514 height 16
click at [409, 75] on button "Acciones" at bounding box center [396, 73] width 54 height 25
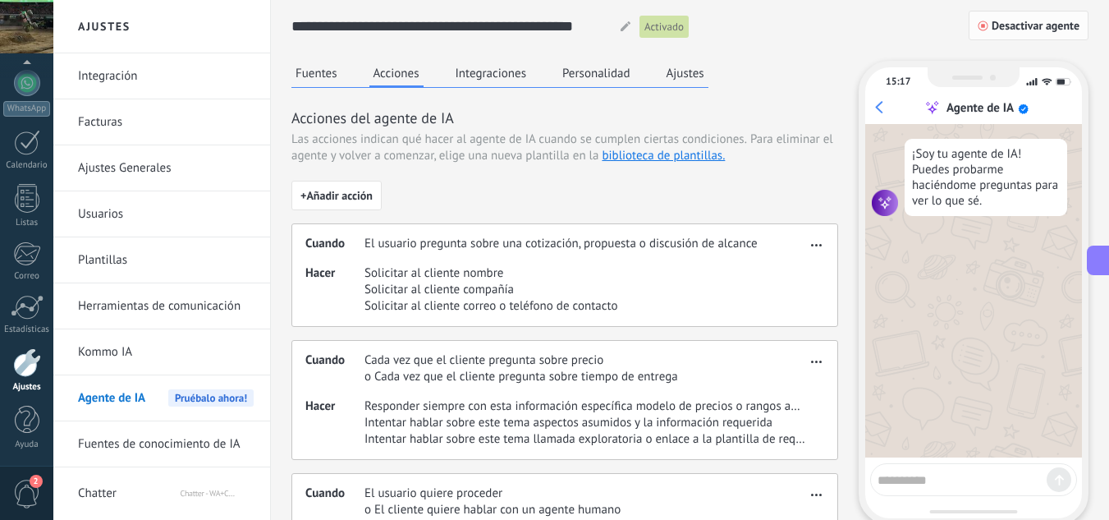
click at [1018, 21] on span "Desactivar agente" at bounding box center [1036, 25] width 88 height 11
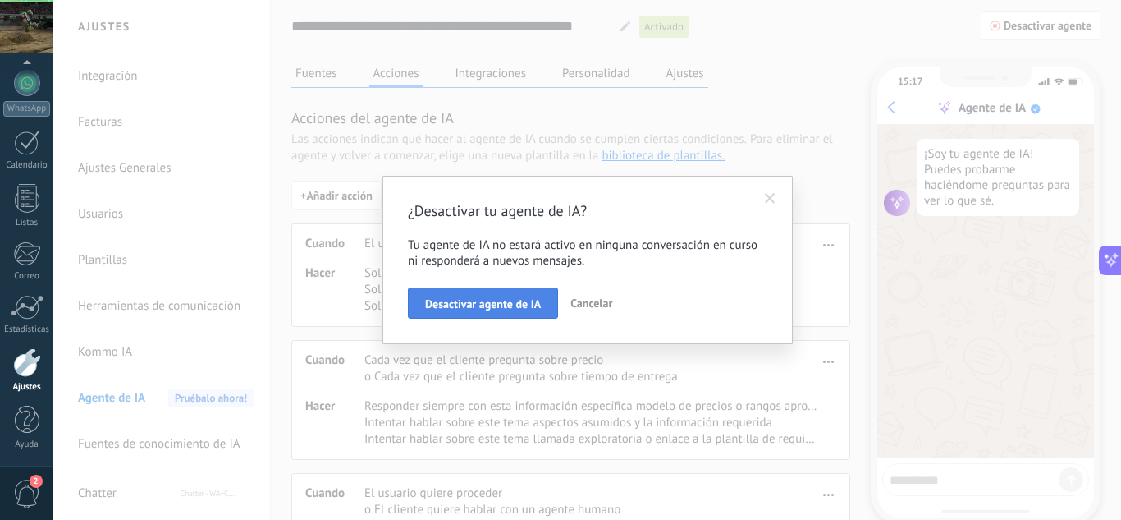
click at [519, 305] on span "Desactivar agente de IA" at bounding box center [483, 303] width 116 height 11
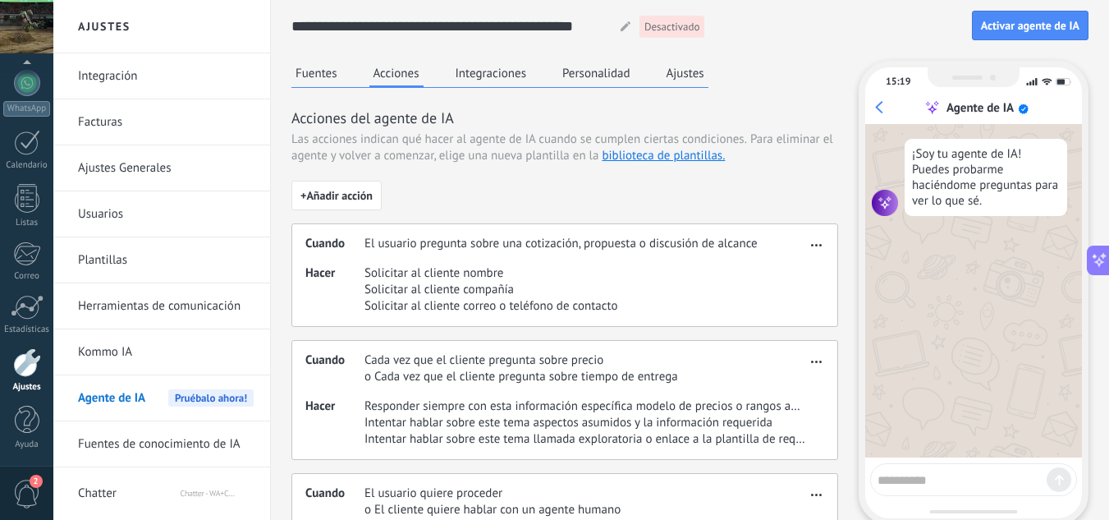
click at [613, 85] on div "Fuentes Acciones Integraciones Personalidad Ajustes" at bounding box center [499, 74] width 417 height 27
click at [609, 72] on button "Personalidad" at bounding box center [596, 73] width 76 height 25
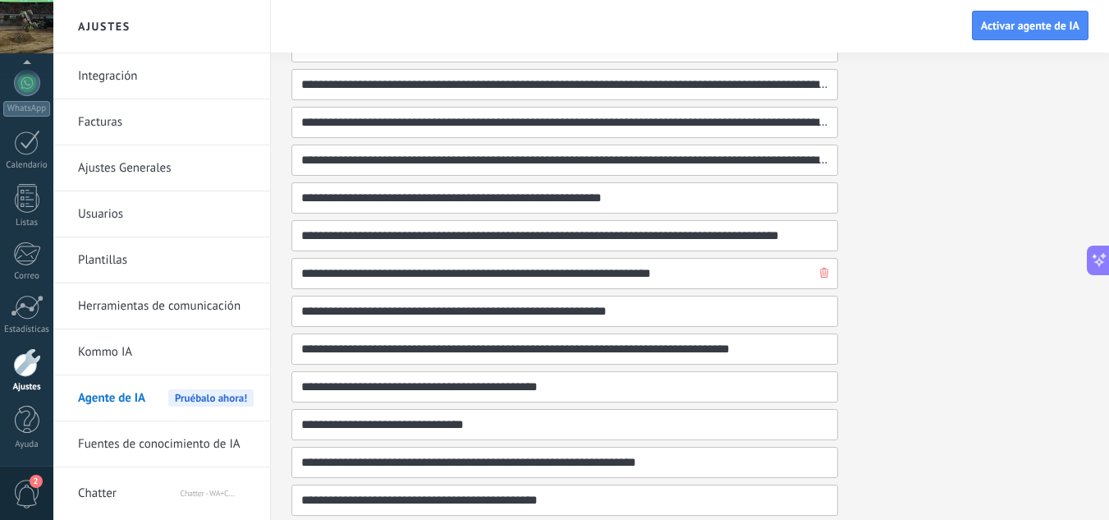
scroll to position [836, 0]
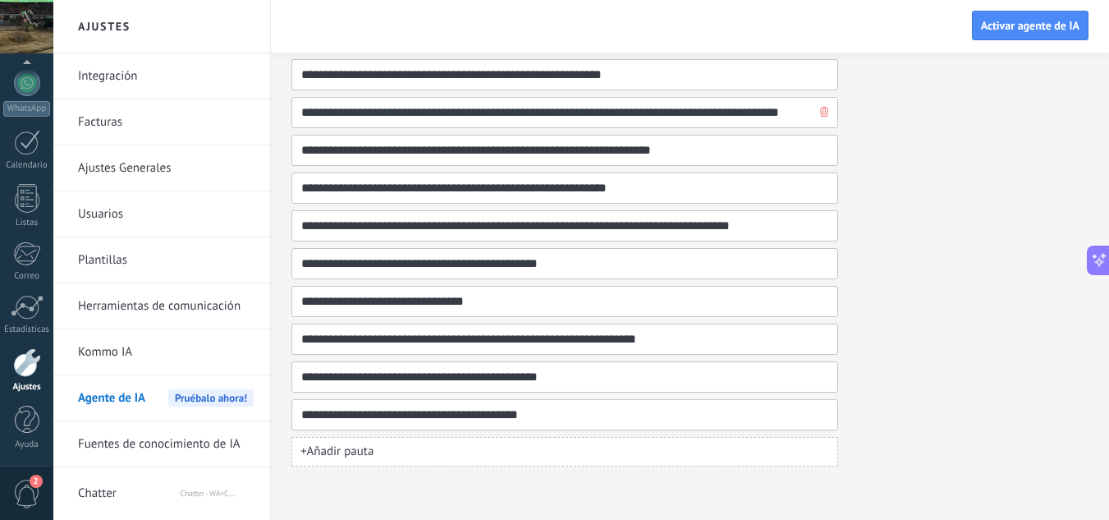
drag, startPoint x: 811, startPoint y: 110, endPoint x: 658, endPoint y: 113, distance: 152.7
click at [658, 113] on input "**********" at bounding box center [558, 113] width 516 height 30
drag, startPoint x: 668, startPoint y: 111, endPoint x: 602, endPoint y: 107, distance: 66.6
click at [602, 107] on input "**********" at bounding box center [558, 113] width 516 height 30
type input "**********"
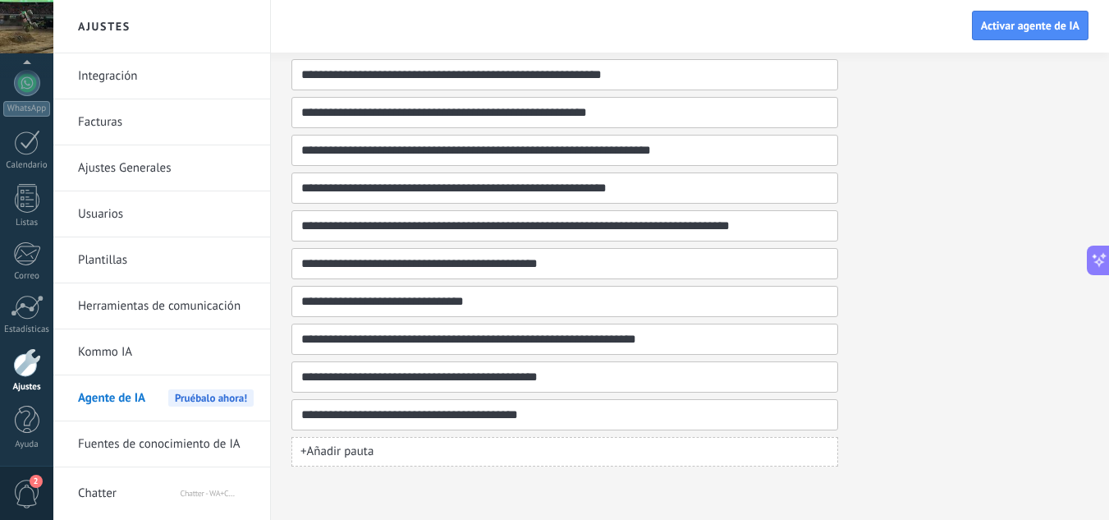
click at [1070, 25] on span "Guardar" at bounding box center [1060, 25] width 39 height 11
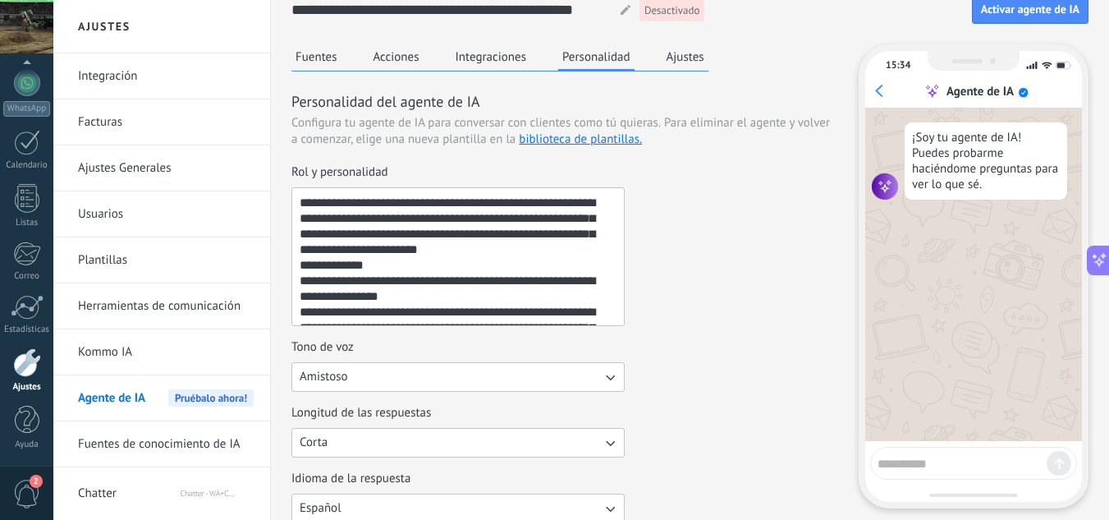
scroll to position [0, 0]
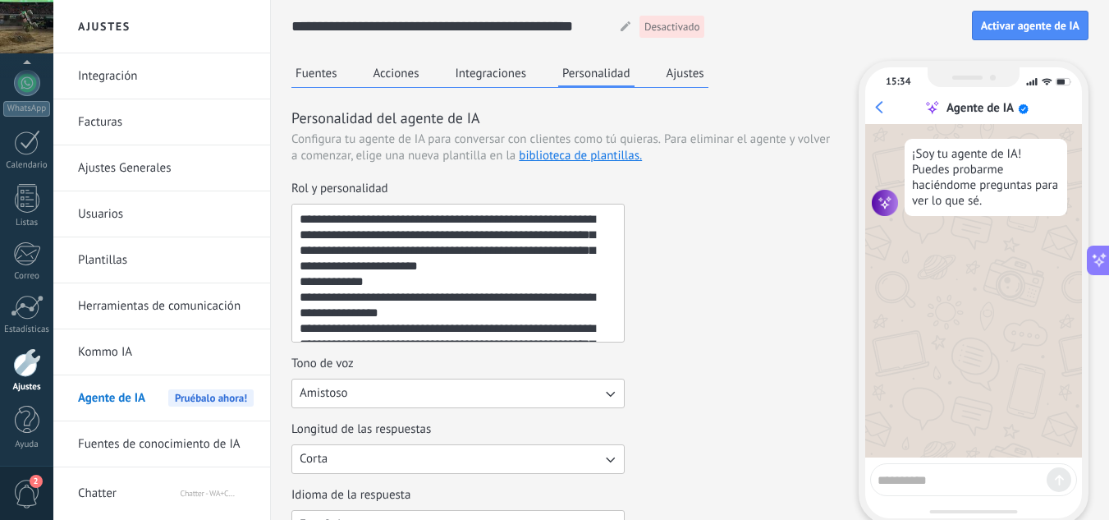
click at [323, 75] on button "Fuentes" at bounding box center [316, 73] width 50 height 25
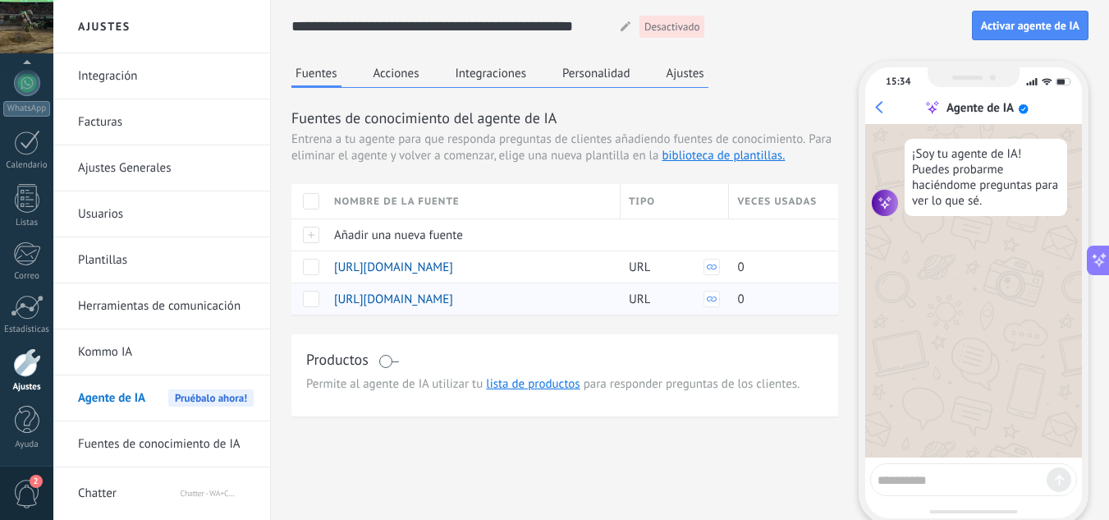
click at [416, 303] on span "[URL][DOMAIN_NAME]" at bounding box center [393, 299] width 119 height 16
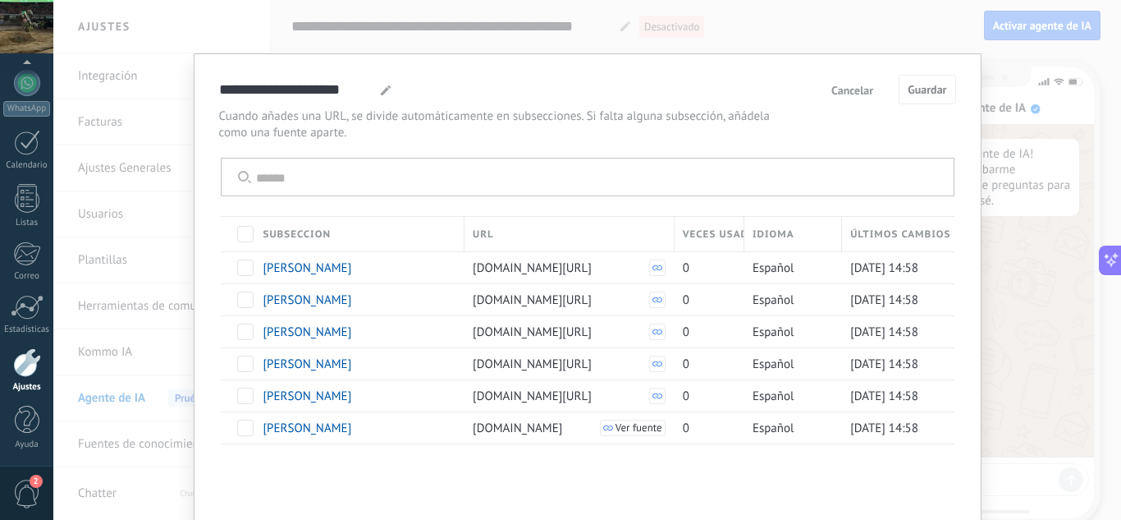
click at [852, 90] on span "Cancelar" at bounding box center [853, 90] width 42 height 11
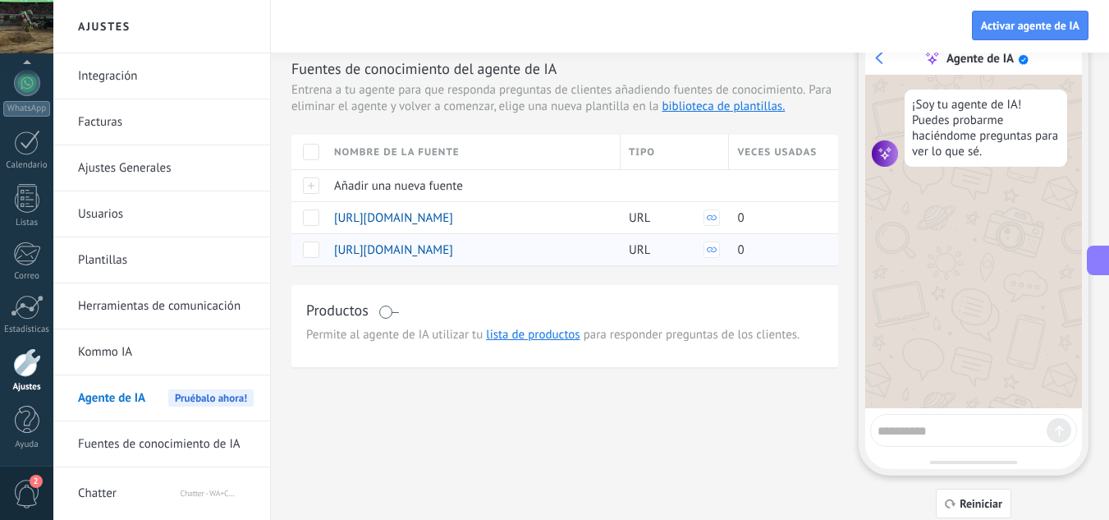
scroll to position [101, 0]
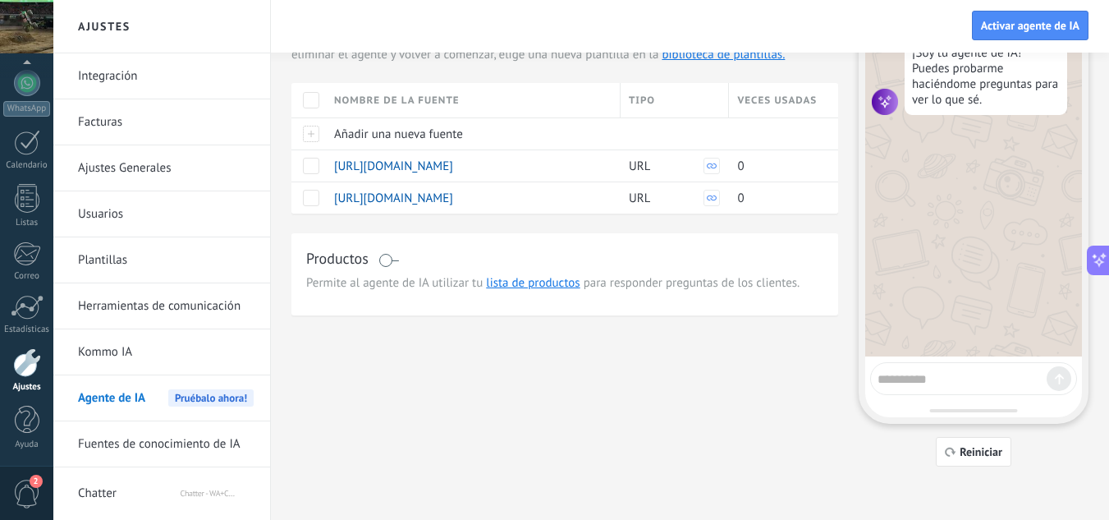
click at [387, 254] on span at bounding box center [388, 260] width 21 height 13
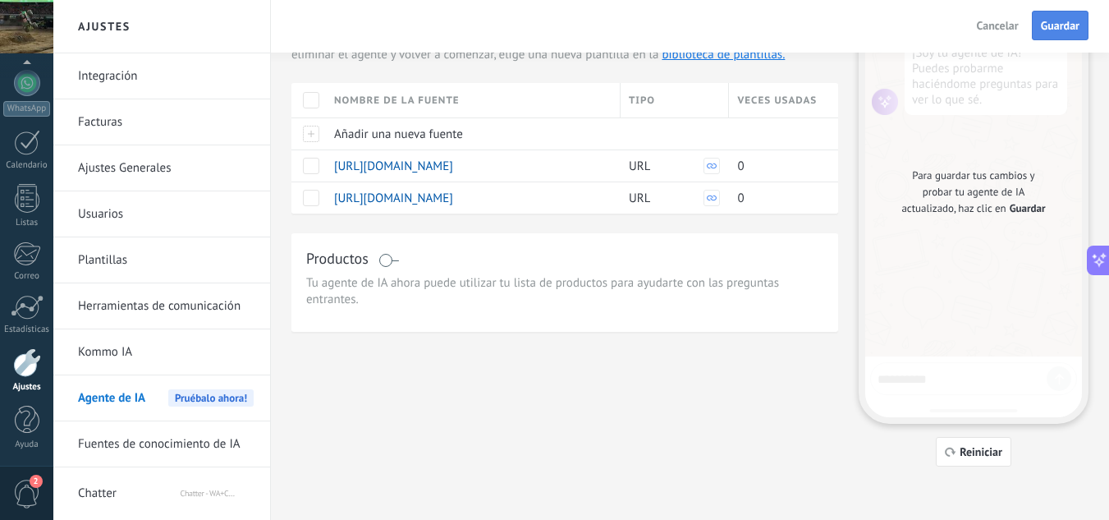
click at [1046, 28] on span "Guardar" at bounding box center [1060, 25] width 39 height 11
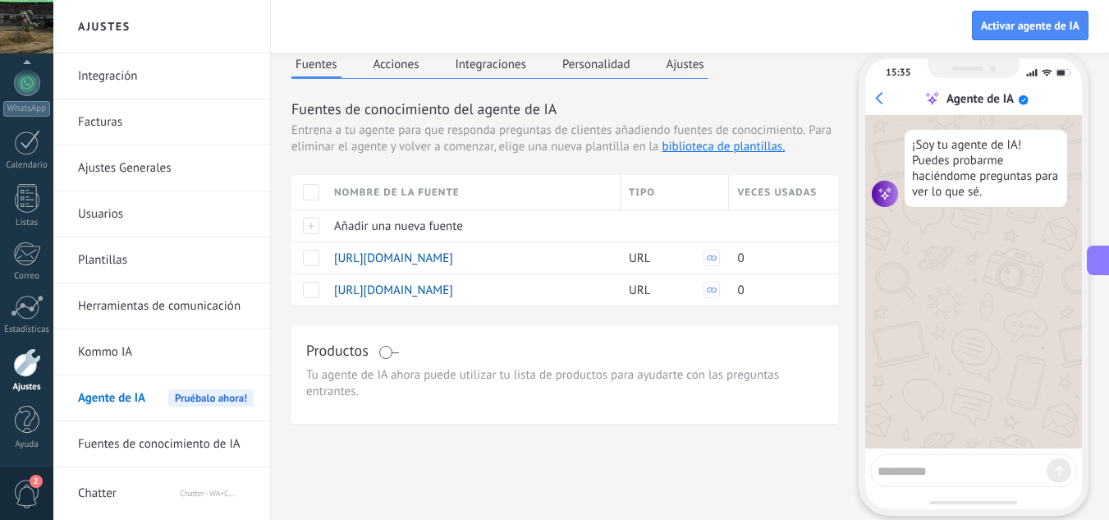
scroll to position [0, 0]
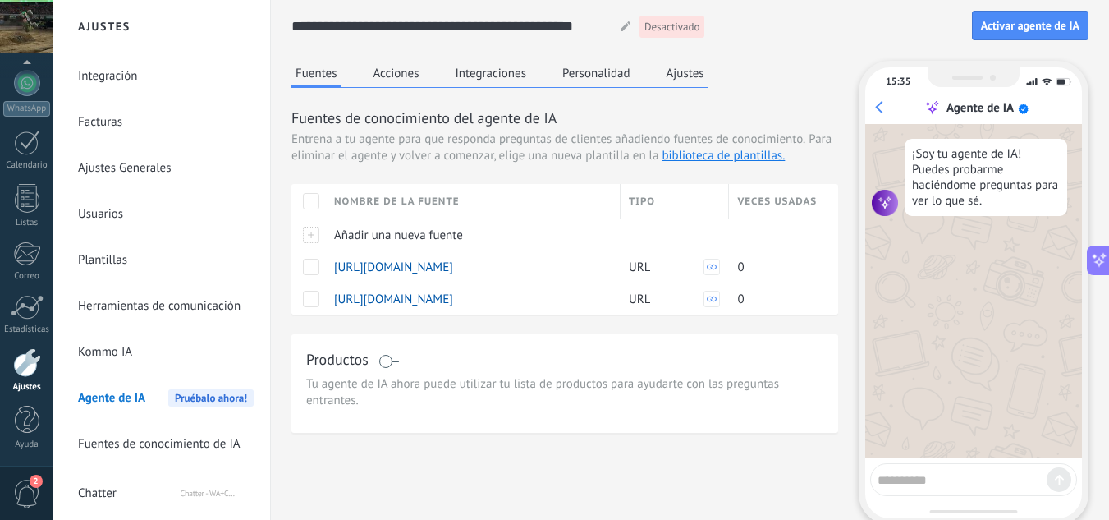
click at [400, 69] on button "Acciones" at bounding box center [396, 73] width 54 height 25
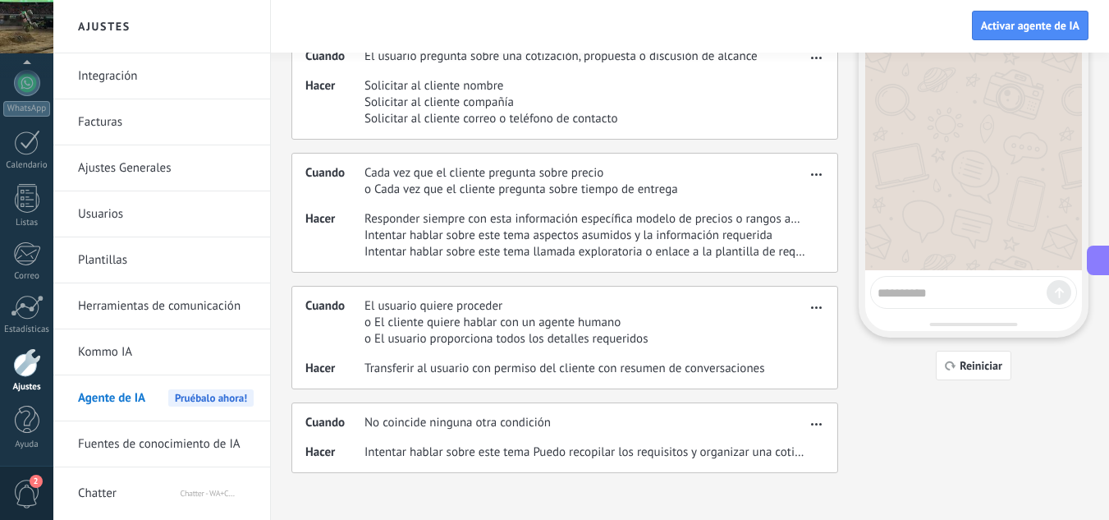
scroll to position [194, 0]
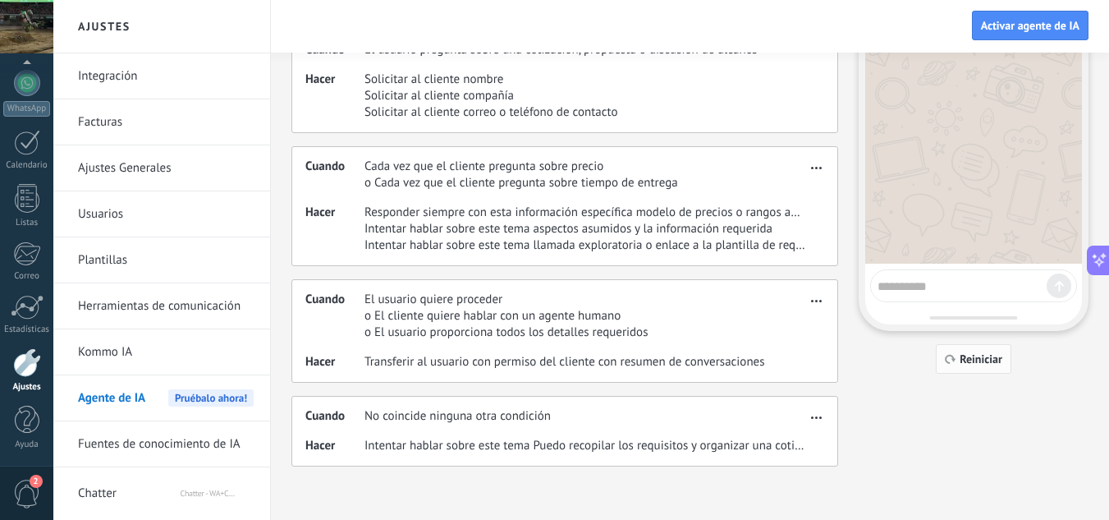
click at [999, 360] on span "Reiniciar" at bounding box center [981, 358] width 43 height 11
click at [982, 359] on span "Reiniciar" at bounding box center [981, 358] width 43 height 11
click at [241, 446] on link "Fuentes de conocimiento de IA" at bounding box center [166, 444] width 176 height 46
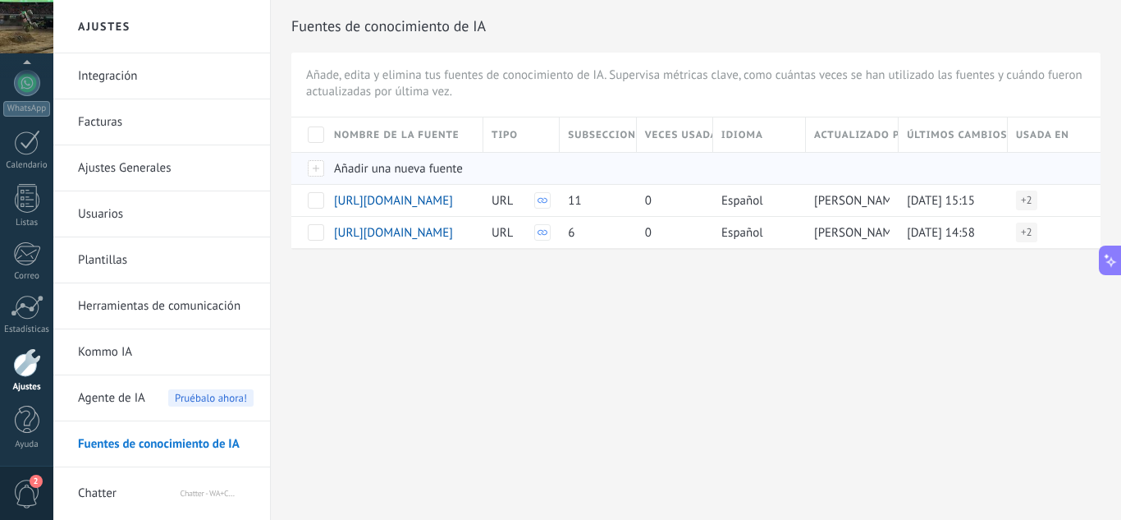
click at [392, 158] on div "Añadir una nueva fuente" at bounding box center [400, 168] width 149 height 31
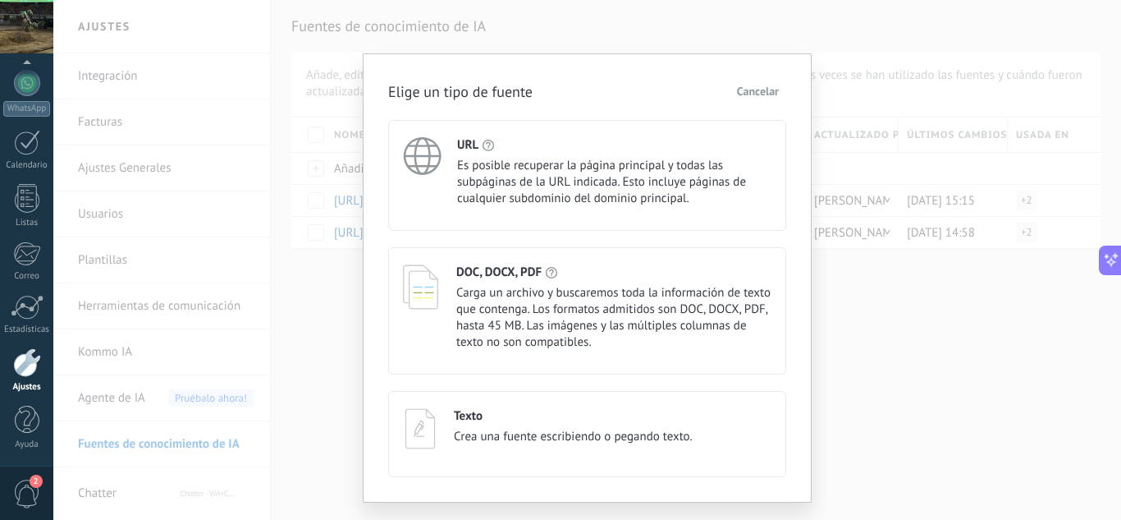
click at [516, 317] on span "Carga un archivo y buscaremos toda la información de texto que contenga. Los fo…" at bounding box center [613, 318] width 315 height 66
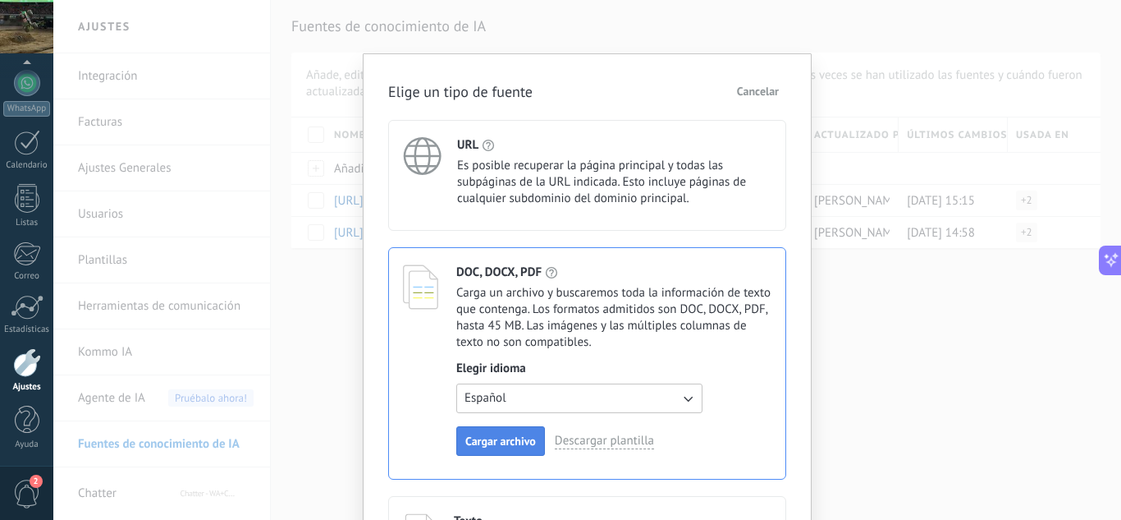
click at [495, 441] on span "Cargar archivo" at bounding box center [501, 440] width 71 height 11
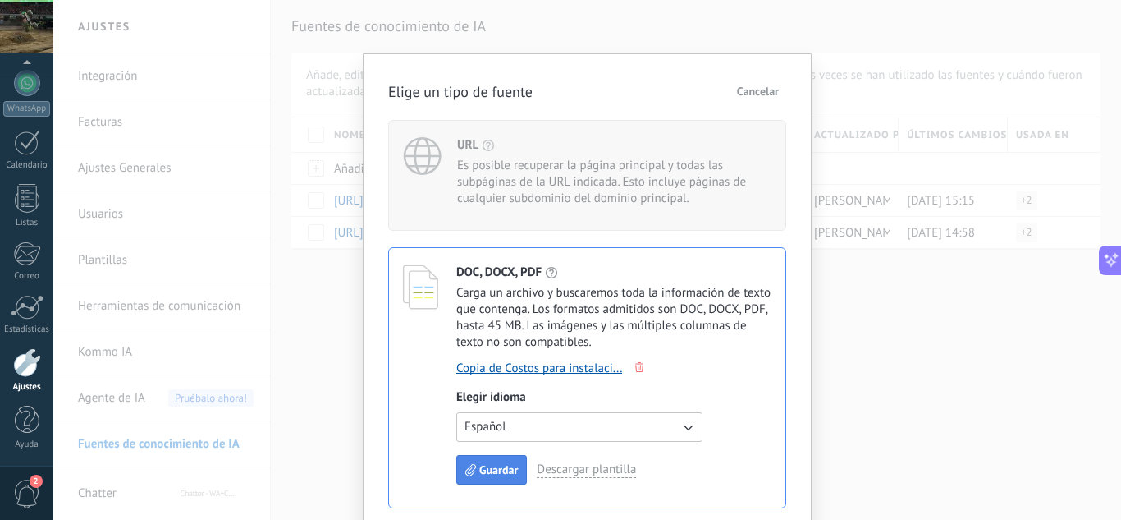
click at [491, 470] on span "Guardar" at bounding box center [498, 469] width 39 height 11
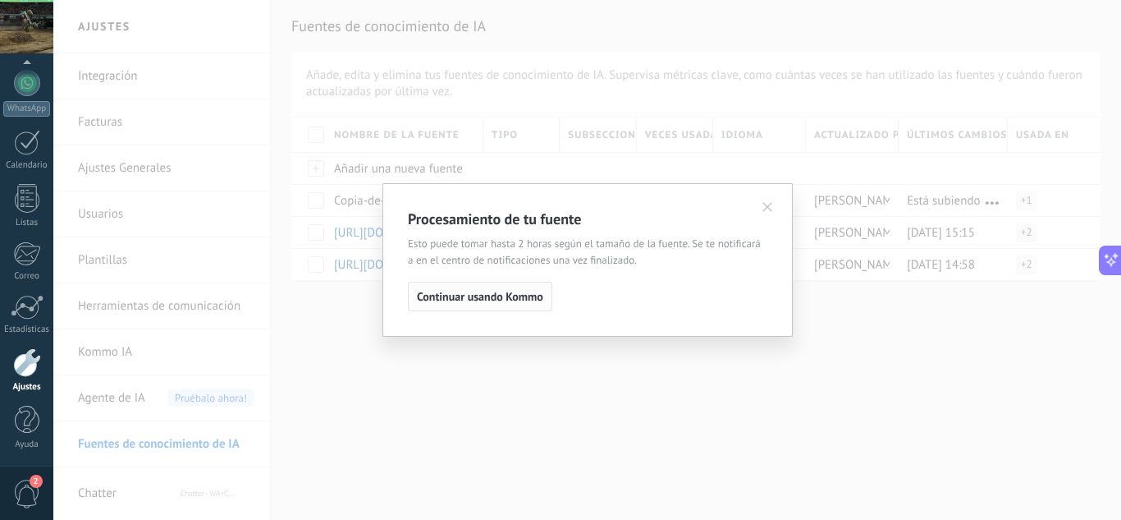
click at [479, 297] on span "Continuar usando Kommo" at bounding box center [480, 296] width 126 height 11
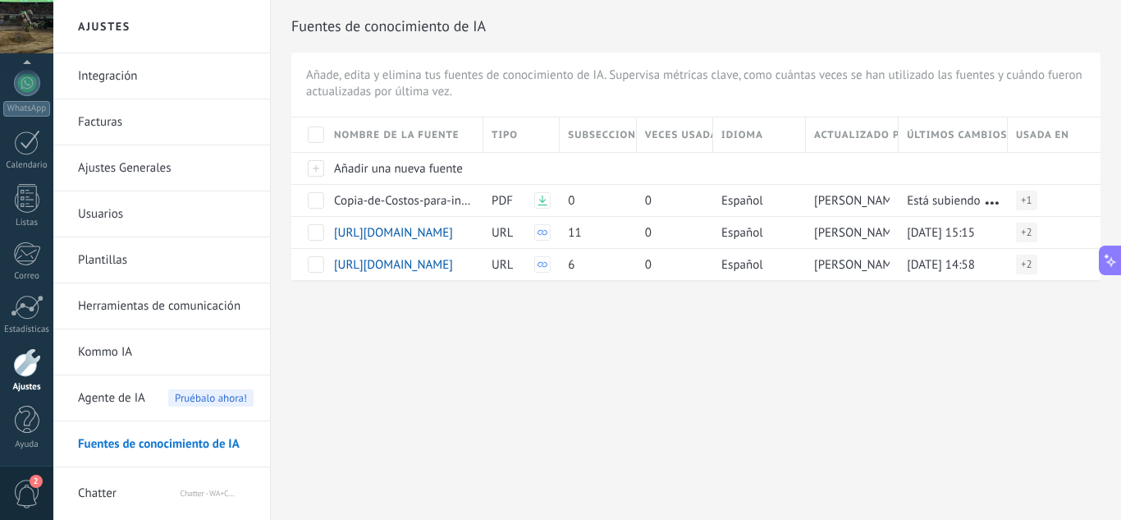
click at [200, 396] on span "Pruébalo ahora!" at bounding box center [210, 397] width 85 height 17
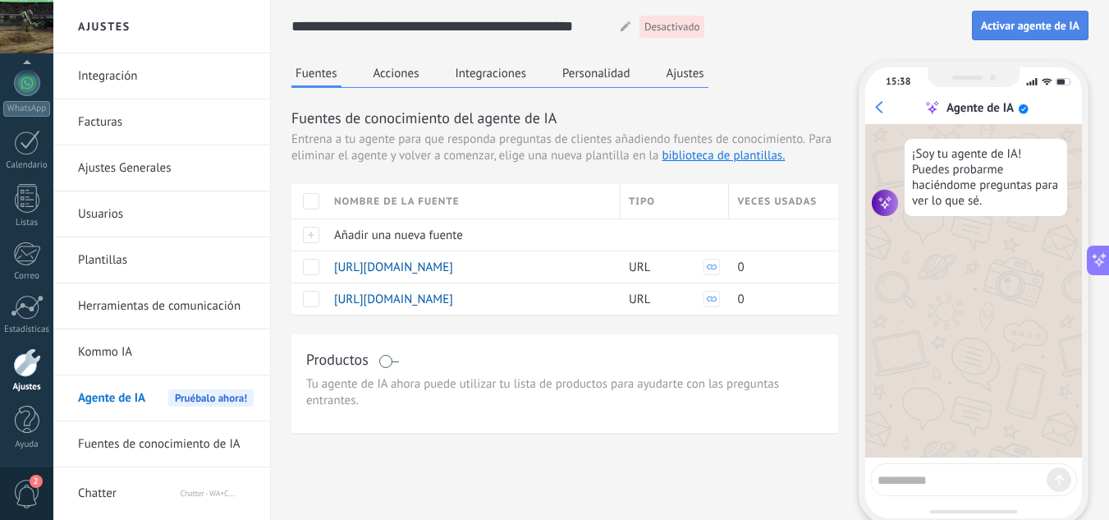
click at [1000, 31] on span "Activar agente de IA" at bounding box center [1030, 25] width 99 height 11
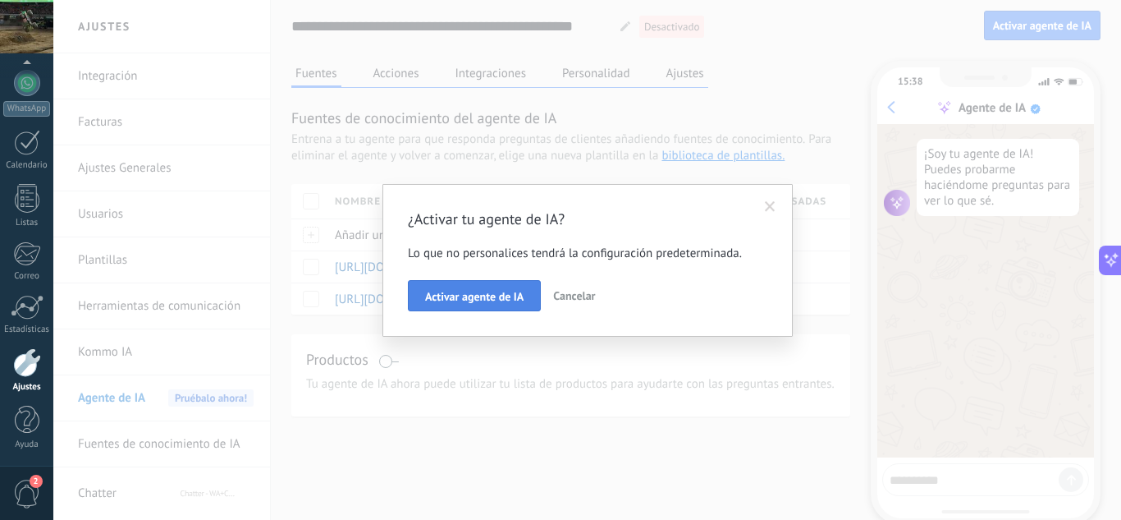
click at [488, 300] on span "Activar agente de IA" at bounding box center [474, 296] width 99 height 11
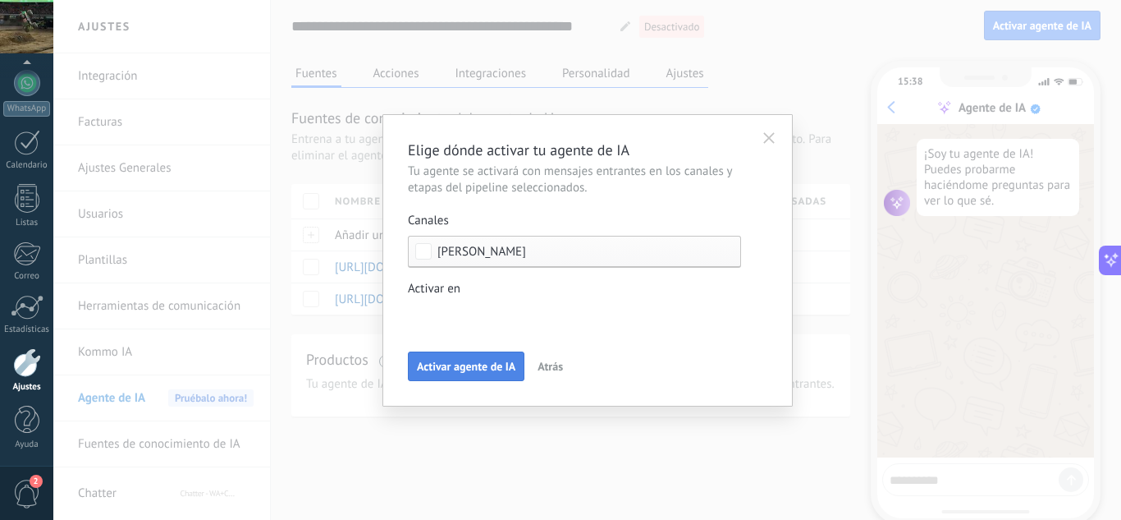
click at [509, 361] on span "Activar agente de IA" at bounding box center [466, 365] width 99 height 11
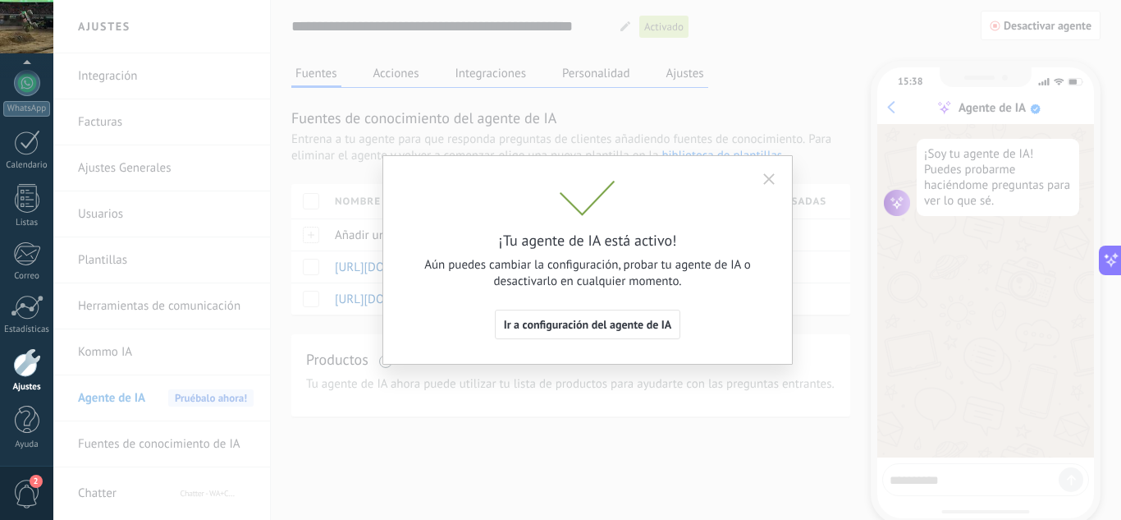
click at [828, 30] on div "¡Tu agente de IA está activo! Aún puedes cambiar la configuración, probar tu ag…" at bounding box center [587, 260] width 1068 height 520
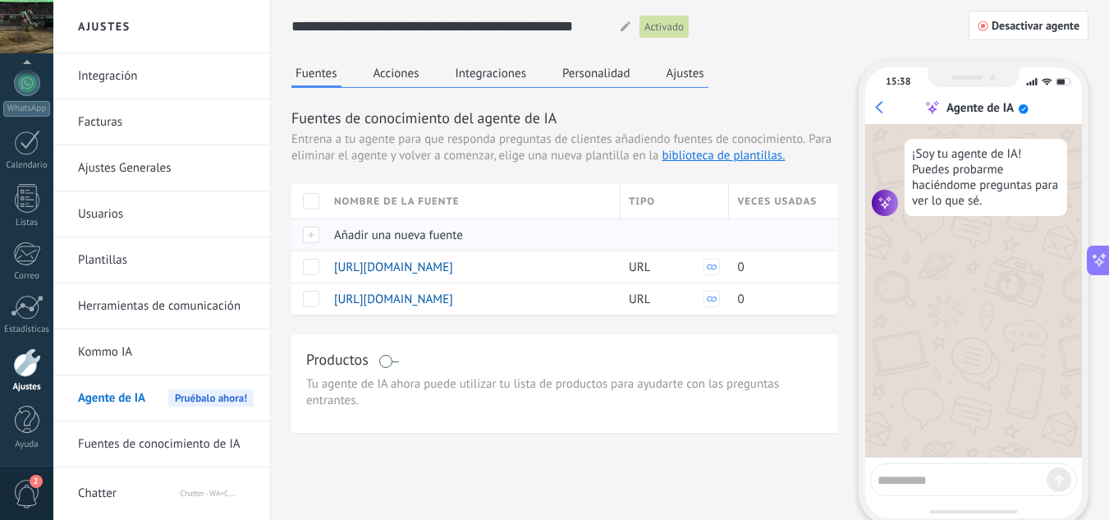
click at [438, 227] on div "Añadir una nueva fuente" at bounding box center [469, 234] width 287 height 31
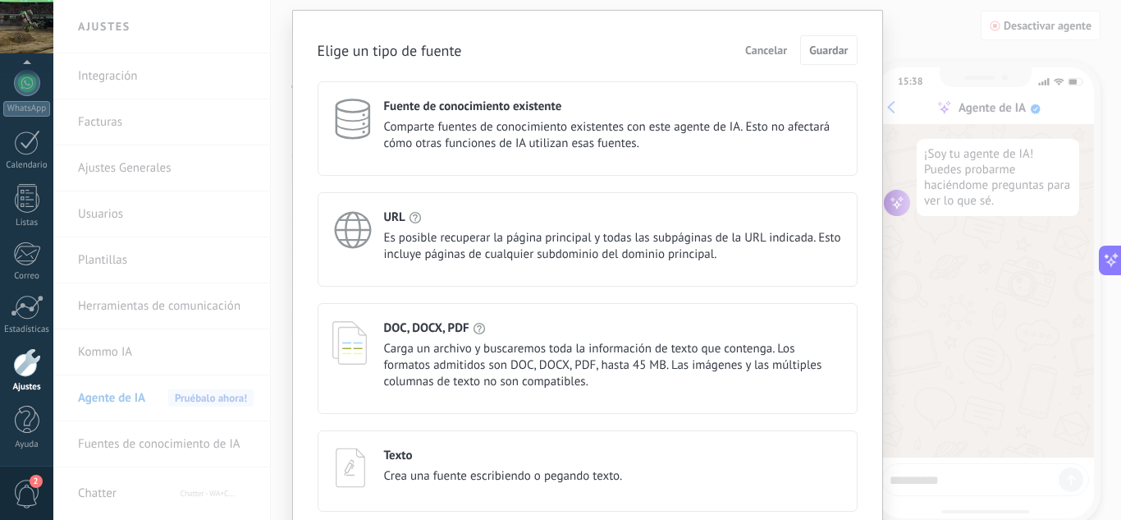
scroll to position [114, 0]
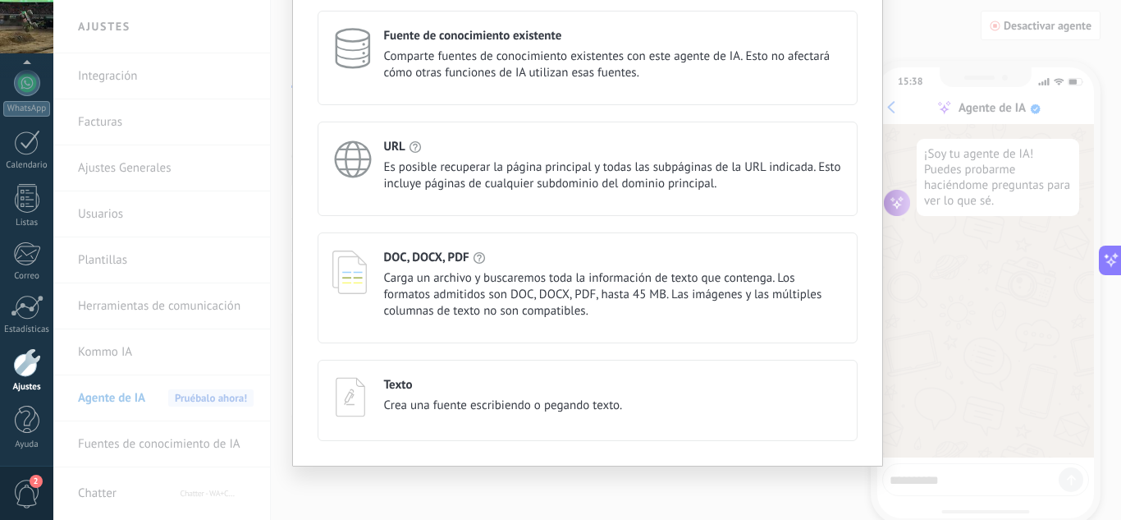
click at [470, 277] on span "Carga un archivo y buscaremos toda la información de texto que contenga. Los fo…" at bounding box center [613, 294] width 459 height 49
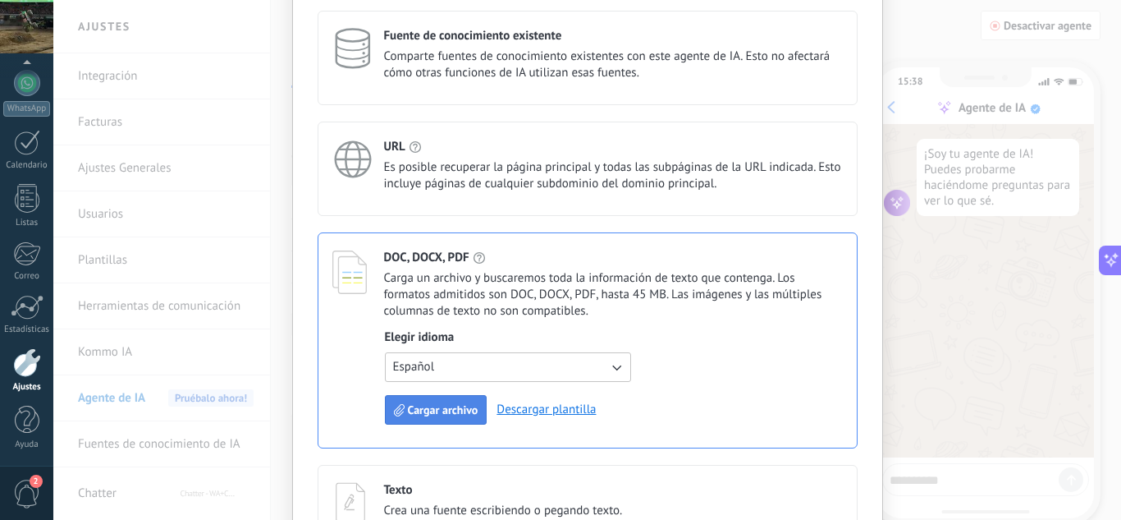
click at [461, 407] on span "Cargar archivo" at bounding box center [443, 409] width 71 height 11
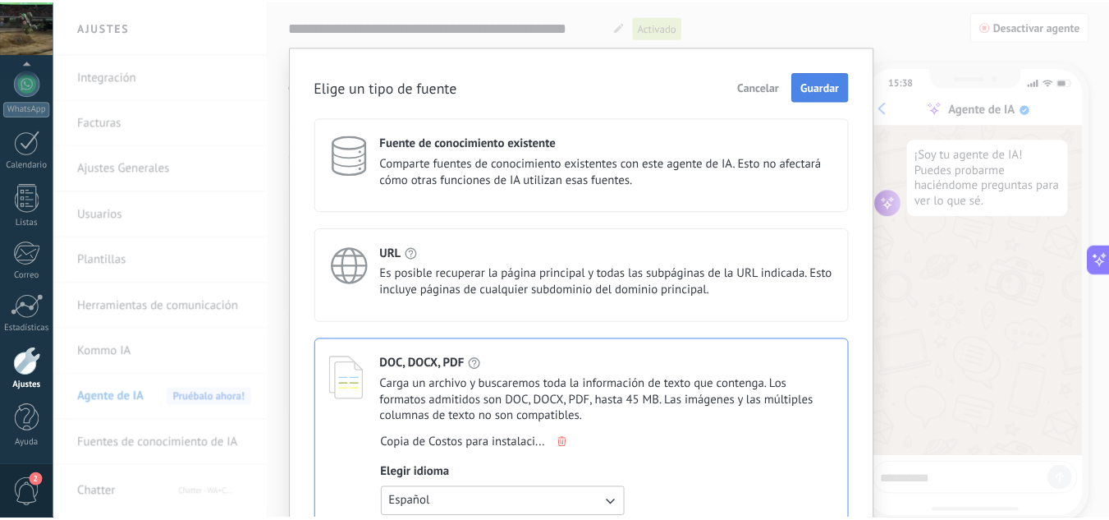
scroll to position [0, 0]
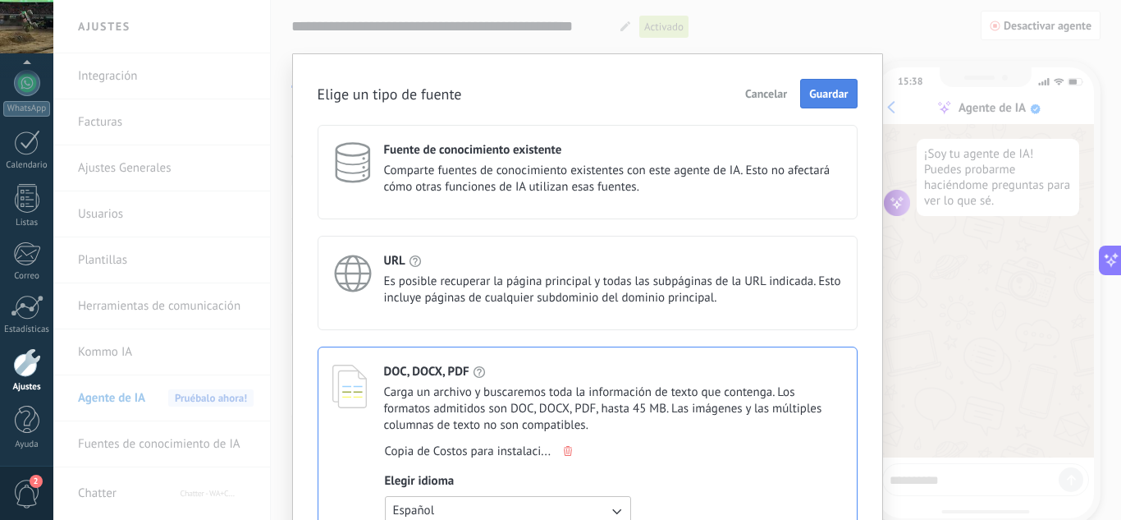
click at [832, 93] on span "Guardar" at bounding box center [829, 93] width 39 height 11
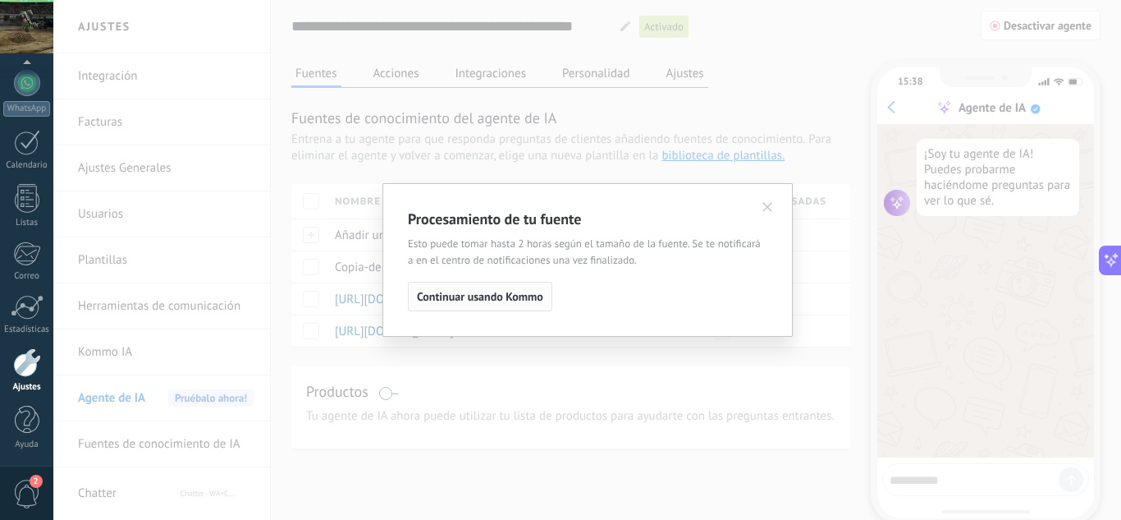
click at [544, 298] on button "Continuar usando Kommo" at bounding box center [480, 297] width 144 height 30
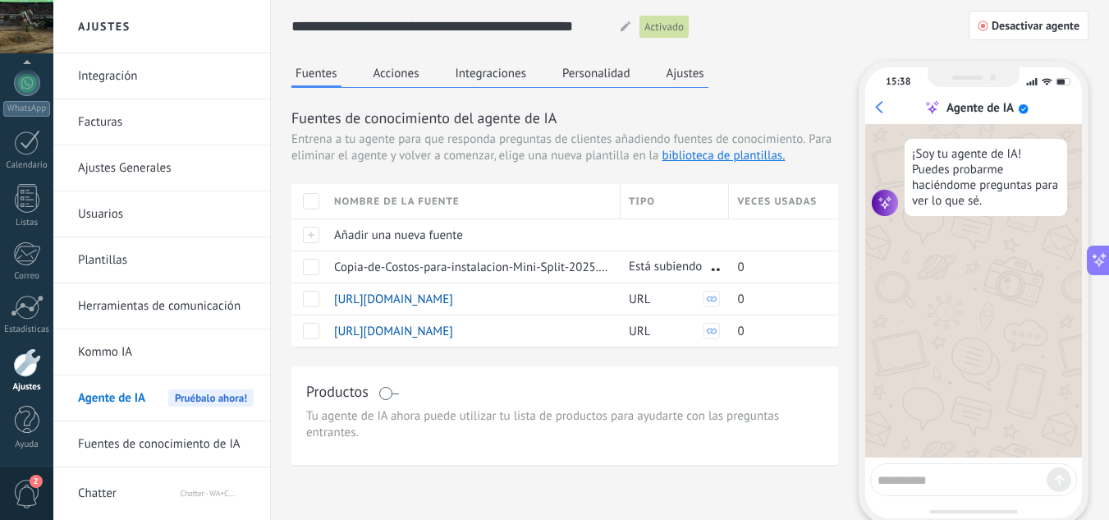
click at [403, 82] on button "Acciones" at bounding box center [396, 73] width 54 height 25
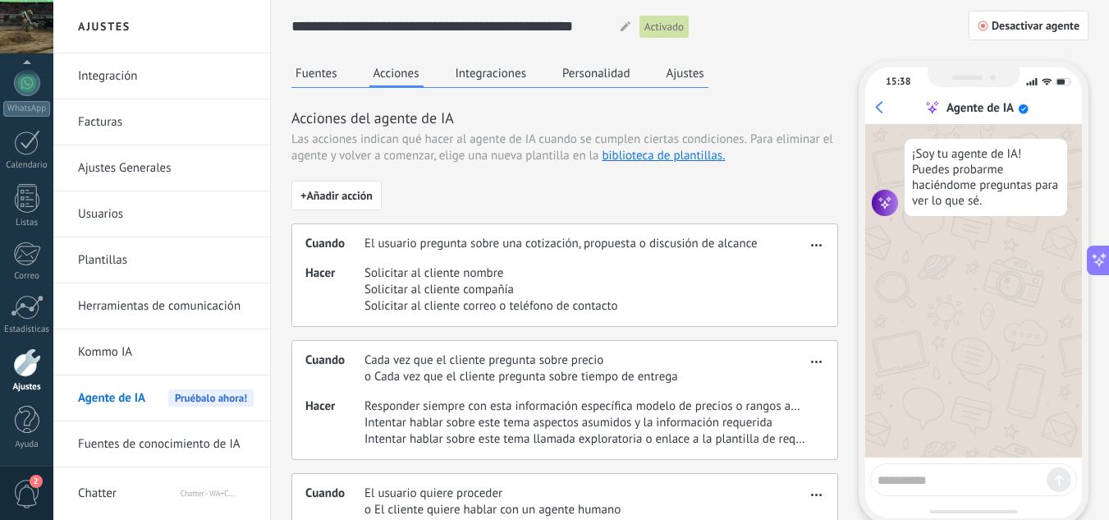
click at [448, 264] on div "Cuando El usuario pregunta sobre una cotización, propuesta o discusión de alcan…" at bounding box center [564, 274] width 547 height 103
click at [819, 250] on button "button" at bounding box center [816, 242] width 19 height 20
click at [796, 268] on span "Editar" at bounding box center [783, 269] width 31 height 16
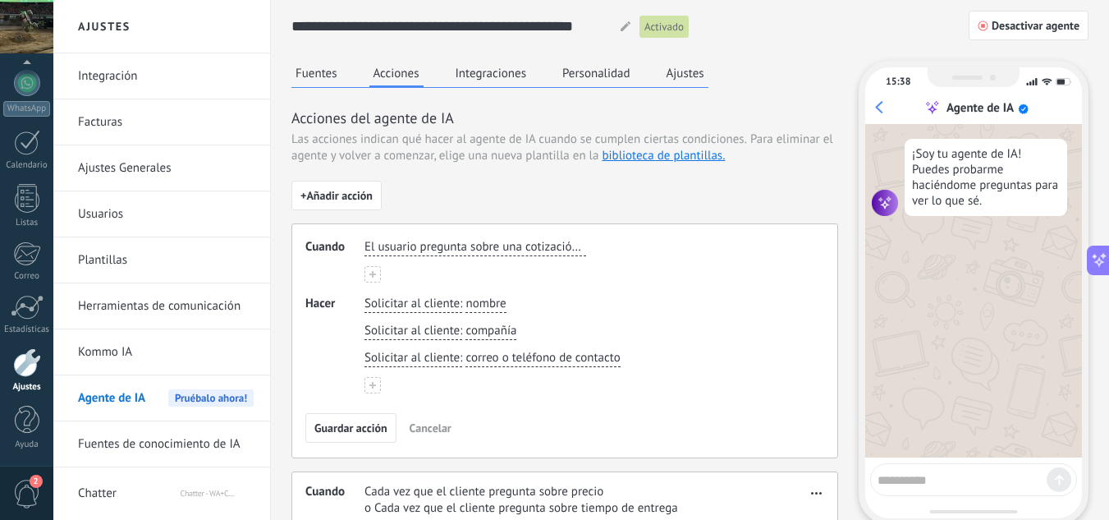
click at [530, 250] on span "El usuario pregunta sobre una cotización, propuesta o discusión de alcance" at bounding box center [476, 247] width 222 height 16
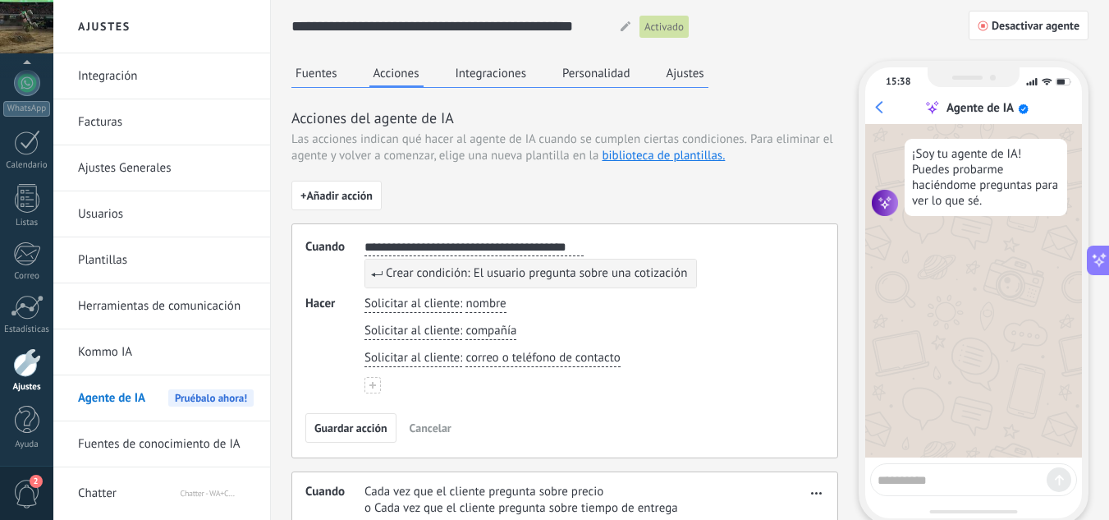
click at [365, 239] on button "**********" at bounding box center [474, 247] width 219 height 17
click at [365, 239] on button "**********" at bounding box center [476, 247] width 222 height 17
type input "**********"
click at [434, 323] on span "Solicitar al cliente" at bounding box center [412, 331] width 95 height 16
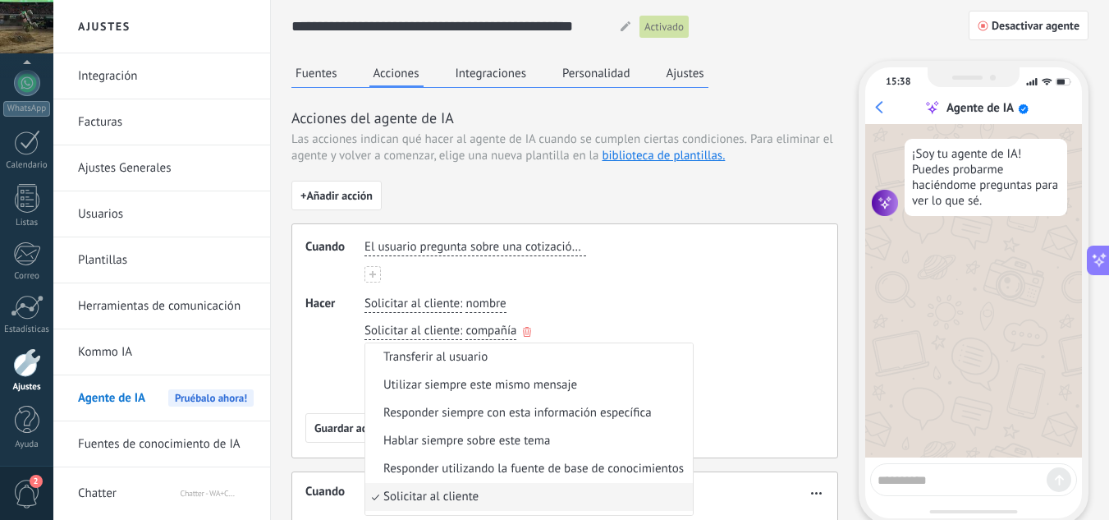
scroll to position [52, 0]
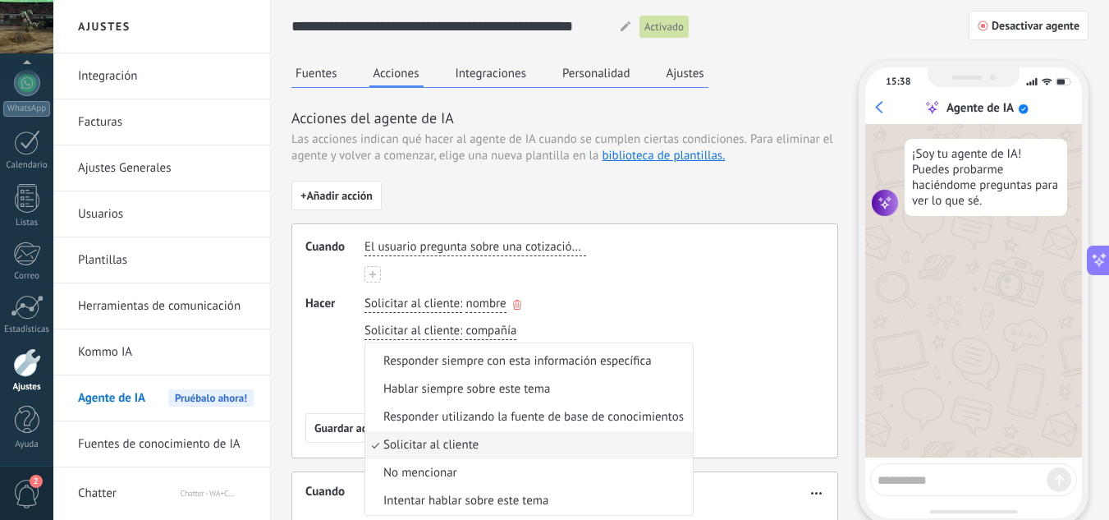
click at [519, 307] on icon "button" at bounding box center [517, 305] width 8 height 10
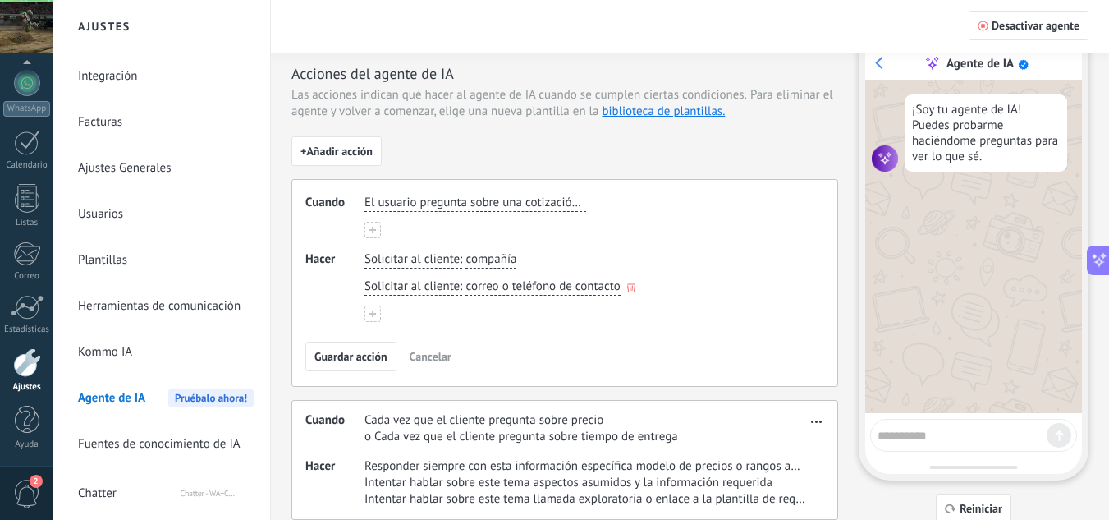
click at [0, 0] on icon "button" at bounding box center [0, 0] width 0 height 0
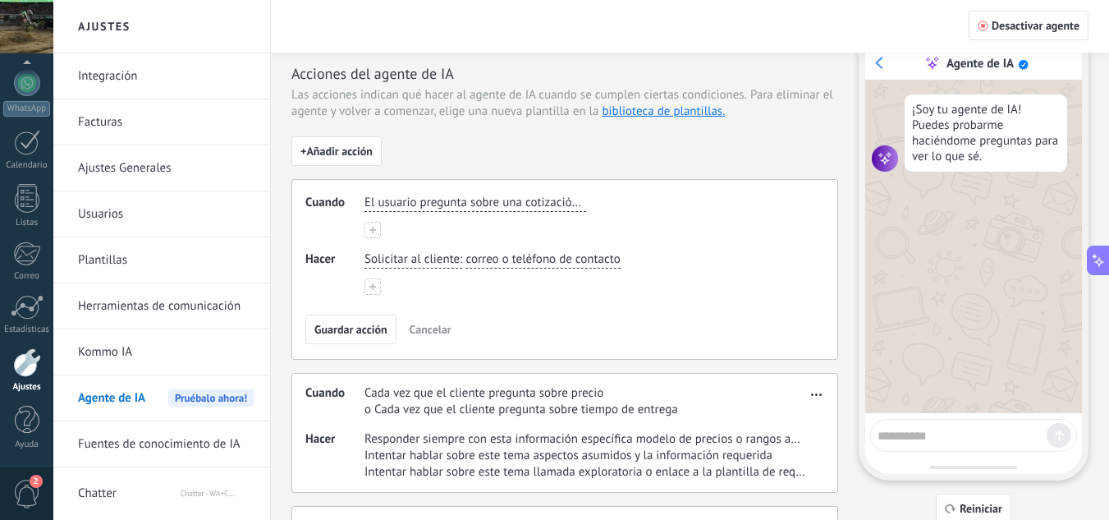
click at [610, 260] on span "correo o teléfono de contacto" at bounding box center [543, 259] width 154 height 16
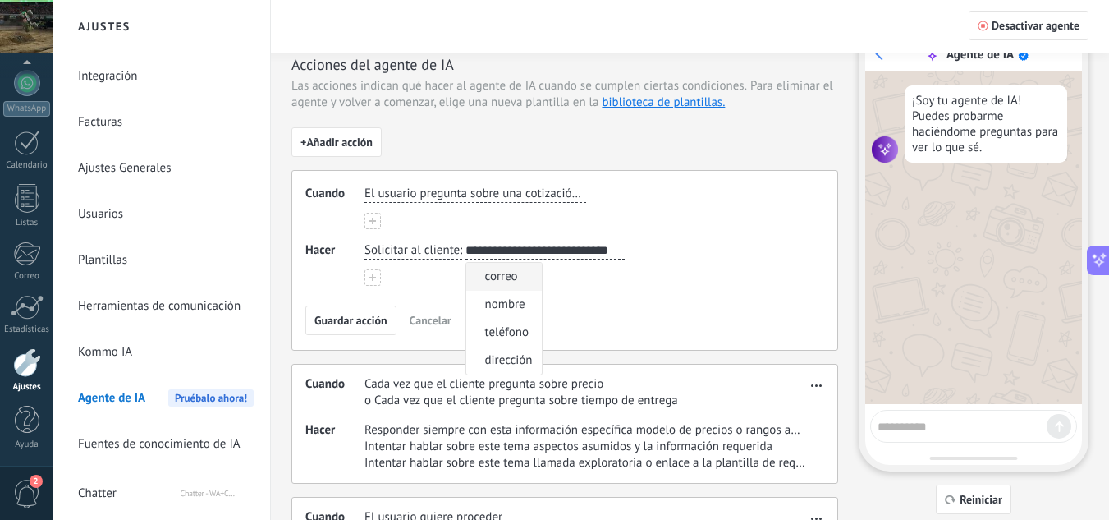
scroll to position [82, 0]
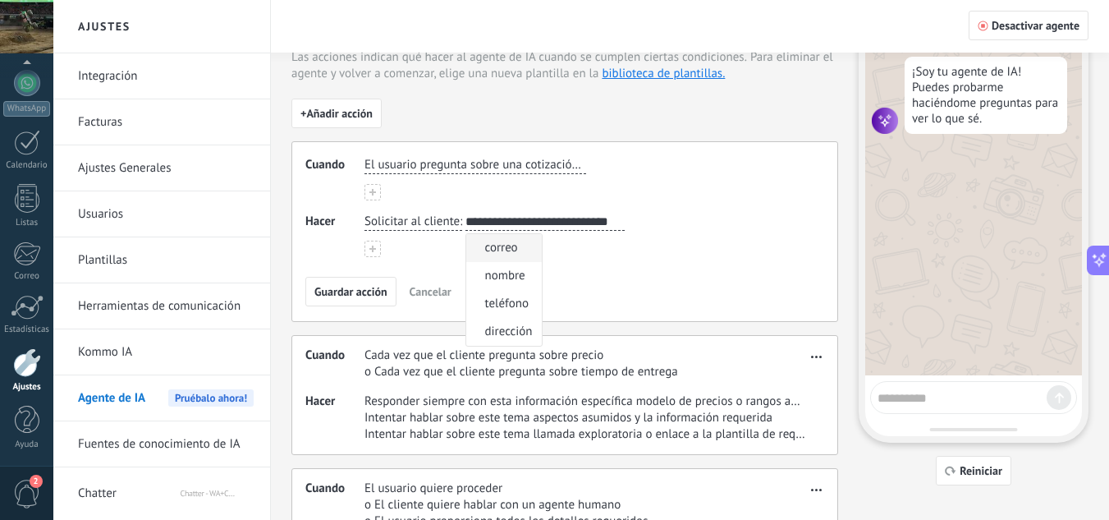
click at [512, 100] on div "**********" at bounding box center [564, 377] width 547 height 557
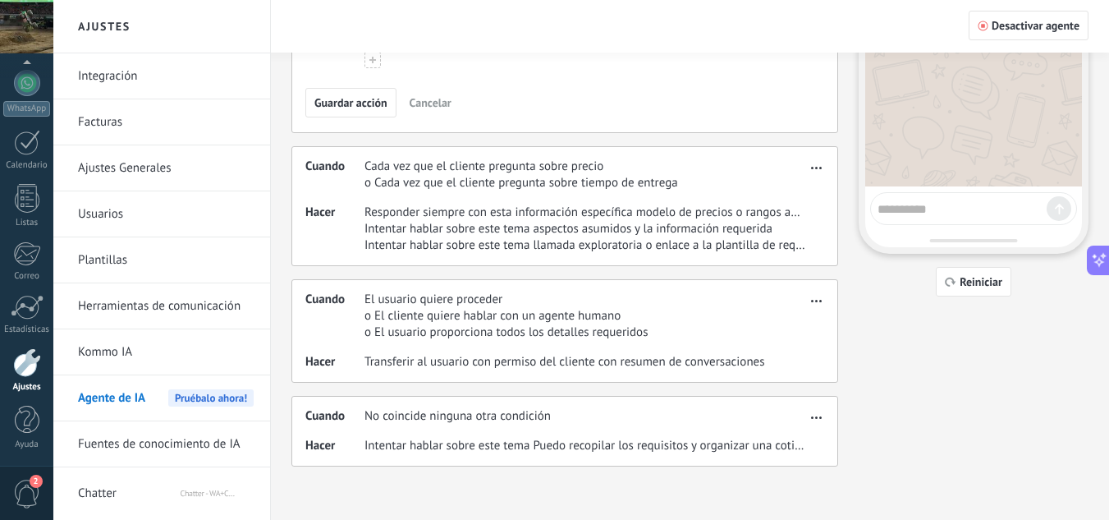
scroll to position [0, 0]
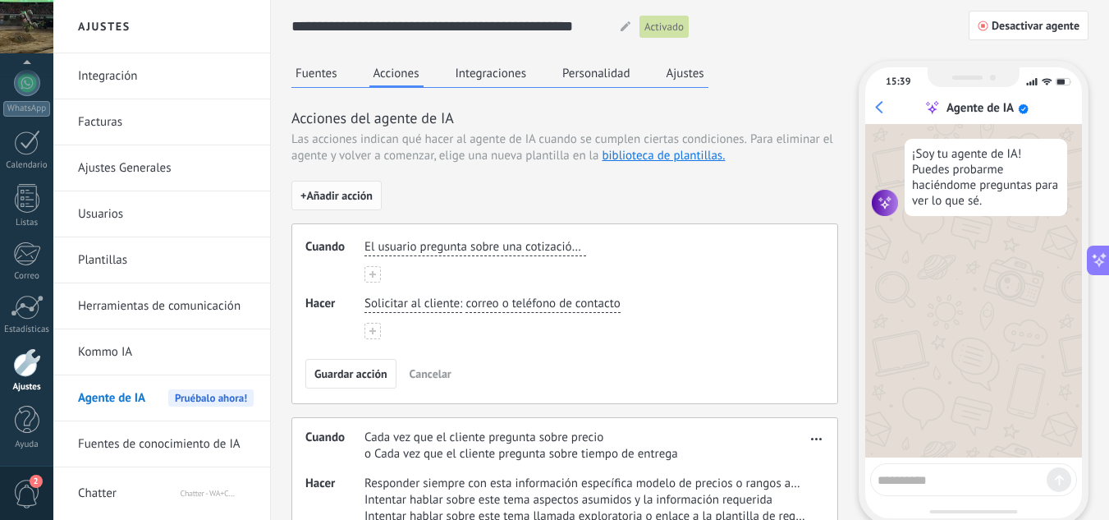
click at [369, 207] on button "+ Añadir acción" at bounding box center [336, 196] width 90 height 30
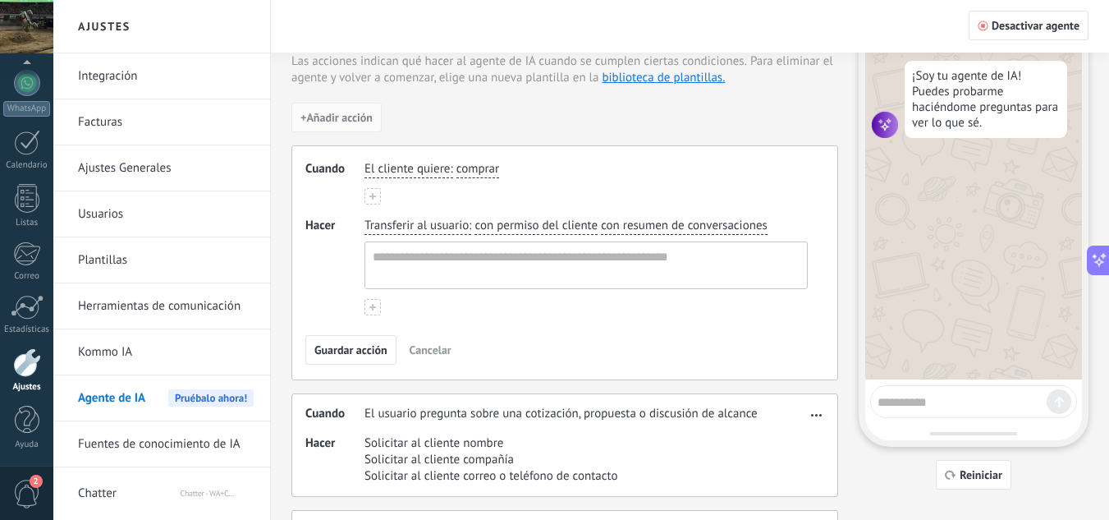
scroll to position [81, 0]
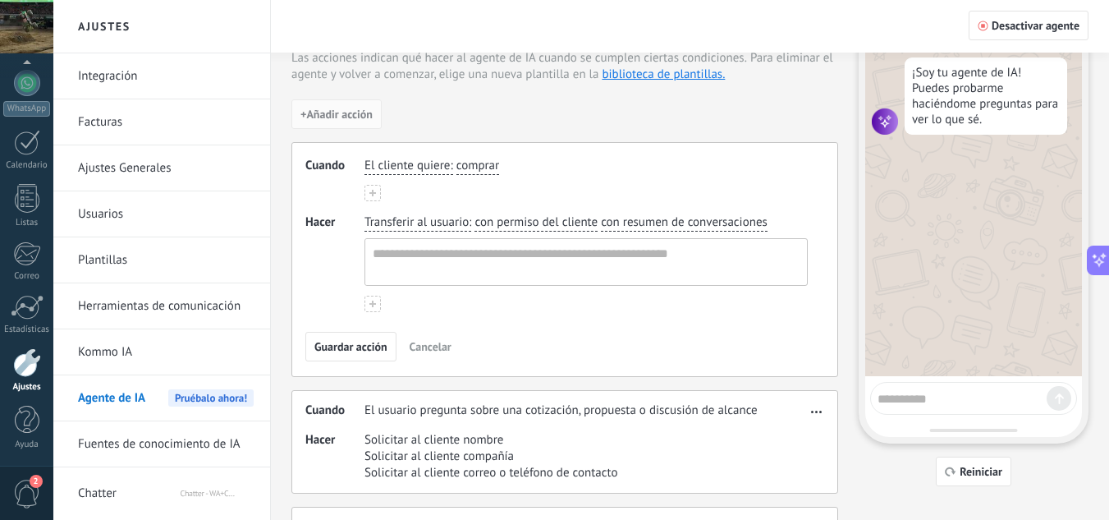
click at [463, 167] on span "comprar" at bounding box center [477, 166] width 43 height 16
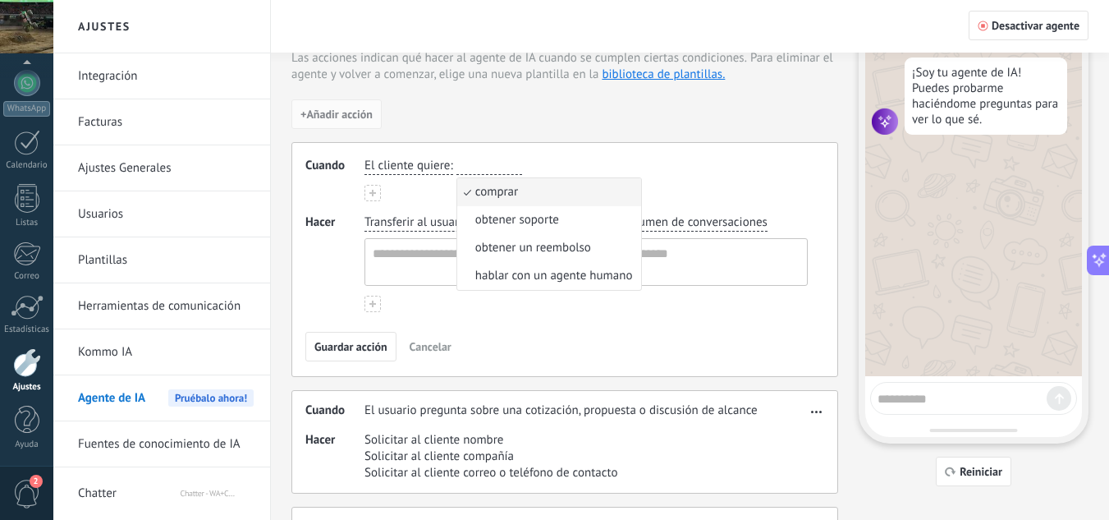
click at [589, 165] on div "El cliente quiere : comprar comprar obtener soporte obtener un reembolso hablar…" at bounding box center [586, 166] width 450 height 24
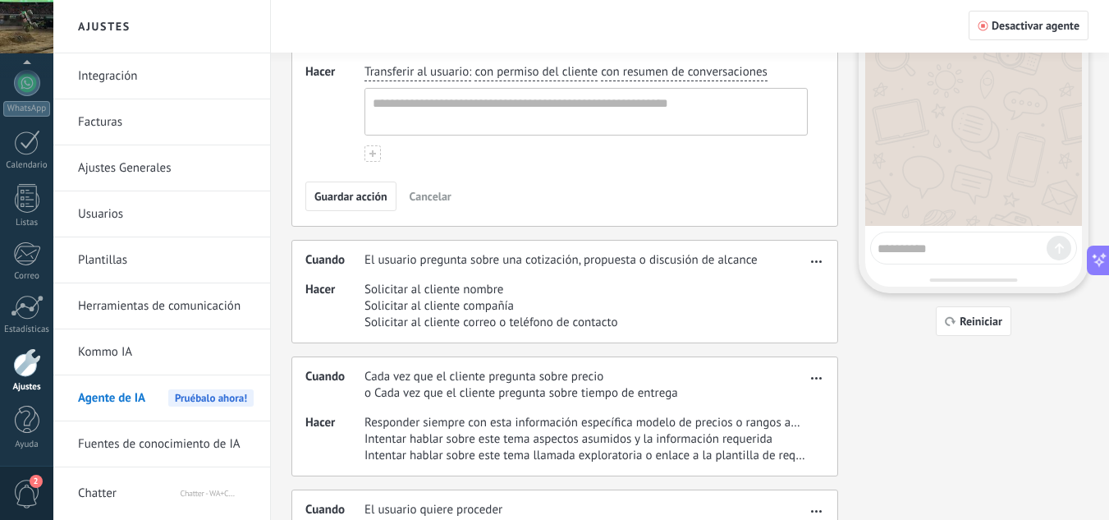
scroll to position [0, 0]
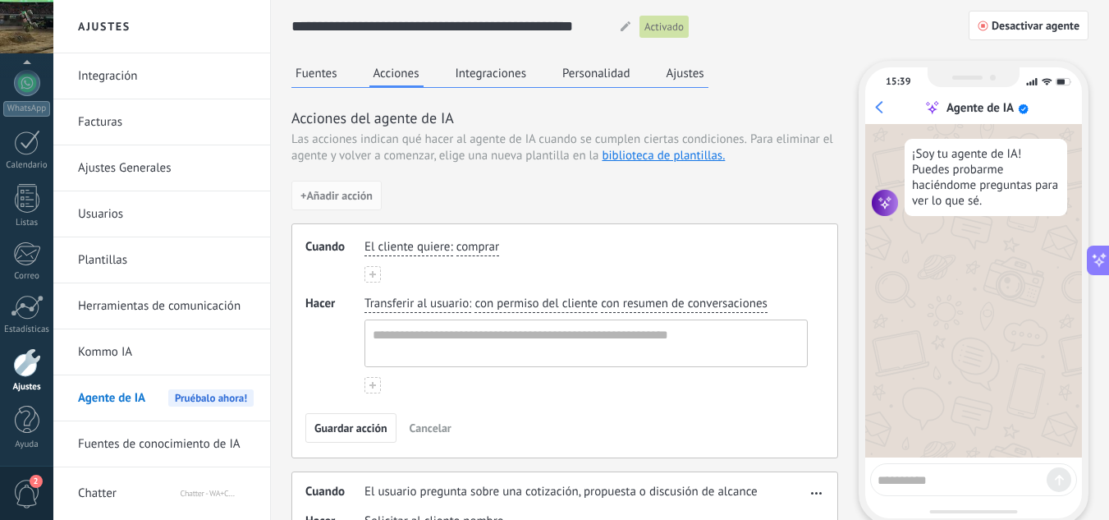
click at [818, 167] on div "Acciones del agente de IA Las acciones indican qué hacer al agente de IA cuando…" at bounding box center [564, 508] width 547 height 800
click at [367, 423] on span "Guardar acción" at bounding box center [350, 427] width 73 height 11
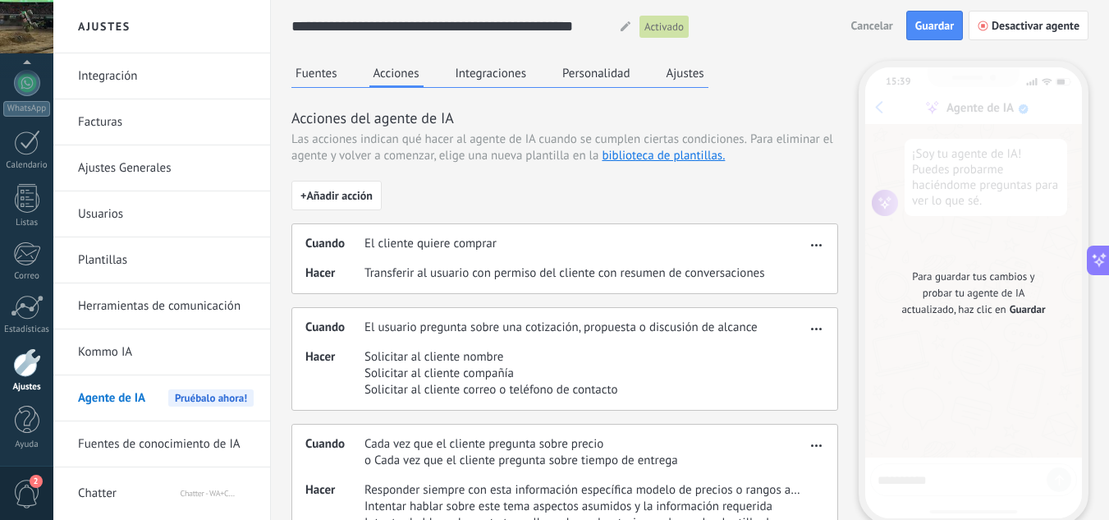
click at [817, 240] on span "button" at bounding box center [816, 241] width 11 height 11
click at [779, 306] on span "Eliminar" at bounding box center [790, 302] width 44 height 16
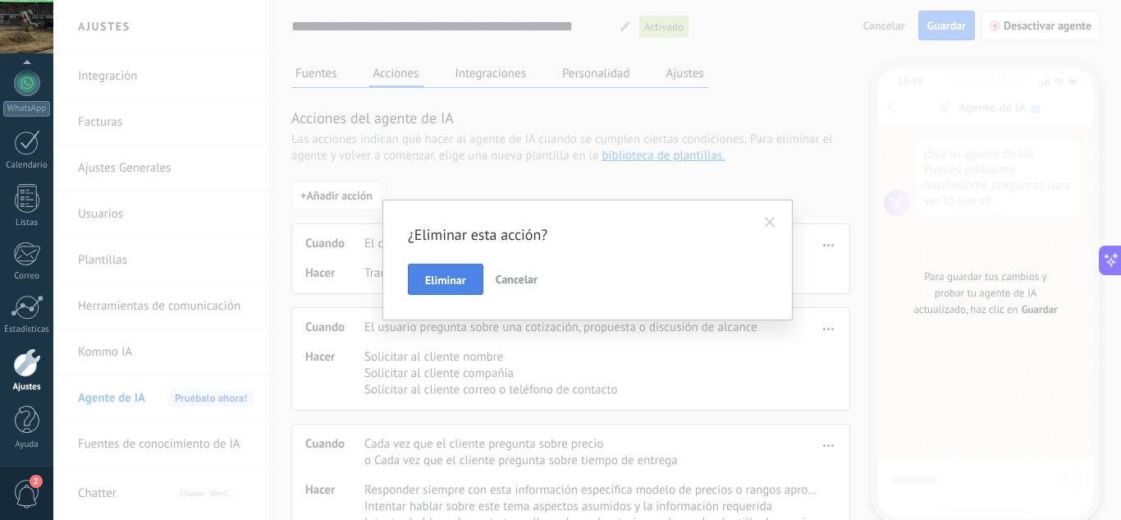
click at [462, 280] on span "Eliminar" at bounding box center [445, 279] width 41 height 11
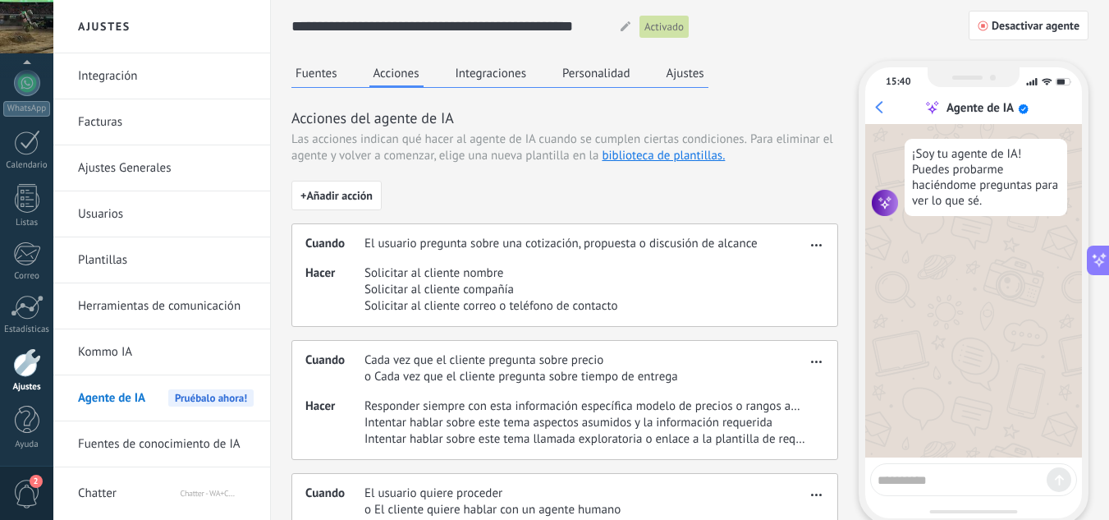
click at [816, 238] on span "button" at bounding box center [816, 241] width 11 height 11
click at [787, 269] on span "Editar" at bounding box center [783, 269] width 31 height 16
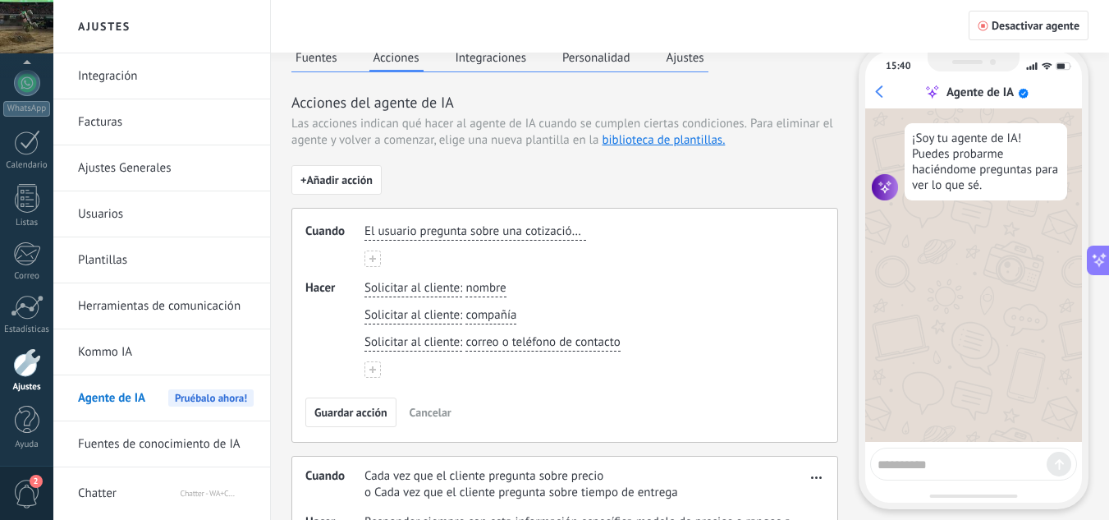
click at [529, 232] on span "El usuario pregunta sobre una cotización, propuesta o discusión de alcance" at bounding box center [476, 231] width 222 height 16
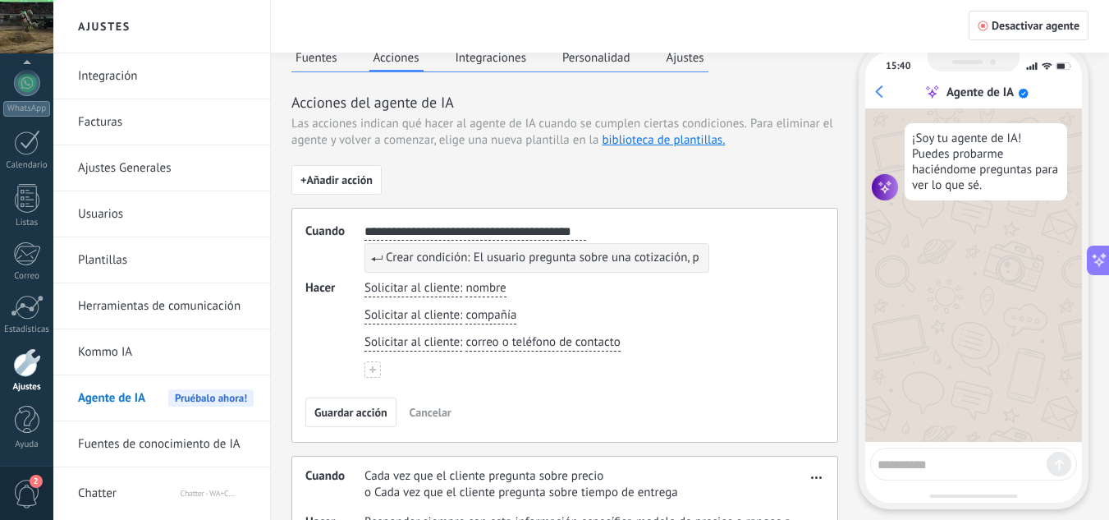
scroll to position [0, 0]
click at [365, 223] on button "**********" at bounding box center [476, 231] width 222 height 17
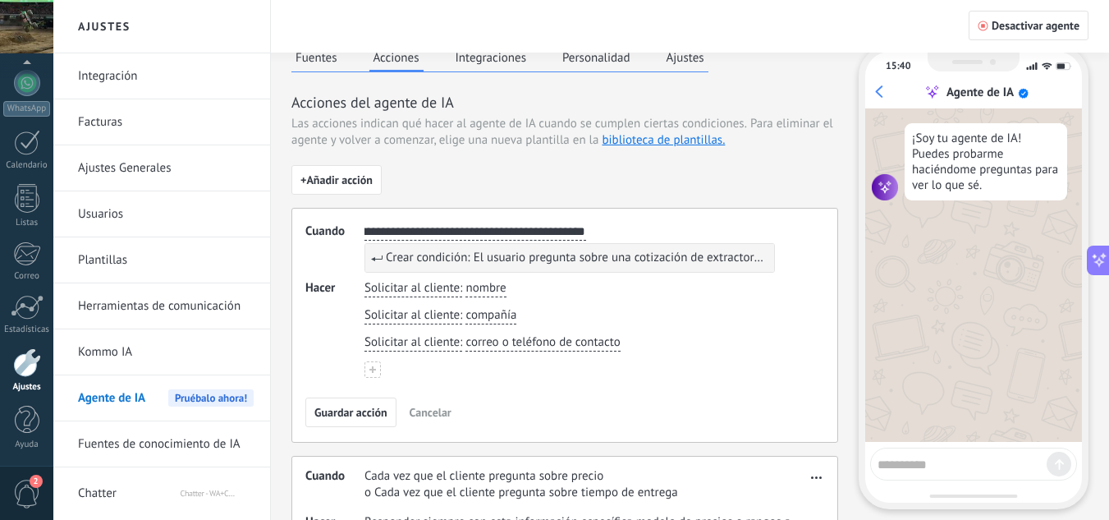
click at [365, 223] on button "**********" at bounding box center [476, 231] width 222 height 17
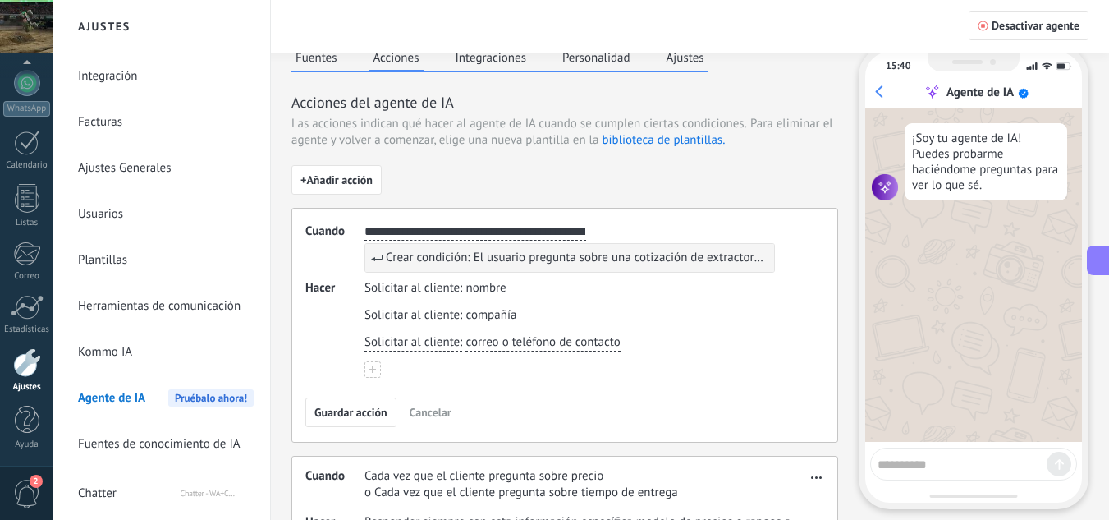
click at [571, 223] on input "**********" at bounding box center [476, 231] width 222 height 16
click at [365, 223] on button "**********" at bounding box center [476, 231] width 222 height 17
type input "**********"
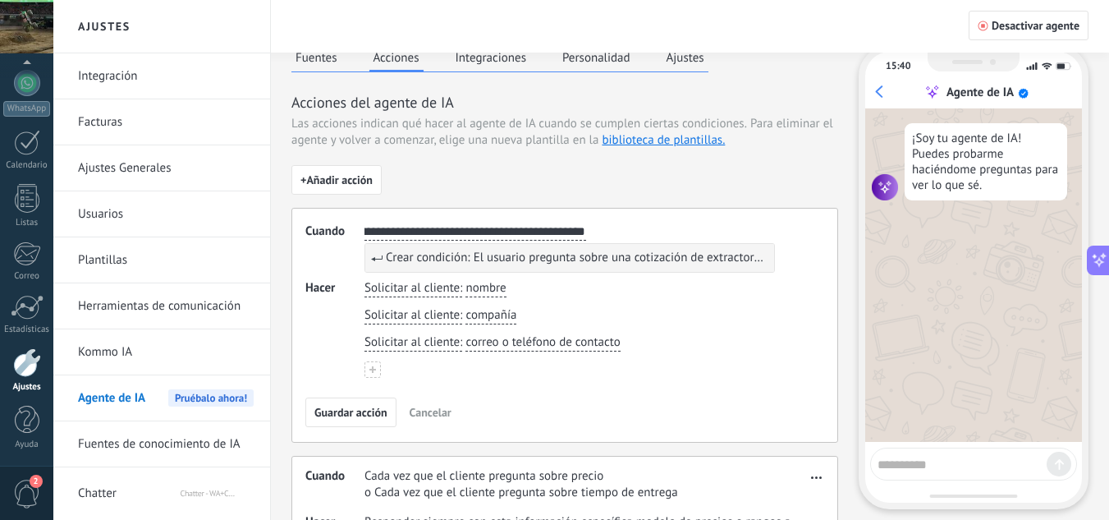
click at [575, 181] on div "**********" at bounding box center [564, 470] width 547 height 611
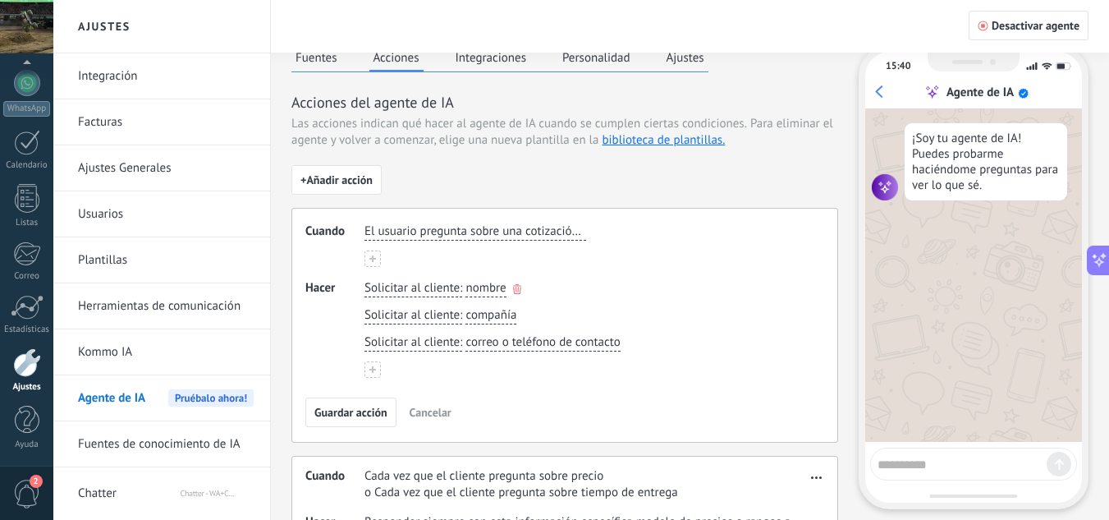
click at [445, 290] on span "Solicitar al cliente" at bounding box center [412, 288] width 95 height 16
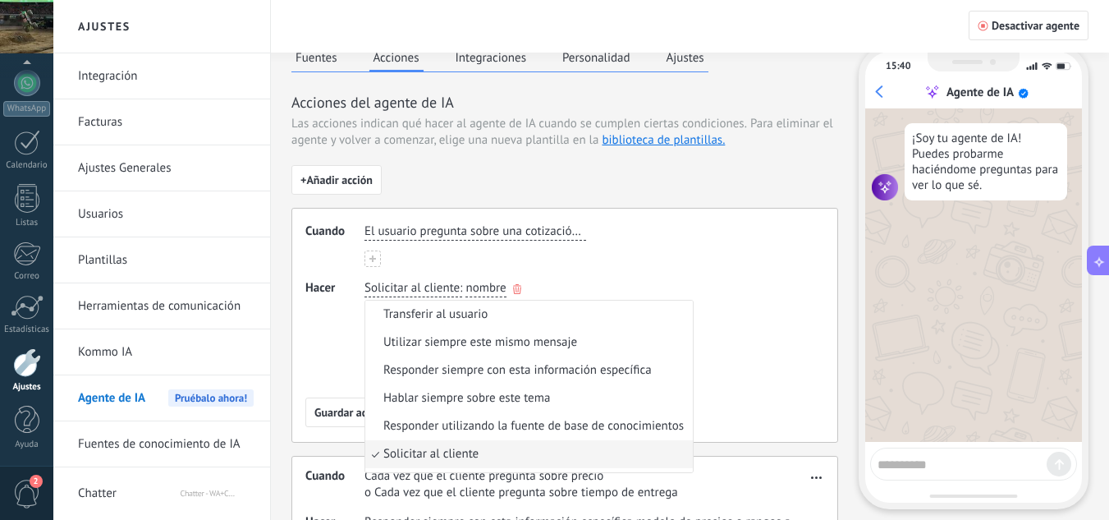
scroll to position [52, 0]
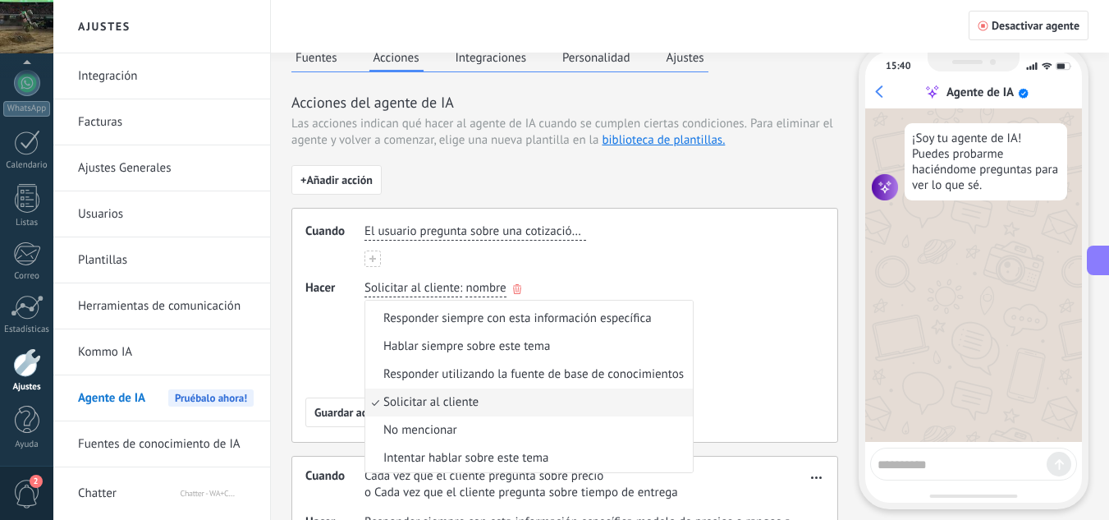
click at [473, 293] on span "nombre" at bounding box center [486, 288] width 40 height 16
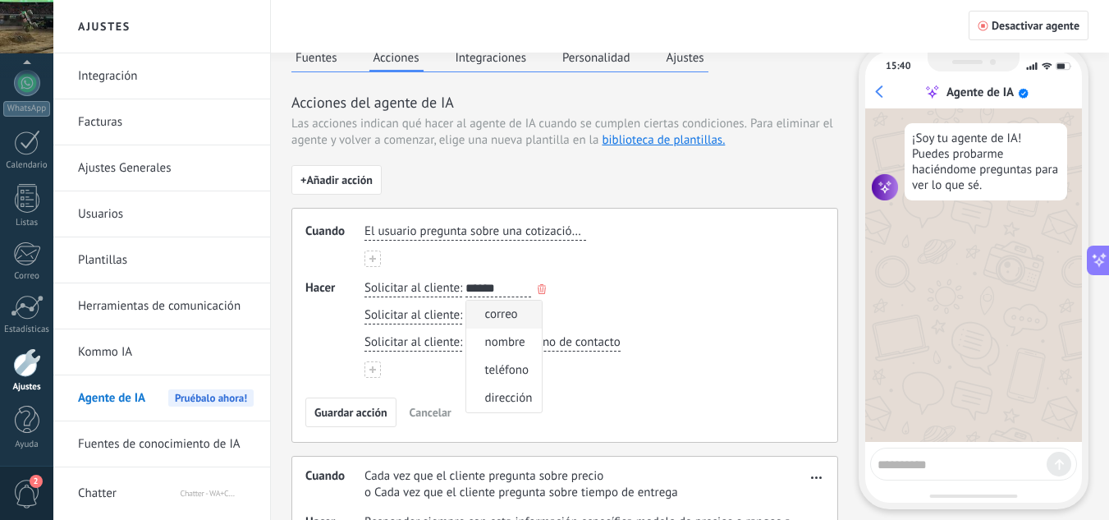
click at [472, 288] on input "******" at bounding box center [499, 288] width 66 height 16
click at [472, 287] on input "******" at bounding box center [499, 288] width 66 height 16
click at [629, 288] on div "Solicitar al cliente : ****** nombre nombre correo nombre teléfono dirección" at bounding box center [586, 289] width 450 height 24
click at [627, 345] on icon "button" at bounding box center [631, 343] width 8 height 10
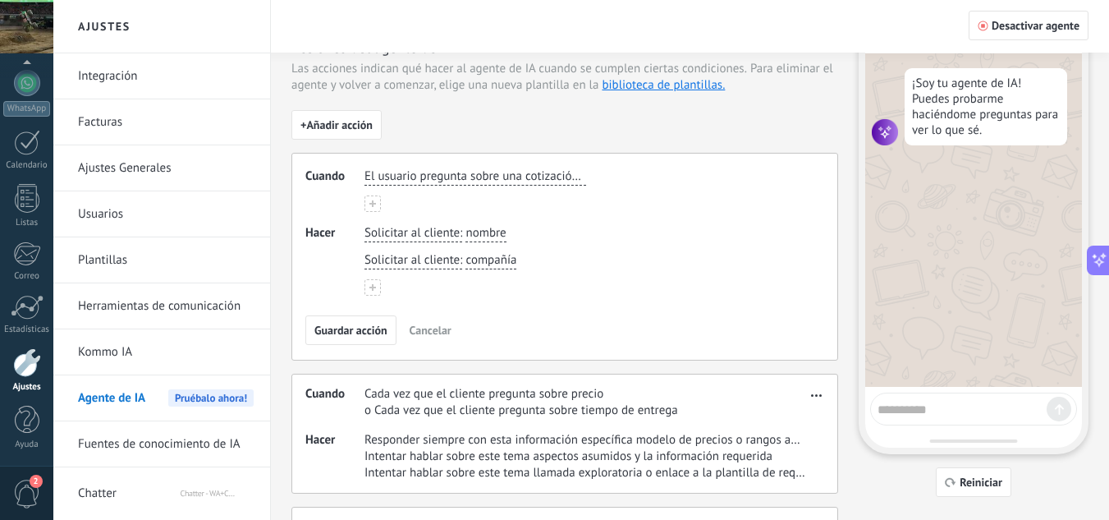
scroll to position [71, 0]
click at [379, 286] on button at bounding box center [373, 286] width 16 height 16
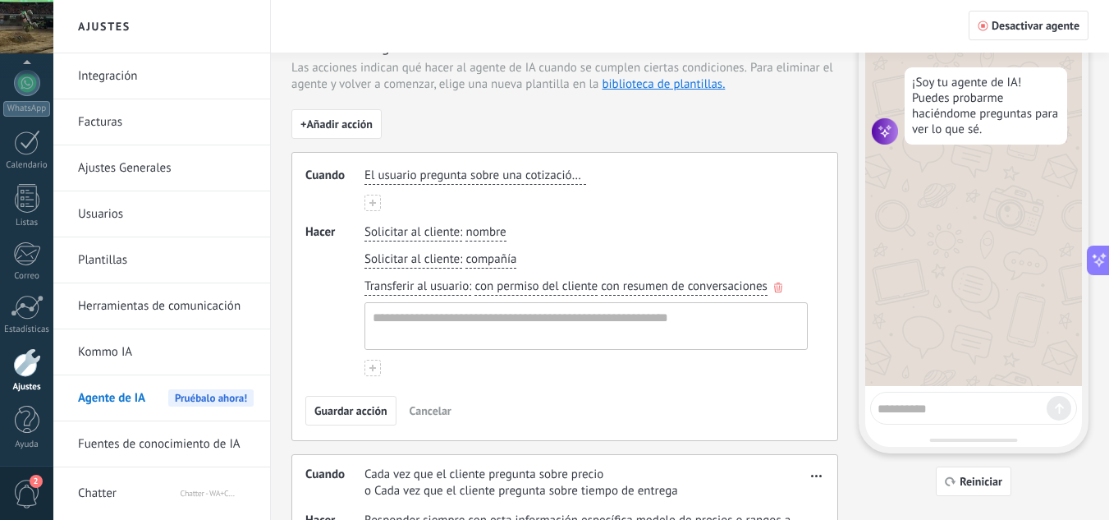
click at [479, 286] on span "con permiso del cliente" at bounding box center [536, 286] width 123 height 16
click at [472, 286] on div "Transferir al usuario : con permiso del cliente con permiso del cliente sin el …" at bounding box center [586, 314] width 450 height 78
click at [470, 286] on span ":" at bounding box center [470, 286] width 2 height 16
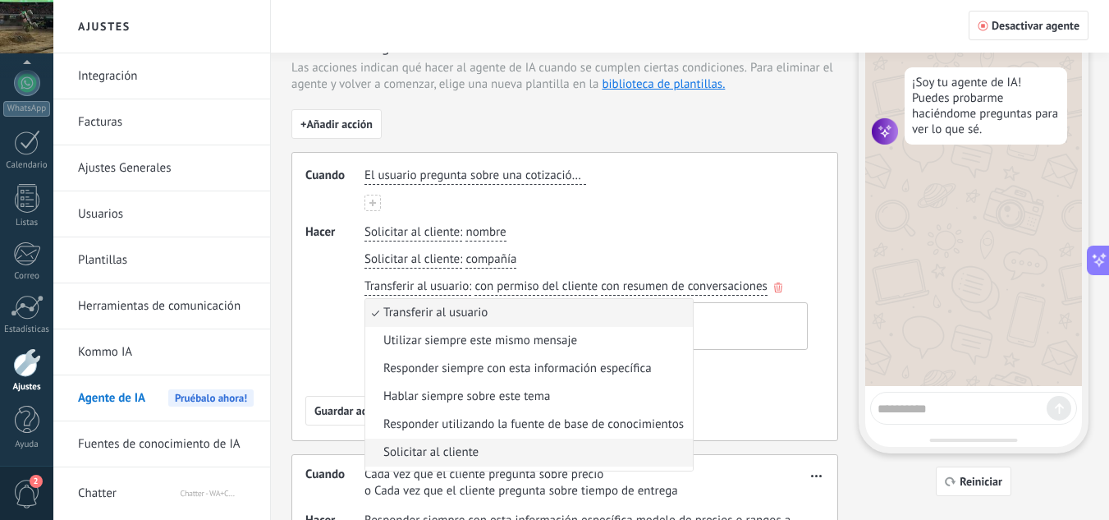
scroll to position [52, 0]
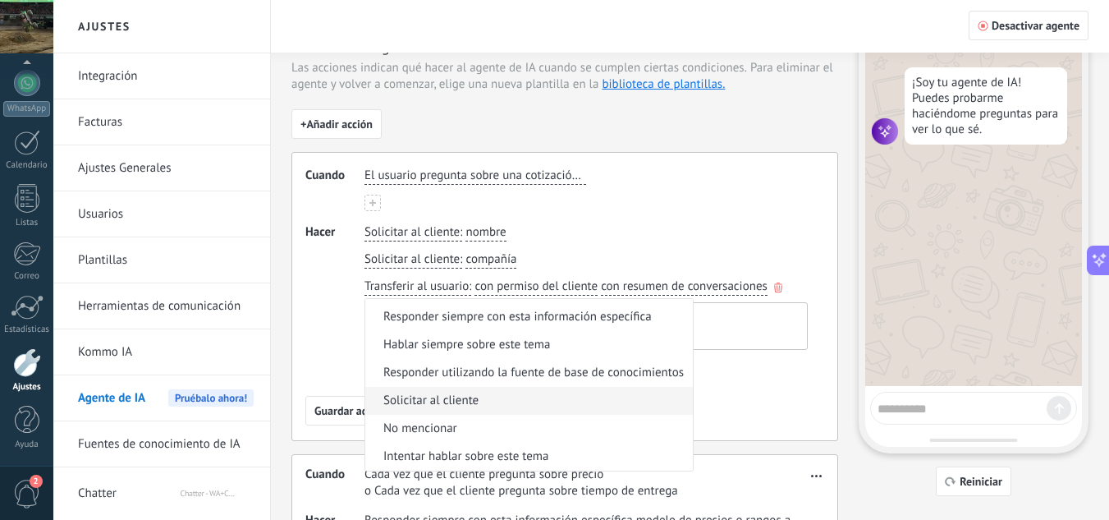
click at [479, 404] on li "Solicitar al cliente" at bounding box center [529, 401] width 328 height 28
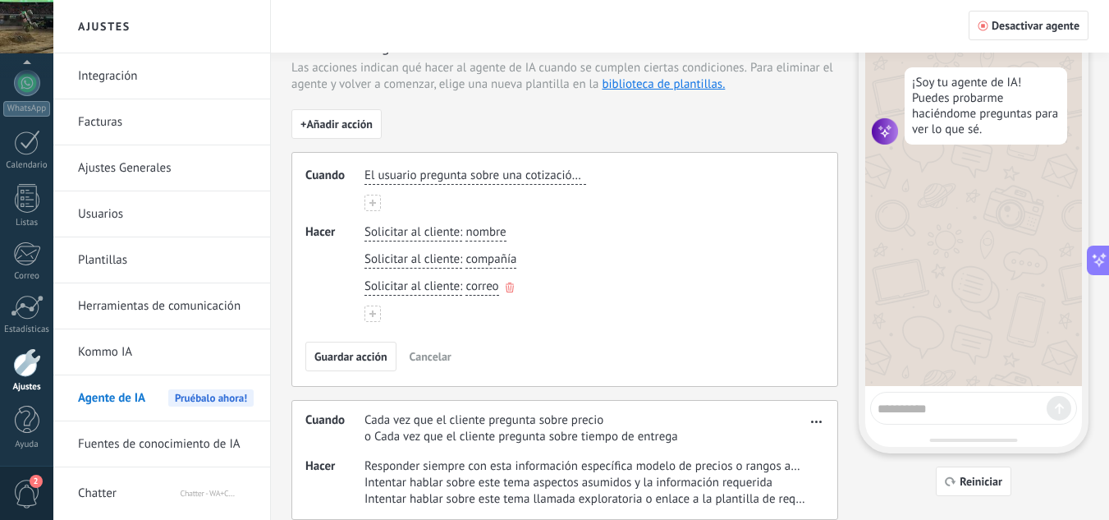
click at [475, 291] on span "correo" at bounding box center [482, 286] width 33 height 16
click at [475, 291] on input "button" at bounding box center [499, 286] width 66 height 16
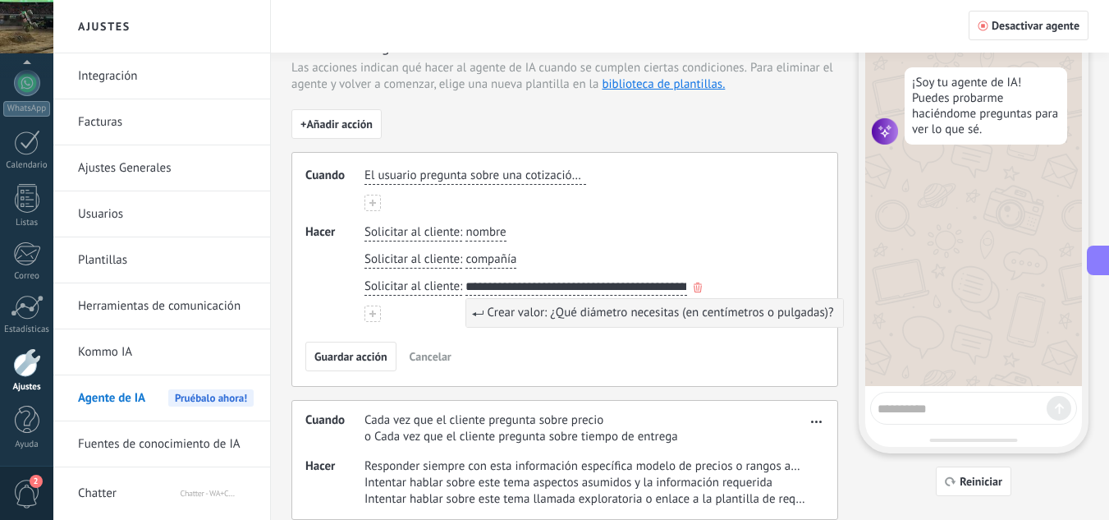
scroll to position [0, 62]
click at [534, 281] on input "**********" at bounding box center [577, 286] width 222 height 16
drag, startPoint x: 597, startPoint y: 286, endPoint x: 633, endPoint y: 289, distance: 36.3
click at [633, 289] on input "**********" at bounding box center [577, 286] width 222 height 16
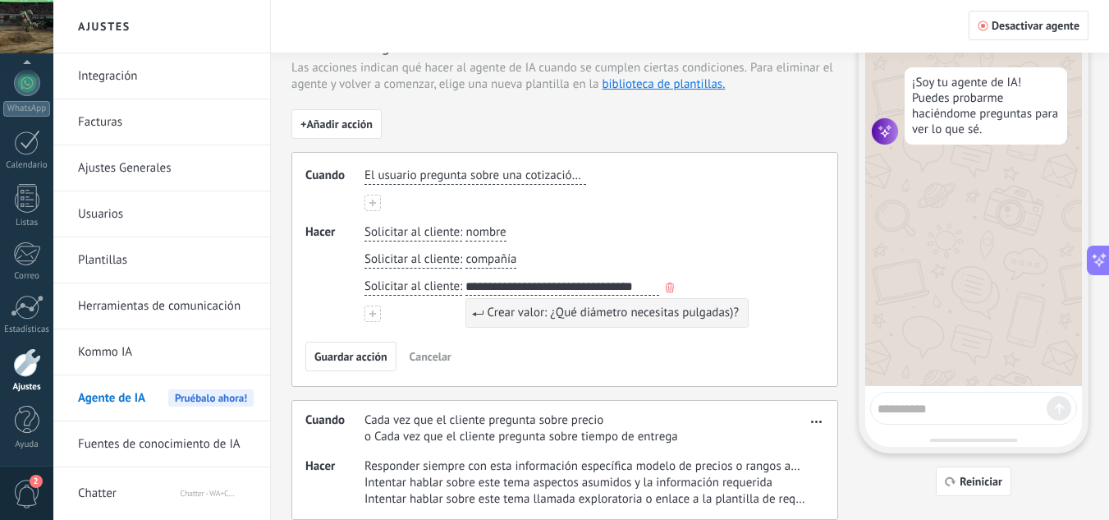
click at [647, 288] on input "**********" at bounding box center [563, 286] width 194 height 16
click at [596, 284] on input "**********" at bounding box center [561, 286] width 190 height 16
type input "**********"
click at [374, 315] on icon at bounding box center [372, 313] width 7 height 7
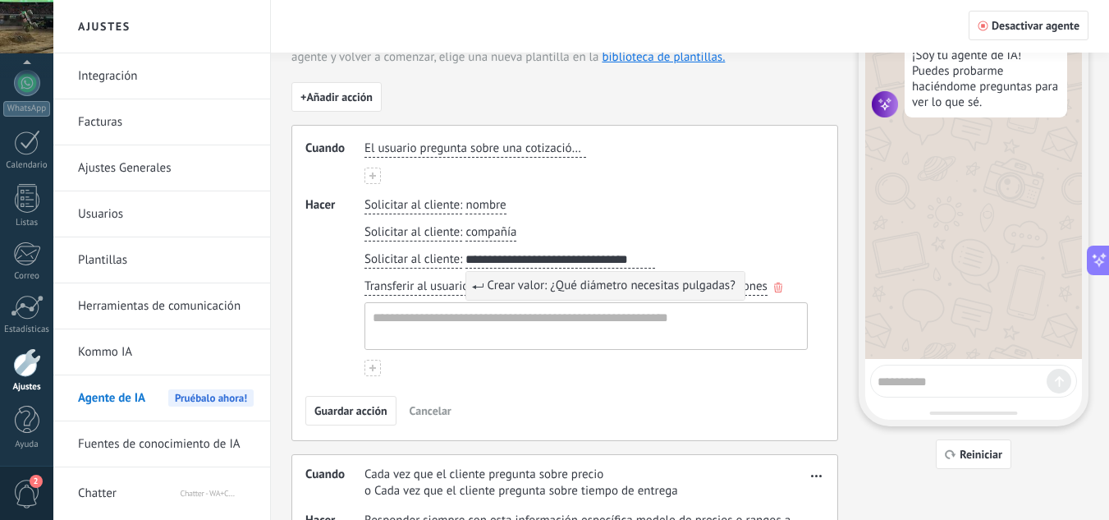
click at [388, 283] on span "Transferir al usuario" at bounding box center [417, 286] width 104 height 16
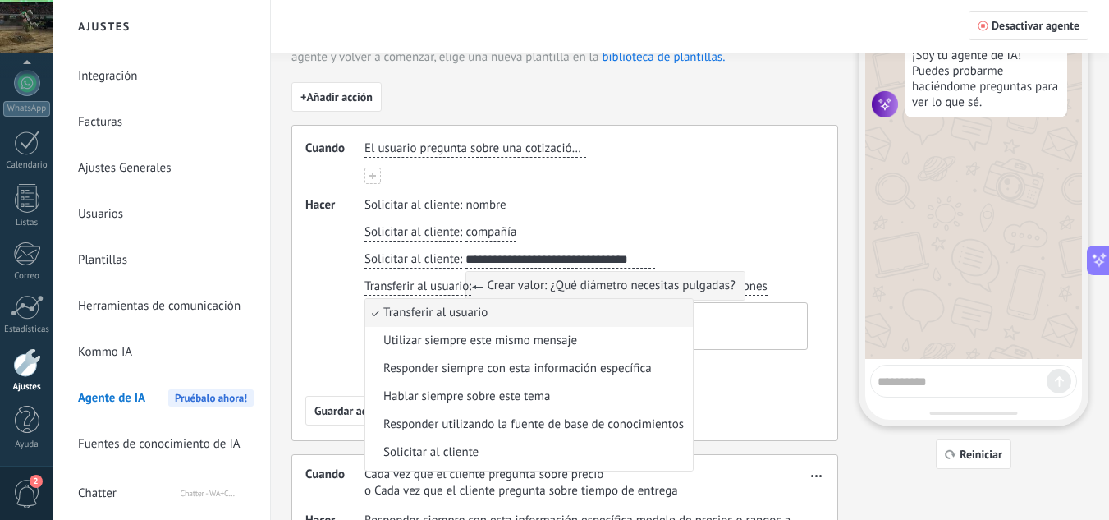
drag, startPoint x: 666, startPoint y: 78, endPoint x: 667, endPoint y: 90, distance: 12.3
click at [667, 78] on div "**********" at bounding box center [564, 391] width 547 height 765
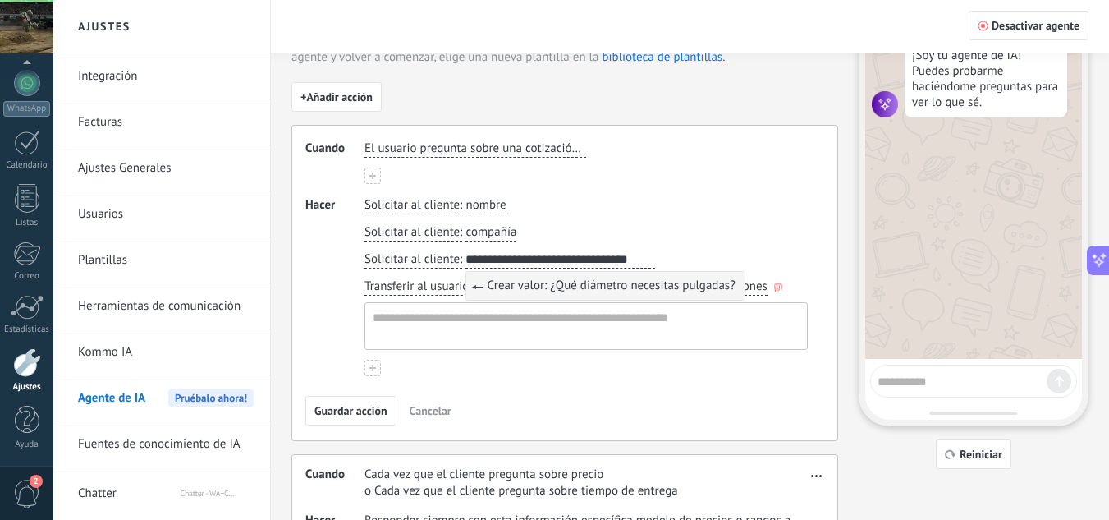
click at [414, 286] on span "Transferir al usuario" at bounding box center [417, 286] width 104 height 16
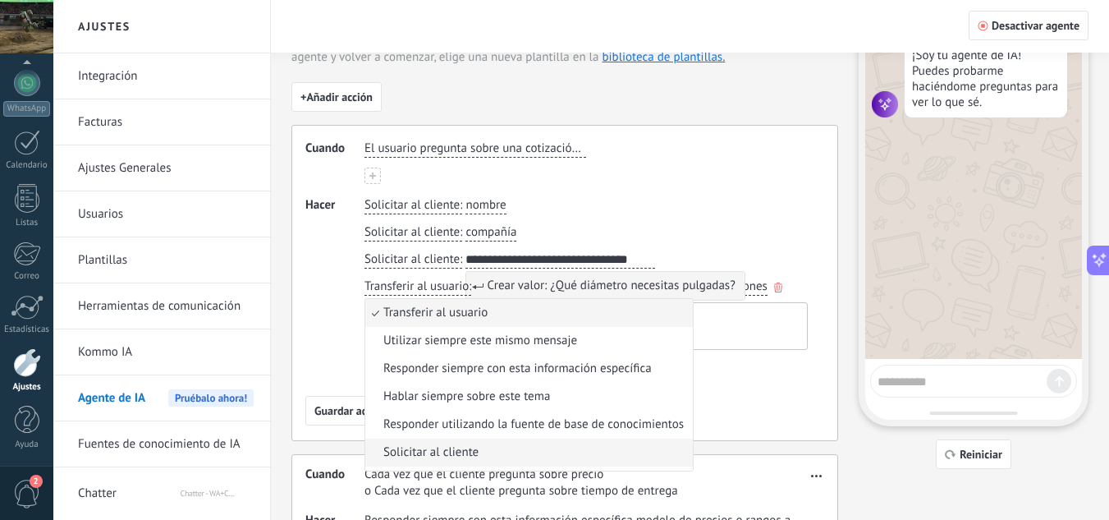
click at [461, 445] on span "Solicitar al cliente" at bounding box center [430, 452] width 95 height 16
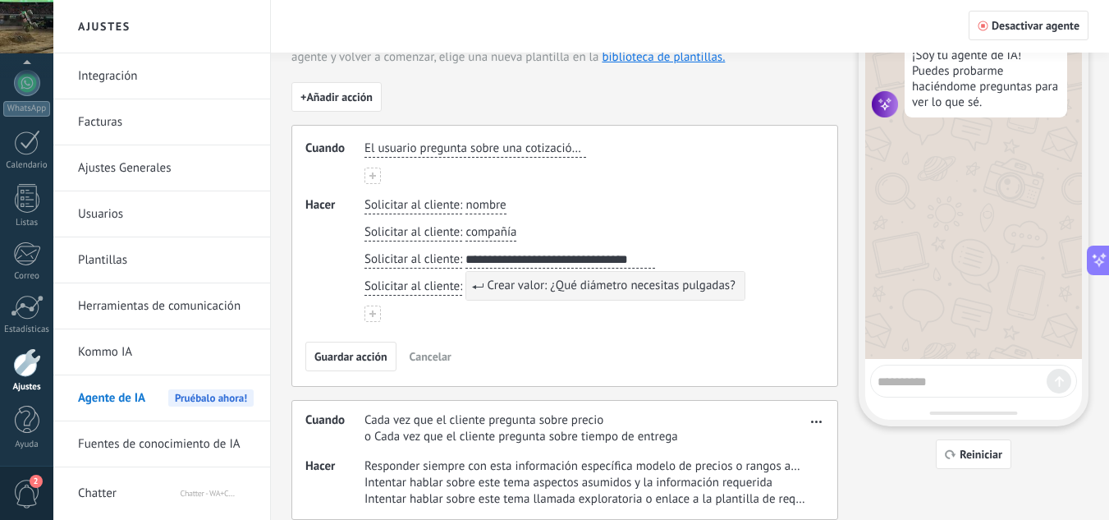
click at [500, 290] on span "Crear valor: ¿Qué diámetro necesitas pulgadas?" at bounding box center [611, 285] width 248 height 16
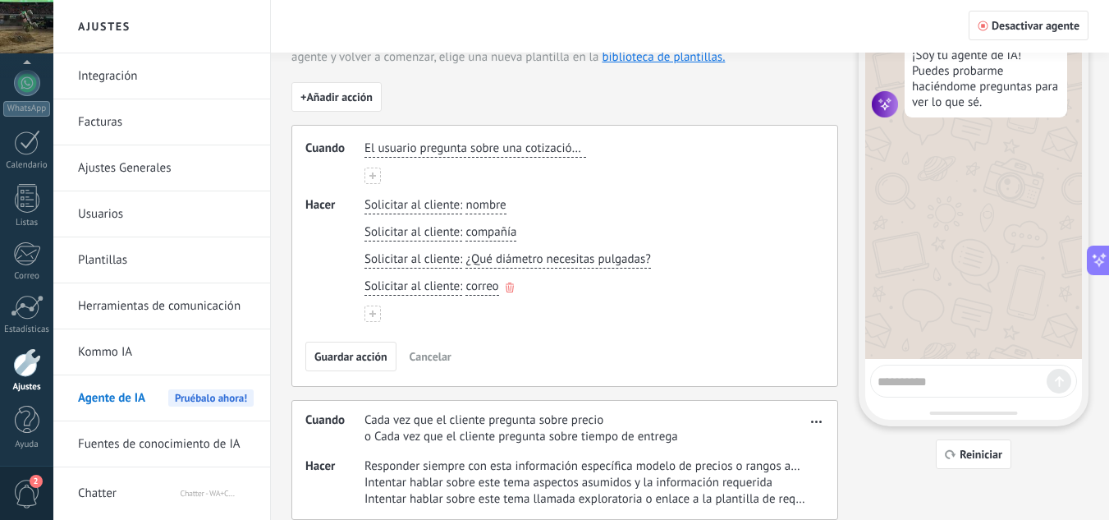
click at [479, 287] on span "correo" at bounding box center [482, 286] width 33 height 16
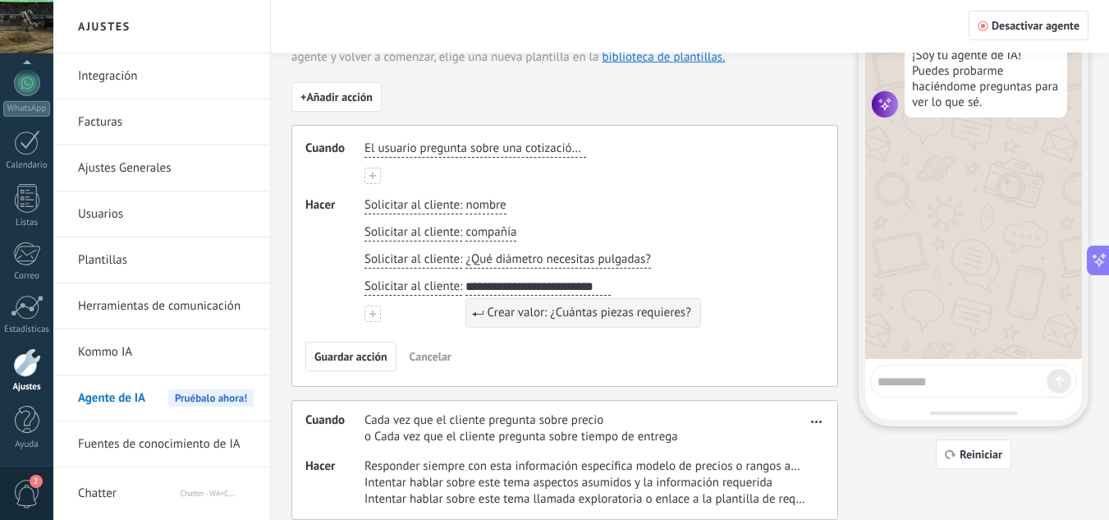
type input "**********"
click at [378, 314] on button at bounding box center [373, 313] width 16 height 16
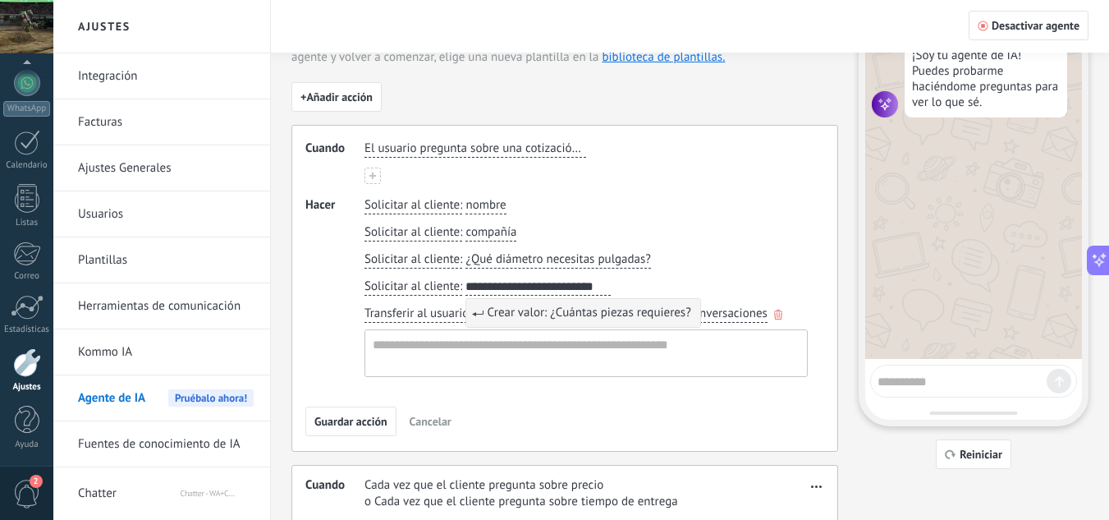
scroll to position [126, 0]
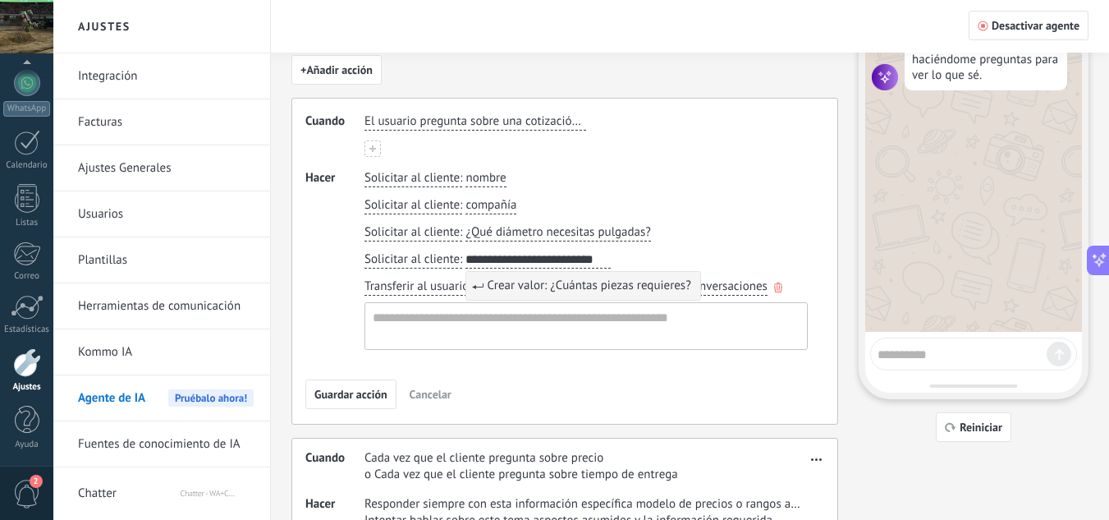
click at [418, 294] on span "Transferir al usuario" at bounding box center [417, 286] width 104 height 16
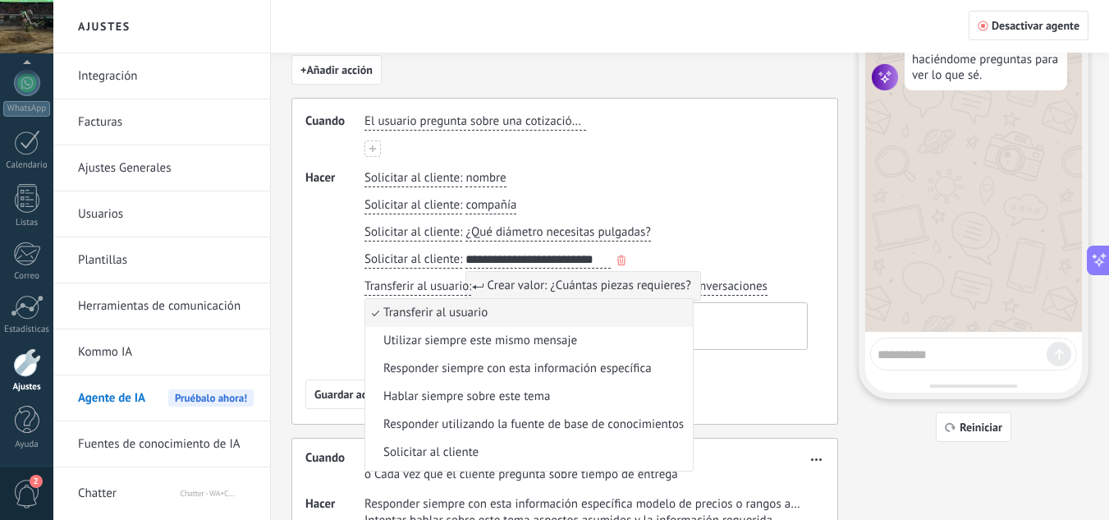
click at [522, 287] on span "Crear valor: ¿Cuántas piezas requieres?" at bounding box center [589, 285] width 204 height 16
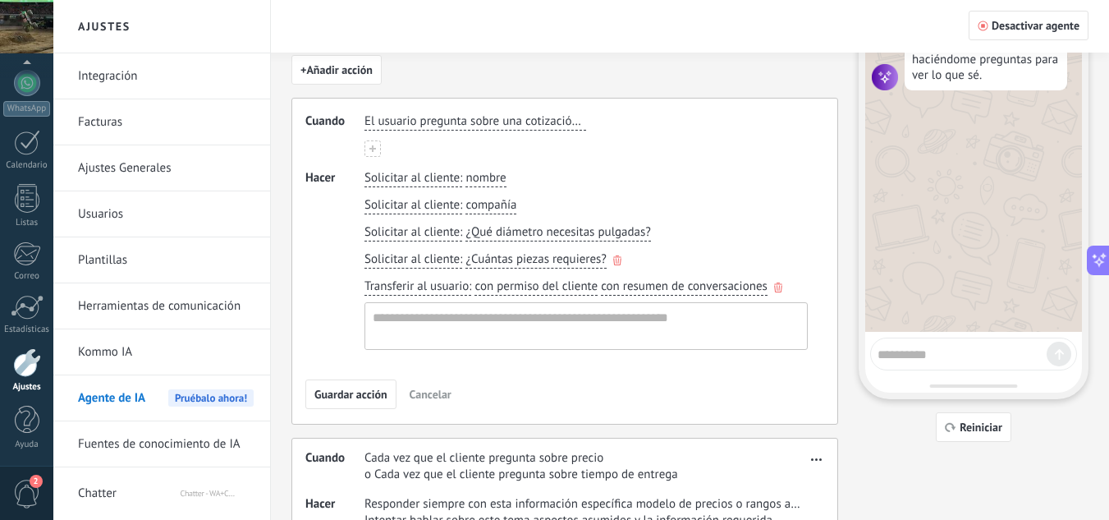
click at [445, 288] on span "Transferir al usuario" at bounding box center [417, 286] width 104 height 16
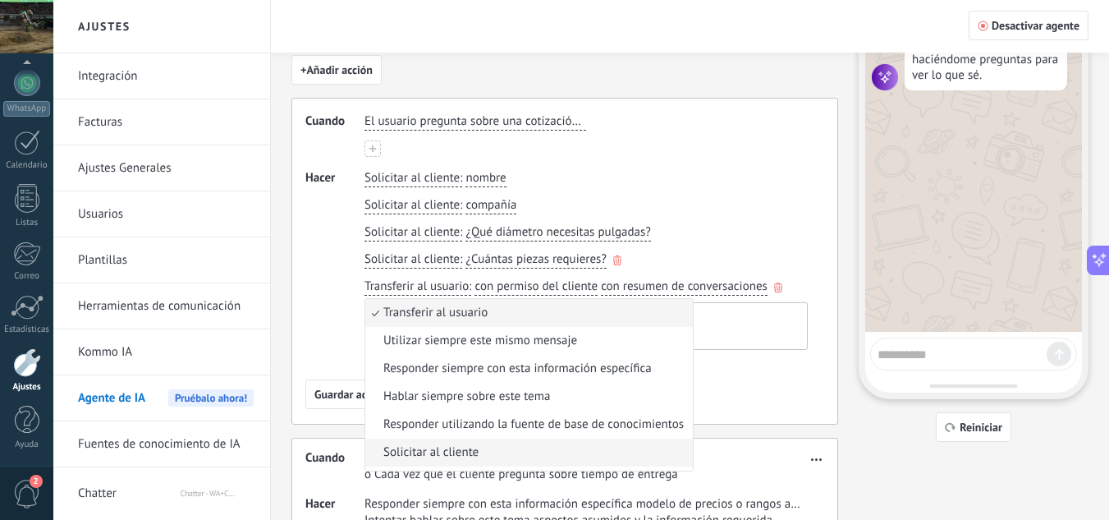
click at [468, 441] on li "Solicitar al cliente" at bounding box center [529, 452] width 328 height 28
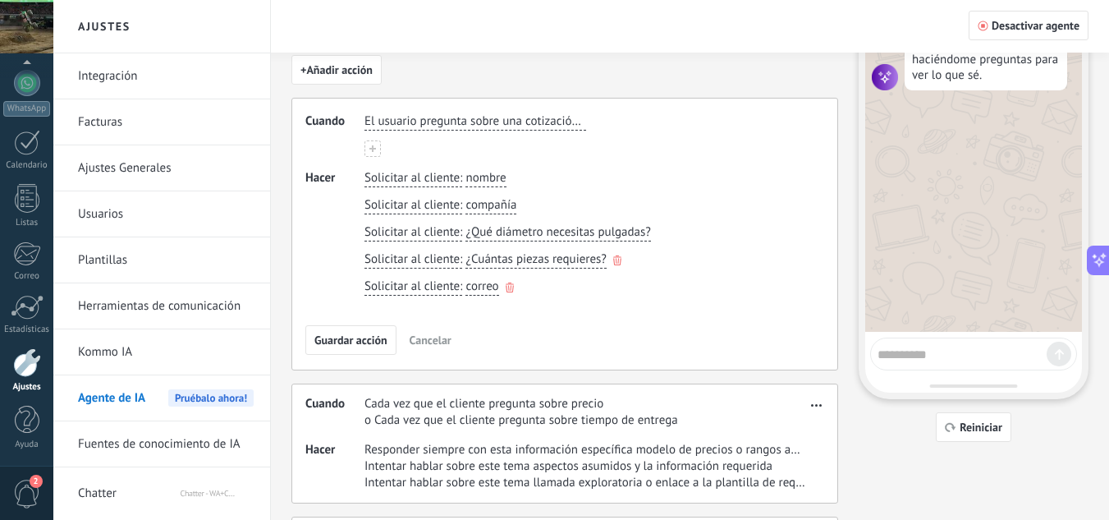
click at [483, 285] on span "correo" at bounding box center [482, 286] width 33 height 16
click at [466, 278] on button "** Si Si Si correo" at bounding box center [499, 286] width 66 height 17
click at [466, 278] on button "****** [PERSON_NAME]" at bounding box center [499, 286] width 66 height 17
click at [466, 278] on button "********* Si aun no Si aun no Si aun no Si aun no Si aun no Si aun no Si aun no…" at bounding box center [499, 286] width 66 height 17
click at [466, 278] on button "**********" at bounding box center [508, 286] width 85 height 17
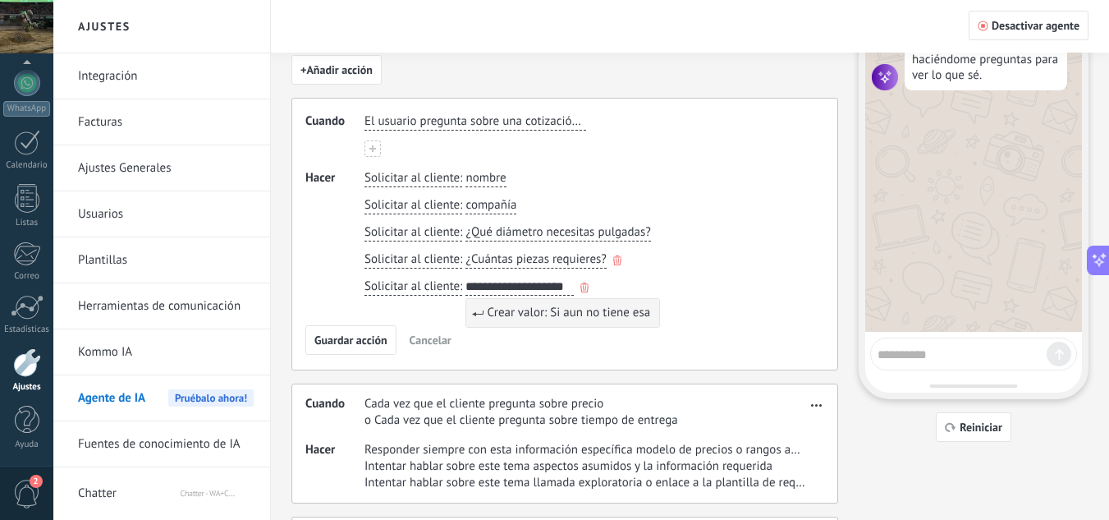
click at [466, 278] on button "**********" at bounding box center [520, 286] width 108 height 17
click at [466, 278] on button "**********" at bounding box center [552, 286] width 172 height 17
click at [466, 278] on button "**********" at bounding box center [576, 286] width 220 height 17
click at [466, 278] on button "**********" at bounding box center [577, 286] width 222 height 17
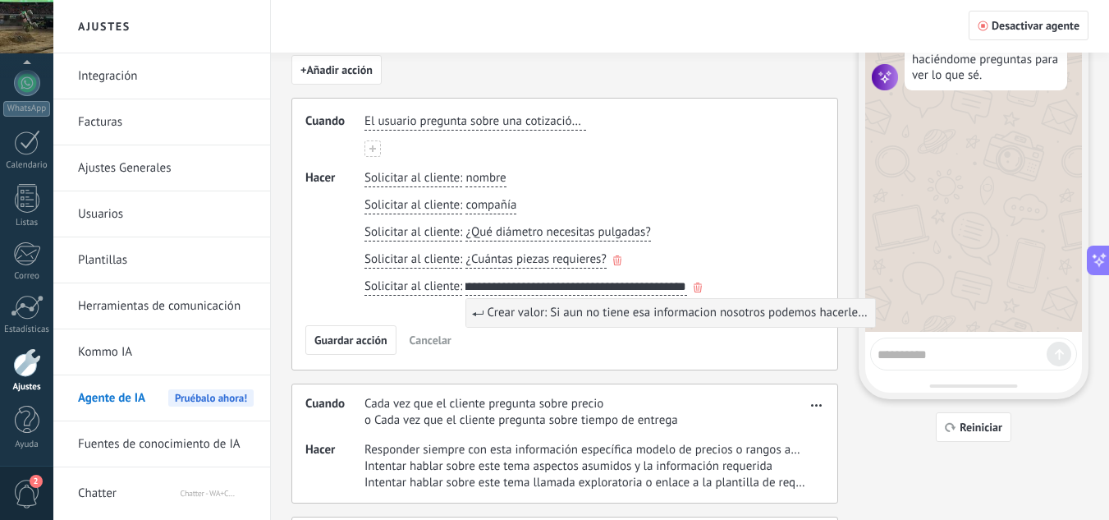
click at [466, 278] on button "**********" at bounding box center [577, 286] width 222 height 17
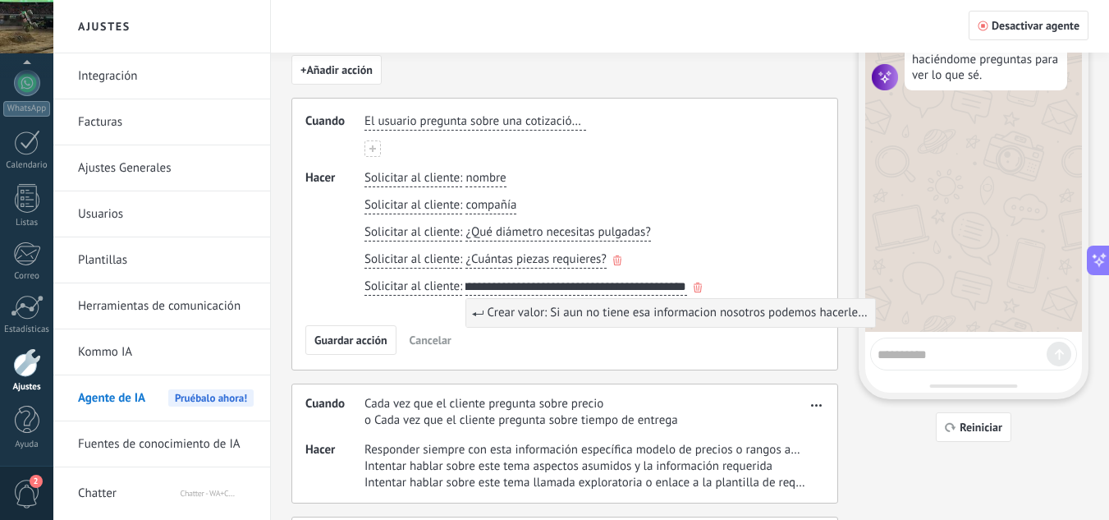
click at [466, 278] on button "**********" at bounding box center [577, 286] width 222 height 17
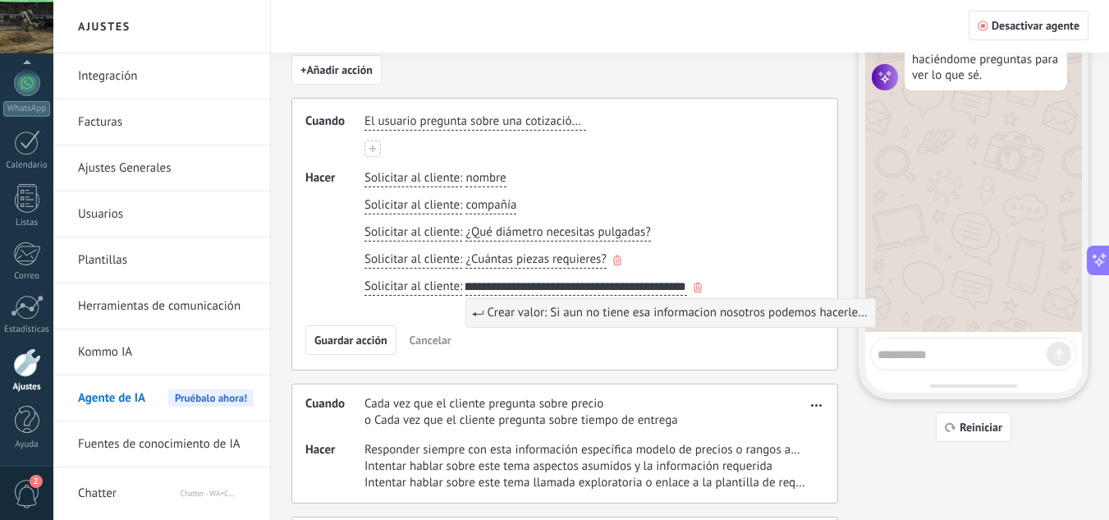
click at [466, 278] on button "**********" at bounding box center [577, 286] width 222 height 17
type input "**********"
click at [588, 317] on span "Crear valor: Si aun no tiene esa informacion nosotros podemos hacerle el calcul…" at bounding box center [678, 313] width 383 height 16
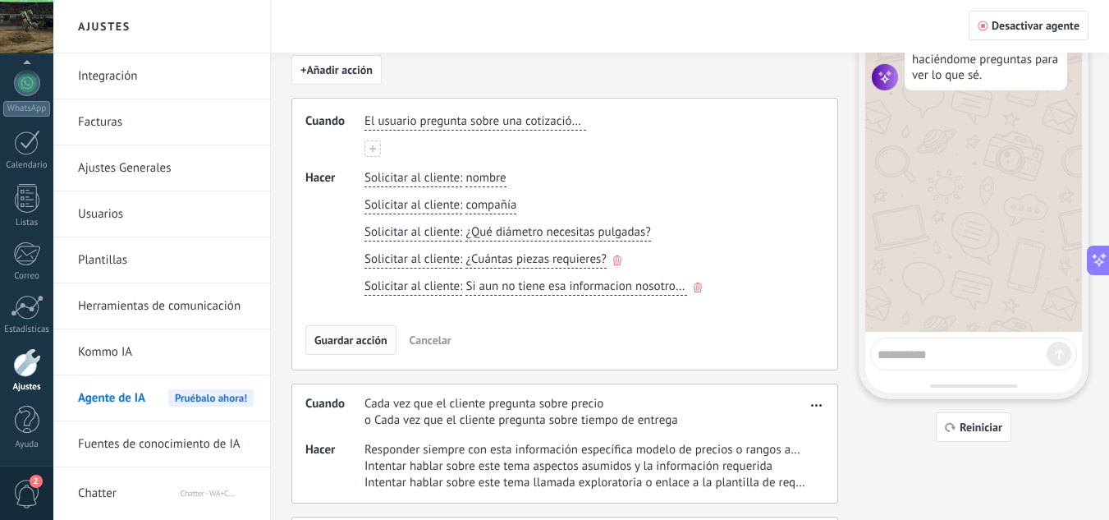
click at [348, 340] on span "Guardar acción" at bounding box center [350, 339] width 73 height 11
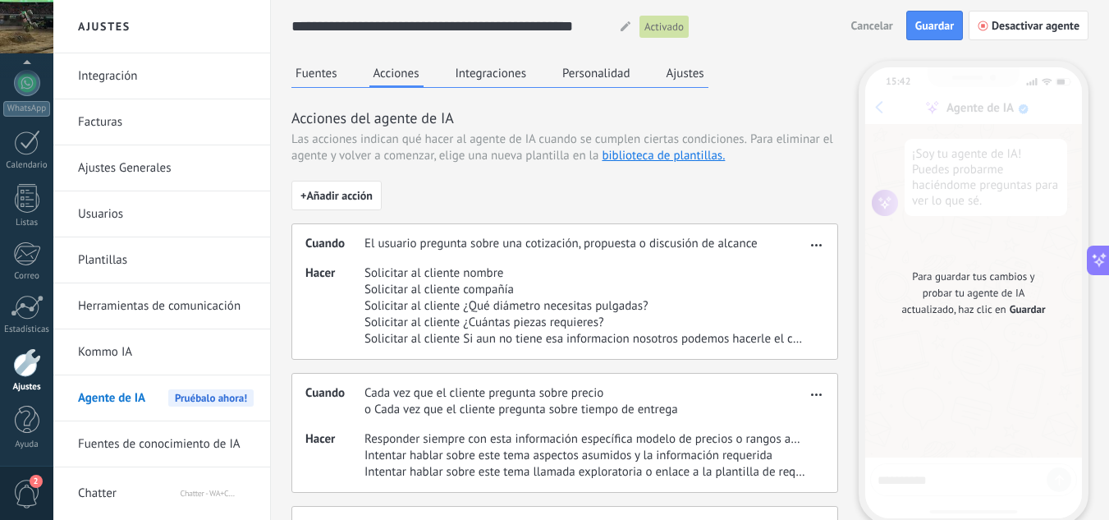
click at [929, 27] on span "Guardar" at bounding box center [934, 25] width 39 height 11
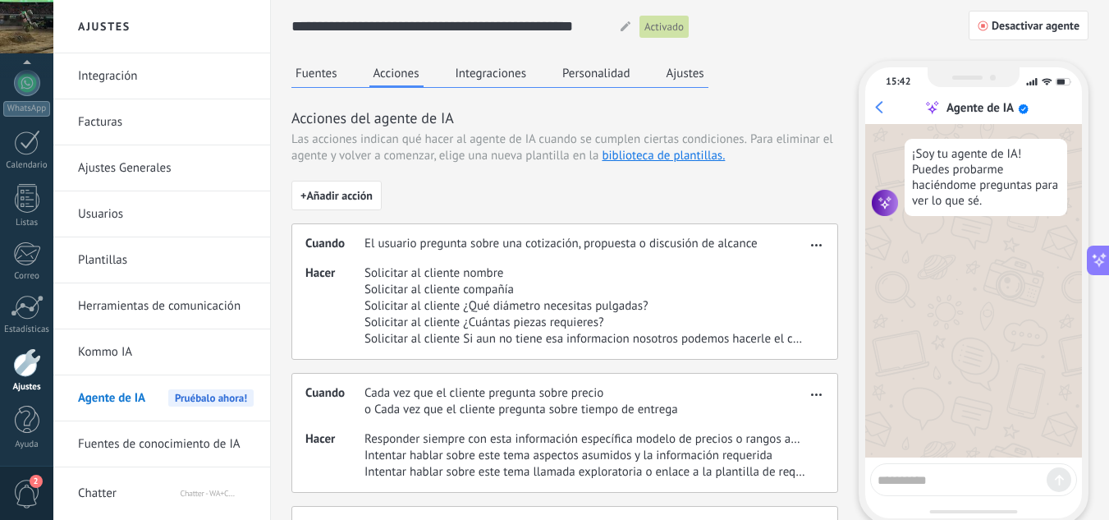
click at [933, 486] on textarea at bounding box center [962, 477] width 169 height 21
type textarea "**********"
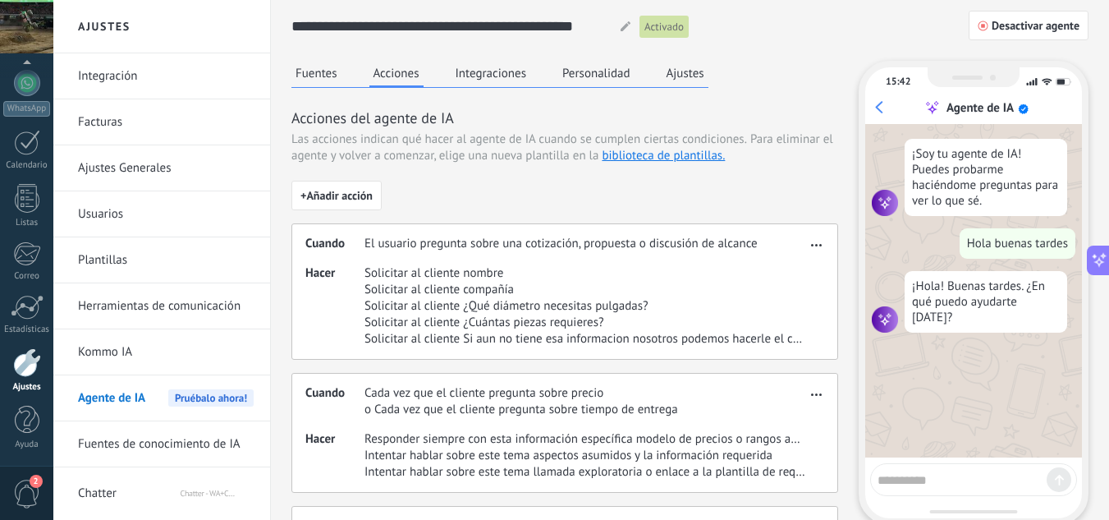
click at [580, 81] on button "Personalidad" at bounding box center [596, 73] width 76 height 25
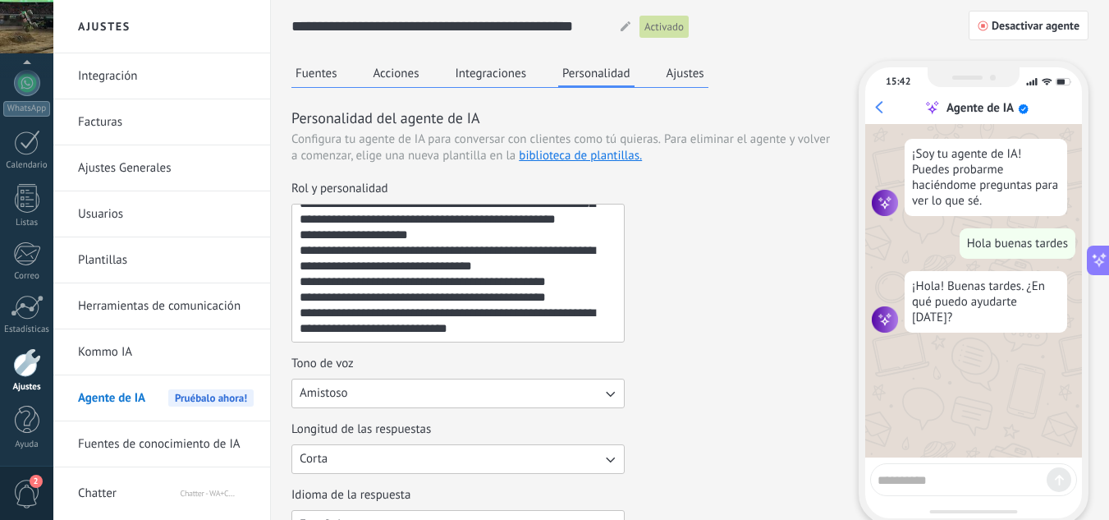
click at [901, 475] on textarea at bounding box center [962, 477] width 169 height 21
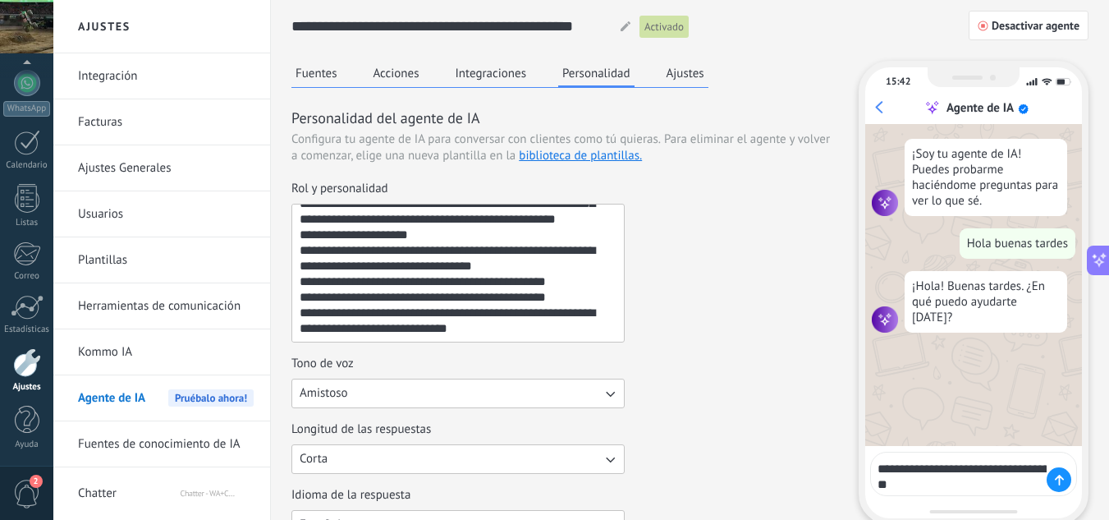
type textarea "**********"
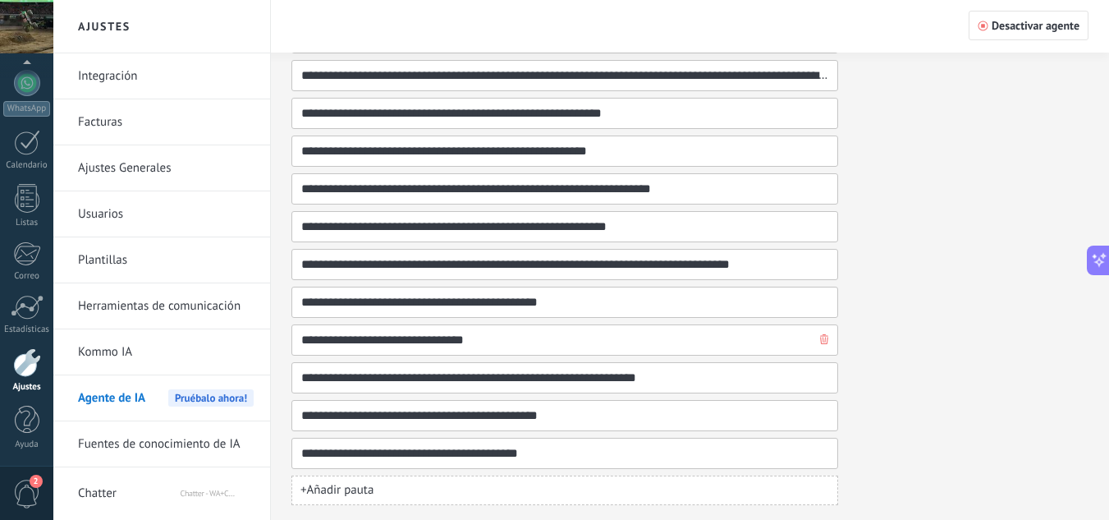
scroll to position [836, 0]
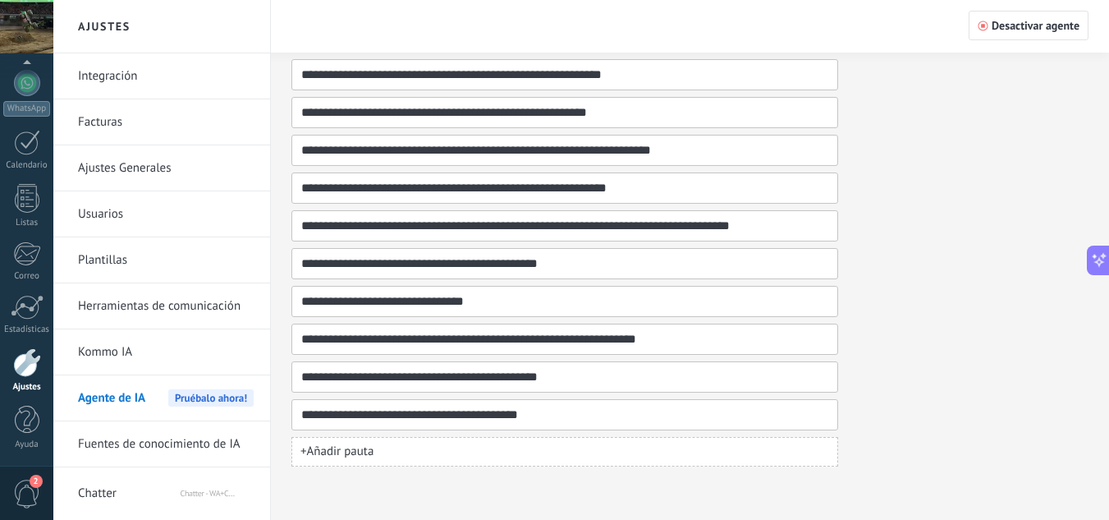
click at [551, 440] on button "+ Añadir pauta" at bounding box center [564, 452] width 547 height 30
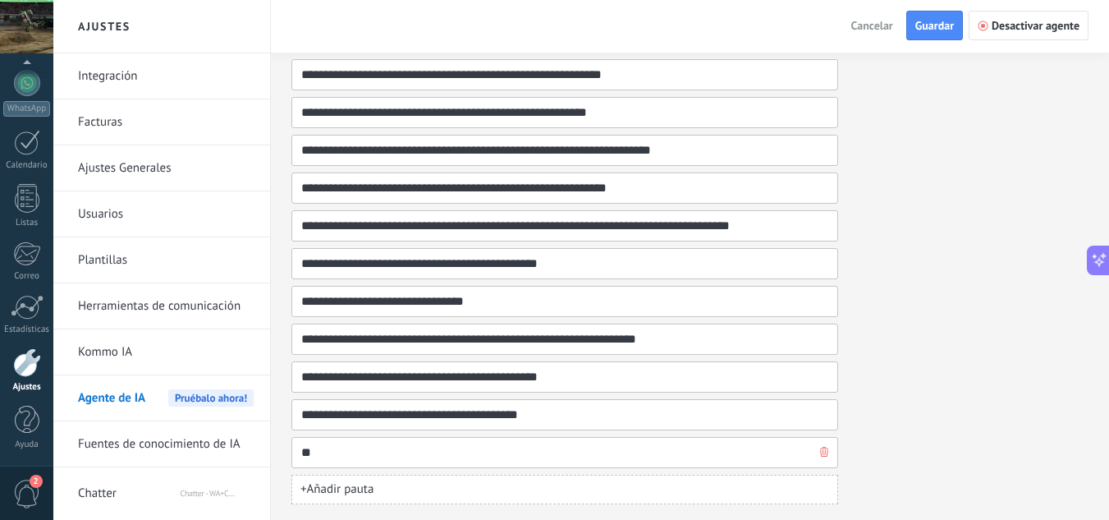
type input "*"
click at [825, 452] on use "button" at bounding box center [824, 452] width 8 height 10
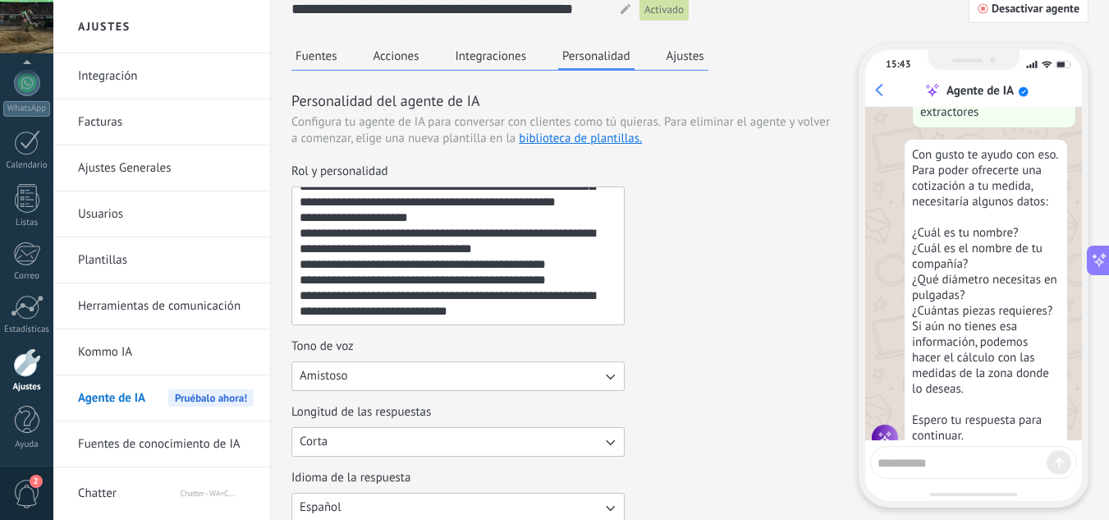
scroll to position [0, 0]
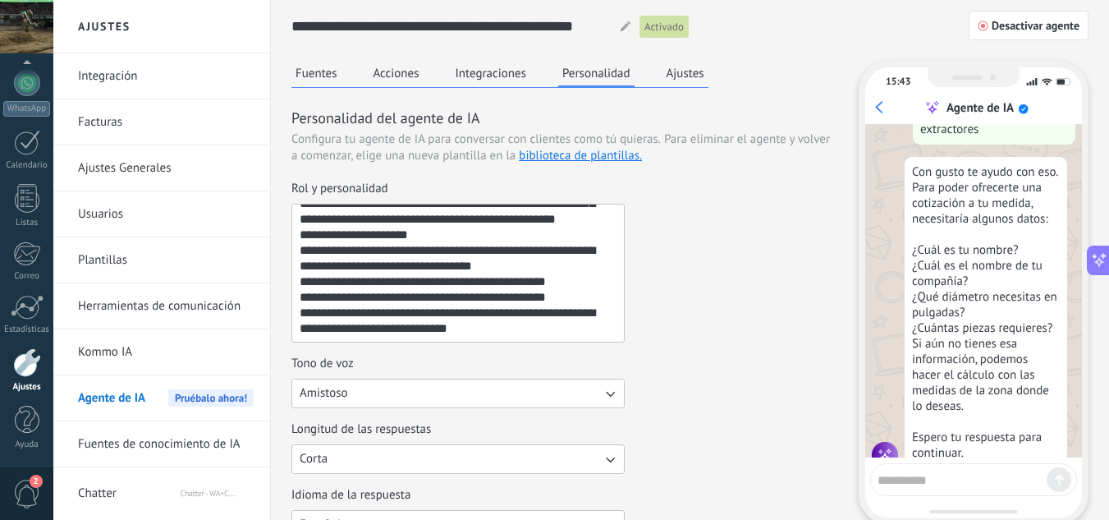
click at [910, 470] on textarea at bounding box center [962, 477] width 169 height 21
type textarea "*"
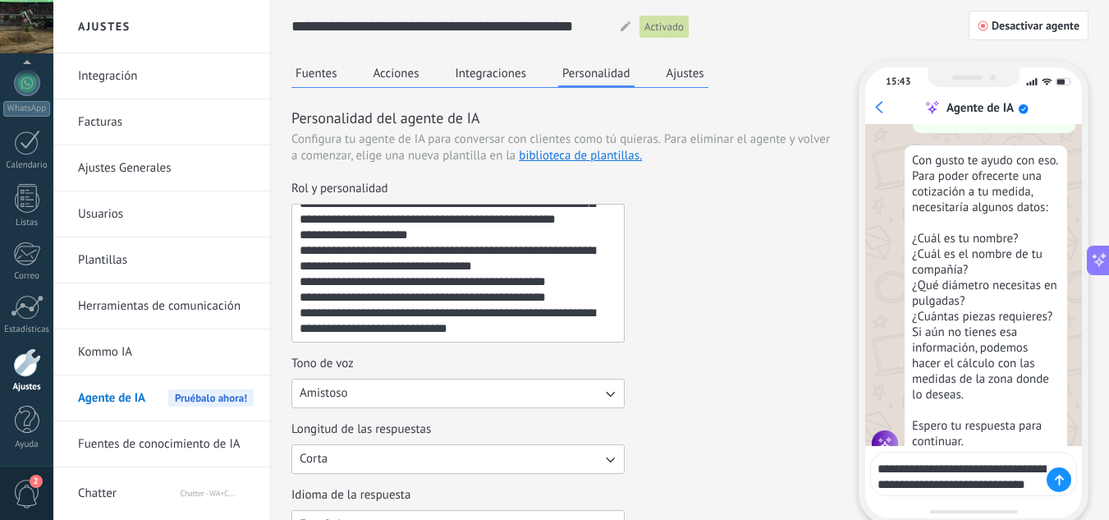
scroll to position [273, 0]
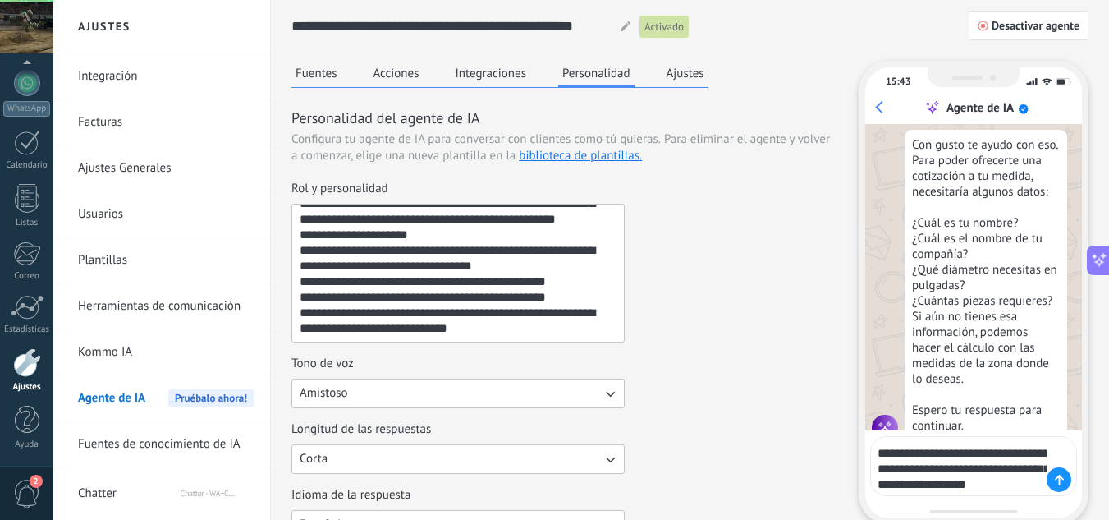
type textarea "**********"
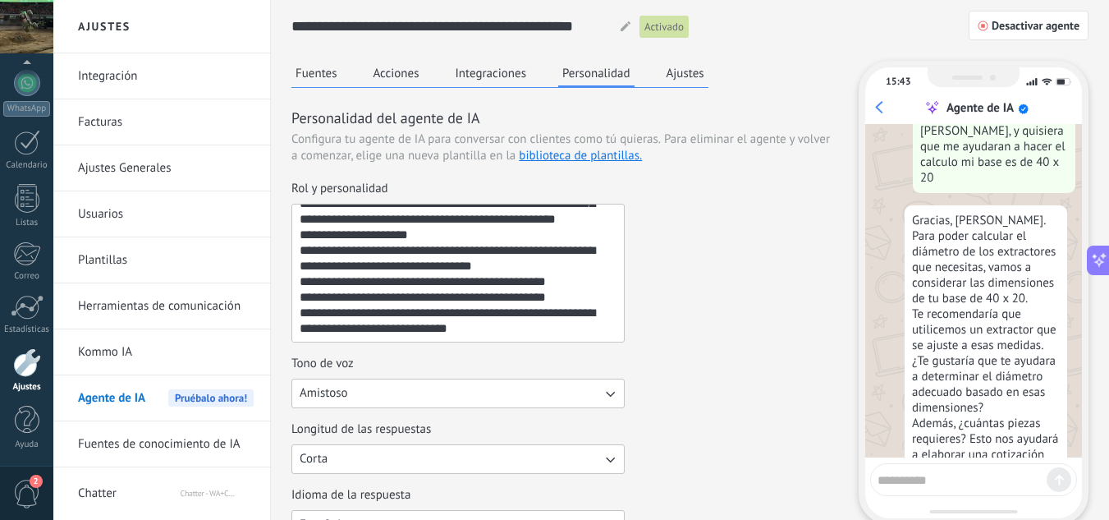
scroll to position [628, 0]
click at [979, 479] on textarea at bounding box center [962, 477] width 169 height 21
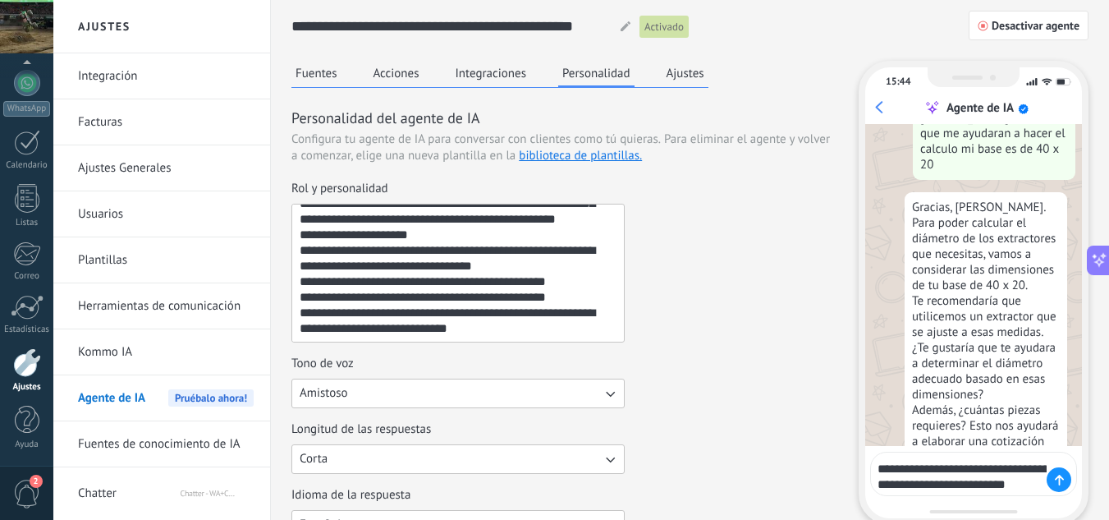
scroll to position [655, 0]
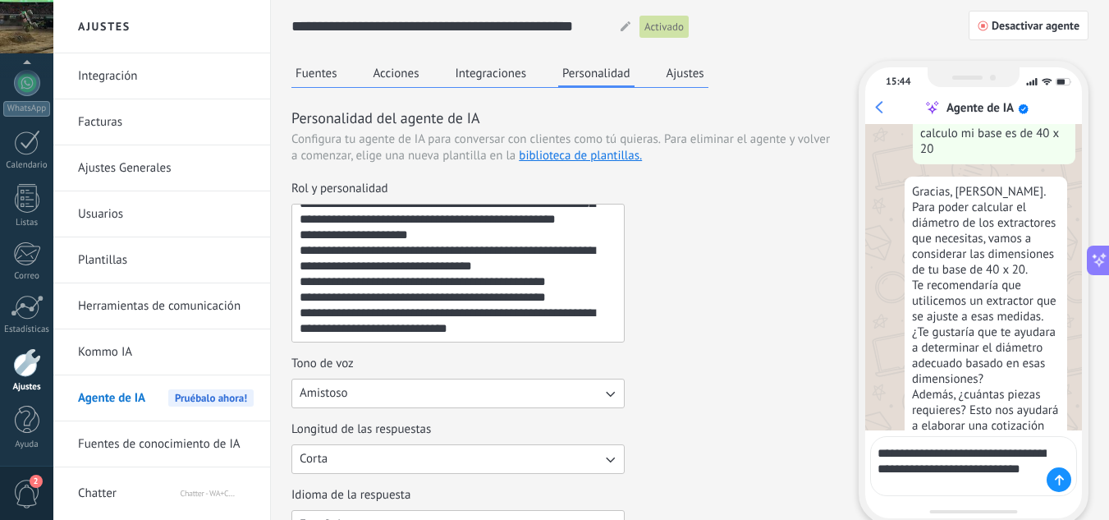
type textarea "**********"
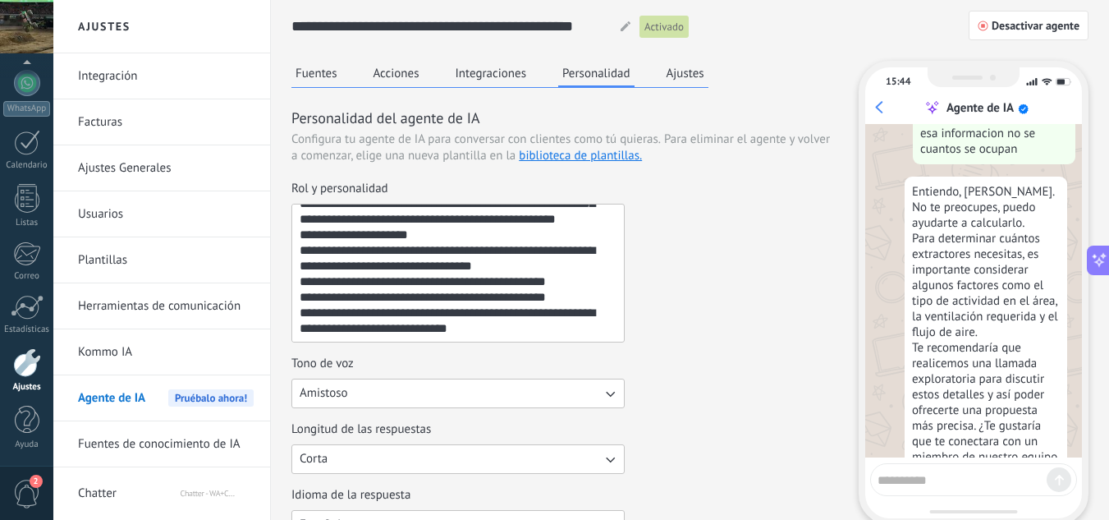
scroll to position [1025, 0]
type textarea "**********"
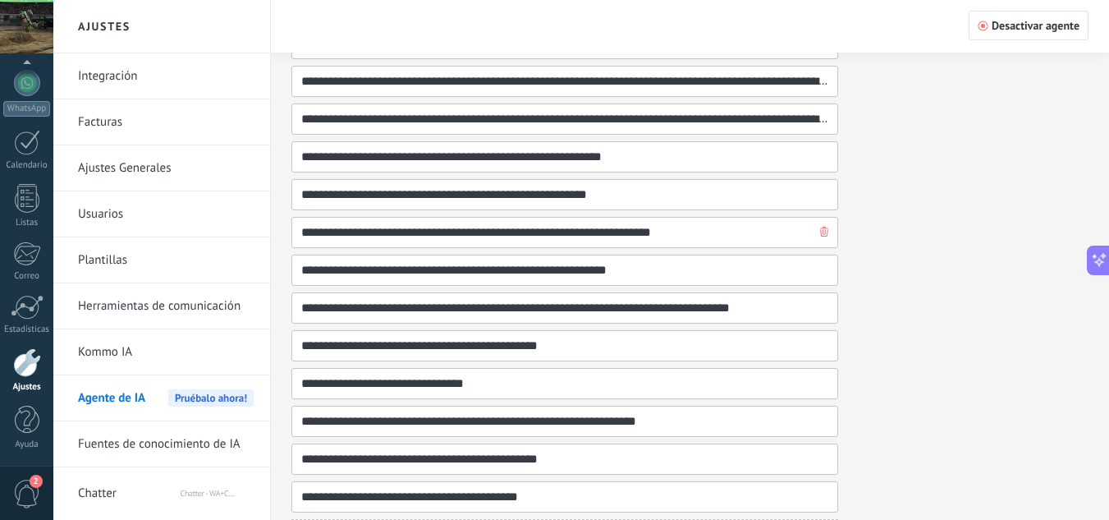
scroll to position [672, 0]
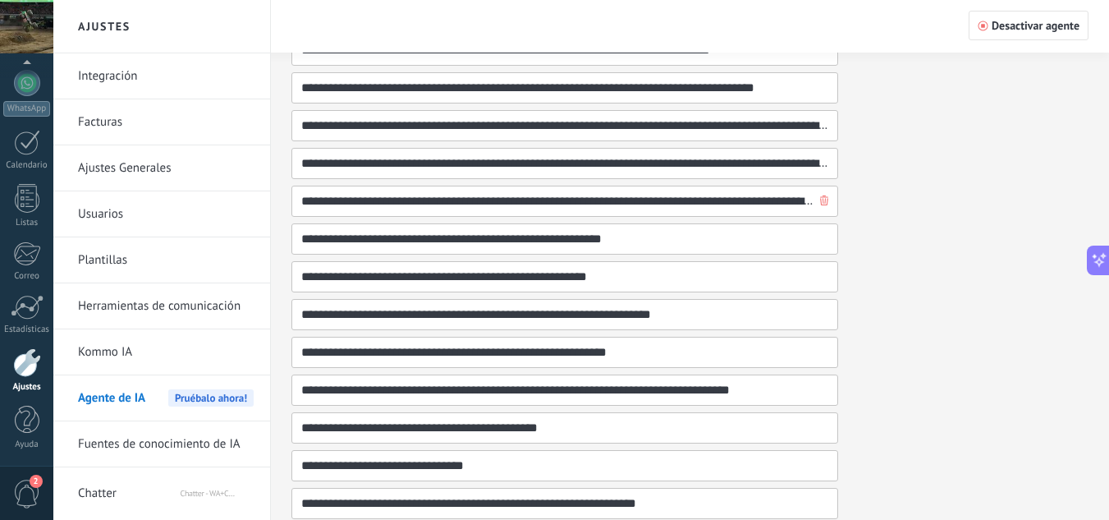
click at [480, 206] on input "**********" at bounding box center [558, 201] width 516 height 30
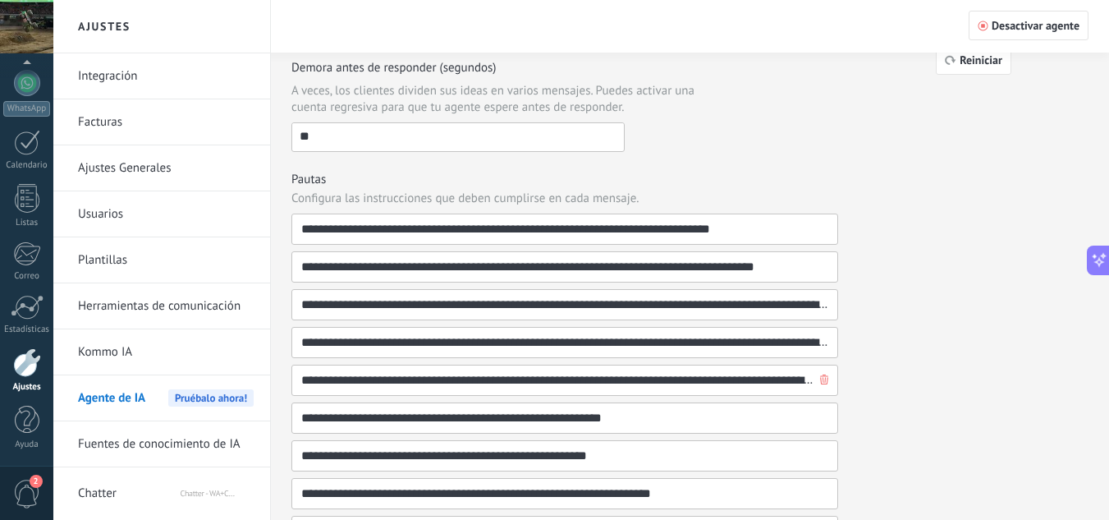
scroll to position [575, 0]
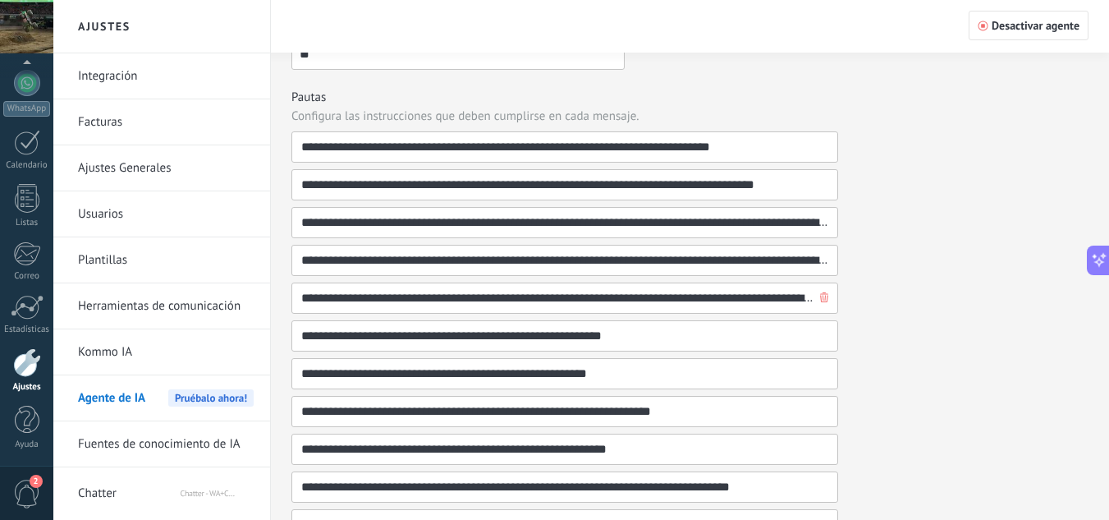
click at [726, 305] on input "**********" at bounding box center [558, 298] width 516 height 30
click at [715, 292] on input "**********" at bounding box center [558, 298] width 516 height 30
click at [452, 291] on input "**********" at bounding box center [558, 298] width 516 height 30
type input "**********"
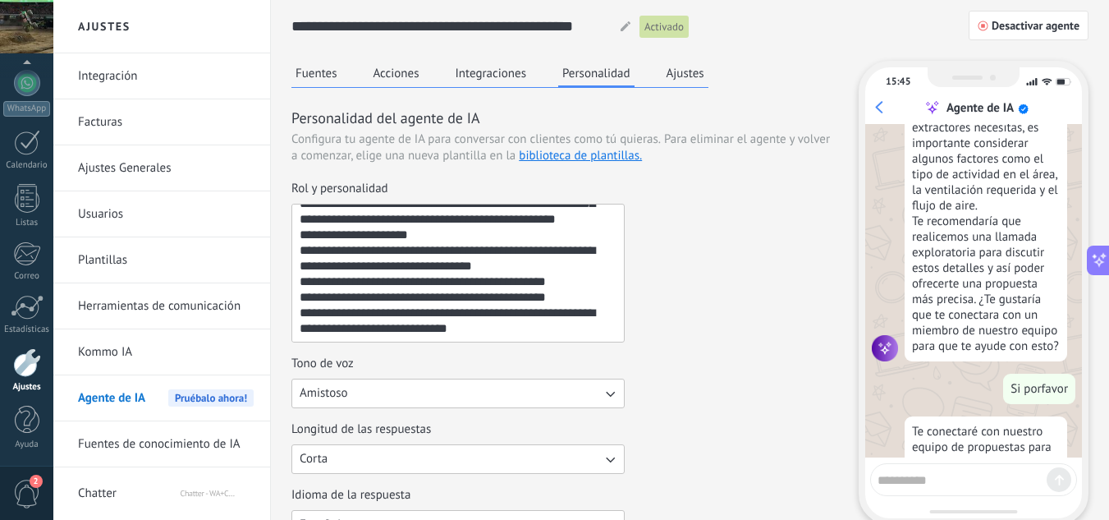
scroll to position [1158, 0]
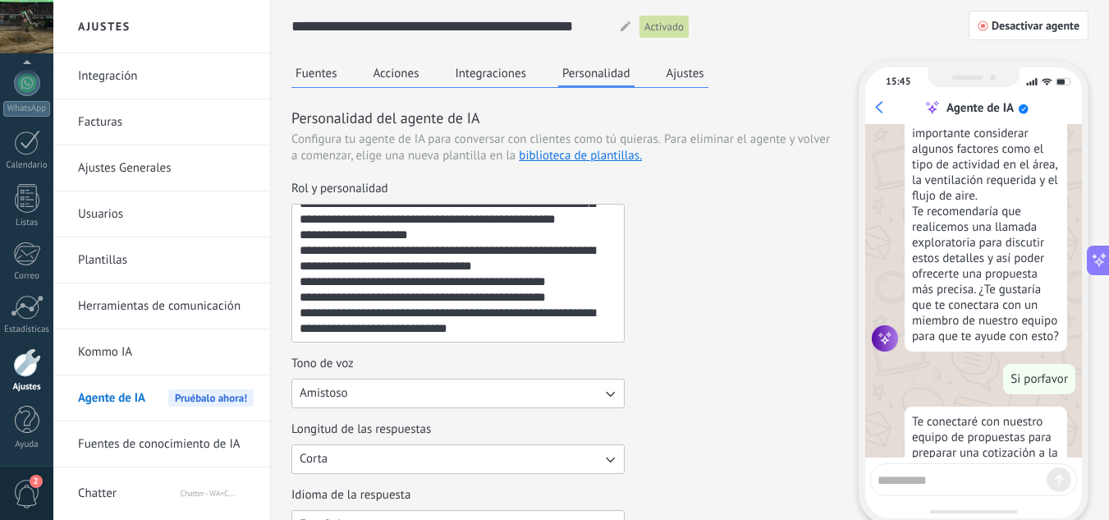
click at [762, 290] on div "Rol y personalidad" at bounding box center [564, 262] width 547 height 162
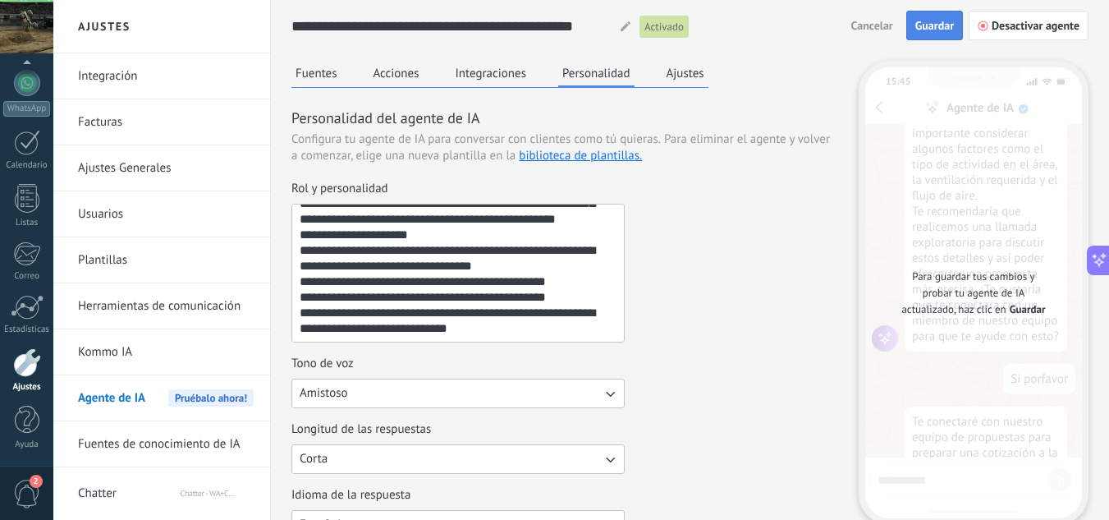
click at [942, 22] on span "Guardar" at bounding box center [934, 25] width 39 height 11
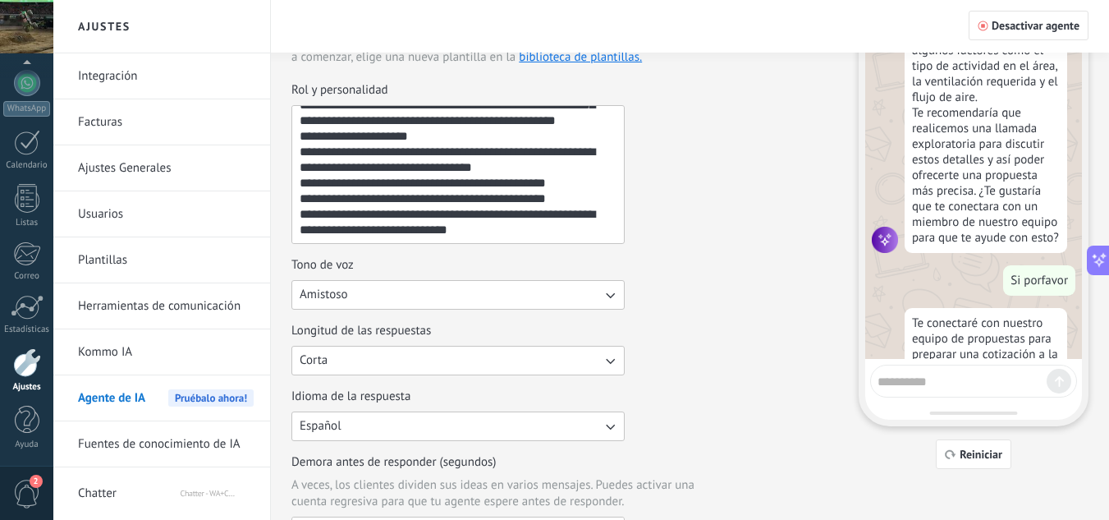
scroll to position [246, 0]
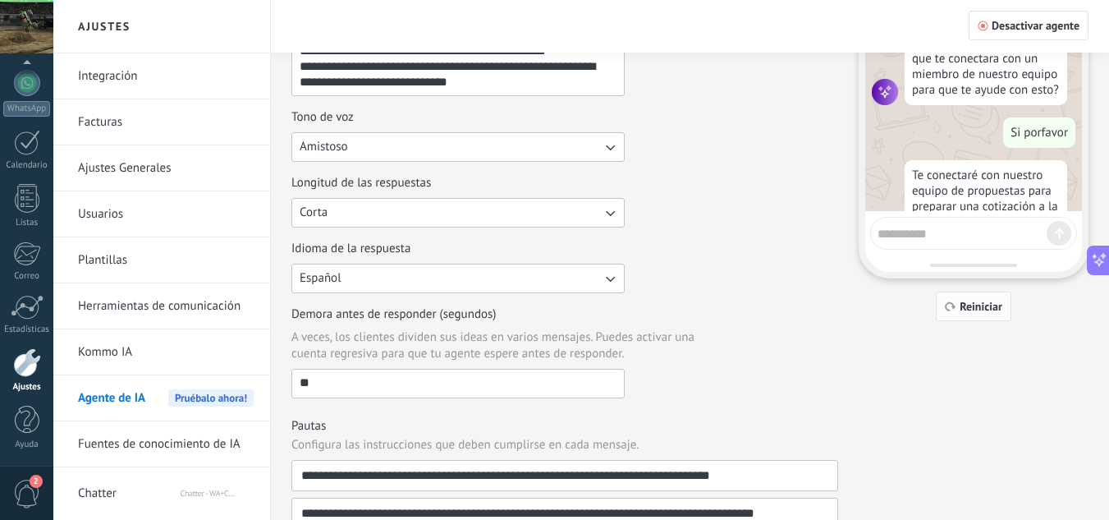
click at [969, 306] on span "Reiniciar" at bounding box center [981, 305] width 43 height 11
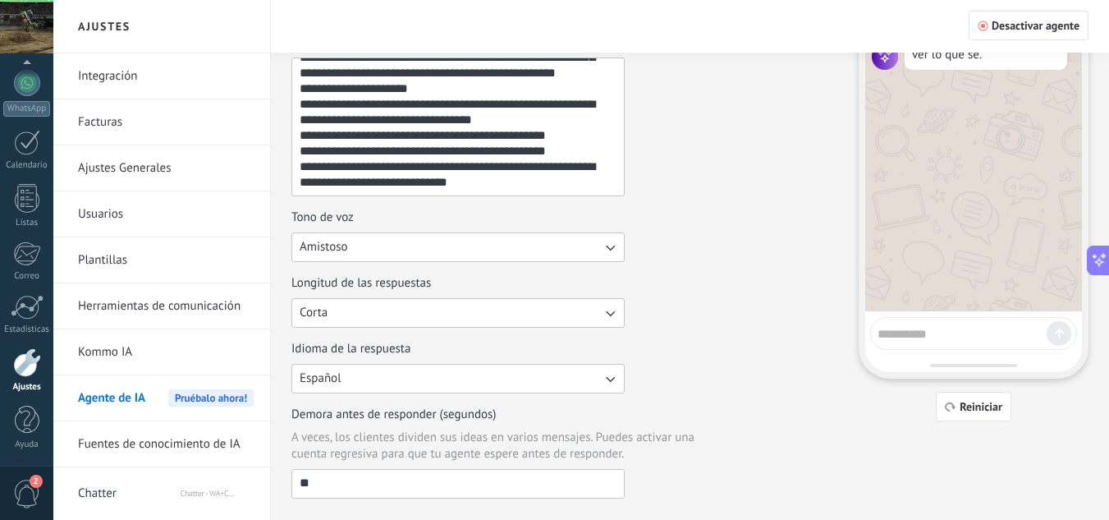
scroll to position [0, 0]
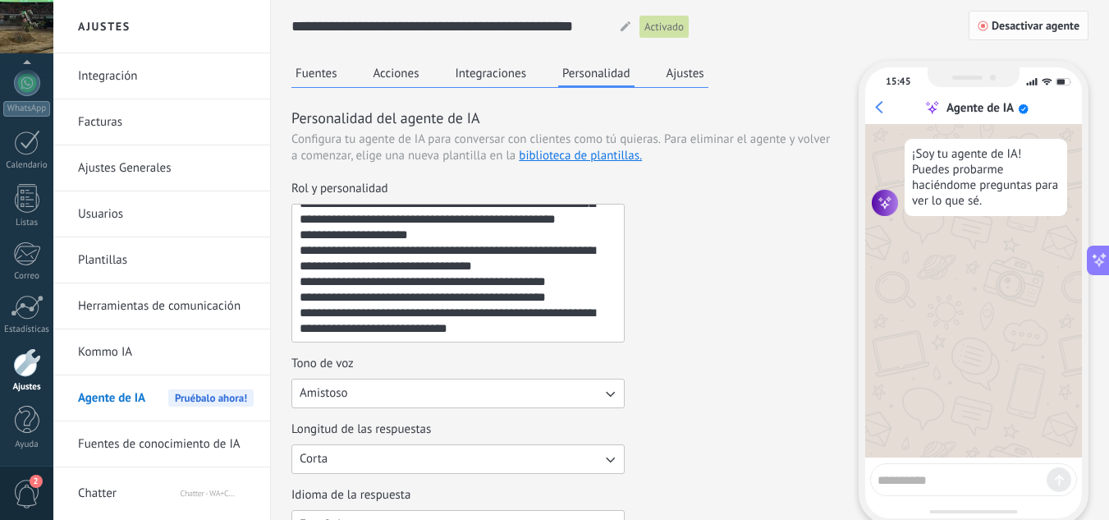
click at [998, 32] on button "Desactivar agente" at bounding box center [1029, 26] width 120 height 30
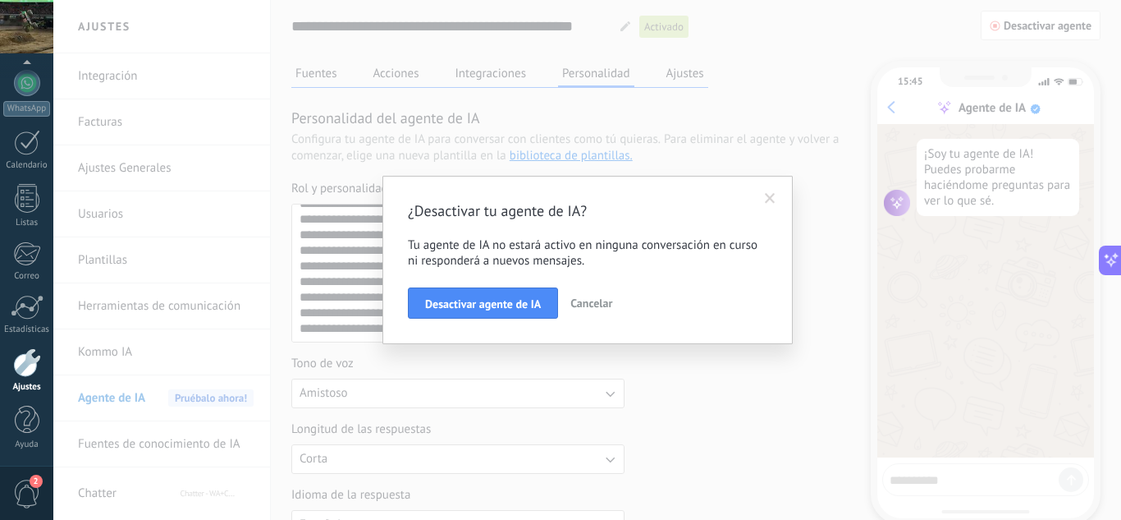
click at [508, 307] on span "Desactivar agente de IA" at bounding box center [483, 303] width 116 height 11
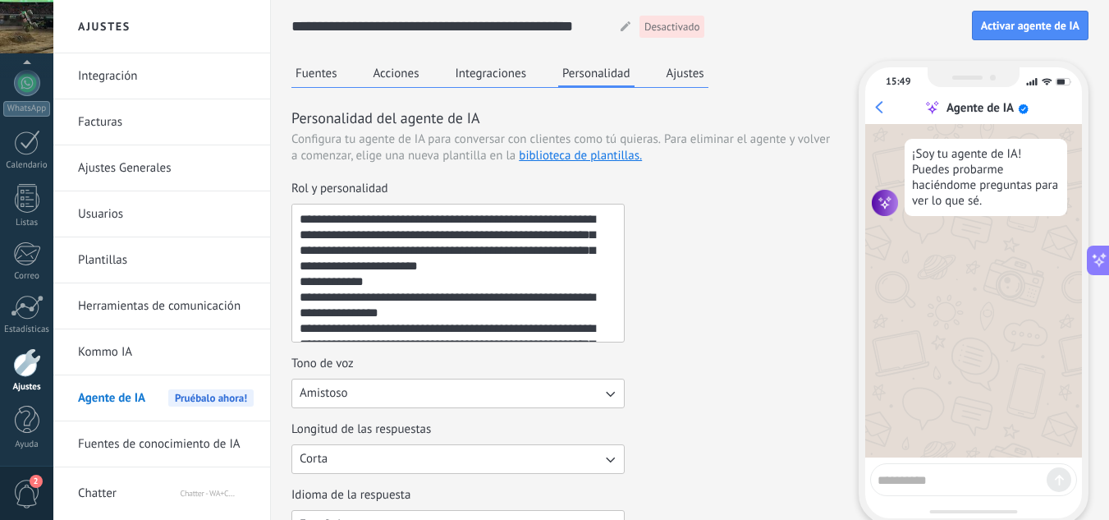
click at [334, 81] on button "Fuentes" at bounding box center [316, 73] width 50 height 25
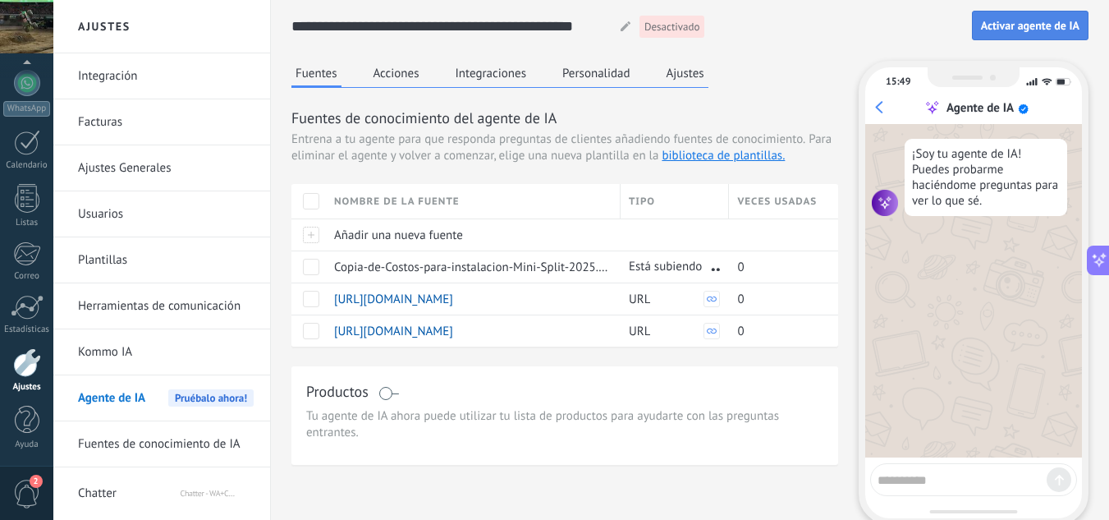
click at [1024, 23] on span "Activar agente de IA" at bounding box center [1030, 25] width 99 height 11
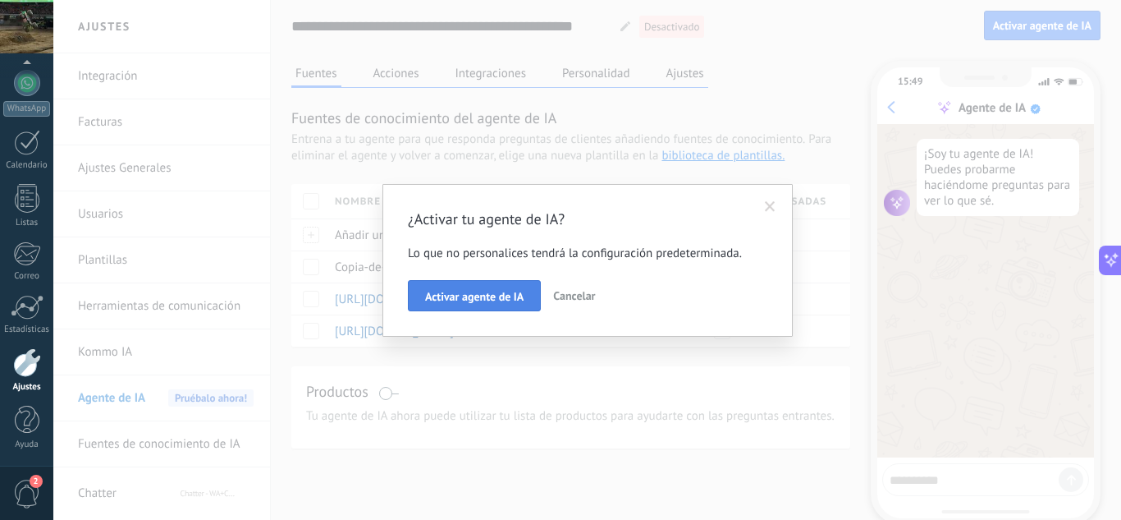
click at [443, 298] on span "Activar agente de IA" at bounding box center [474, 296] width 99 height 11
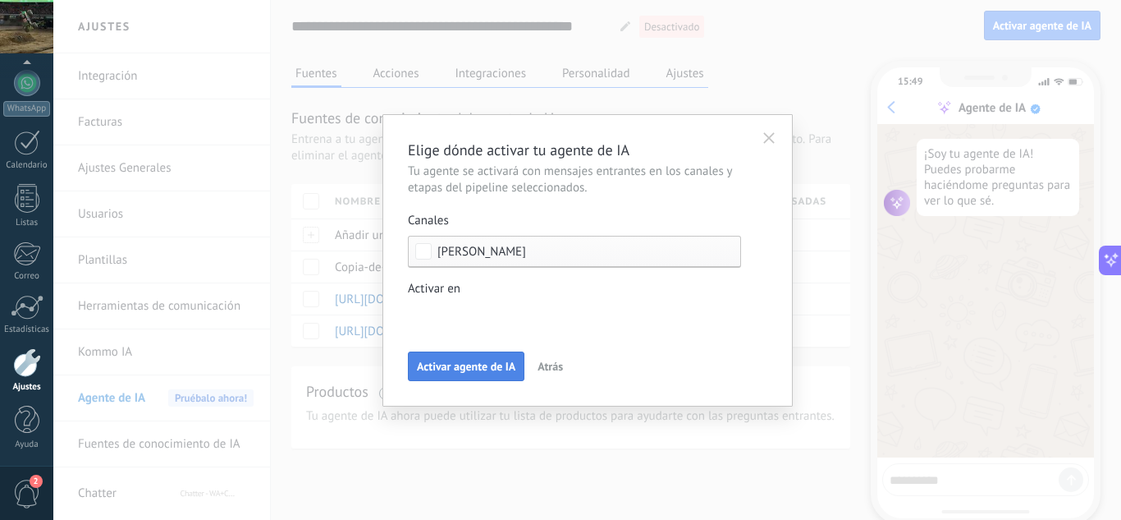
click at [511, 364] on span "Activar agente de IA" at bounding box center [466, 365] width 99 height 11
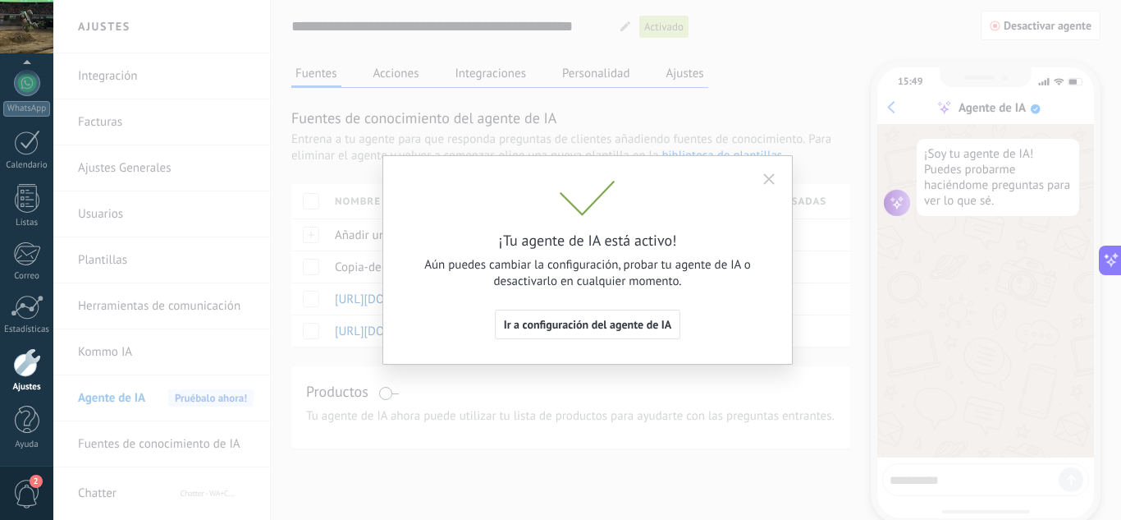
click at [579, 303] on div "¡Tu agente de IA está activo! Aún puedes cambiar la configuración, probar tu ag…" at bounding box center [588, 260] width 360 height 158
click at [584, 314] on button "Ir a configuración del agente de IA" at bounding box center [588, 325] width 186 height 30
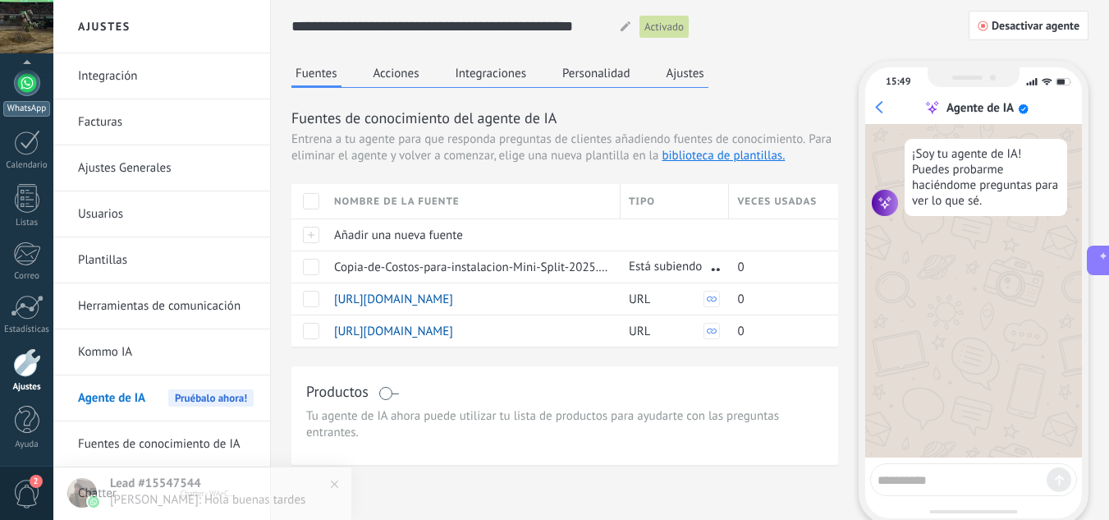
click at [33, 94] on div at bounding box center [27, 83] width 26 height 26
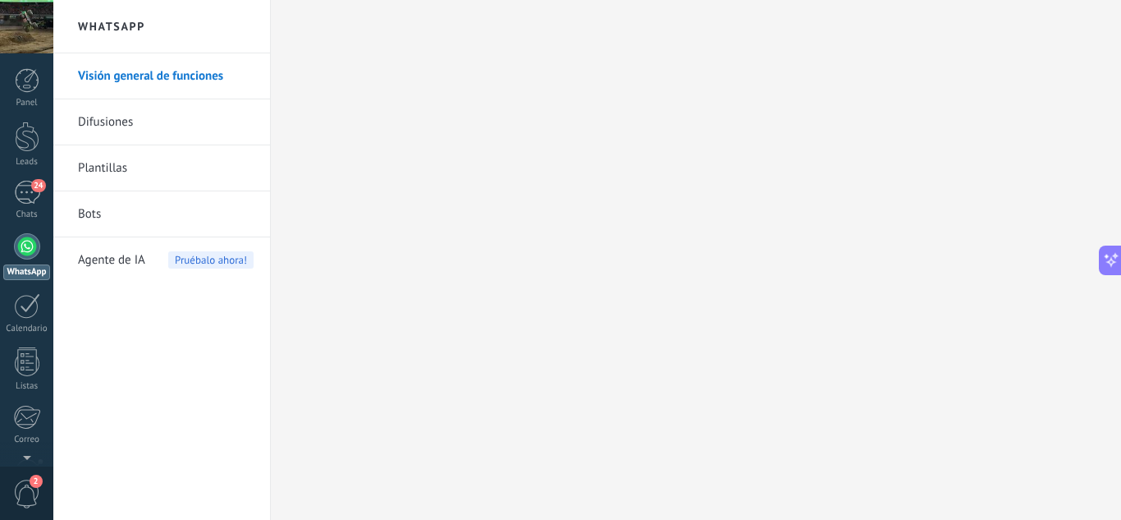
click at [128, 250] on span "Agente de IA" at bounding box center [111, 260] width 67 height 46
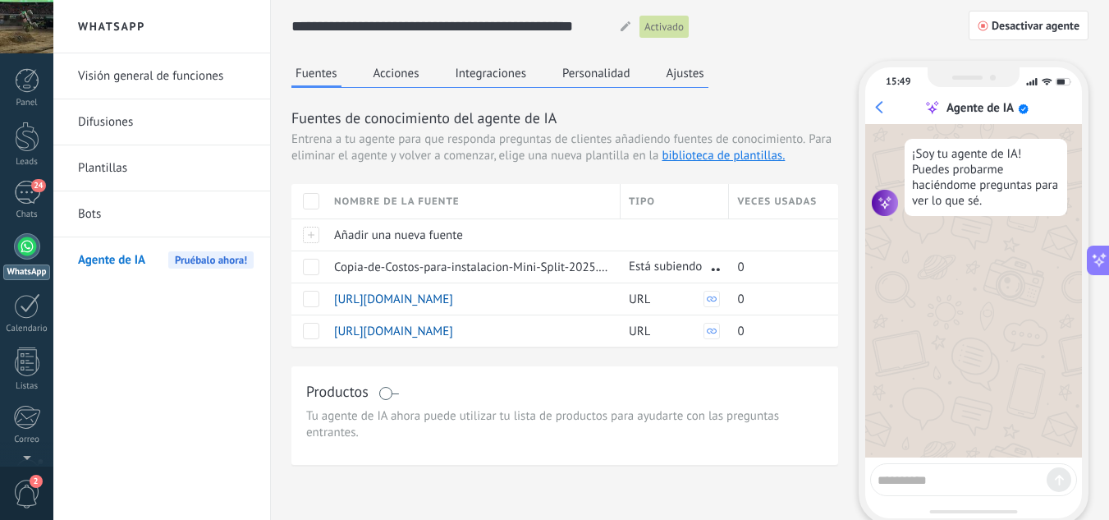
click at [670, 71] on button "Ajustes" at bounding box center [686, 73] width 46 height 25
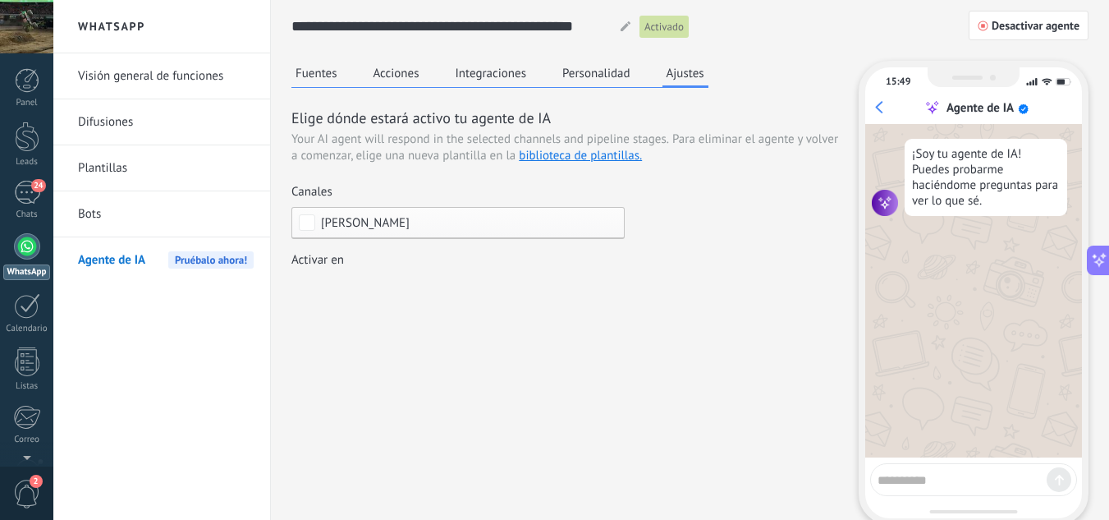
click at [608, 74] on button "Personalidad" at bounding box center [596, 73] width 76 height 25
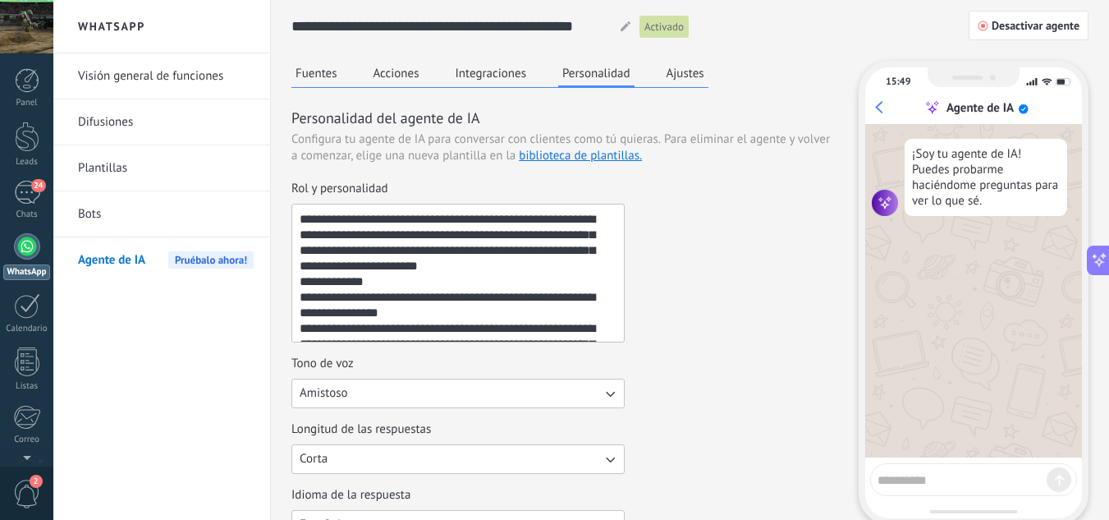
click at [512, 71] on button "Integraciones" at bounding box center [492, 73] width 80 height 25
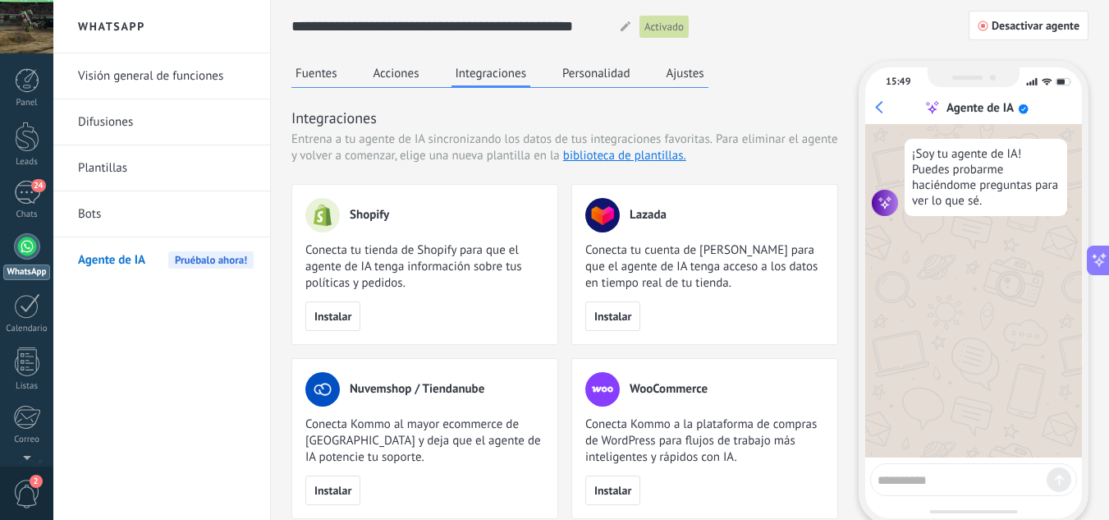
click at [405, 72] on button "Acciones" at bounding box center [396, 73] width 54 height 25
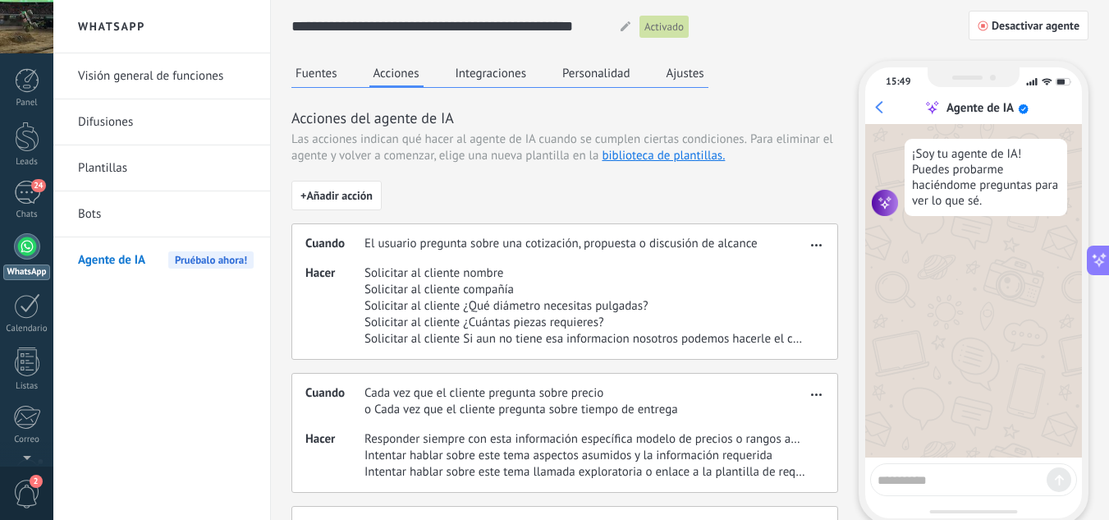
click at [103, 208] on link "Bots" at bounding box center [166, 214] width 176 height 46
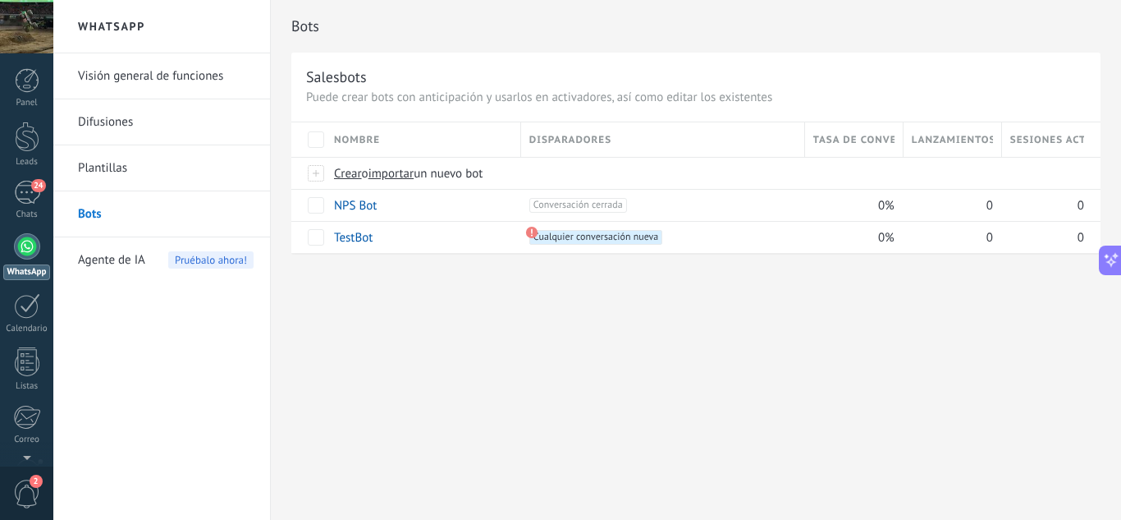
click at [25, 245] on div at bounding box center [27, 246] width 26 height 26
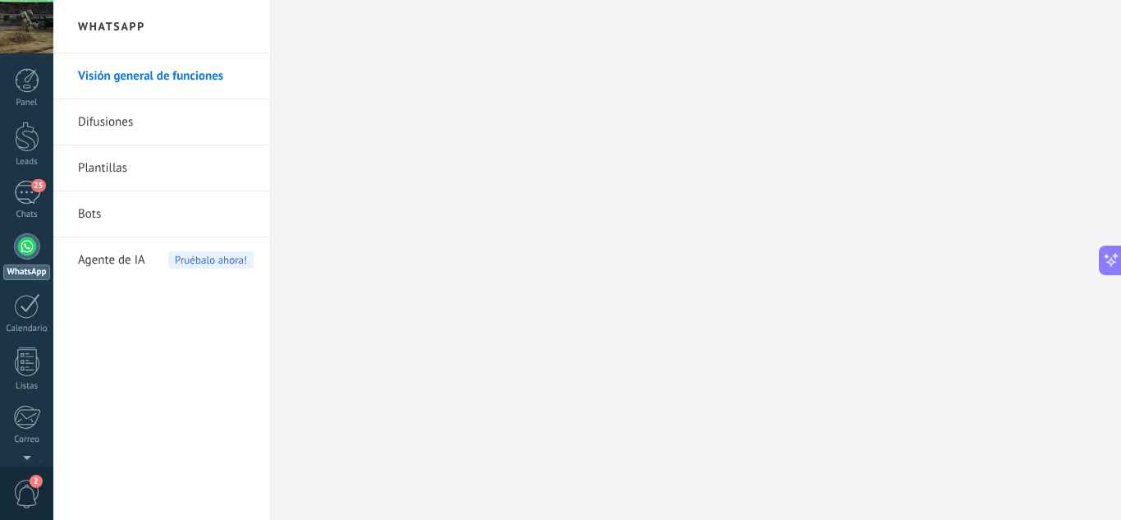
click at [143, 34] on h2 "WhatsApp" at bounding box center [162, 26] width 176 height 53
click at [145, 66] on link "Visión general de funciones" at bounding box center [166, 76] width 176 height 46
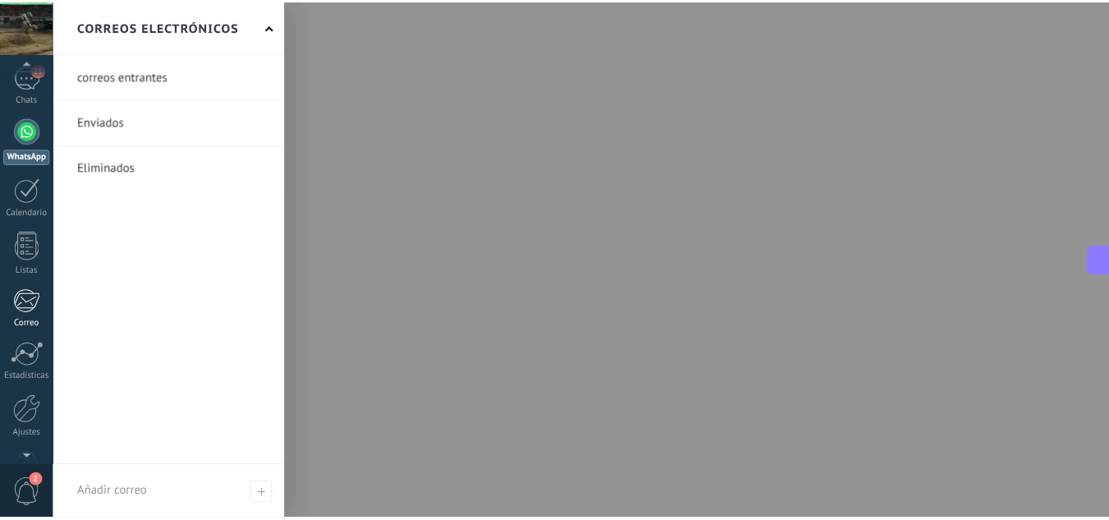
scroll to position [163, 0]
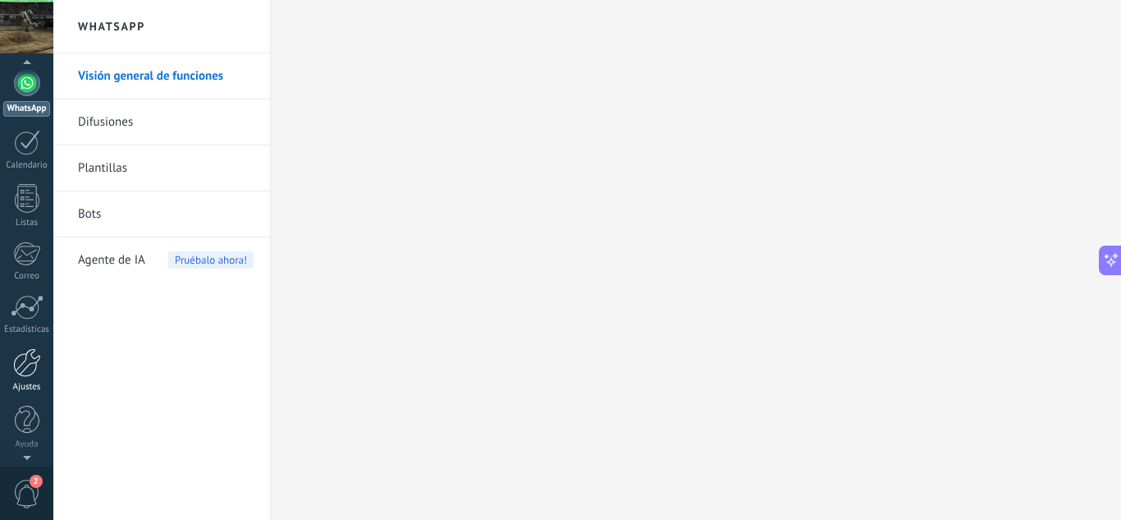
click at [25, 375] on div at bounding box center [27, 362] width 28 height 29
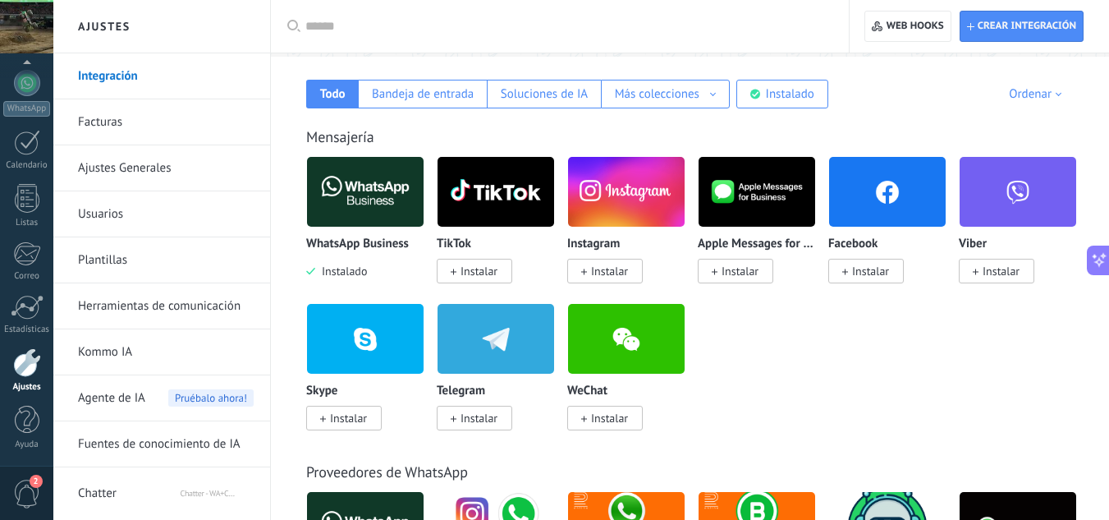
scroll to position [575, 0]
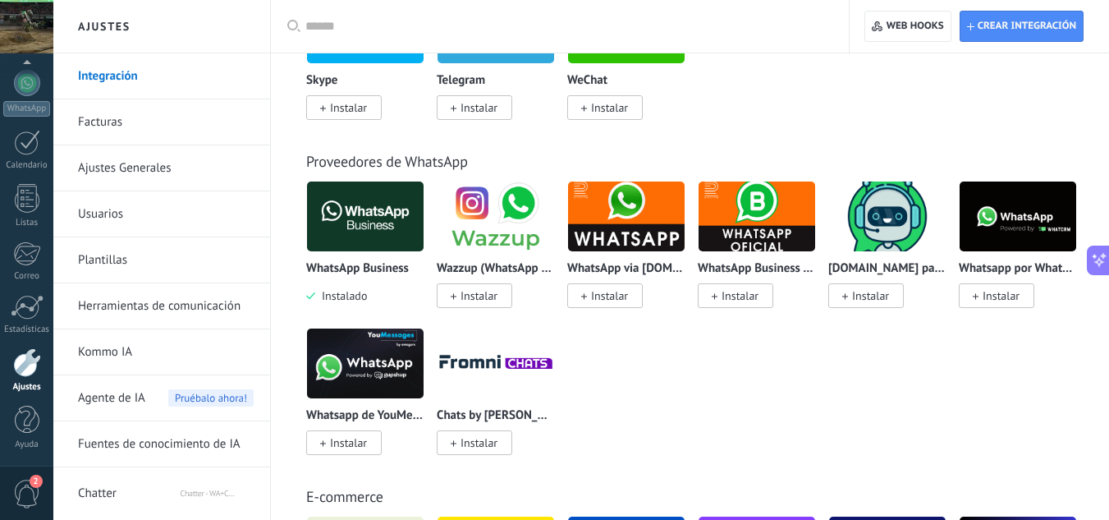
click at [207, 482] on span "Chatter - WA+ChatGPT via Komanda F5" at bounding box center [217, 489] width 73 height 39
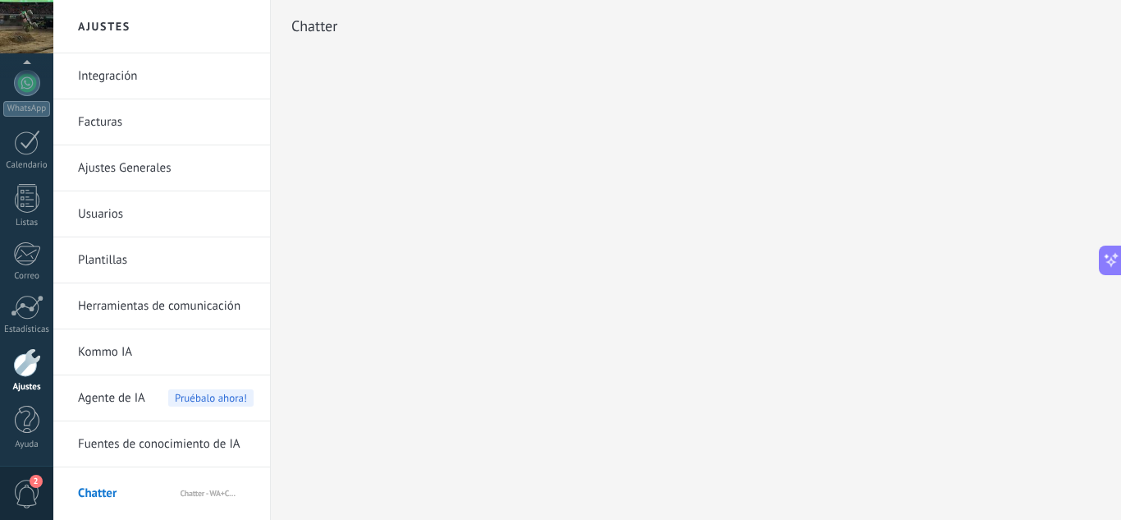
click at [199, 387] on div "Agente de IA Pruébalo ahora!" at bounding box center [166, 398] width 176 height 46
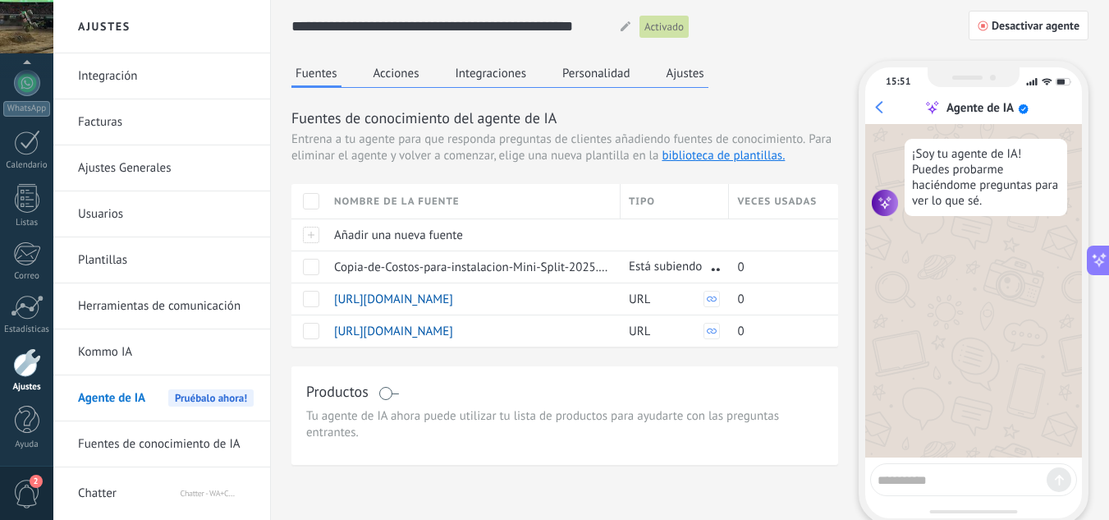
click at [586, 84] on button "Personalidad" at bounding box center [596, 73] width 76 height 25
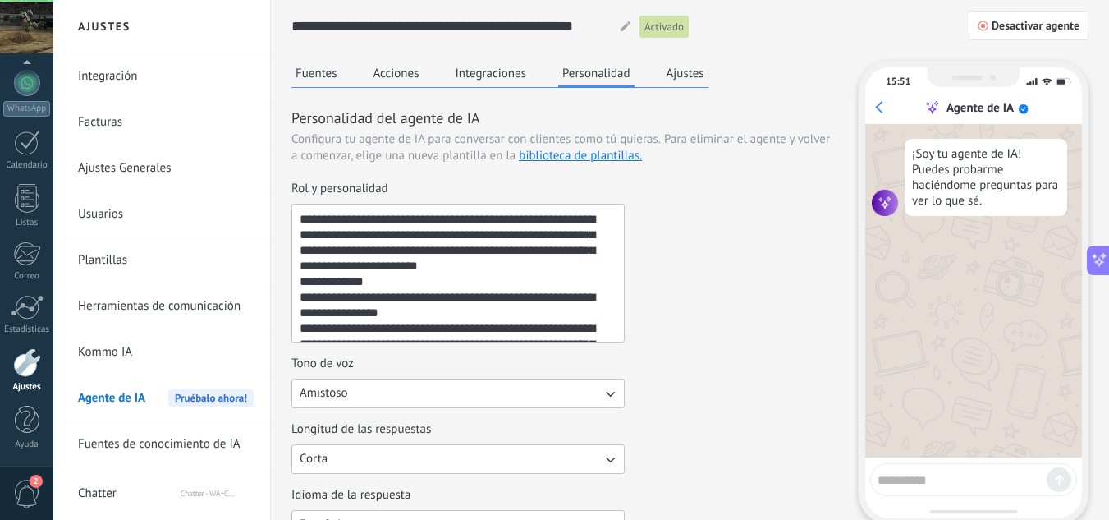
click at [484, 72] on button "Integraciones" at bounding box center [492, 73] width 80 height 25
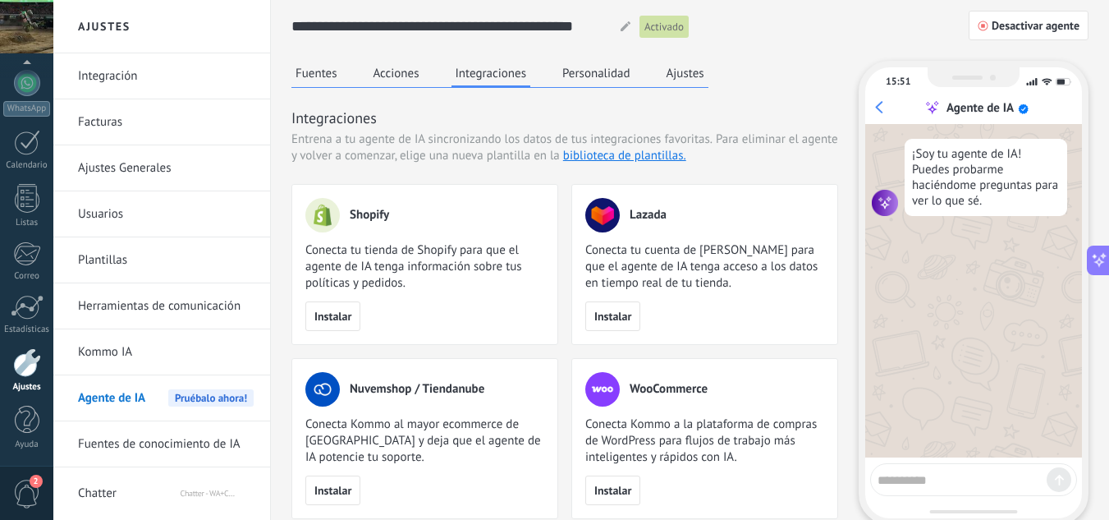
click at [396, 64] on button "Acciones" at bounding box center [396, 73] width 54 height 25
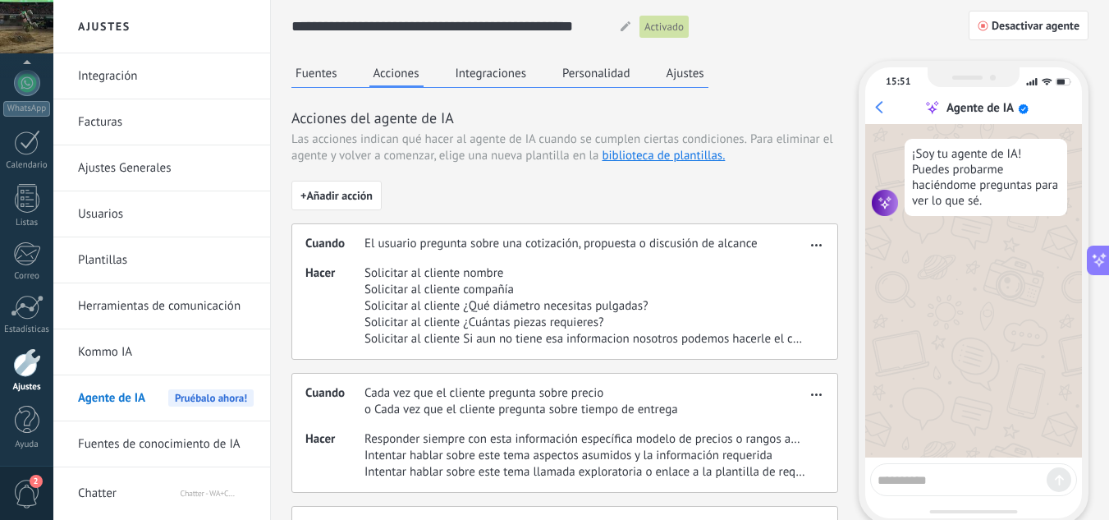
click at [579, 65] on button "Personalidad" at bounding box center [596, 73] width 76 height 25
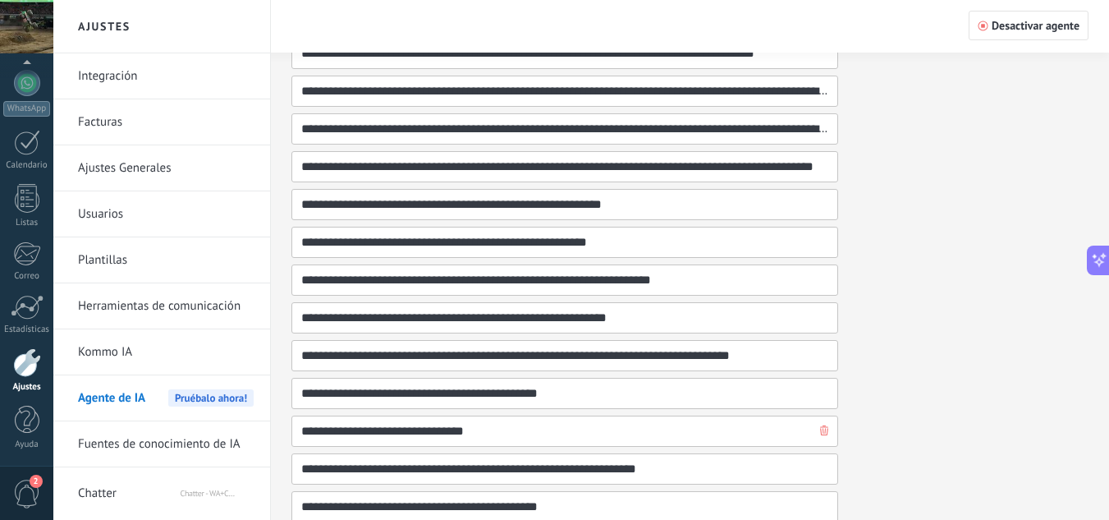
scroll to position [836, 0]
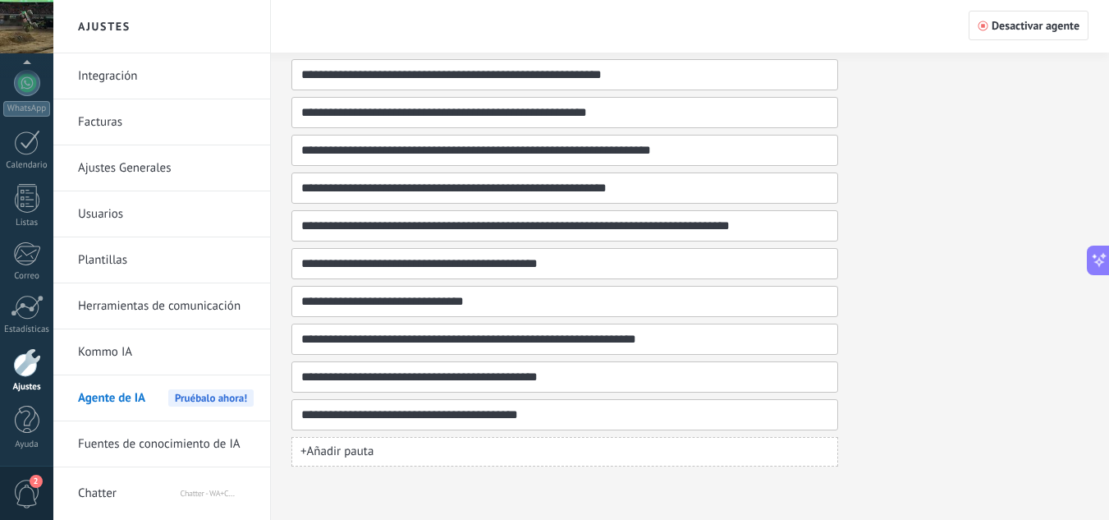
click at [481, 446] on button "+ Añadir pauta" at bounding box center [564, 452] width 547 height 30
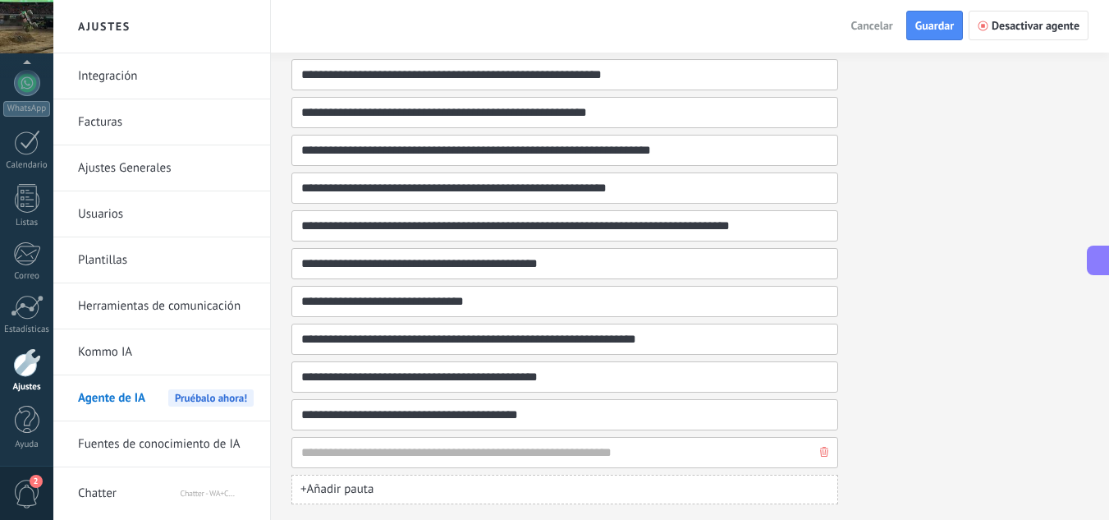
click at [439, 459] on input at bounding box center [558, 453] width 516 height 30
type input "**********"
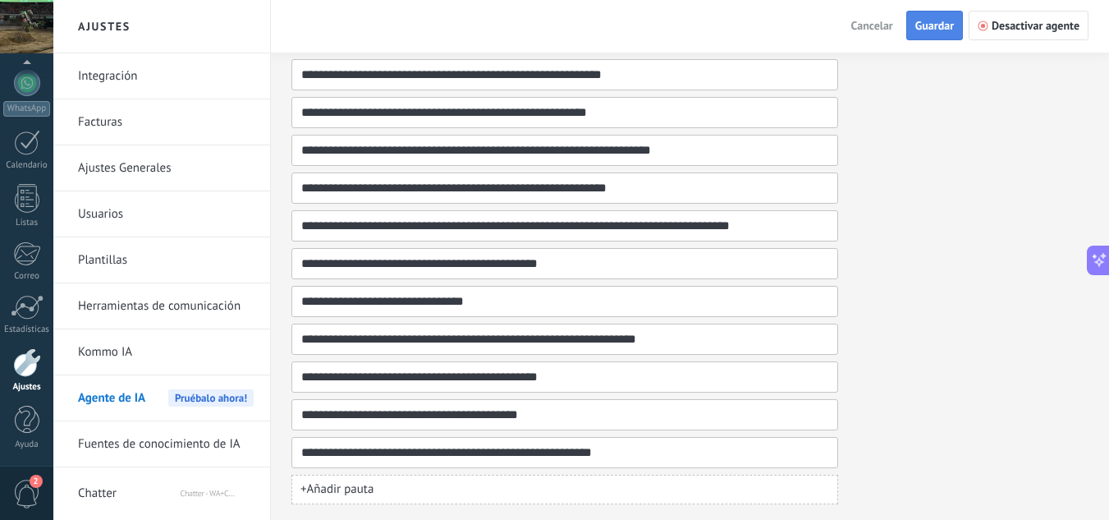
click at [930, 24] on span "Guardar" at bounding box center [934, 25] width 39 height 11
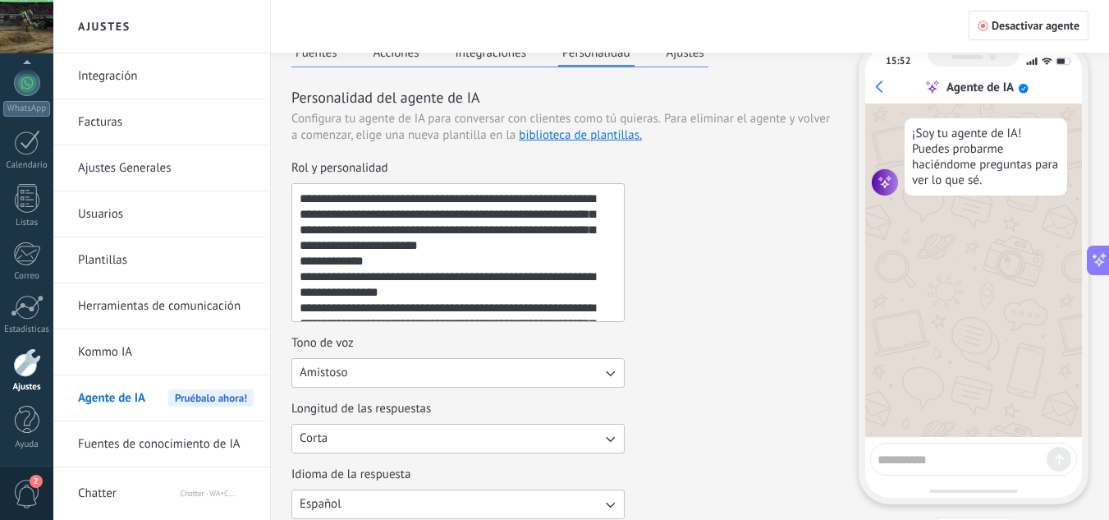
scroll to position [0, 0]
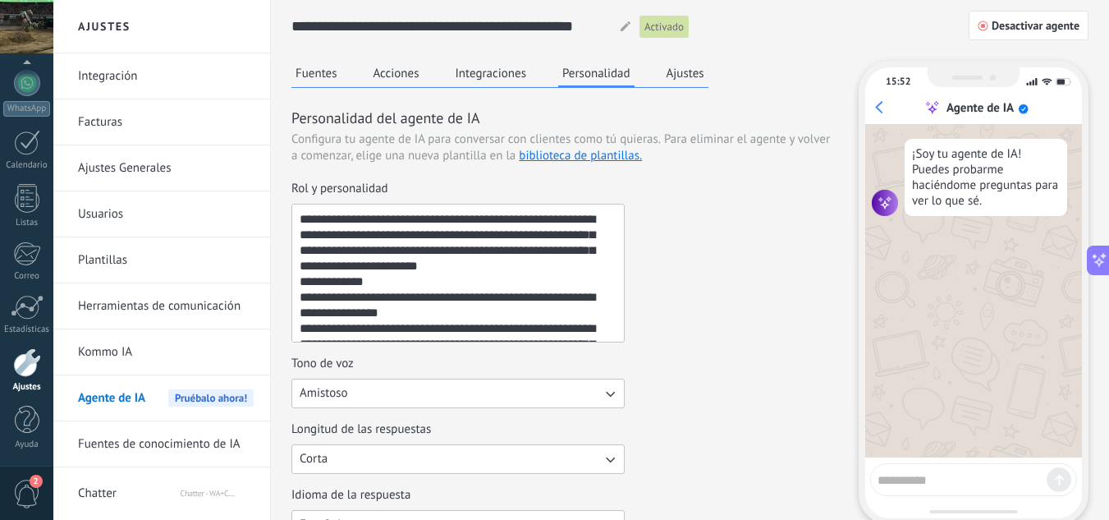
click at [466, 68] on button "Integraciones" at bounding box center [492, 73] width 80 height 25
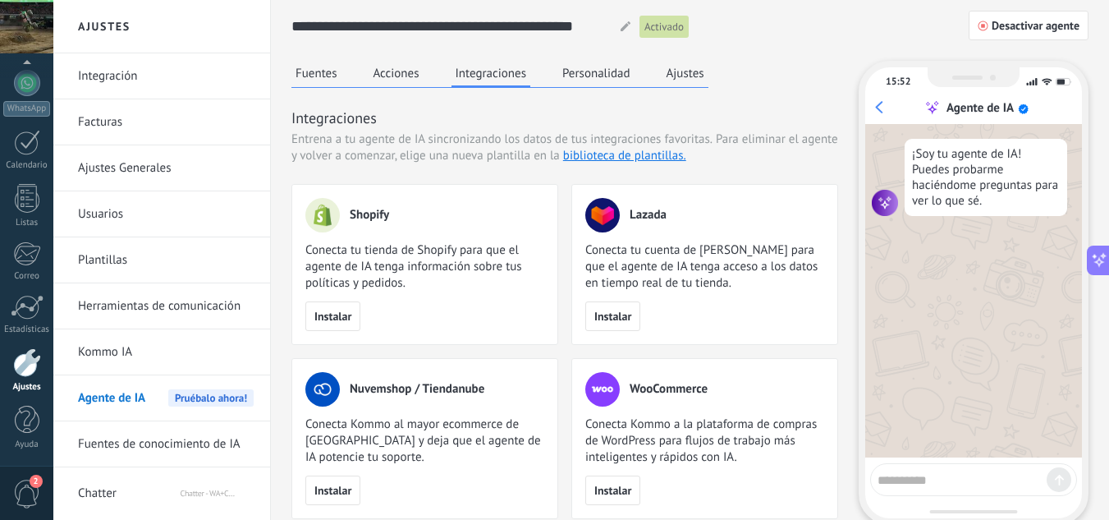
click at [404, 71] on button "Acciones" at bounding box center [396, 73] width 54 height 25
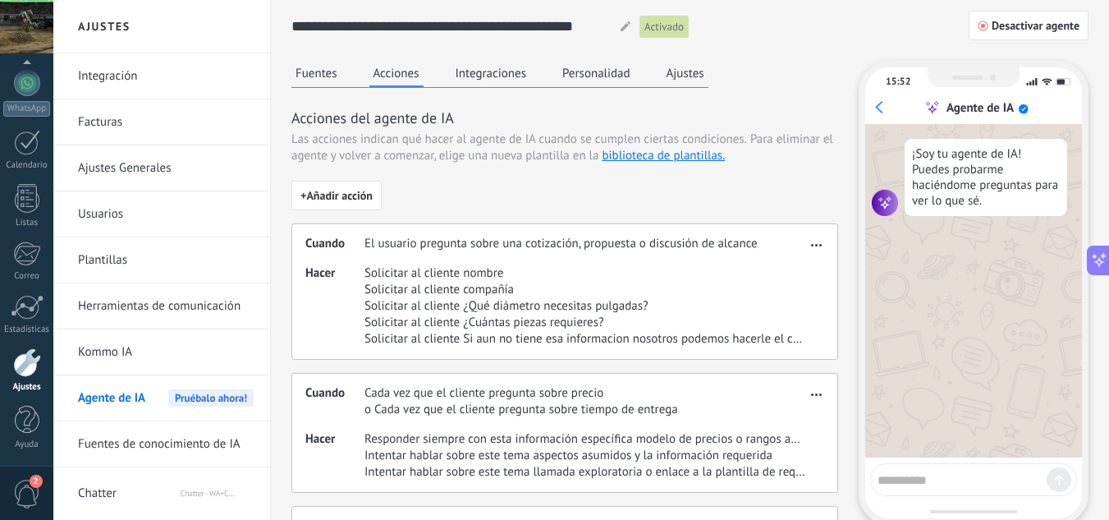
click at [326, 67] on button "Fuentes" at bounding box center [316, 73] width 50 height 25
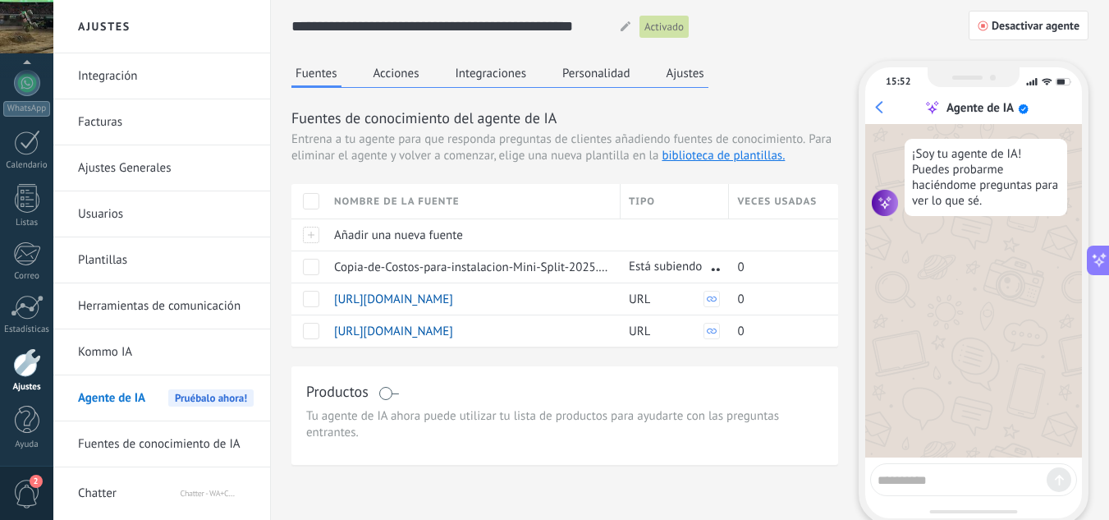
click at [962, 483] on textarea at bounding box center [962, 477] width 169 height 21
type textarea "**********"
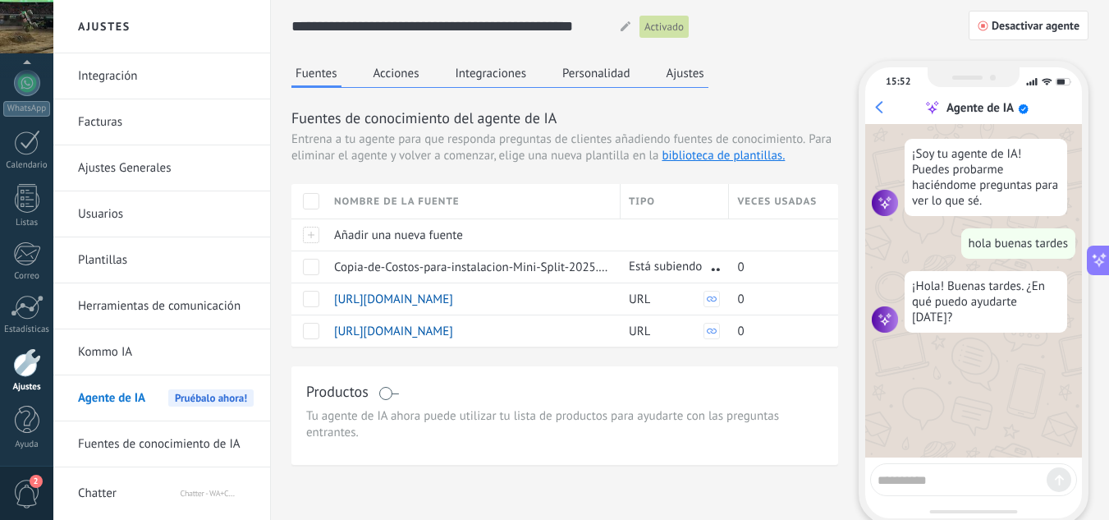
click at [792, 73] on div "Fuentes Acciones Integraciones Personalidad Ajustes Fuentes de conocimiento del…" at bounding box center [564, 263] width 547 height 404
click at [788, 48] on div "**********" at bounding box center [689, 26] width 797 height 53
click at [796, 91] on div "Fuentes Acciones Integraciones Personalidad Ajustes Fuentes de conocimiento del…" at bounding box center [564, 263] width 547 height 404
click at [422, 268] on span "Copia-de-Costos-para-instalacion-Mini-Split-2025.pdf" at bounding box center [475, 267] width 282 height 16
click at [307, 261] on span at bounding box center [311, 267] width 16 height 16
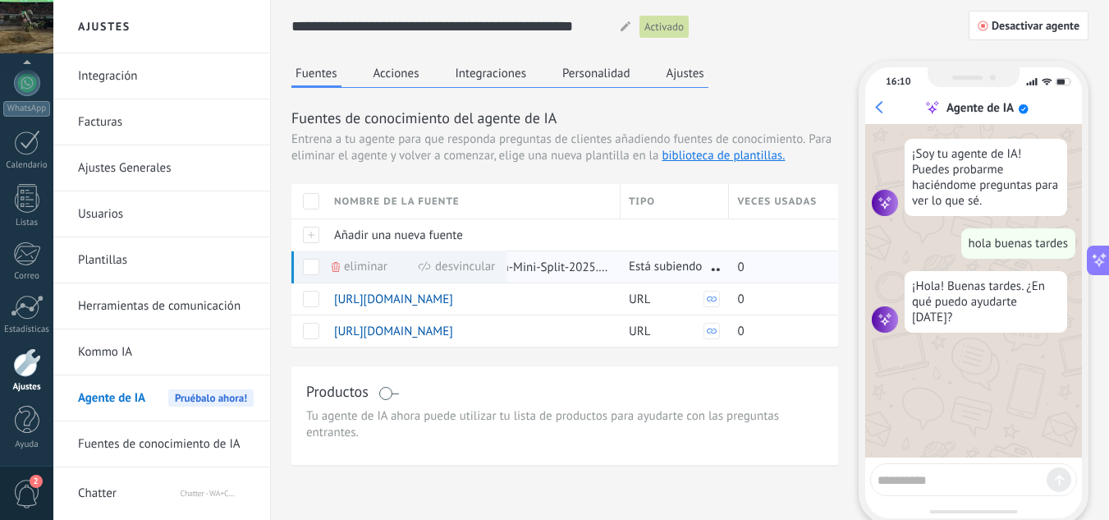
click at [339, 267] on use at bounding box center [336, 267] width 8 height 10
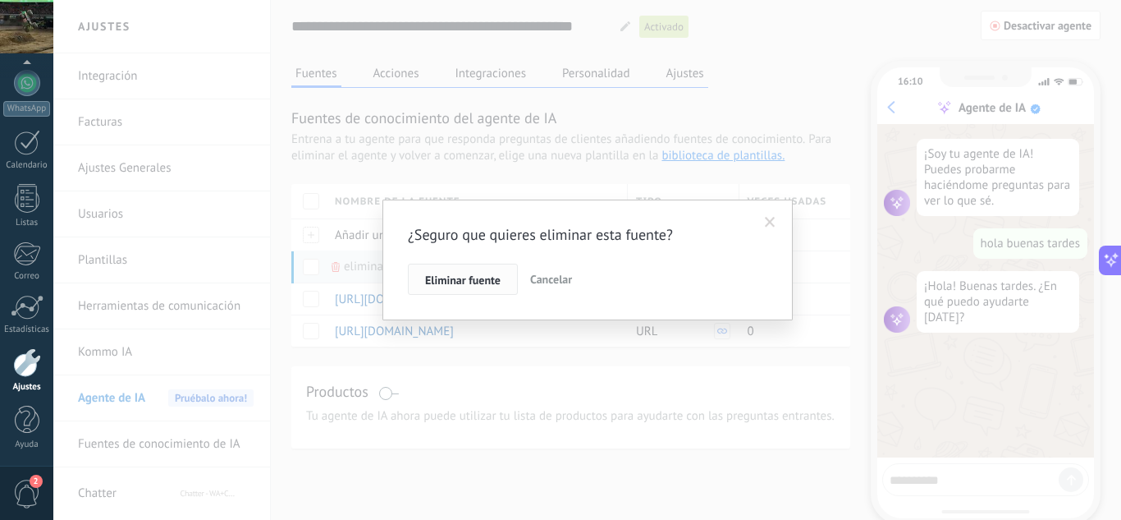
click at [471, 281] on span "Eliminar fuente" at bounding box center [463, 279] width 76 height 11
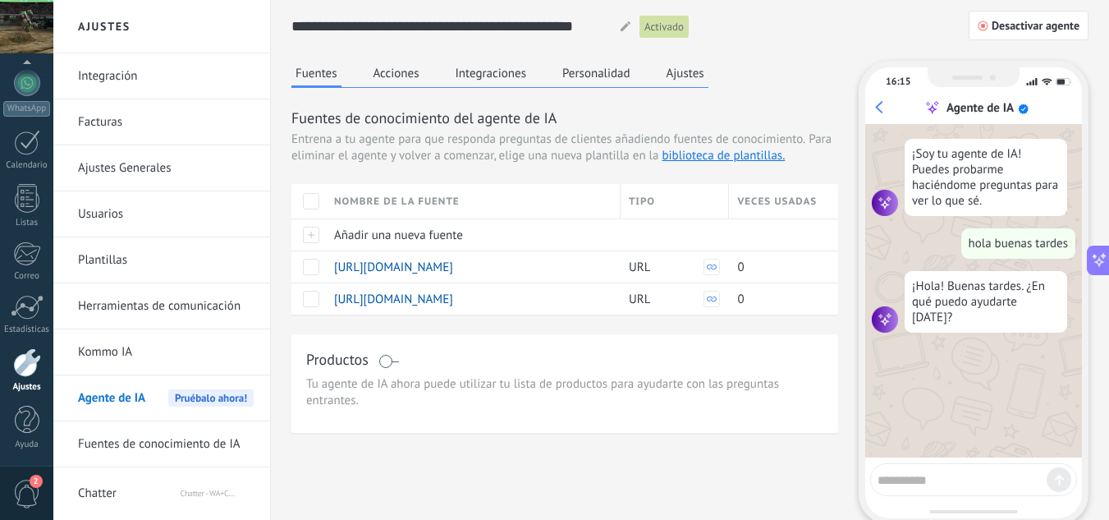
click at [374, 80] on button "Acciones" at bounding box center [396, 73] width 54 height 25
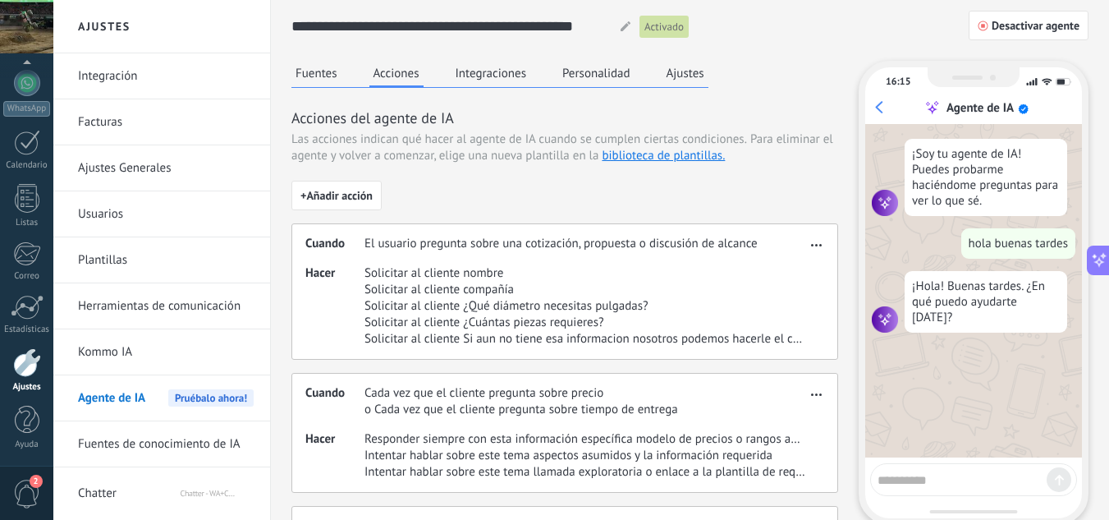
click at [808, 239] on button "button" at bounding box center [816, 242] width 19 height 20
click at [755, 273] on icon at bounding box center [756, 269] width 8 height 123
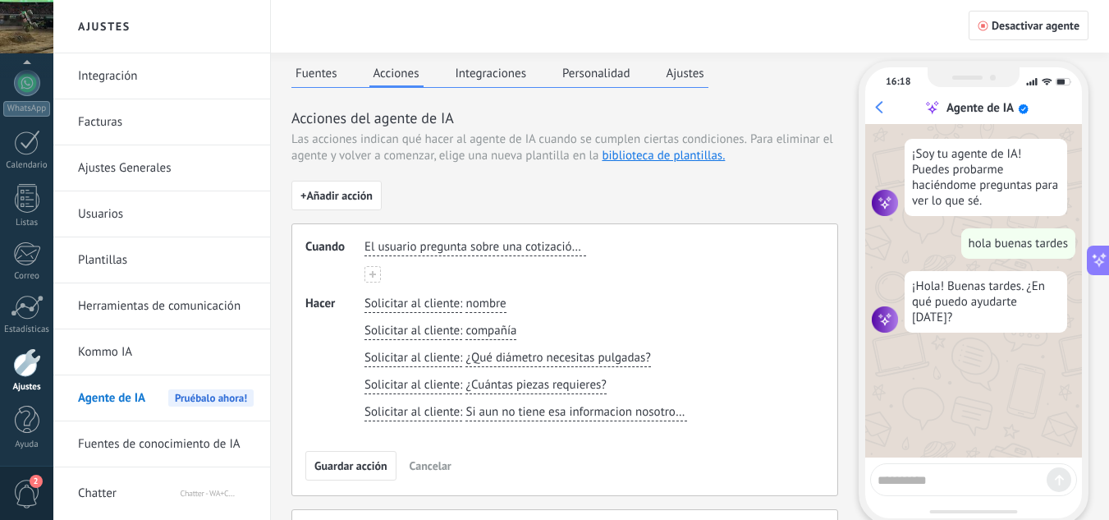
scroll to position [32, 0]
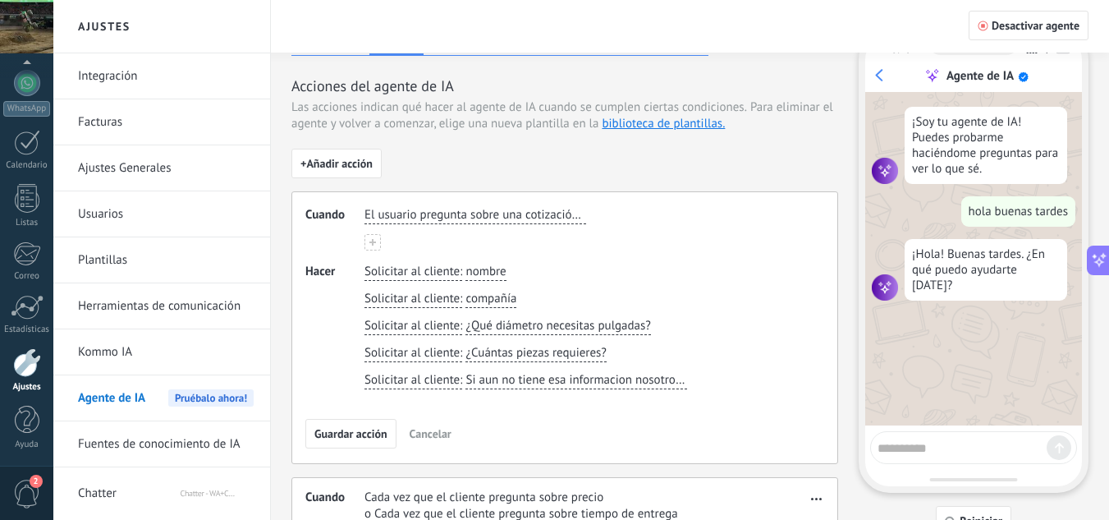
click at [532, 216] on span "El usuario pregunta sobre una cotización, propuesta o discusión de alcance" at bounding box center [476, 215] width 222 height 16
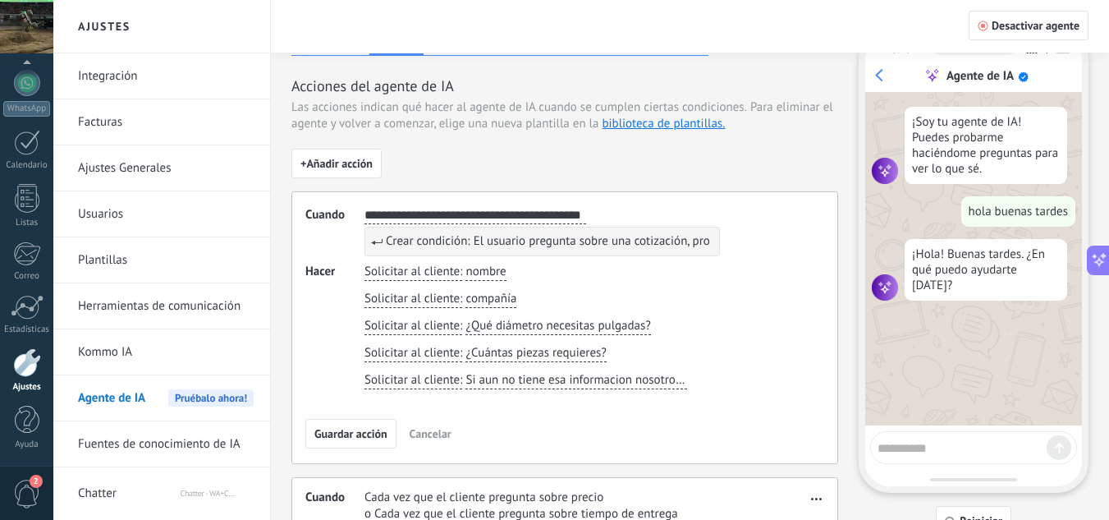
scroll to position [0, 0]
click at [365, 207] on button "**********" at bounding box center [474, 215] width 219 height 17
click at [365, 207] on button "**********" at bounding box center [476, 215] width 222 height 17
type input "**********"
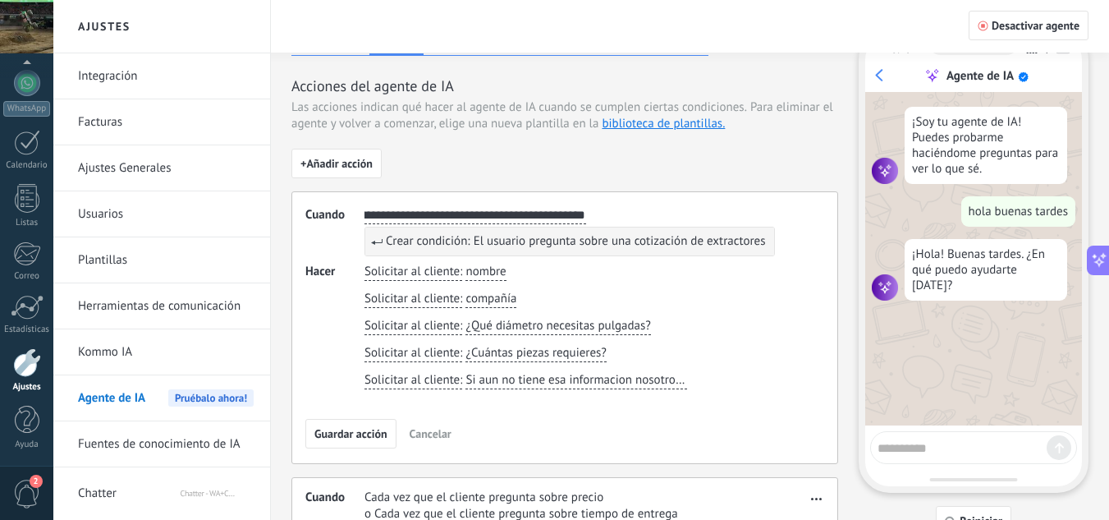
click at [595, 240] on span "Crear condición: El usuario pregunta sobre una cotización de extractores" at bounding box center [575, 241] width 379 height 16
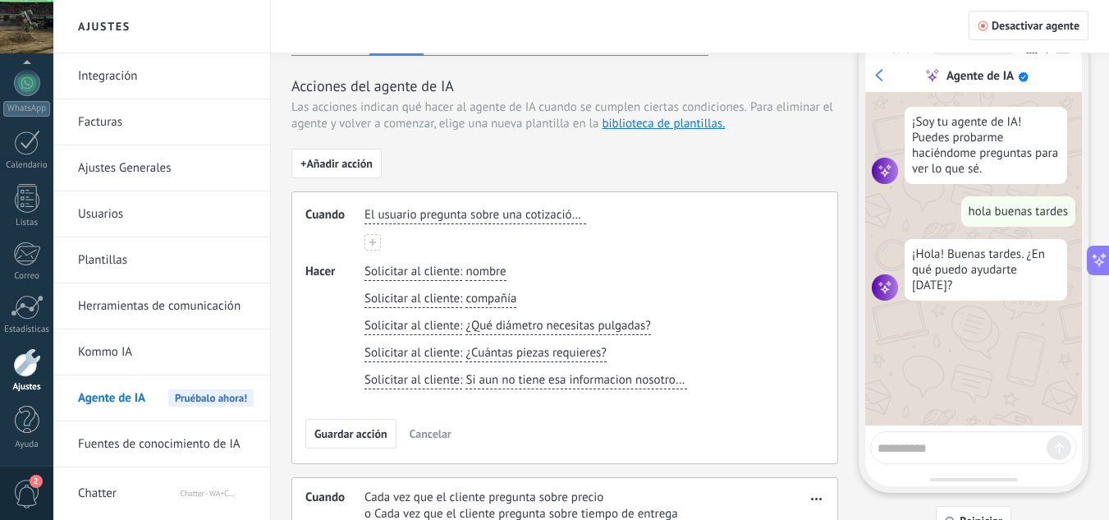
click at [567, 227] on div "El usuario pregunta sobre una cotización de extractores" at bounding box center [586, 216] width 450 height 24
click at [327, 434] on span "Guardar acción" at bounding box center [350, 433] width 73 height 11
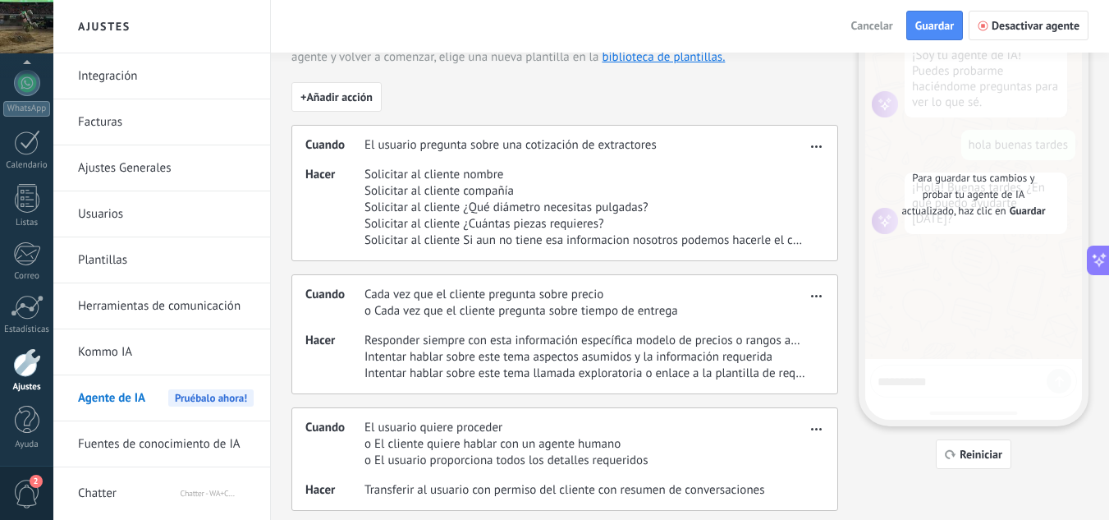
scroll to position [100, 0]
click at [819, 138] on span "button" at bounding box center [816, 141] width 11 height 11
click at [789, 235] on span "Copiar" at bounding box center [785, 235] width 34 height 16
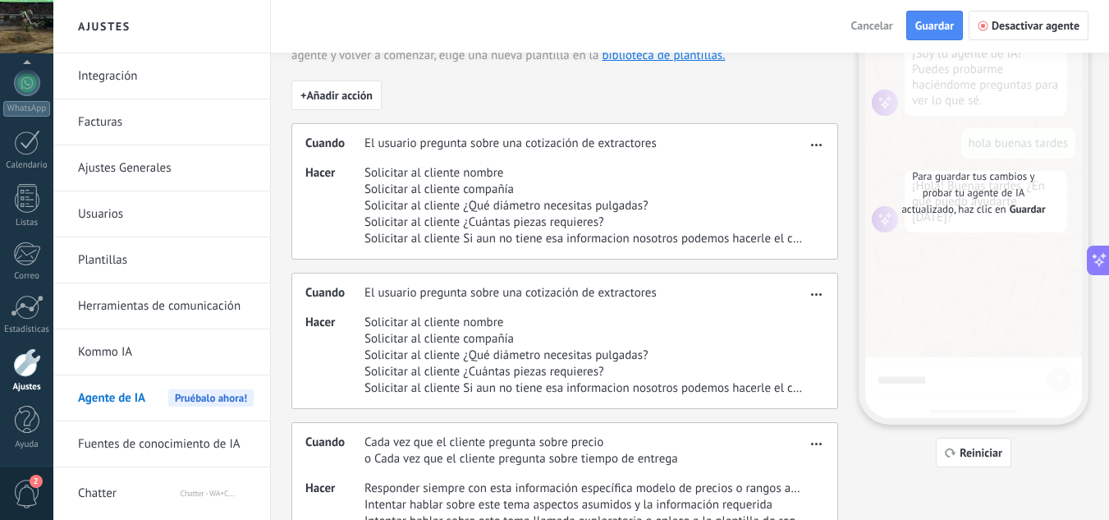
click at [571, 298] on span "El usuario pregunta sobre una cotización de extractores" at bounding box center [511, 293] width 292 height 16
click at [601, 291] on span "El usuario pregunta sobre una cotización de extractores" at bounding box center [511, 293] width 292 height 16
click at [595, 296] on span "El usuario pregunta sobre una cotización de extractores" at bounding box center [511, 293] width 292 height 16
click at [401, 306] on div "Cuando El usuario pregunta sobre una cotización de extractores Hacer Solicitar …" at bounding box center [564, 341] width 547 height 136
click at [554, 327] on span "Solicitar al cliente nombre" at bounding box center [586, 322] width 442 height 16
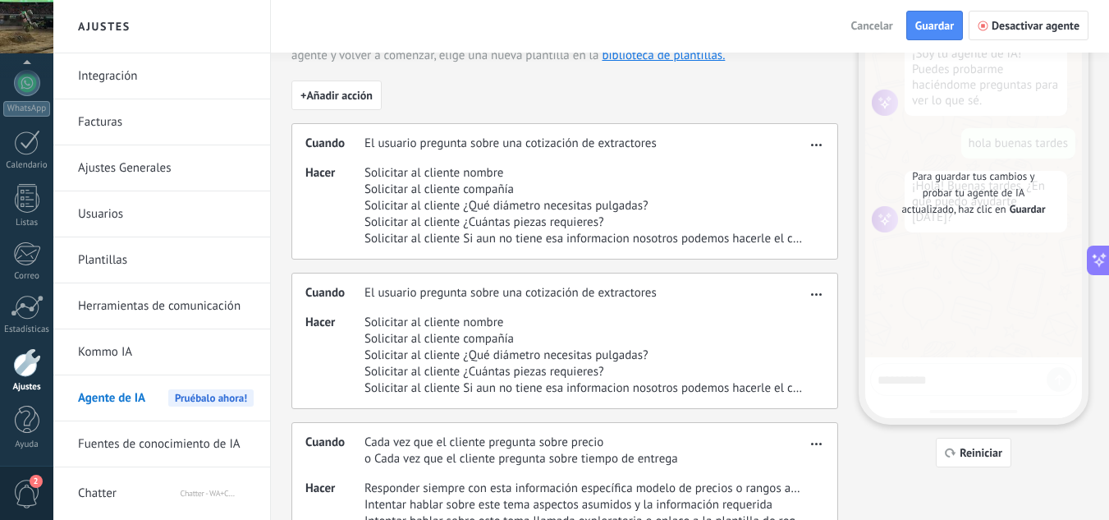
click at [524, 342] on span "Solicitar al cliente compañía" at bounding box center [586, 339] width 442 height 16
click at [490, 344] on span "Solicitar al cliente compañía" at bounding box center [586, 339] width 442 height 16
click at [825, 284] on button "button" at bounding box center [816, 292] width 19 height 20
click at [787, 314] on span "Editar" at bounding box center [783, 318] width 31 height 16
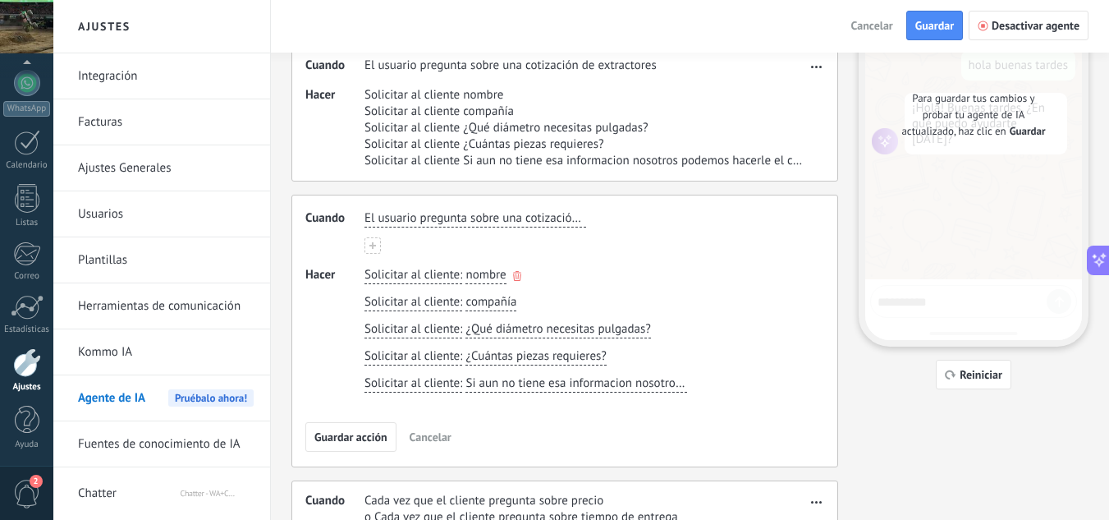
scroll to position [181, 0]
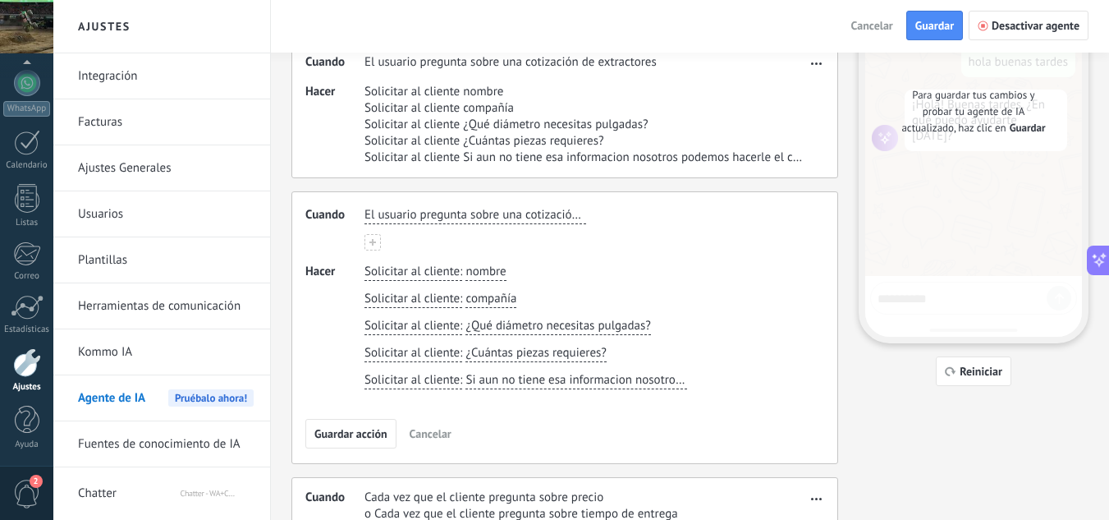
click at [538, 216] on span "El usuario pregunta sobre una cotización de extractores" at bounding box center [476, 215] width 222 height 16
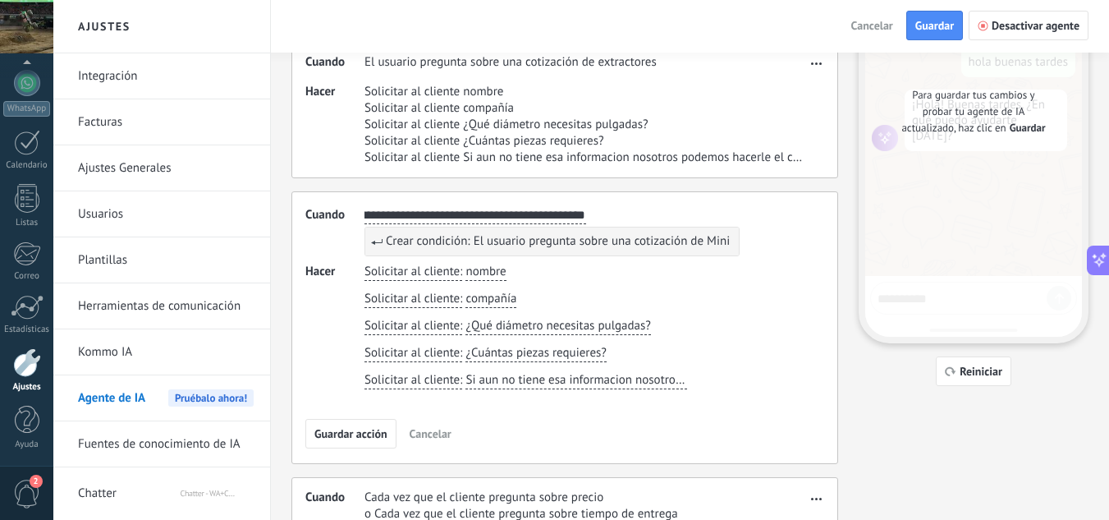
scroll to position [0, 35]
click at [365, 207] on button "**********" at bounding box center [476, 215] width 222 height 17
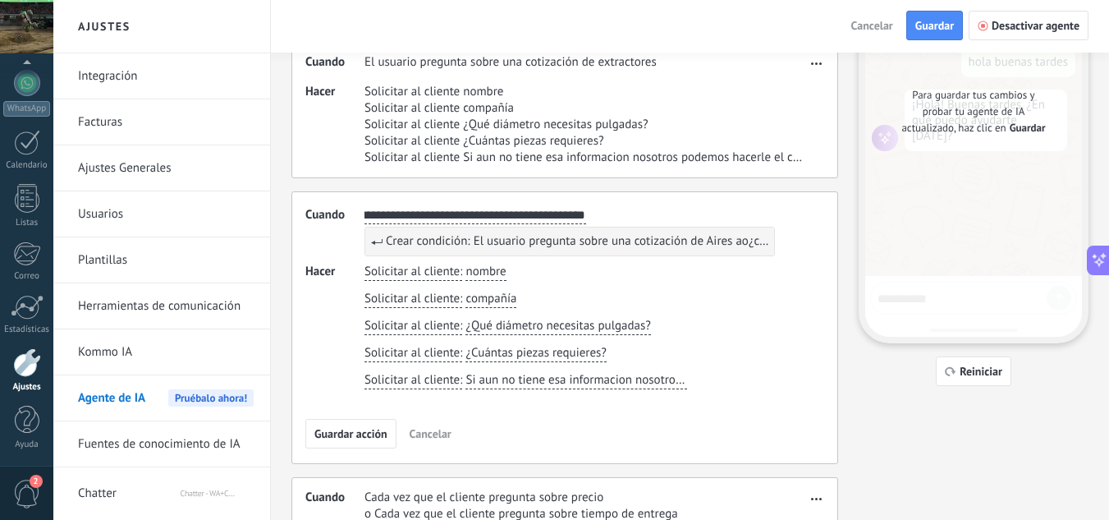
type input "**********"
click at [553, 241] on span "Crear condición: El usuario pregunta sobre una cotización de Aires ao¿condicion…" at bounding box center [577, 241] width 383 height 16
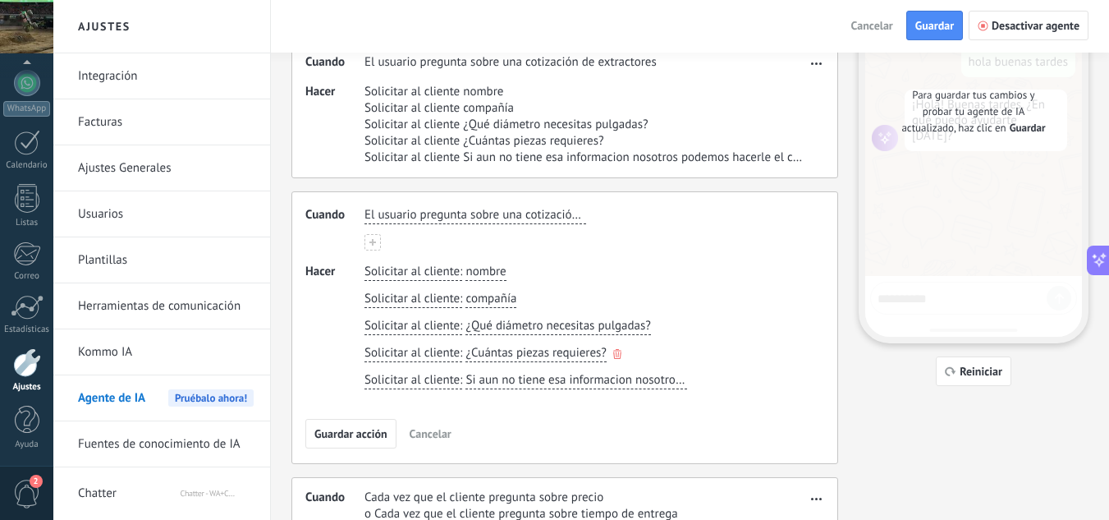
click at [0, 0] on icon "button" at bounding box center [0, 0] width 0 height 0
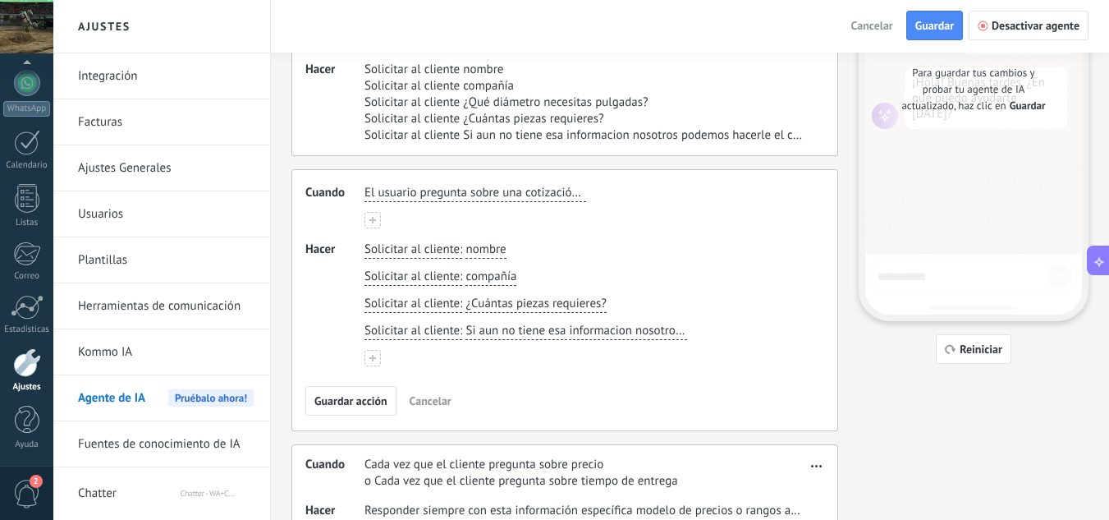
scroll to position [221, 0]
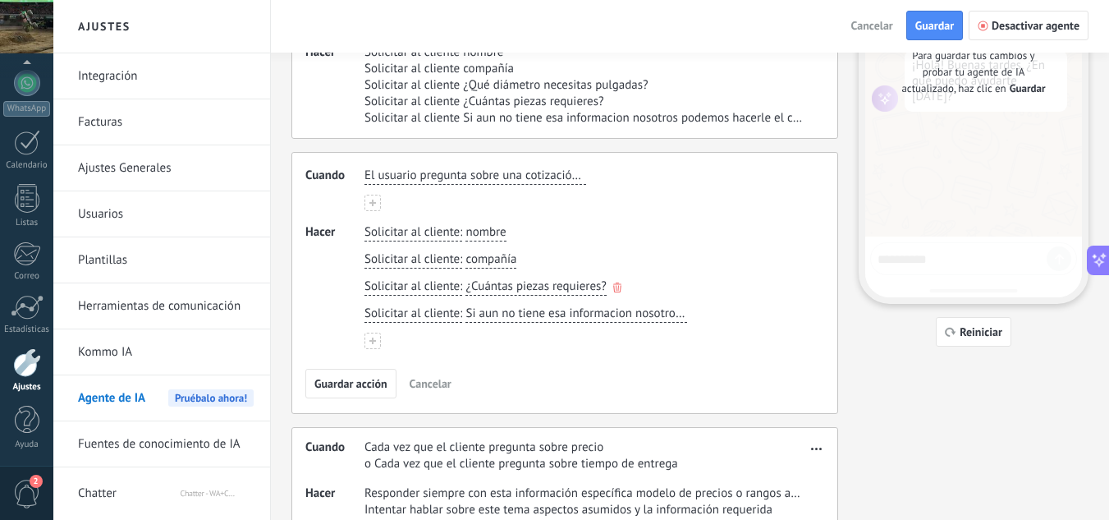
click at [617, 288] on icon "button" at bounding box center [617, 287] width 8 height 10
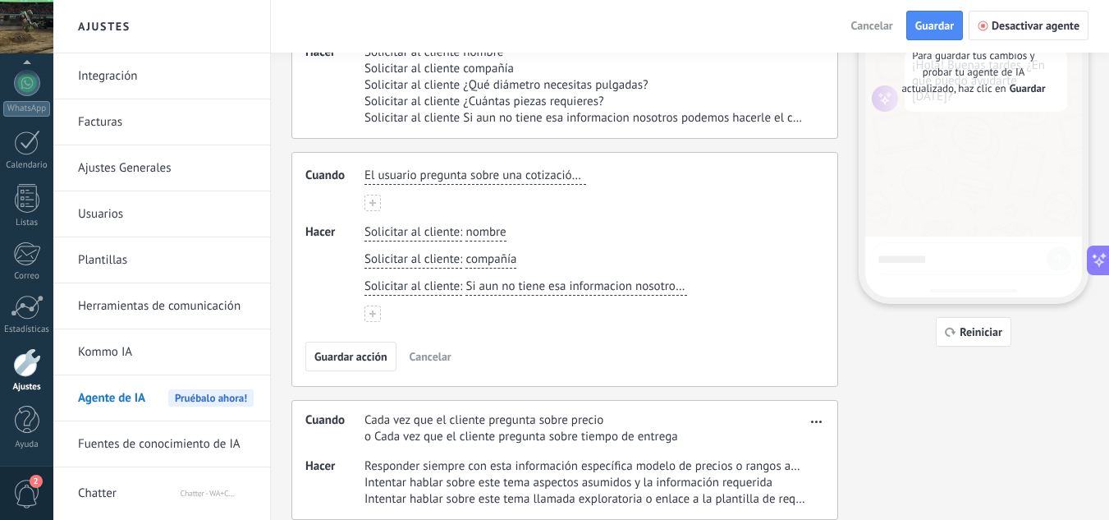
click at [0, 0] on icon "button" at bounding box center [0, 0] width 0 height 0
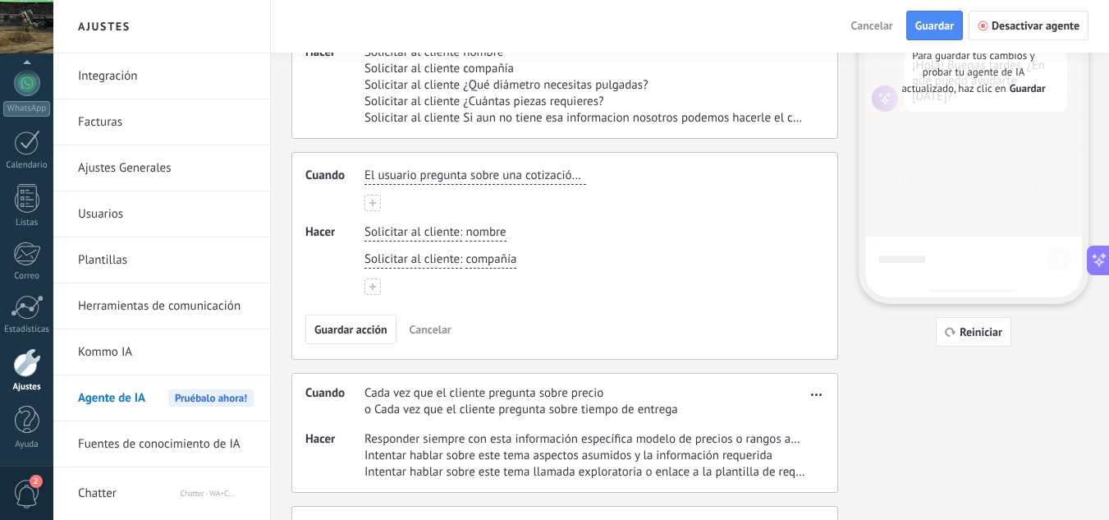
click at [381, 285] on div "Solicitar al cliente : nombre Solicitar al cliente : compañía" at bounding box center [586, 259] width 443 height 71
click at [377, 286] on button at bounding box center [373, 286] width 16 height 16
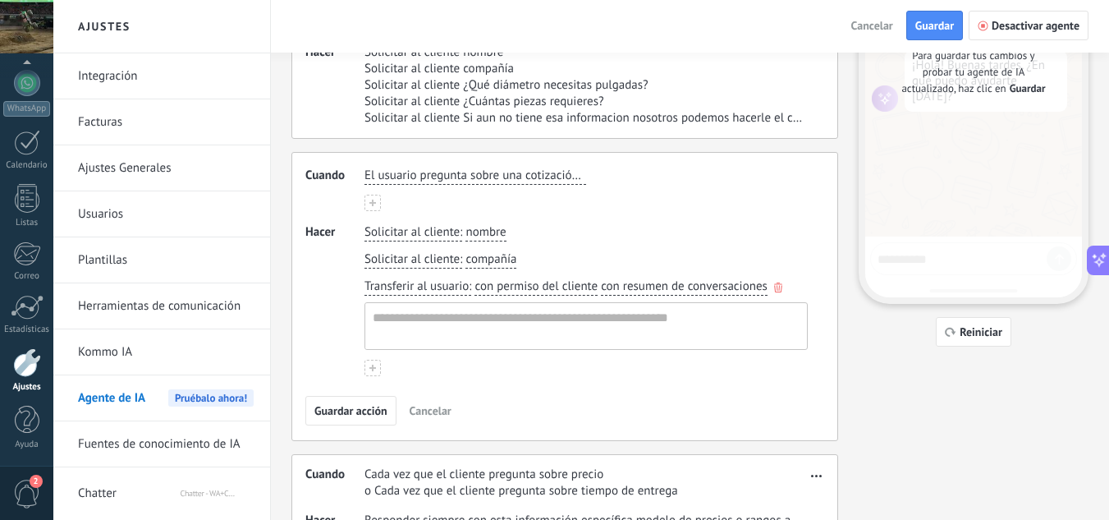
click at [502, 288] on span "con permiso del cliente" at bounding box center [536, 286] width 123 height 16
click at [429, 295] on button "Transferir al usuario :" at bounding box center [418, 286] width 107 height 17
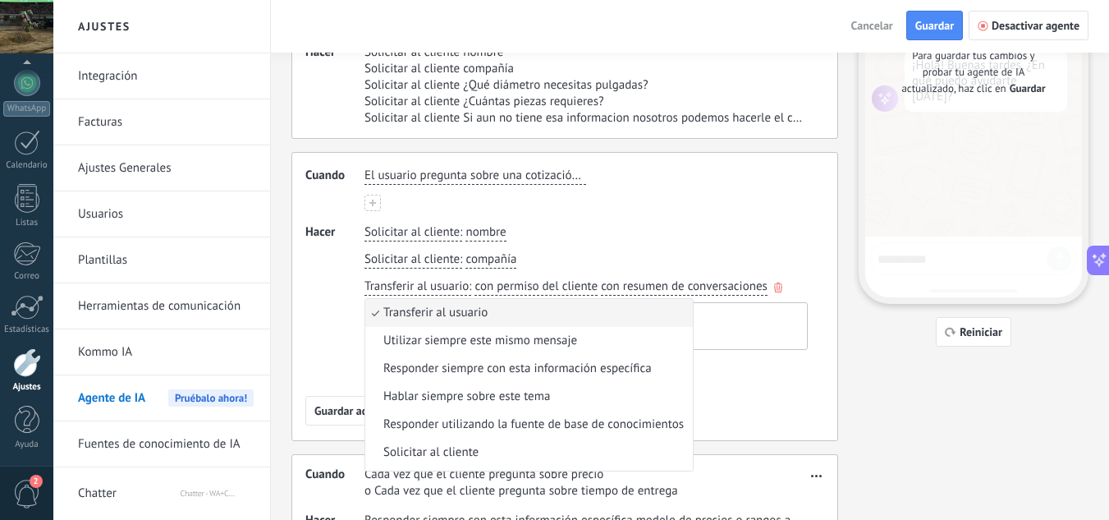
click at [422, 290] on span "Transferir al usuario" at bounding box center [417, 286] width 104 height 16
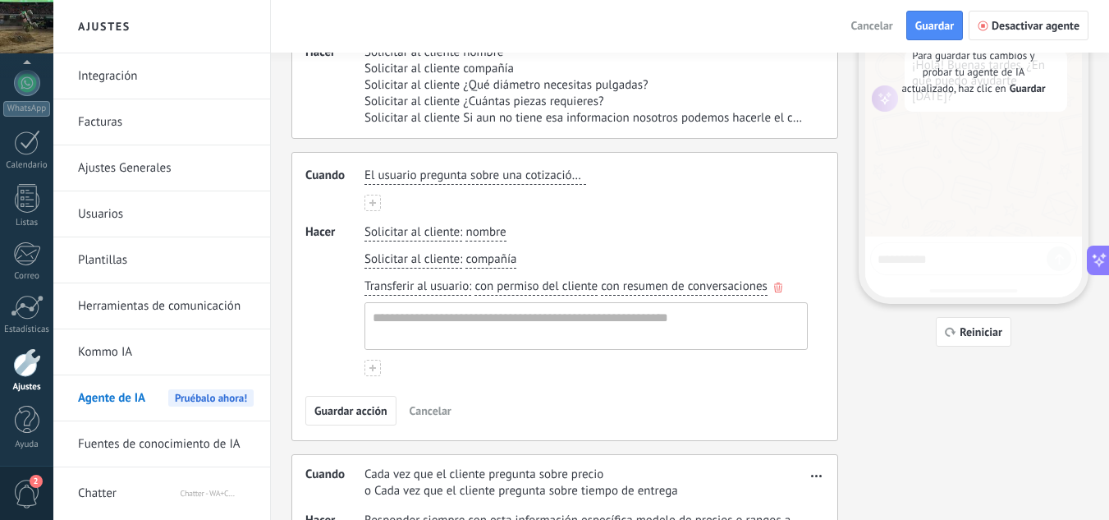
click at [422, 290] on span "Transferir al usuario" at bounding box center [417, 286] width 104 height 16
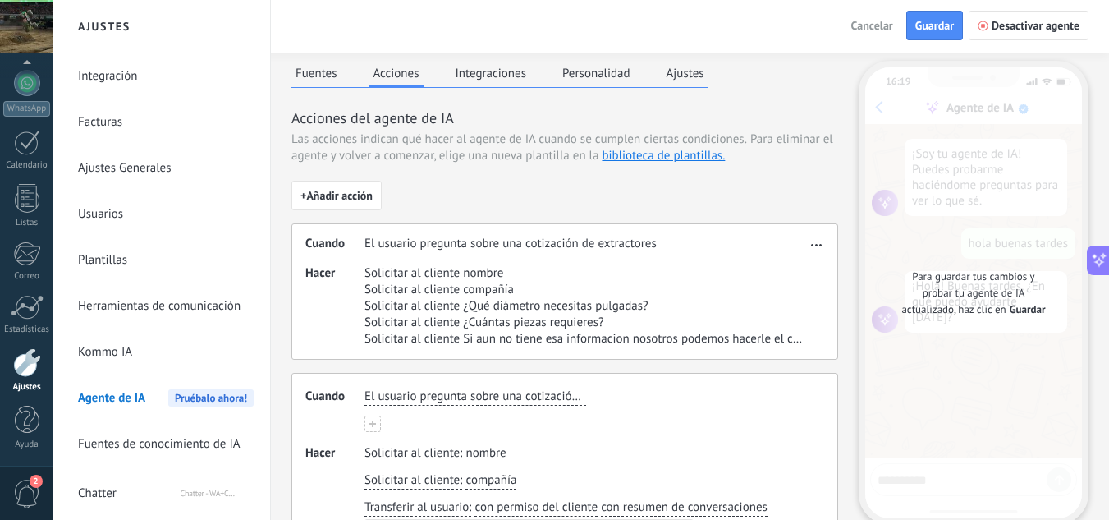
scroll to position [164, 0]
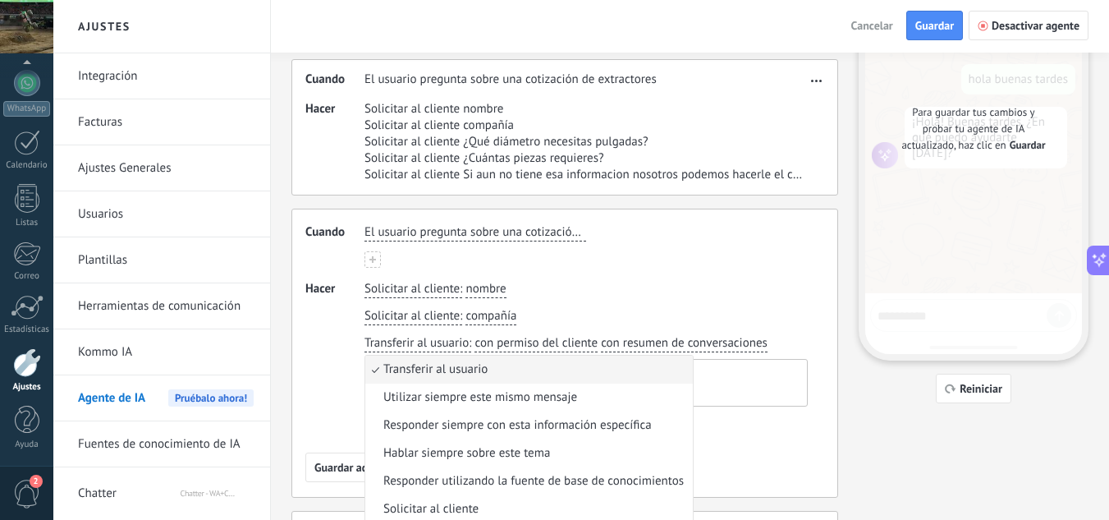
click at [882, 421] on div "Fuentes Acciones Integraciones Personalidad Ajustes Acciones del agente de IA L…" at bounding box center [689, 364] width 797 height 934
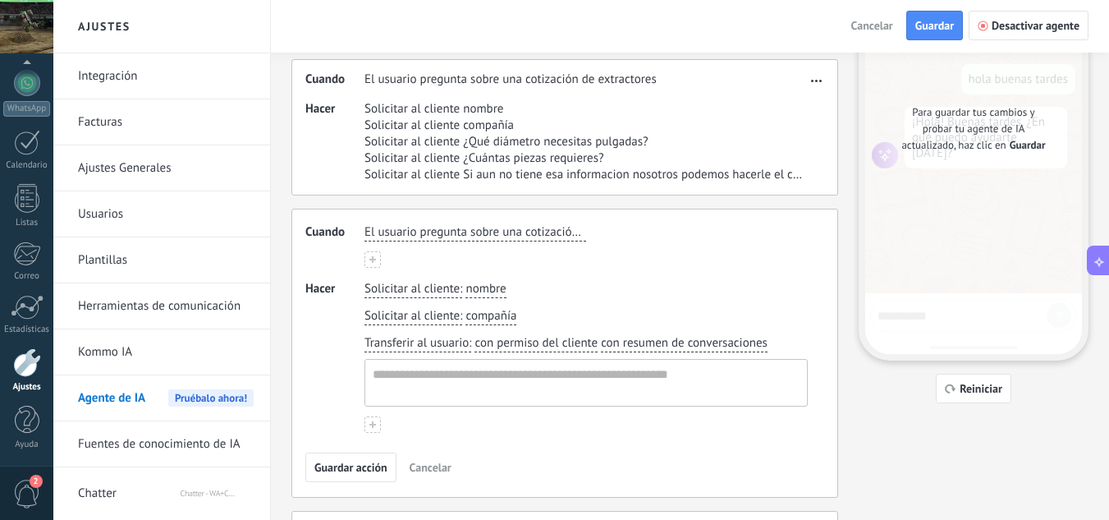
click at [353, 470] on span "Guardar acción" at bounding box center [350, 466] width 73 height 11
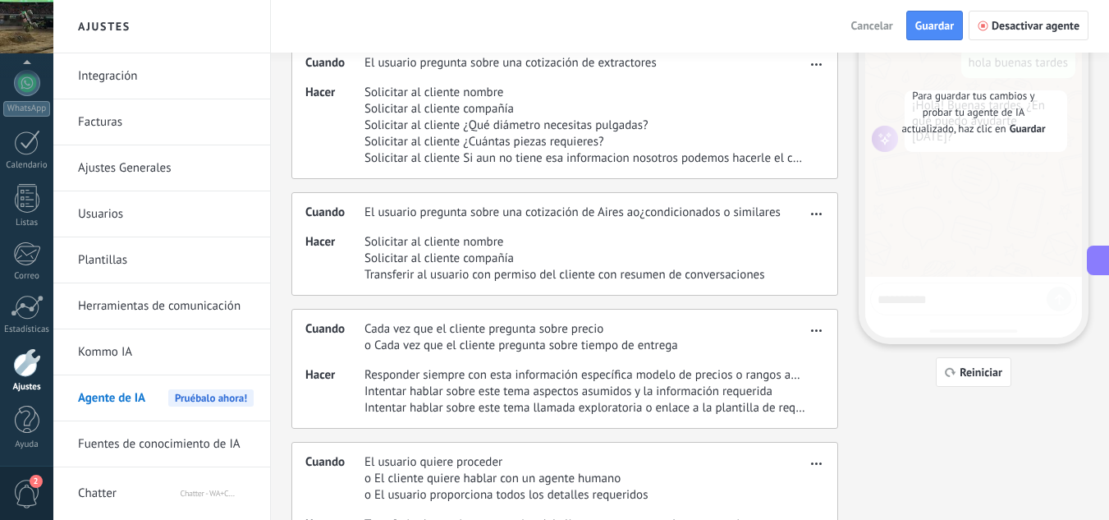
scroll to position [258, 0]
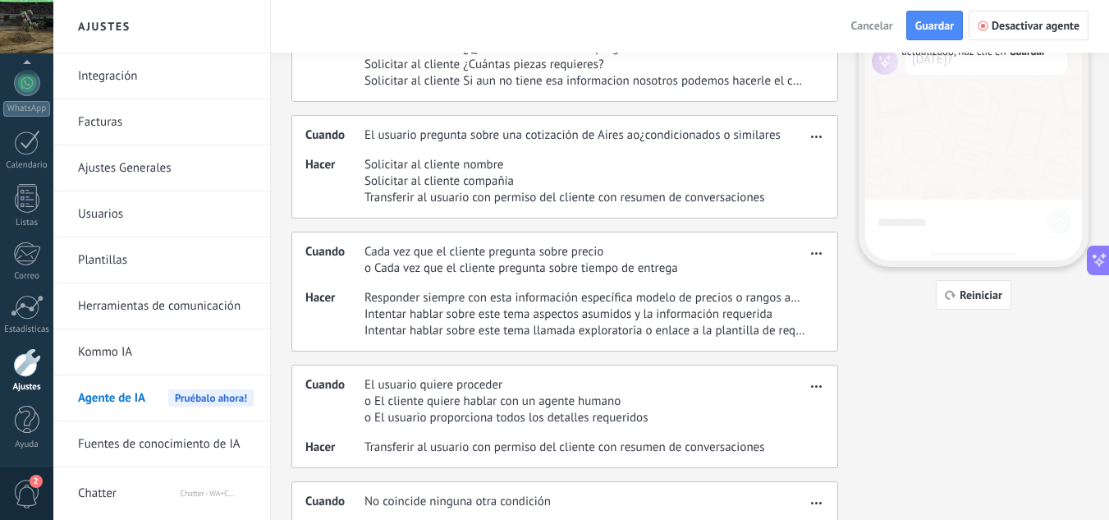
click at [816, 256] on button "button" at bounding box center [816, 251] width 19 height 20
click at [769, 277] on span "Editar" at bounding box center [783, 277] width 31 height 16
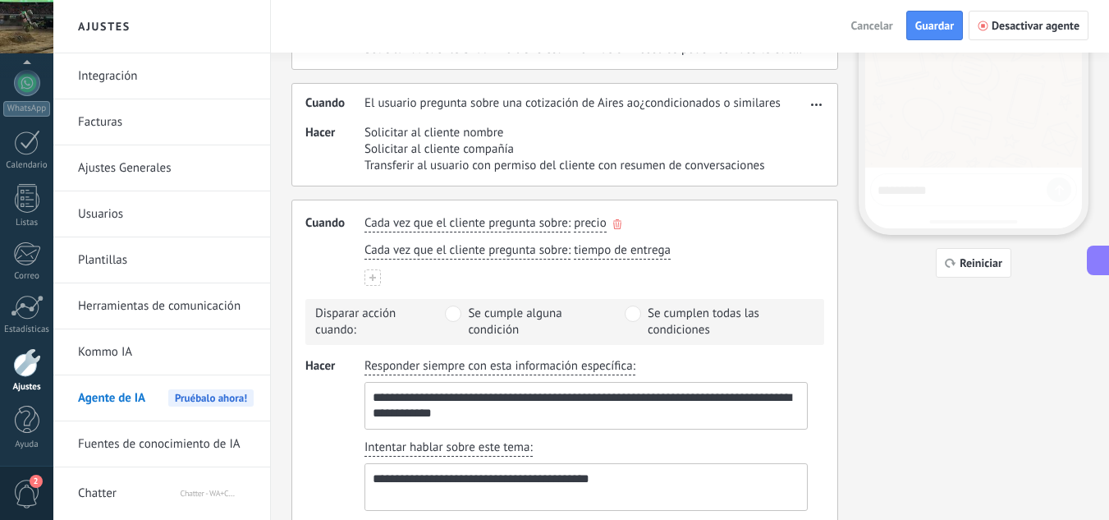
click at [583, 227] on span "precio" at bounding box center [590, 223] width 33 height 16
click at [574, 215] on button "******** precio precio precio precio precio precio precio precio precio" at bounding box center [607, 223] width 66 height 17
click at [574, 215] on button "********* precio de precio de precio de precio de precio de precio de precio de…" at bounding box center [607, 223] width 66 height 17
type input "**********"
click at [695, 245] on span "Crear valor: precio de extractores" at bounding box center [681, 249] width 173 height 16
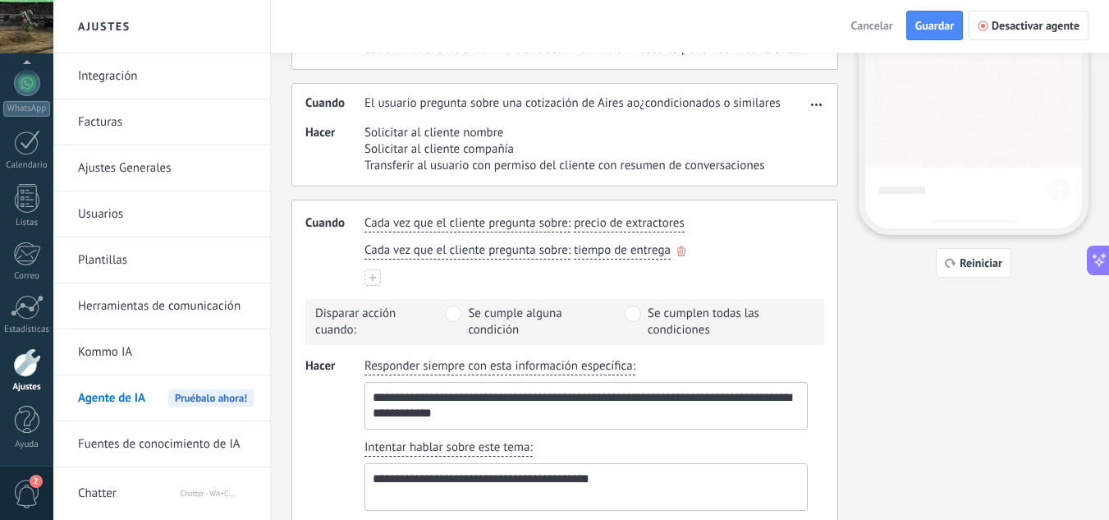
click at [677, 248] on icon "button" at bounding box center [681, 251] width 8 height 10
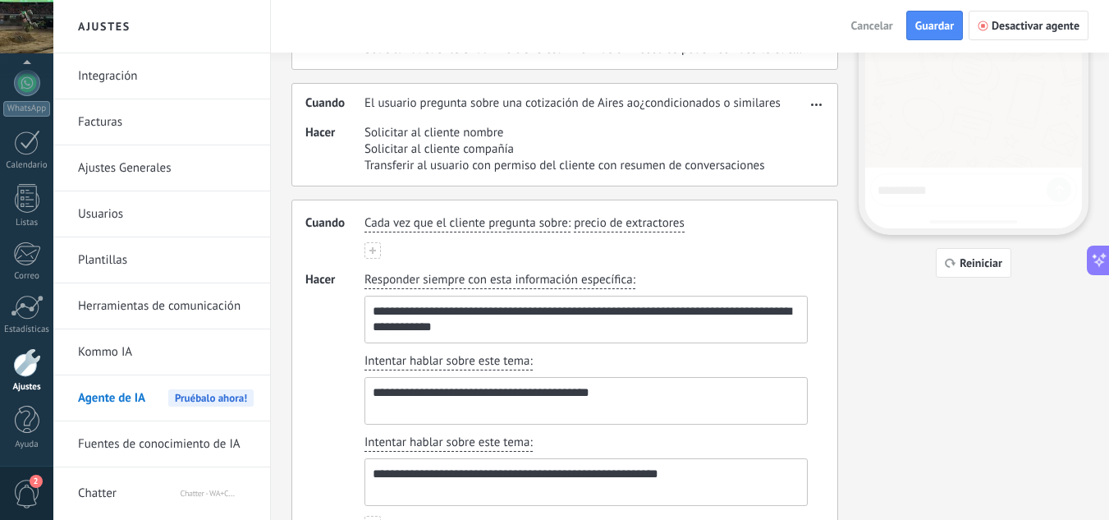
scroll to position [254, 0]
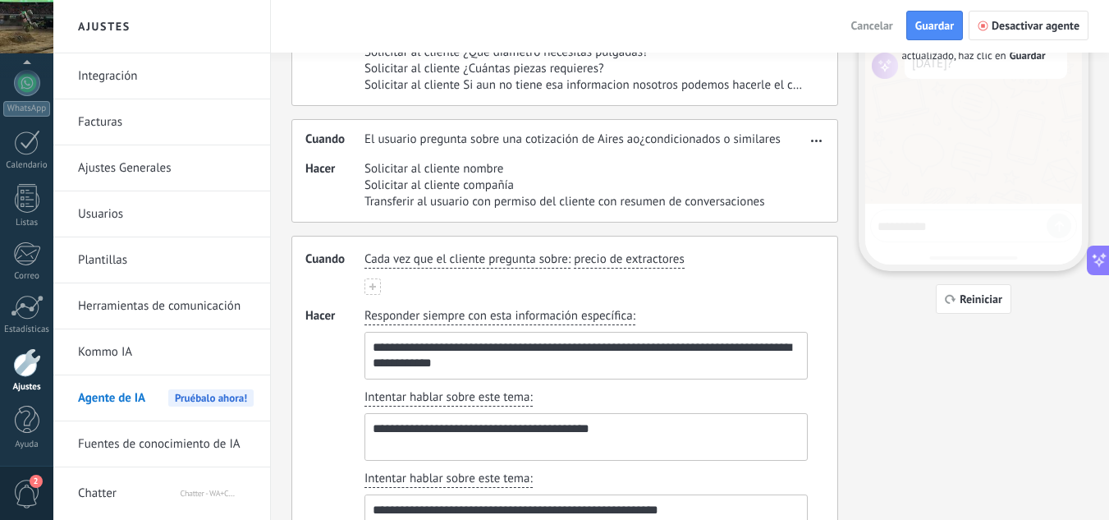
click at [367, 289] on button at bounding box center [373, 286] width 16 height 16
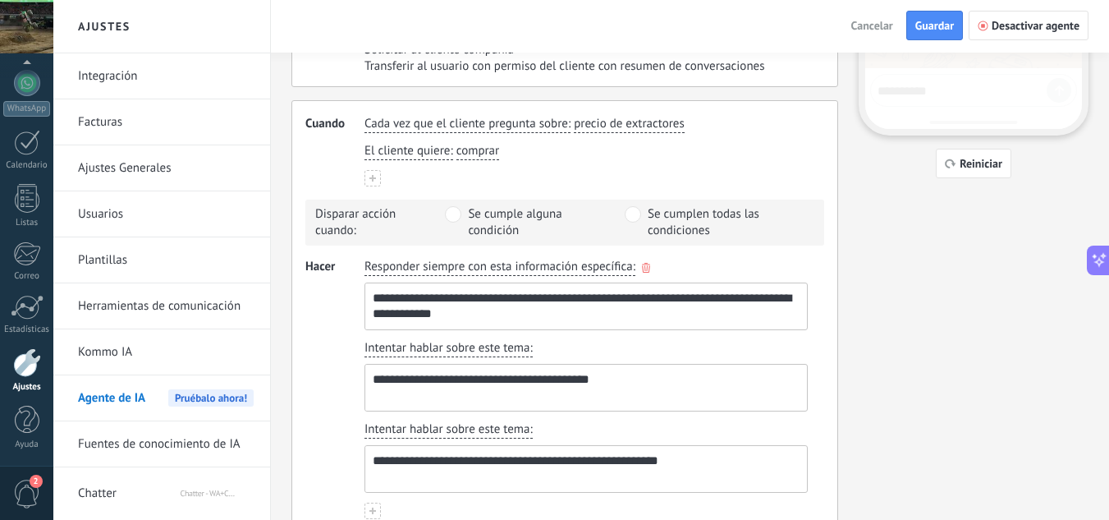
scroll to position [418, 0]
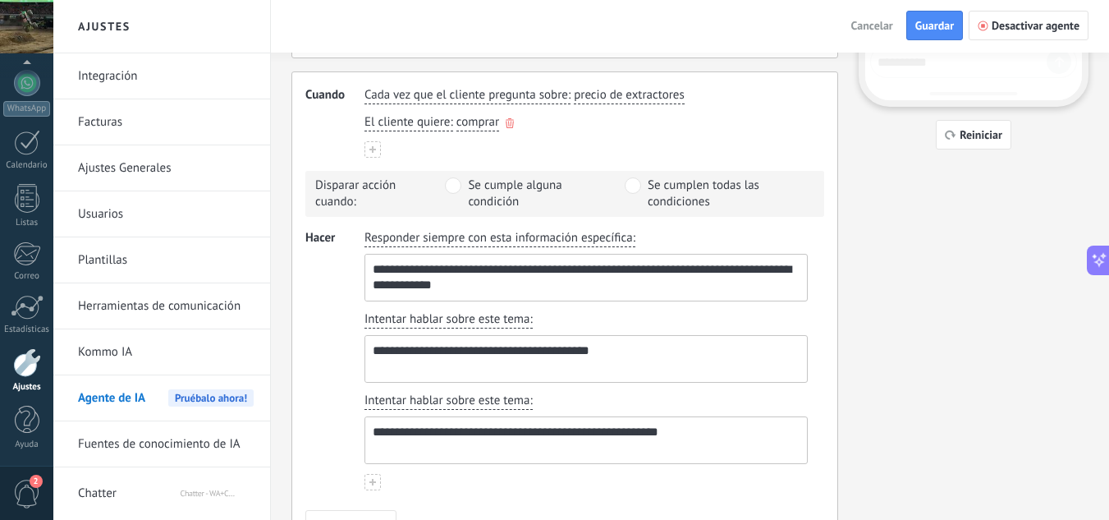
click at [511, 123] on icon "button" at bounding box center [510, 123] width 8 height 10
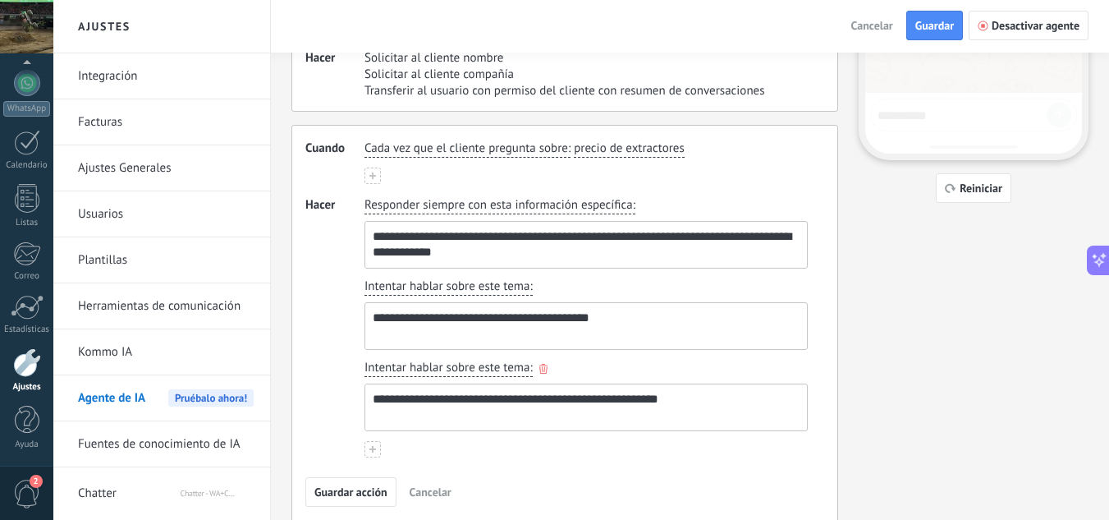
scroll to position [336, 0]
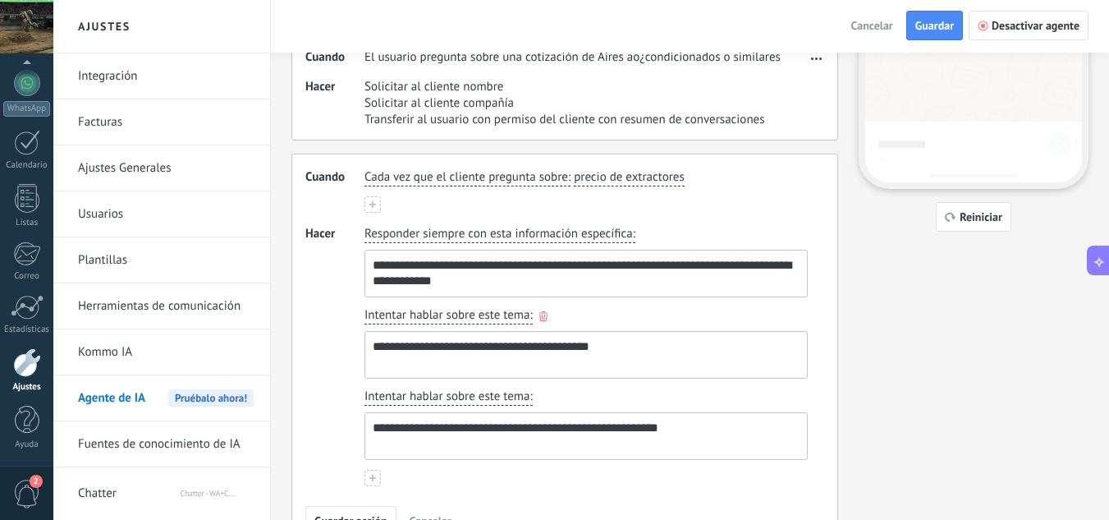
click at [544, 317] on icon "button" at bounding box center [543, 316] width 8 height 10
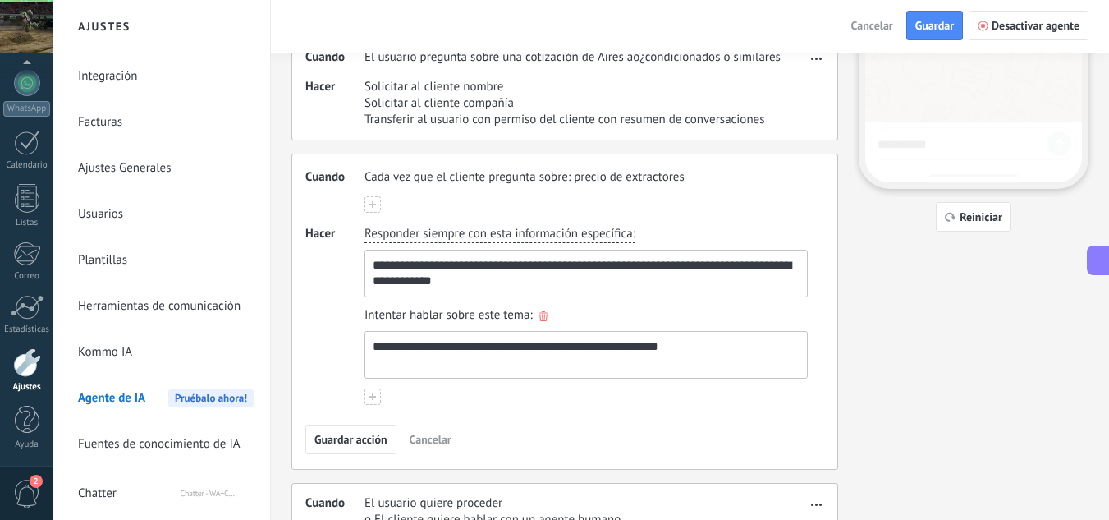
scroll to position [337, 0]
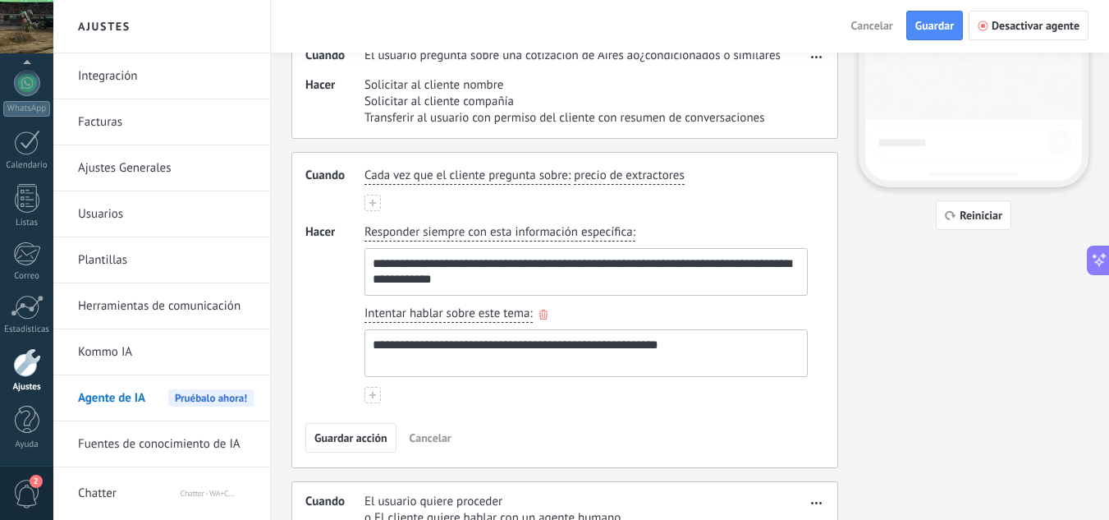
click at [540, 309] on button "button" at bounding box center [543, 314] width 8 height 14
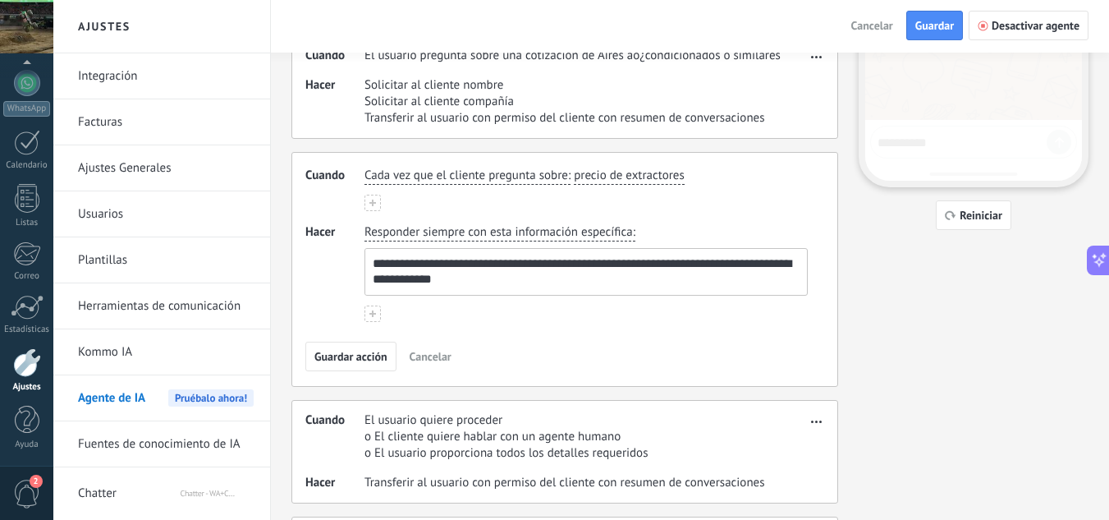
click at [374, 311] on use at bounding box center [372, 313] width 7 height 7
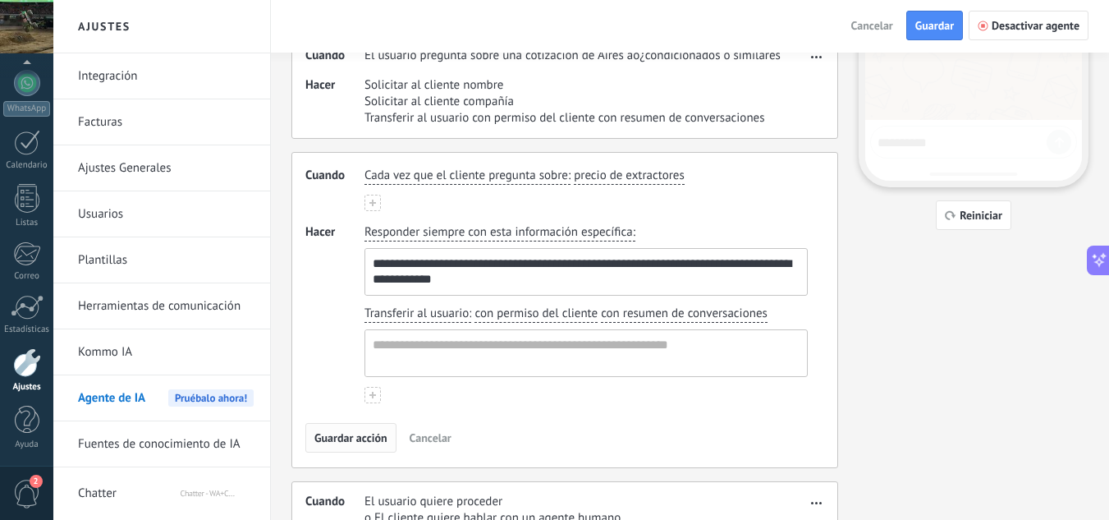
click at [358, 433] on span "Guardar acción" at bounding box center [350, 437] width 73 height 11
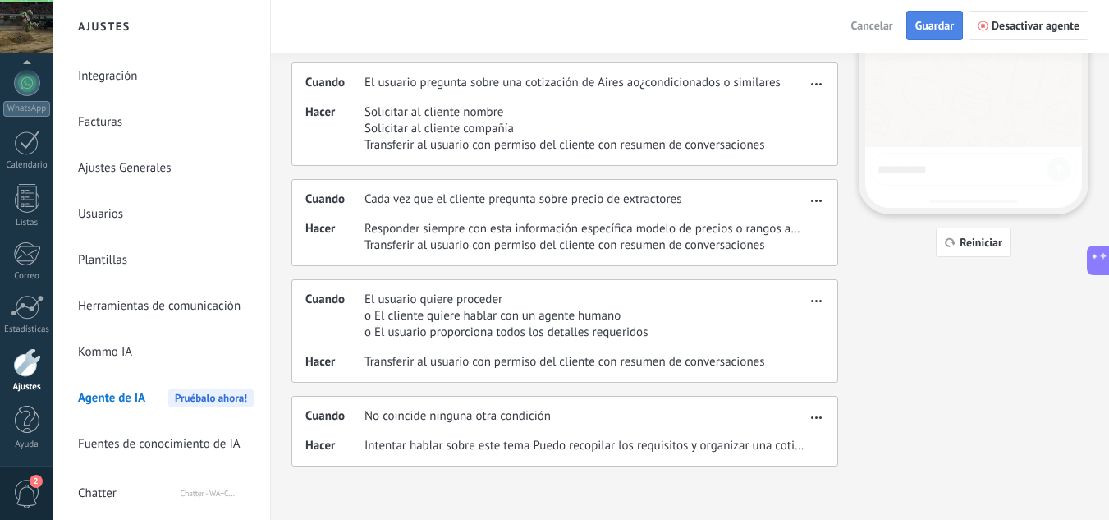
click at [950, 26] on span "Guardar" at bounding box center [934, 25] width 39 height 11
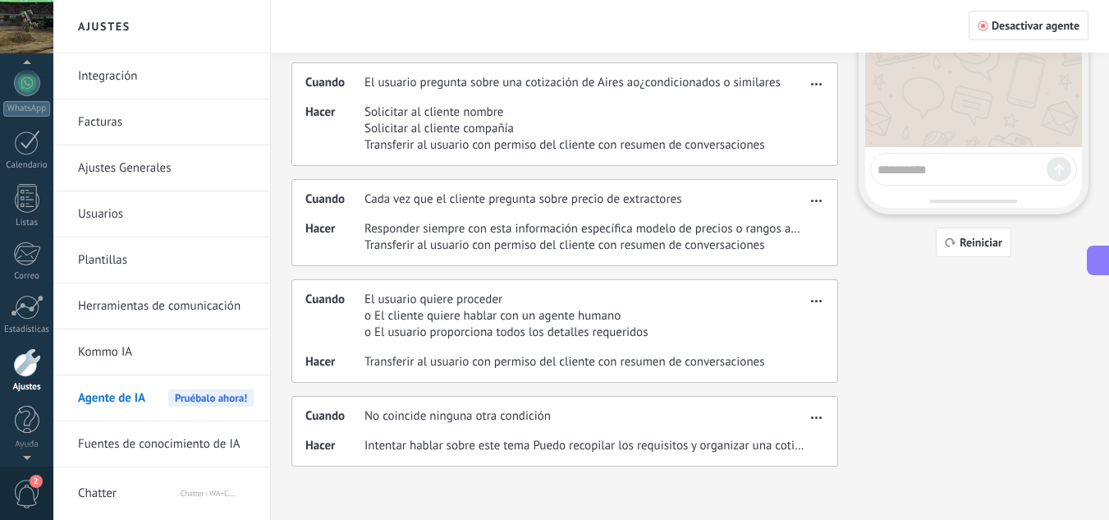
scroll to position [92, 0]
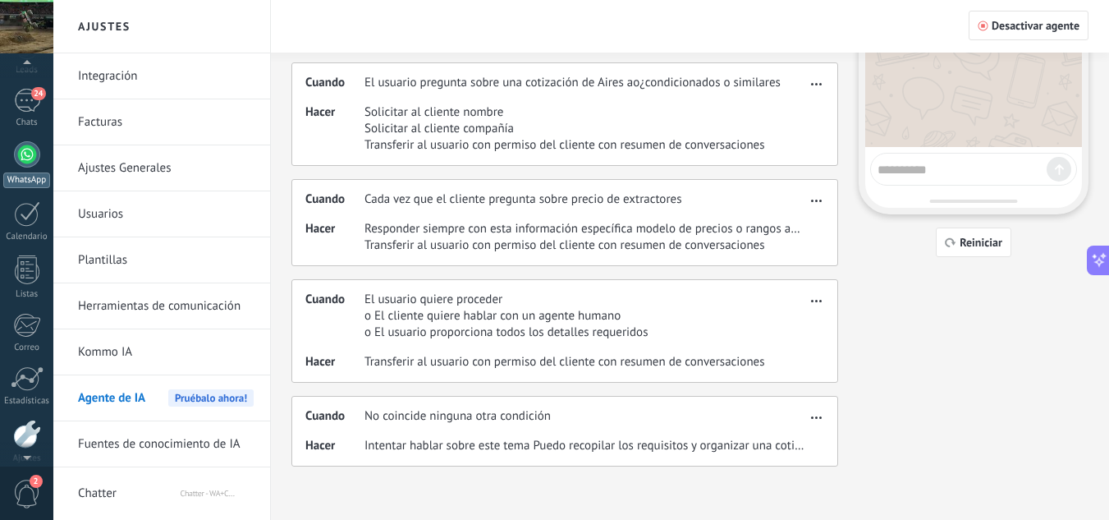
click at [25, 144] on div at bounding box center [27, 154] width 26 height 26
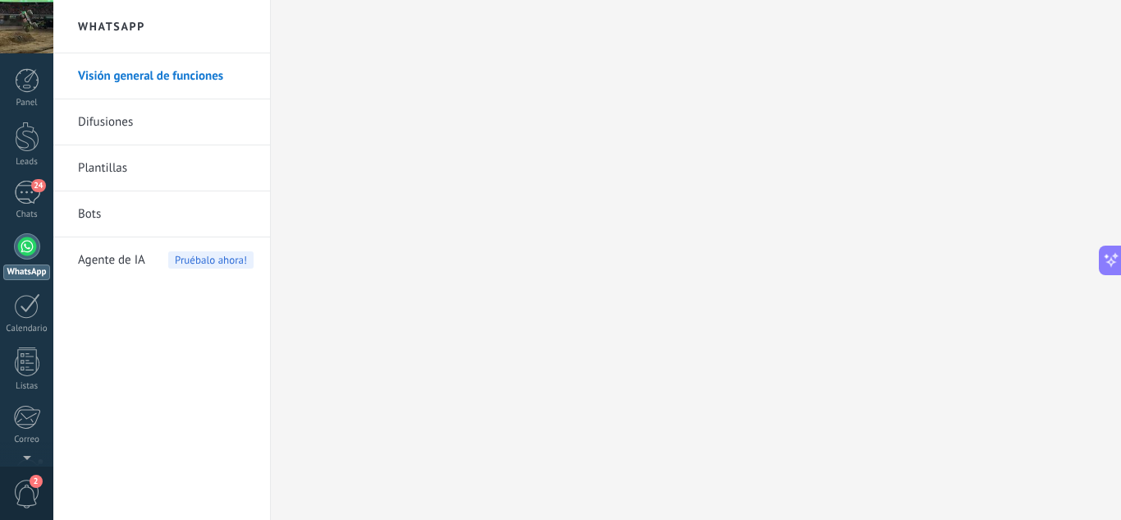
click at [15, 180] on div "Panel Leads 24 Chats WhatsApp Clientes" at bounding box center [26, 349] width 53 height 562
click at [21, 187] on div "24" at bounding box center [27, 193] width 26 height 24
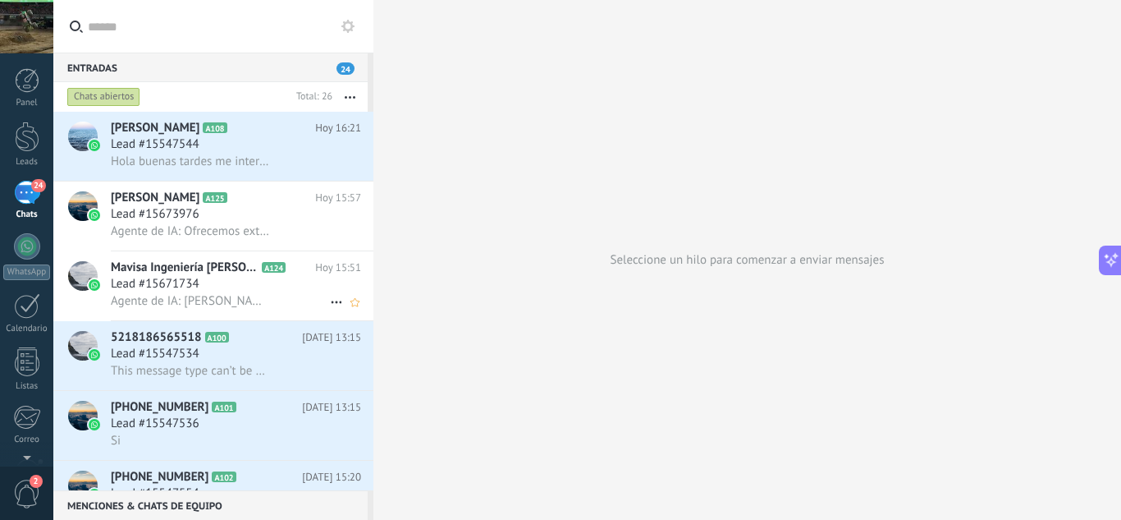
click at [175, 274] on span "Mavisa Ingeniería [PERSON_NAME]" at bounding box center [185, 267] width 148 height 16
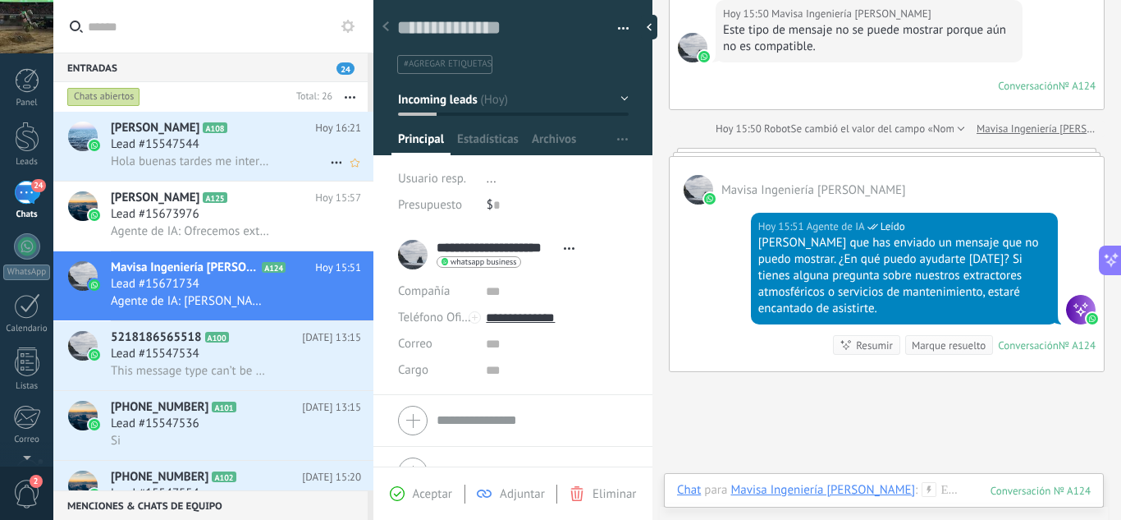
click at [229, 140] on div "Lead #15547544" at bounding box center [236, 144] width 250 height 16
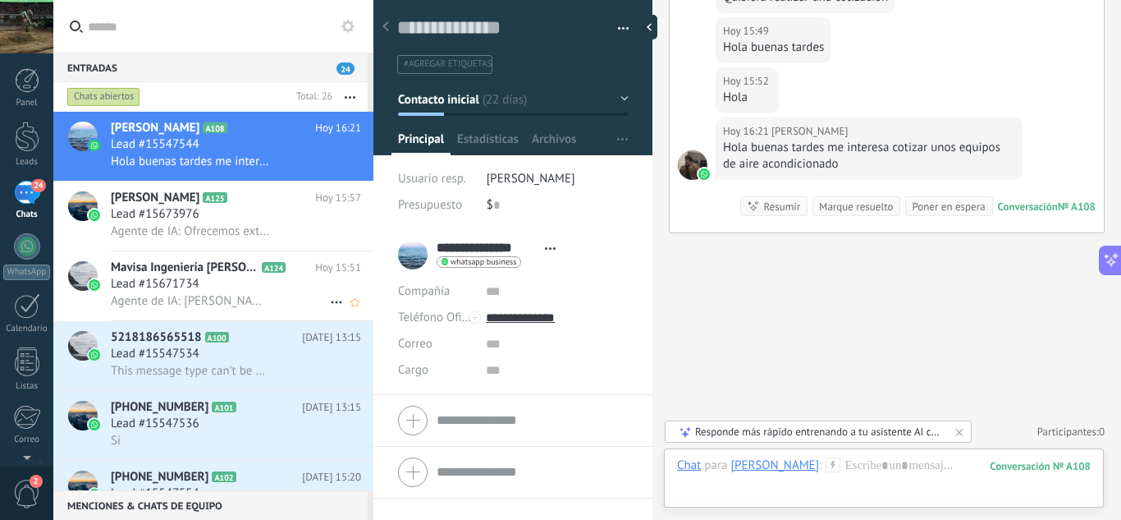
scroll to position [2094, 0]
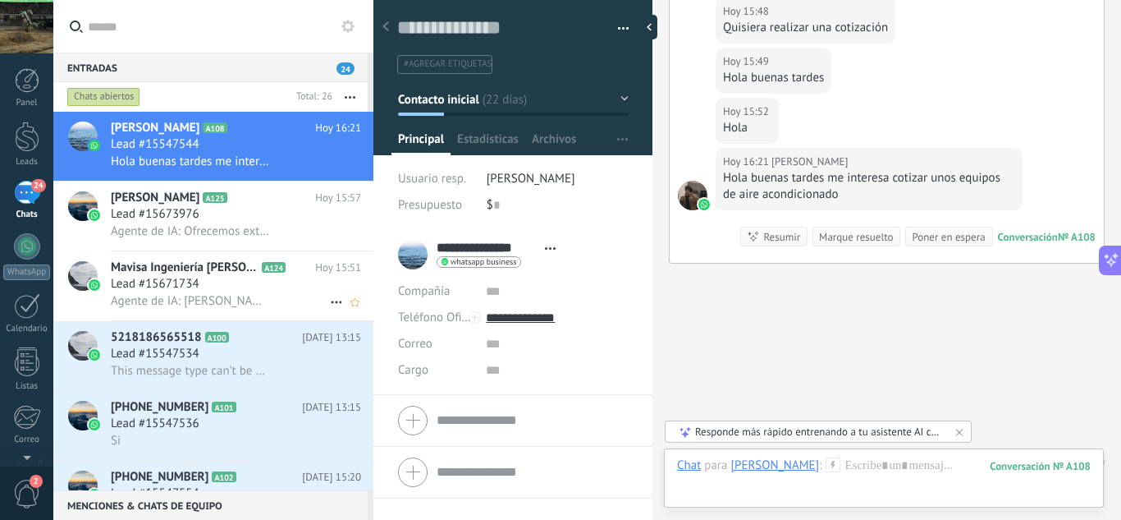
click at [262, 265] on span "A124" at bounding box center [274, 267] width 24 height 11
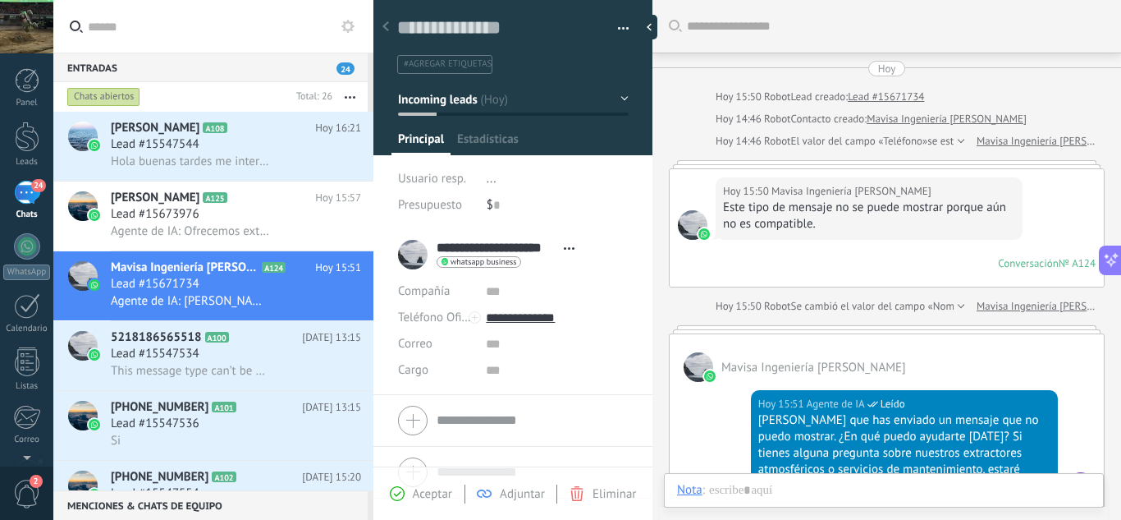
scroll to position [177, 0]
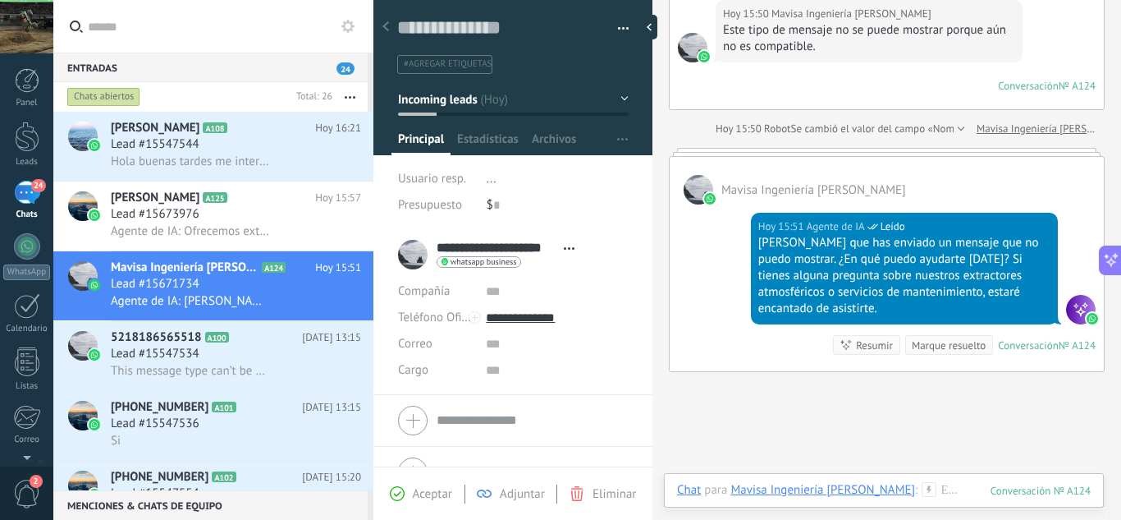
click at [424, 499] on span "Aceptar" at bounding box center [432, 494] width 39 height 16
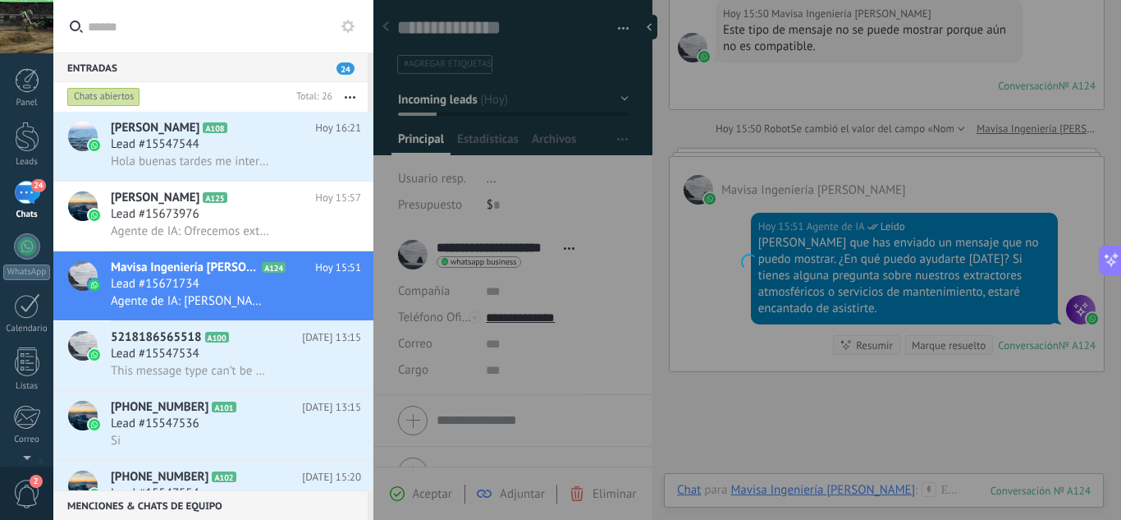
drag, startPoint x: 430, startPoint y: 498, endPoint x: 426, endPoint y: 483, distance: 16.1
click at [426, 483] on div at bounding box center [748, 260] width 748 height 520
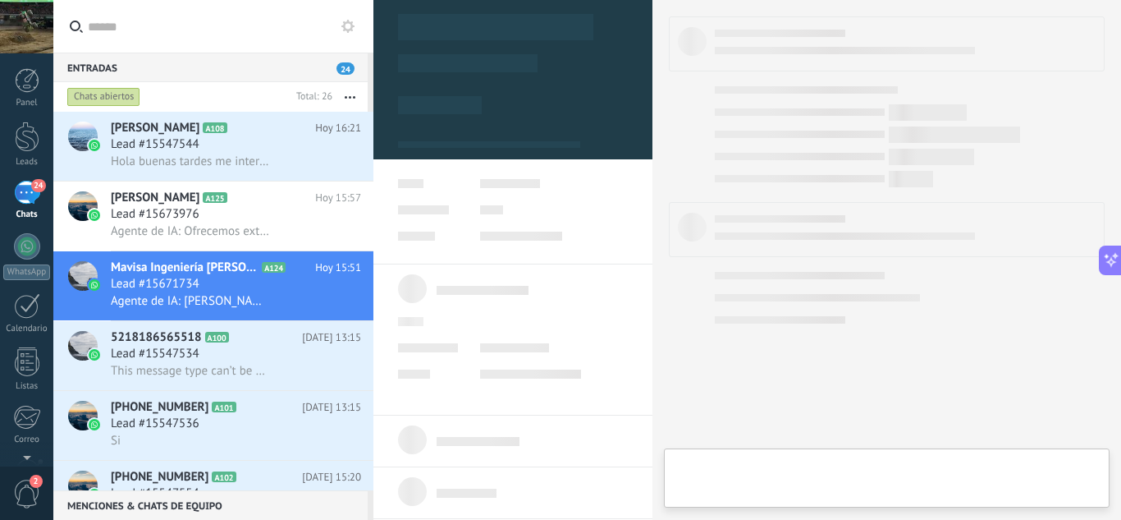
type textarea "**********"
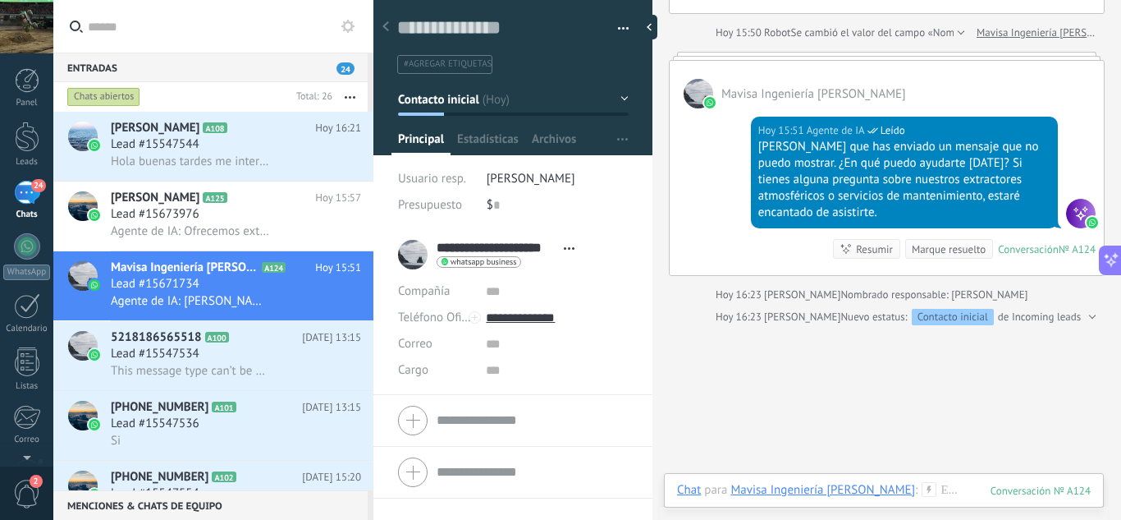
scroll to position [365, 0]
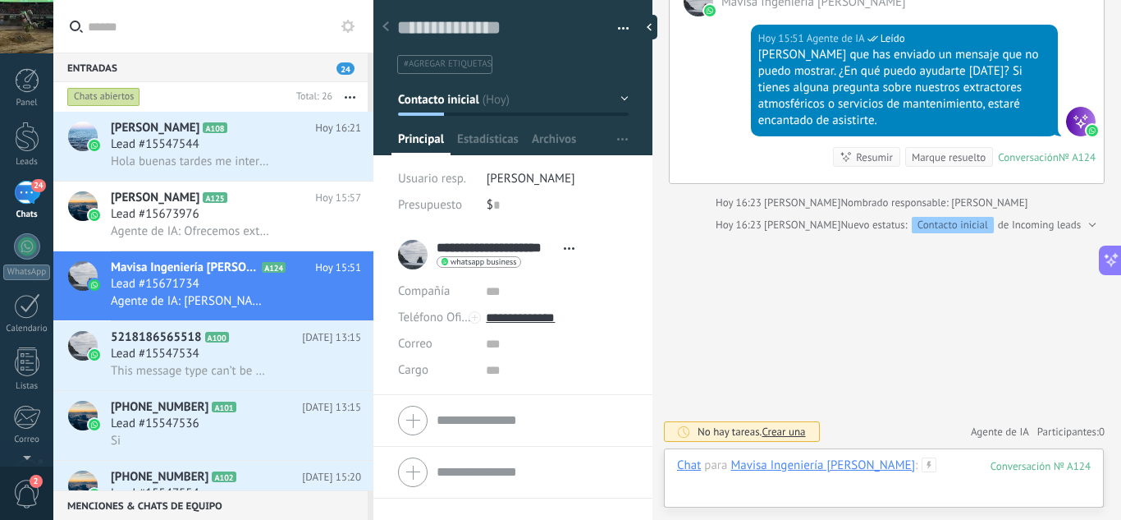
click at [929, 466] on div at bounding box center [884, 481] width 414 height 49
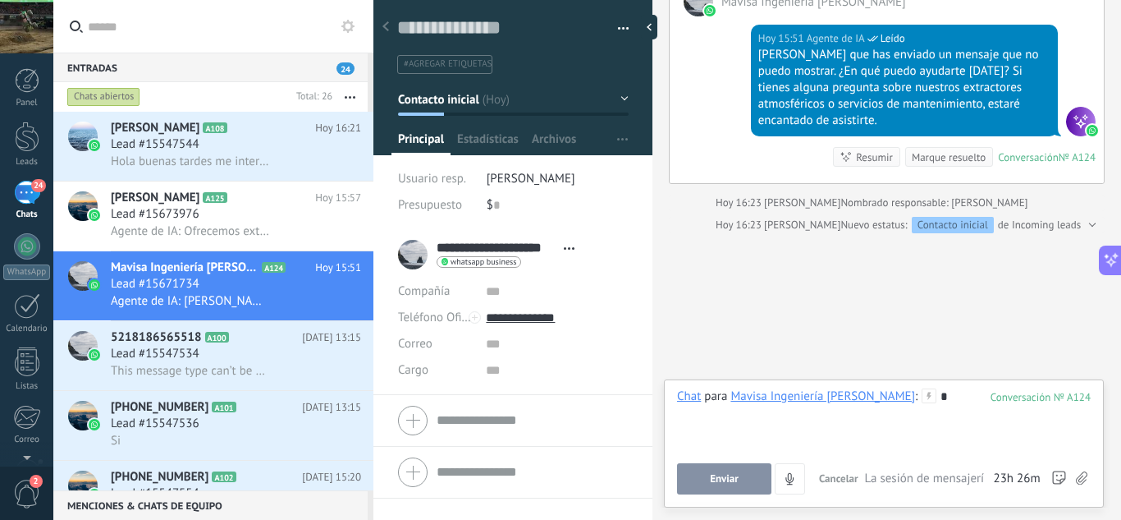
click at [741, 481] on button "Enviar" at bounding box center [724, 478] width 94 height 31
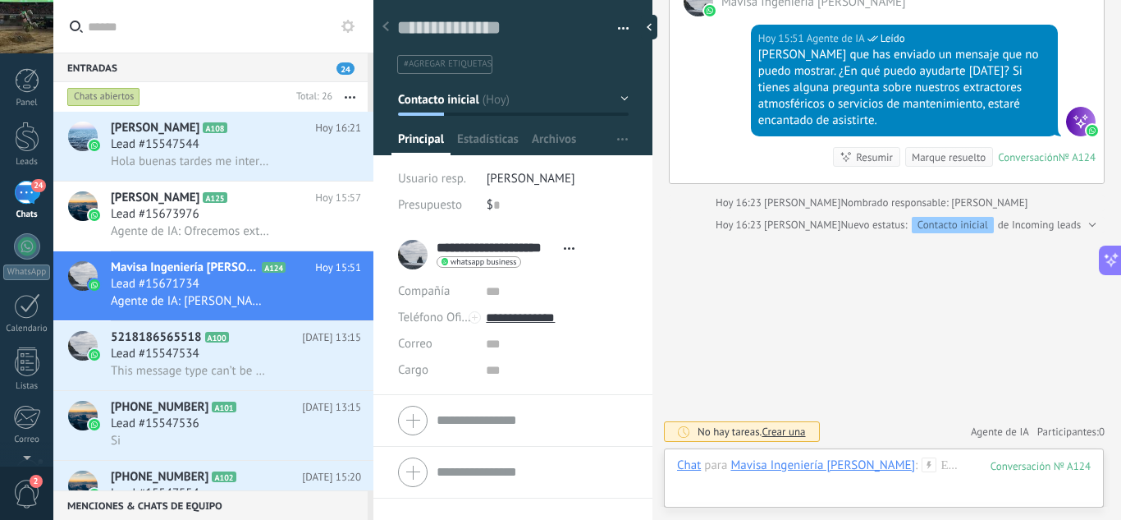
scroll to position [355, 0]
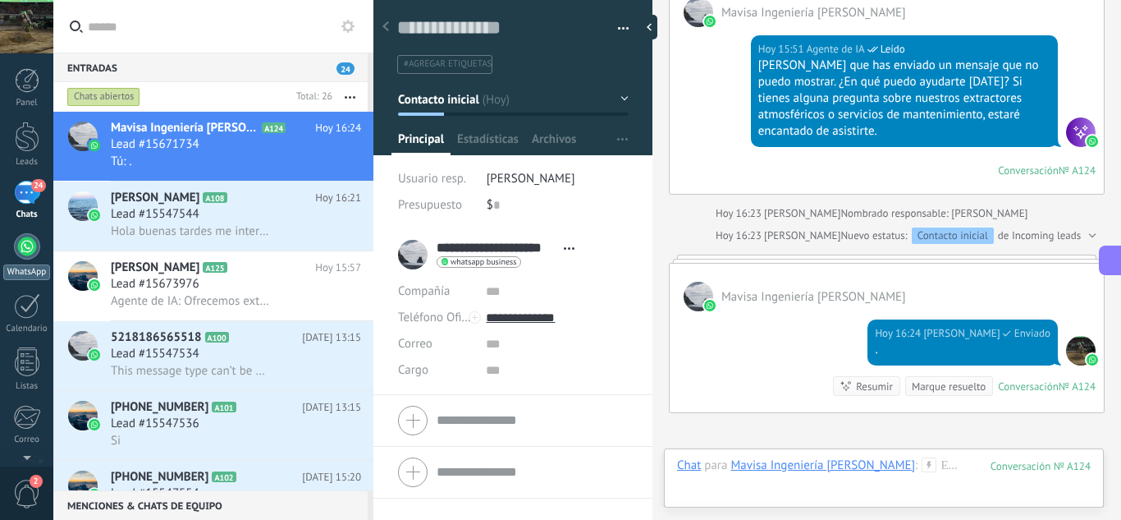
click at [20, 237] on div at bounding box center [27, 246] width 26 height 26
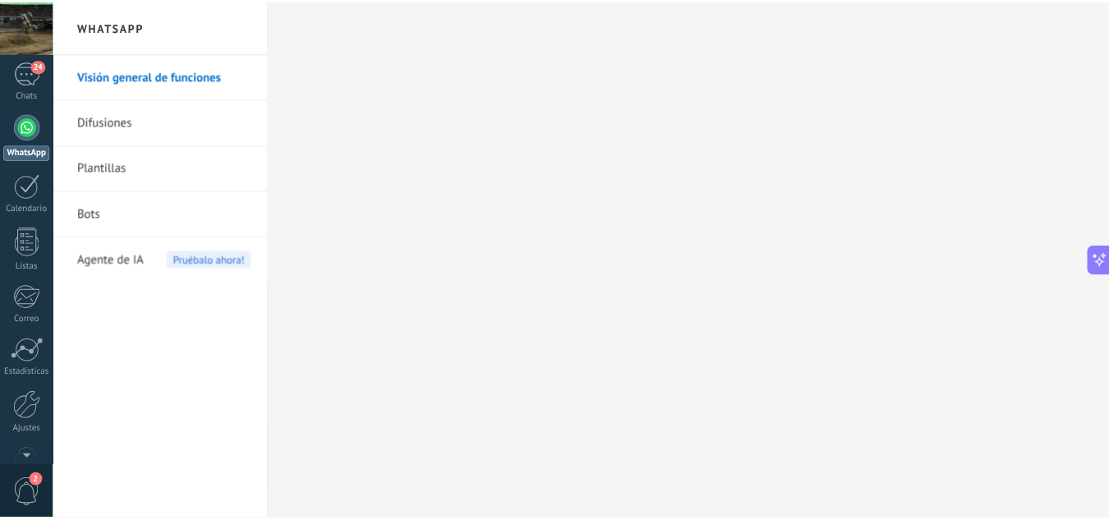
scroll to position [163, 0]
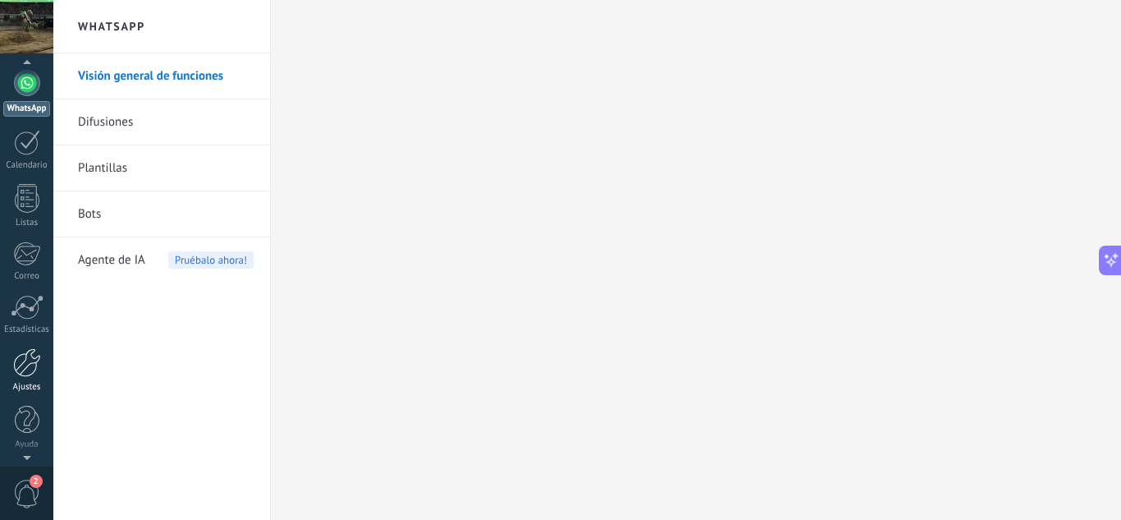
click at [26, 364] on div at bounding box center [27, 362] width 28 height 29
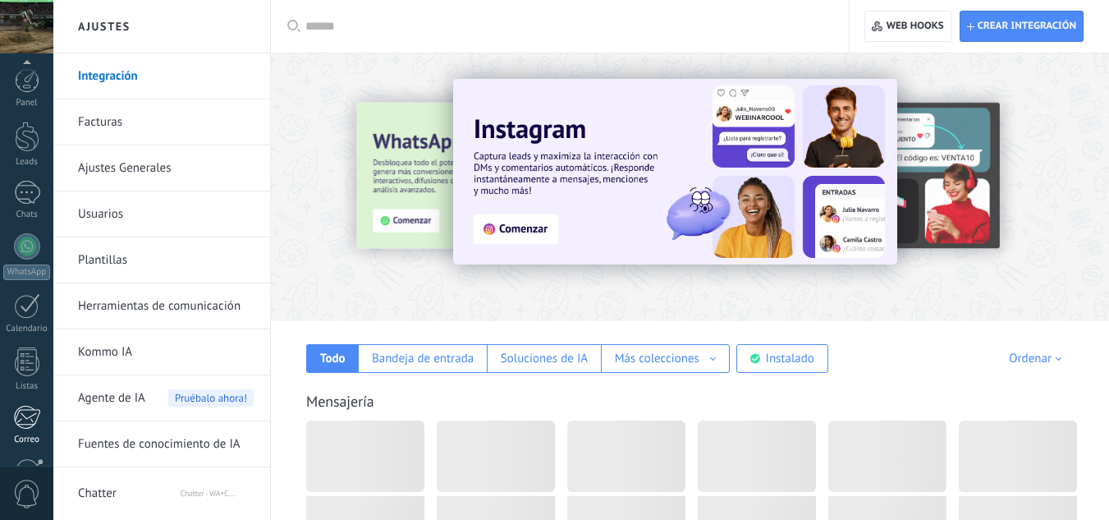
click at [25, 405] on div at bounding box center [26, 417] width 27 height 25
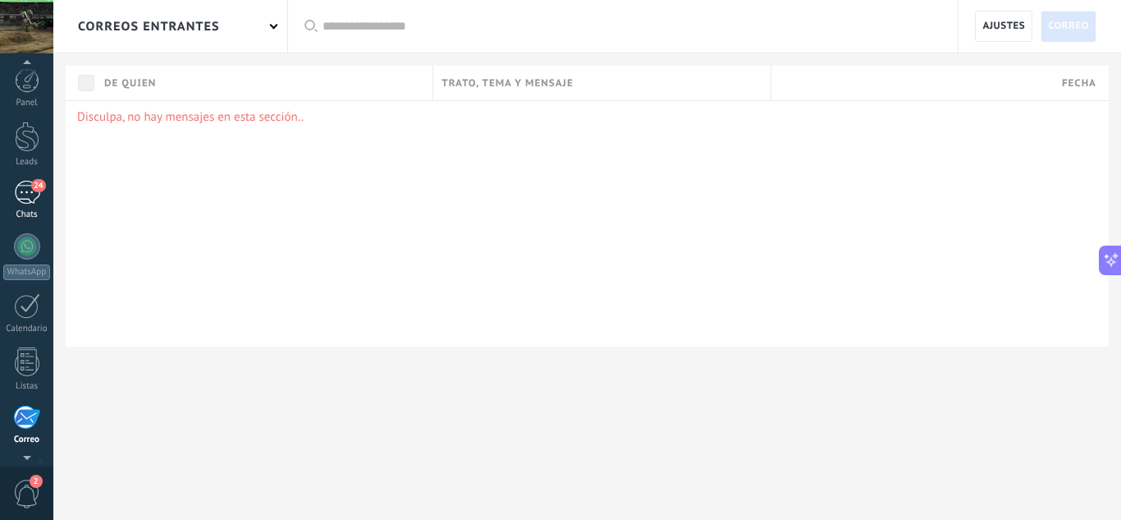
click at [30, 208] on link "24 Chats" at bounding box center [26, 200] width 53 height 39
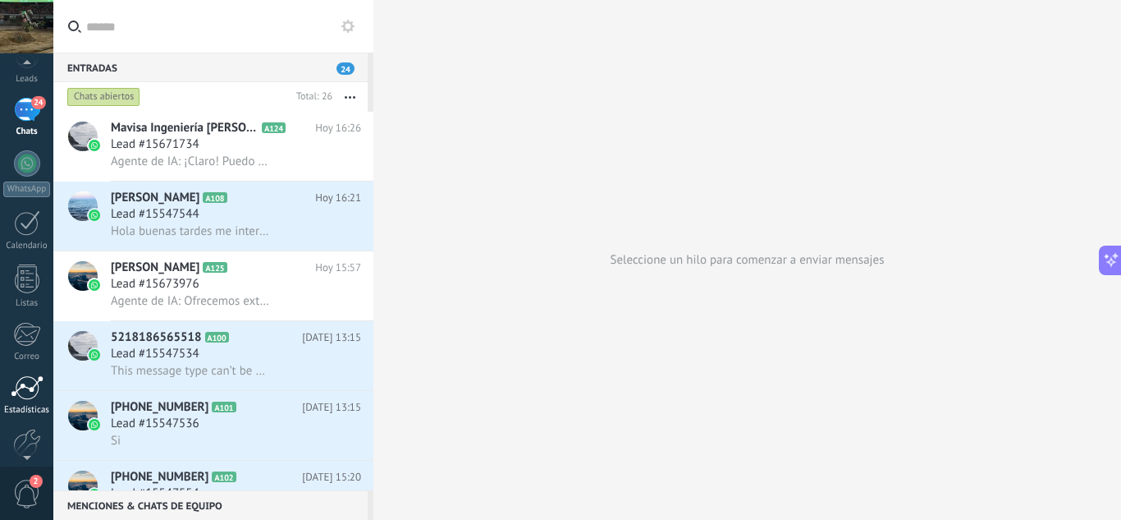
scroll to position [163, 0]
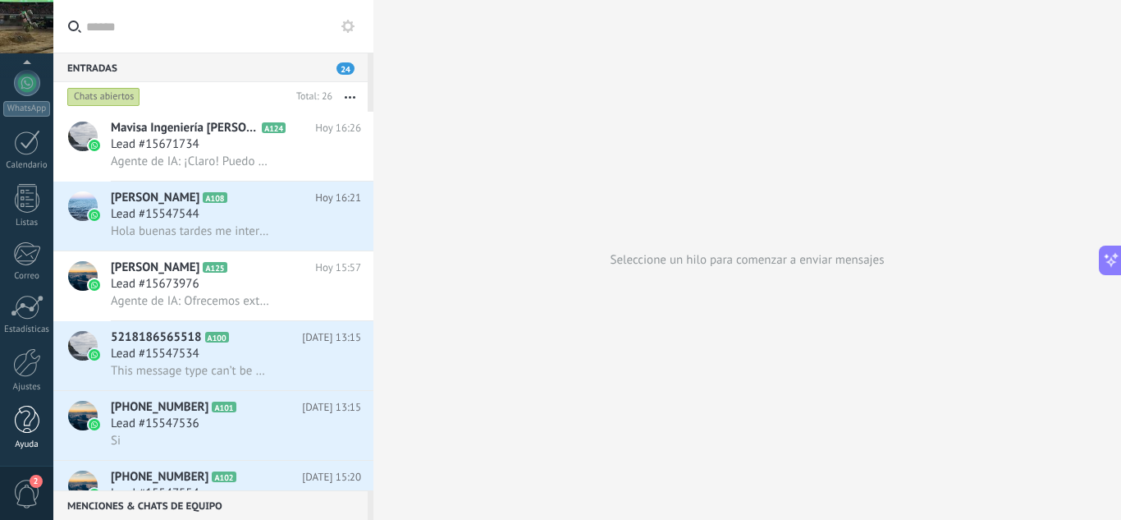
click at [31, 430] on div at bounding box center [27, 420] width 25 height 29
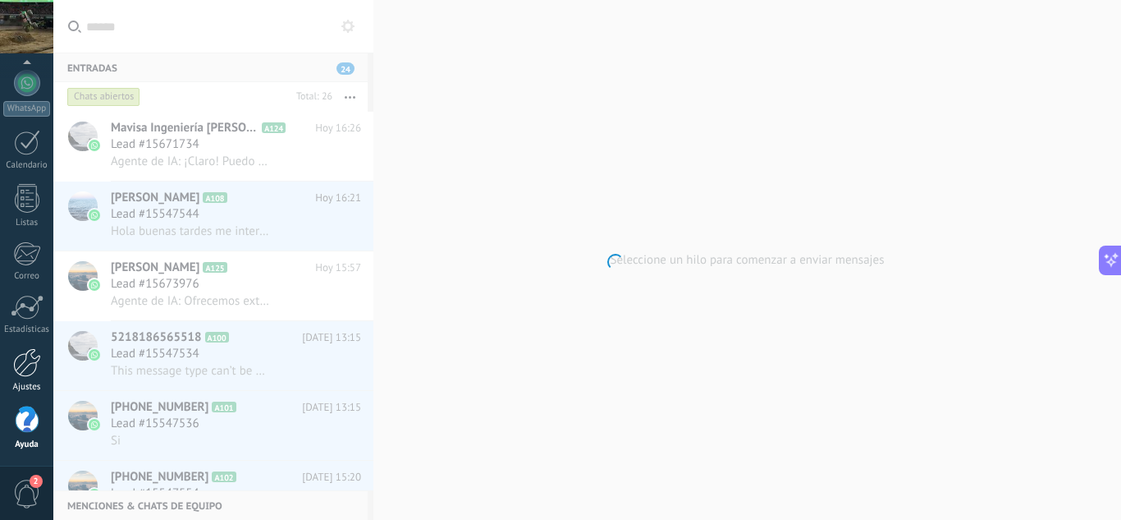
click at [30, 377] on link "Ajustes" at bounding box center [26, 370] width 53 height 44
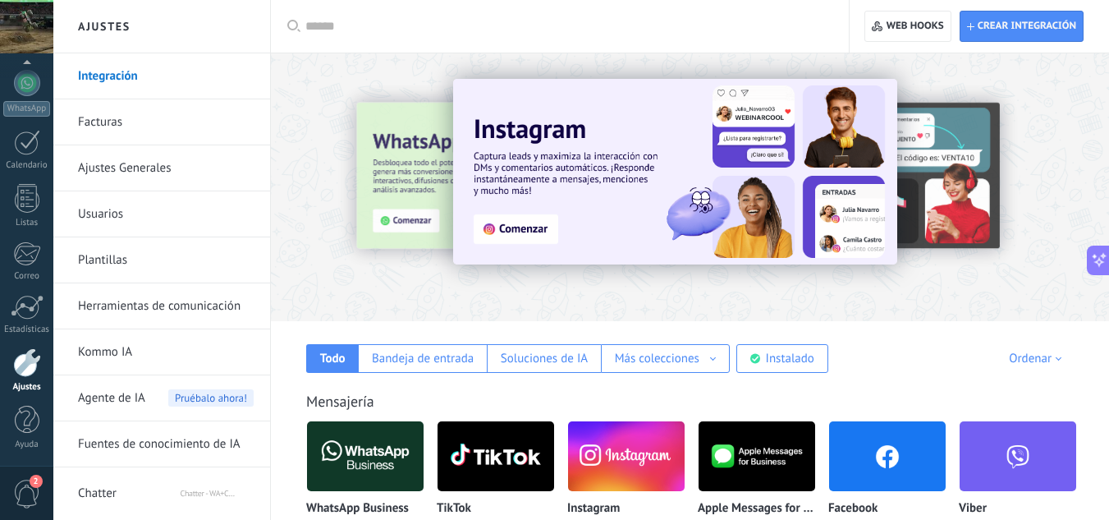
click at [361, 456] on img at bounding box center [365, 456] width 117 height 80
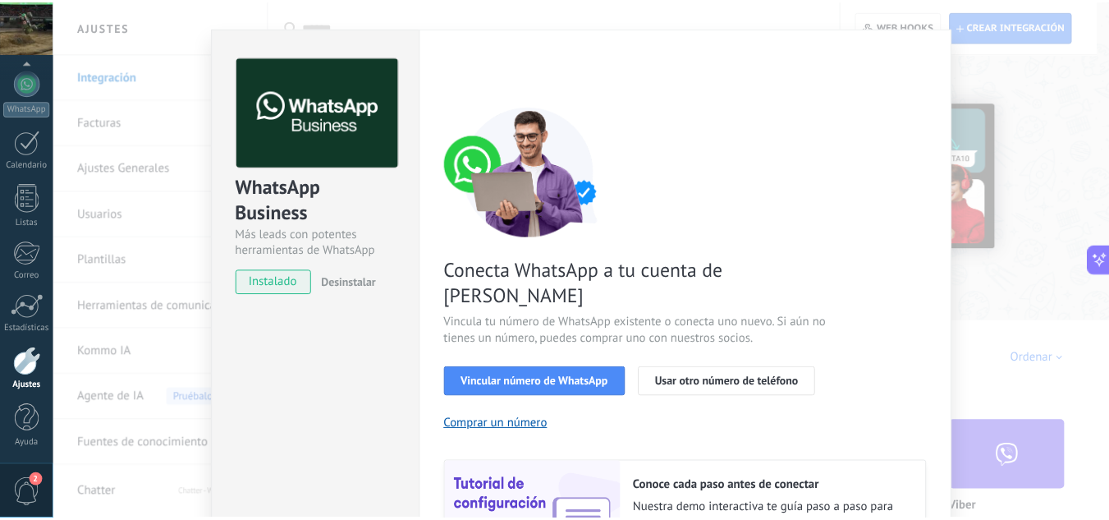
scroll to position [0, 0]
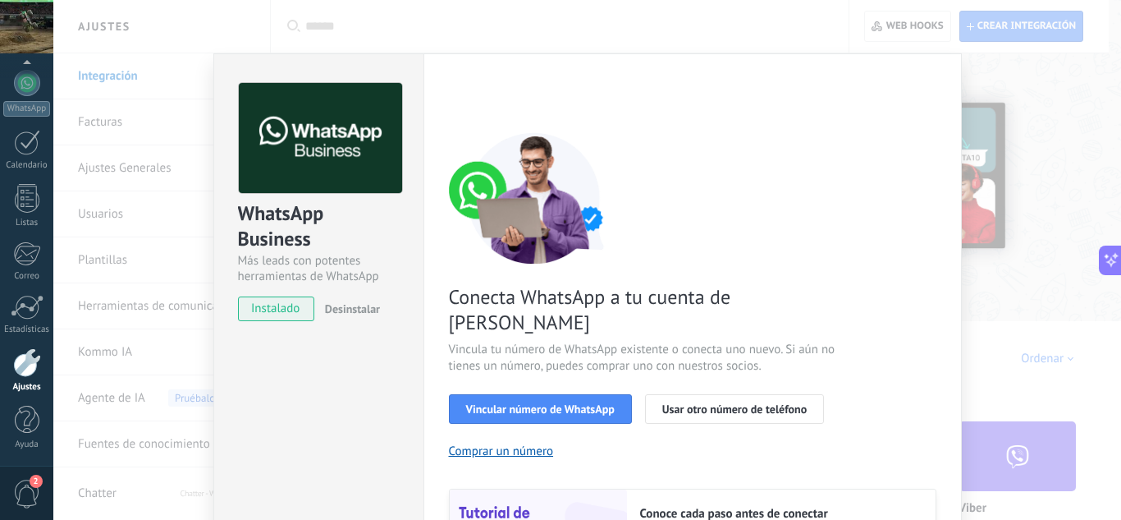
click at [1043, 127] on div "WhatsApp Business Más leads con potentes herramientas de WhatsApp instalado Des…" at bounding box center [587, 260] width 1068 height 520
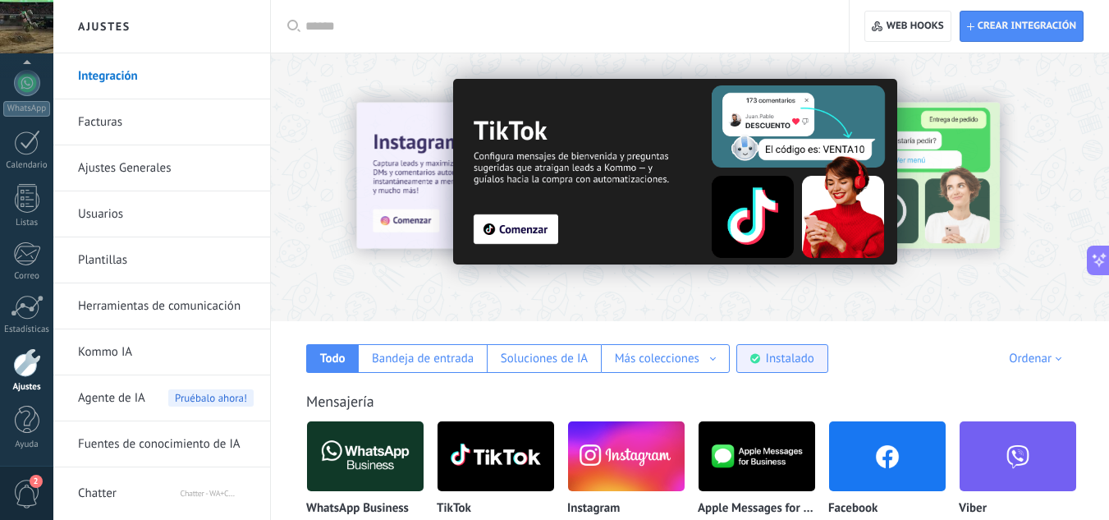
click at [805, 366] on div "Instalado" at bounding box center [782, 358] width 92 height 29
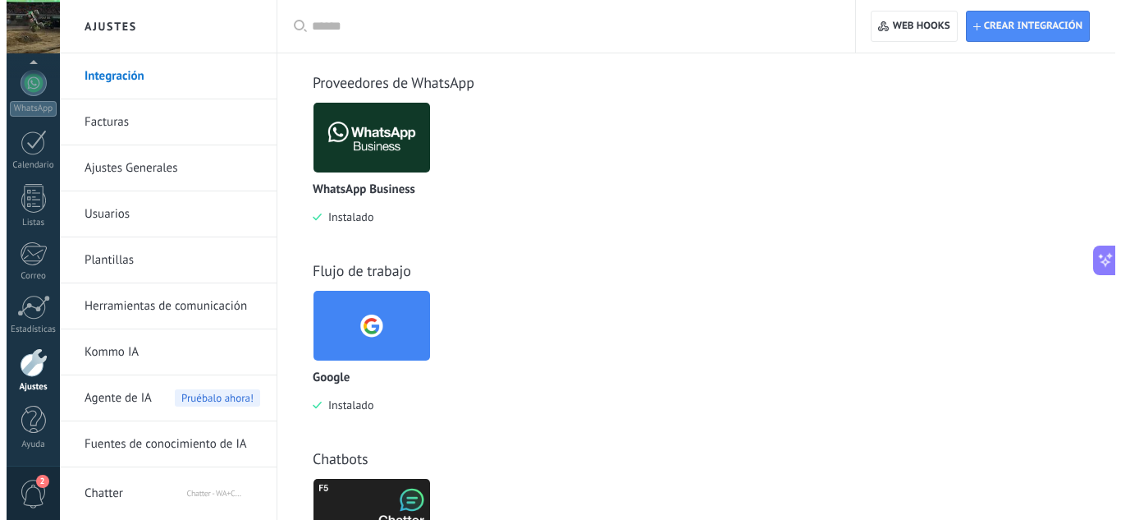
scroll to position [621, 0]
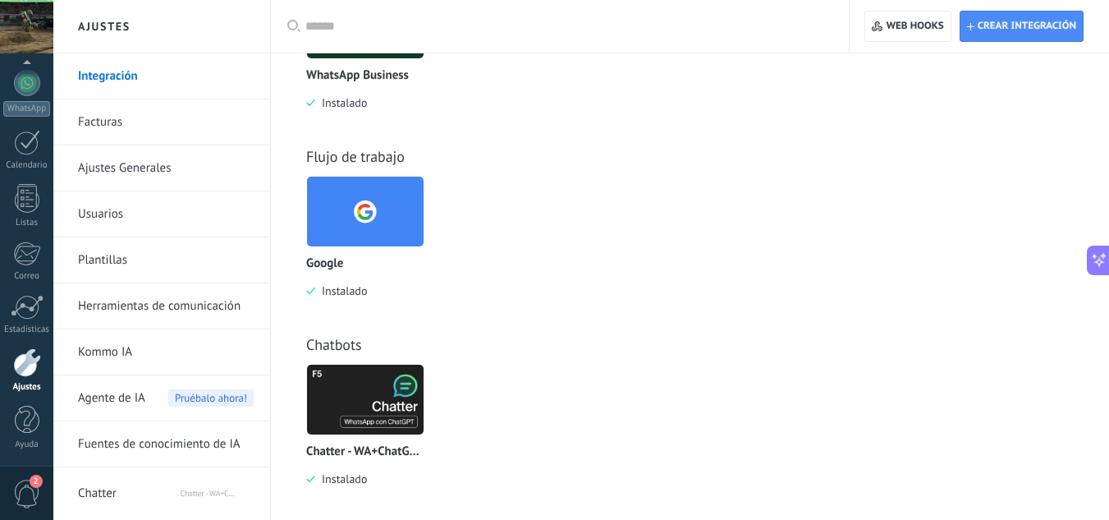
click at [413, 383] on img at bounding box center [365, 400] width 117 height 80
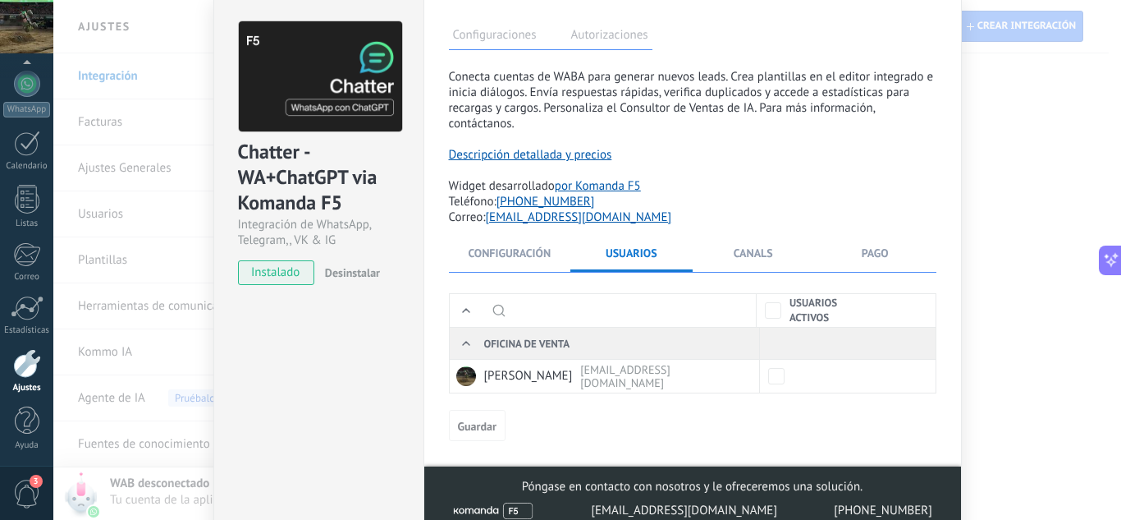
scroll to position [43, 0]
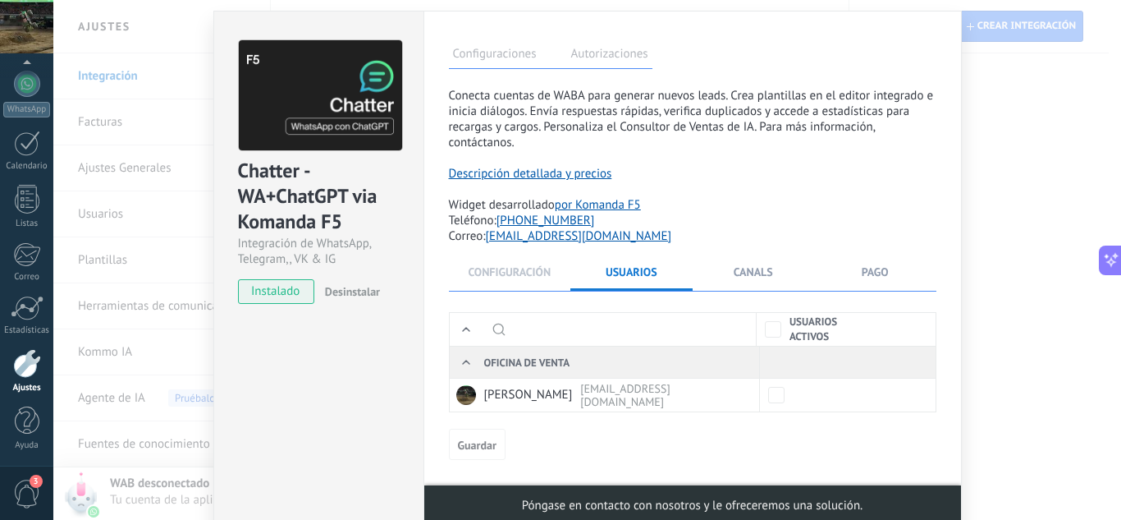
click at [531, 278] on span "Configuración" at bounding box center [509, 271] width 83 height 15
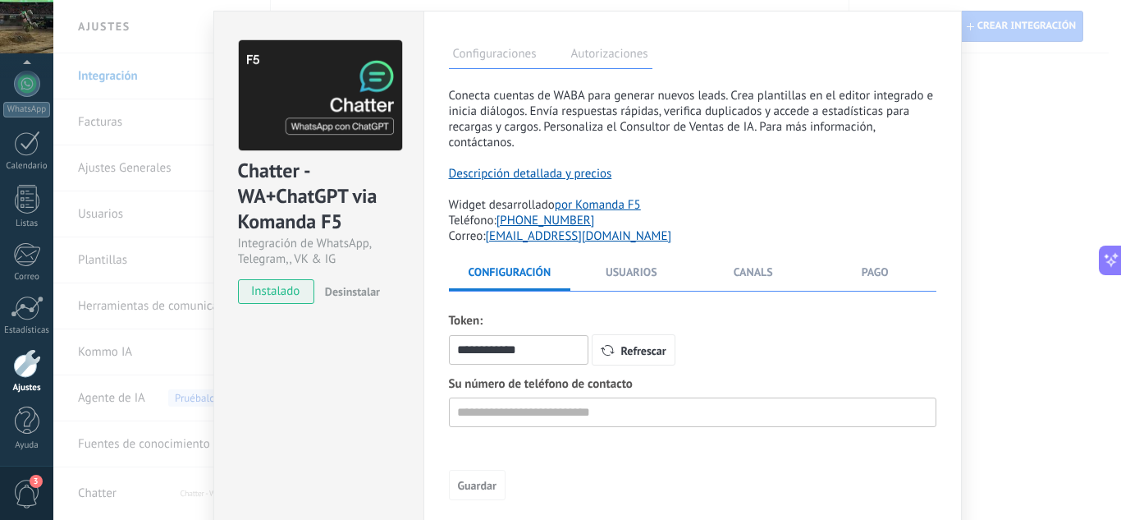
click at [993, 96] on div "Chatter - WA+ChatGPT via Komanda F5 Integración de WhatsApp, Telegram,, VK & IG…" at bounding box center [587, 260] width 1068 height 520
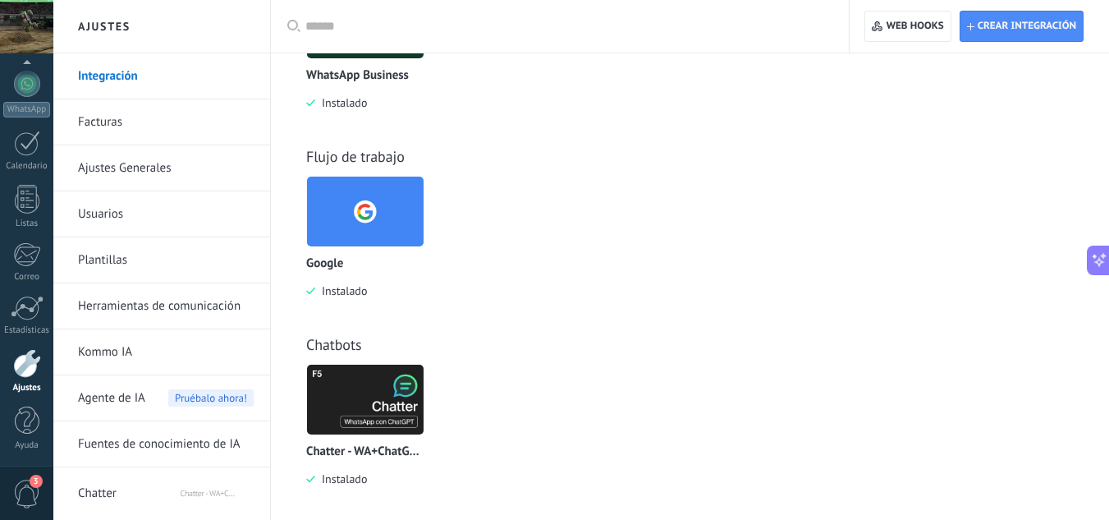
scroll to position [163, 0]
click at [26, 365] on div at bounding box center [27, 362] width 28 height 29
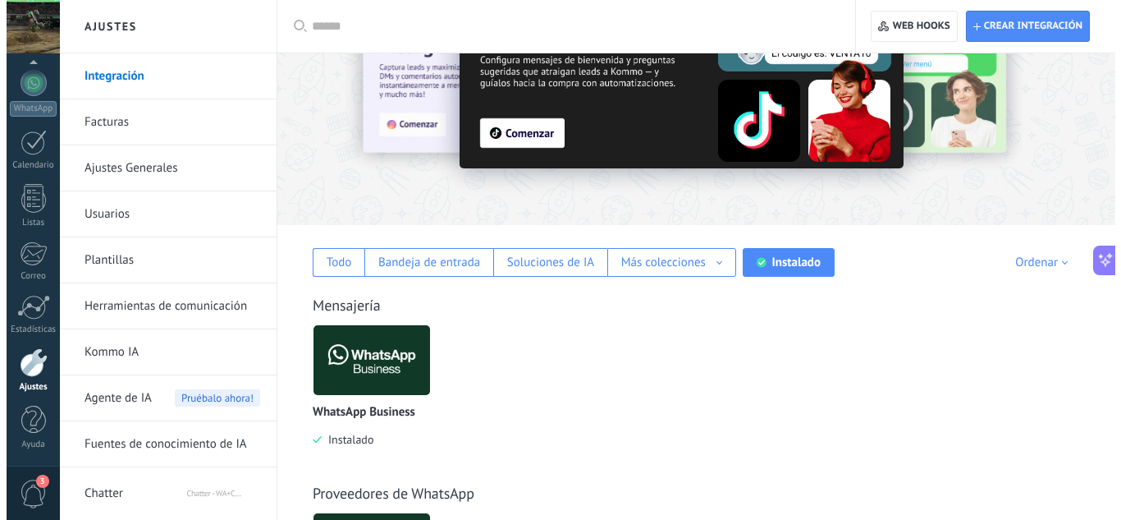
scroll to position [82, 0]
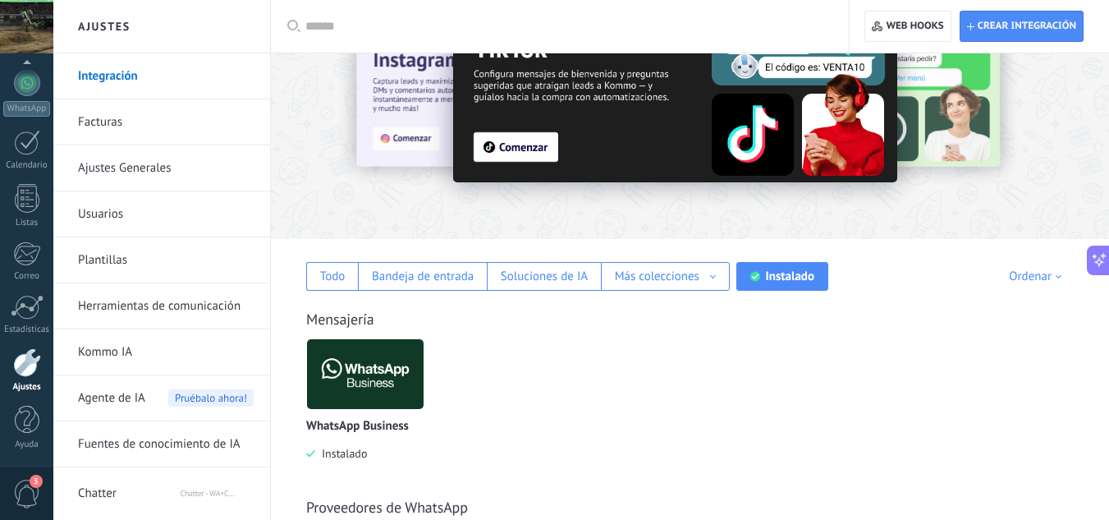
click at [372, 371] on img at bounding box center [365, 374] width 117 height 80
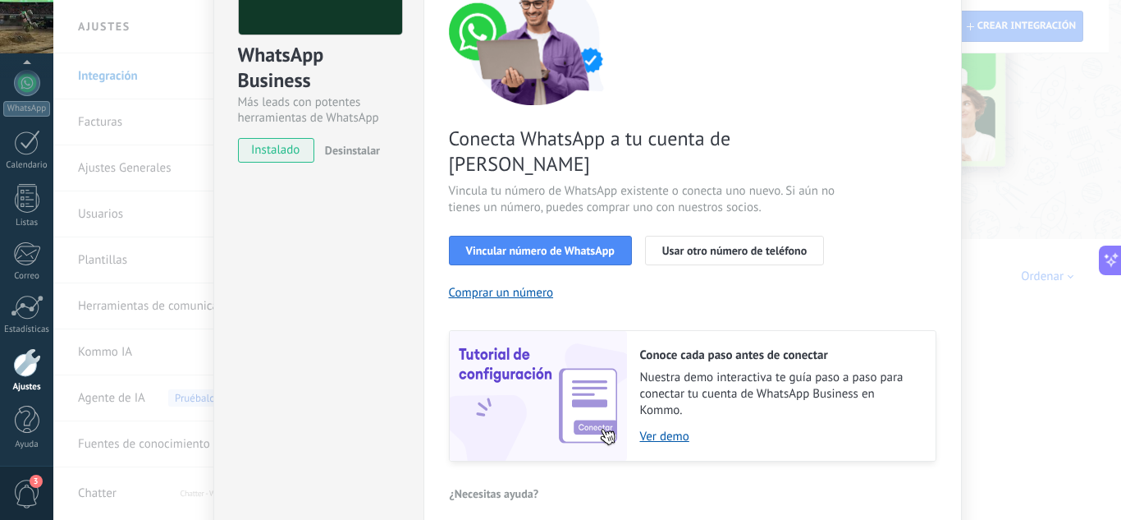
scroll to position [164, 0]
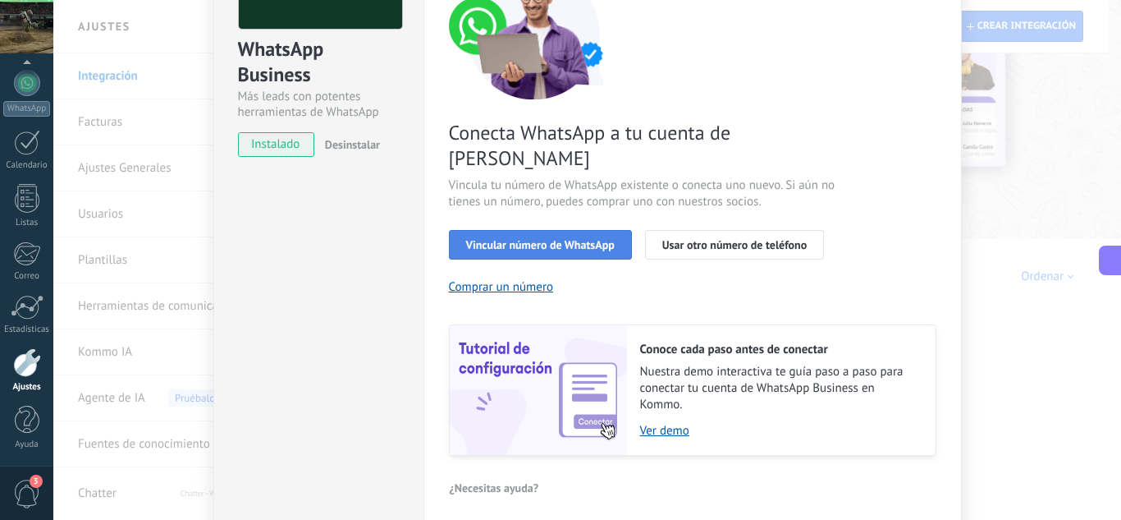
click at [580, 239] on span "Vincular número de WhatsApp" at bounding box center [540, 244] width 149 height 11
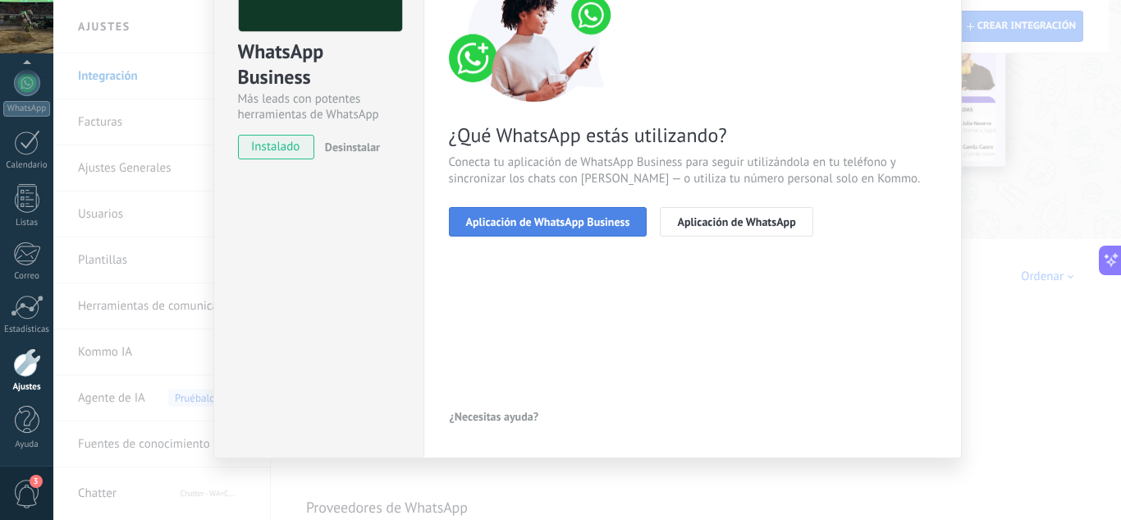
click at [589, 228] on button "Aplicación de WhatsApp Business" at bounding box center [548, 222] width 199 height 30
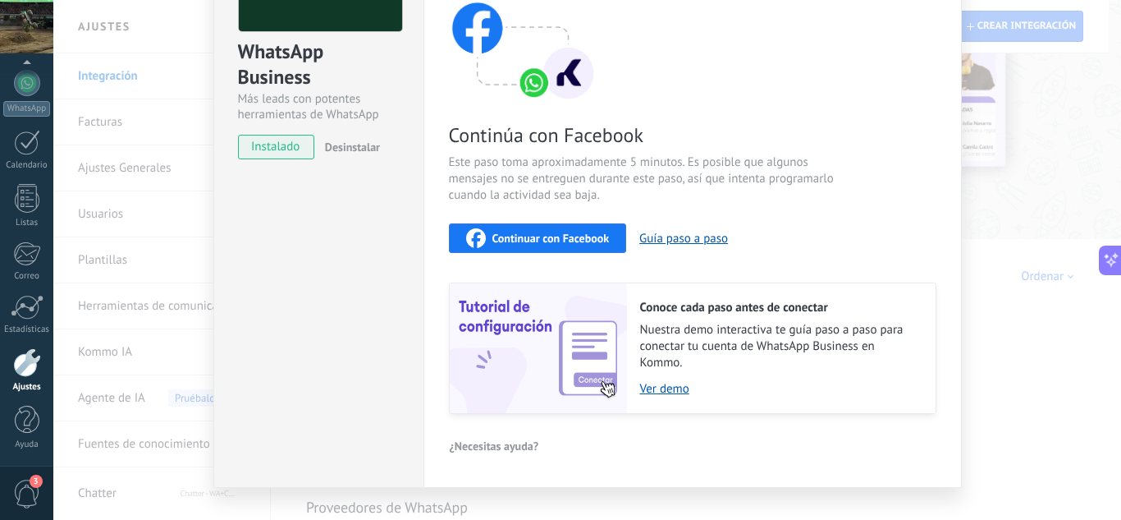
click at [360, 148] on span "Desinstalar" at bounding box center [352, 147] width 55 height 15
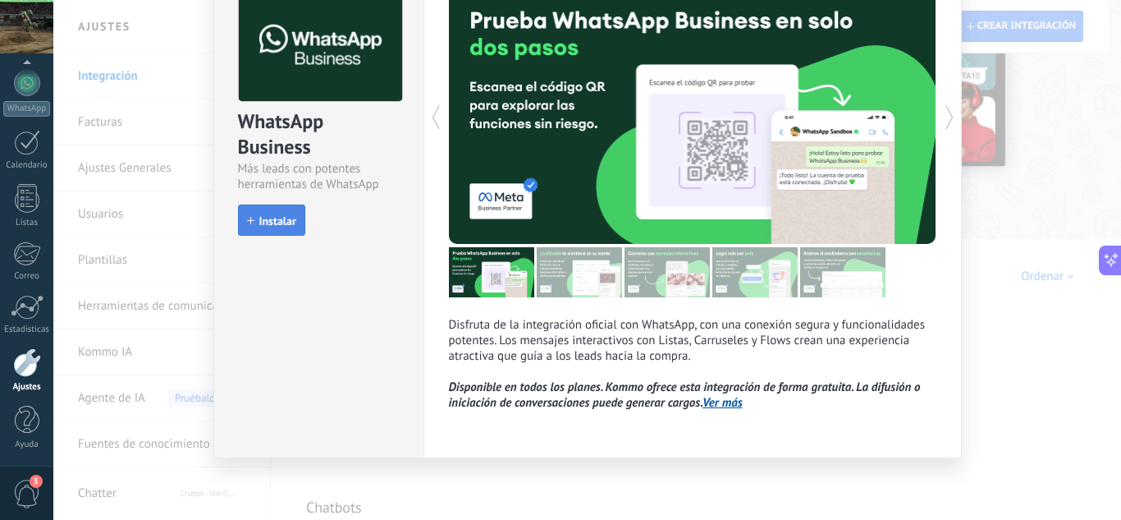
click at [280, 213] on button "Instalar" at bounding box center [271, 219] width 67 height 31
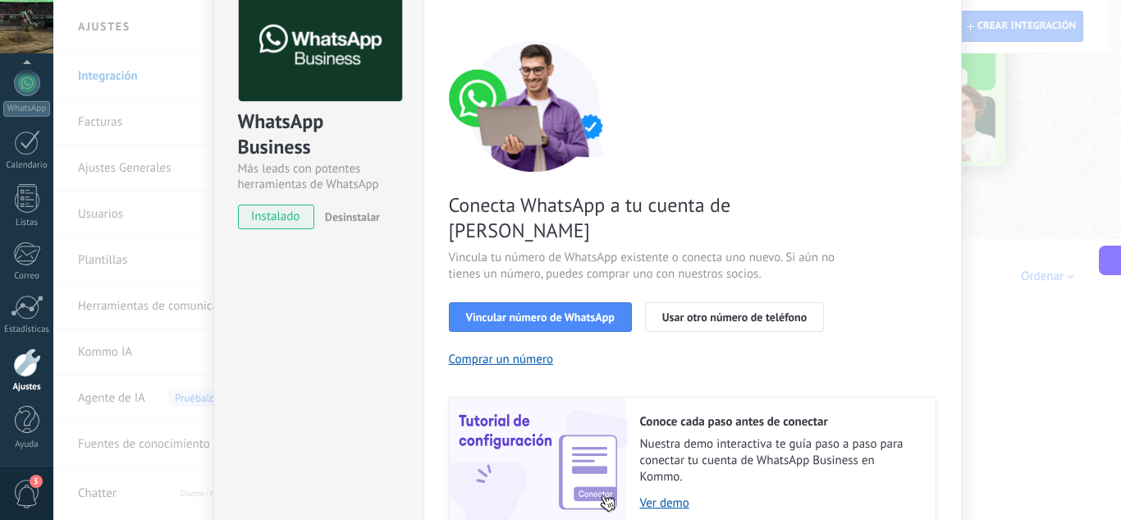
click at [995, 155] on div "WhatsApp Business Más leads con potentes herramientas de WhatsApp instalado Des…" at bounding box center [587, 260] width 1068 height 520
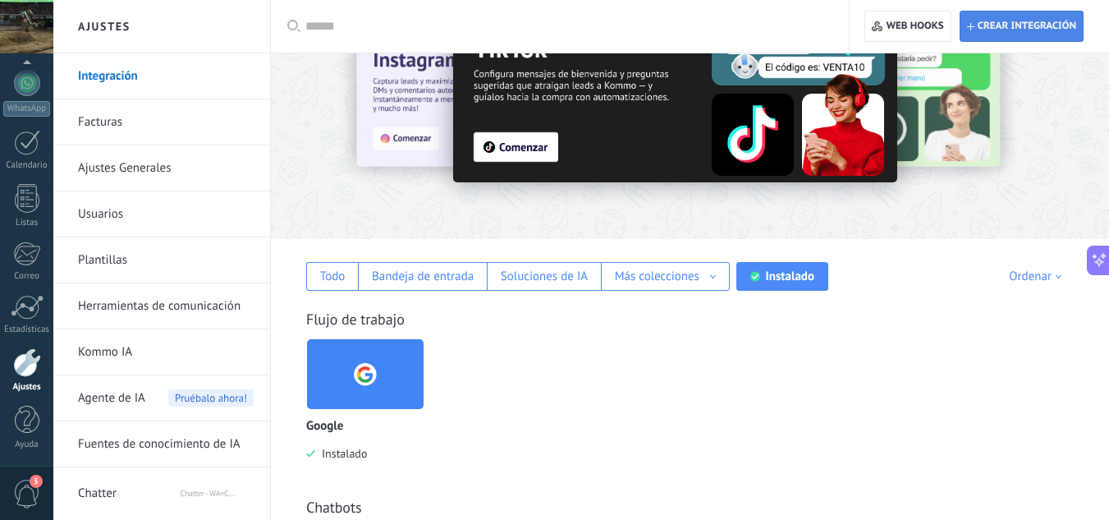
click at [1007, 17] on span "Crear integración" at bounding box center [1021, 26] width 109 height 30
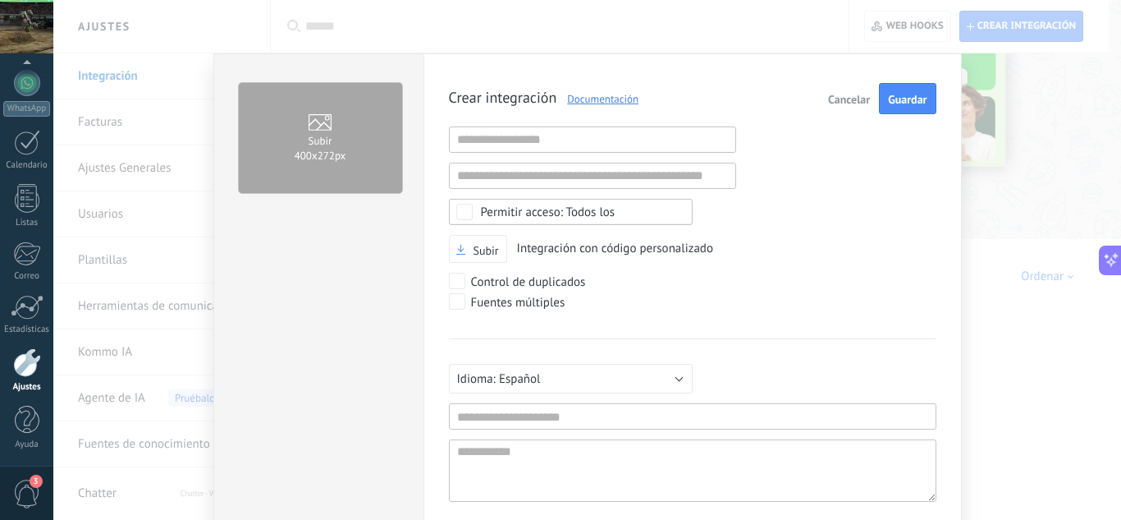
click at [855, 100] on span "Cancelar" at bounding box center [849, 99] width 42 height 11
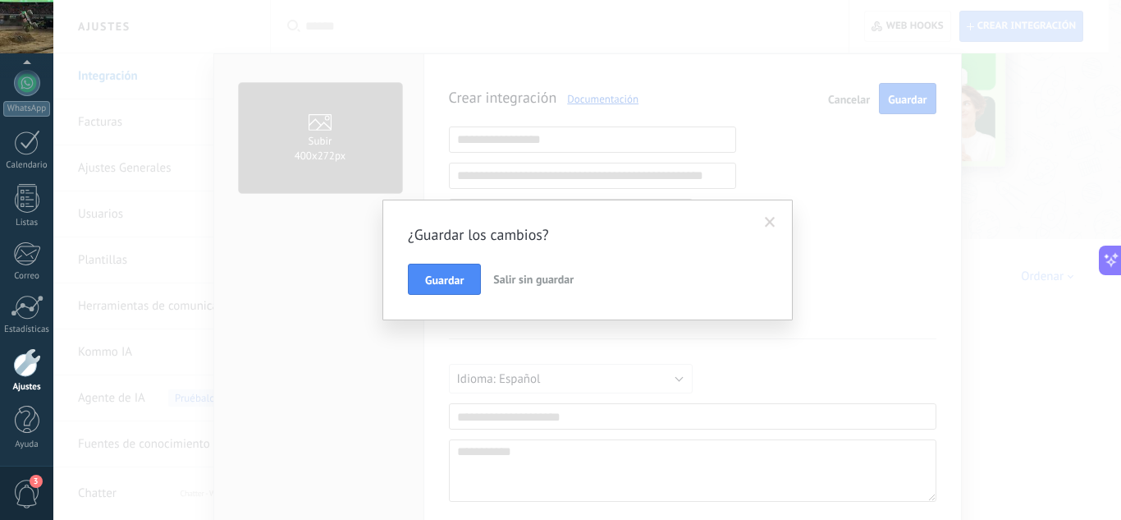
click at [477, 274] on button "Guardar" at bounding box center [444, 279] width 73 height 31
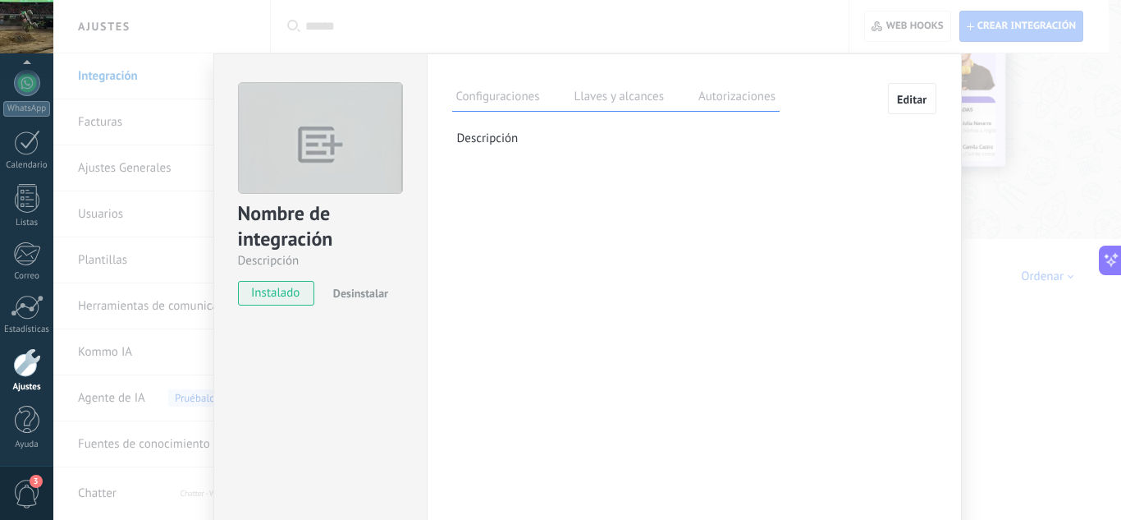
click at [974, 156] on div "Nombre de integración Descripción instalado Desinstalar Configuraciones Llaves …" at bounding box center [587, 260] width 1068 height 520
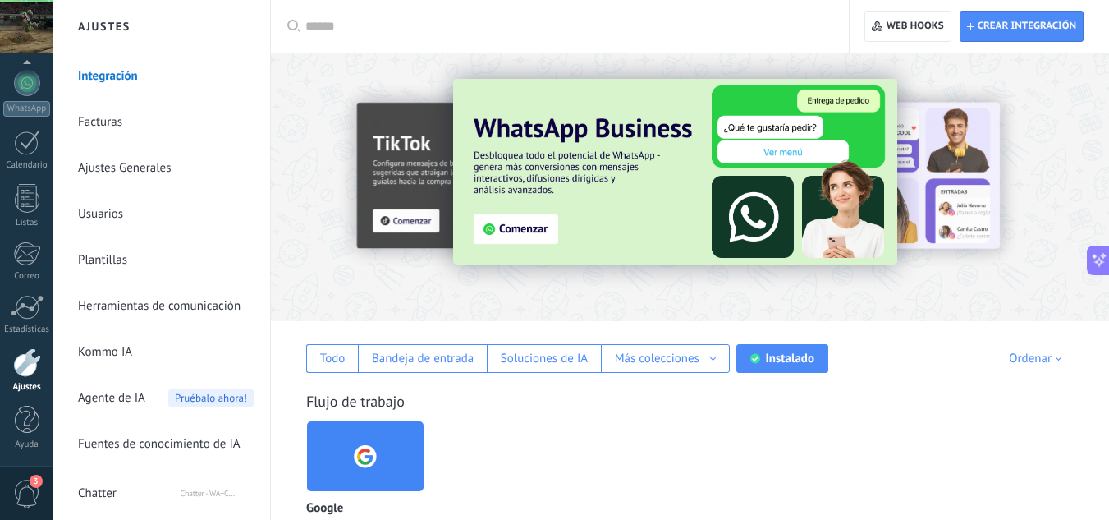
click at [555, 204] on img at bounding box center [675, 172] width 444 height 186
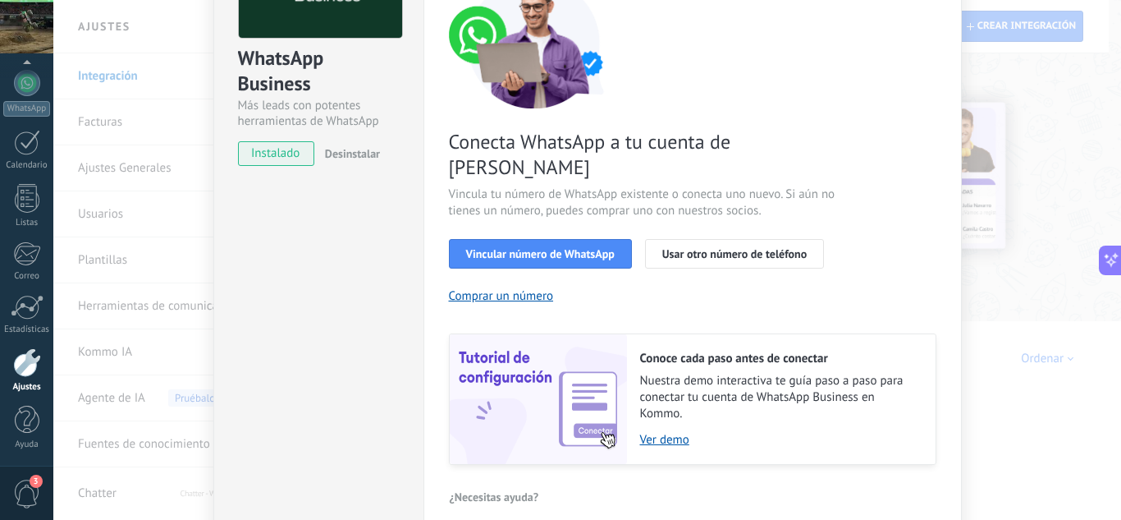
scroll to position [164, 0]
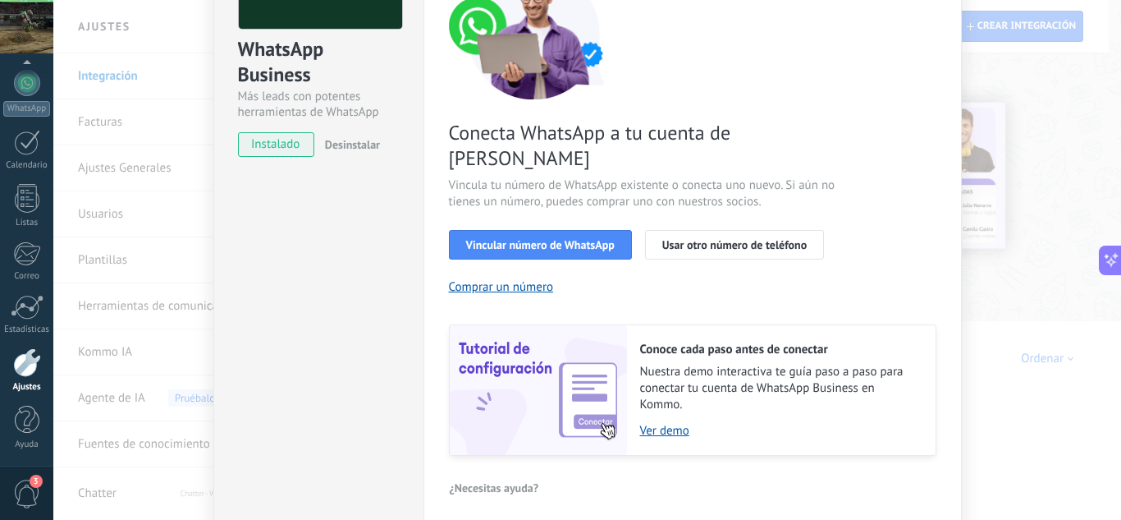
click at [283, 144] on span "instalado" at bounding box center [276, 144] width 75 height 25
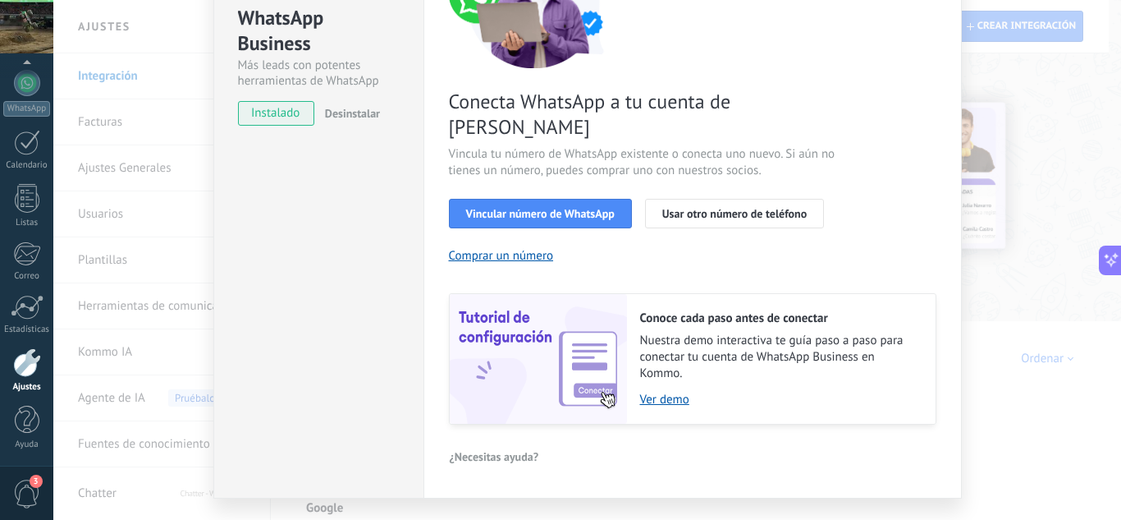
scroll to position [209, 0]
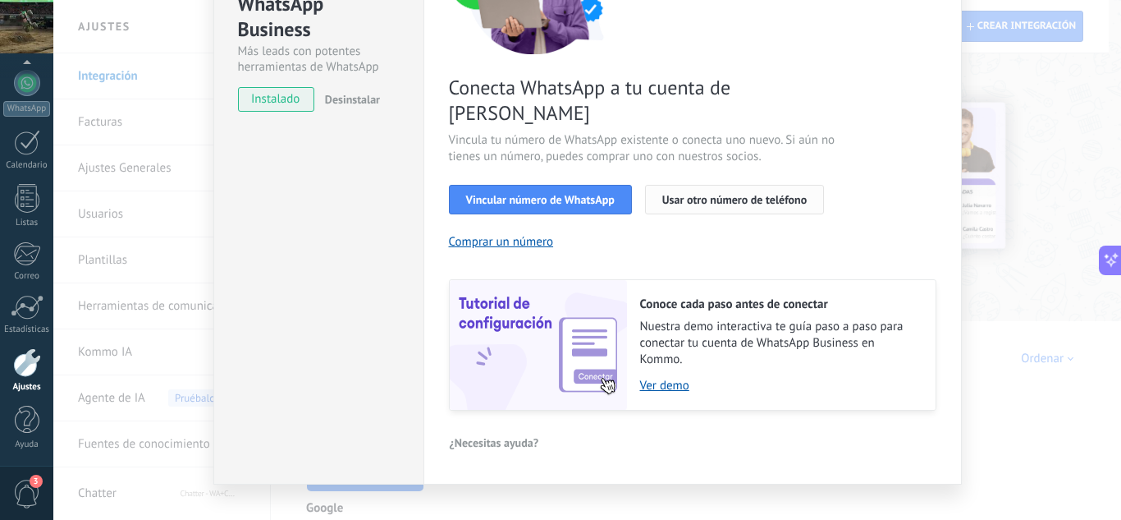
click at [698, 194] on span "Usar otro número de teléfono" at bounding box center [735, 199] width 144 height 11
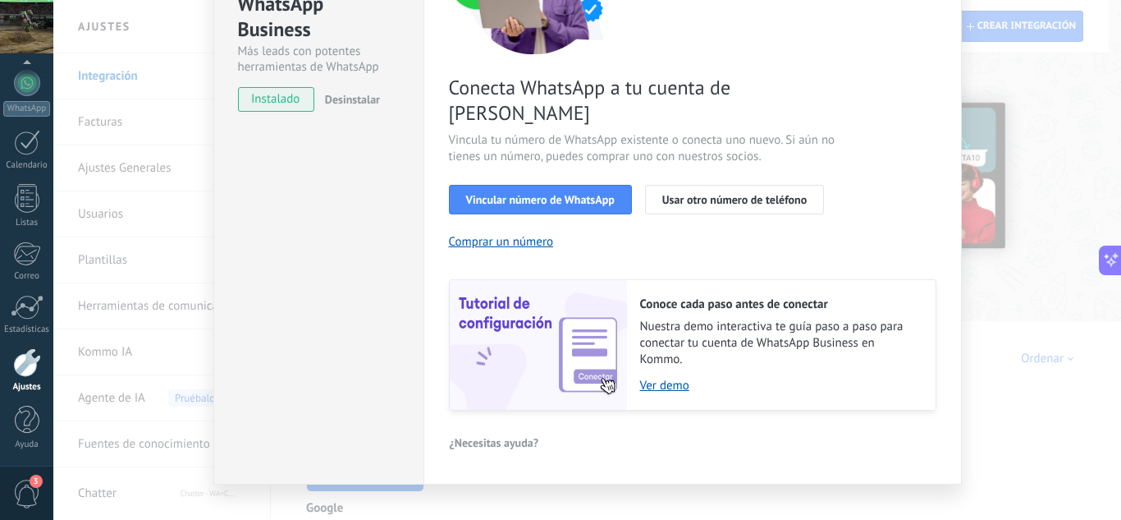
click at [977, 158] on div "WhatsApp Business Más leads con potentes herramientas de WhatsApp instalado Des…" at bounding box center [587, 260] width 1068 height 520
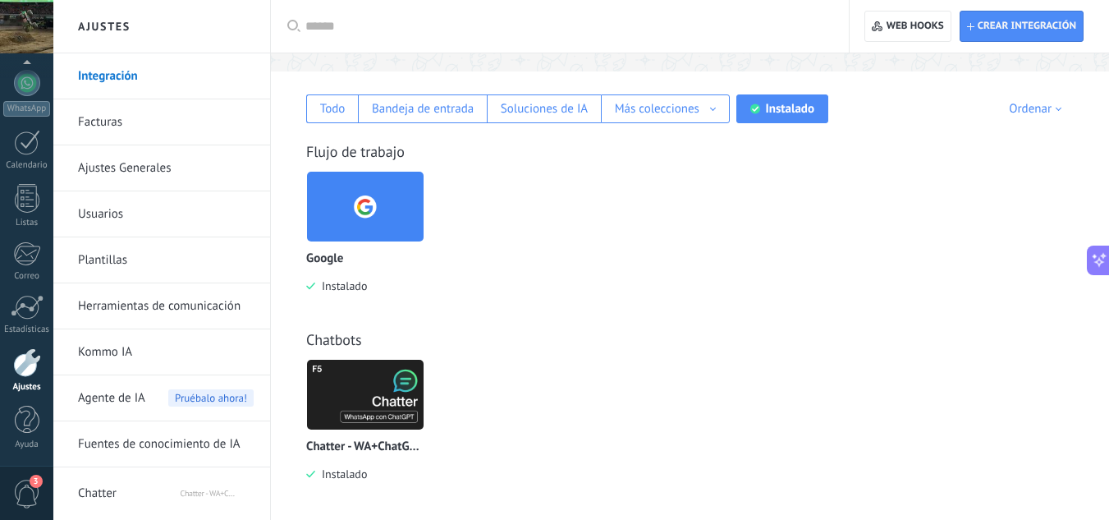
scroll to position [256, 0]
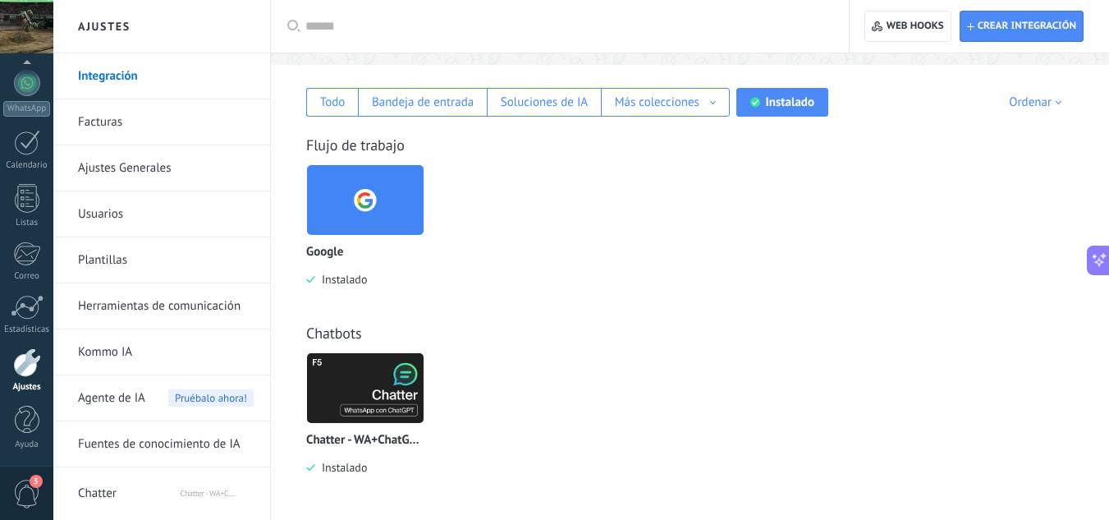
click at [172, 484] on span "Chatter" at bounding box center [128, 489] width 101 height 39
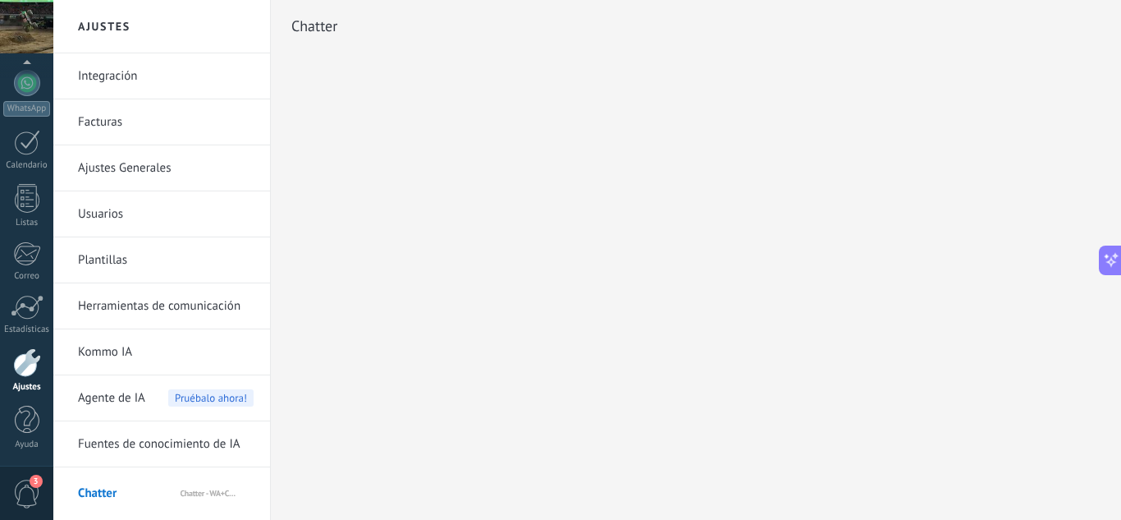
click at [195, 398] on span "Pruébalo ahora!" at bounding box center [210, 397] width 85 height 17
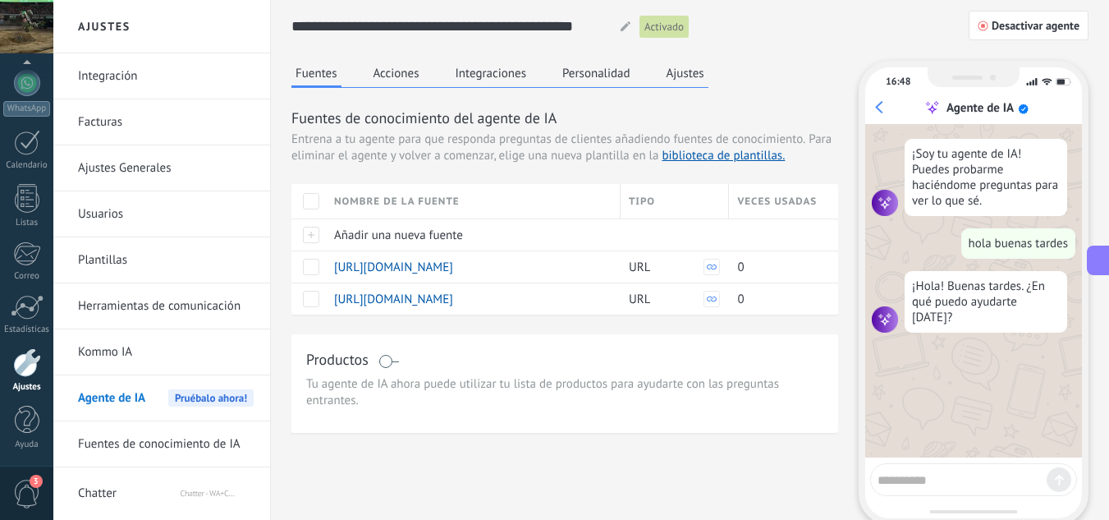
click at [166, 356] on link "Kommo IA" at bounding box center [166, 352] width 176 height 46
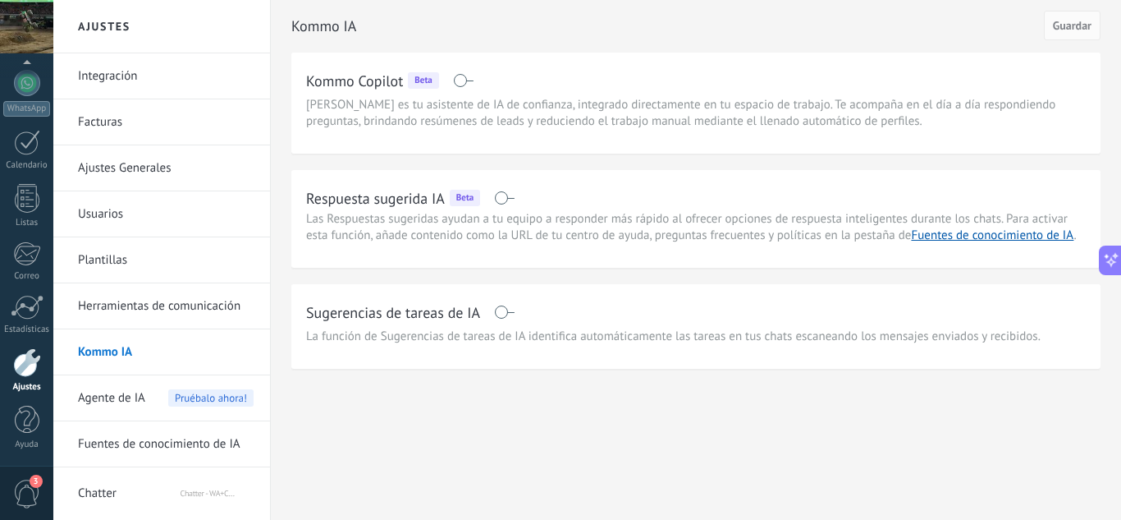
click at [182, 78] on link "Integración" at bounding box center [166, 76] width 176 height 46
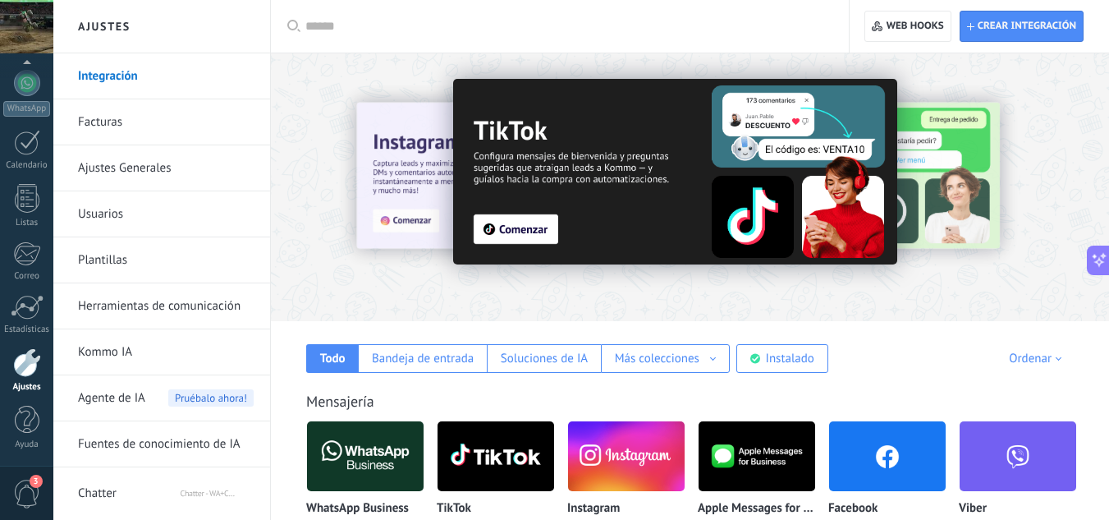
click at [400, 38] on div at bounding box center [565, 26] width 521 height 53
click at [389, 30] on input "text" at bounding box center [565, 26] width 521 height 17
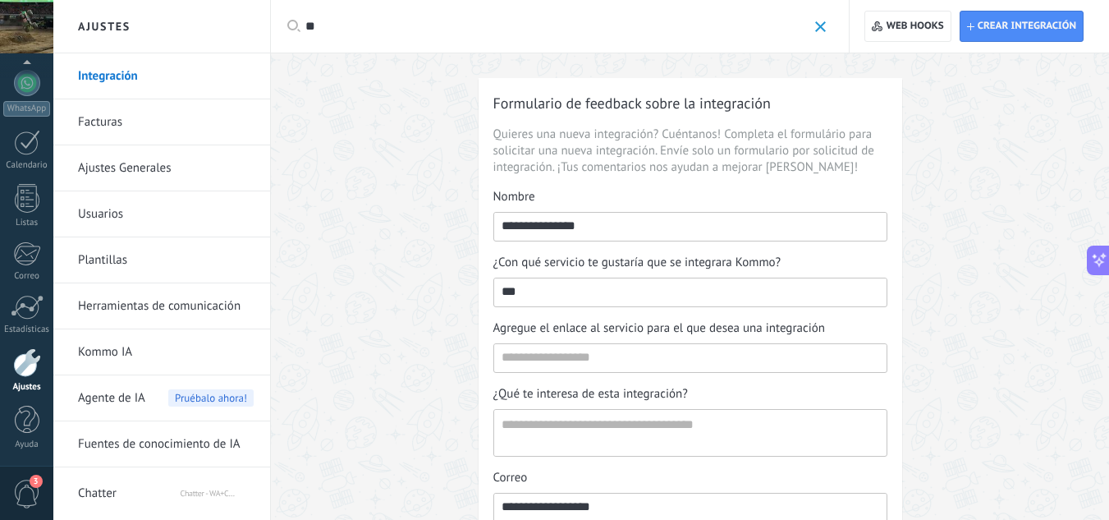
type input "*"
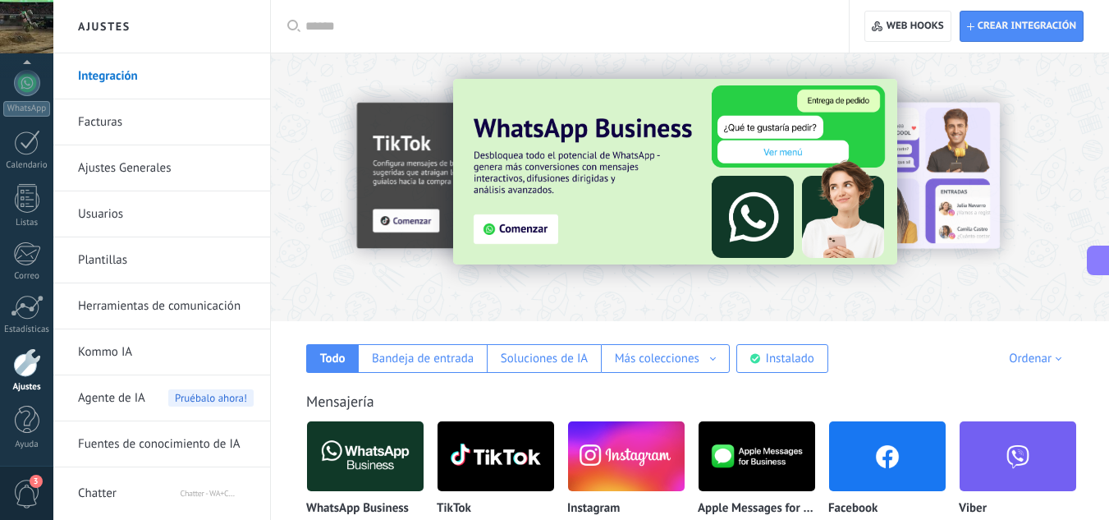
click at [411, 20] on input "text" at bounding box center [565, 26] width 521 height 17
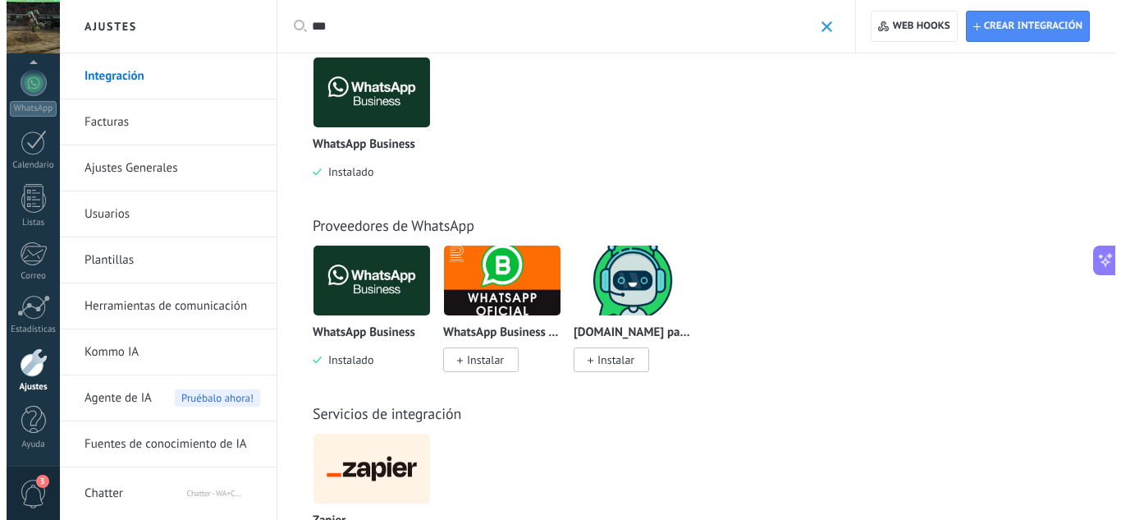
scroll to position [139, 0]
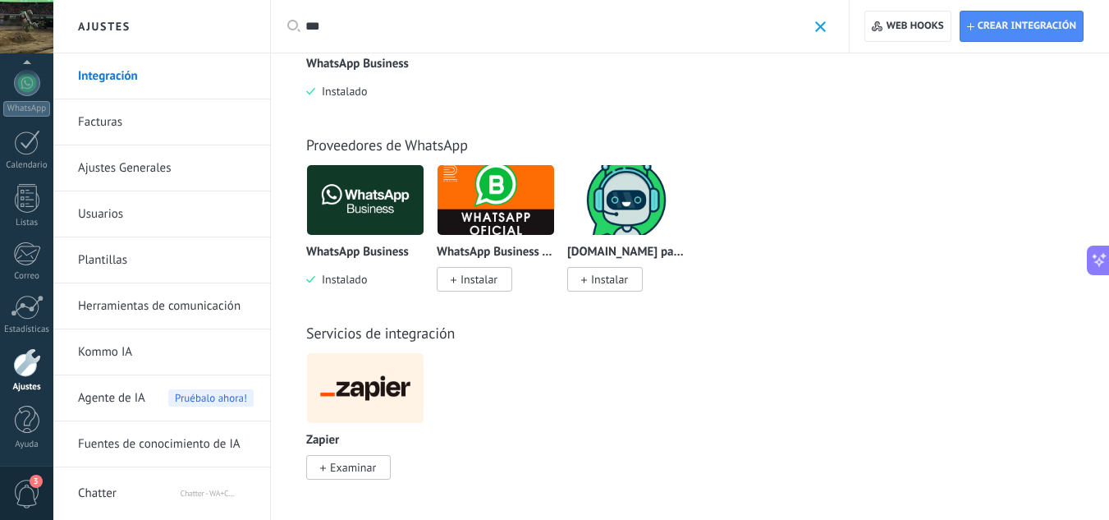
type input "***"
click at [365, 197] on img at bounding box center [365, 200] width 117 height 80
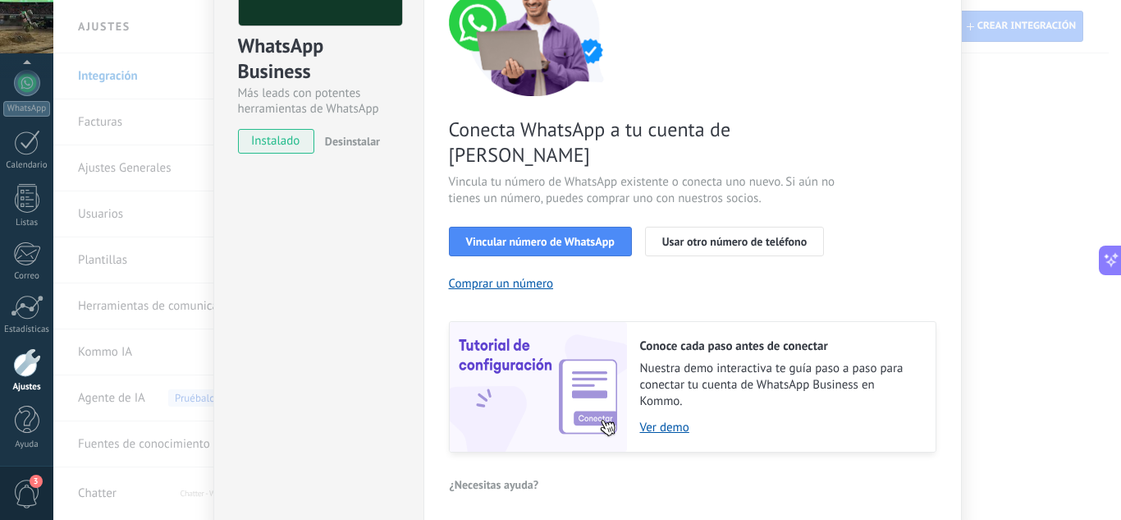
scroll to position [127, 0]
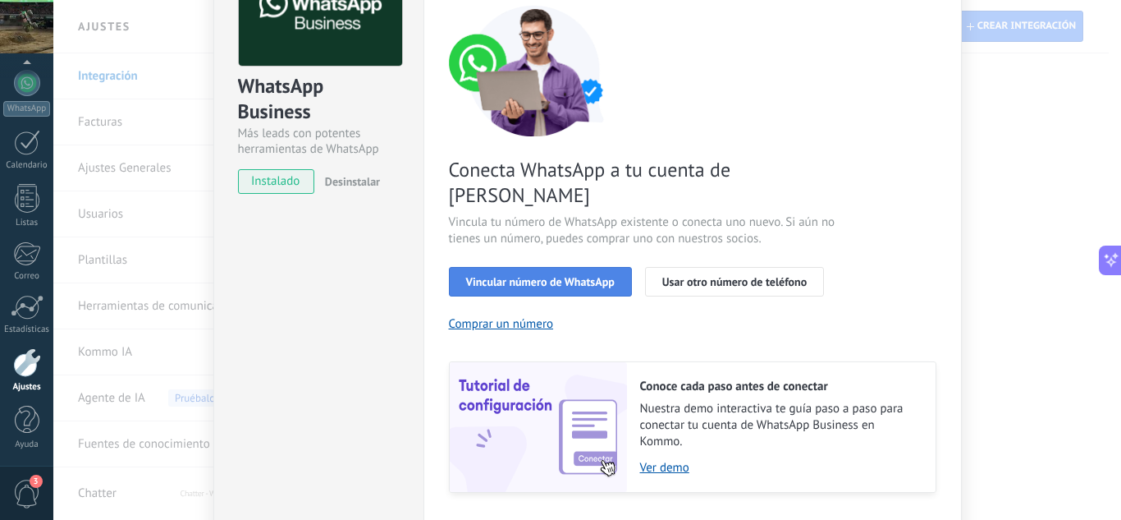
click at [582, 267] on button "Vincular número de WhatsApp" at bounding box center [540, 282] width 183 height 30
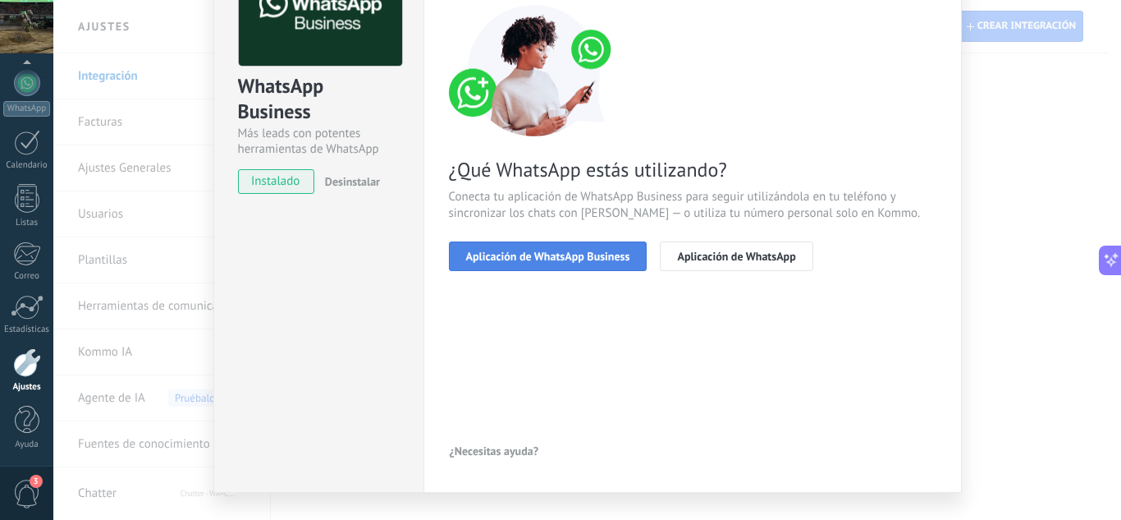
click at [607, 263] on button "Aplicación de WhatsApp Business" at bounding box center [548, 256] width 199 height 30
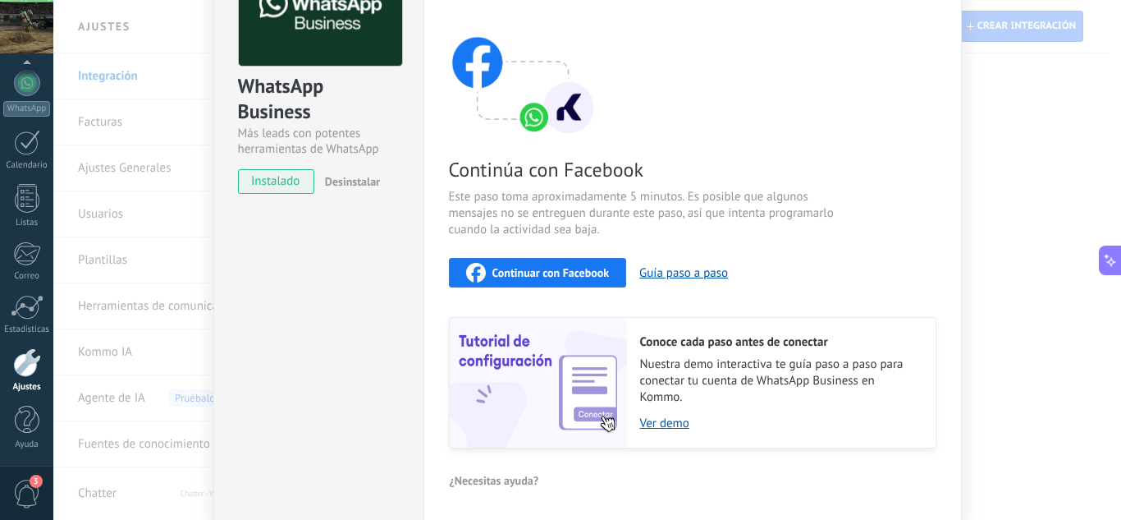
click at [594, 278] on span "Continuar con Facebook" at bounding box center [551, 272] width 117 height 11
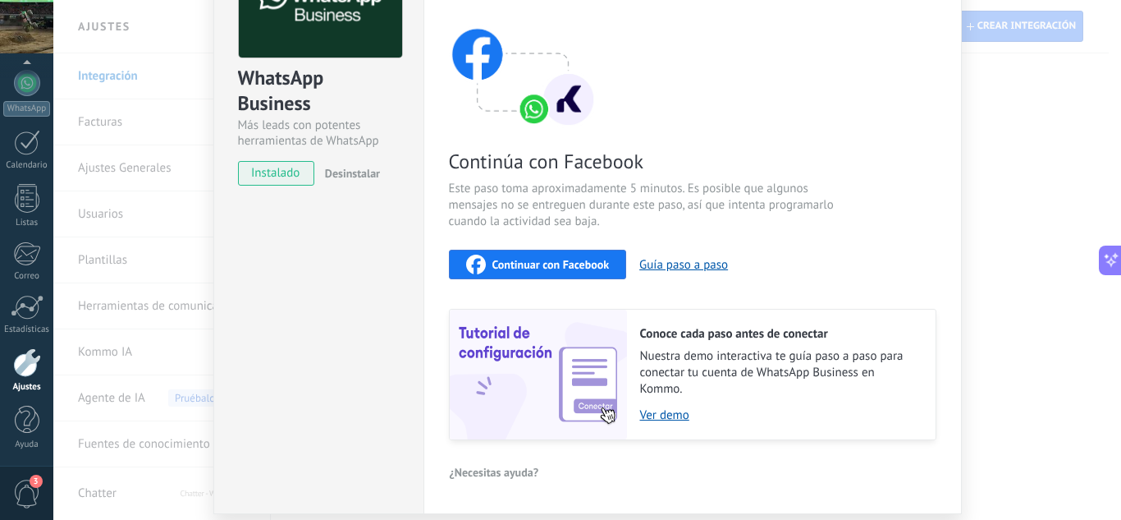
scroll to position [108, 0]
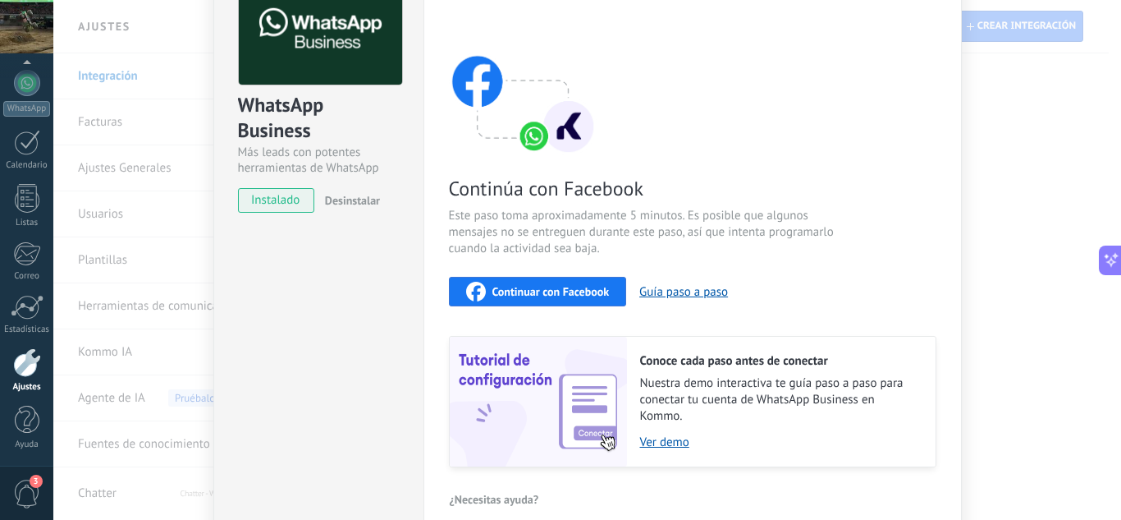
click at [186, 125] on div "WhatsApp Business Más leads con potentes herramientas de WhatsApp instalado Des…" at bounding box center [587, 260] width 1068 height 520
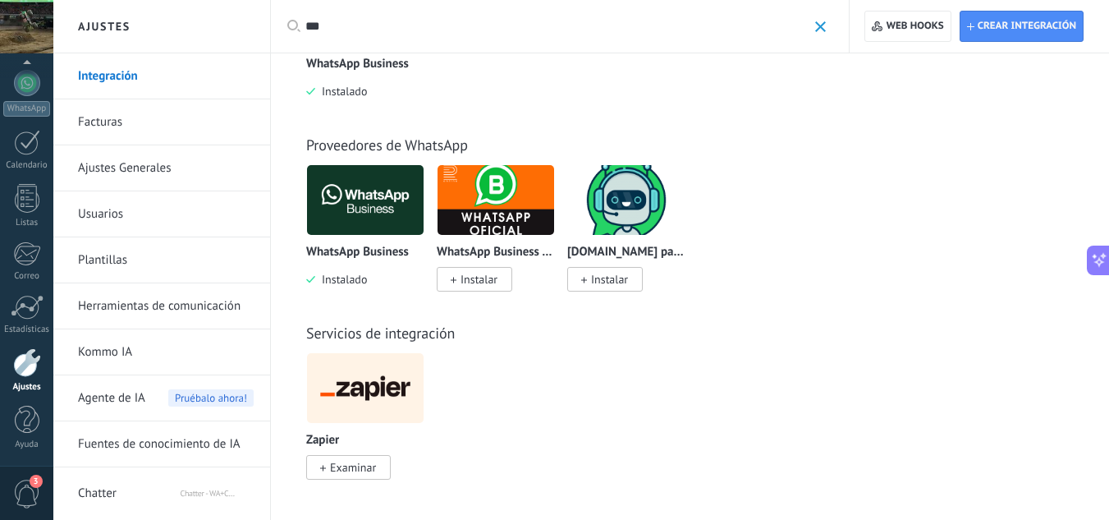
scroll to position [0, 0]
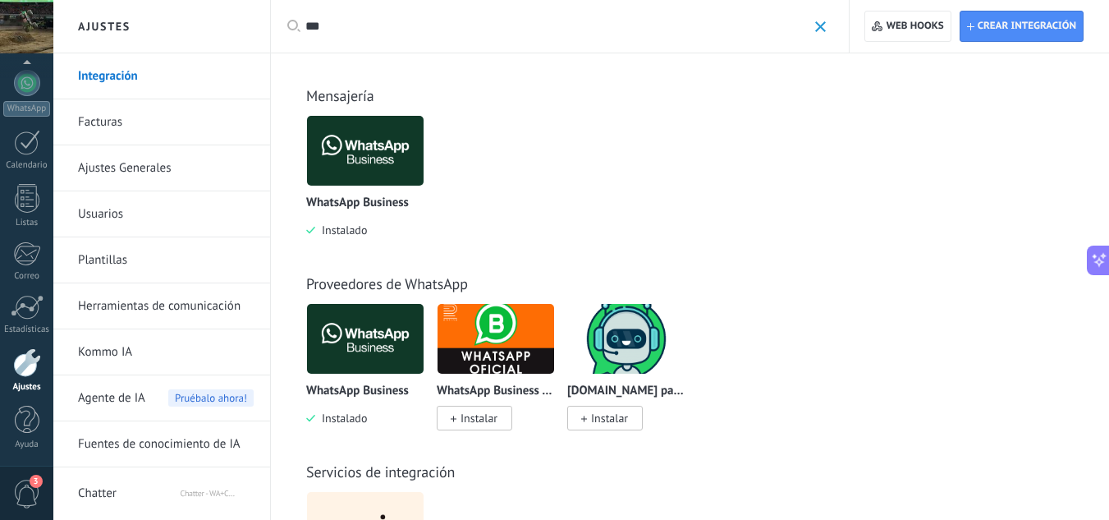
drag, startPoint x: 810, startPoint y: 22, endPoint x: 820, endPoint y: 25, distance: 11.0
click at [815, 22] on span at bounding box center [820, 26] width 11 height 11
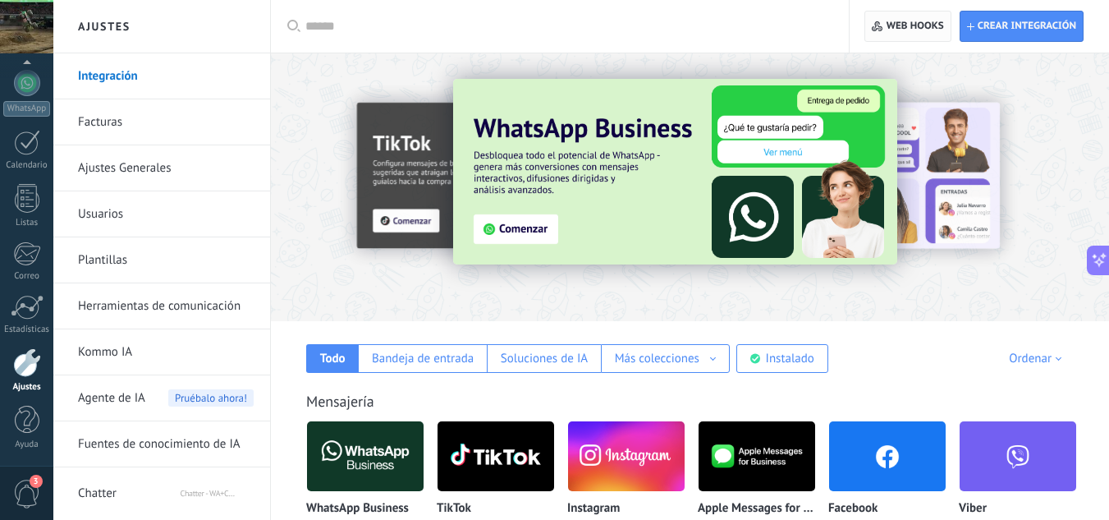
click at [870, 30] on button "Web hooks 0" at bounding box center [908, 26] width 86 height 31
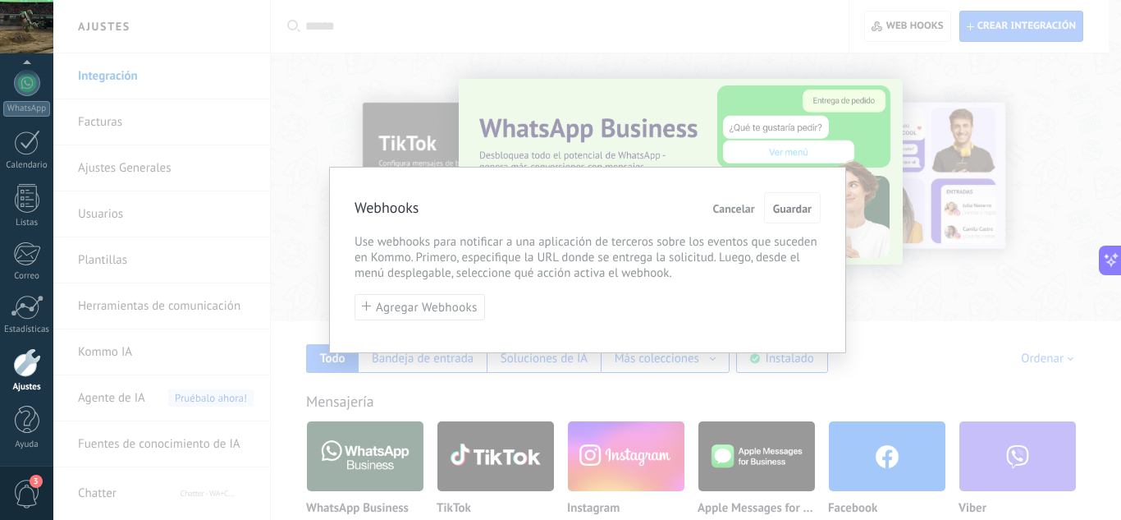
click at [736, 211] on span "Cancelar" at bounding box center [734, 208] width 42 height 11
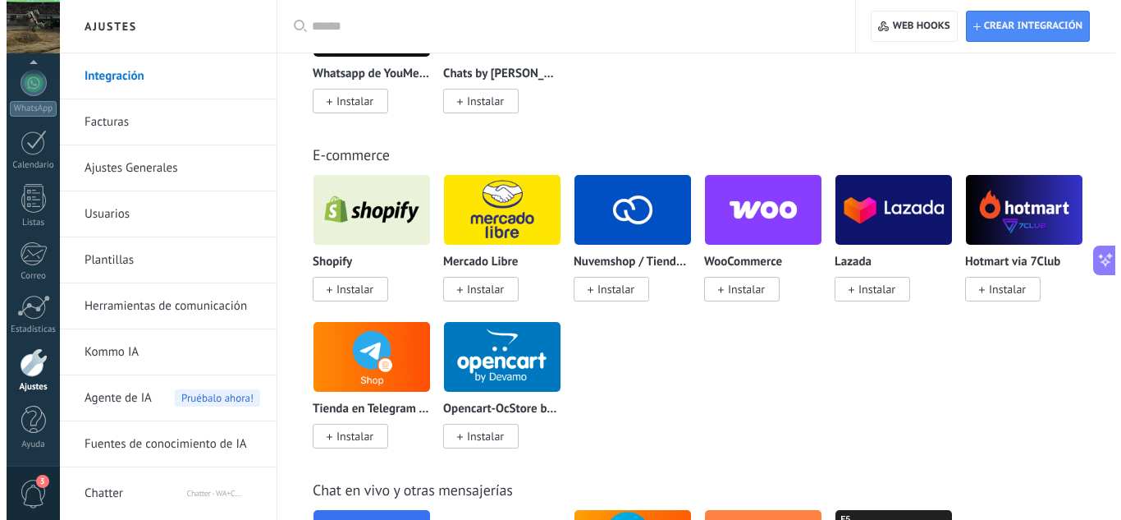
scroll to position [575, 0]
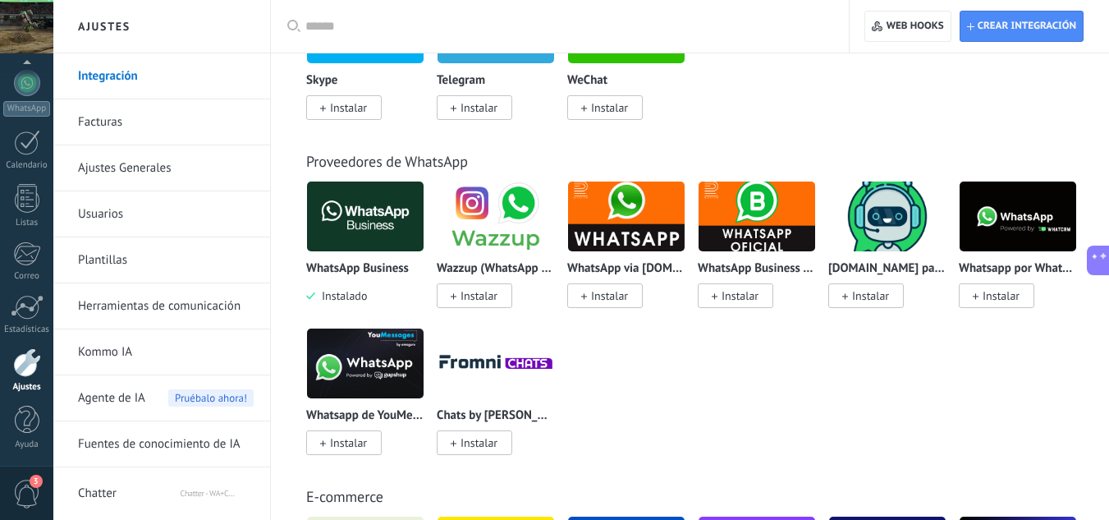
click at [370, 190] on img at bounding box center [365, 217] width 117 height 80
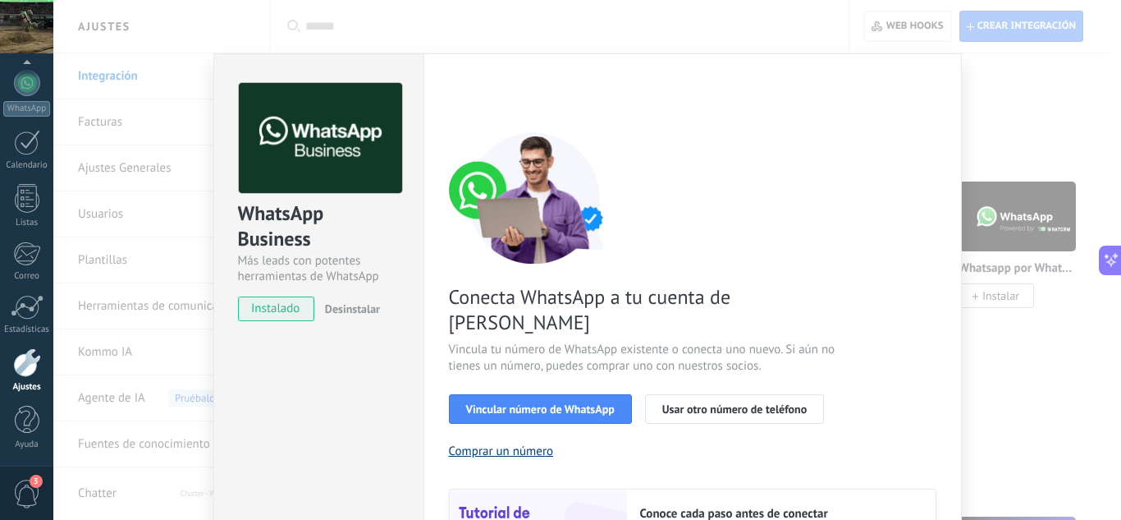
click at [530, 443] on button "Comprar un número" at bounding box center [501, 451] width 105 height 16
click at [734, 403] on span "Usar otro número de teléfono" at bounding box center [735, 408] width 144 height 11
click at [547, 403] on span "Vincular número de WhatsApp" at bounding box center [540, 408] width 149 height 11
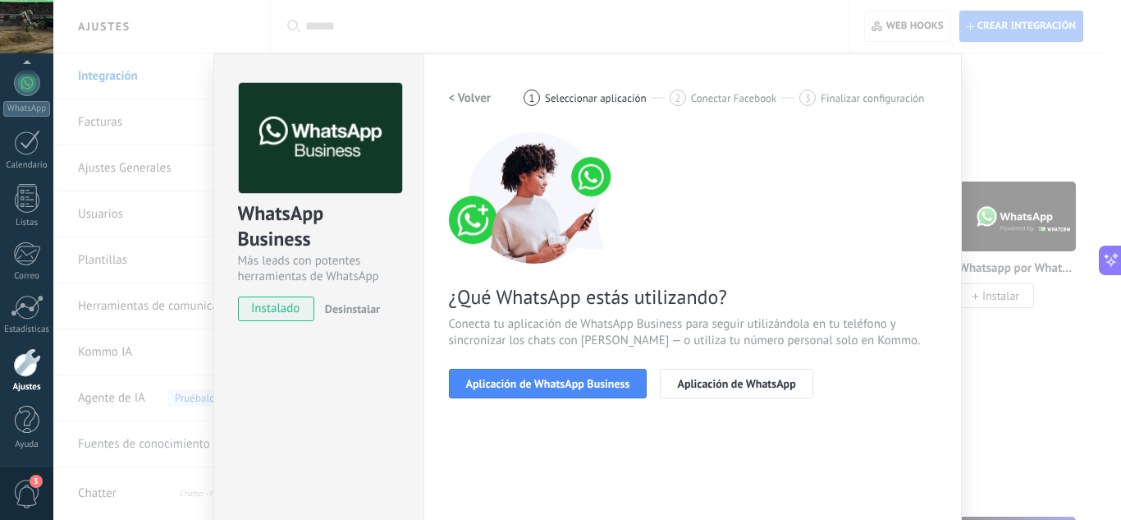
scroll to position [82, 0]
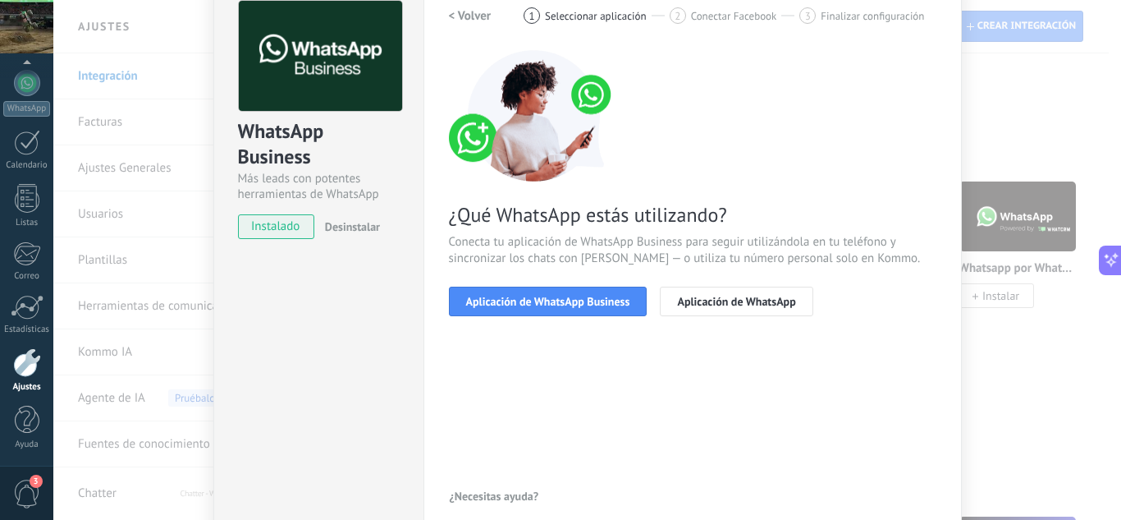
click at [484, 15] on h2 "< Volver" at bounding box center [470, 16] width 43 height 16
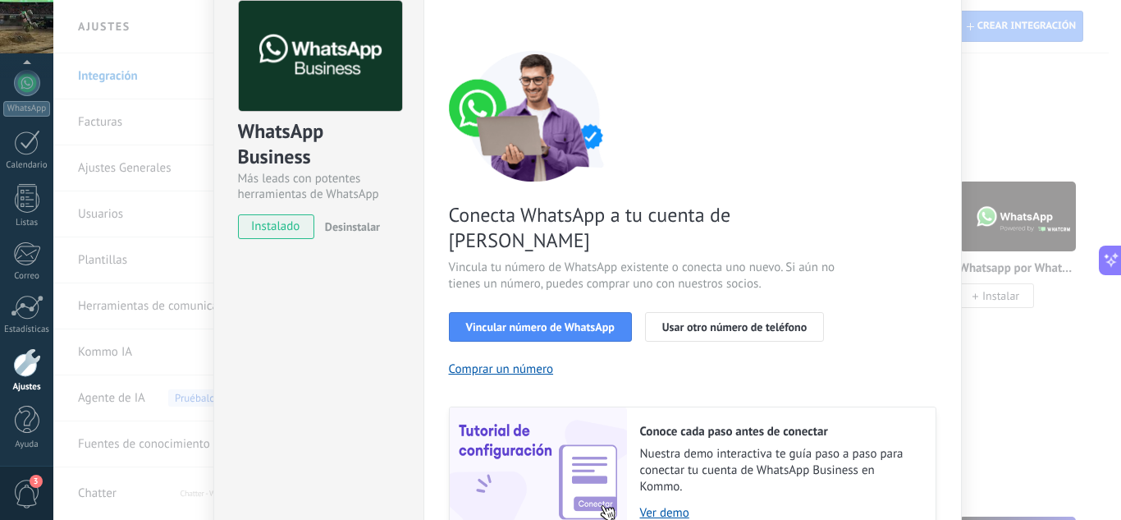
scroll to position [0, 0]
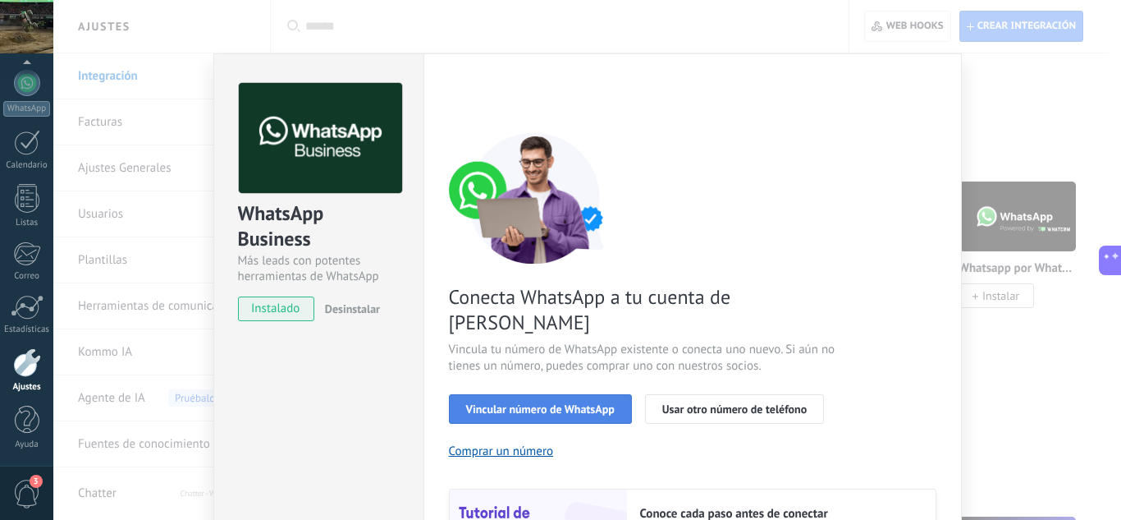
click at [583, 403] on span "Vincular número de WhatsApp" at bounding box center [540, 408] width 149 height 11
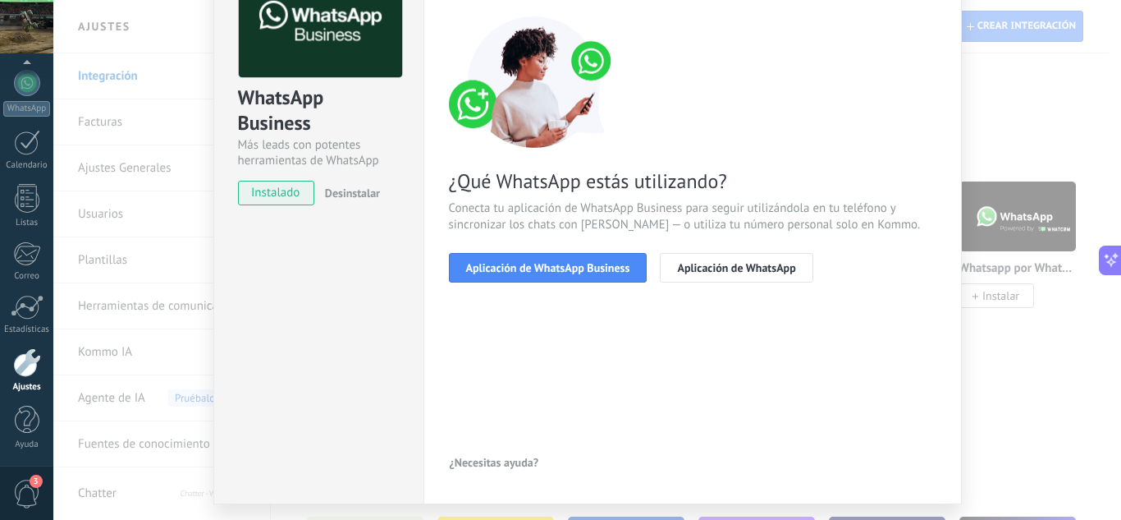
scroll to position [80, 0]
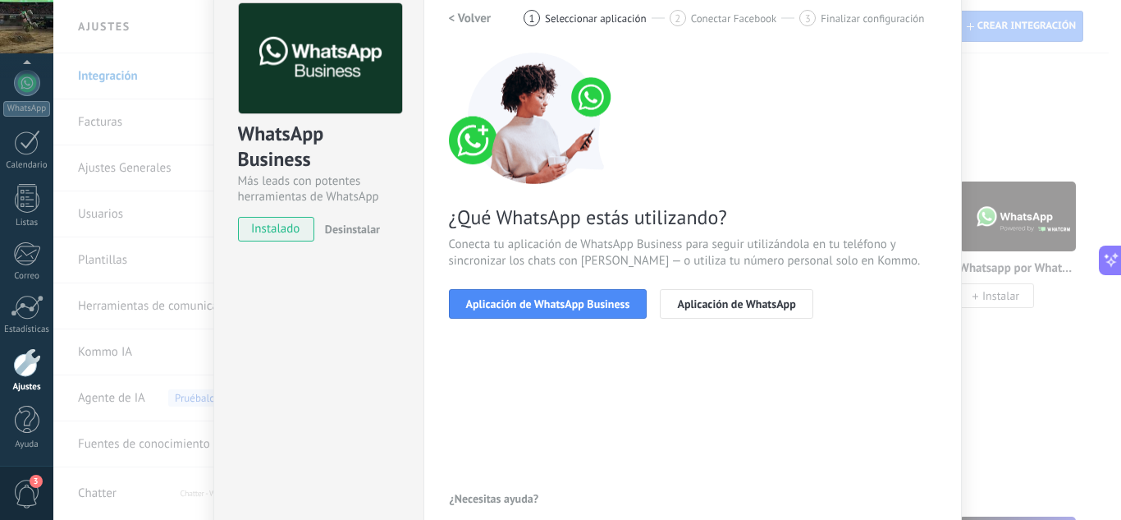
click at [470, 12] on h2 "< Volver" at bounding box center [470, 19] width 43 height 16
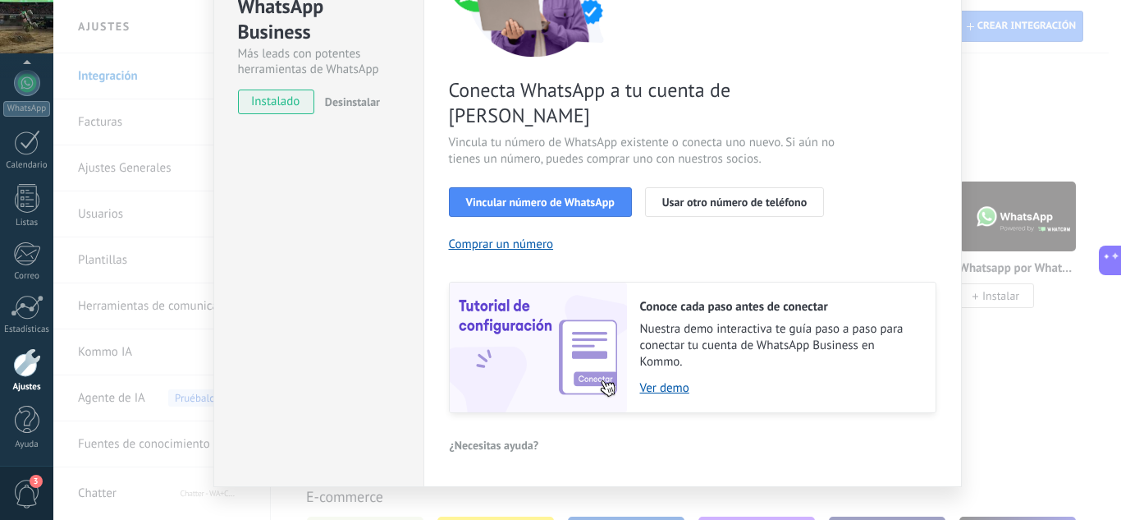
scroll to position [209, 0]
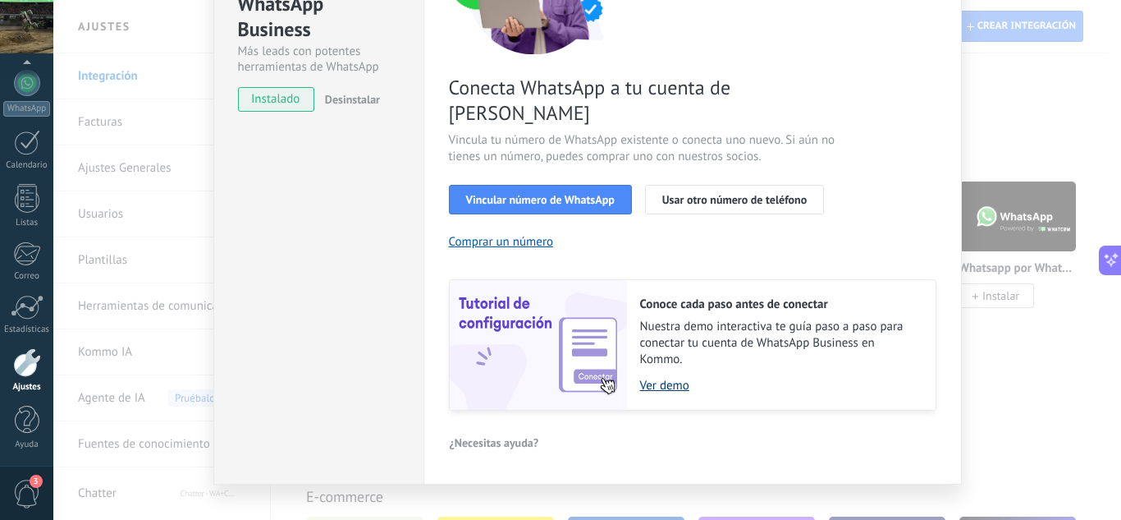
click at [672, 378] on link "Ver demo" at bounding box center [779, 386] width 279 height 16
click at [661, 378] on link "Ver demo" at bounding box center [779, 386] width 279 height 16
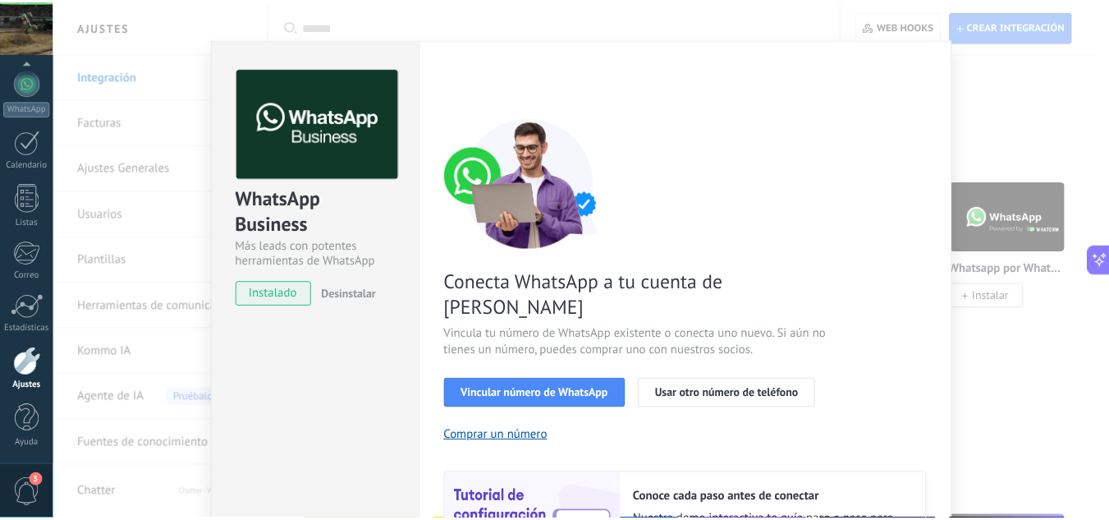
scroll to position [0, 0]
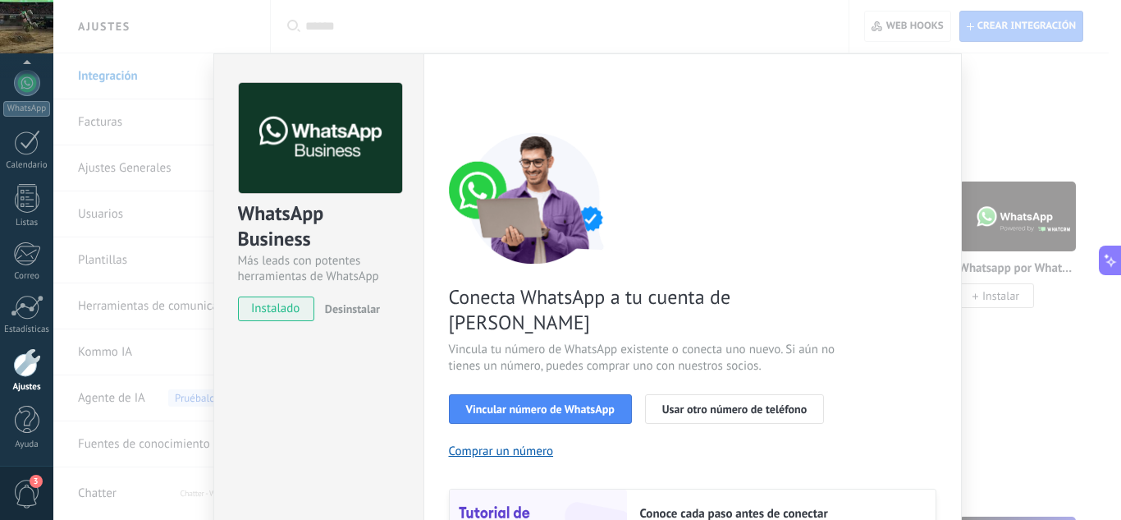
click at [942, 42] on div "WhatsApp Business Más leads con potentes herramientas de WhatsApp instalado Des…" at bounding box center [587, 260] width 1068 height 520
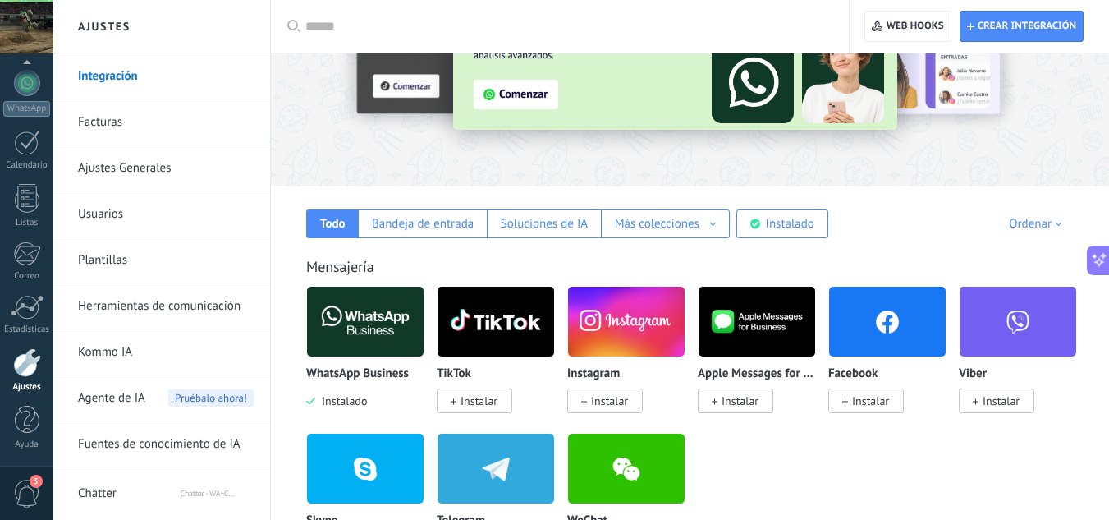
scroll to position [82, 0]
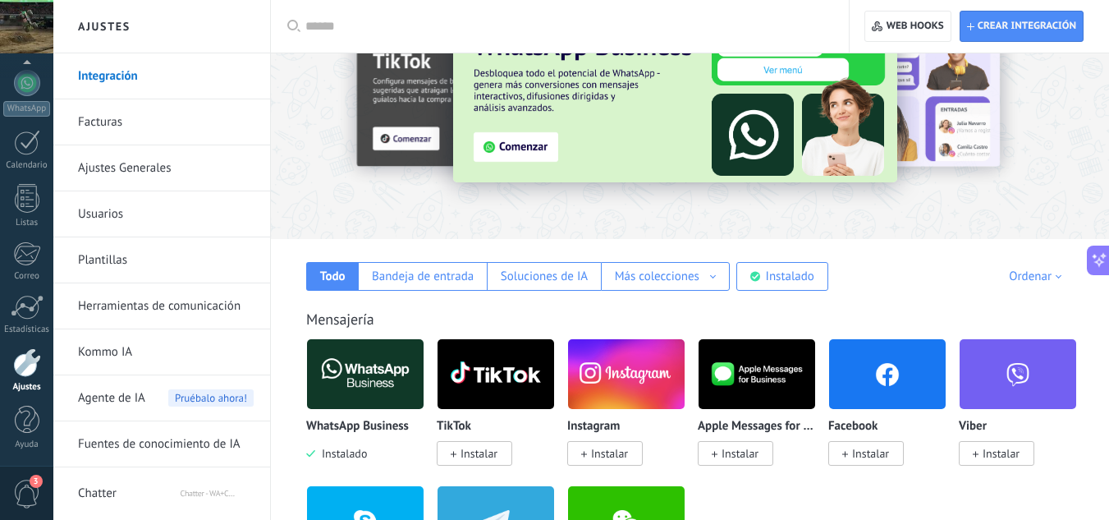
click at [417, 20] on input "text" at bounding box center [565, 26] width 521 height 17
paste input "**********"
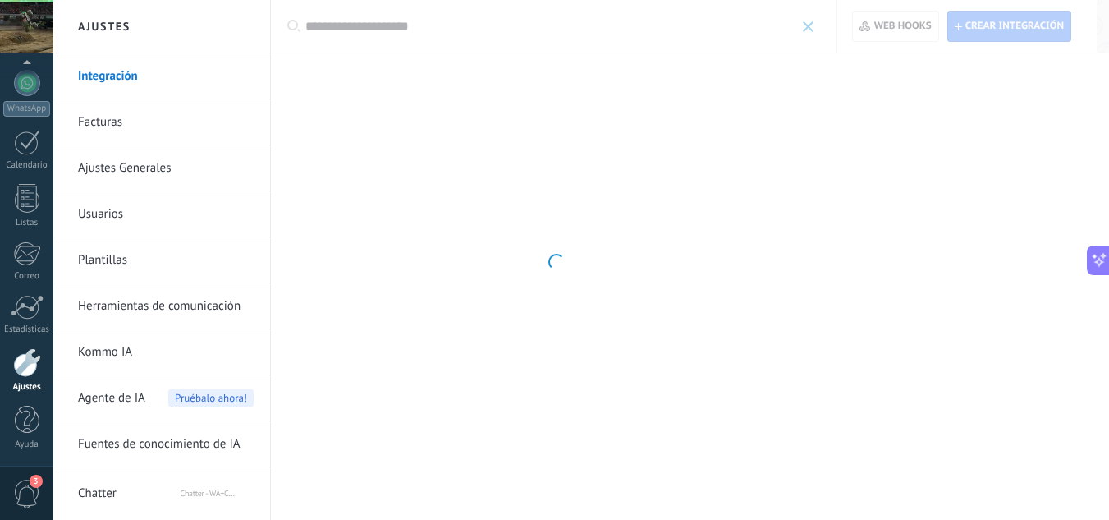
scroll to position [0, 0]
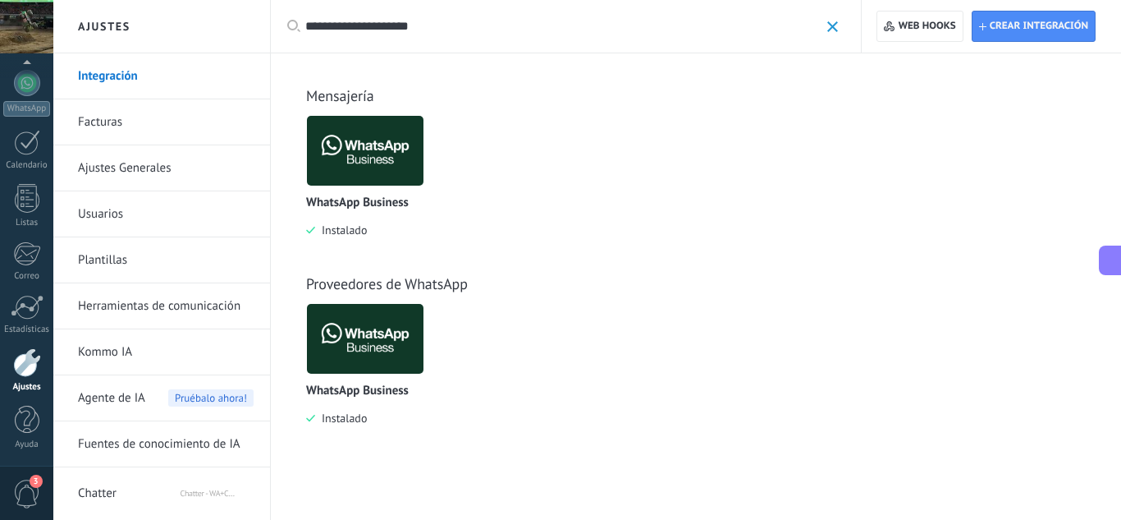
drag, startPoint x: 485, startPoint y: 21, endPoint x: 290, endPoint y: 31, distance: 195.6
click at [291, 31] on div "**********" at bounding box center [566, 26] width 592 height 53
paste input "***"
drag, startPoint x: 402, startPoint y: 18, endPoint x: 359, endPoint y: 12, distance: 43.9
click at [359, 12] on div "**********" at bounding box center [571, 26] width 533 height 53
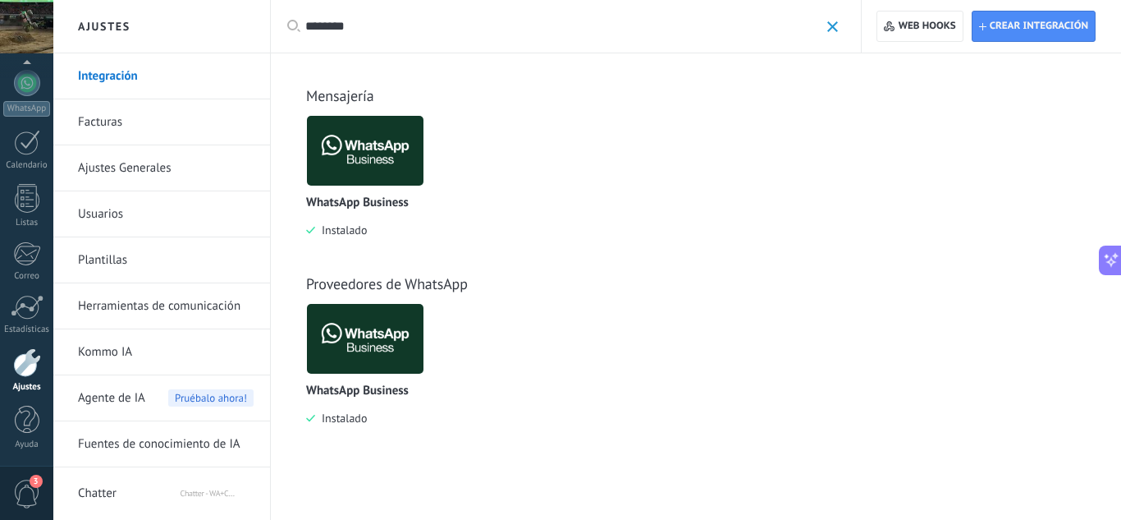
type input "********"
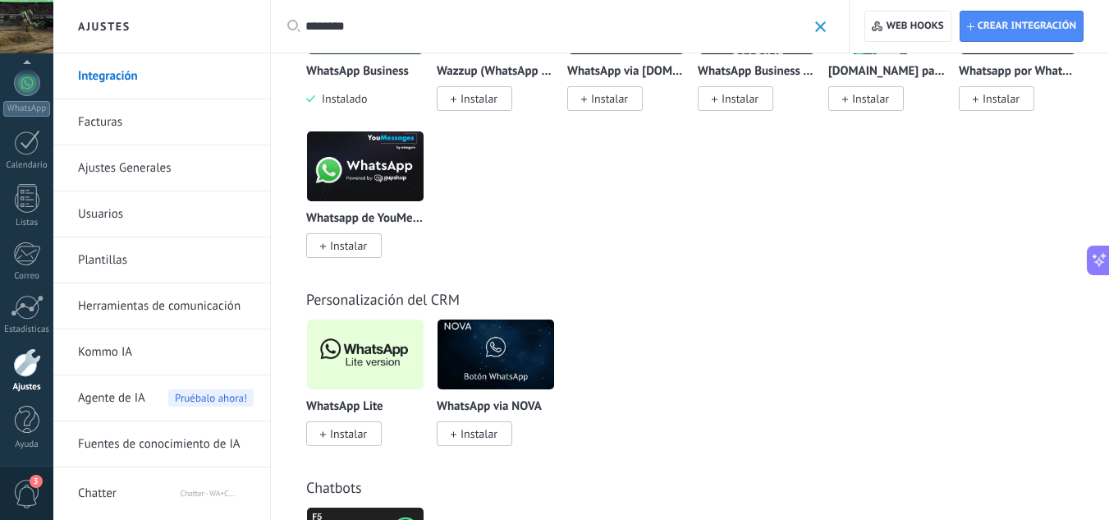
scroll to position [328, 0]
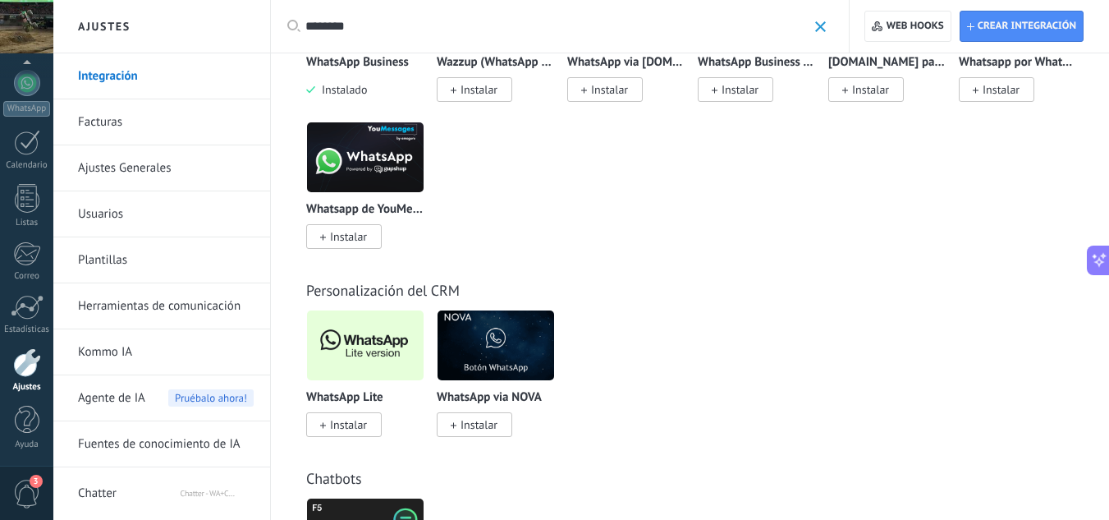
click at [371, 166] on img at bounding box center [365, 157] width 117 height 80
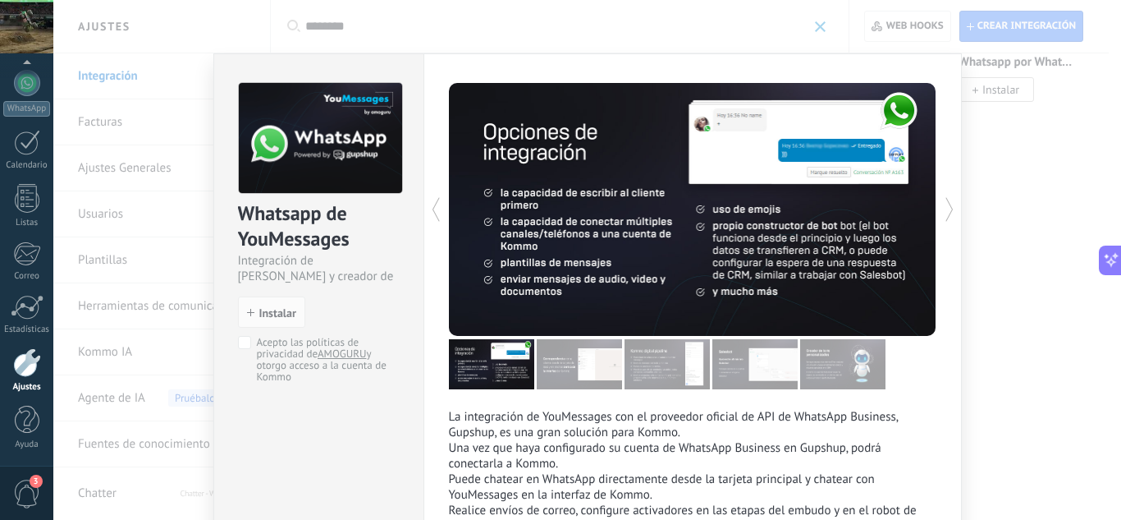
click at [1016, 213] on div "Whatsapp de YouMessages Integración de Whatsapp y creador de bots install Insta…" at bounding box center [587, 260] width 1068 height 520
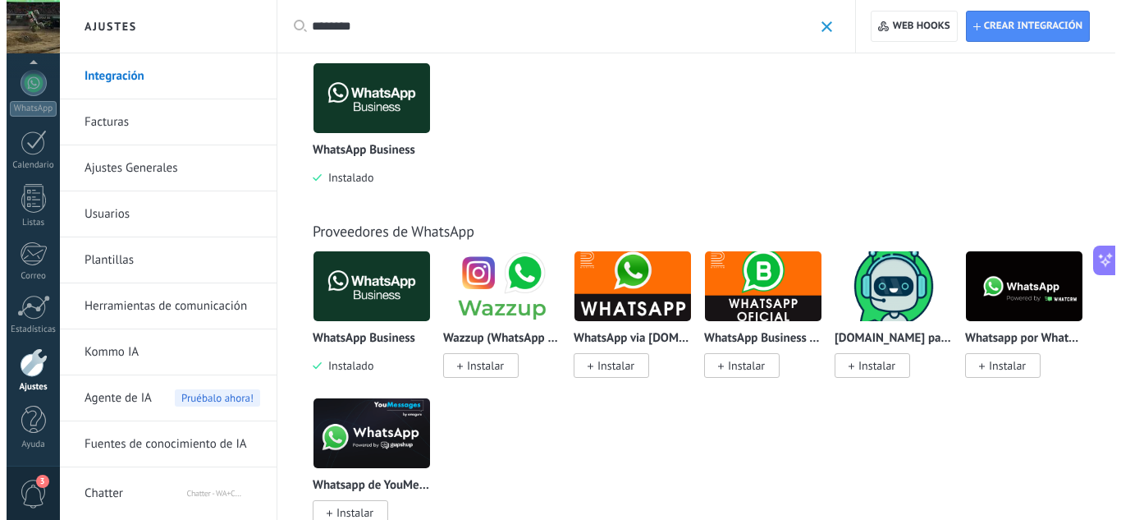
scroll to position [82, 0]
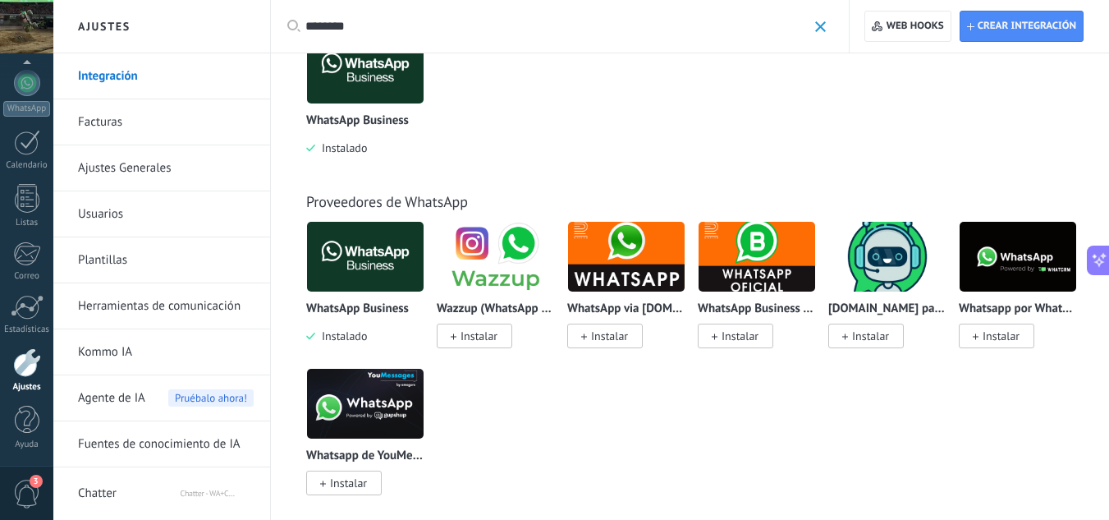
click at [979, 247] on img at bounding box center [1018, 257] width 117 height 80
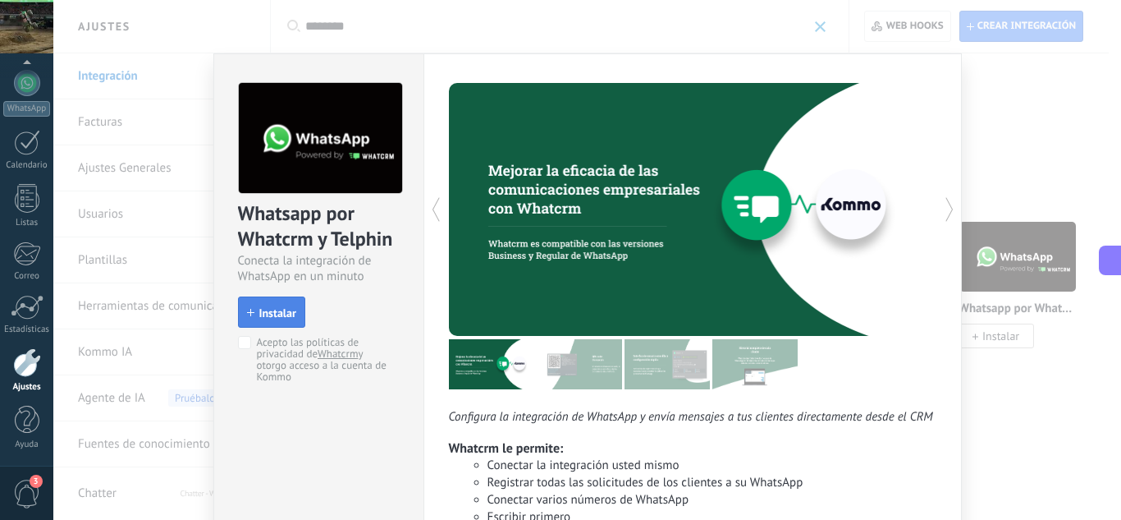
click at [277, 322] on button "Instalar" at bounding box center [271, 311] width 67 height 31
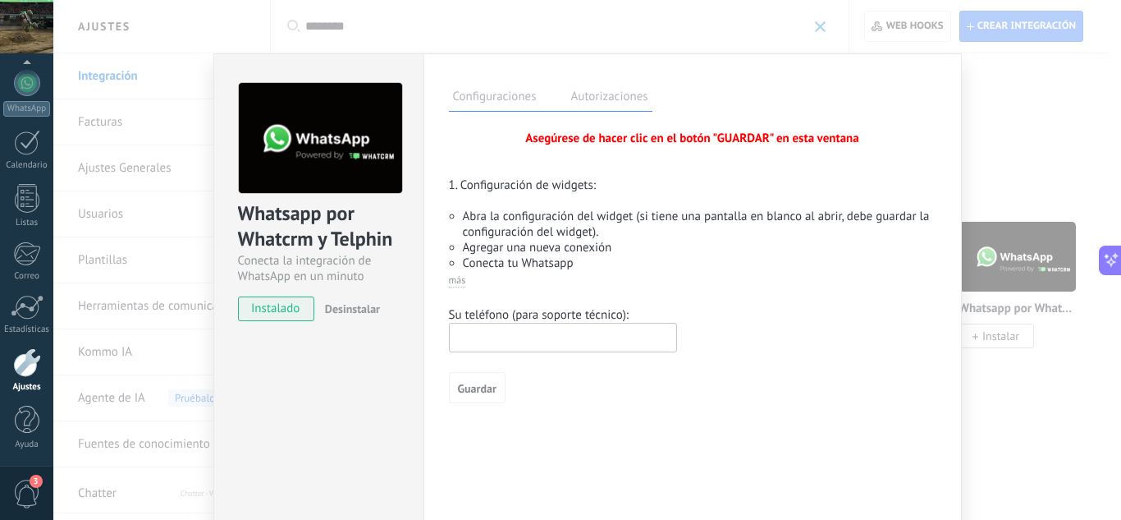
scroll to position [84, 0]
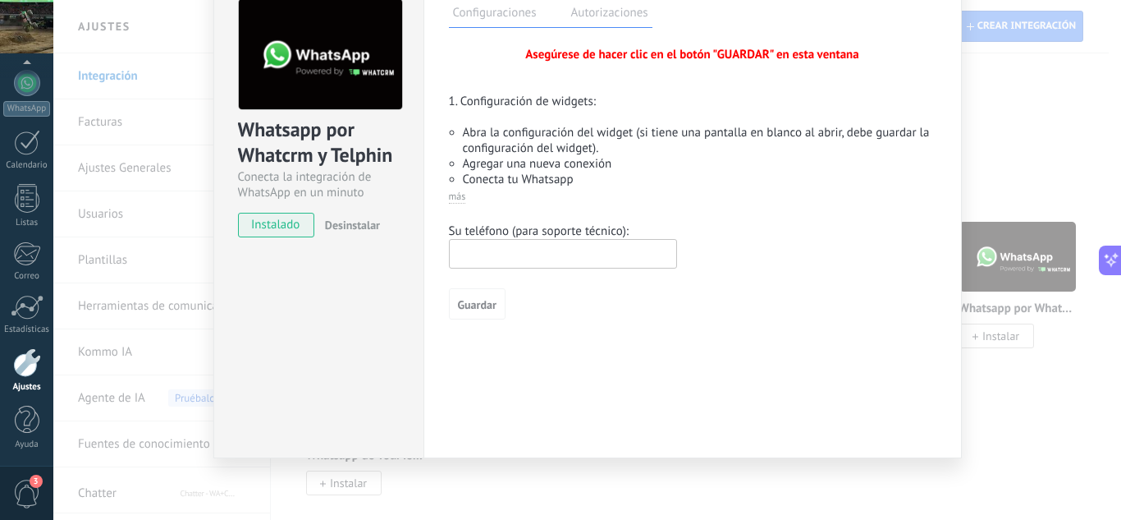
click at [526, 247] on input "text" at bounding box center [563, 254] width 228 height 30
type input "**********"
click at [470, 304] on span "Guardar" at bounding box center [477, 304] width 39 height 11
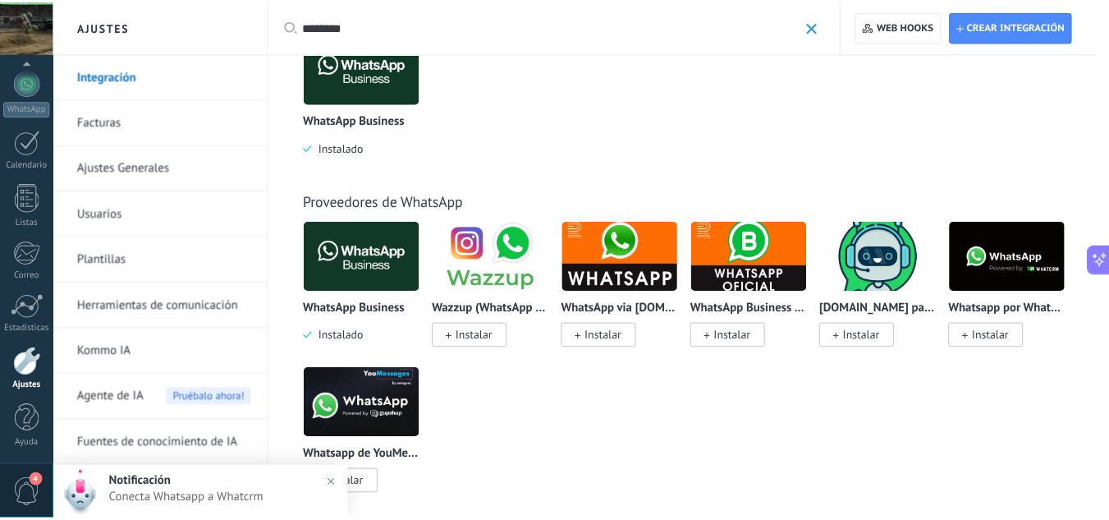
scroll to position [0, 0]
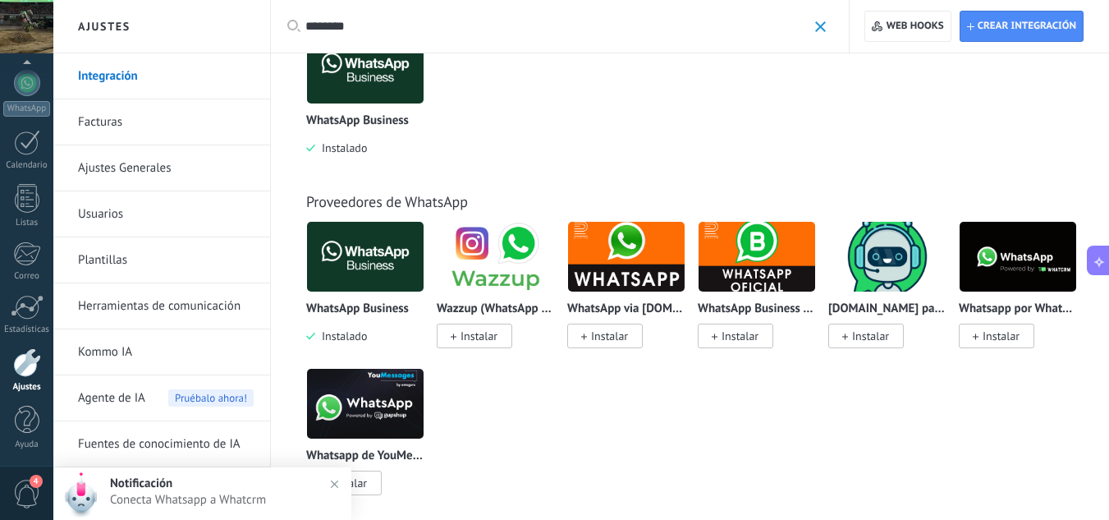
click at [1016, 261] on img at bounding box center [1018, 257] width 117 height 80
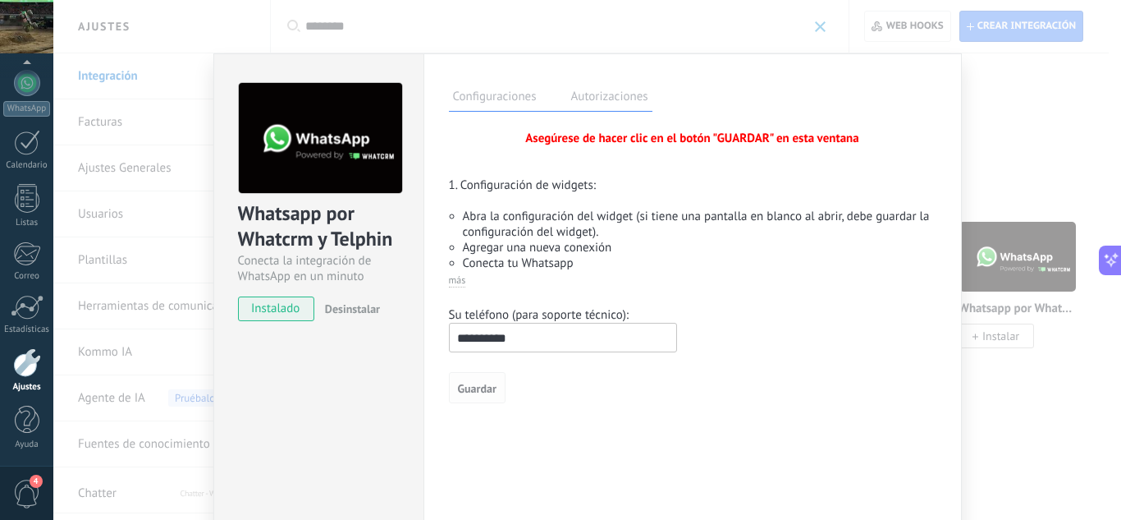
click at [478, 383] on span "Guardar" at bounding box center [477, 388] width 39 height 11
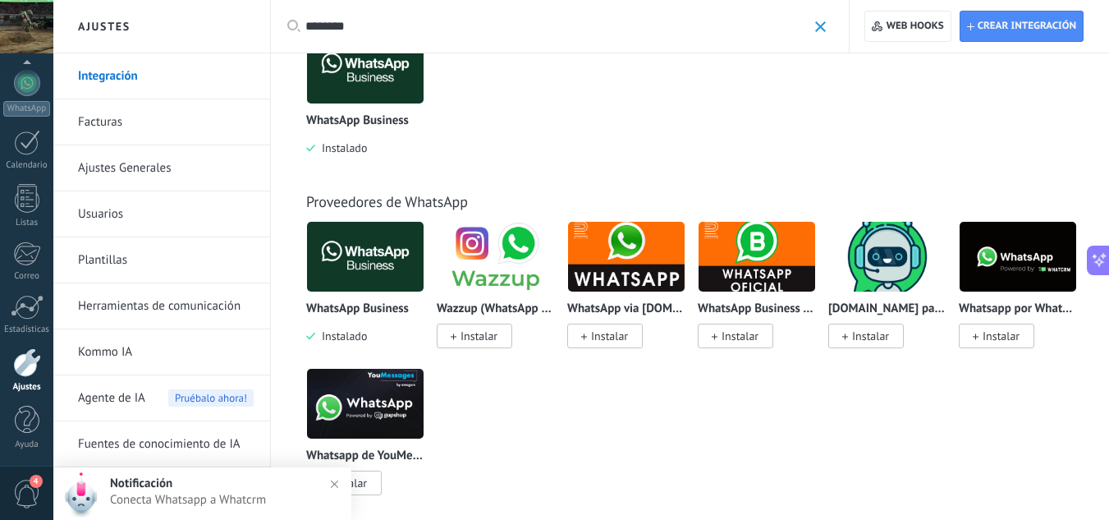
click at [224, 486] on h2 "Notificación" at bounding box center [226, 483] width 232 height 16
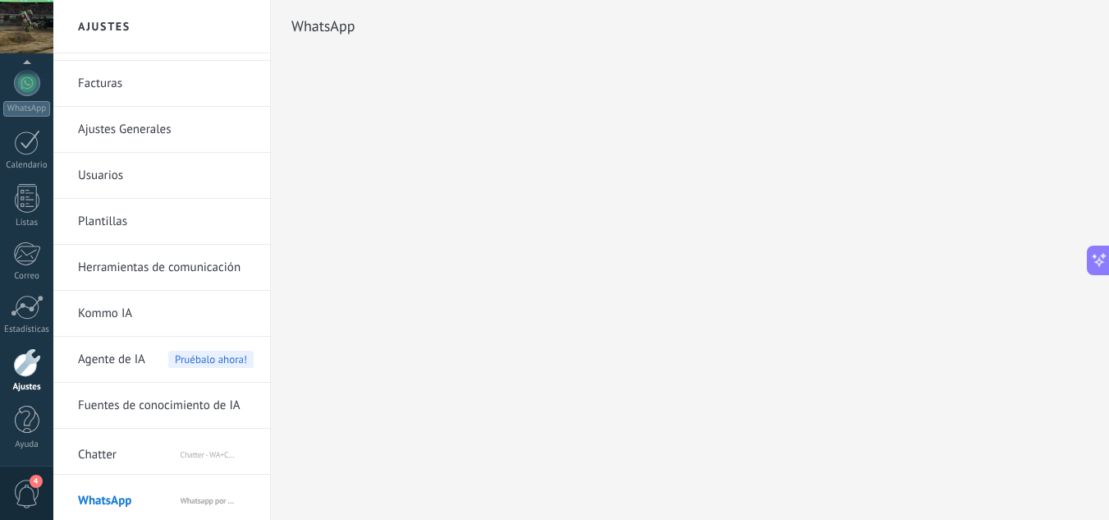
click at [1105, 255] on icon at bounding box center [1099, 259] width 17 height 17
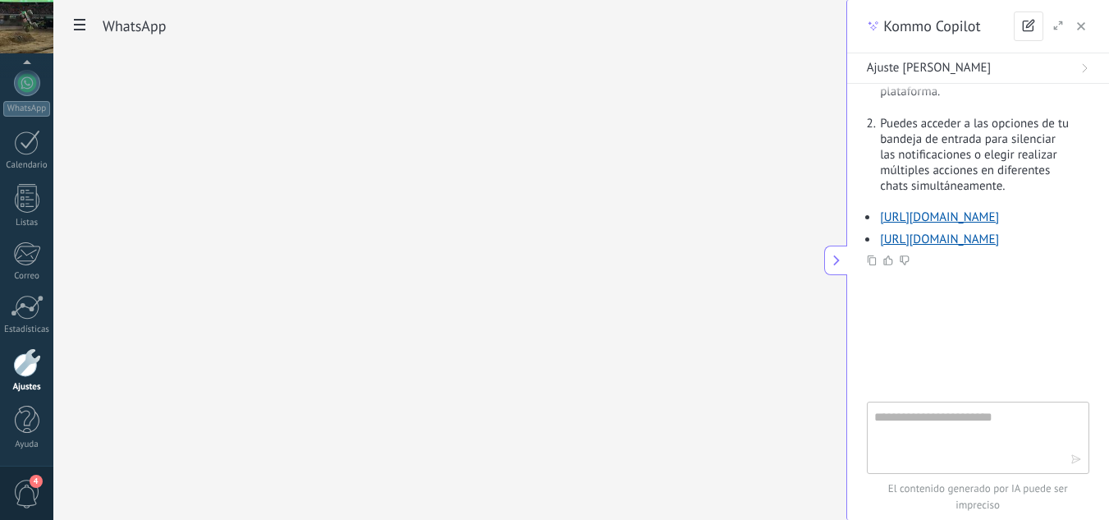
type textarea "**********"
click at [982, 415] on textarea at bounding box center [972, 436] width 196 height 59
paste textarea "**********"
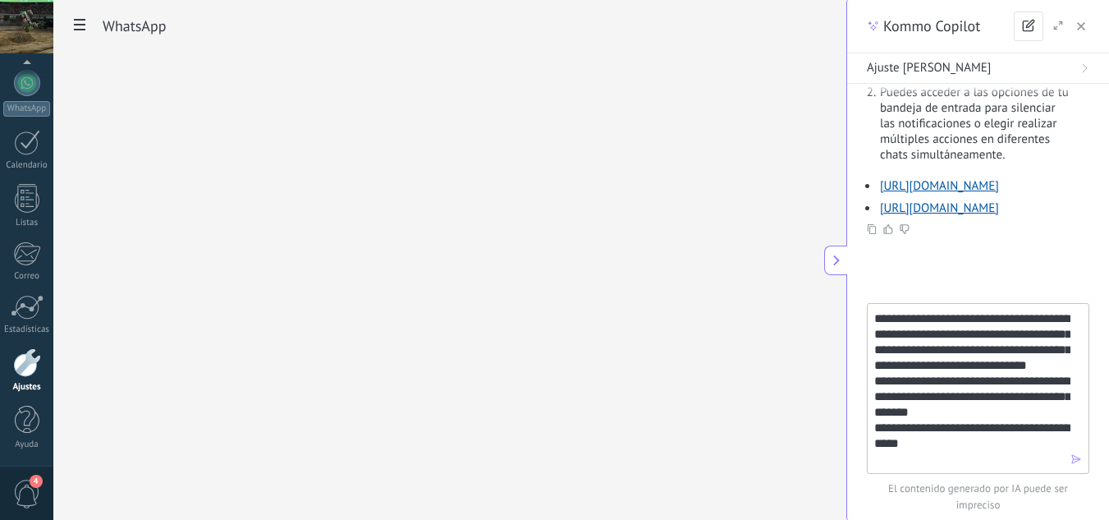
scroll to position [266, 0]
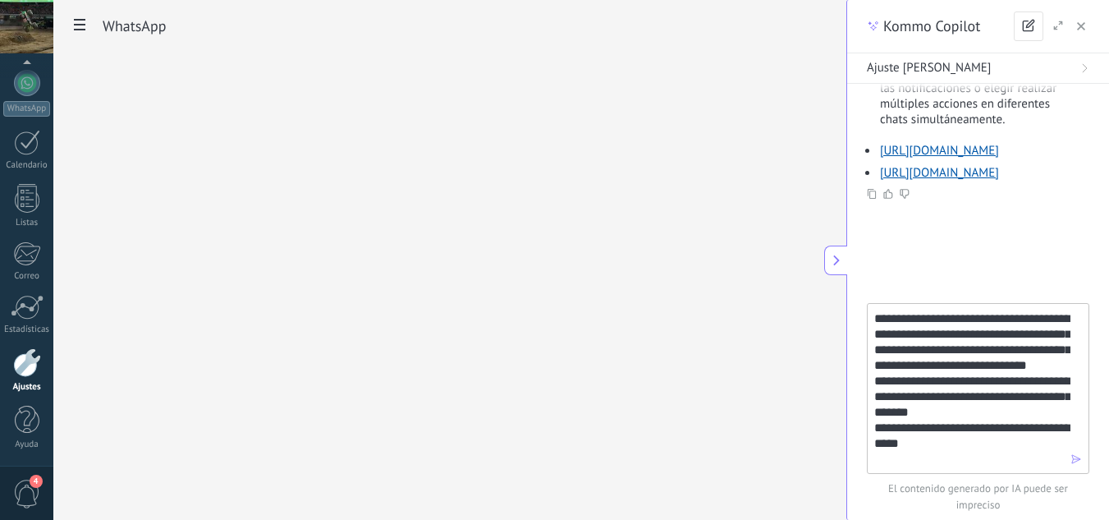
type textarea "**********"
click at [1078, 455] on icon "button" at bounding box center [1076, 458] width 11 height 11
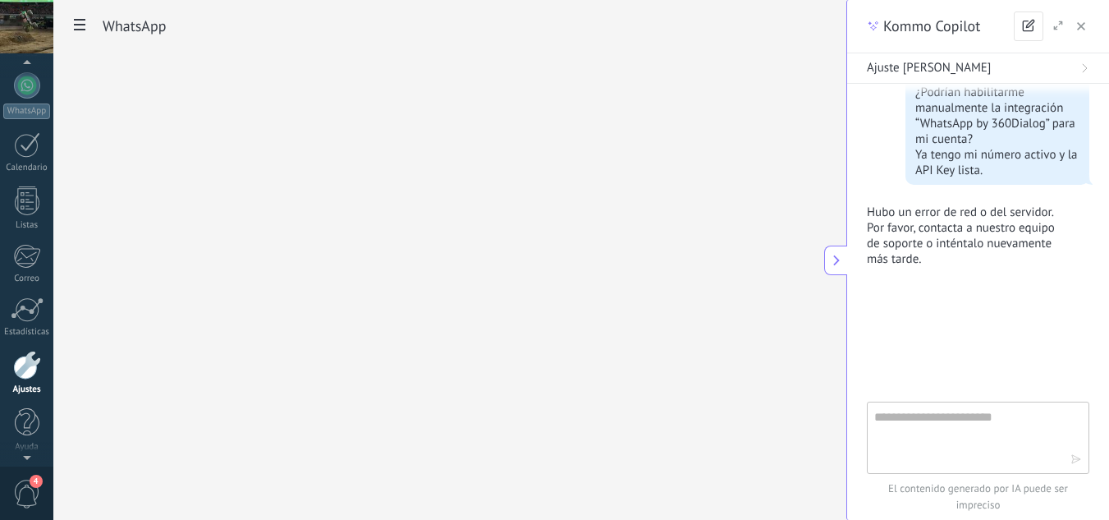
scroll to position [163, 0]
click at [89, 21] on span at bounding box center [80, 27] width 28 height 32
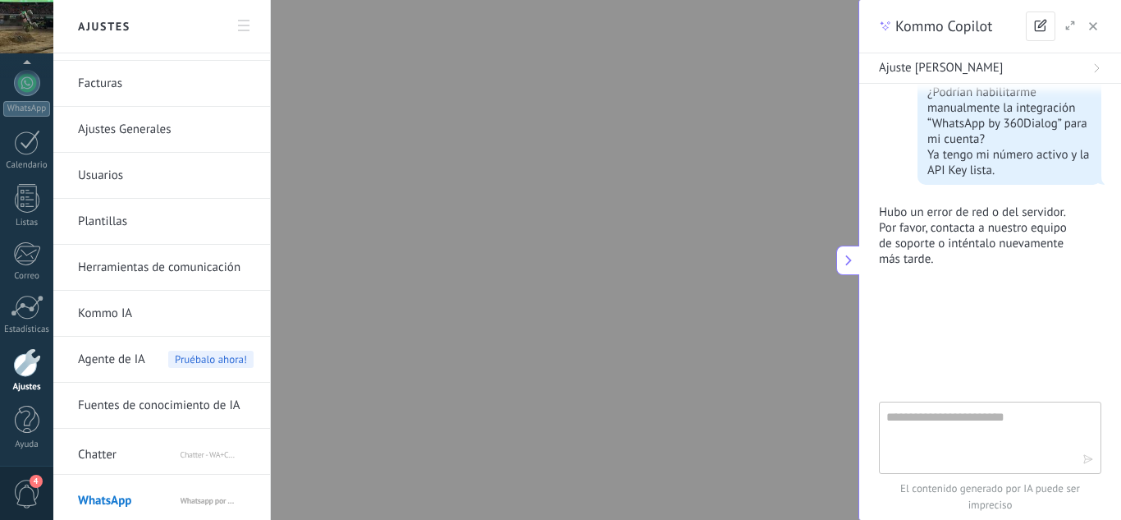
click at [140, 450] on span "Chatter" at bounding box center [128, 451] width 101 height 39
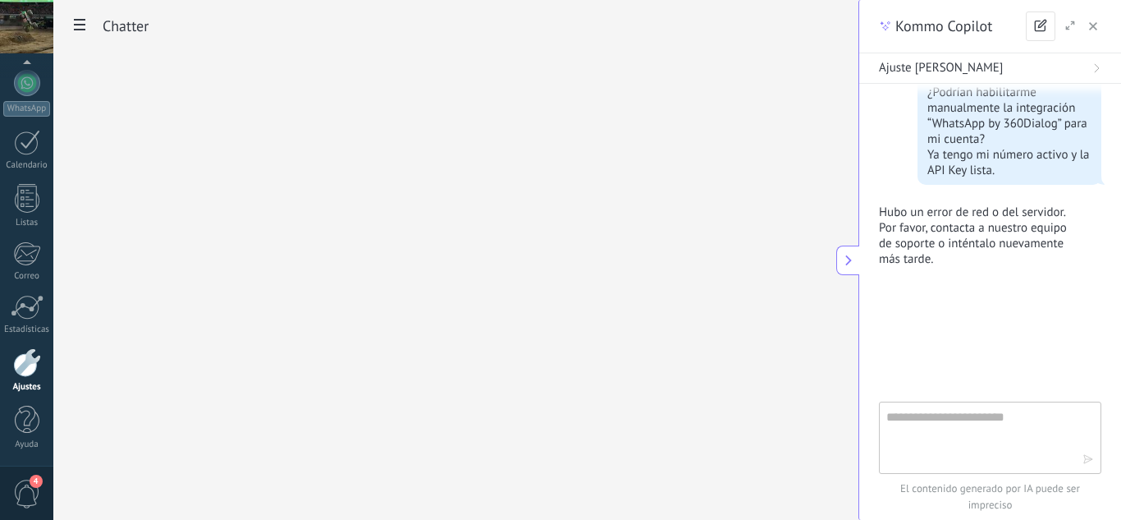
click at [1062, 63] on div "Ajuste [PERSON_NAME]" at bounding box center [990, 68] width 222 height 16
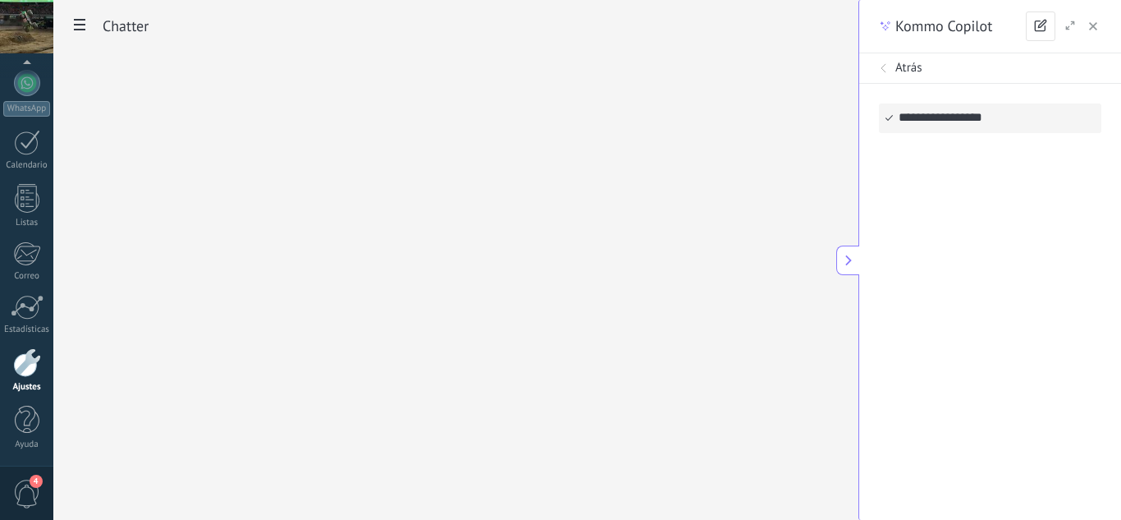
click at [1061, 65] on div "Atrás" at bounding box center [990, 68] width 222 height 16
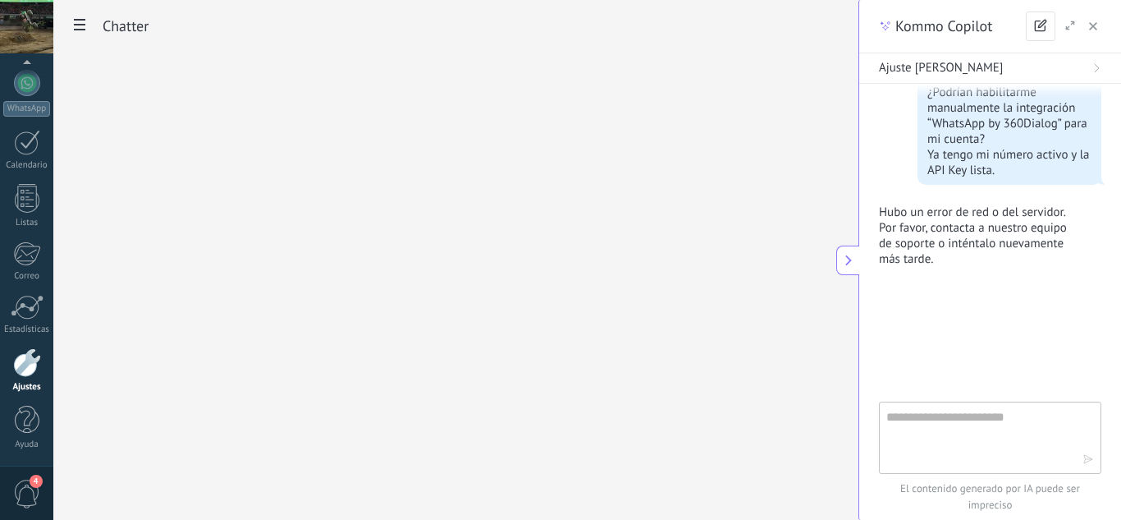
click at [71, 19] on span at bounding box center [80, 27] width 28 height 32
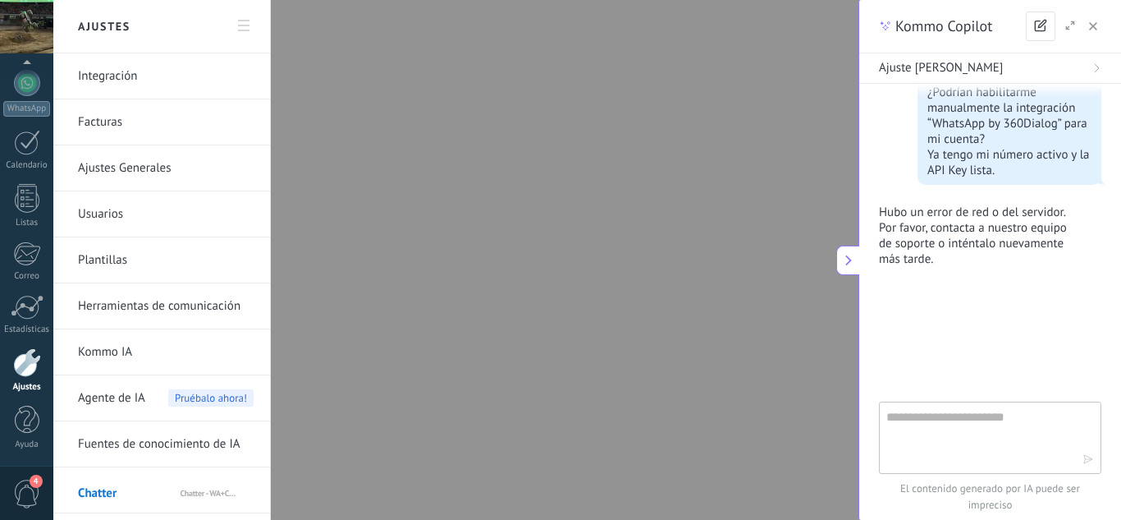
click at [134, 83] on link "Integración" at bounding box center [166, 76] width 176 height 46
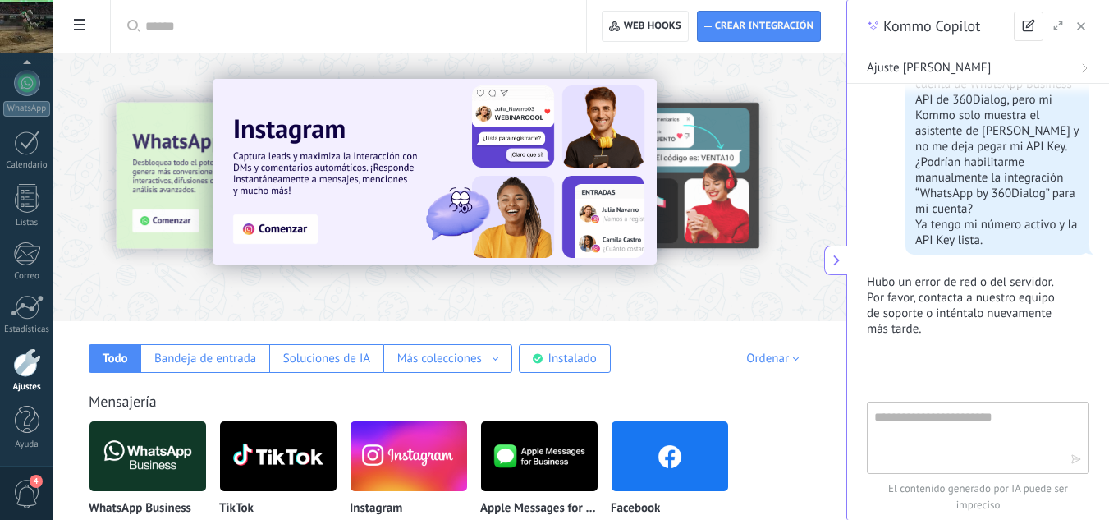
scroll to position [451, 0]
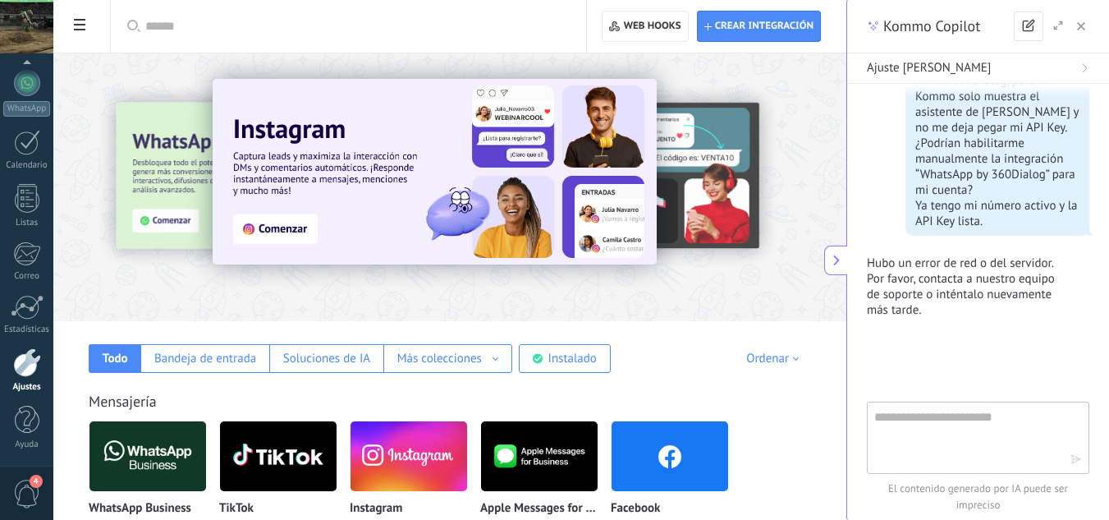
click at [905, 424] on textarea at bounding box center [972, 436] width 196 height 59
paste textarea "**********"
type textarea "**********"
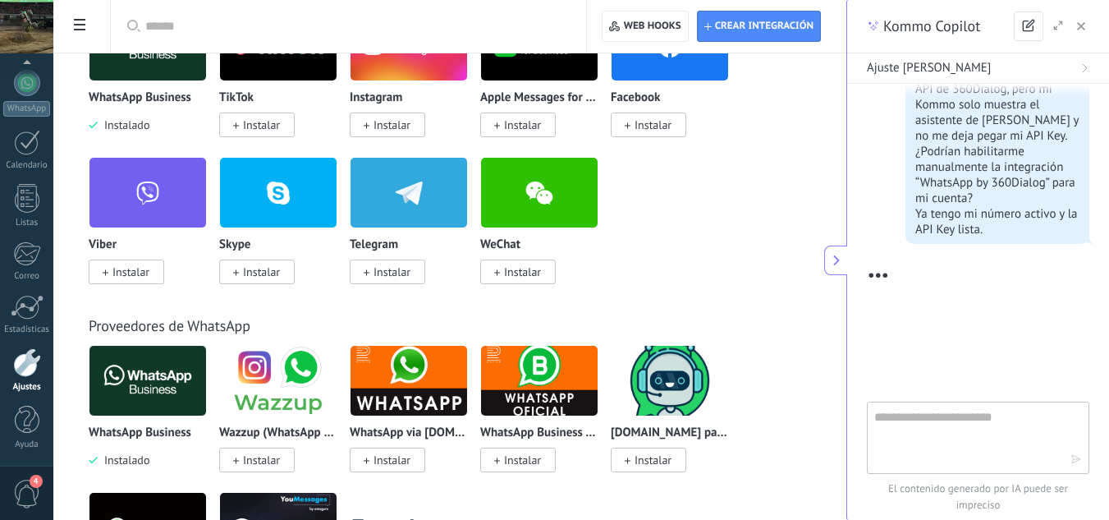
scroll to position [835, 0]
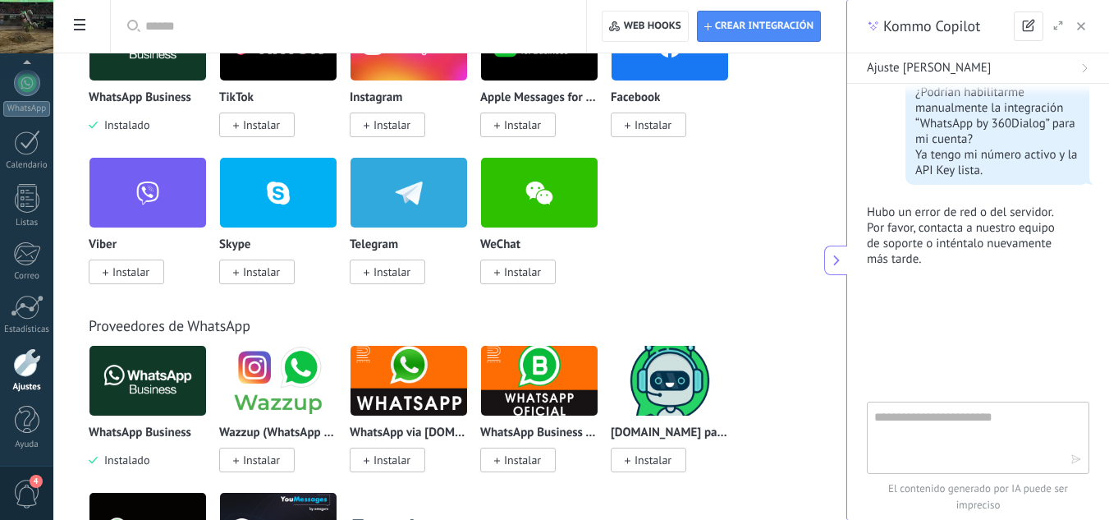
click at [1031, 438] on textarea at bounding box center [972, 436] width 196 height 59
type textarea "**********"
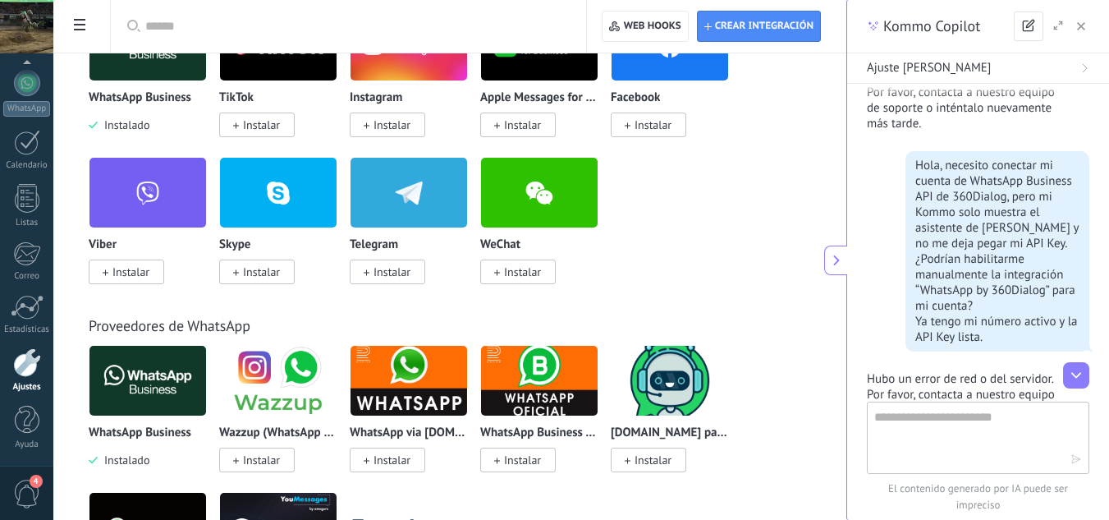
scroll to position [555, 0]
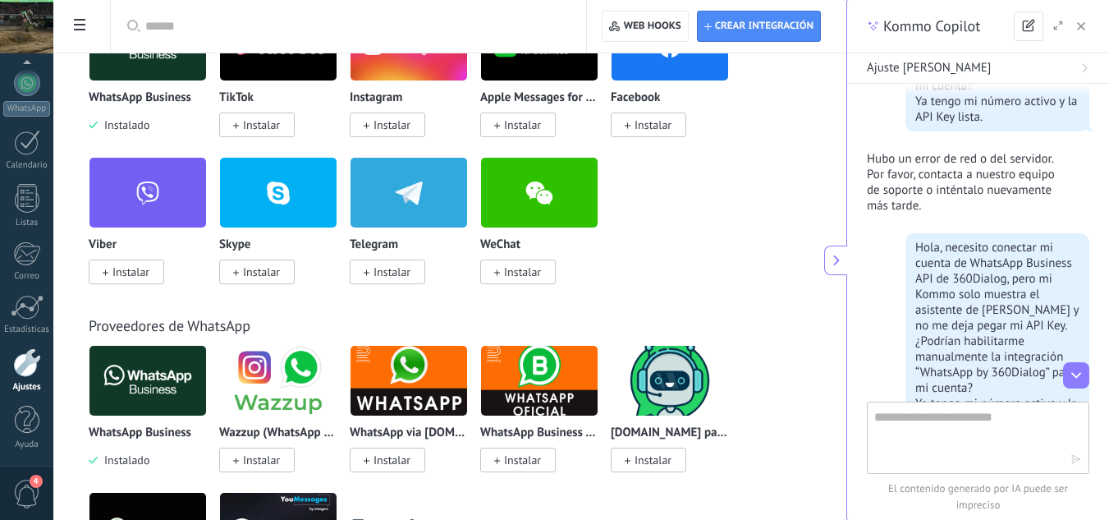
click at [1082, 19] on button "button" at bounding box center [1081, 26] width 16 height 20
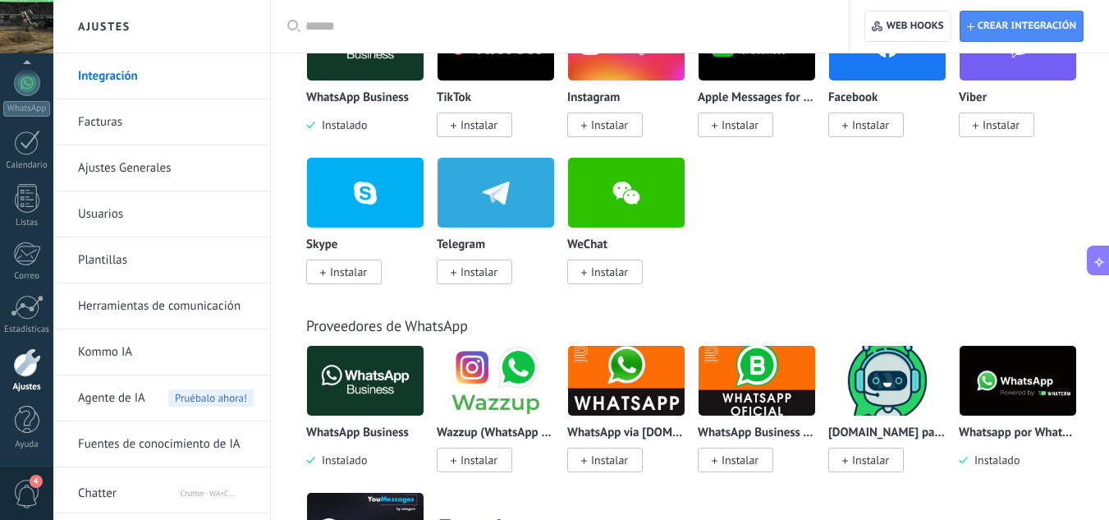
click at [1097, 264] on icon at bounding box center [1099, 259] width 17 height 17
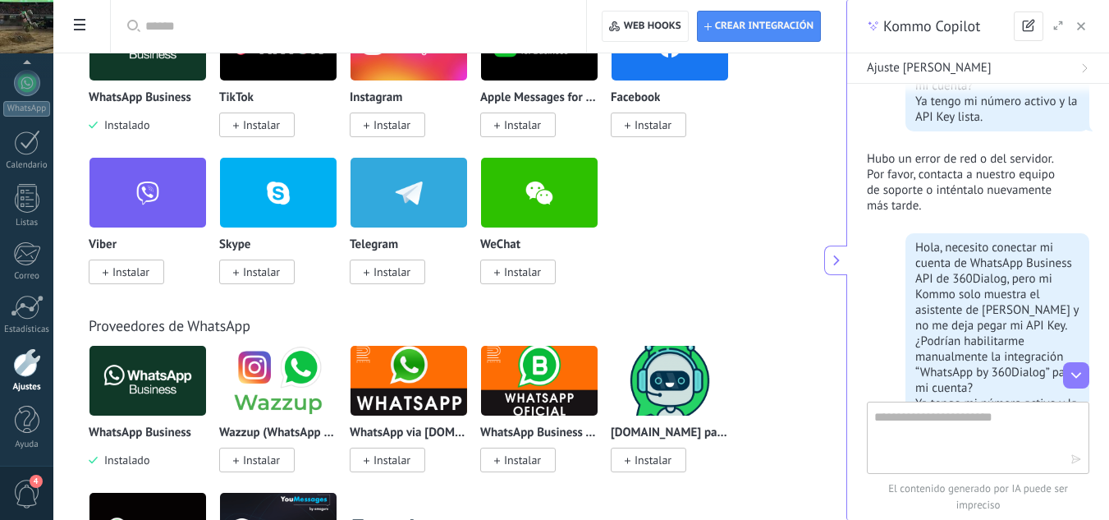
drag, startPoint x: 832, startPoint y: 259, endPoint x: 844, endPoint y: 259, distance: 12.3
click at [832, 259] on icon at bounding box center [836, 260] width 13 height 13
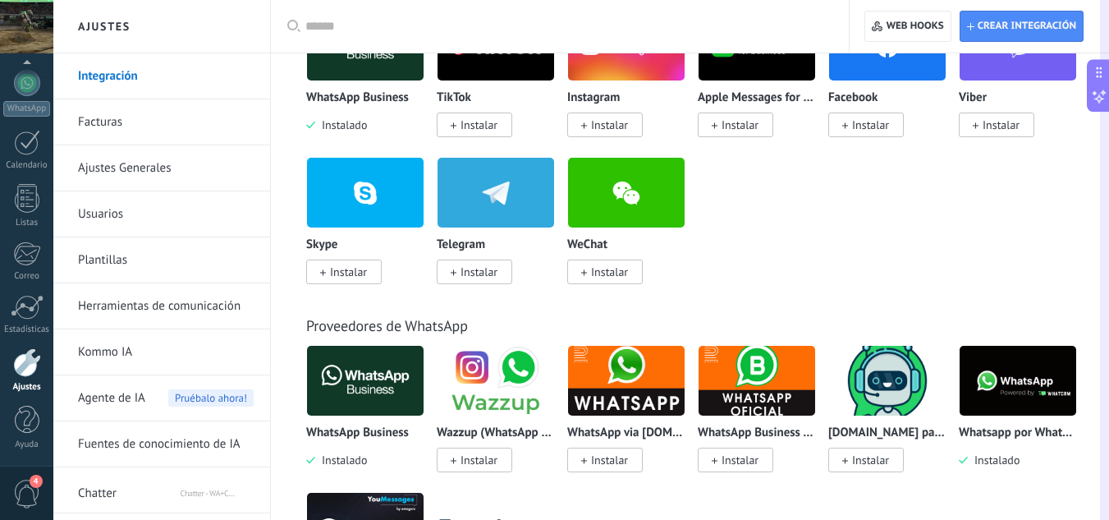
drag, startPoint x: 1102, startPoint y: 241, endPoint x: 1121, endPoint y: 80, distance: 162.0
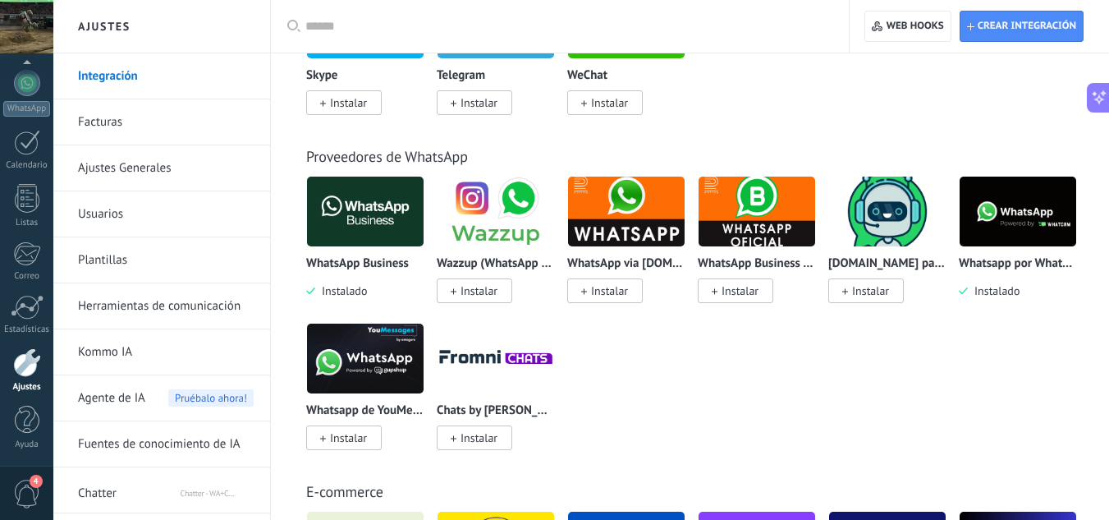
scroll to position [657, 0]
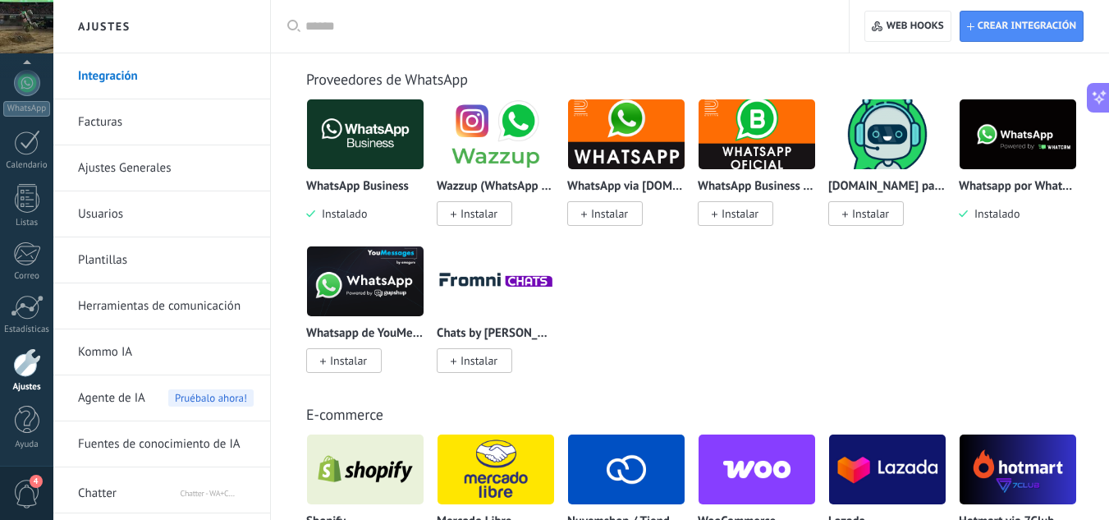
click at [384, 255] on img at bounding box center [365, 281] width 117 height 80
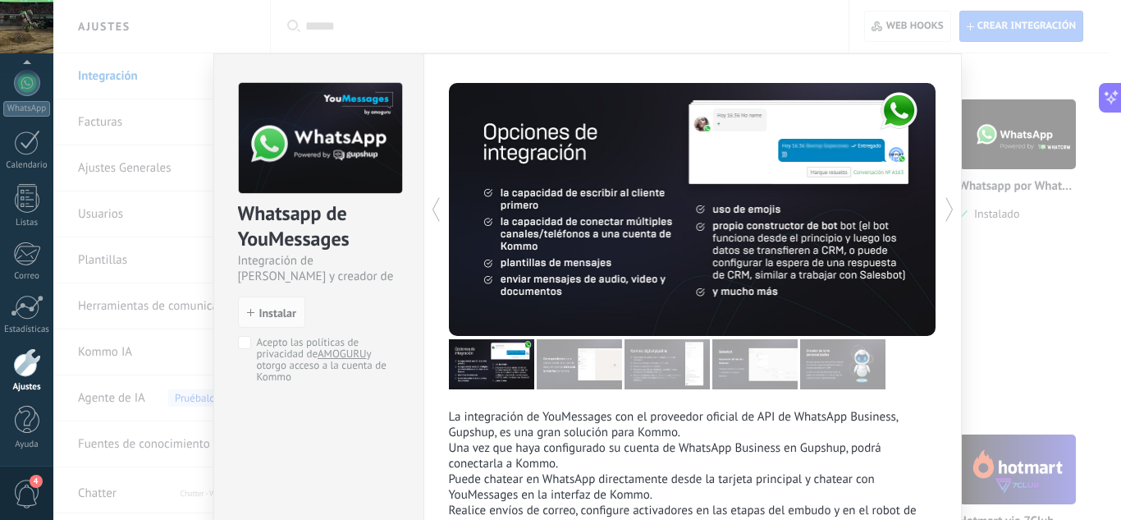
click at [1059, 115] on div "Whatsapp de YouMessages Integración de Whatsapp y creador de bots install Insta…" at bounding box center [587, 260] width 1068 height 520
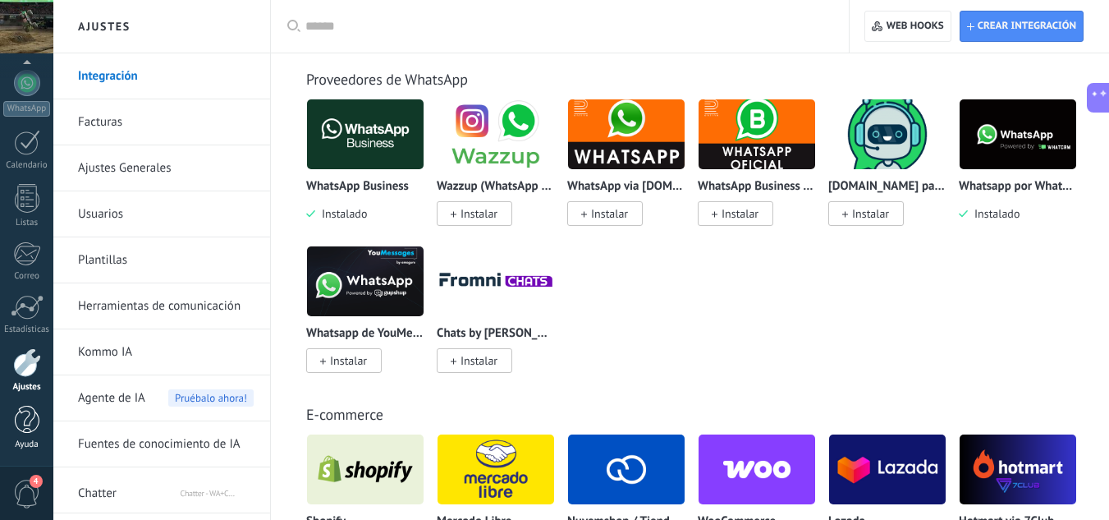
click at [15, 414] on div at bounding box center [27, 420] width 25 height 29
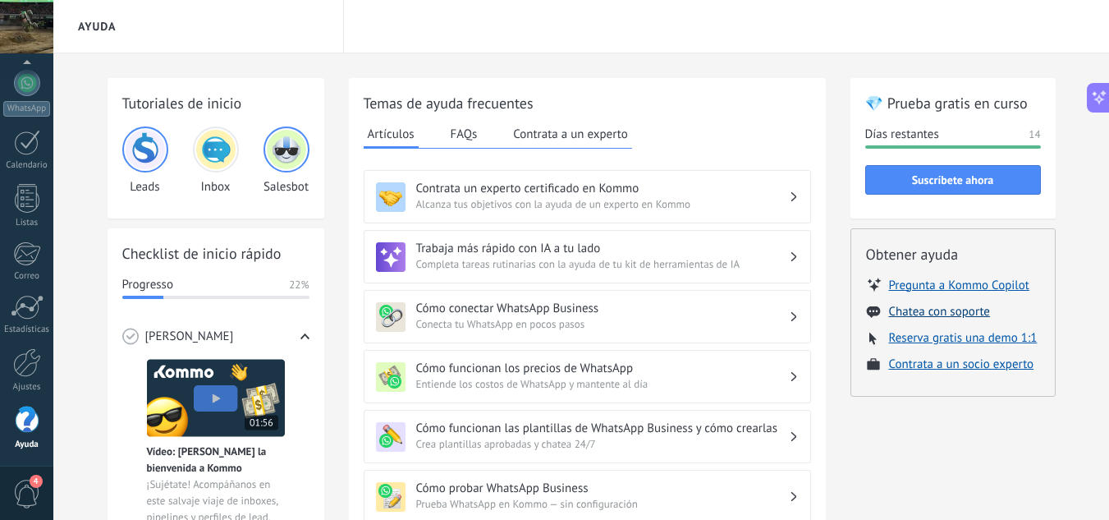
click at [965, 312] on button "Chatea con soporte" at bounding box center [939, 312] width 101 height 16
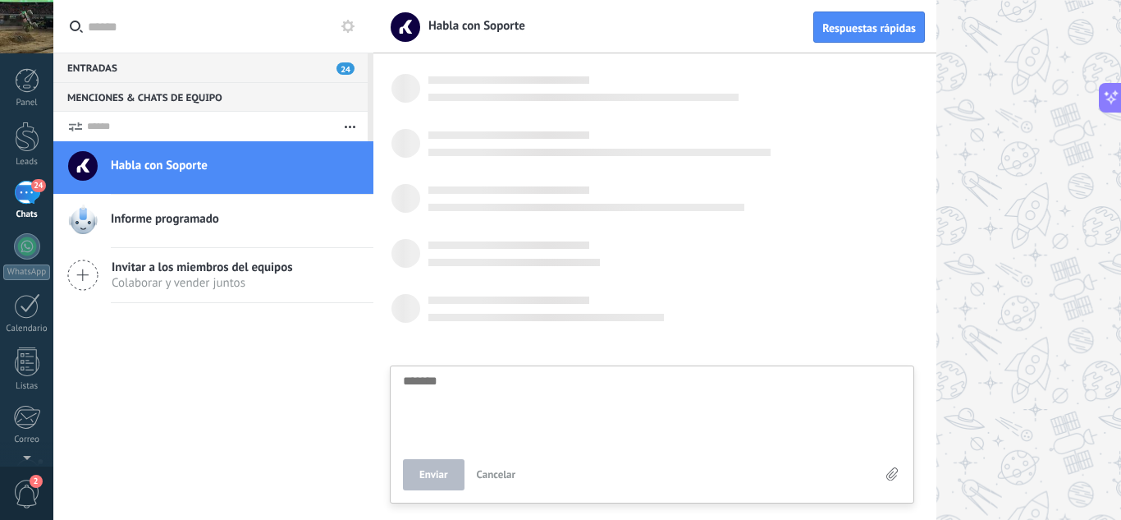
scroll to position [16, 0]
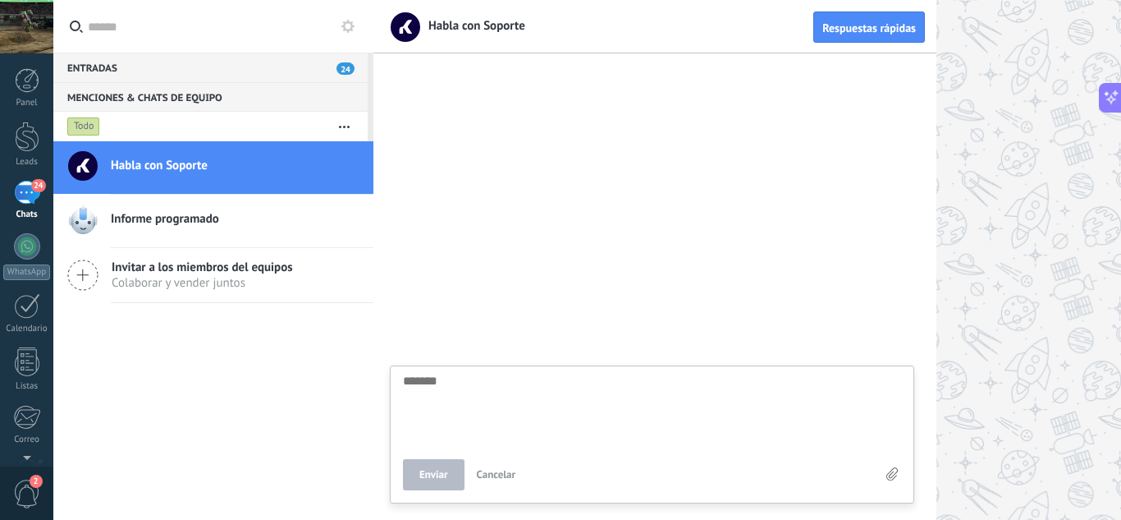
click at [557, 390] on textarea at bounding box center [652, 407] width 498 height 67
type textarea "**********"
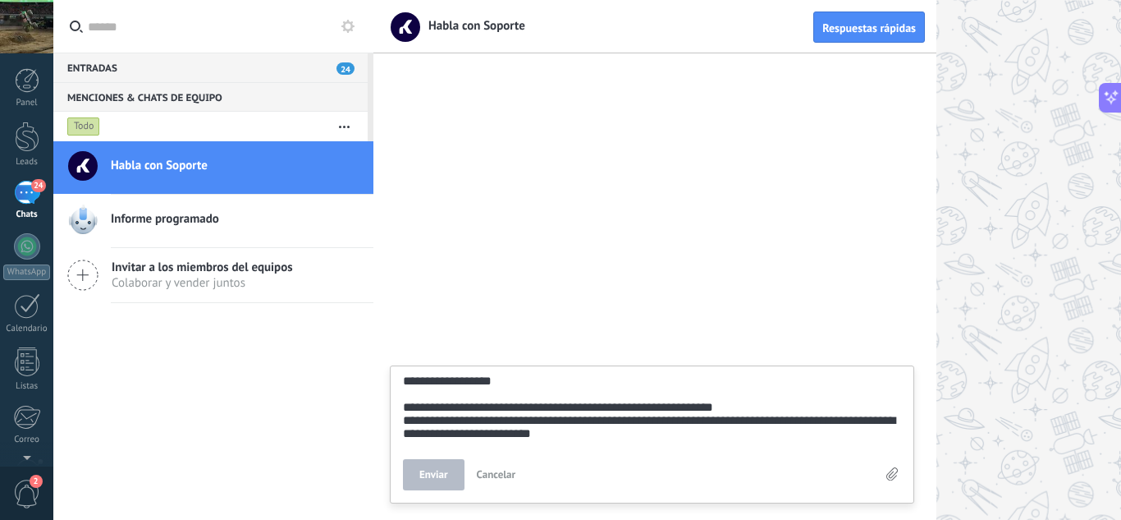
scroll to position [54, 0]
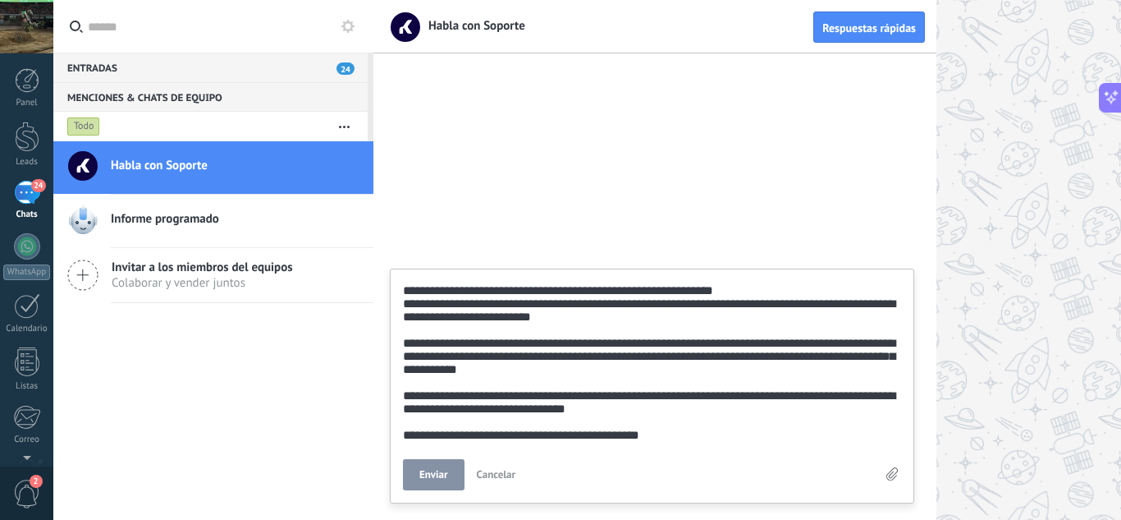
type textarea "**********"
click at [442, 470] on span "Enviar" at bounding box center [434, 474] width 29 height 11
type textarea "*******"
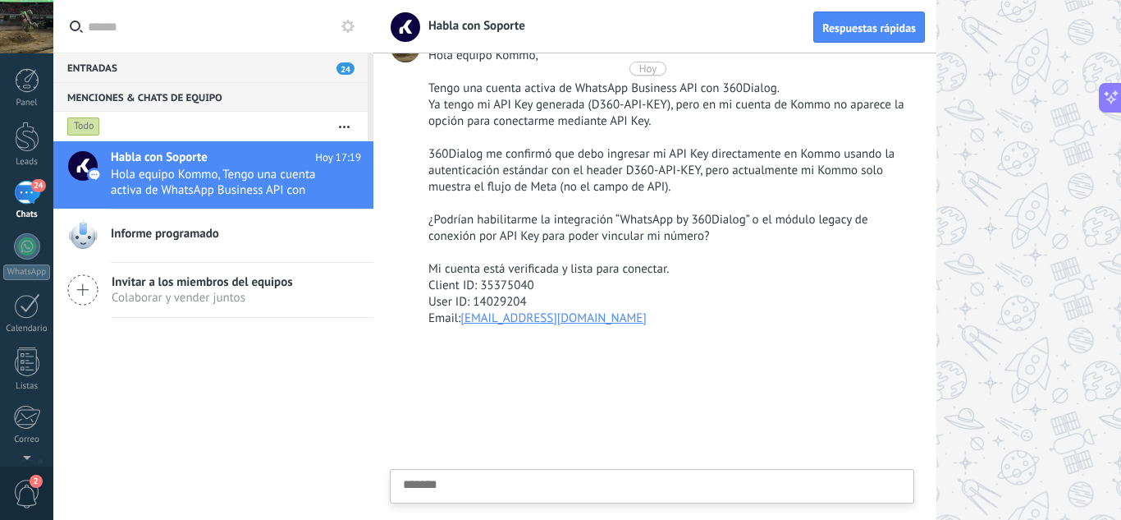
scroll to position [0, 0]
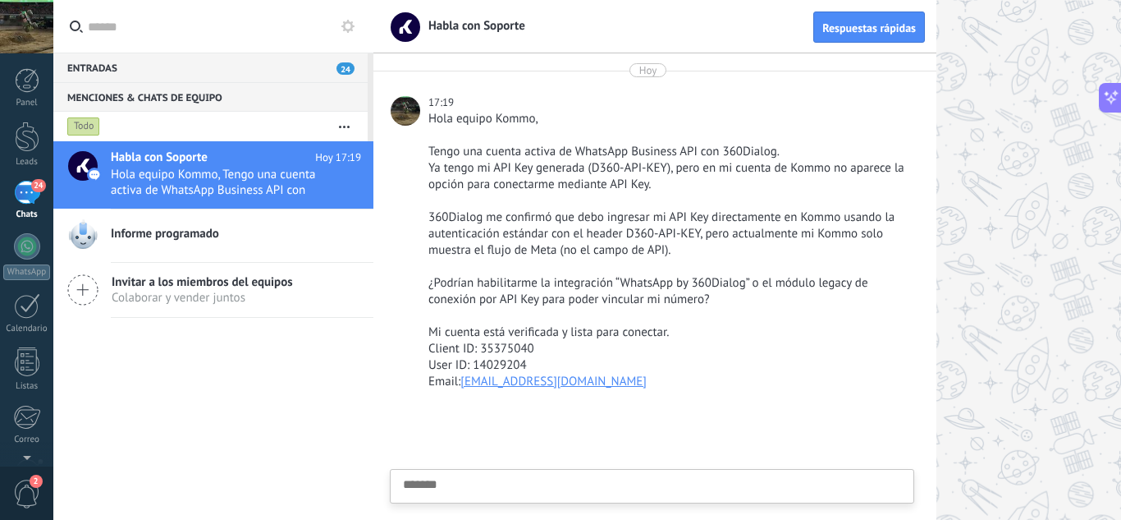
drag, startPoint x: 910, startPoint y: 38, endPoint x: 907, endPoint y: 53, distance: 15.8
click at [907, 53] on div "Habla con Soporte Respuestas rápidas [DATE] 17:19 Hola equipo Kommo, Tengo una …" at bounding box center [655, 260] width 563 height 520
click at [912, 36] on button "Respuestas rápidas" at bounding box center [870, 26] width 112 height 31
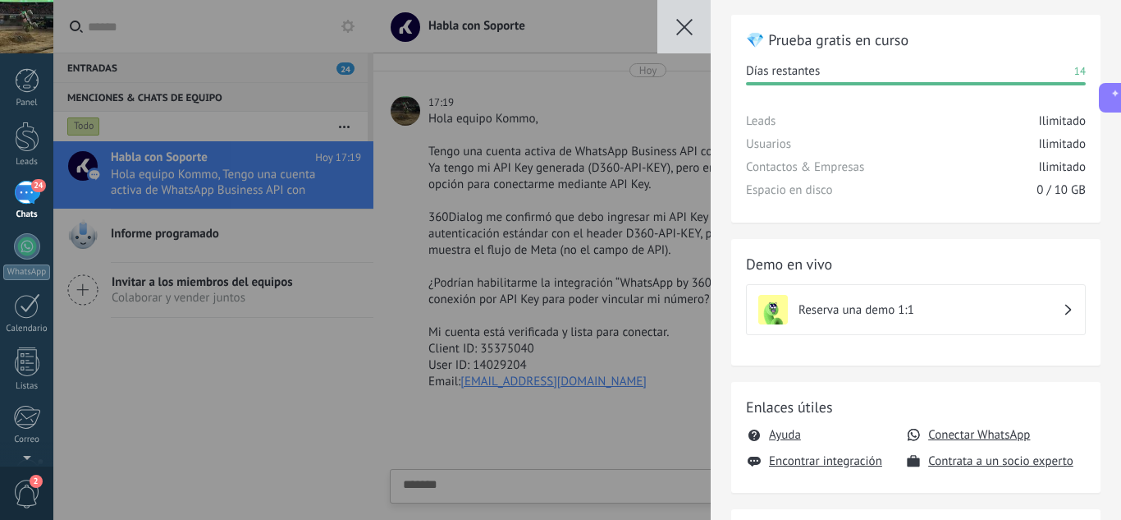
click at [686, 21] on icon "button" at bounding box center [685, 27] width 16 height 16
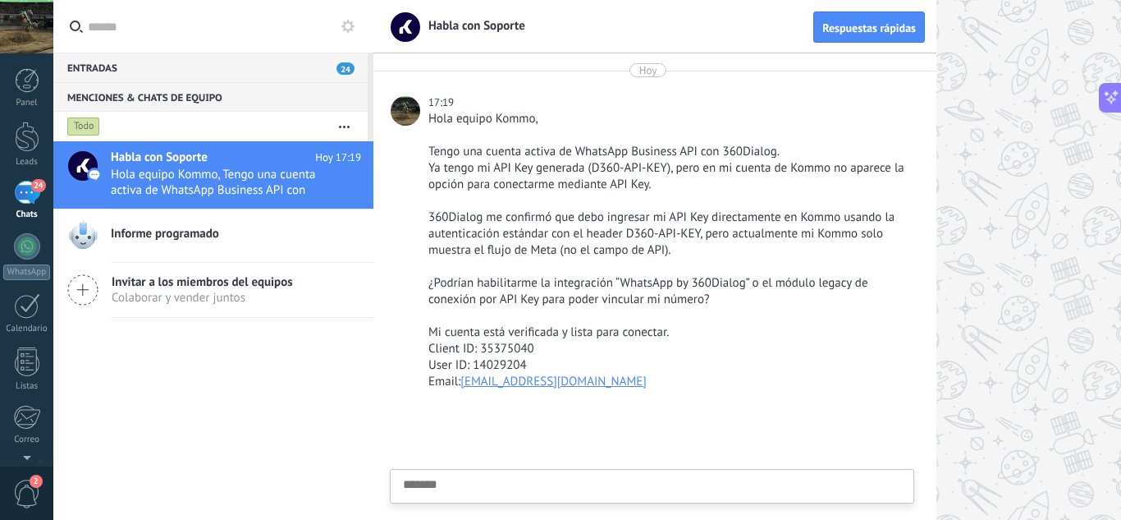
click at [36, 207] on link "24 Chats" at bounding box center [26, 200] width 53 height 39
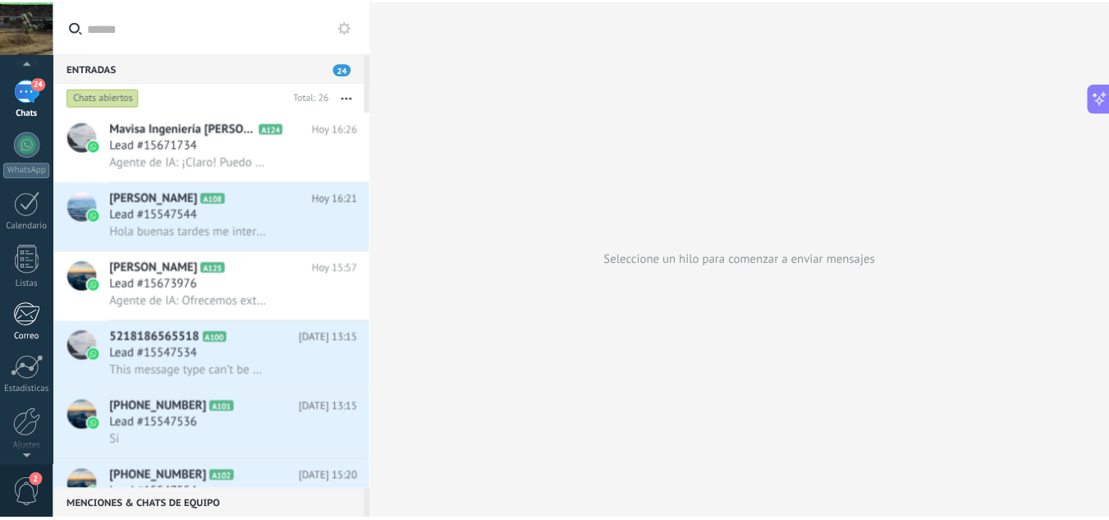
scroll to position [163, 0]
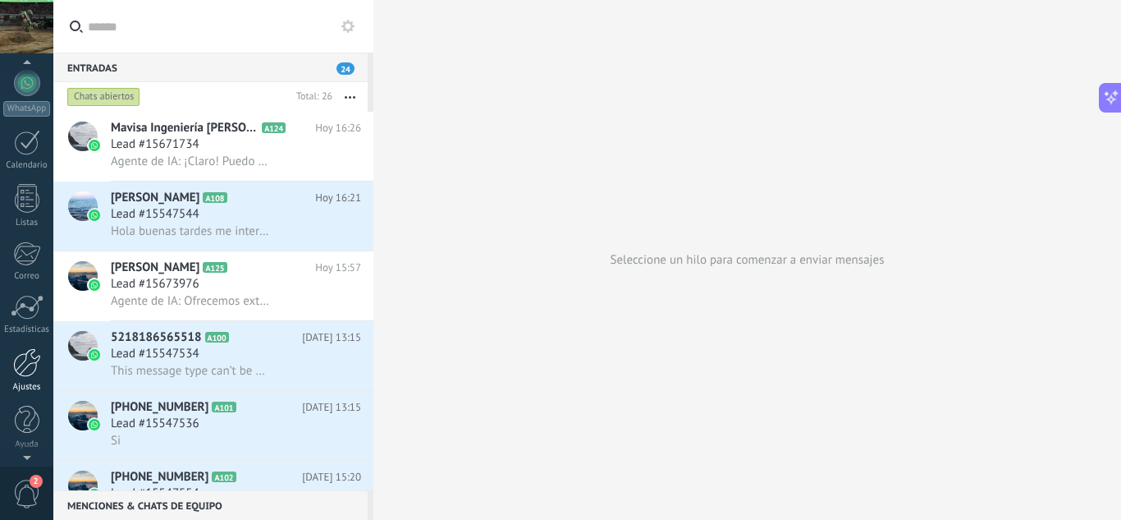
click at [42, 359] on link "Ajustes" at bounding box center [26, 370] width 53 height 44
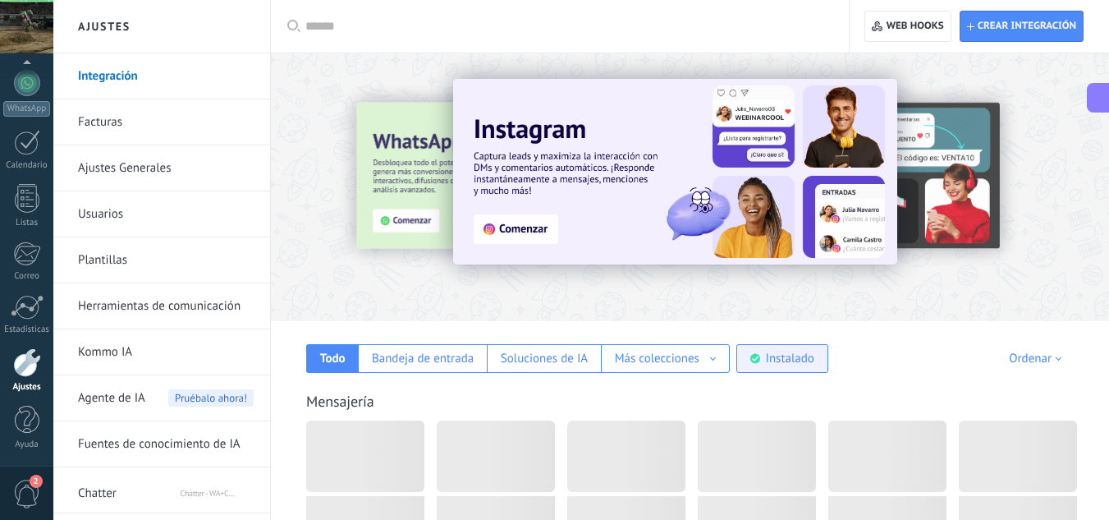
click at [780, 352] on div "Instalado" at bounding box center [790, 359] width 48 height 16
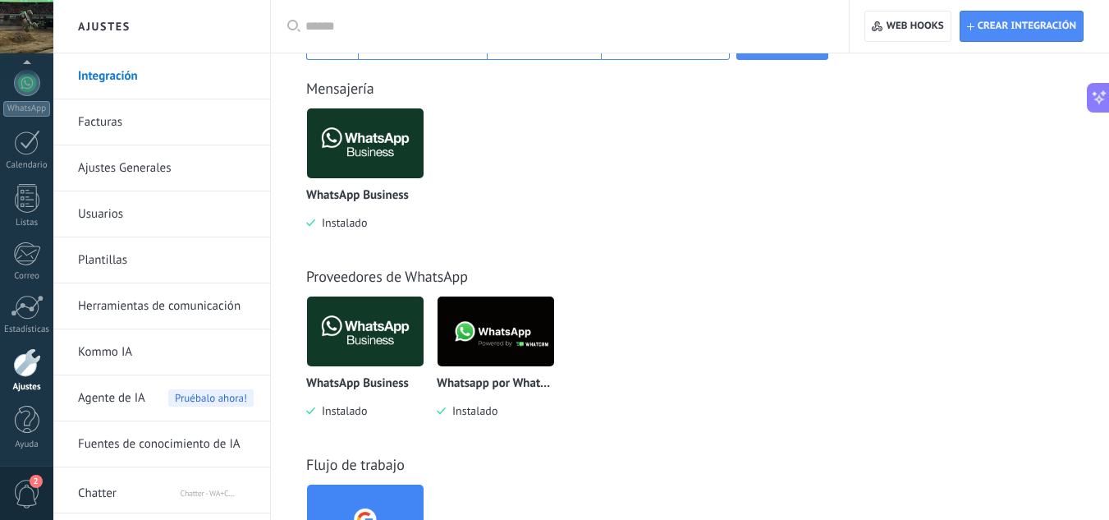
scroll to position [328, 0]
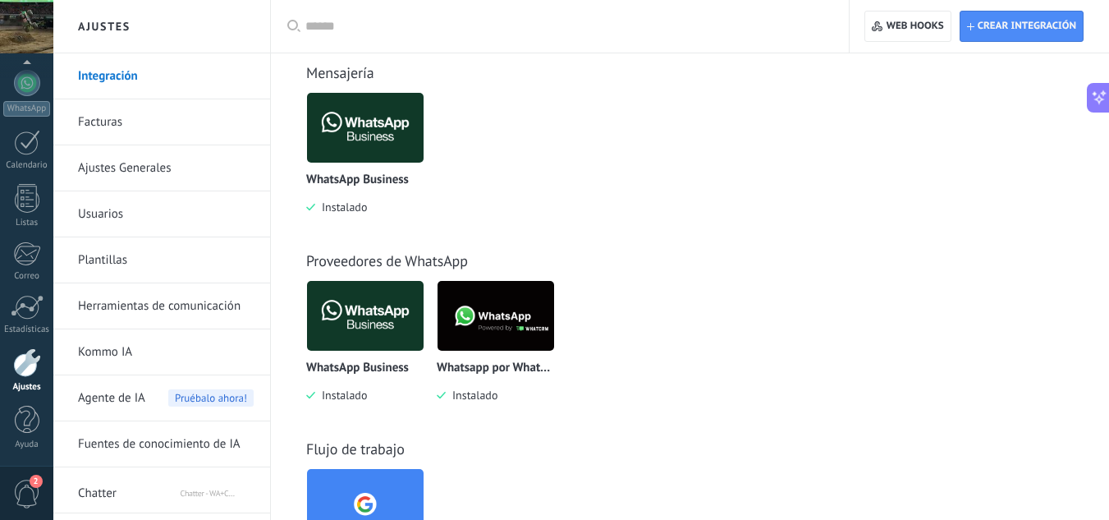
click at [498, 319] on img at bounding box center [496, 316] width 117 height 80
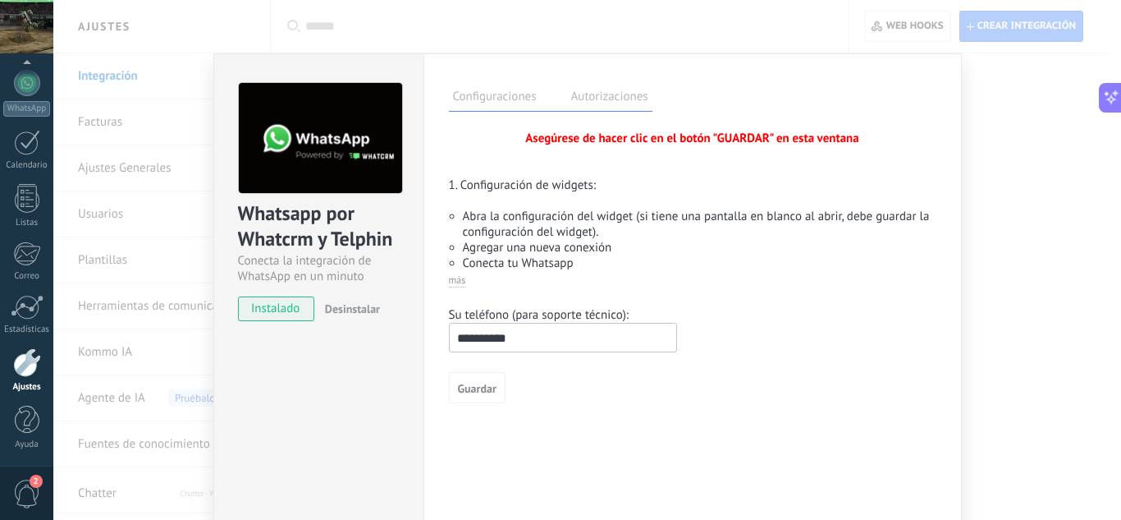
click at [368, 308] on span "Desinstalar" at bounding box center [352, 308] width 55 height 15
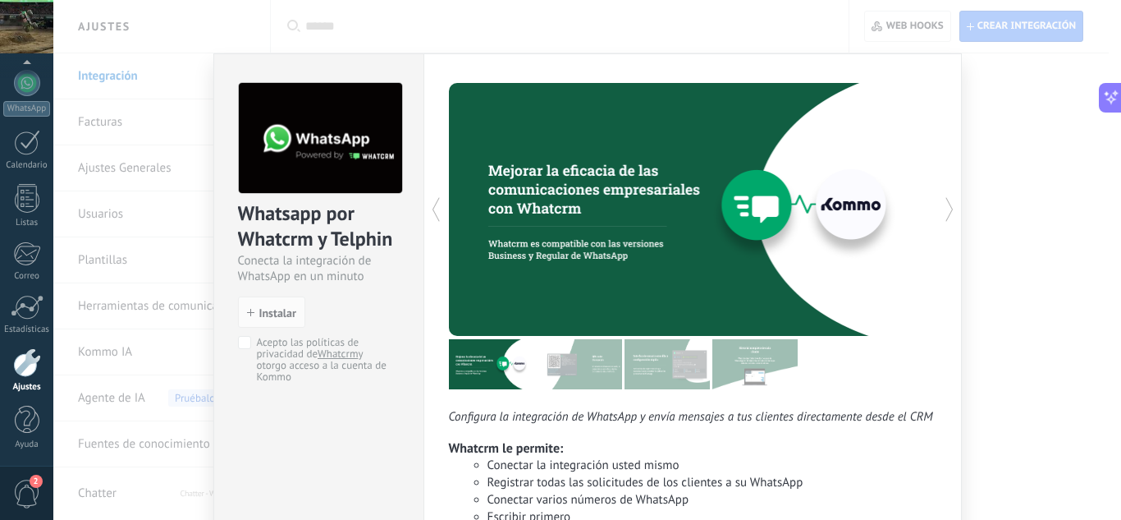
click at [1007, 174] on div "Whatsapp por Whatcrm y Telphin Conecta la integración de WhatsApp en un minuto …" at bounding box center [587, 260] width 1068 height 520
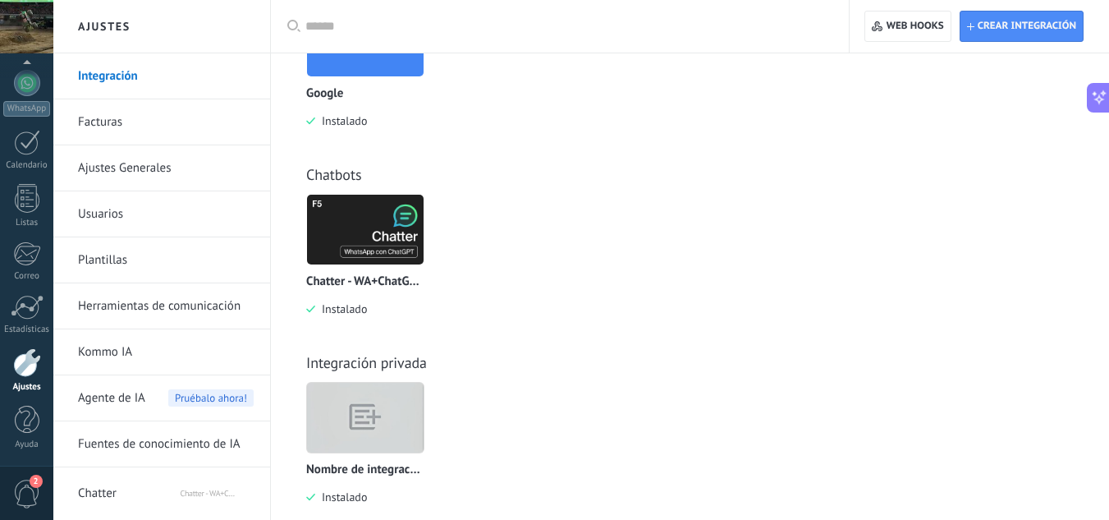
scroll to position [820, 0]
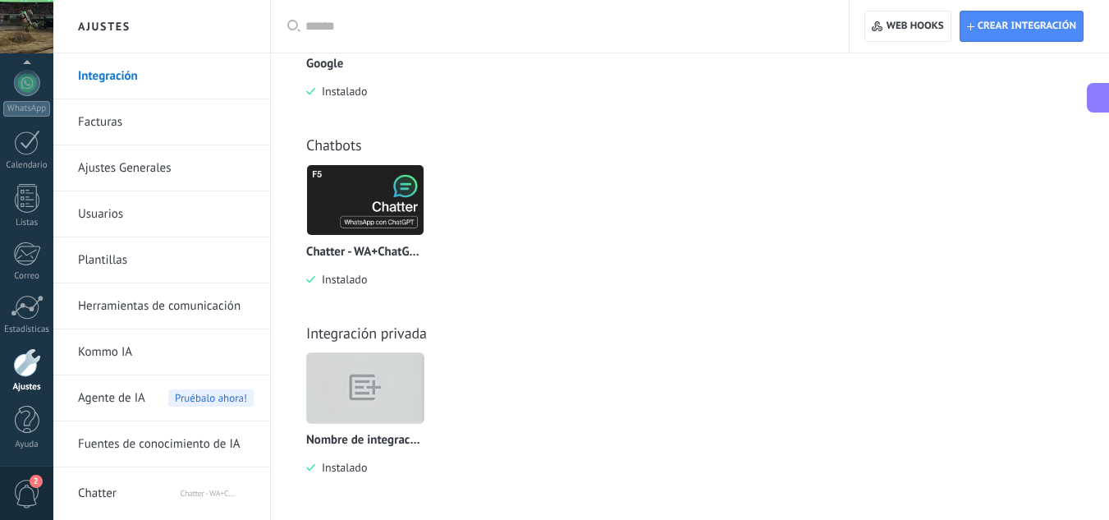
click at [1100, 94] on icon at bounding box center [1099, 97] width 17 height 17
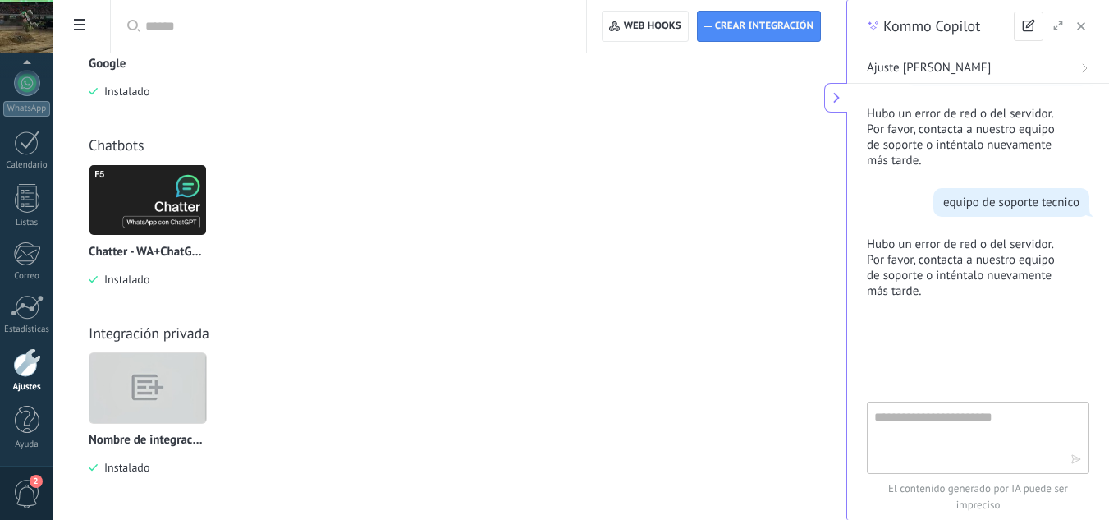
scroll to position [966, 0]
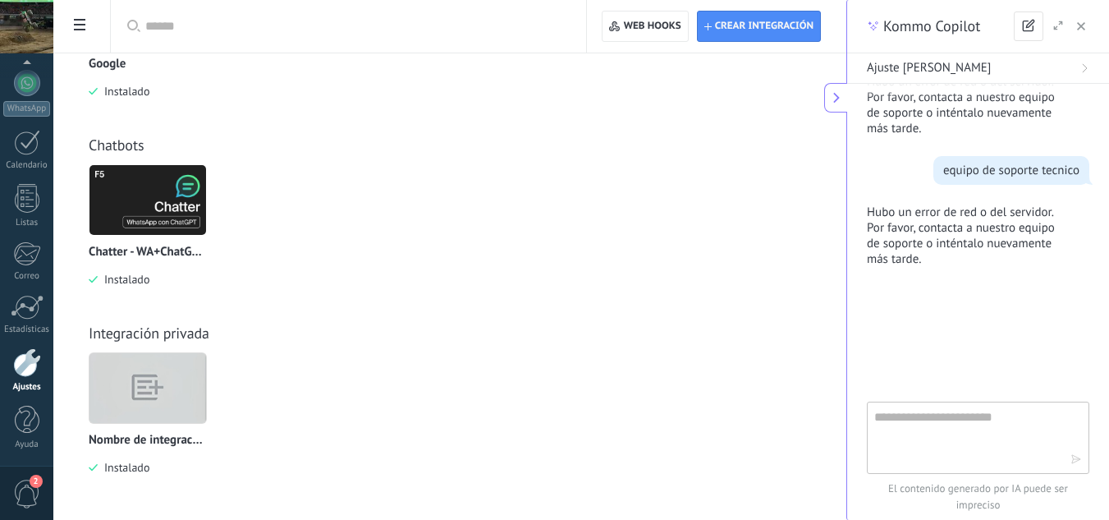
click at [1095, 28] on div "Kommo Copilot" at bounding box center [978, 26] width 262 height 53
click at [1080, 25] on icon "button" at bounding box center [1081, 26] width 8 height 8
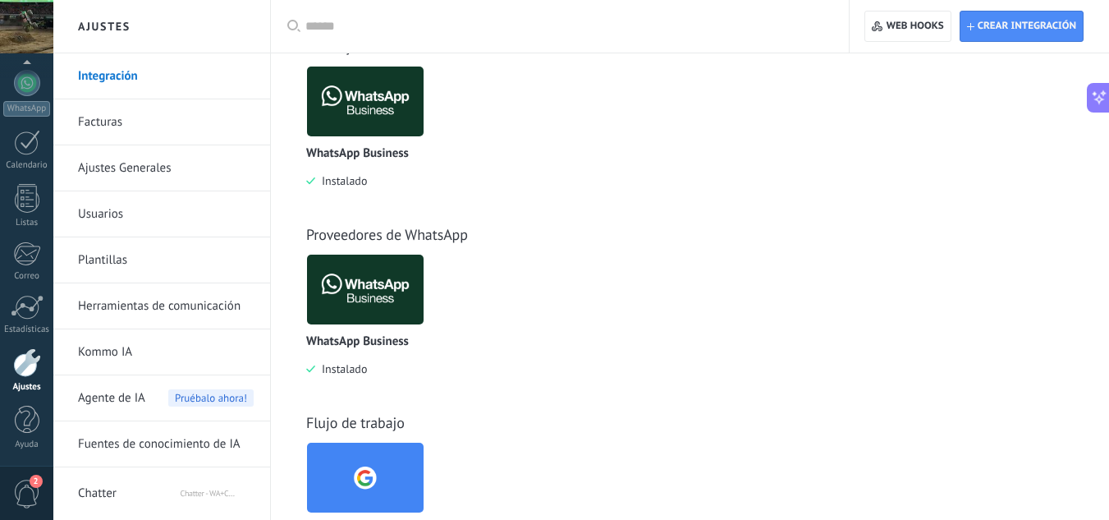
scroll to position [163, 0]
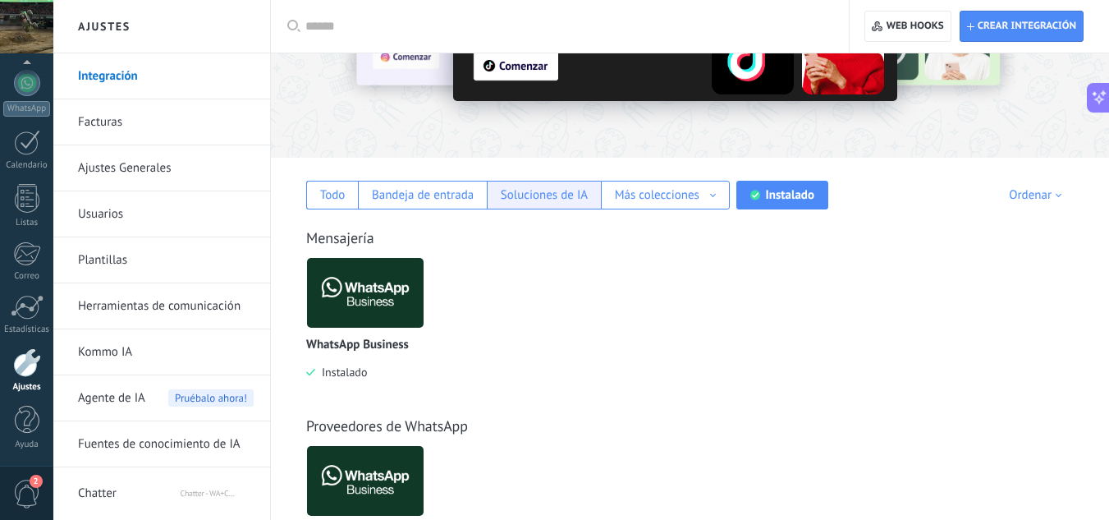
click at [582, 201] on div "Soluciones de IA" at bounding box center [544, 195] width 87 height 16
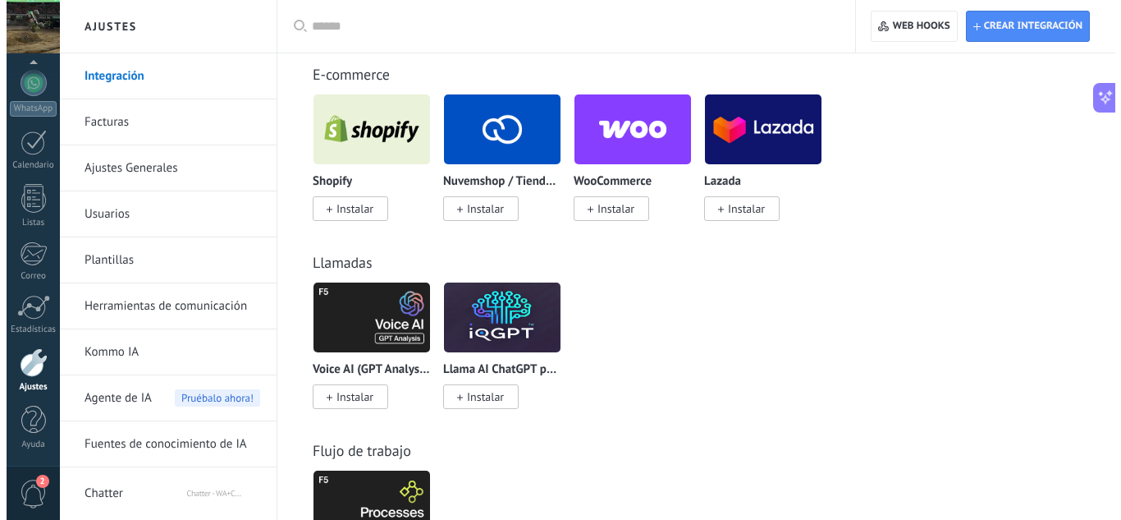
scroll to position [328, 0]
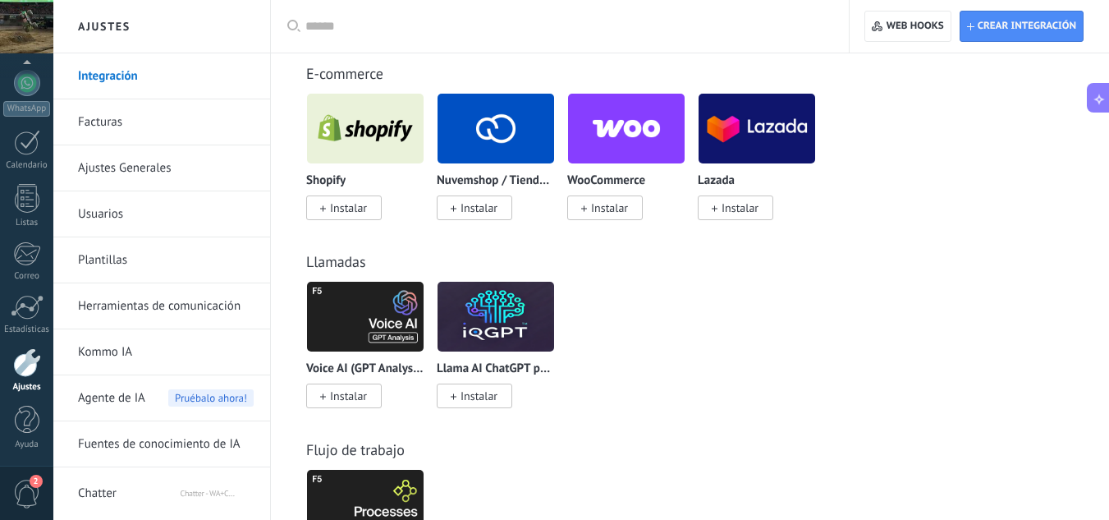
click at [390, 325] on img at bounding box center [365, 317] width 117 height 80
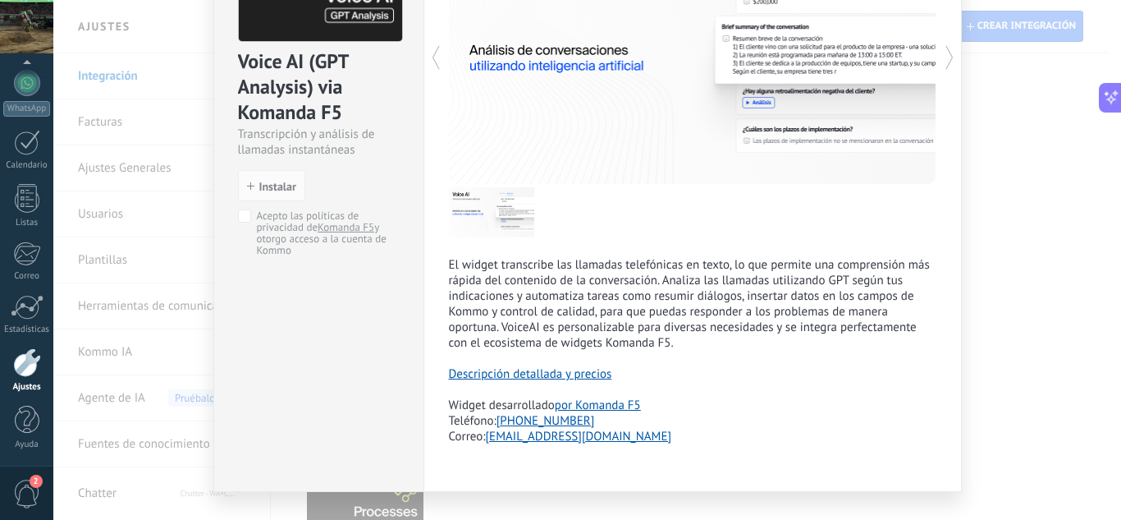
scroll to position [164, 0]
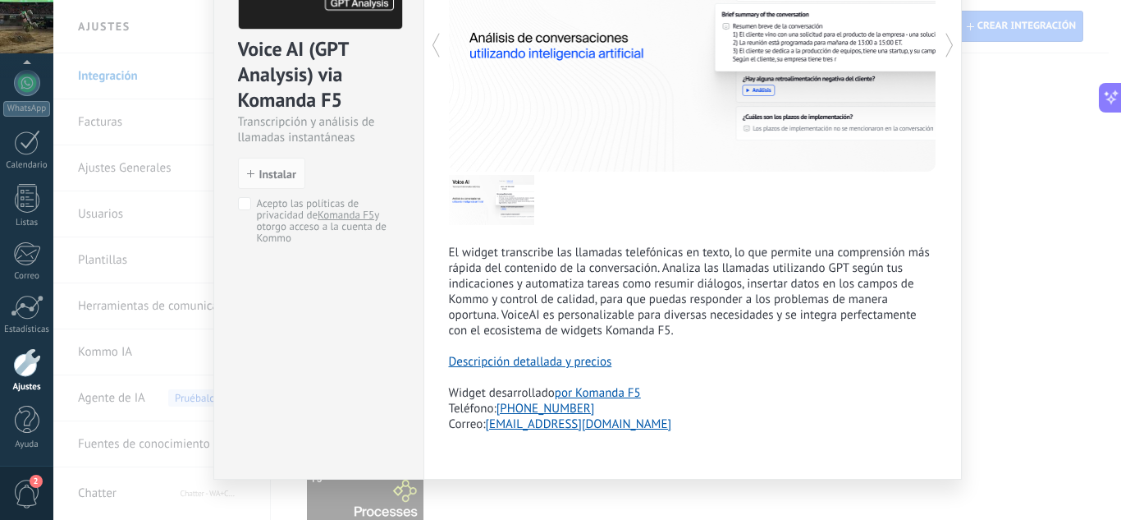
click at [1015, 224] on div "Voice AI (GPT Analysis) via Komanda F5 Transcripción y análisis de llamadas ins…" at bounding box center [587, 260] width 1068 height 520
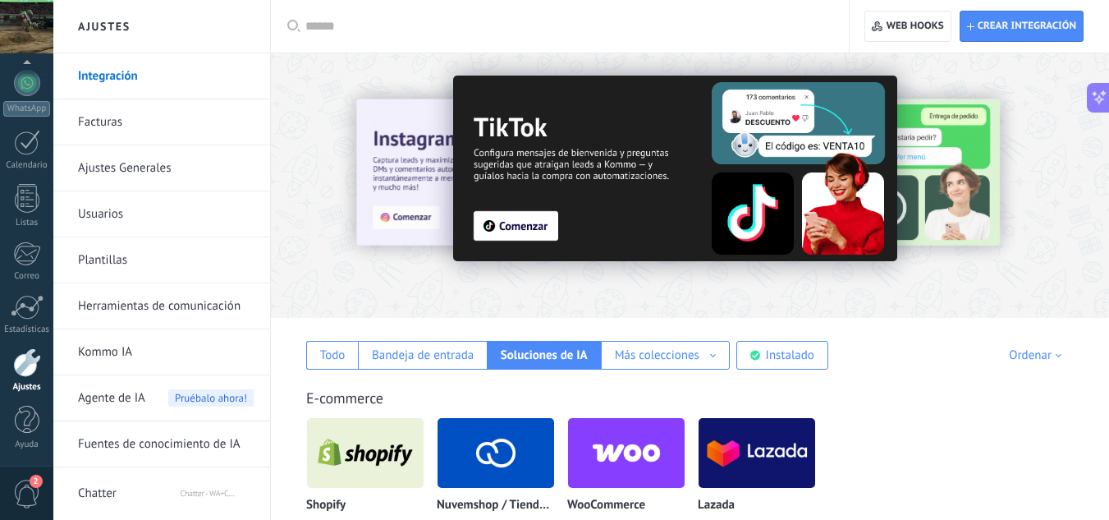
scroll to position [0, 0]
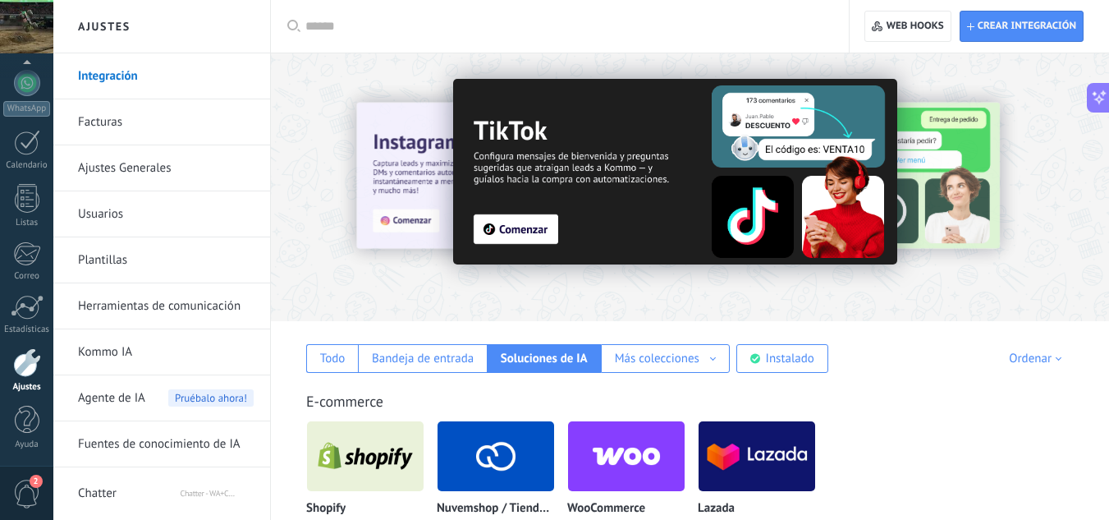
click at [179, 172] on link "Ajustes Generales" at bounding box center [166, 168] width 176 height 46
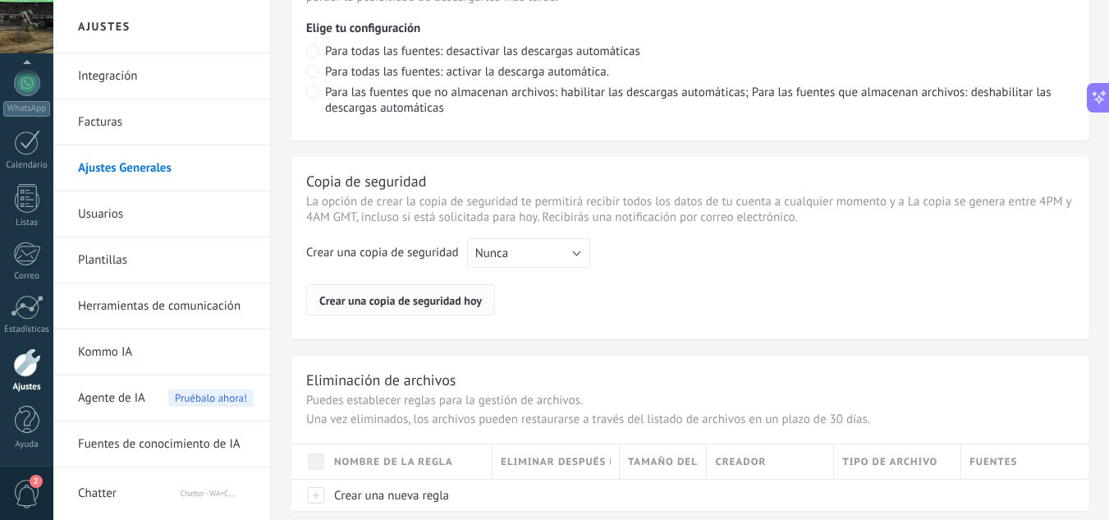
scroll to position [1320, 0]
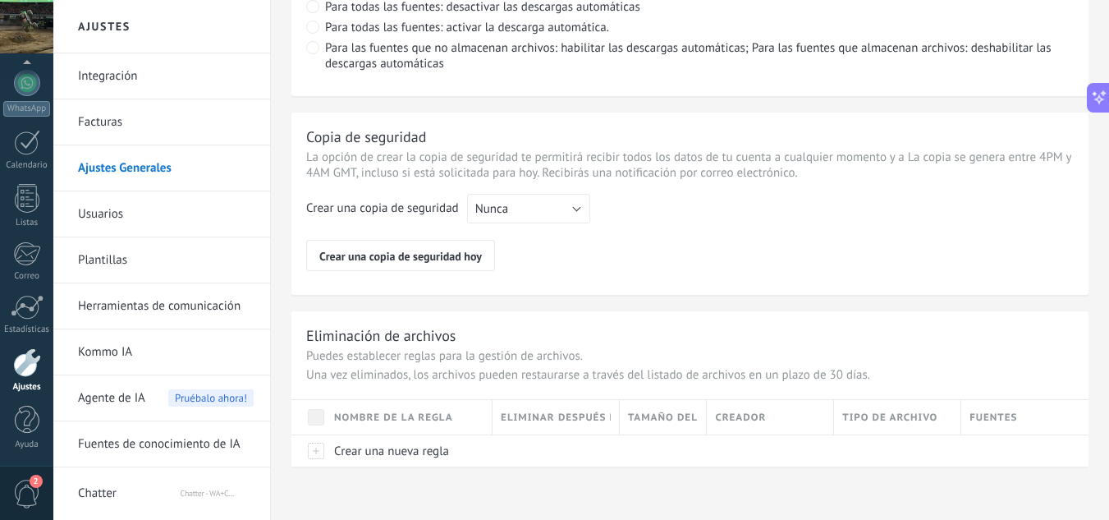
click at [198, 260] on link "Plantillas" at bounding box center [166, 260] width 176 height 46
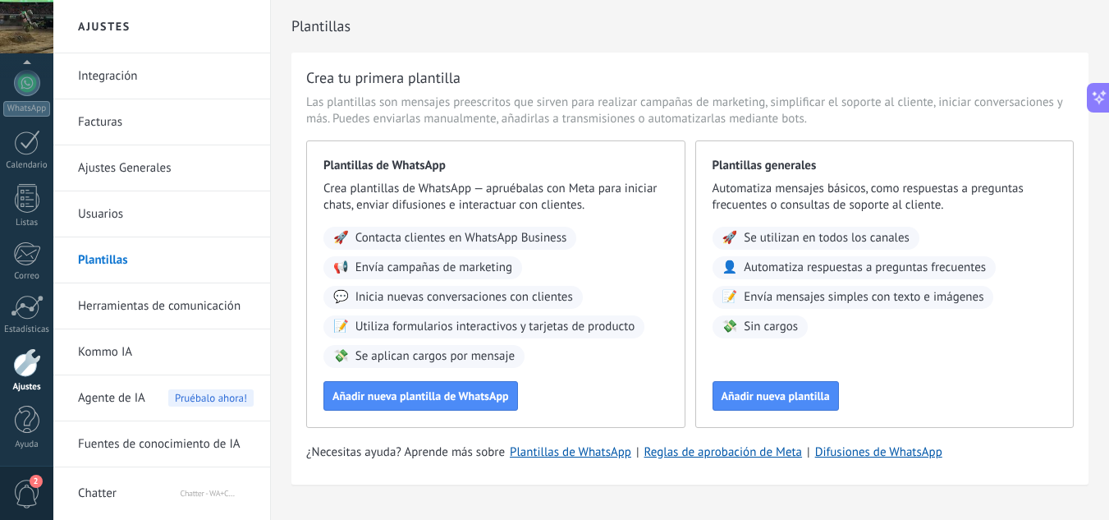
scroll to position [34, 0]
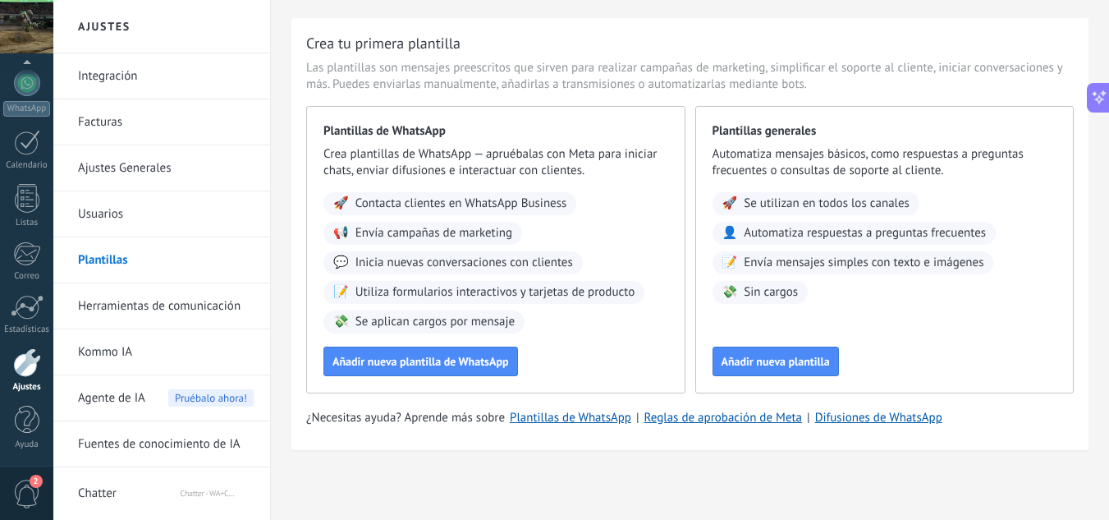
click at [217, 308] on link "Herramientas de comunicación" at bounding box center [166, 306] width 176 height 46
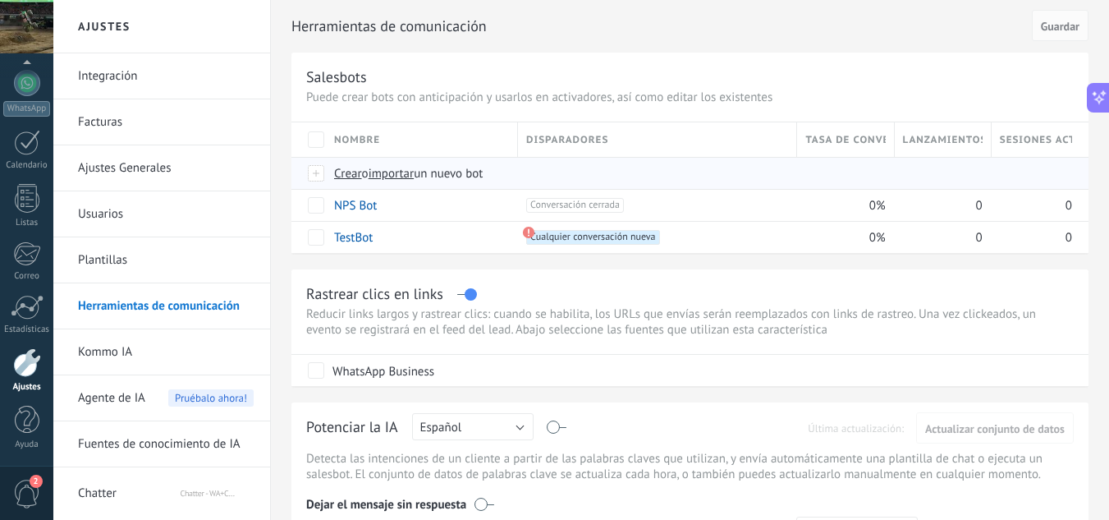
click at [346, 171] on span "Crear" at bounding box center [348, 174] width 28 height 16
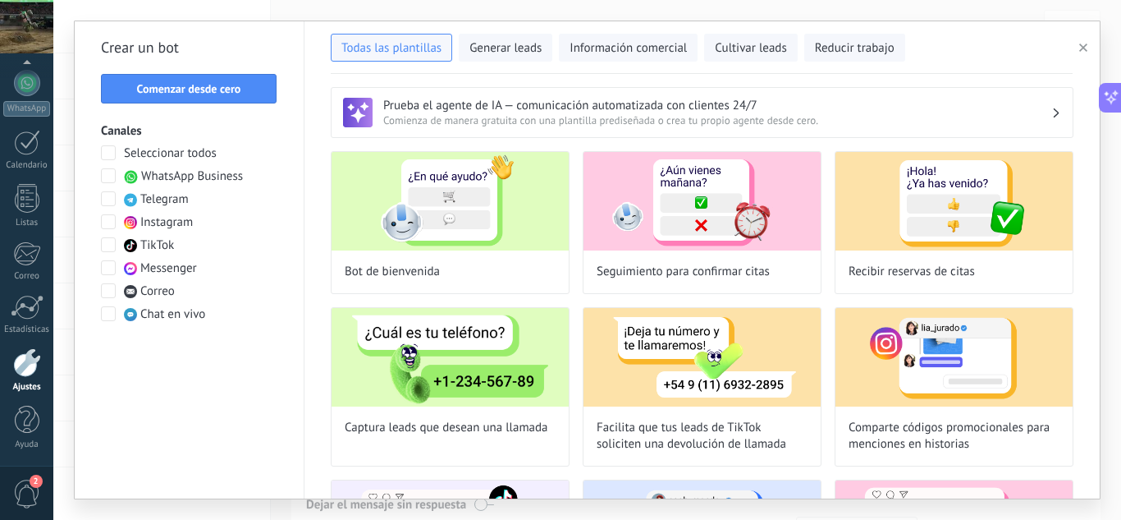
click at [143, 177] on span "WhatsApp Business" at bounding box center [192, 176] width 102 height 16
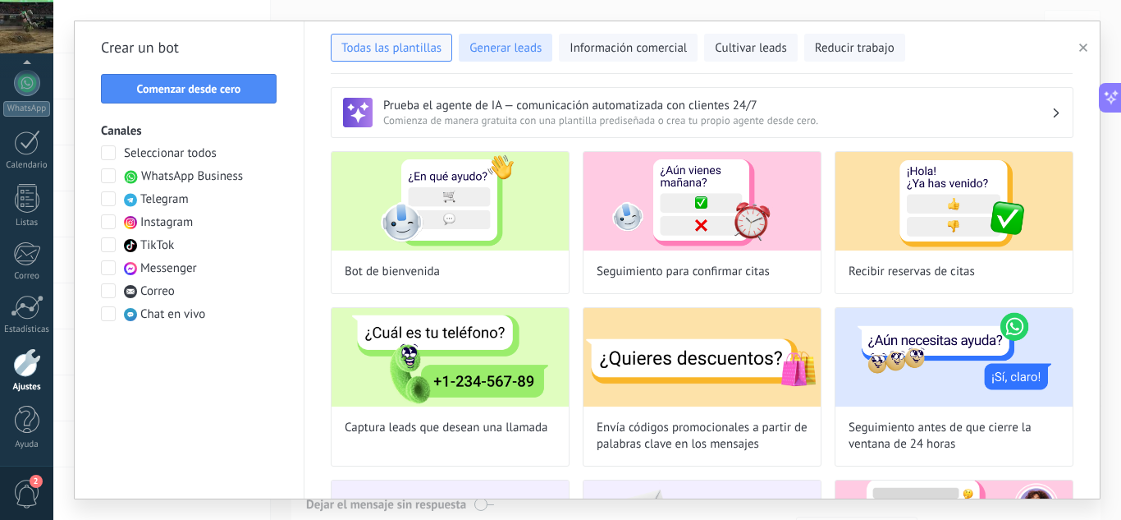
click at [513, 58] on button "Generar leads" at bounding box center [506, 48] width 94 height 28
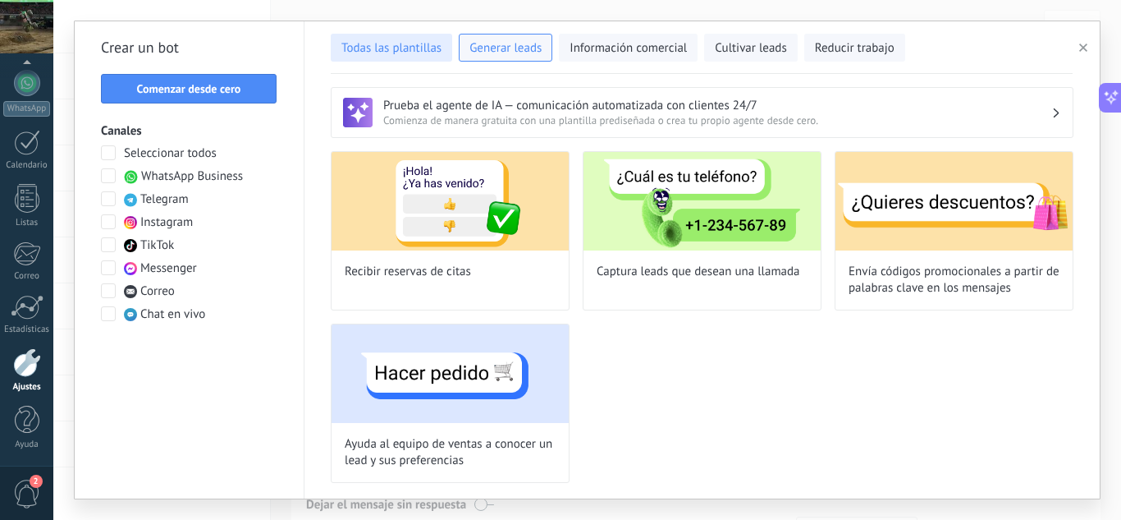
click at [396, 44] on span "Todas las plantillas" at bounding box center [392, 48] width 100 height 16
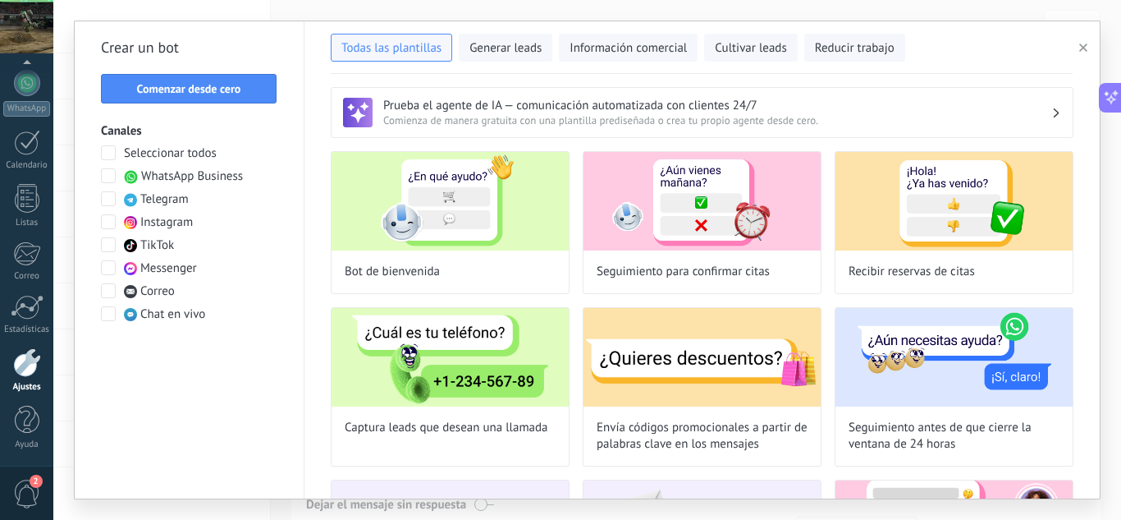
click at [1082, 48] on icon "button" at bounding box center [1084, 48] width 8 height 8
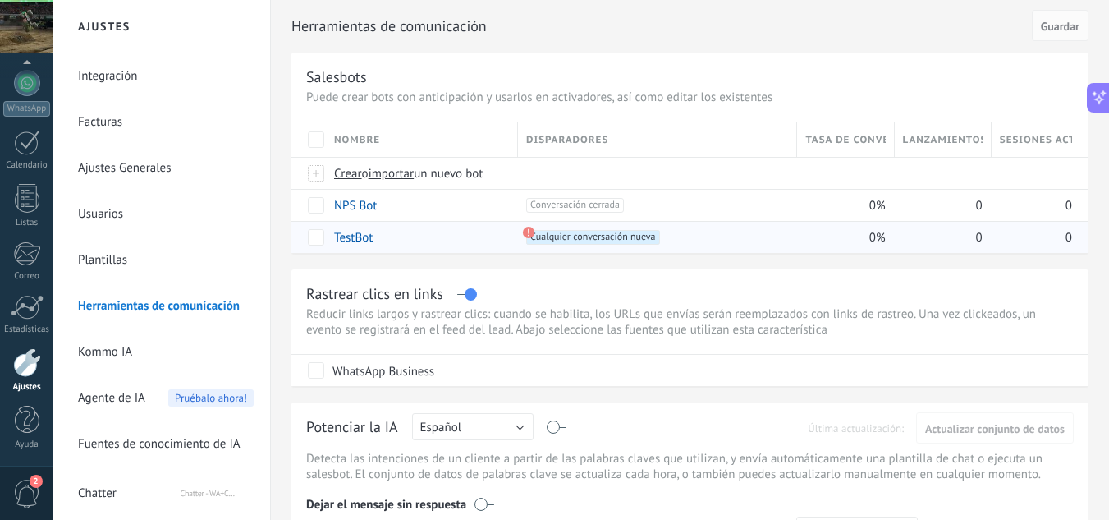
click at [358, 236] on link "TestBot" at bounding box center [353, 238] width 39 height 16
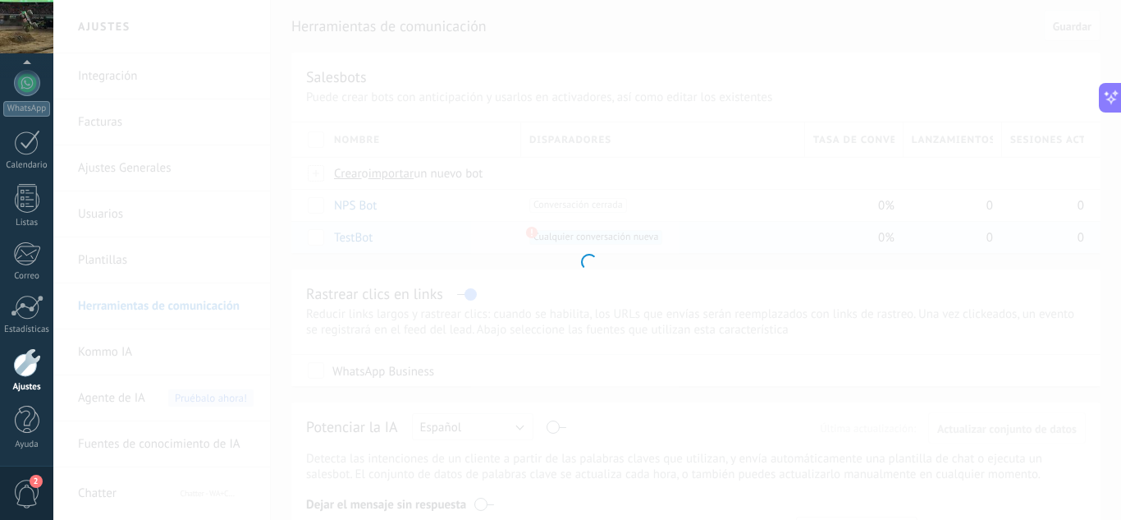
type input "*******"
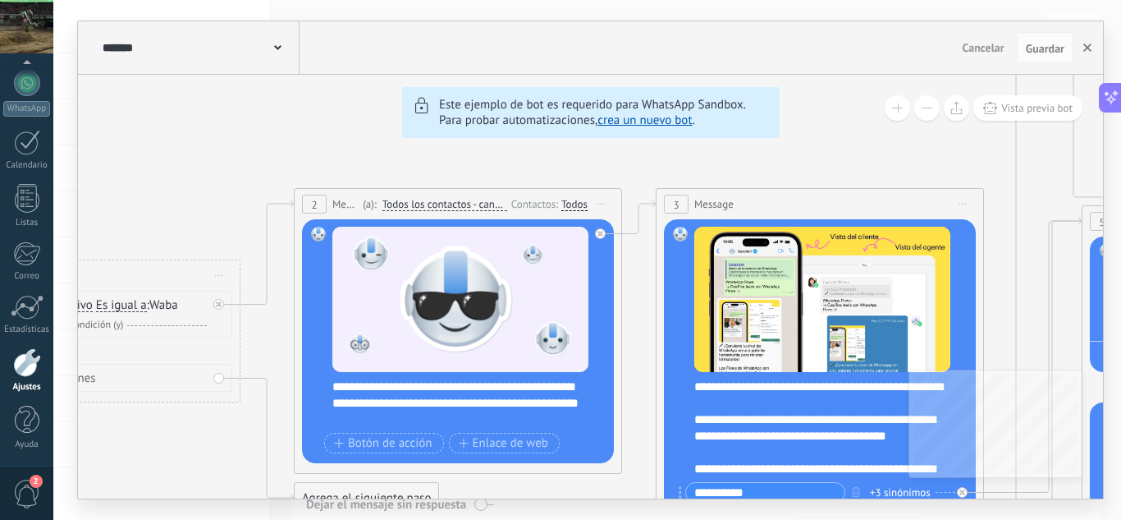
click at [1085, 44] on icon "button" at bounding box center [1088, 48] width 8 height 8
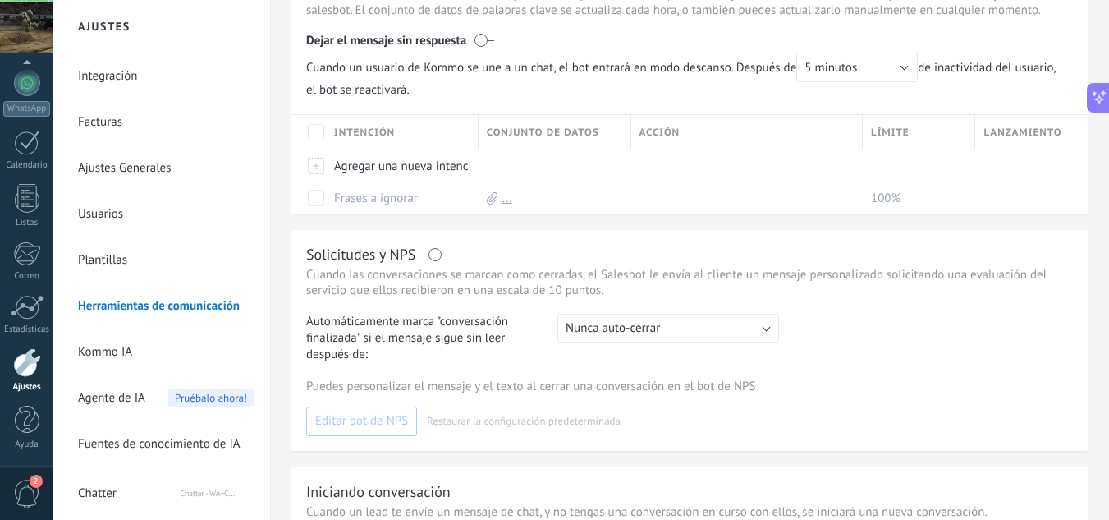
scroll to position [186, 0]
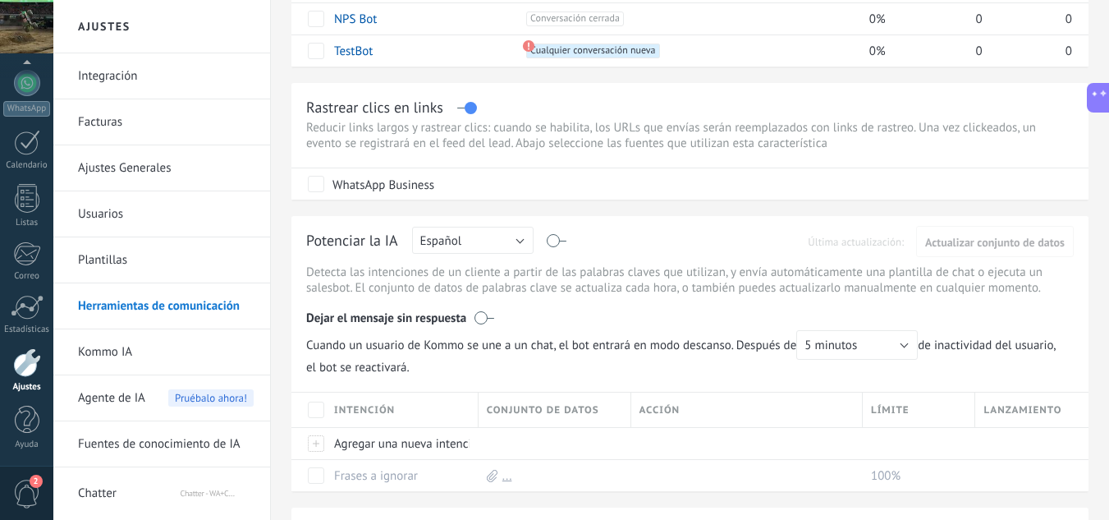
click at [34, 377] on link "Ajustes" at bounding box center [26, 370] width 53 height 44
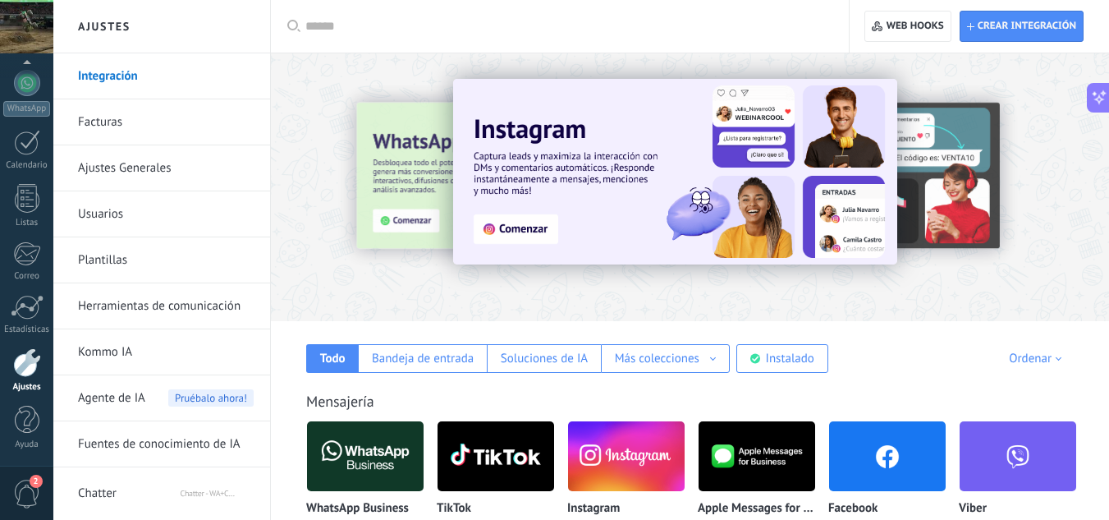
click at [438, 25] on input "text" at bounding box center [565, 26] width 521 height 17
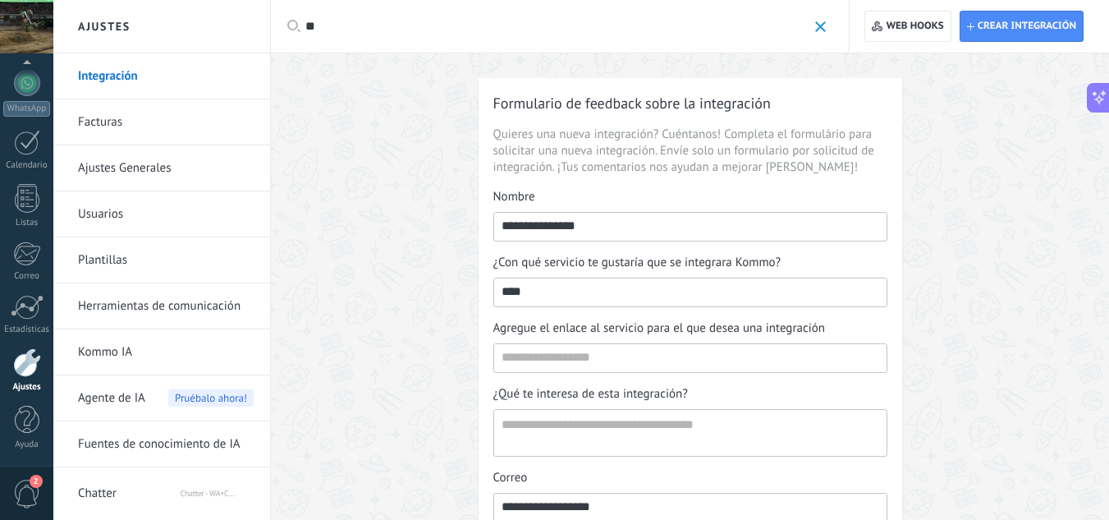
type input "*"
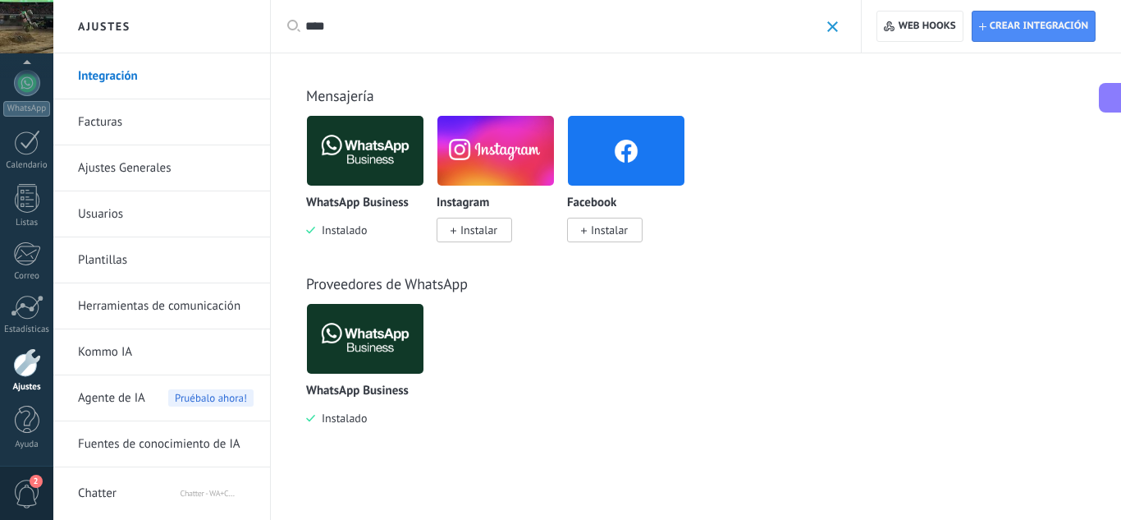
drag, startPoint x: 376, startPoint y: 30, endPoint x: 257, endPoint y: 15, distance: 120.0
click at [273, 16] on div "Aplicar **** Aplicar Restablecer" at bounding box center [566, 26] width 592 height 53
type input "******"
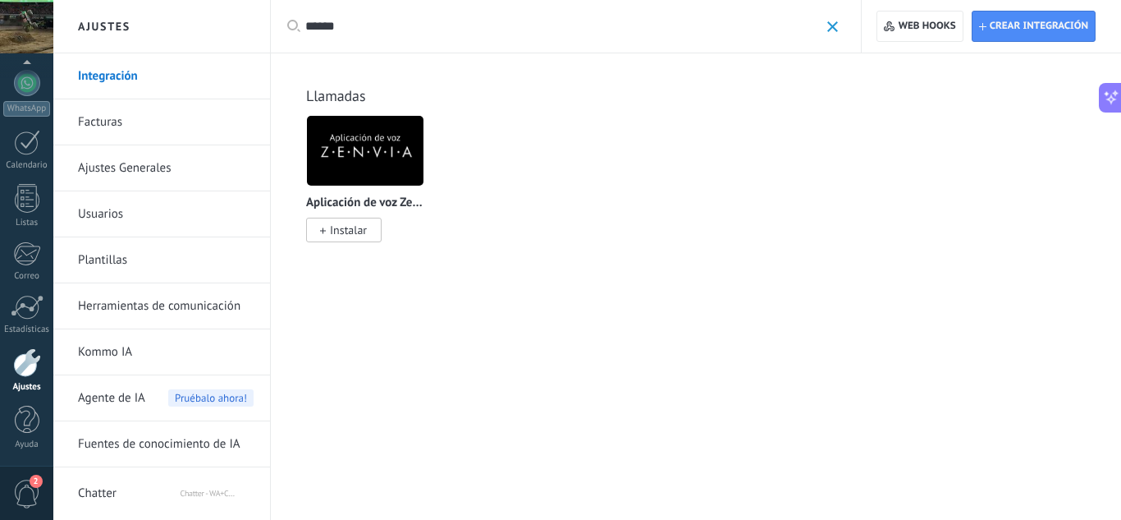
click at [344, 166] on img at bounding box center [365, 151] width 117 height 80
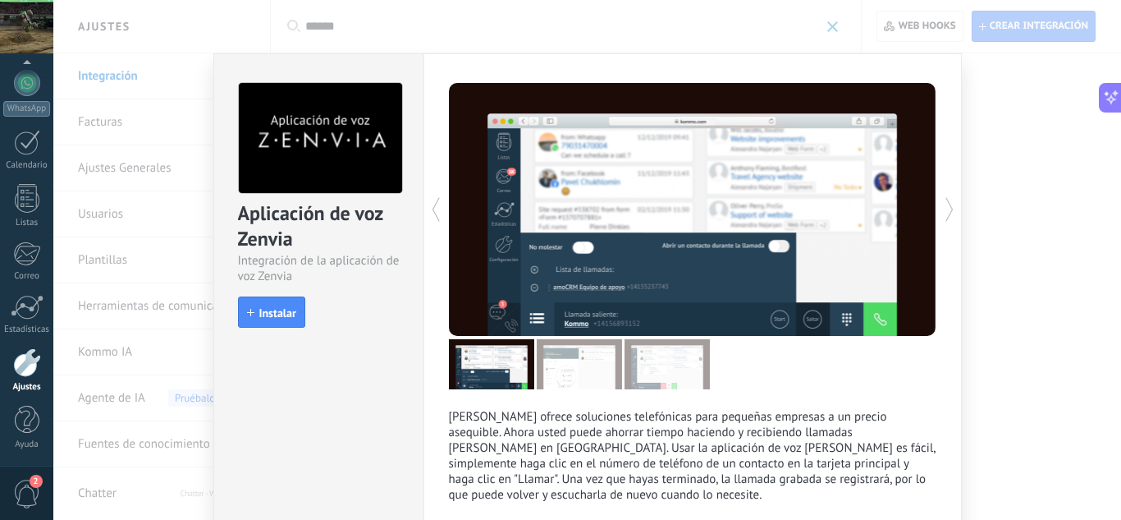
click at [1069, 213] on div "Aplicación de voz [PERSON_NAME] Integración de la aplicación de voz [PERSON_NAM…" at bounding box center [587, 260] width 1068 height 520
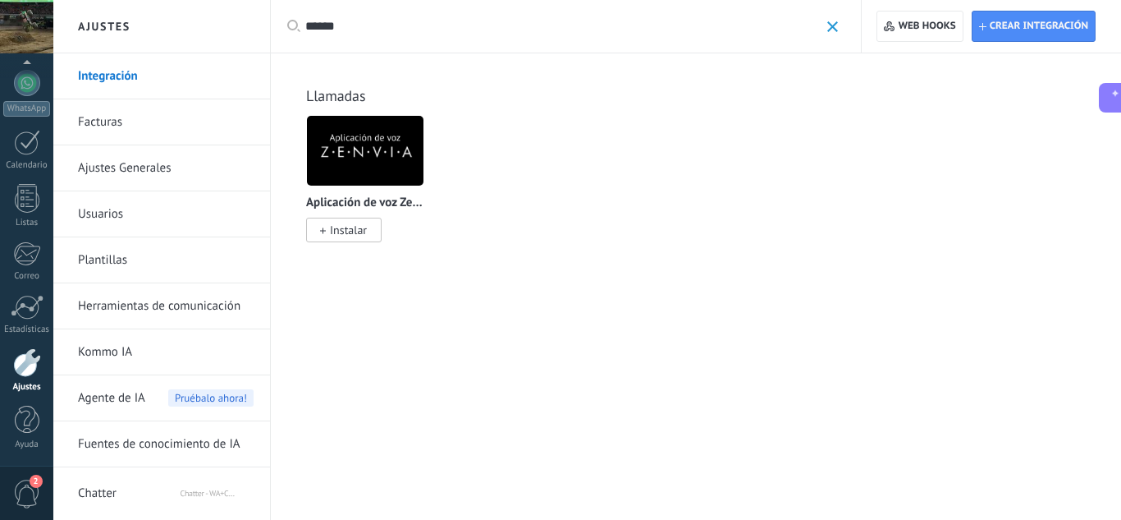
click at [832, 28] on span at bounding box center [833, 26] width 11 height 11
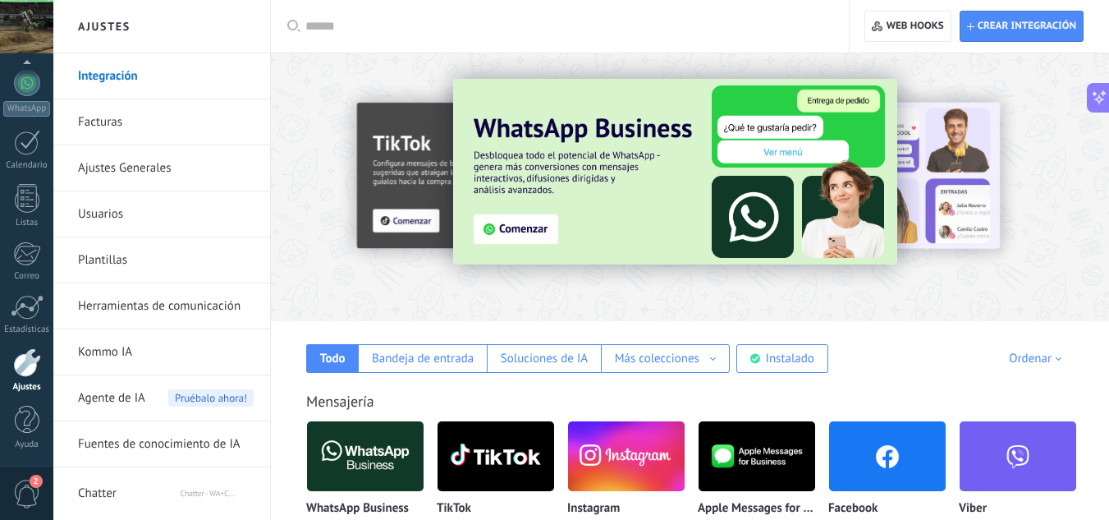
click at [545, 39] on div at bounding box center [565, 26] width 521 height 53
click at [498, 34] on input "text" at bounding box center [565, 26] width 521 height 17
paste input "**********"
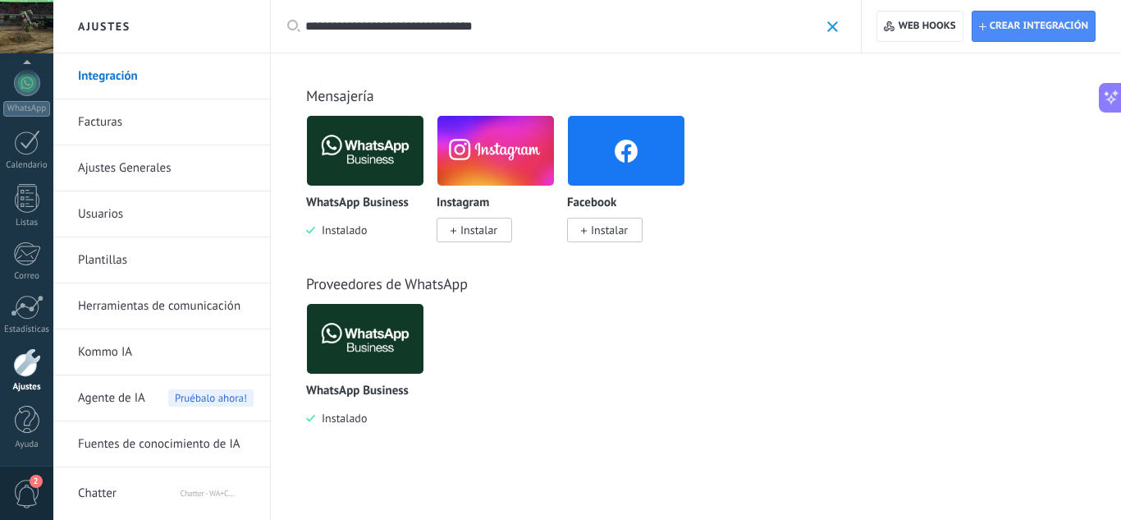
type input "**********"
click at [377, 164] on img at bounding box center [365, 151] width 117 height 80
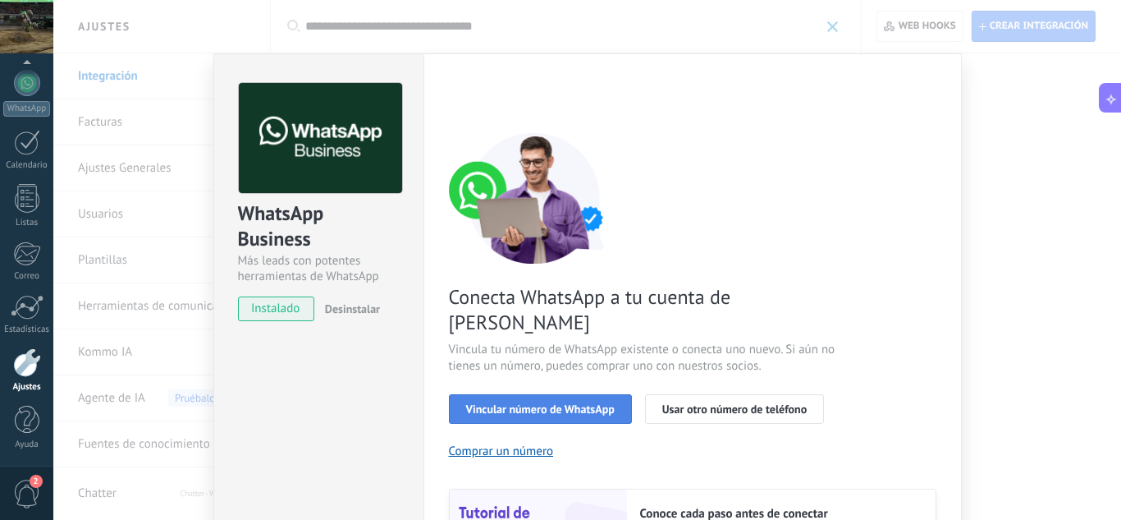
click at [574, 394] on button "Vincular número de WhatsApp" at bounding box center [540, 409] width 183 height 30
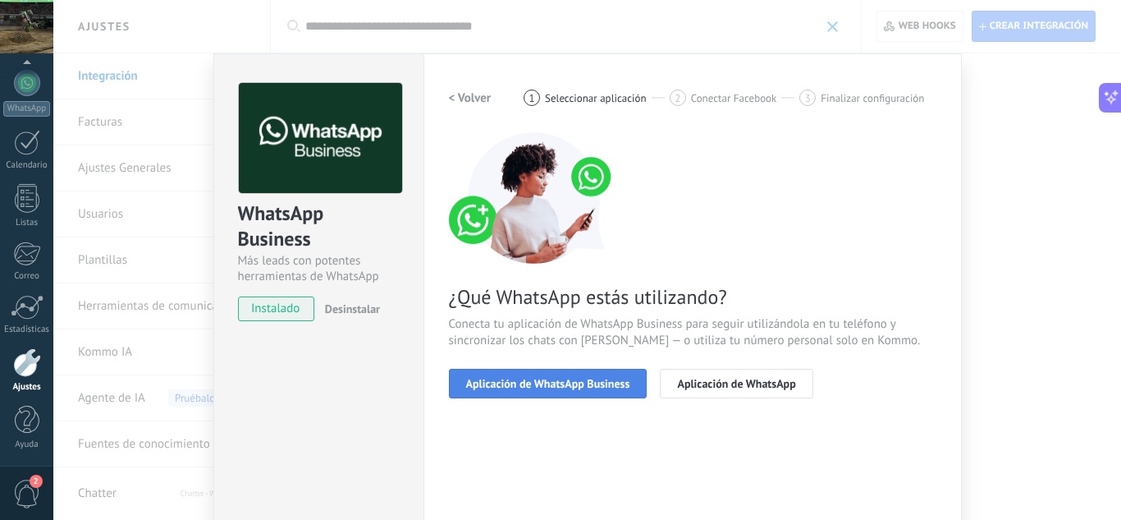
click at [605, 378] on span "Aplicación de WhatsApp Business" at bounding box center [548, 383] width 164 height 11
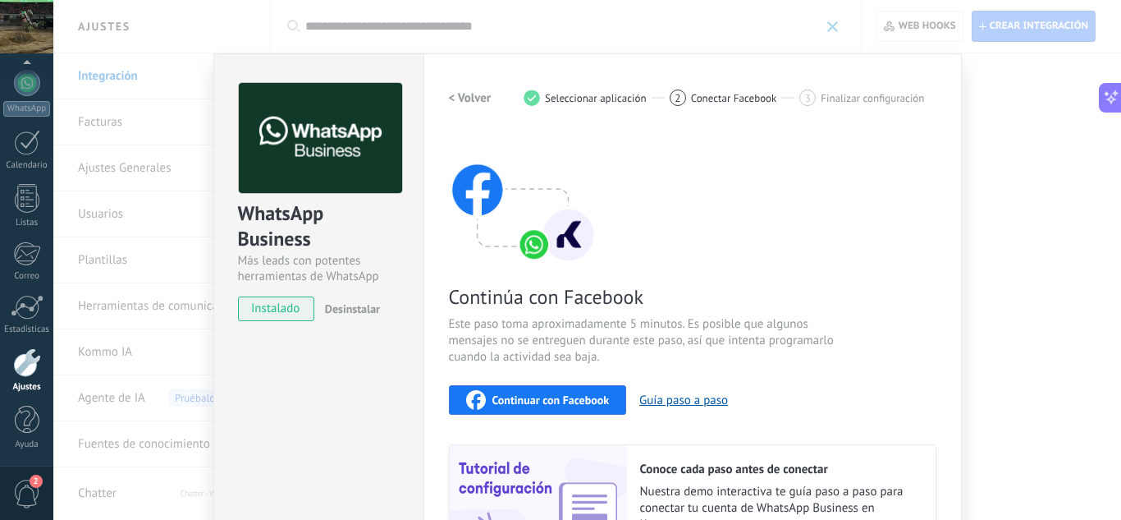
click at [527, 389] on button "Continuar con Facebook" at bounding box center [538, 400] width 178 height 30
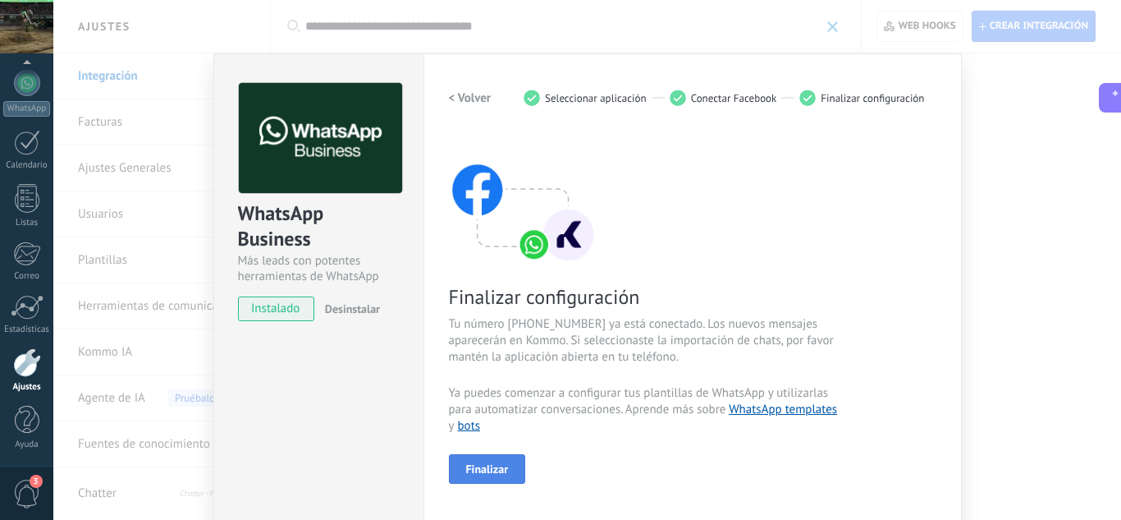
click at [498, 466] on span "Finalizar" at bounding box center [487, 468] width 43 height 11
click at [788, 206] on div at bounding box center [587, 260] width 1068 height 520
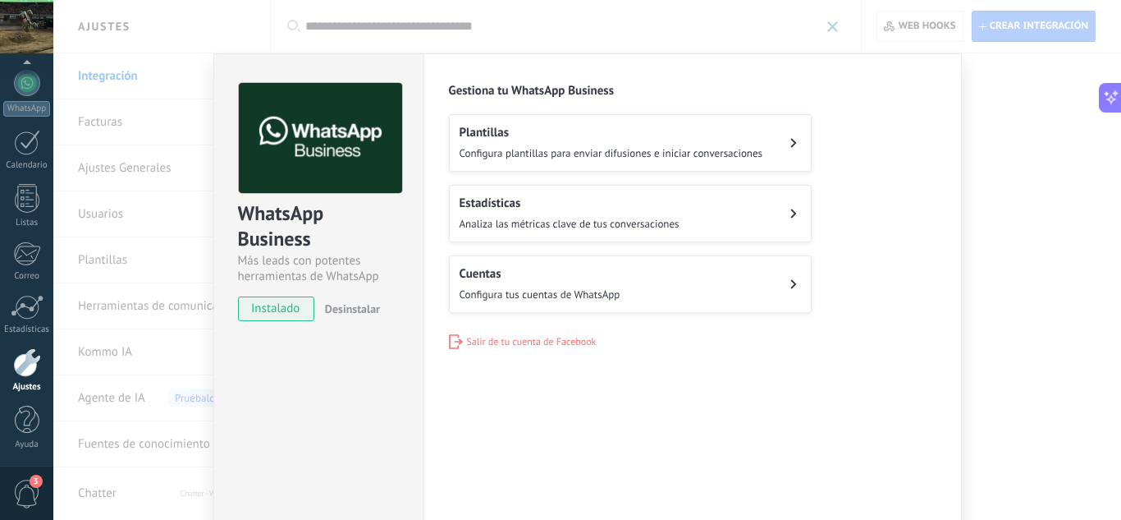
click at [983, 173] on div "WhatsApp Business Más leads con potentes herramientas de WhatsApp instalado Des…" at bounding box center [587, 260] width 1068 height 520
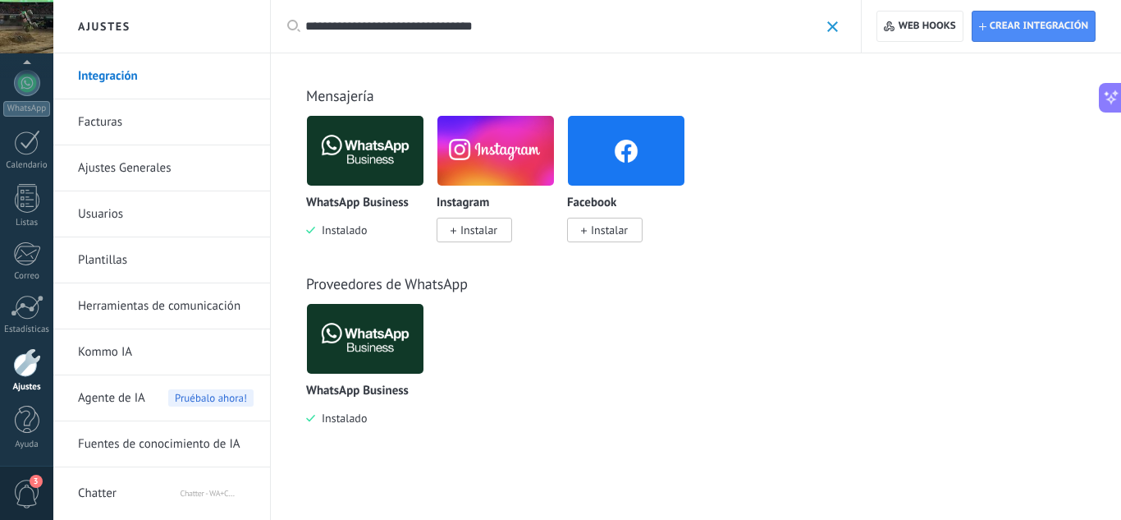
click at [839, 21] on div "**********" at bounding box center [566, 26] width 592 height 53
click at [838, 21] on span at bounding box center [833, 26] width 11 height 11
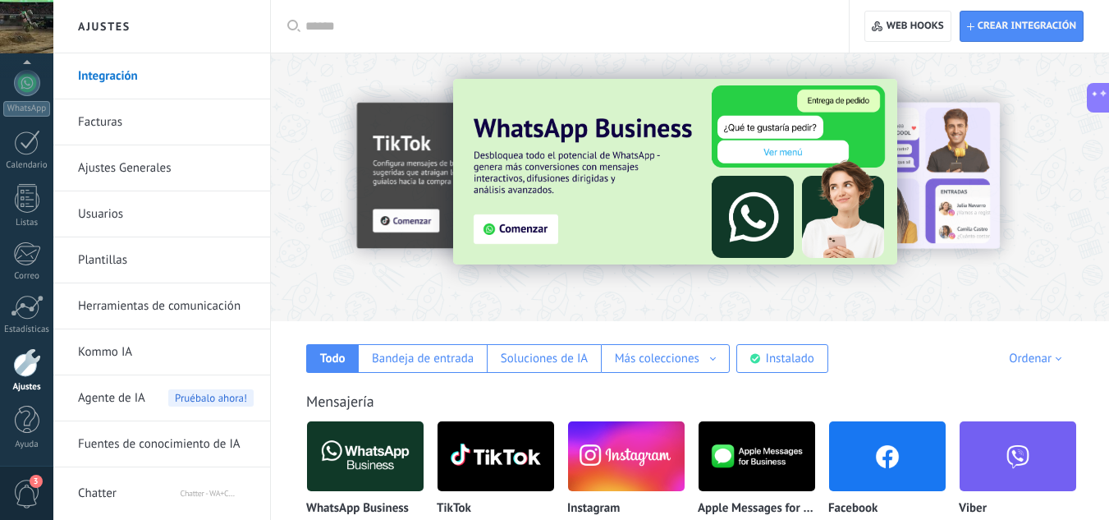
click at [753, 23] on input "text" at bounding box center [565, 26] width 521 height 17
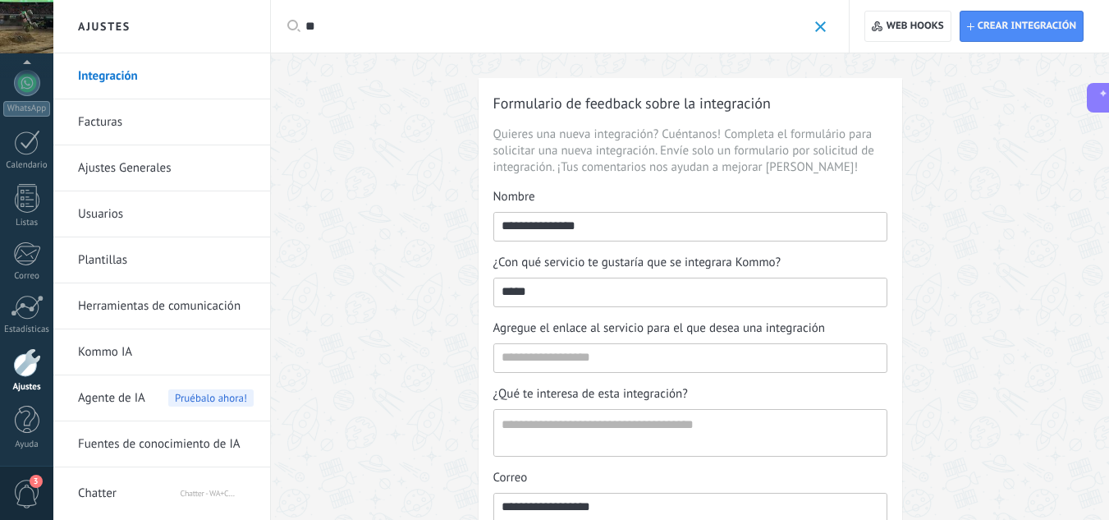
type input "*"
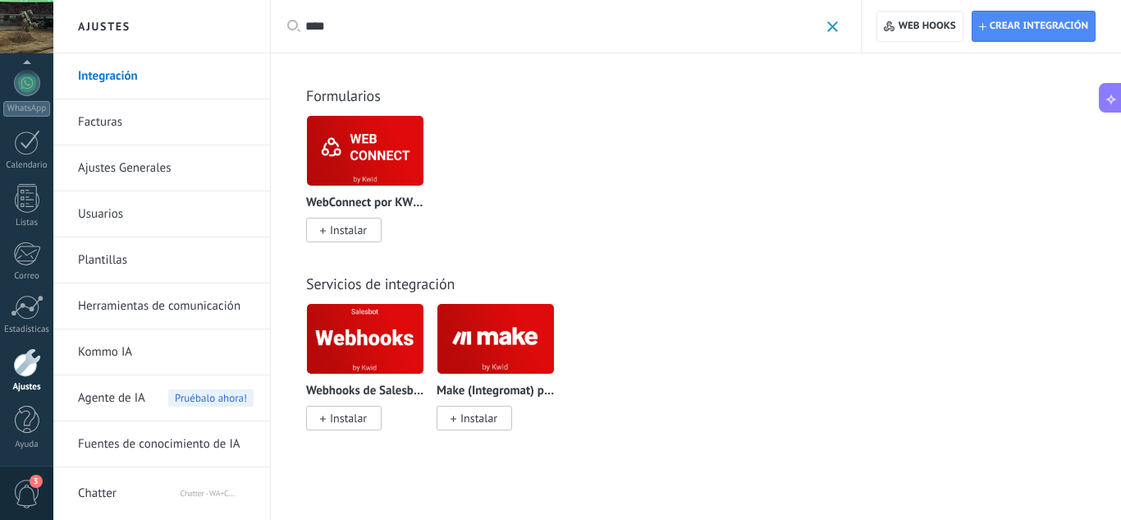
type input "****"
click at [492, 413] on span "Instalar" at bounding box center [479, 418] width 37 height 15
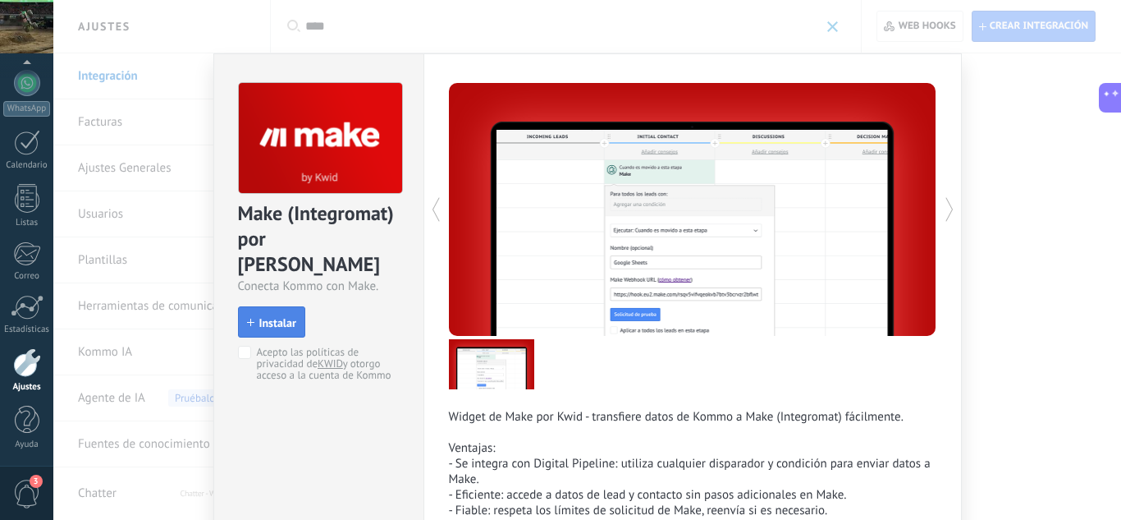
click at [259, 306] on button "Instalar" at bounding box center [271, 321] width 67 height 31
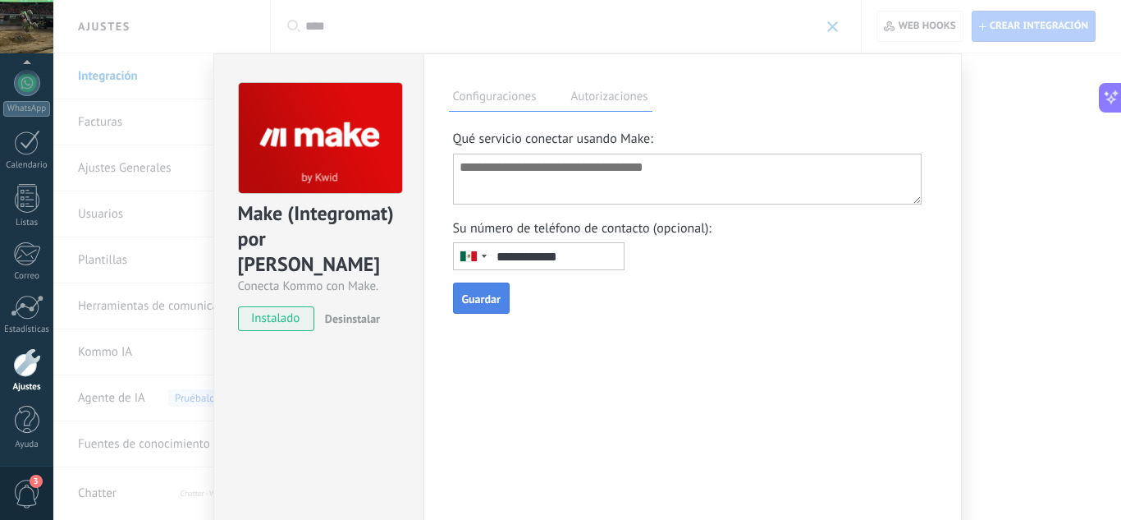
click at [1010, 131] on div "Make (Integromat) por Kwid Conecta Kommo con Make. instalado Desinstalar Config…" at bounding box center [587, 260] width 1068 height 520
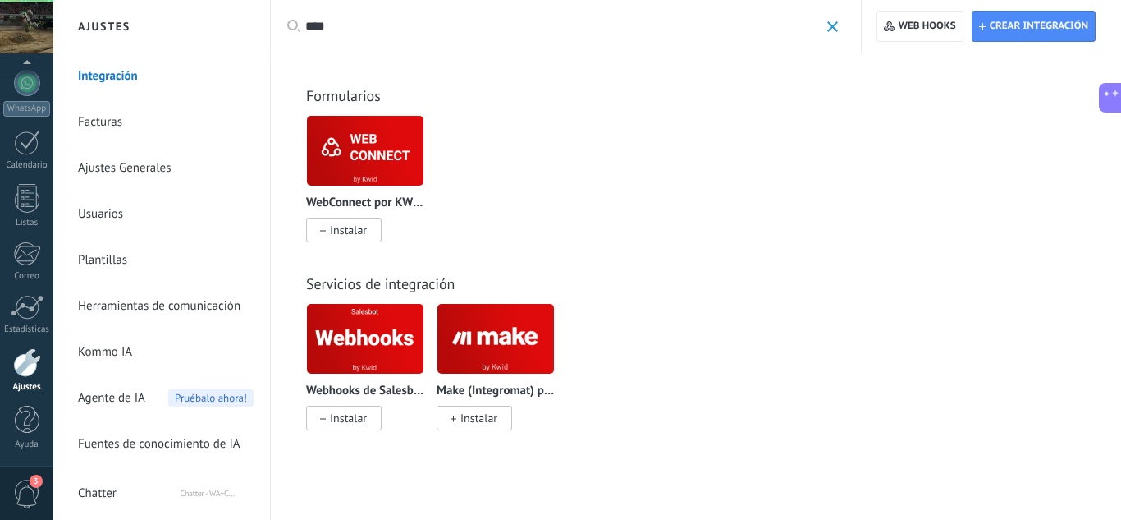
click at [126, 395] on span "Agente de IA" at bounding box center [111, 398] width 67 height 46
